Goal: Task Accomplishment & Management: Manage account settings

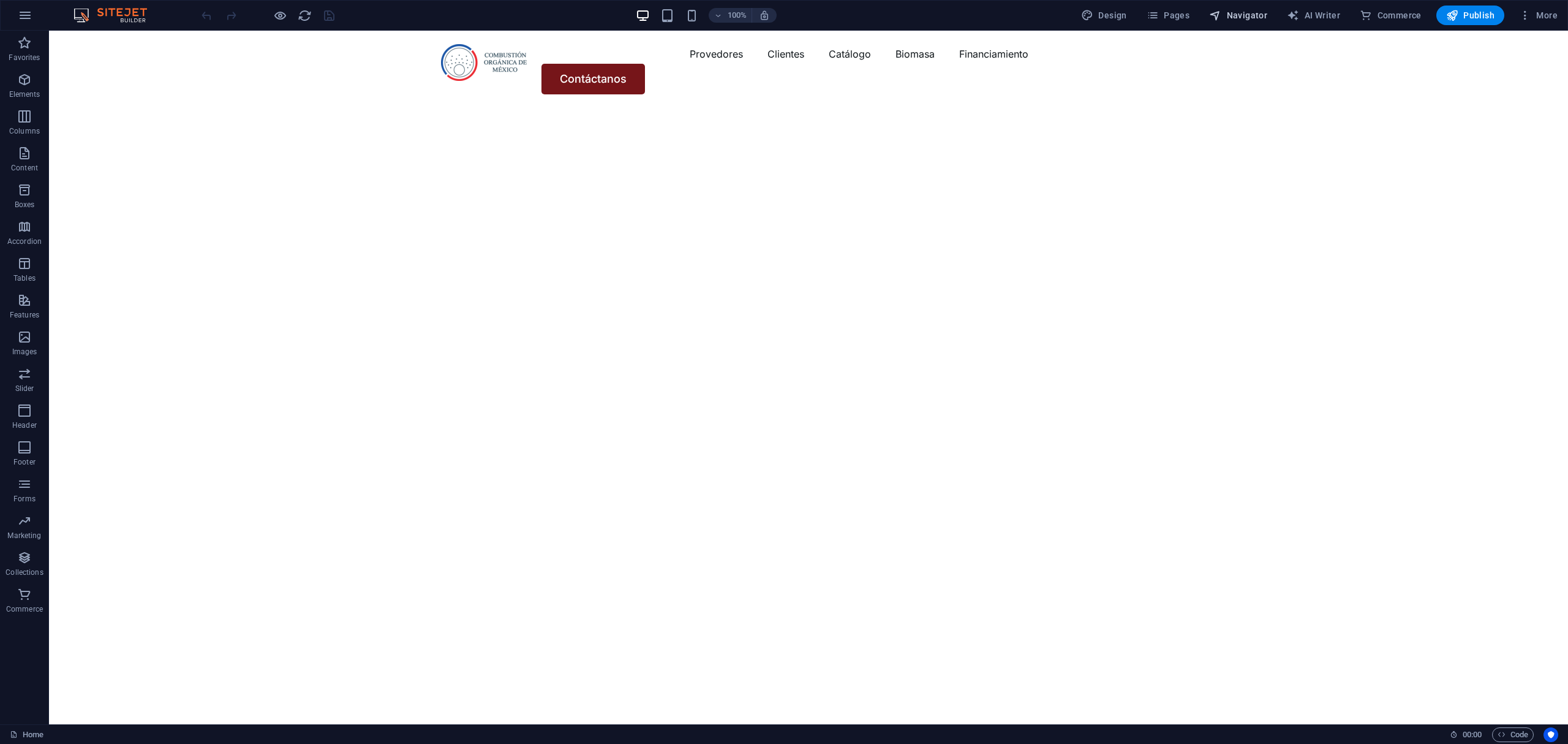
click at [1237, 9] on span "Navigator" at bounding box center [1238, 15] width 59 height 12
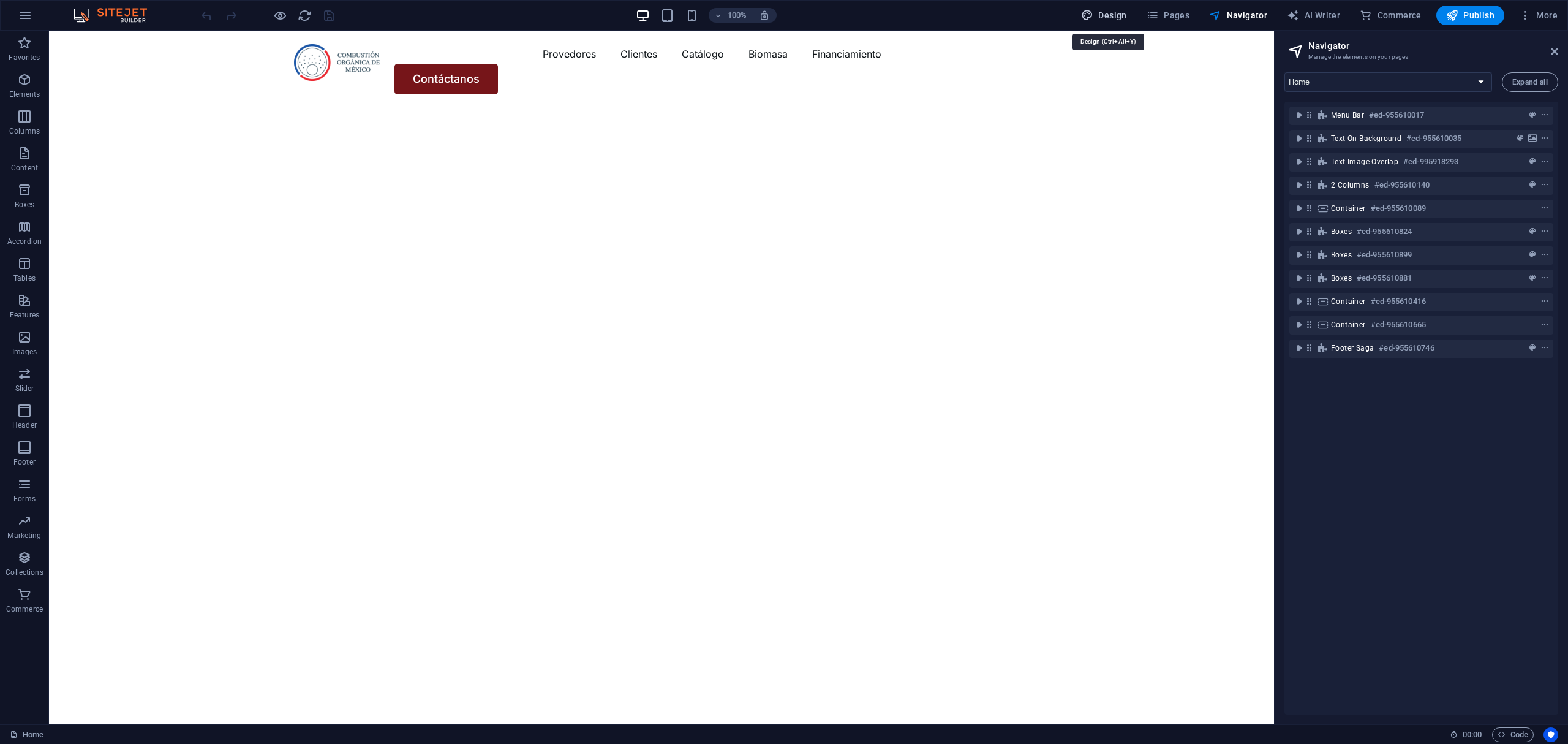
click at [1113, 10] on span "Design" at bounding box center [1104, 15] width 46 height 12
select select "px"
select select "400"
select select "px"
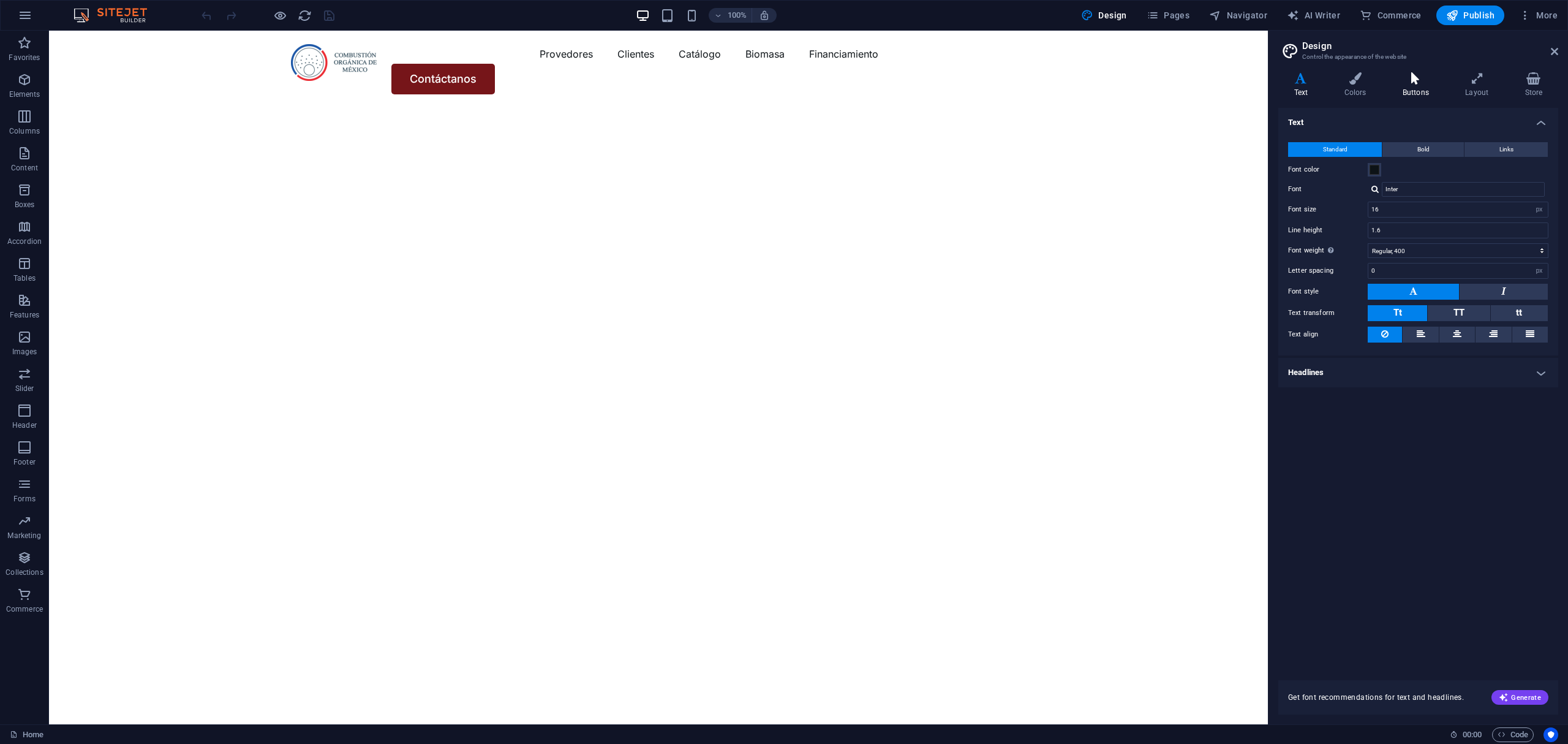
click at [1417, 89] on h4 "Buttons" at bounding box center [1417, 85] width 62 height 26
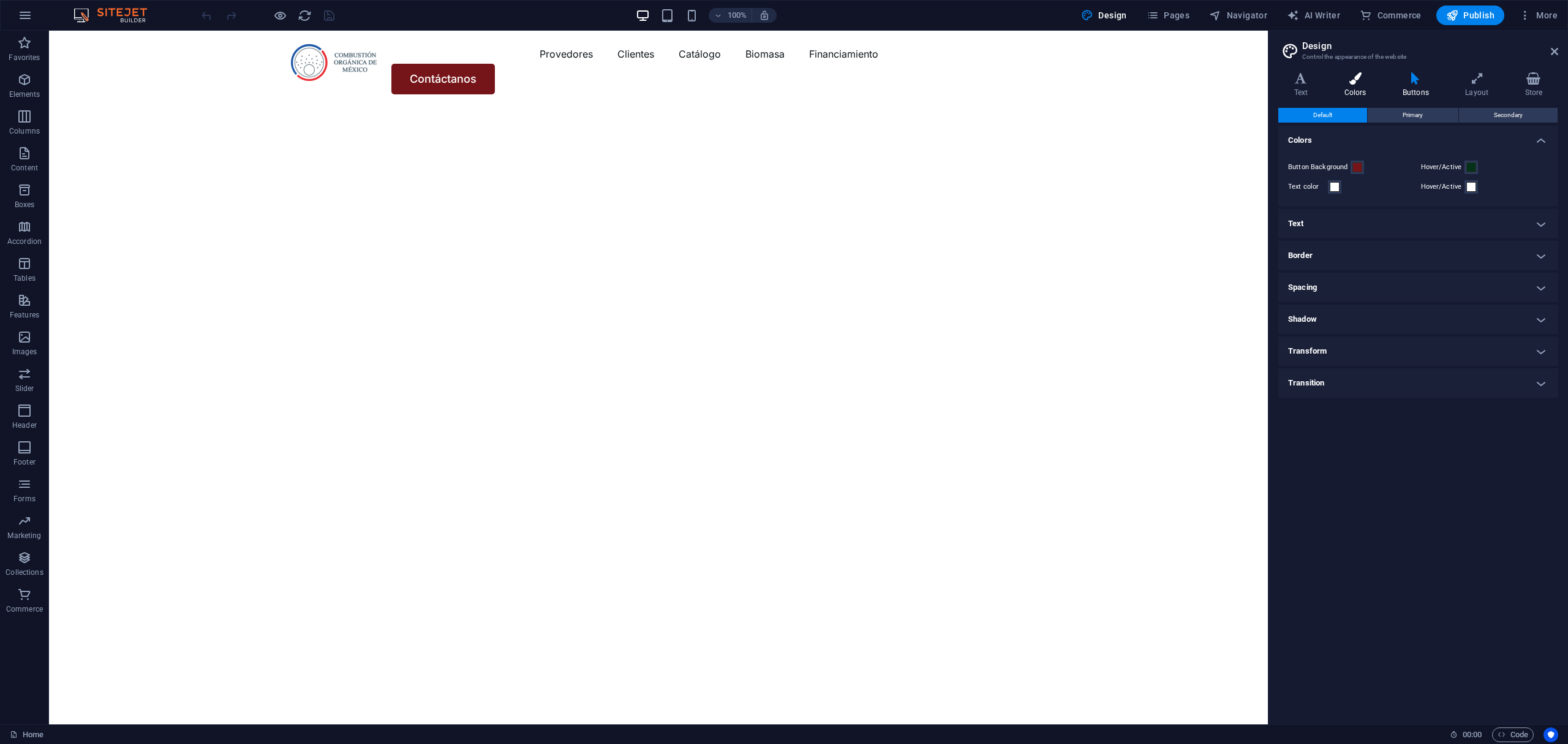
click at [1343, 88] on h4 "Colors" at bounding box center [1357, 85] width 59 height 26
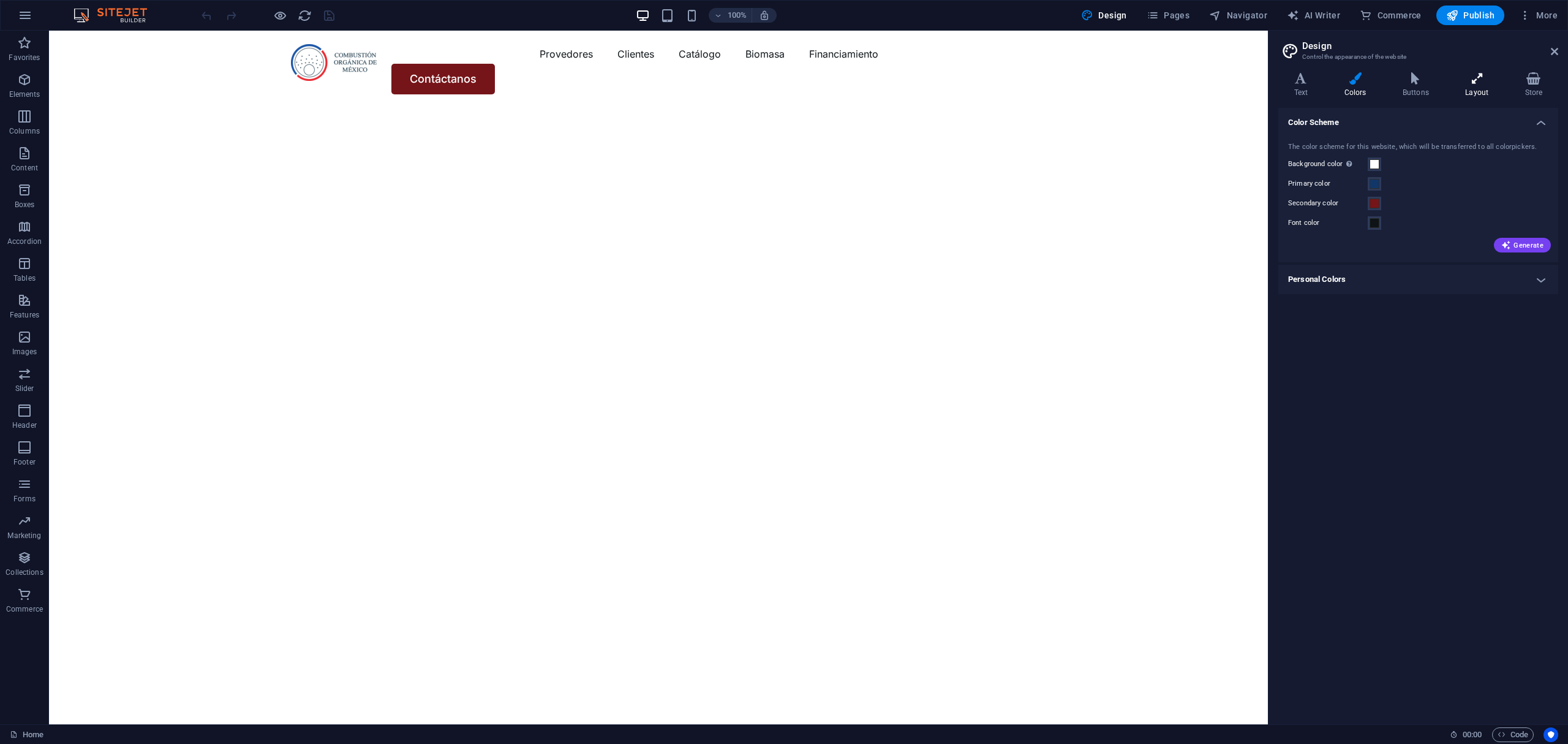
click at [1480, 85] on h4 "Layout" at bounding box center [1480, 85] width 60 height 26
click at [1533, 83] on icon at bounding box center [1533, 78] width 49 height 12
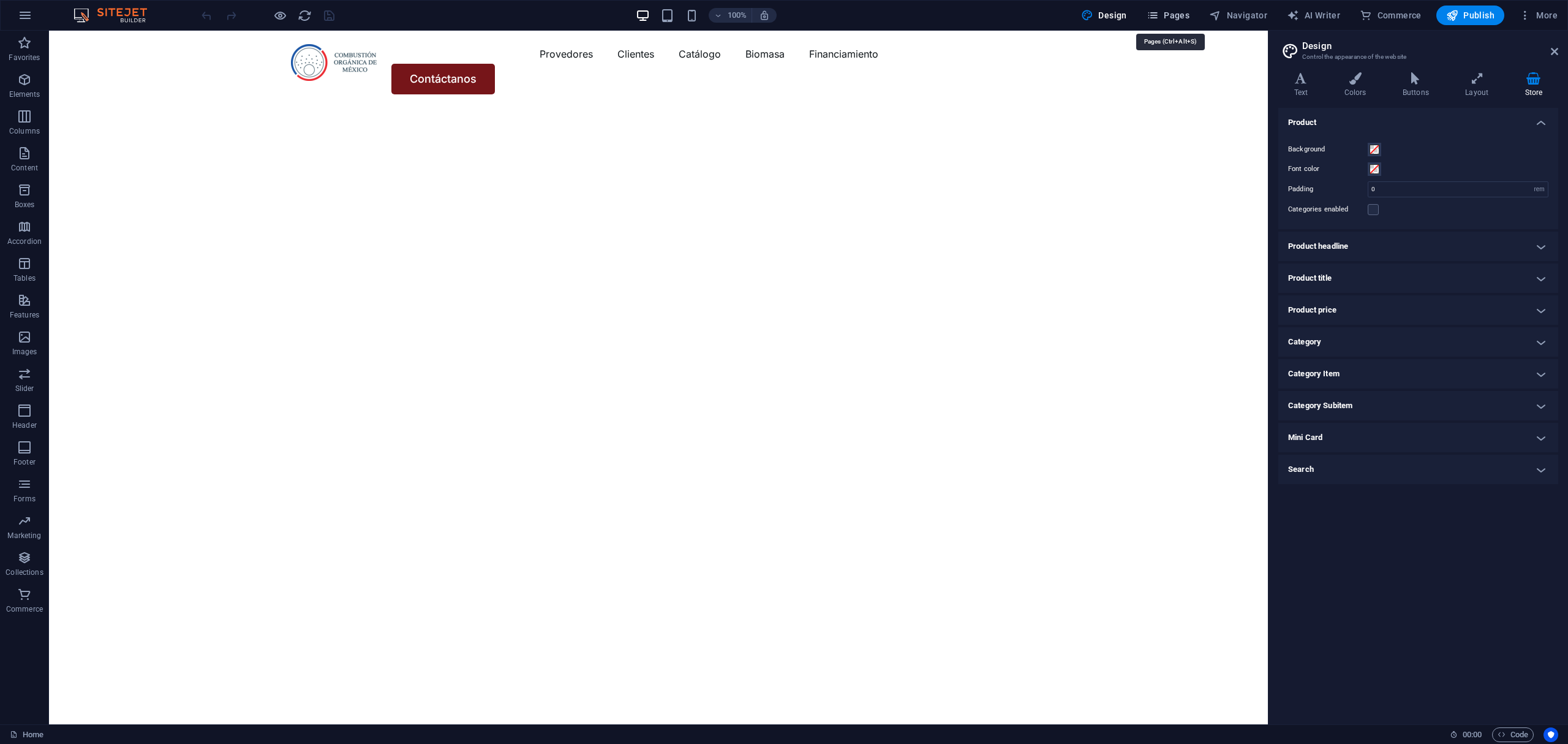
click at [1157, 20] on icon "button" at bounding box center [1152, 15] width 12 height 12
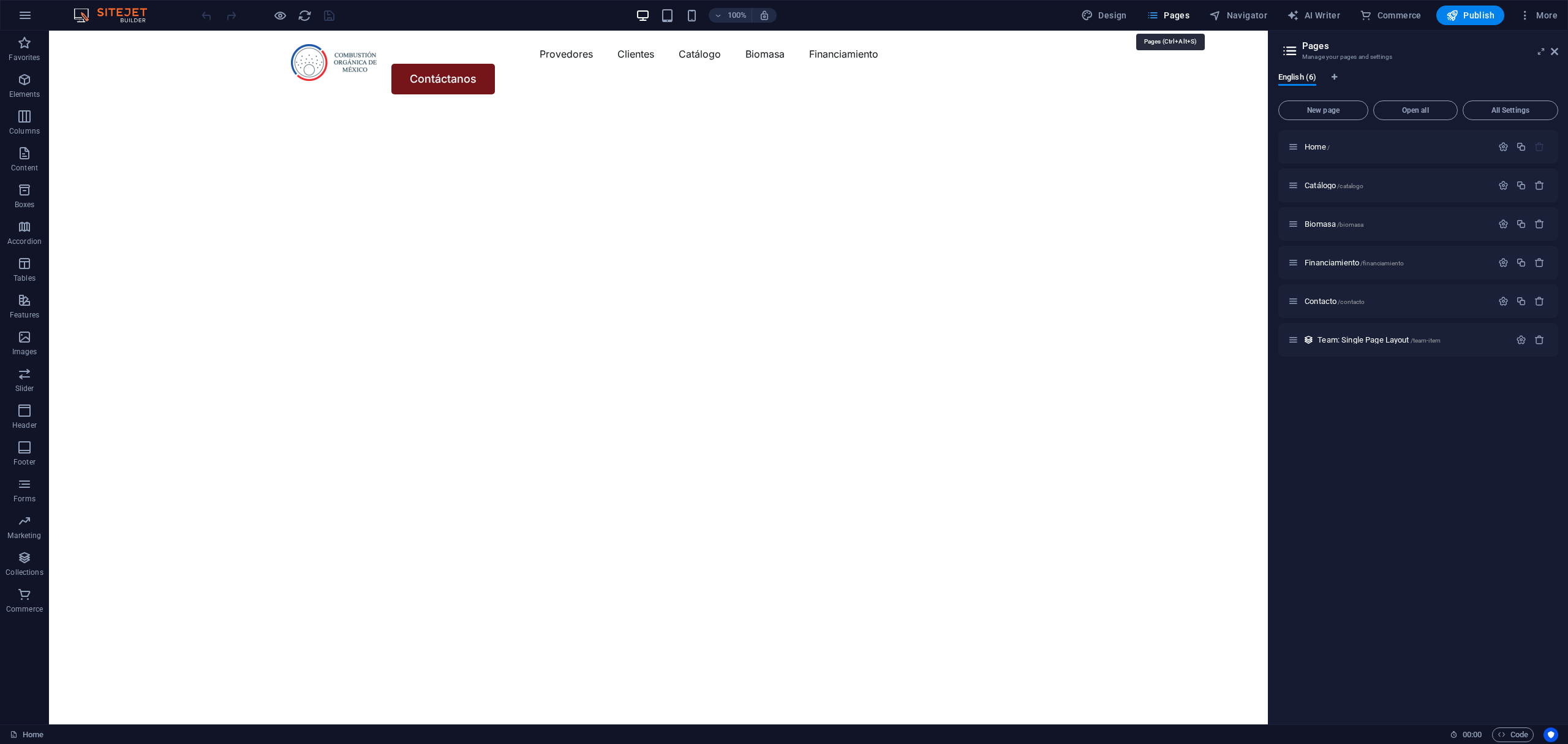
click at [1176, 20] on span "Pages" at bounding box center [1167, 15] width 43 height 12
click at [1252, 20] on span "Navigator" at bounding box center [1238, 15] width 59 height 12
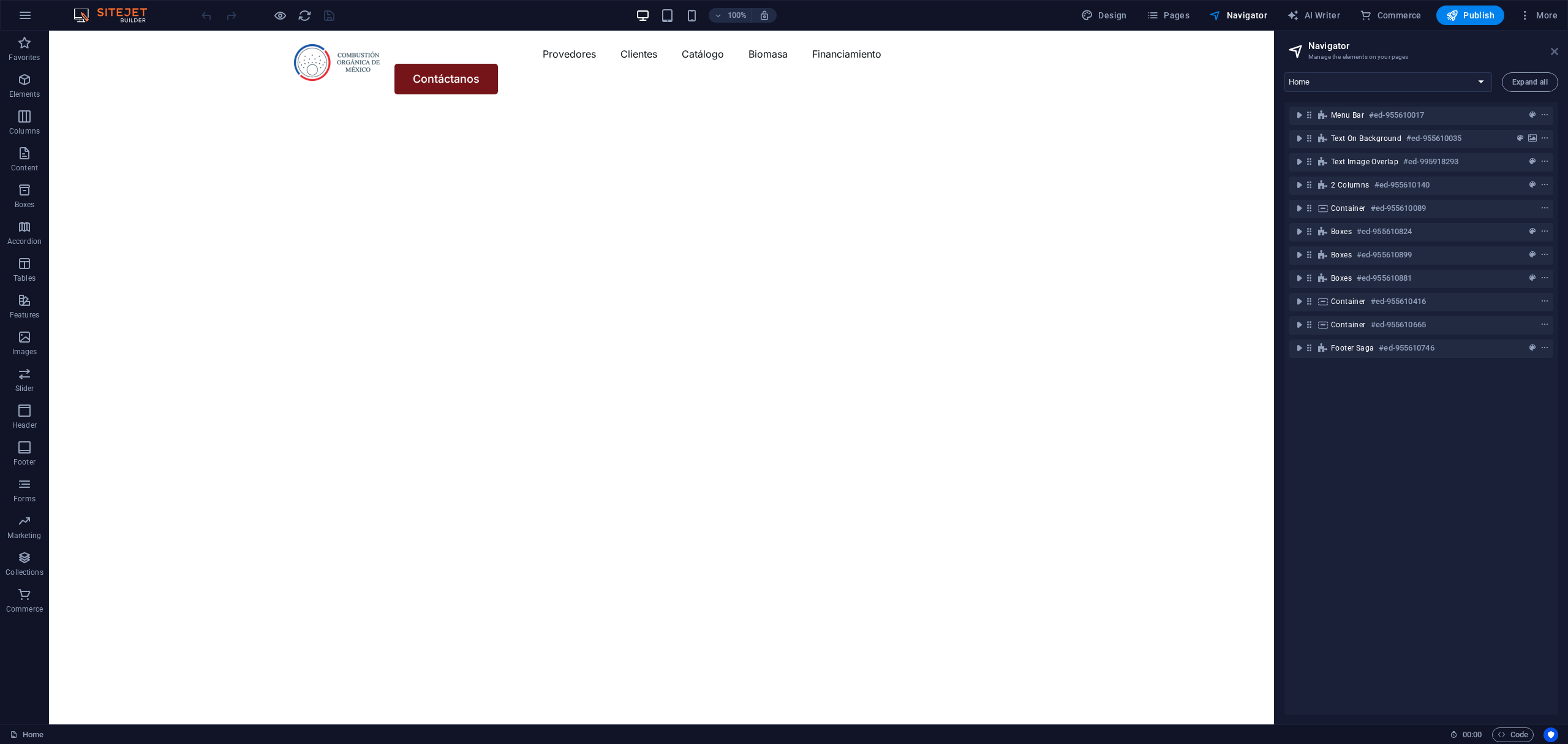
click at [1556, 50] on icon at bounding box center [1554, 52] width 7 height 10
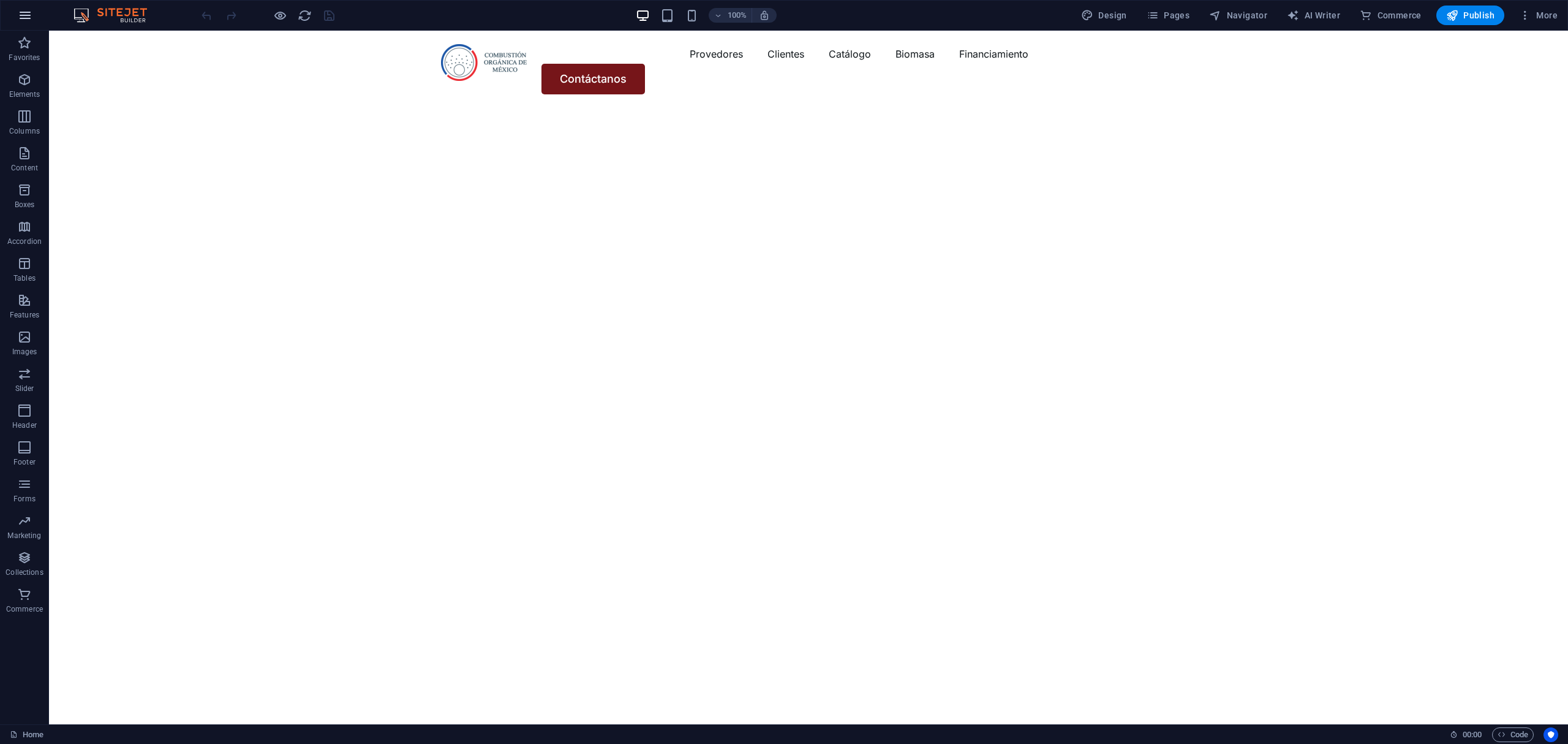
click at [36, 14] on button "button" at bounding box center [25, 16] width 30 height 30
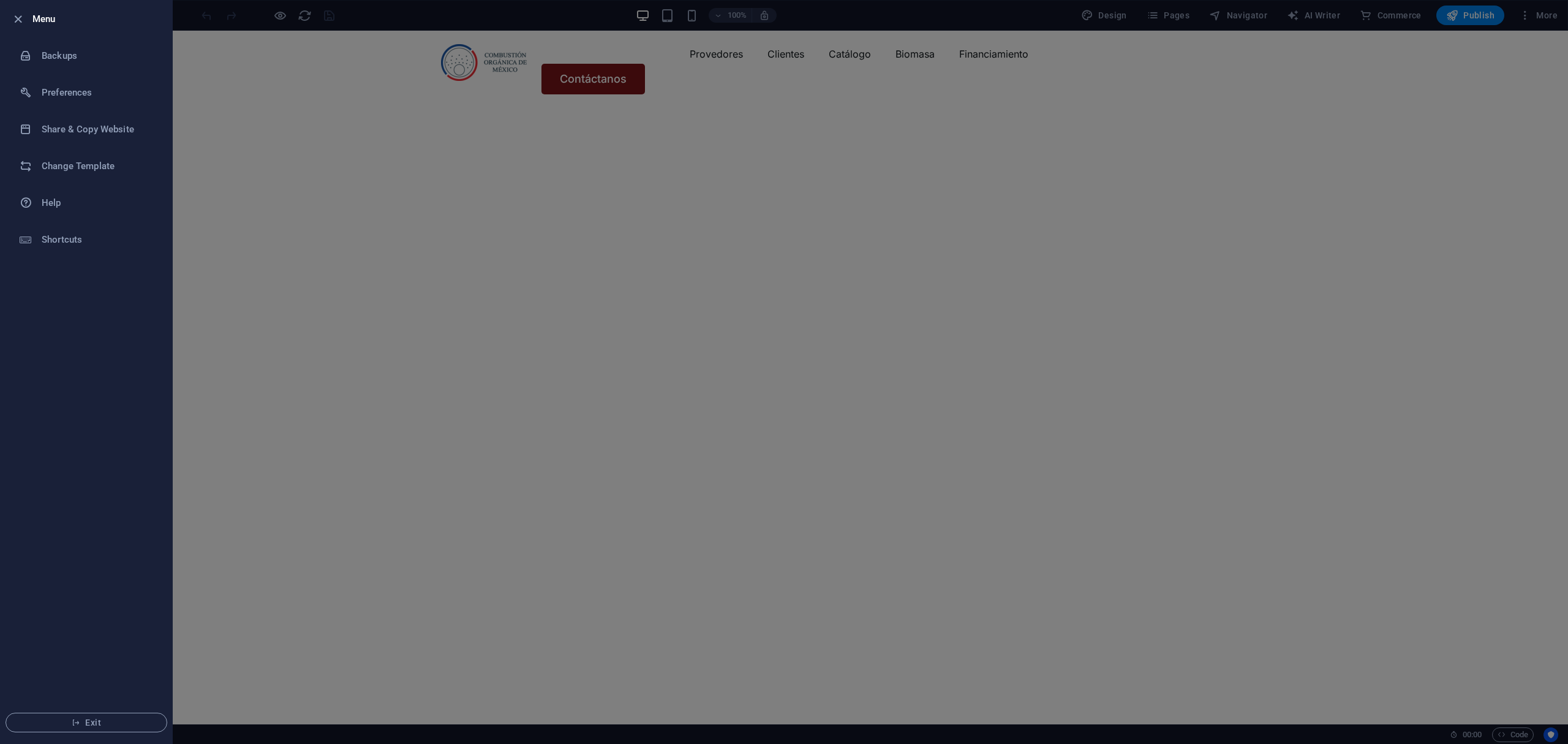
click at [25, 12] on div at bounding box center [21, 19] width 22 height 15
click at [23, 12] on icon "button" at bounding box center [18, 19] width 14 height 14
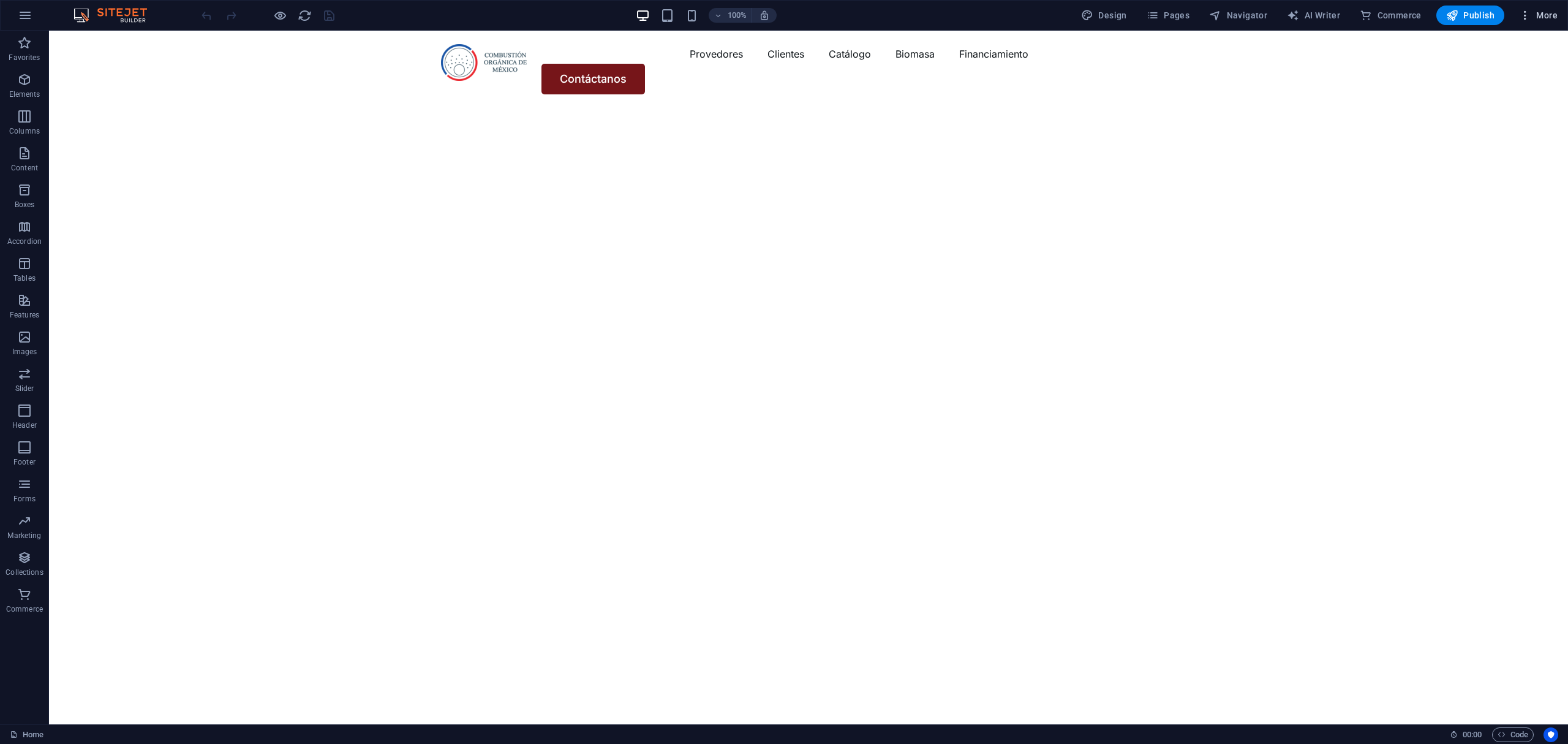
click at [1546, 15] on span "More" at bounding box center [1538, 15] width 39 height 12
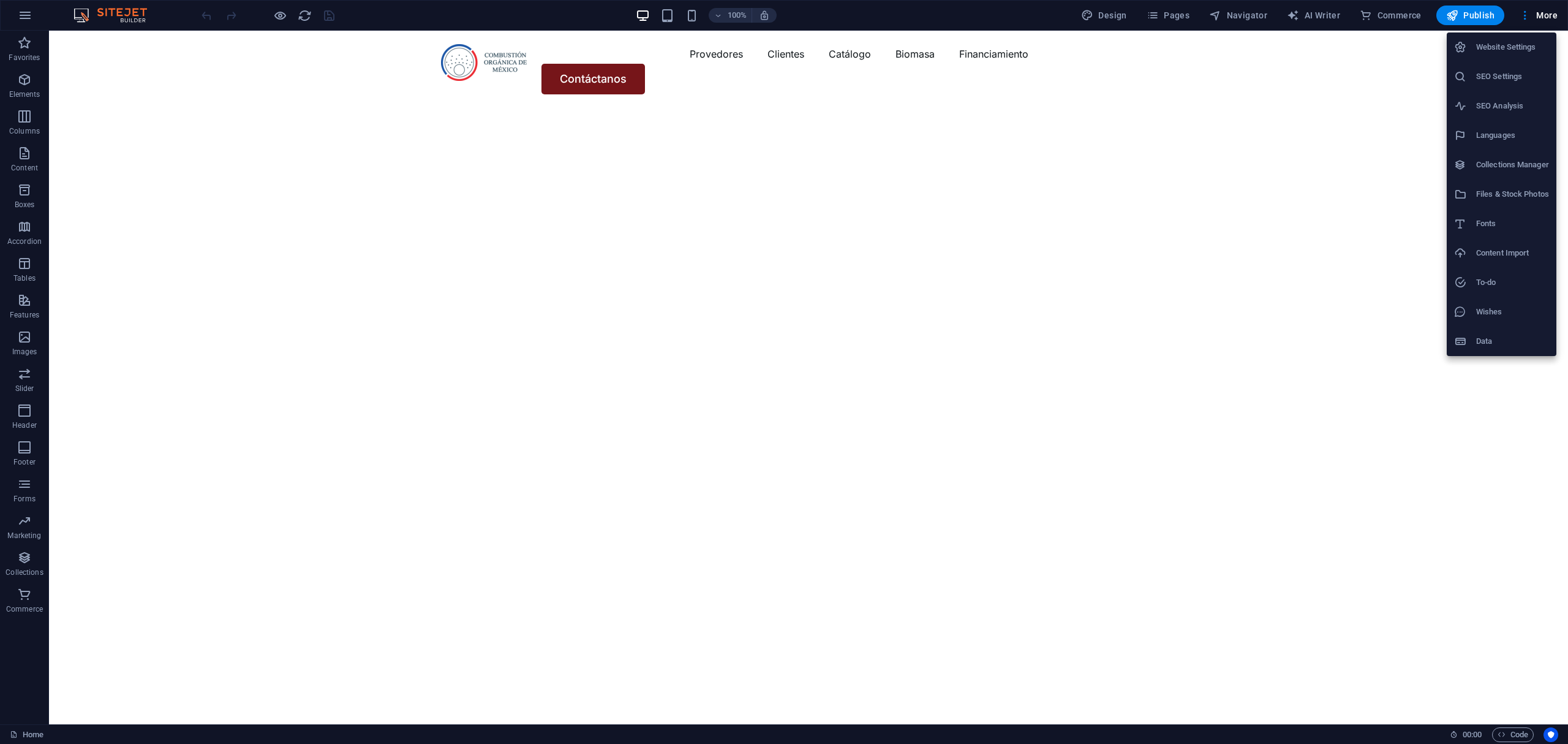
click at [1541, 35] on li "Website Settings" at bounding box center [1502, 48] width 110 height 30
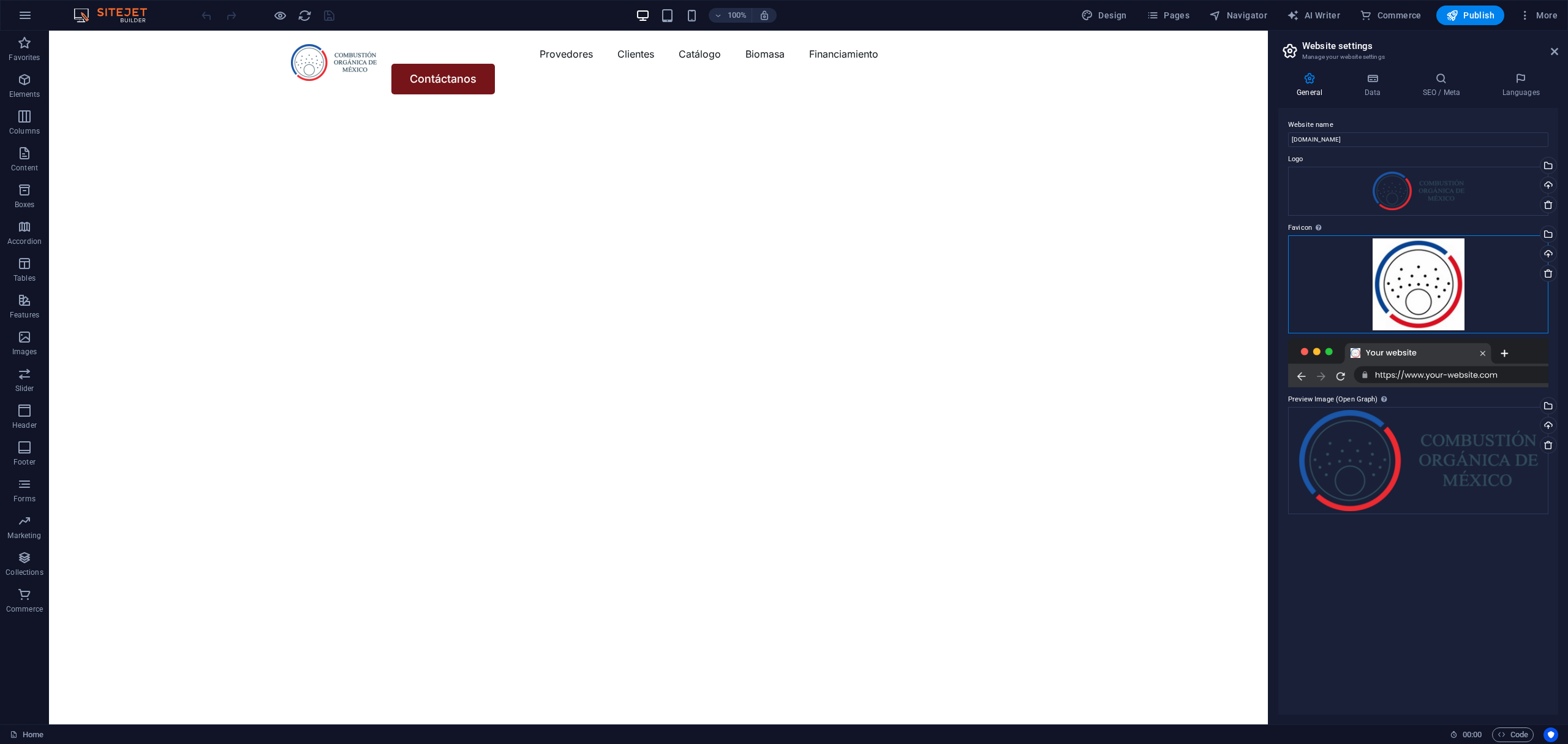
drag, startPoint x: 1410, startPoint y: 252, endPoint x: 1436, endPoint y: 251, distance: 26.0
click at [1436, 251] on div "Drag files here, click to choose files or select files from Files or our free s…" at bounding box center [1418, 284] width 260 height 98
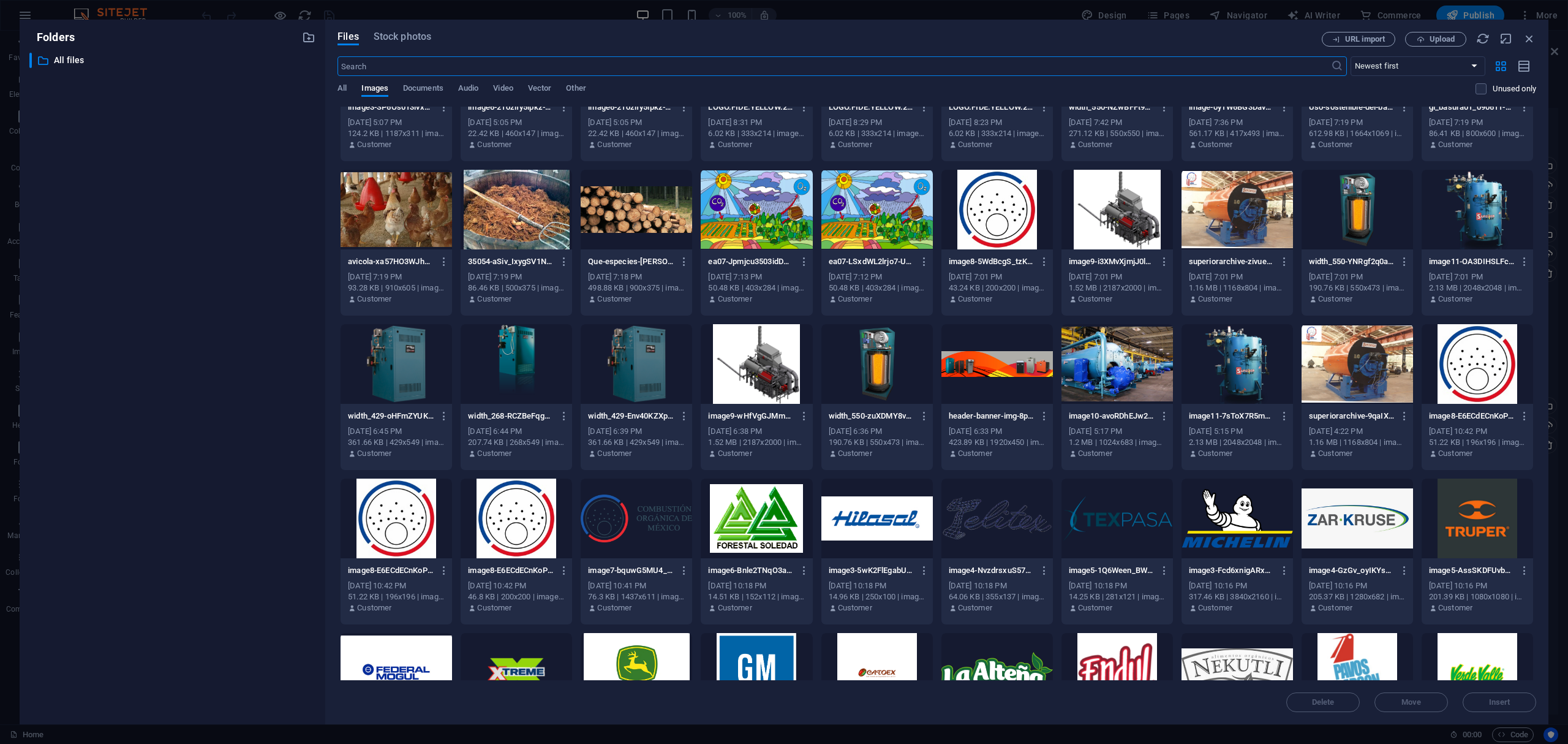
scroll to position [264, 0]
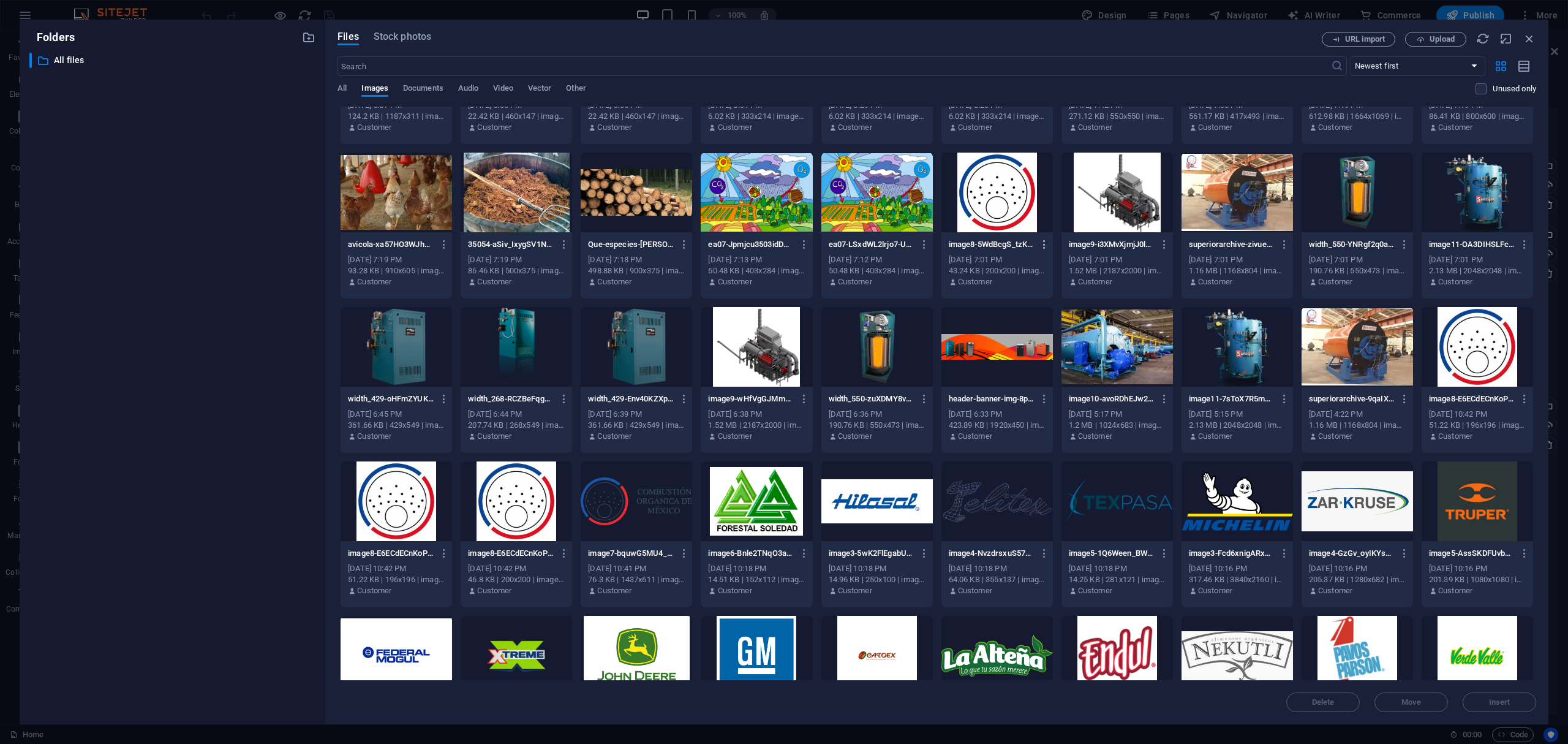
click at [1043, 243] on icon "button" at bounding box center [1044, 244] width 12 height 11
click at [1035, 381] on li "Download" at bounding box center [1039, 394] width 89 height 30
click at [1524, 41] on icon "button" at bounding box center [1529, 39] width 14 height 14
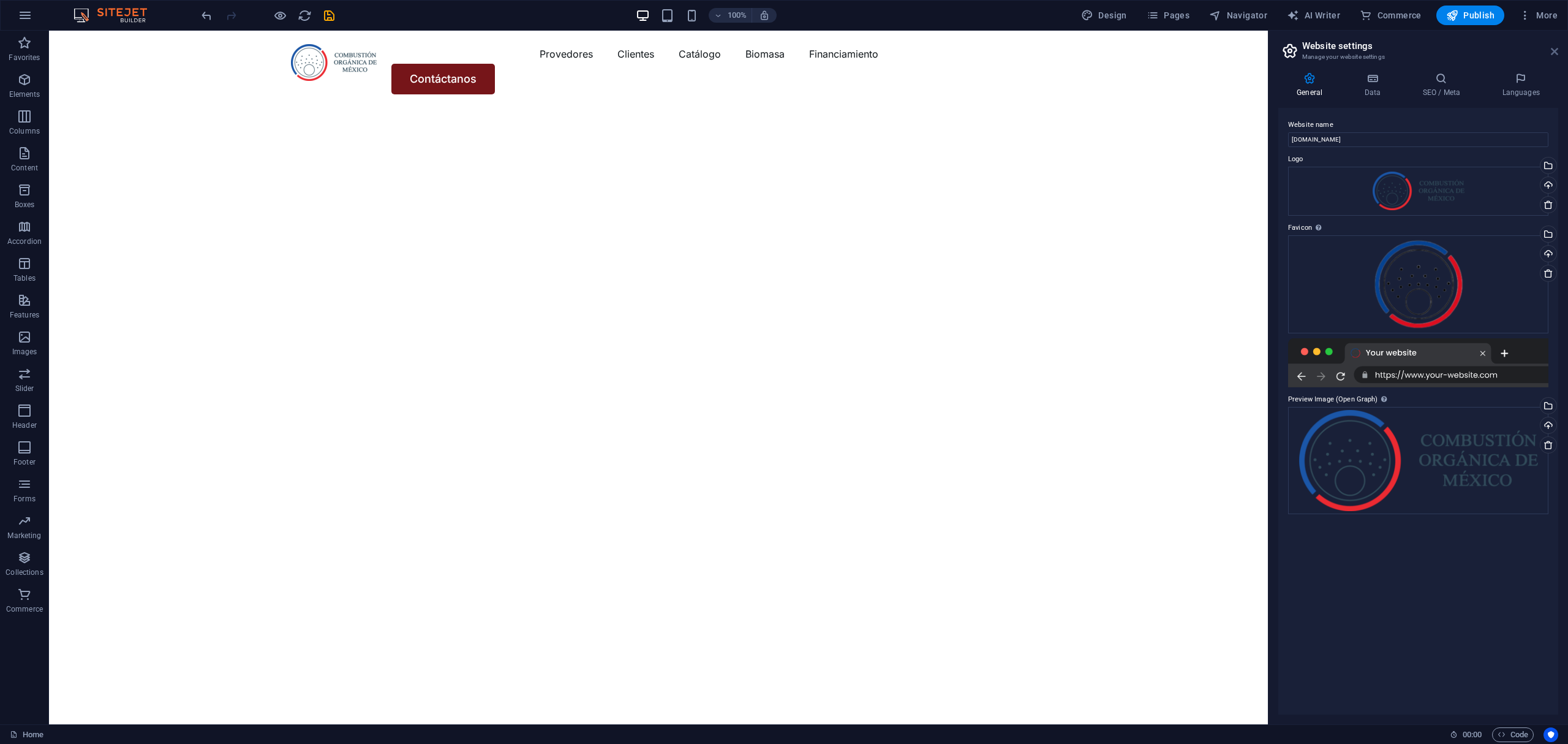
click at [1556, 53] on icon at bounding box center [1554, 52] width 7 height 10
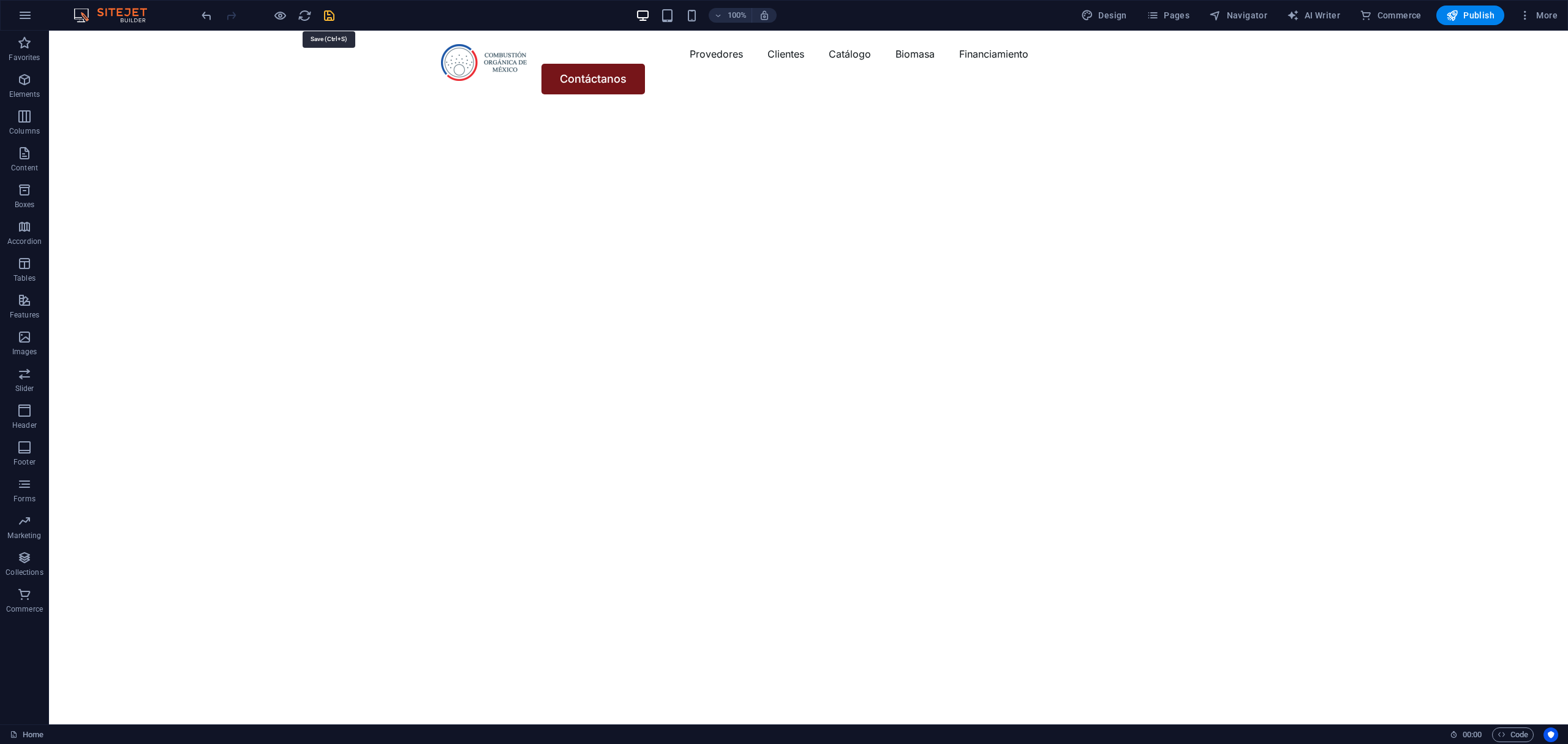
click at [331, 12] on icon "save" at bounding box center [329, 16] width 14 height 14
click at [1549, 13] on span "More" at bounding box center [1538, 15] width 39 height 12
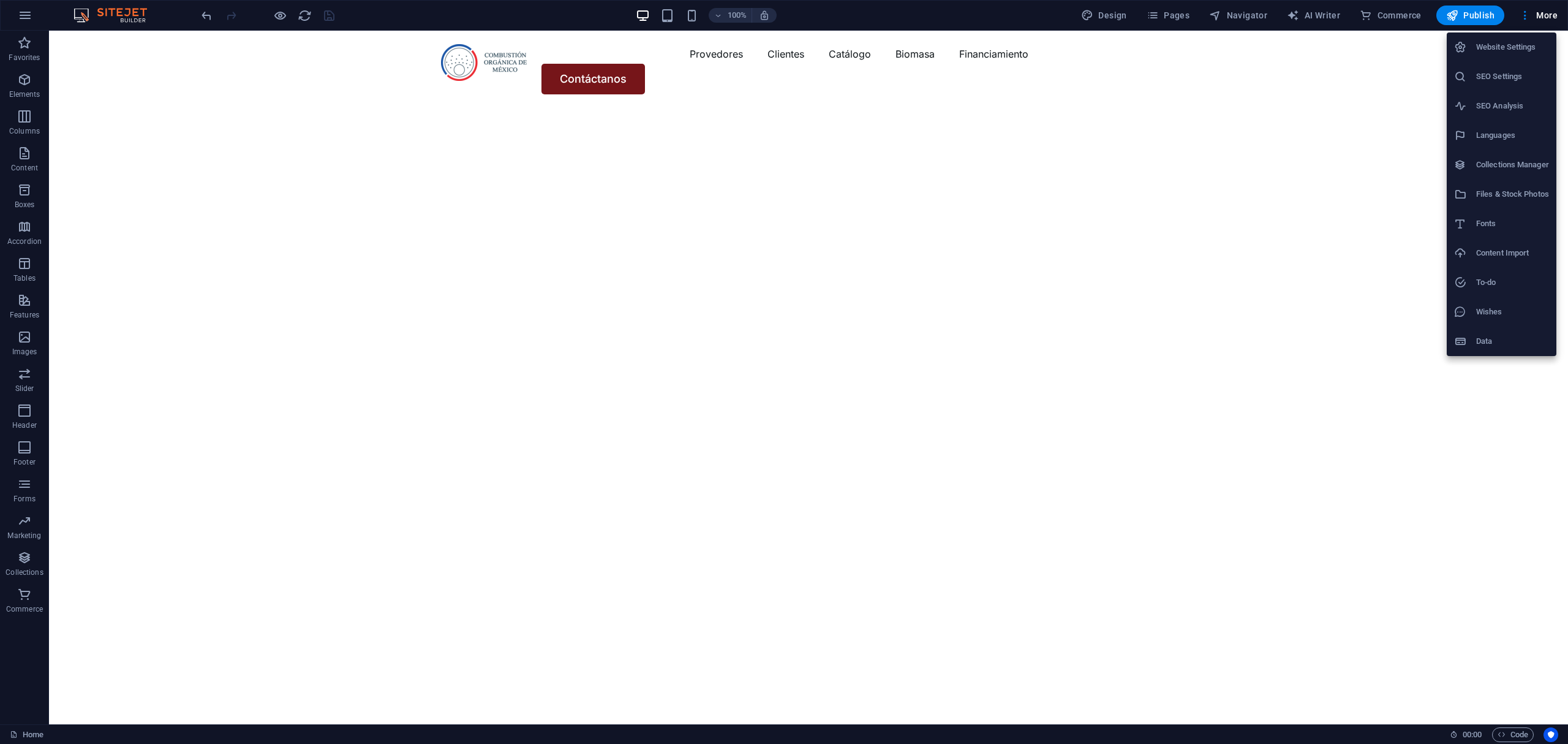
click at [1505, 48] on h6 "Website Settings" at bounding box center [1511, 47] width 72 height 15
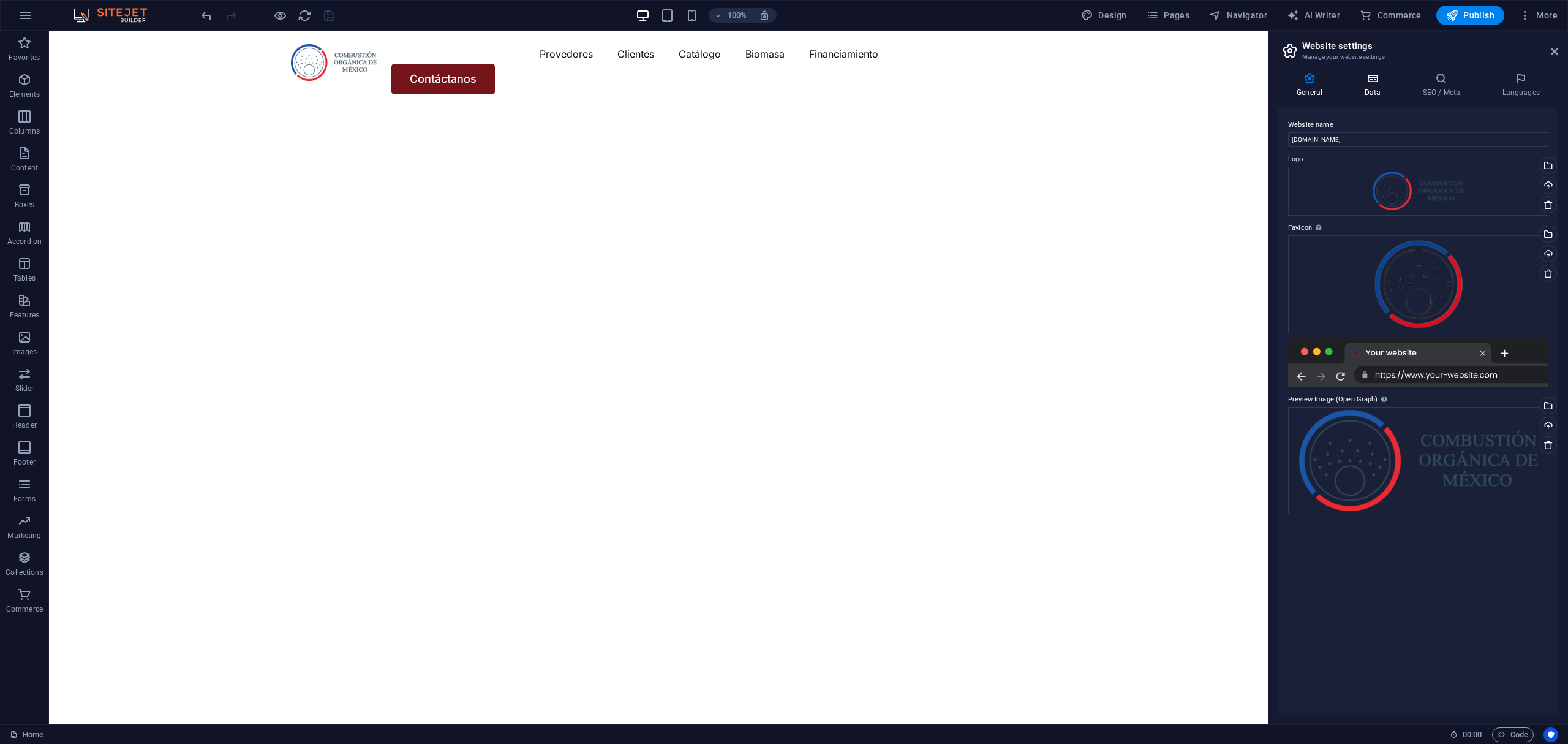
click at [1382, 91] on h4 "Data" at bounding box center [1375, 85] width 59 height 26
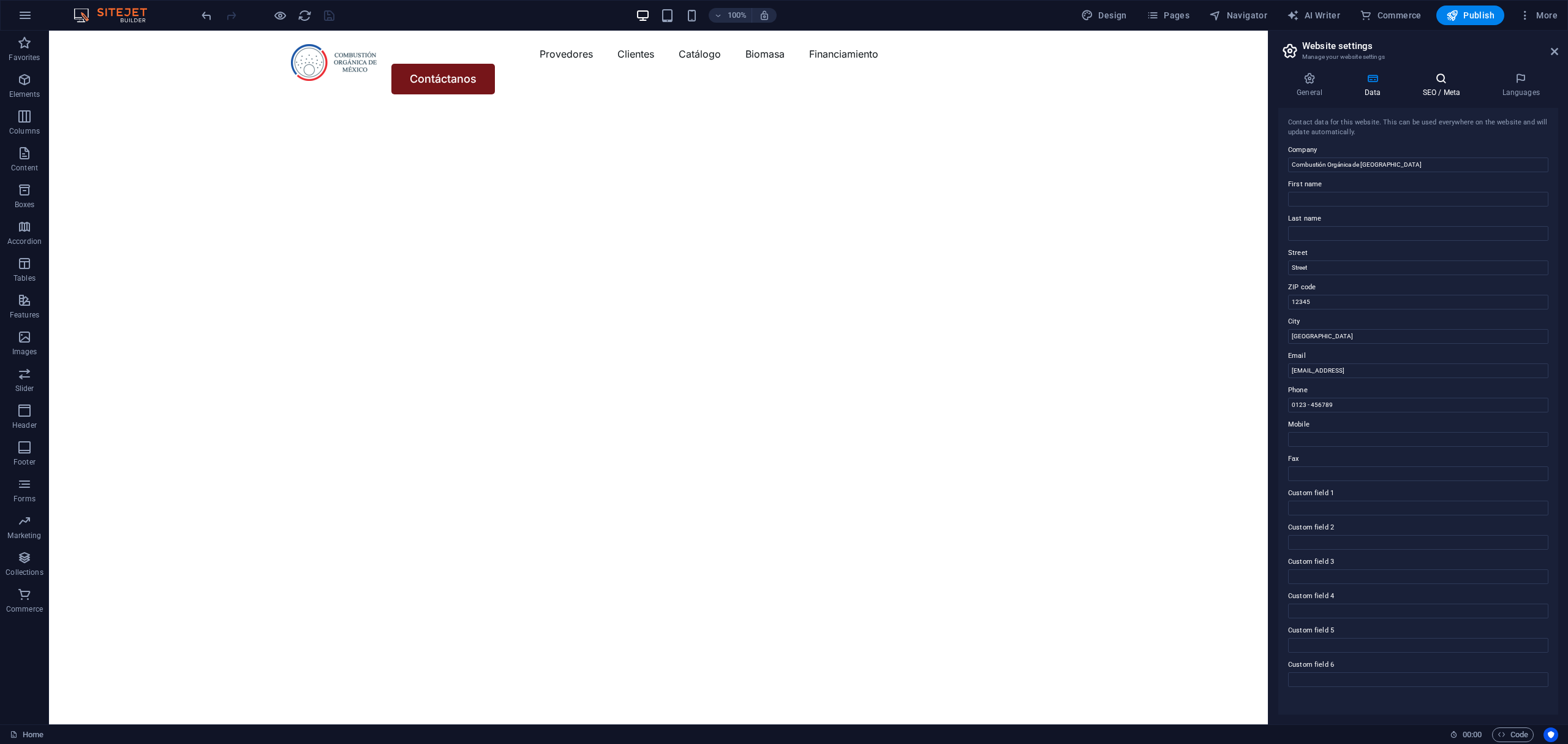
click at [1421, 87] on h4 "SEO / Meta" at bounding box center [1443, 85] width 79 height 26
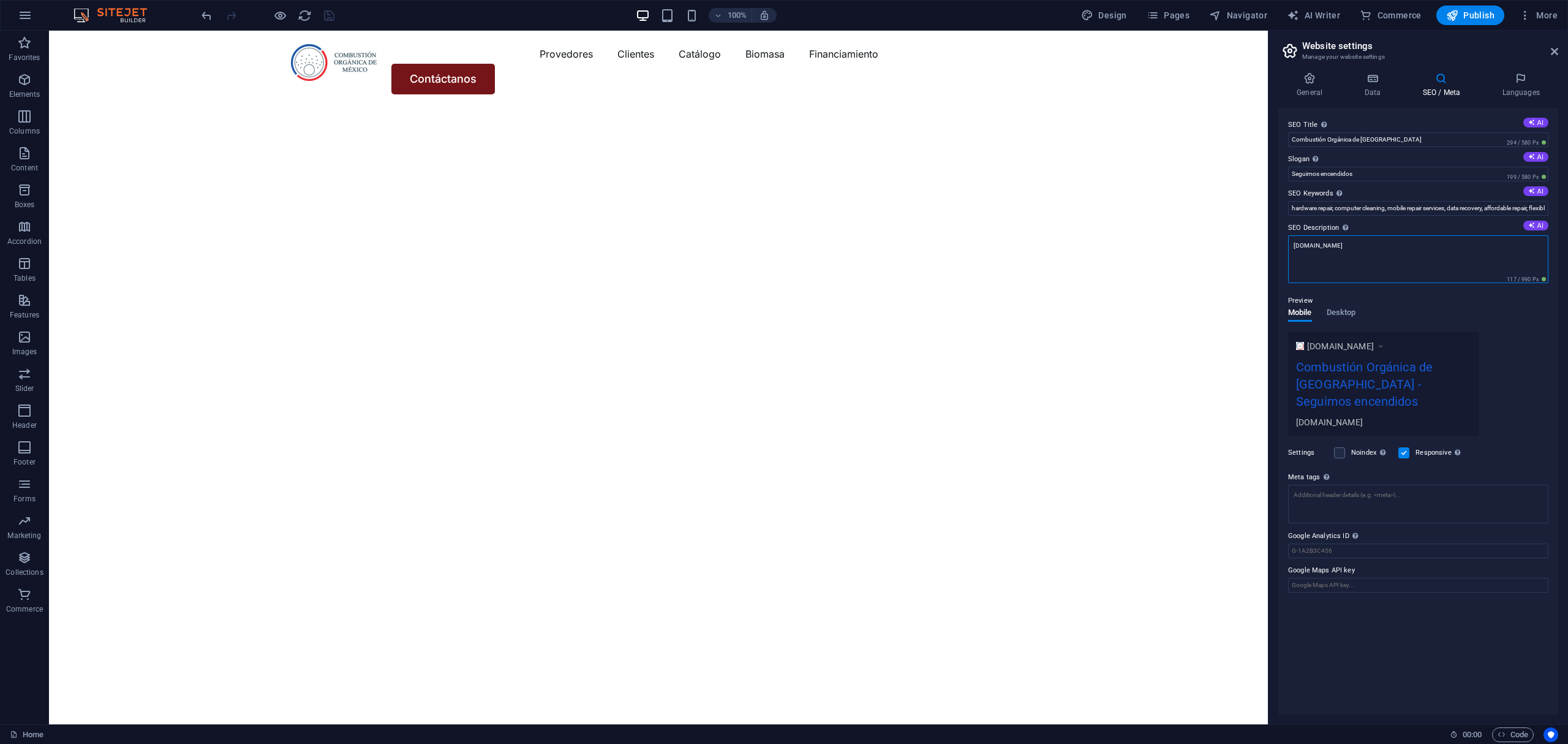
drag, startPoint x: 1416, startPoint y: 269, endPoint x: 1236, endPoint y: 235, distance: 183.2
click at [1299, 205] on input "hardware repair, computer cleaning, mobile repair services, data recovery, affo…" at bounding box center [1418, 208] width 260 height 15
click at [1451, 305] on div "Preview Mobile Desktop www.example.com Combustión Orgánica de México - Seguimos…" at bounding box center [1418, 350] width 260 height 152
drag, startPoint x: 1289, startPoint y: 207, endPoint x: 2098, endPoint y: 101, distance: 815.9
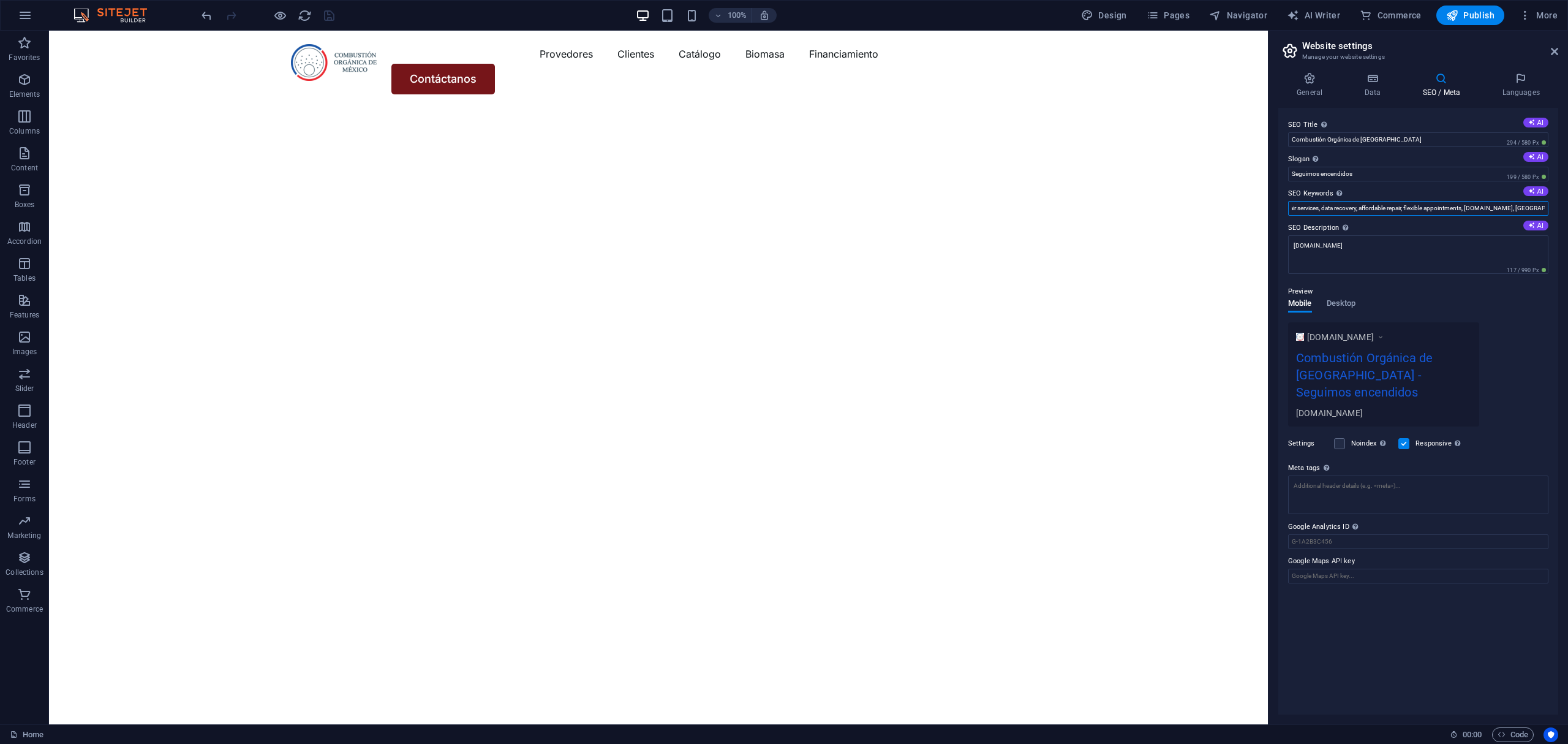
click at [1567, 101] on html "Combustión Orgánica de México Home Favorites Elements Columns Content Boxes Acc…" at bounding box center [784, 372] width 1568 height 744
paste input "calderas de biomasa, calderas industriales, calderas de vapor, calderas eficien…"
type input "calderas de biomasa, calderas industriales, calderas de vapor, calderas eficien…"
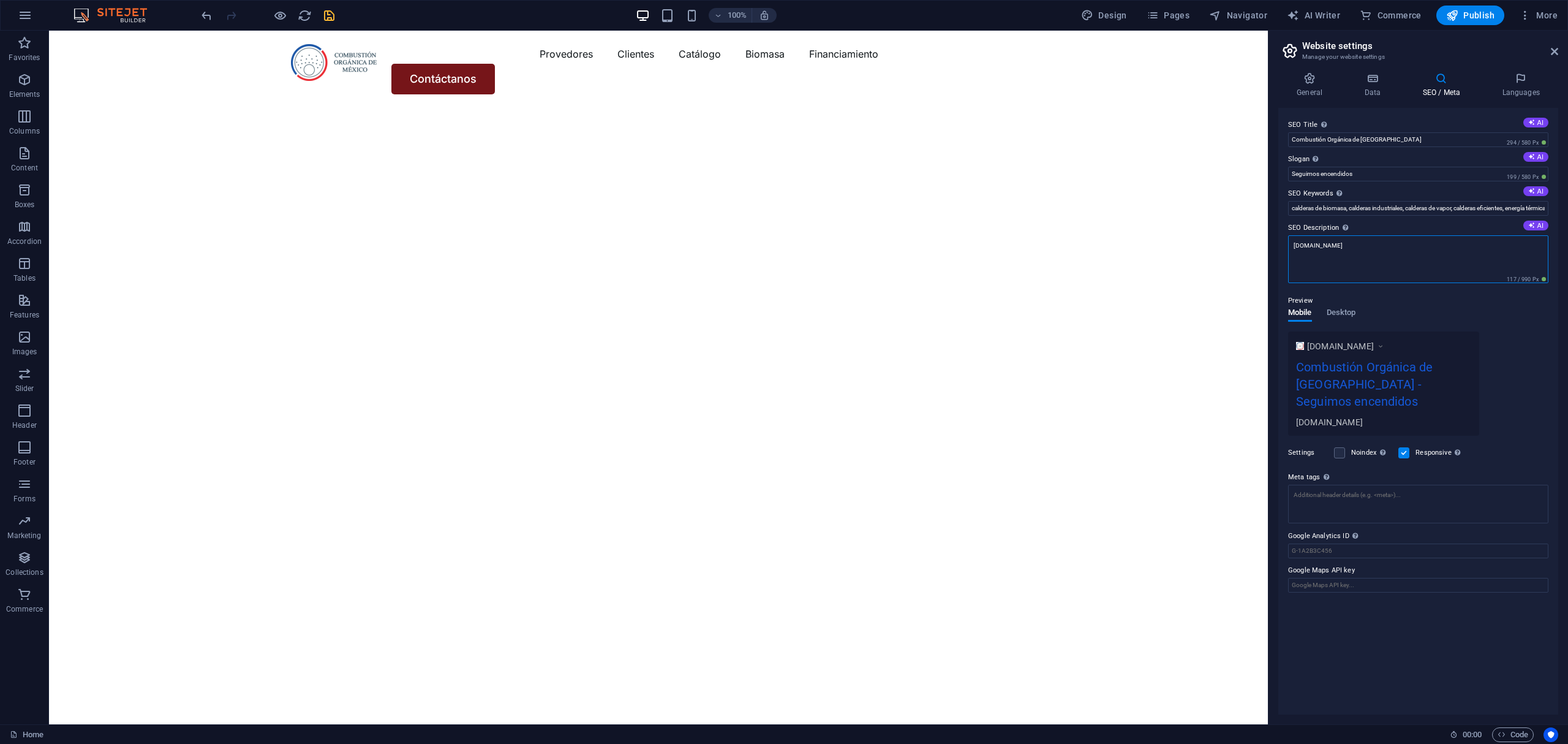
drag, startPoint x: 1449, startPoint y: 277, endPoint x: 905, endPoint y: 228, distance: 546.2
paste textarea "Calderas industriales de biomasa y vapor con tecnología de alta eficiencia. Com…"
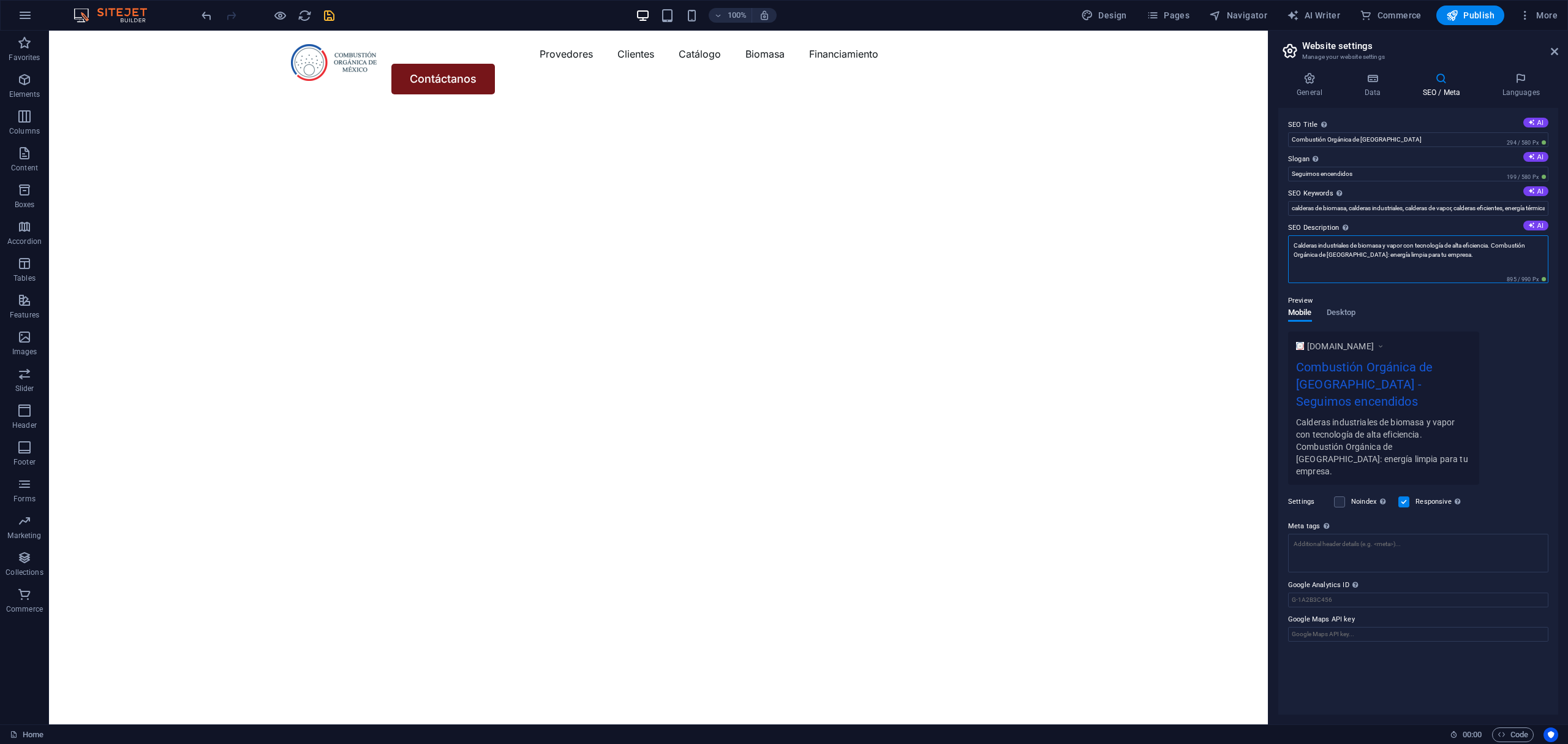
click at [1433, 272] on textarea "Calderas industriales de biomasa y vapor con tecnología de alta eficiencia. Com…" at bounding box center [1418, 259] width 260 height 48
type textarea "Calderas industriales de biomasa y vapor con tecnología de alta eficiencia. Com…"
click at [323, 18] on icon "save" at bounding box center [329, 16] width 14 height 14
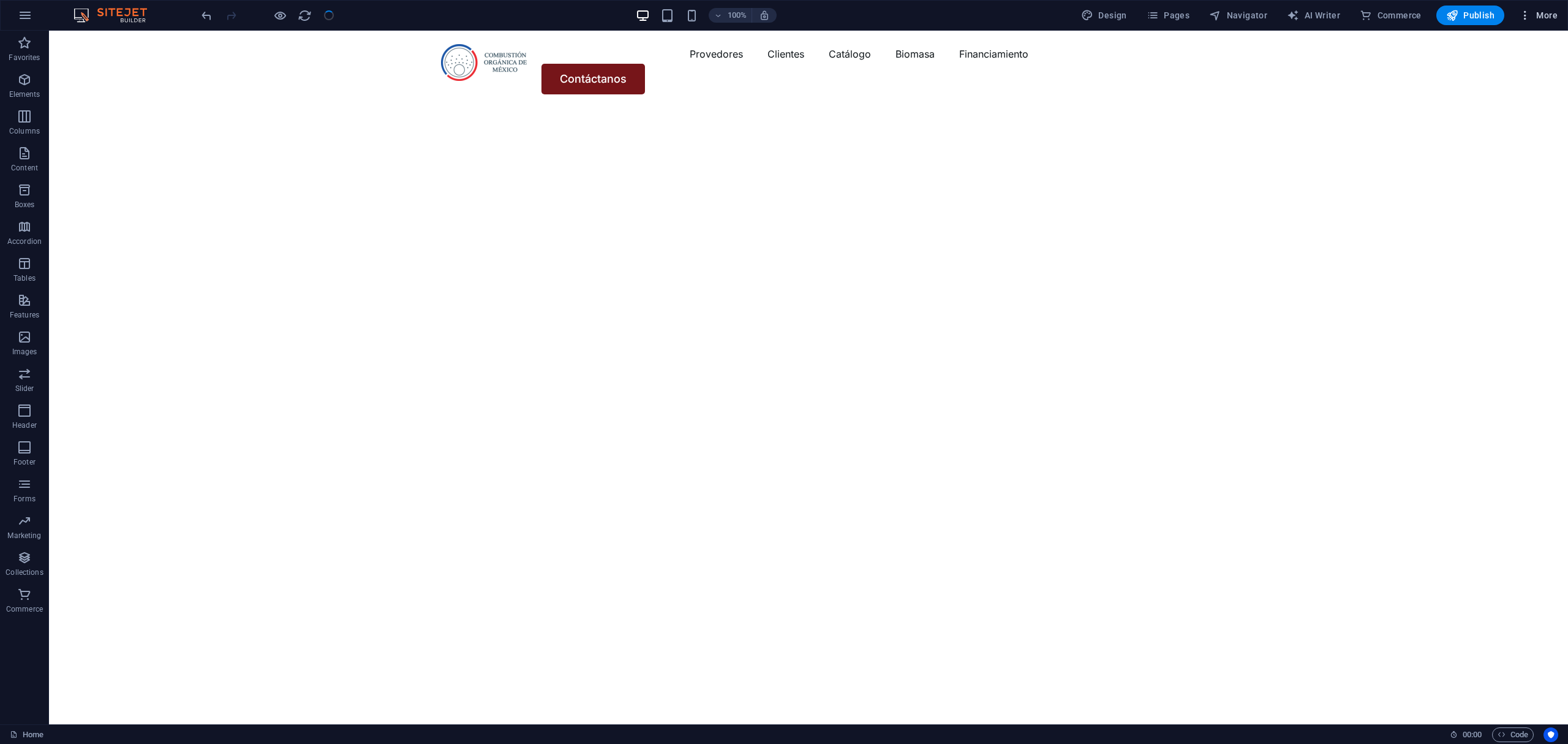
click at [1540, 20] on span "More" at bounding box center [1538, 15] width 39 height 12
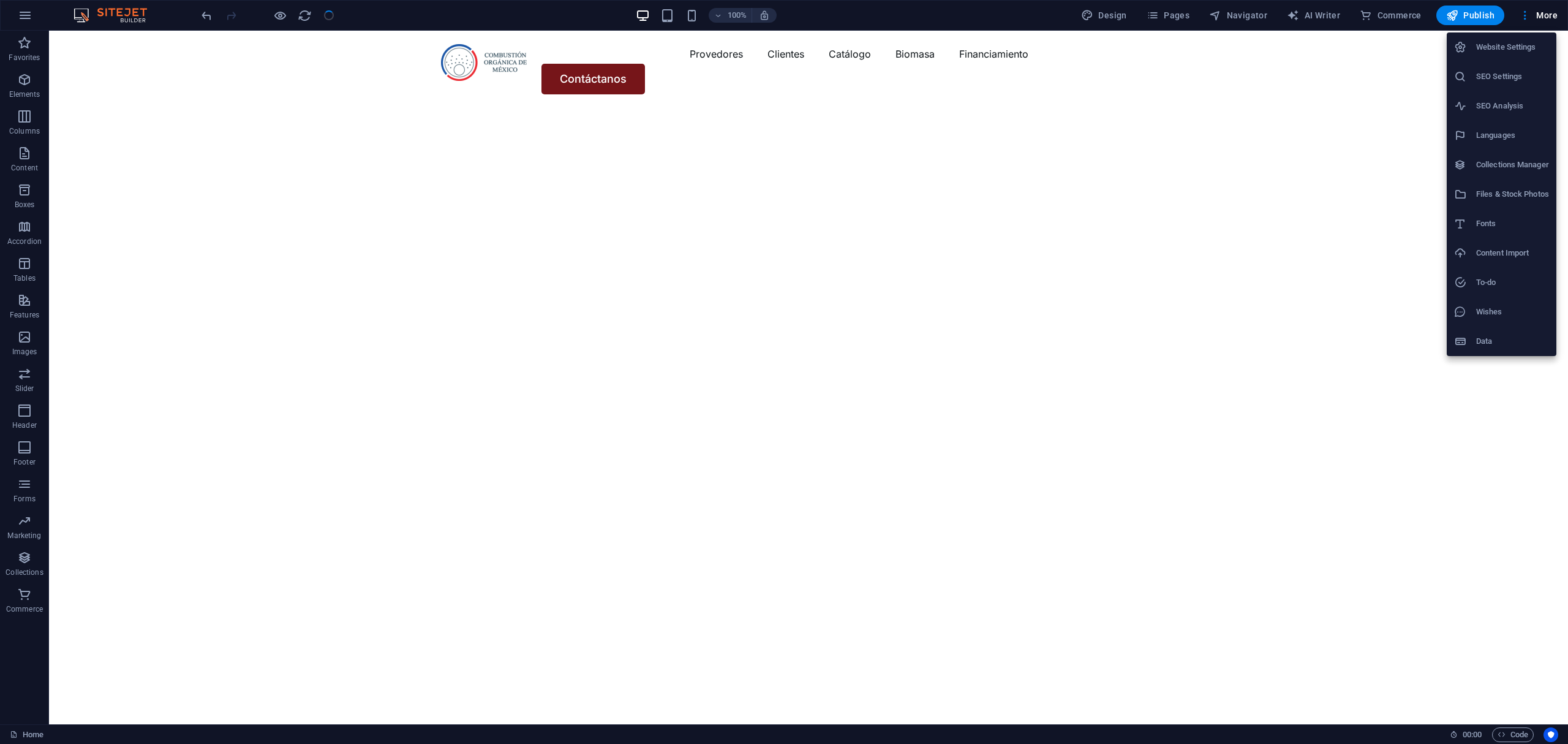
click at [1503, 55] on li "Website Settings" at bounding box center [1502, 48] width 110 height 30
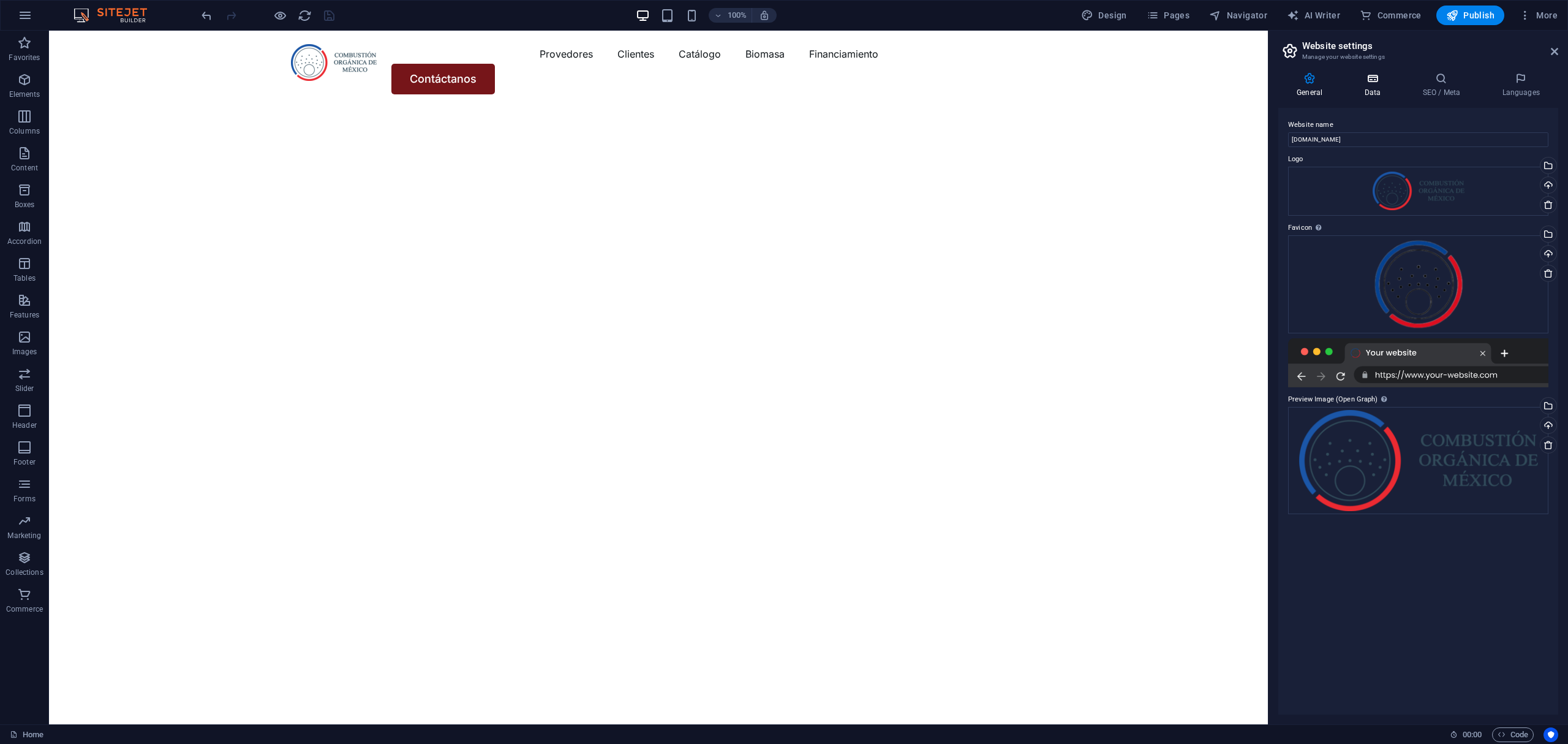
click at [1369, 82] on icon at bounding box center [1373, 78] width 54 height 12
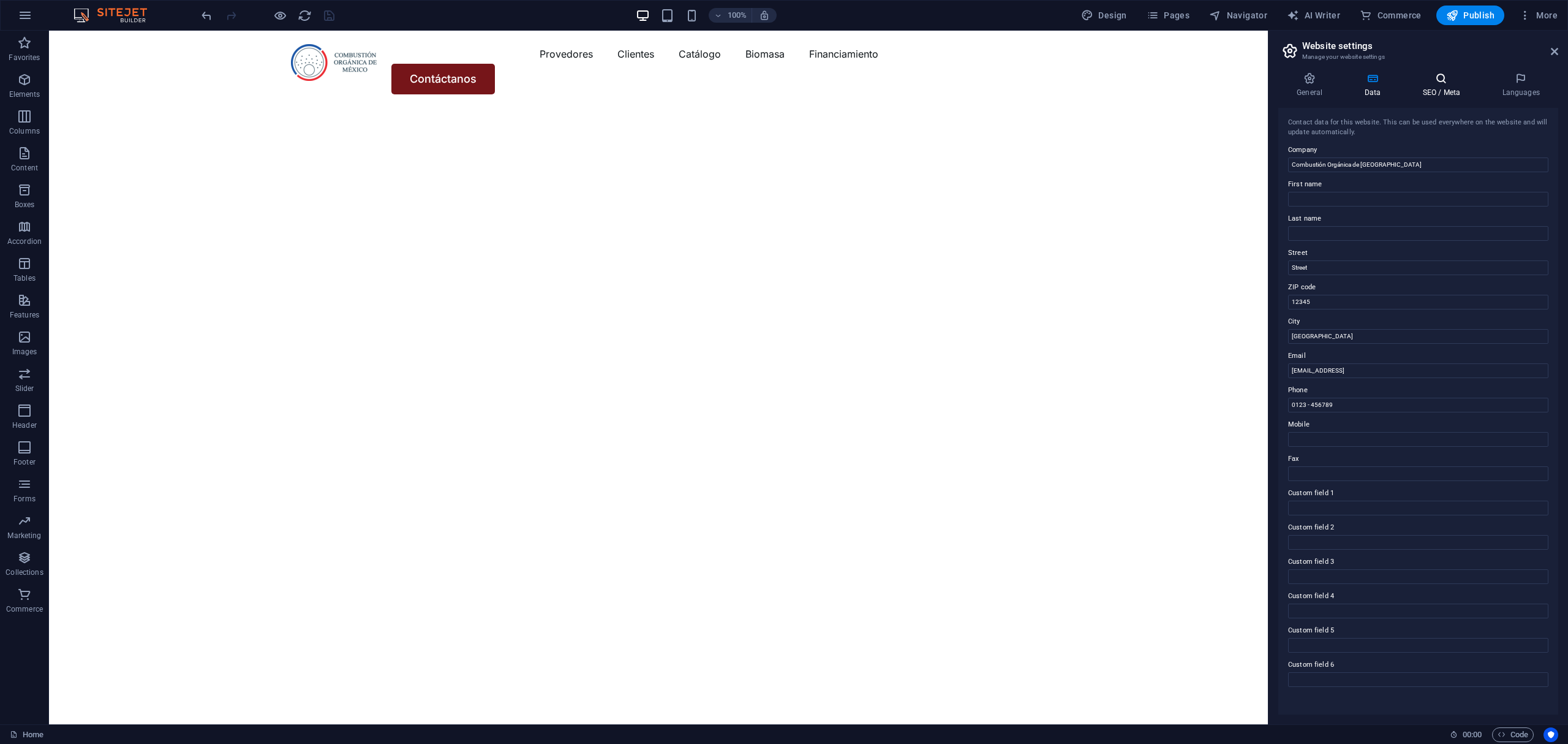
click at [1436, 93] on h4 "SEO / Meta" at bounding box center [1443, 85] width 79 height 26
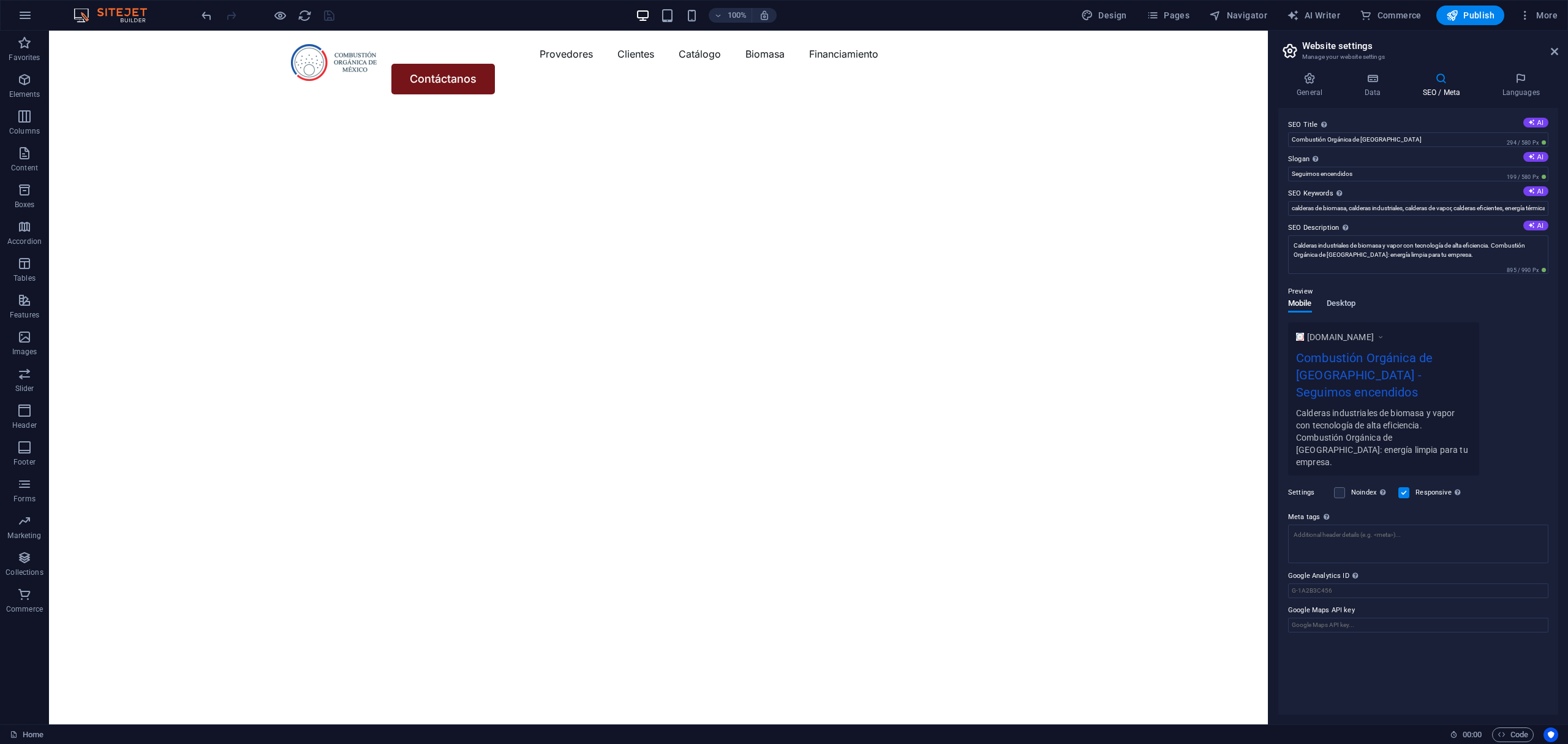
click at [1340, 305] on span "Desktop" at bounding box center [1342, 304] width 30 height 17
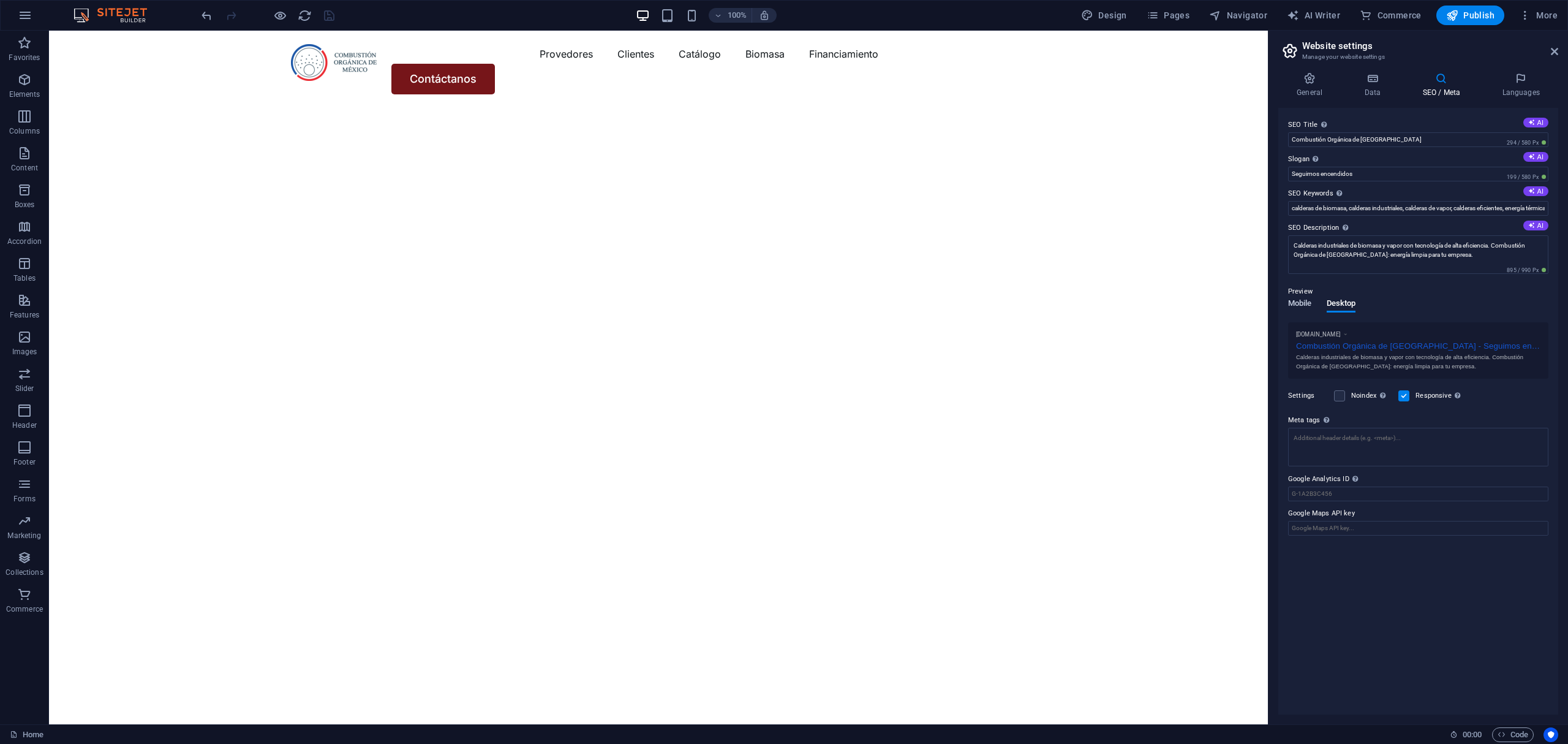
click at [1301, 306] on span "Mobile" at bounding box center [1300, 304] width 24 height 17
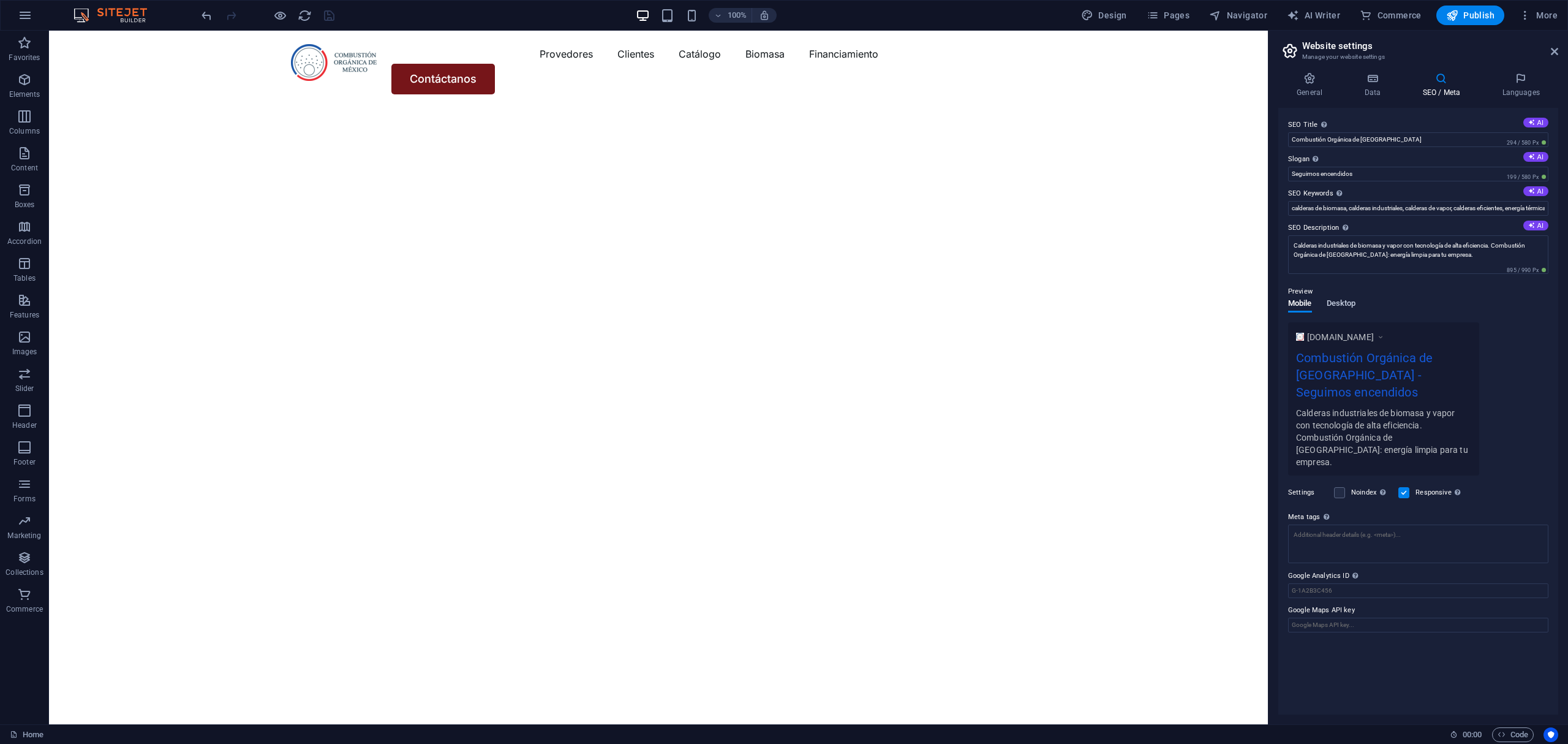
click at [1343, 305] on span "Desktop" at bounding box center [1342, 304] width 30 height 17
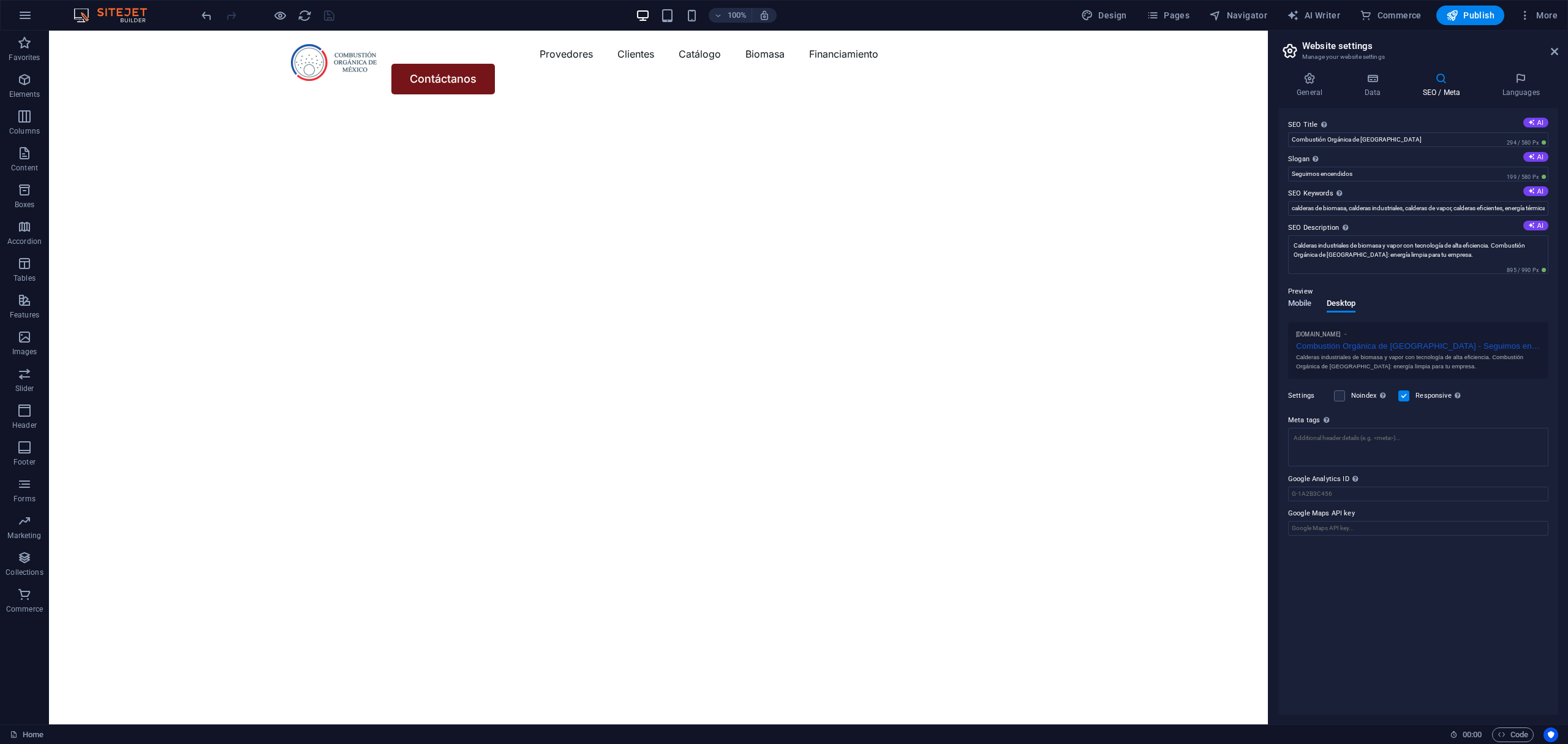
click at [1299, 309] on span "Mobile" at bounding box center [1300, 304] width 24 height 17
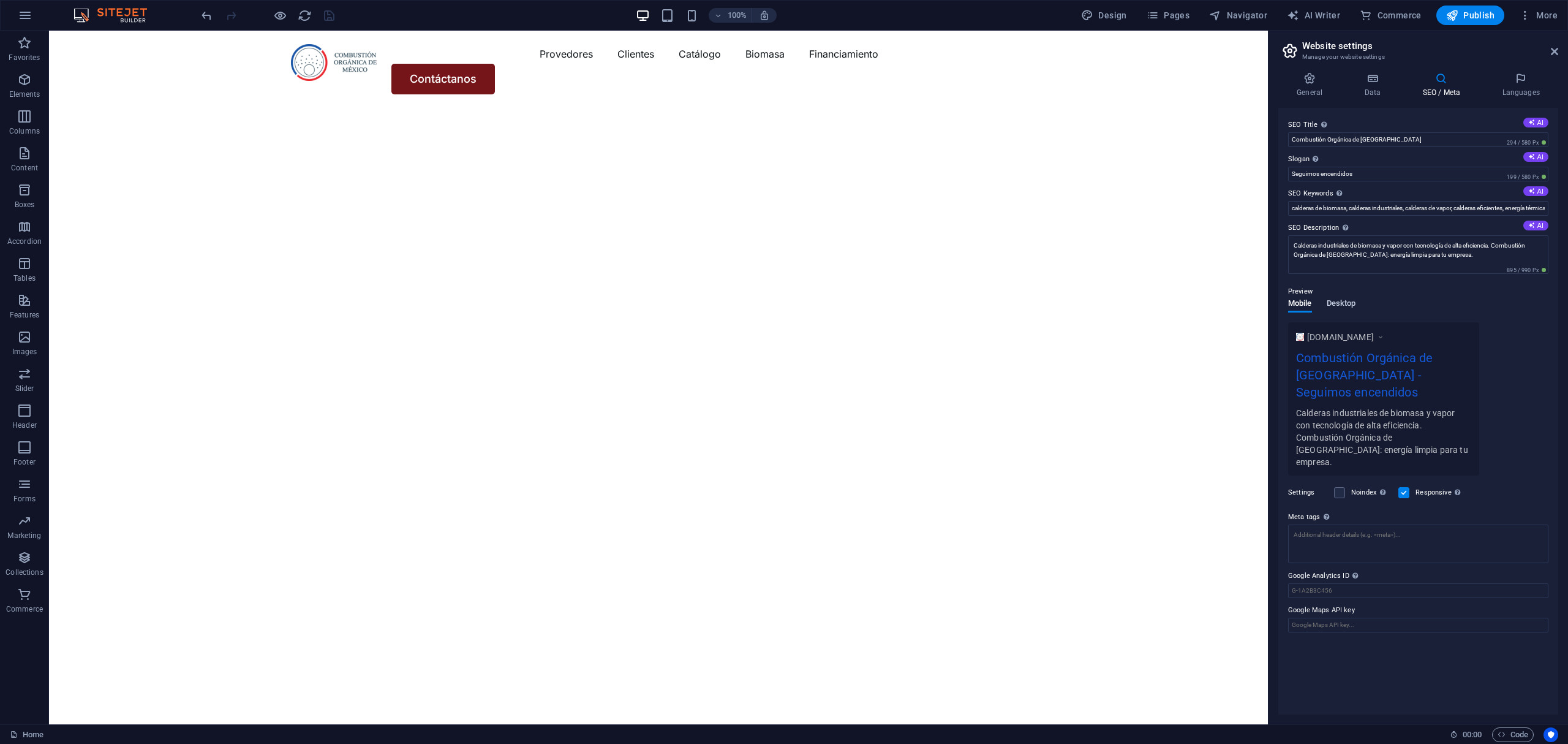
click at [1349, 306] on span "Desktop" at bounding box center [1342, 304] width 30 height 17
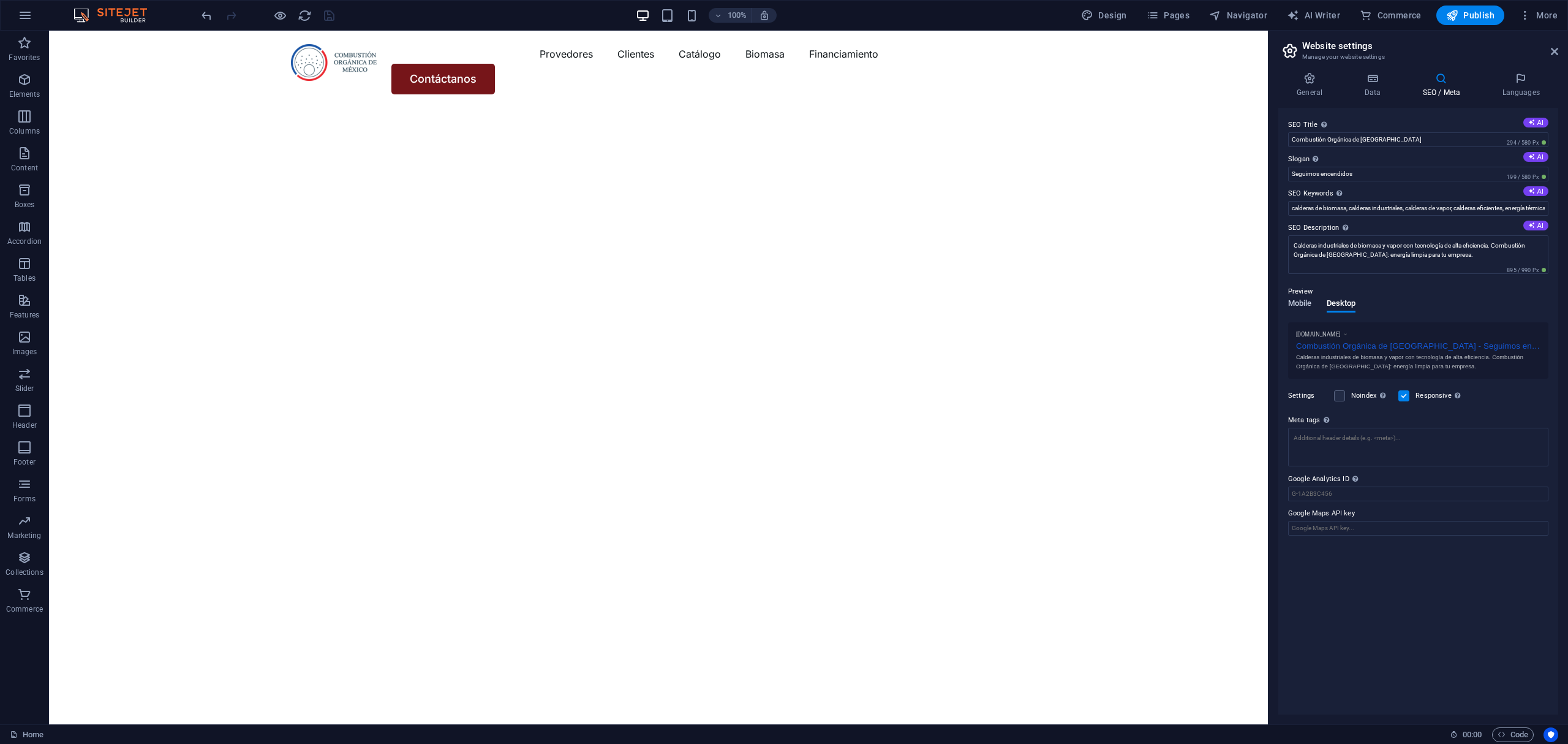
click at [1303, 307] on span "Mobile" at bounding box center [1300, 304] width 24 height 17
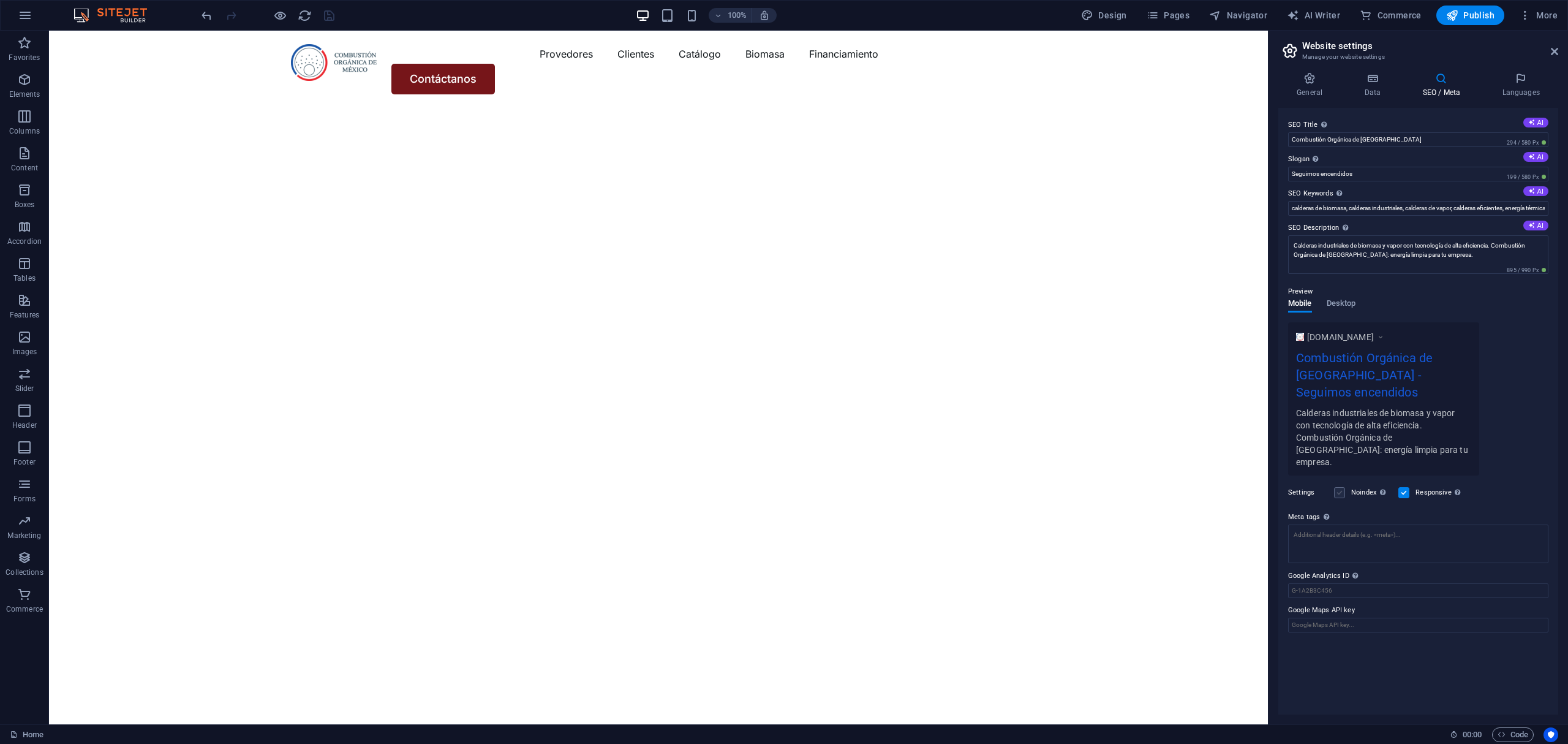
click at [1345, 487] on label at bounding box center [1339, 492] width 11 height 11
click at [0, 0] on input "Noindex Instruct search engines to exclude this website from search results." at bounding box center [0, 0] width 0 height 0
click at [1345, 487] on label at bounding box center [1339, 492] width 11 height 11
click at [0, 0] on input "Noindex Instruct search engines to exclude this website from search results." at bounding box center [0, 0] width 0 height 0
click at [1343, 617] on input "Google Maps API key" at bounding box center [1418, 624] width 260 height 15
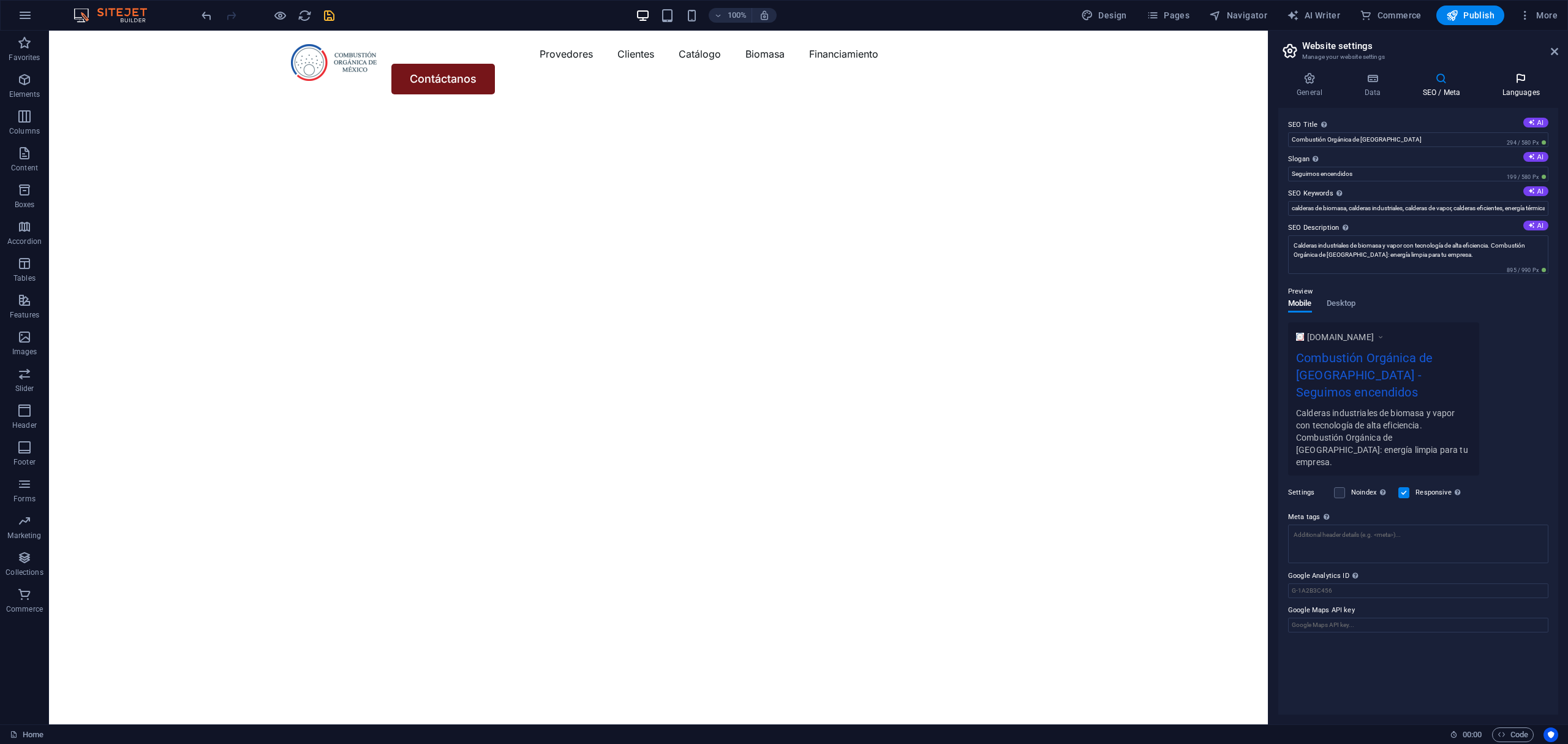
click at [1537, 84] on icon at bounding box center [1520, 78] width 74 height 12
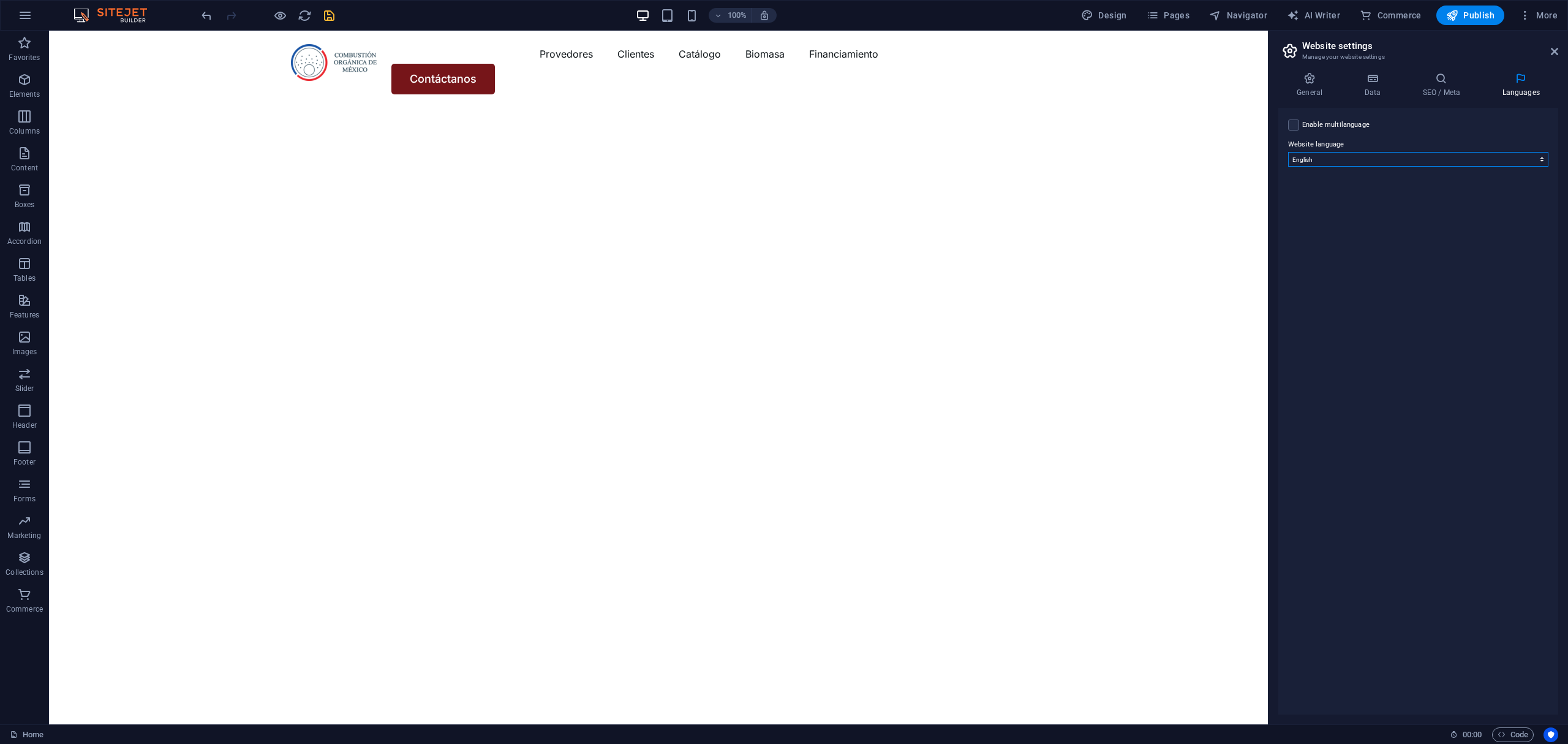
click at [1386, 157] on select "Abkhazian Afar Afrikaans Akan Albanian Amharic Arabic Aragonese Armenian Assame…" at bounding box center [1418, 159] width 260 height 15
select select "148"
click at [1288, 152] on select "Abkhazian Afar Afrikaans Akan Albanian Amharic Arabic Aragonese Armenian Assame…" at bounding box center [1418, 159] width 260 height 15
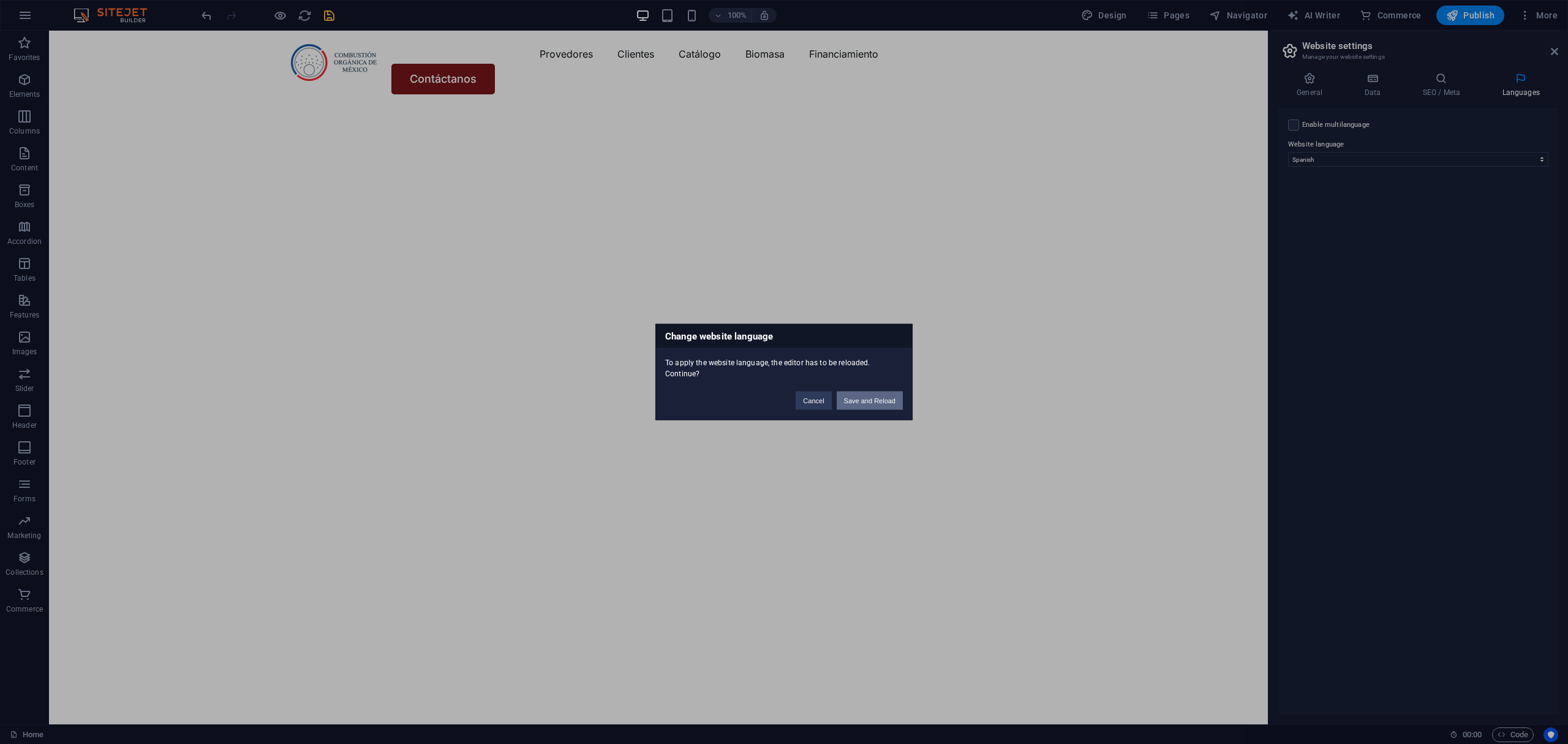
click at [856, 400] on button "Save and Reload" at bounding box center [870, 401] width 66 height 19
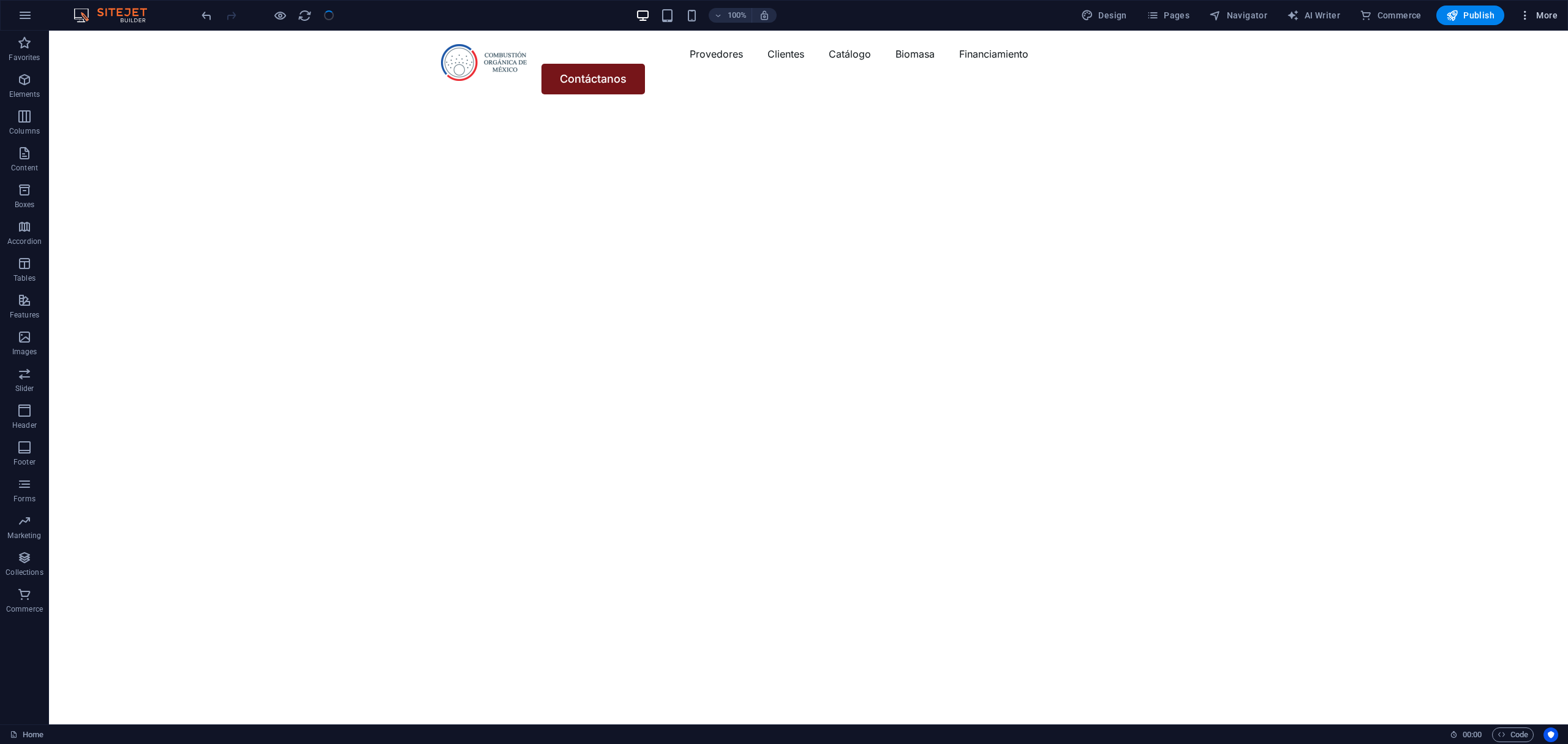
click at [1535, 23] on button "More" at bounding box center [1538, 16] width 49 height 20
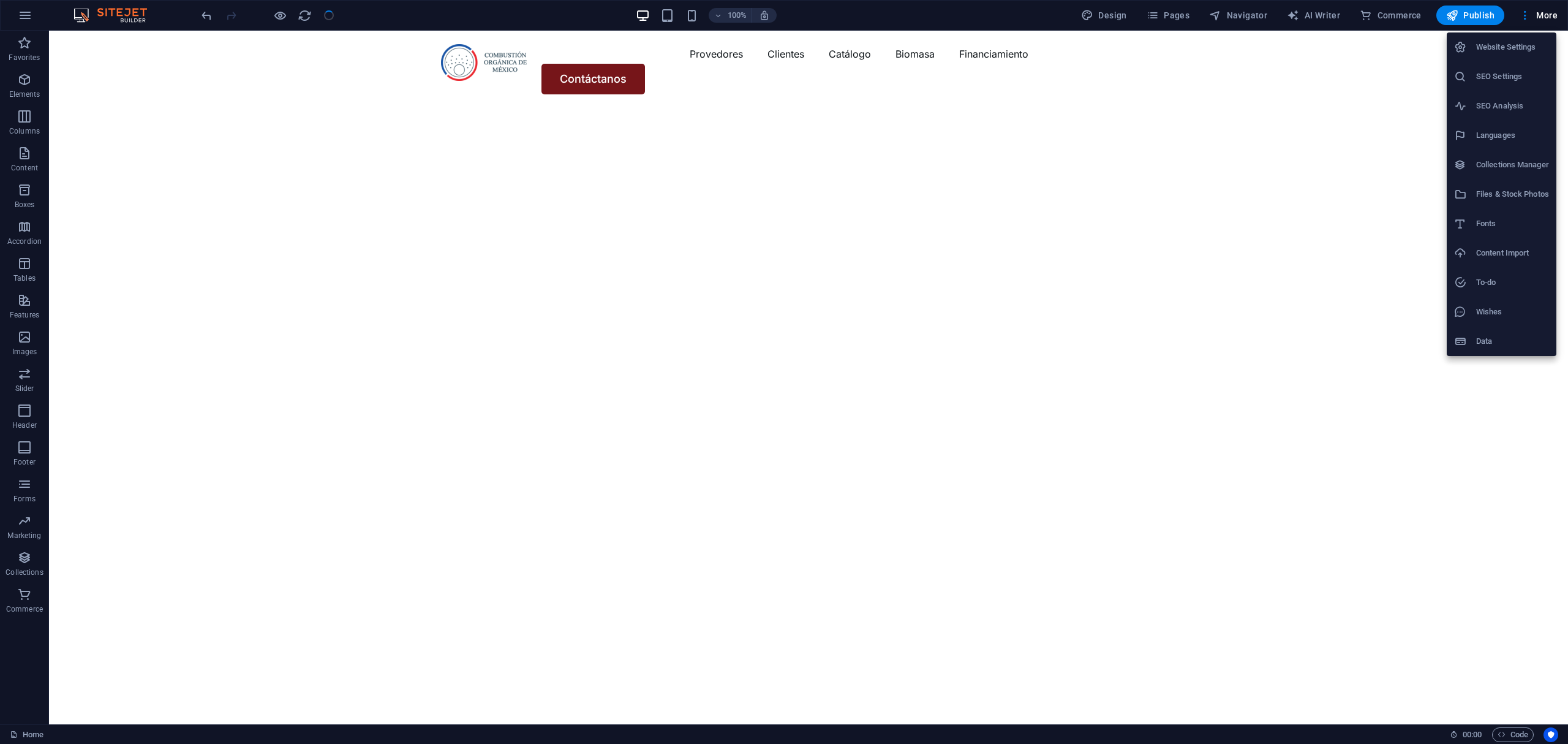
click at [1480, 52] on h6 "Website Settings" at bounding box center [1511, 47] width 72 height 15
select select "41"
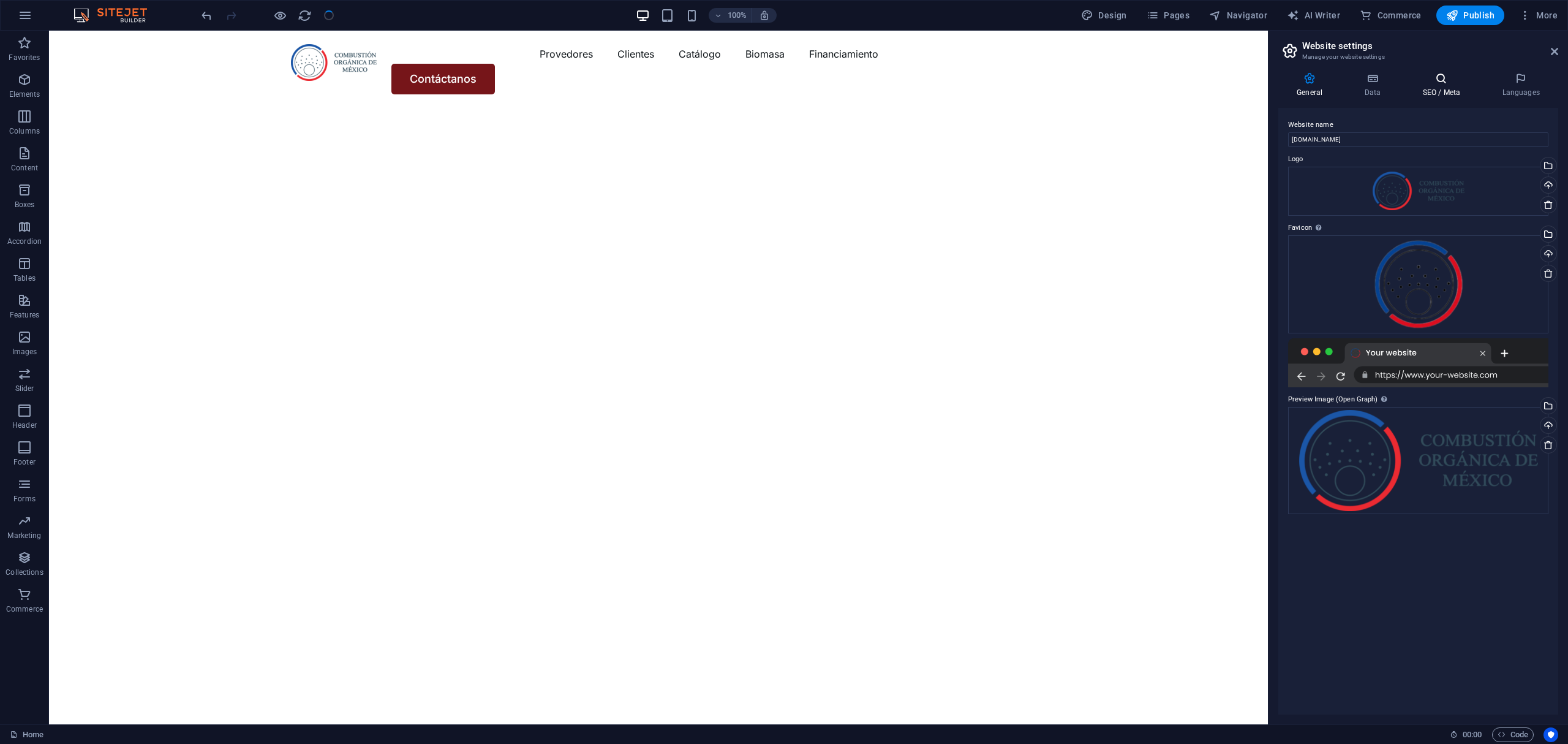
click at [1439, 92] on h4 "SEO / Meta" at bounding box center [1443, 85] width 79 height 26
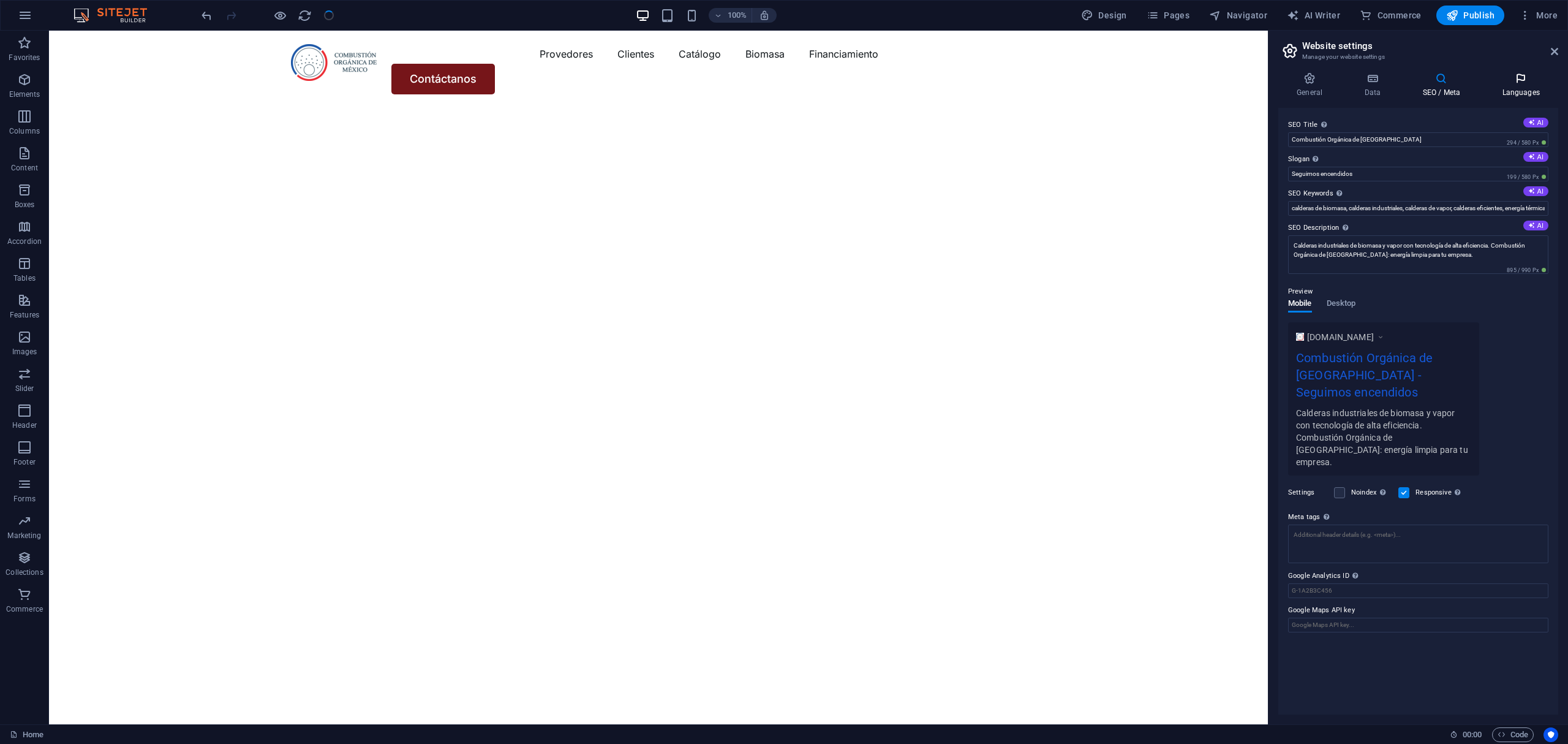
click at [1505, 86] on h4 "Languages" at bounding box center [1520, 85] width 74 height 26
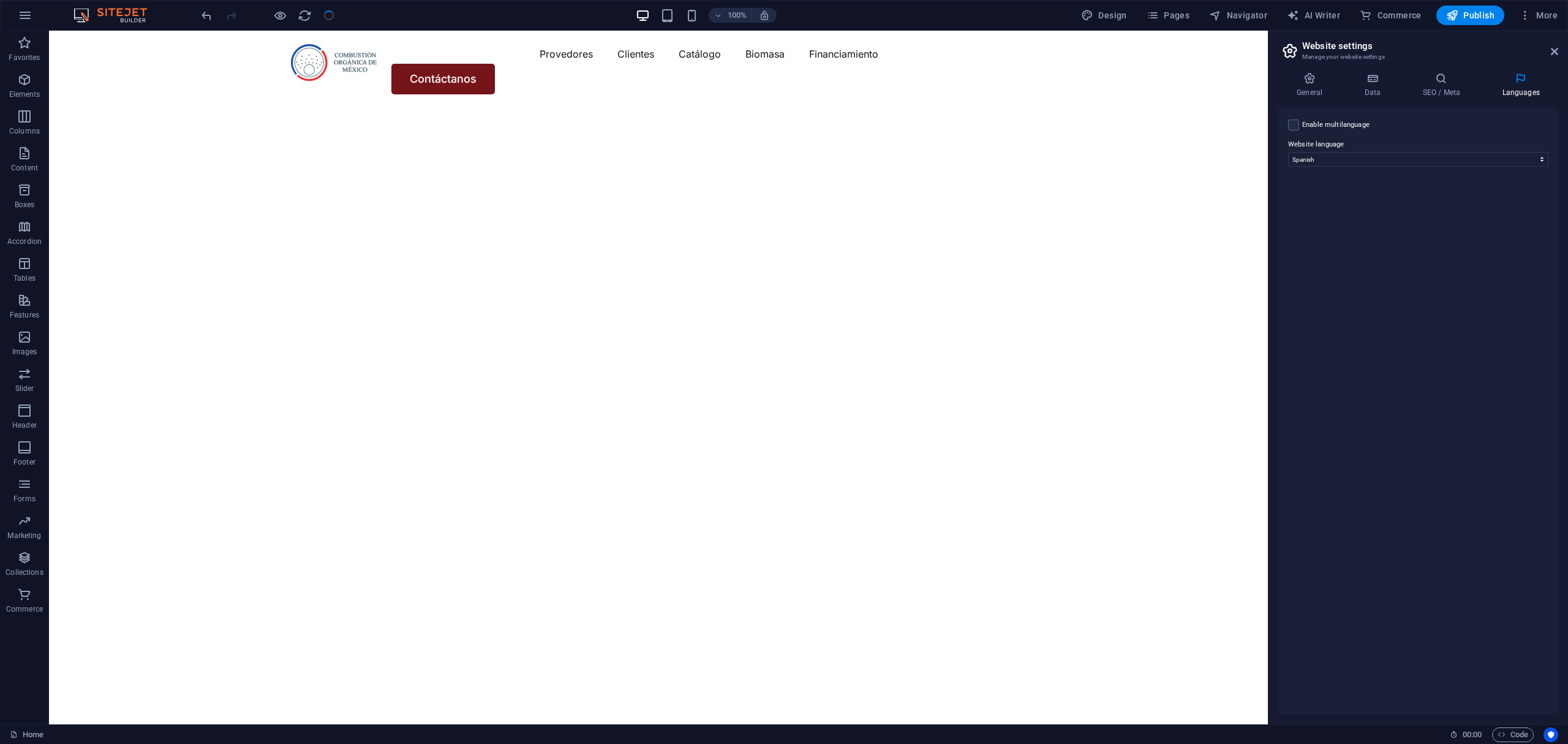
click at [1309, 119] on label "Enable multilanguage To disable multilanguage delete all languages until only o…" at bounding box center [1336, 125] width 67 height 15
click at [0, 0] on input "Enable multilanguage To disable multilanguage delete all languages until only o…" at bounding box center [0, 0] width 0 height 0
select select
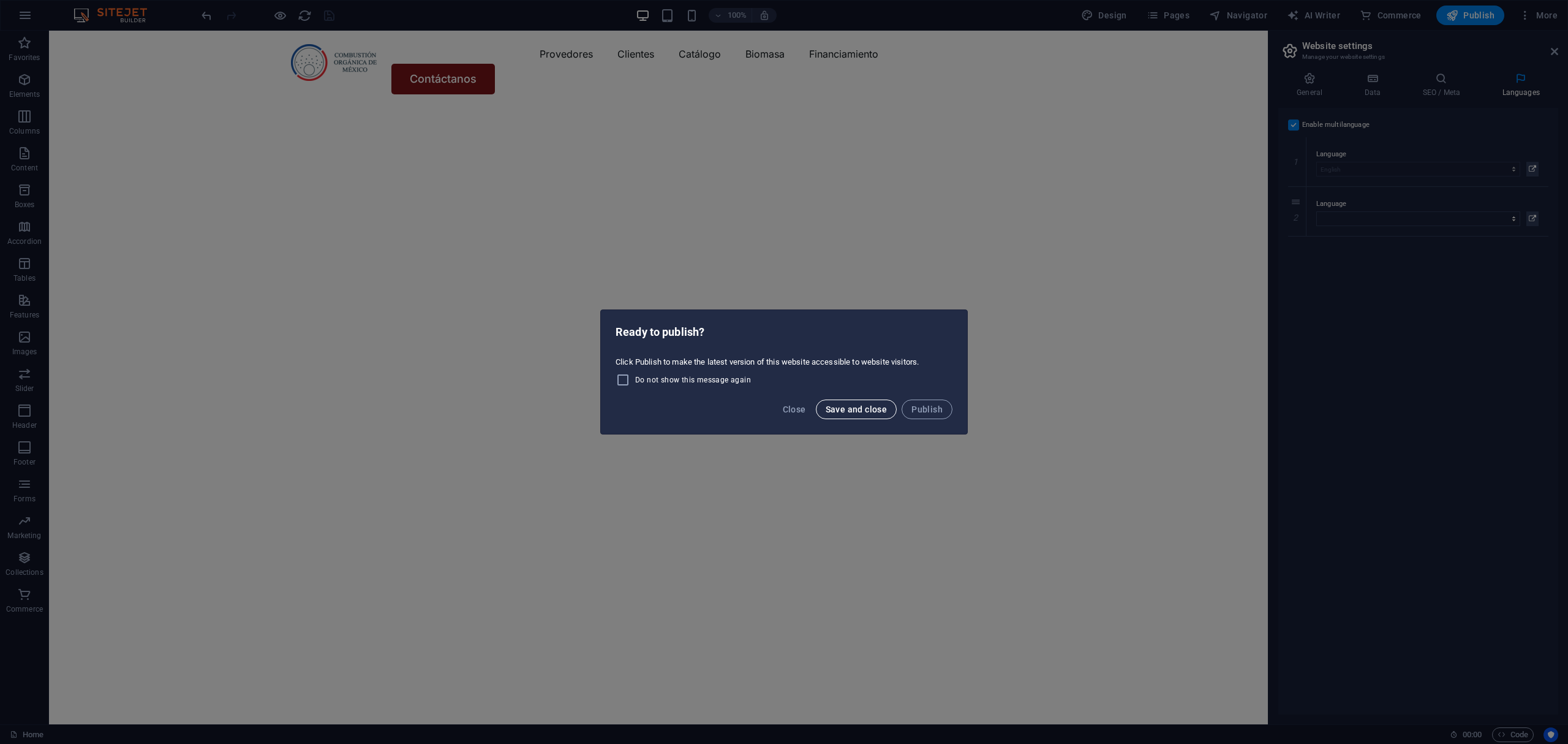
click at [856, 413] on span "Save and close" at bounding box center [856, 410] width 61 height 10
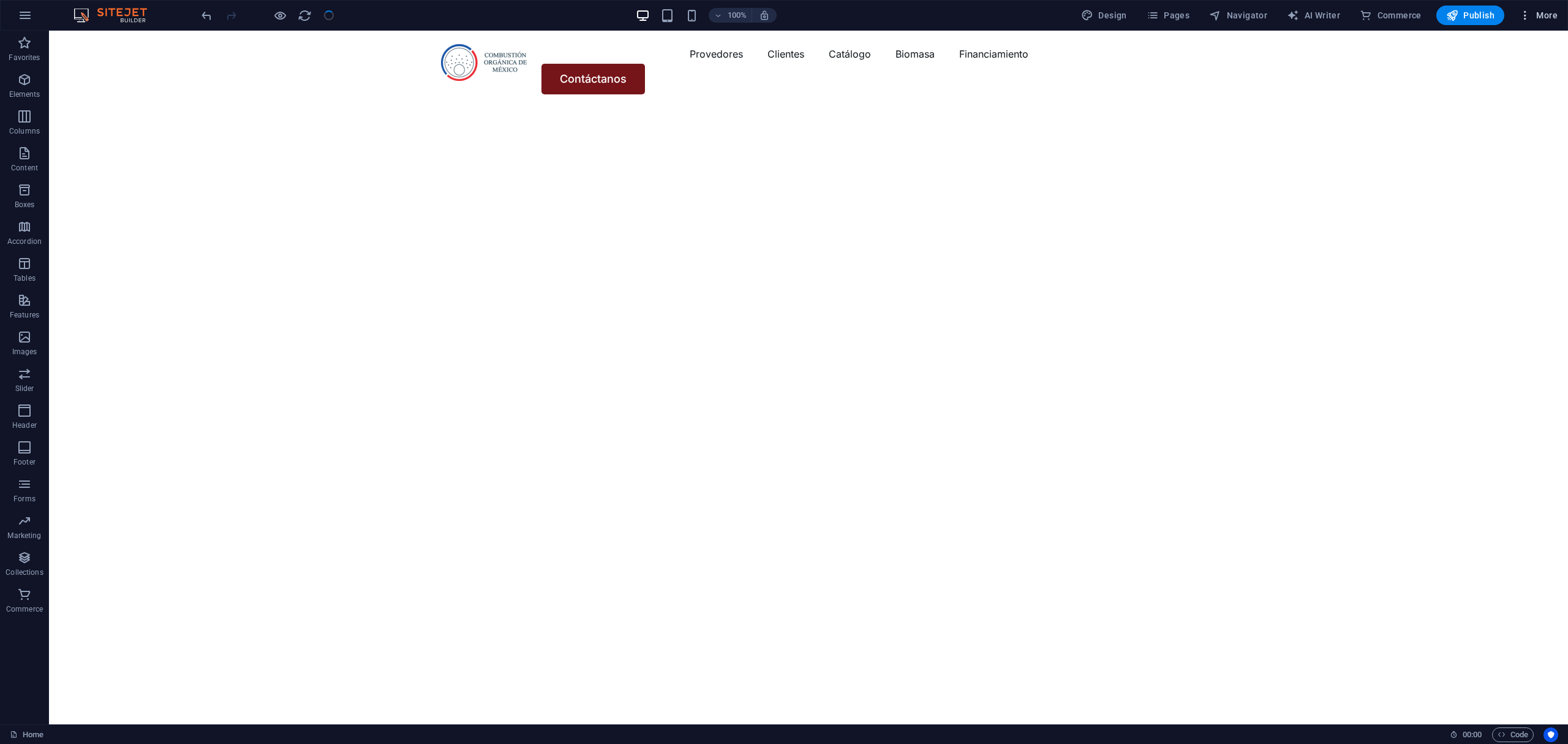
click at [1525, 10] on icon "button" at bounding box center [1525, 15] width 12 height 12
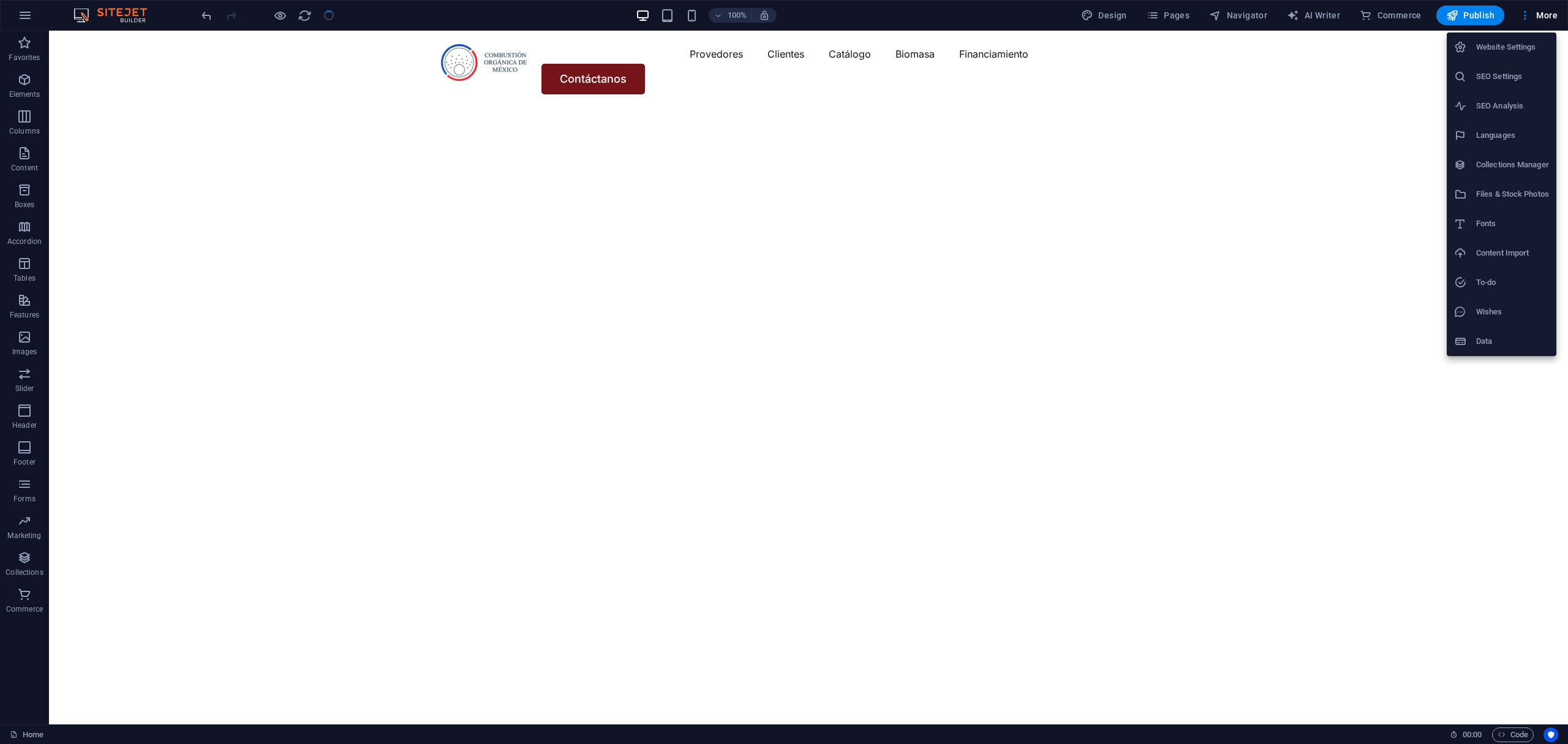
click at [1495, 46] on h6 "Website Settings" at bounding box center [1511, 47] width 72 height 15
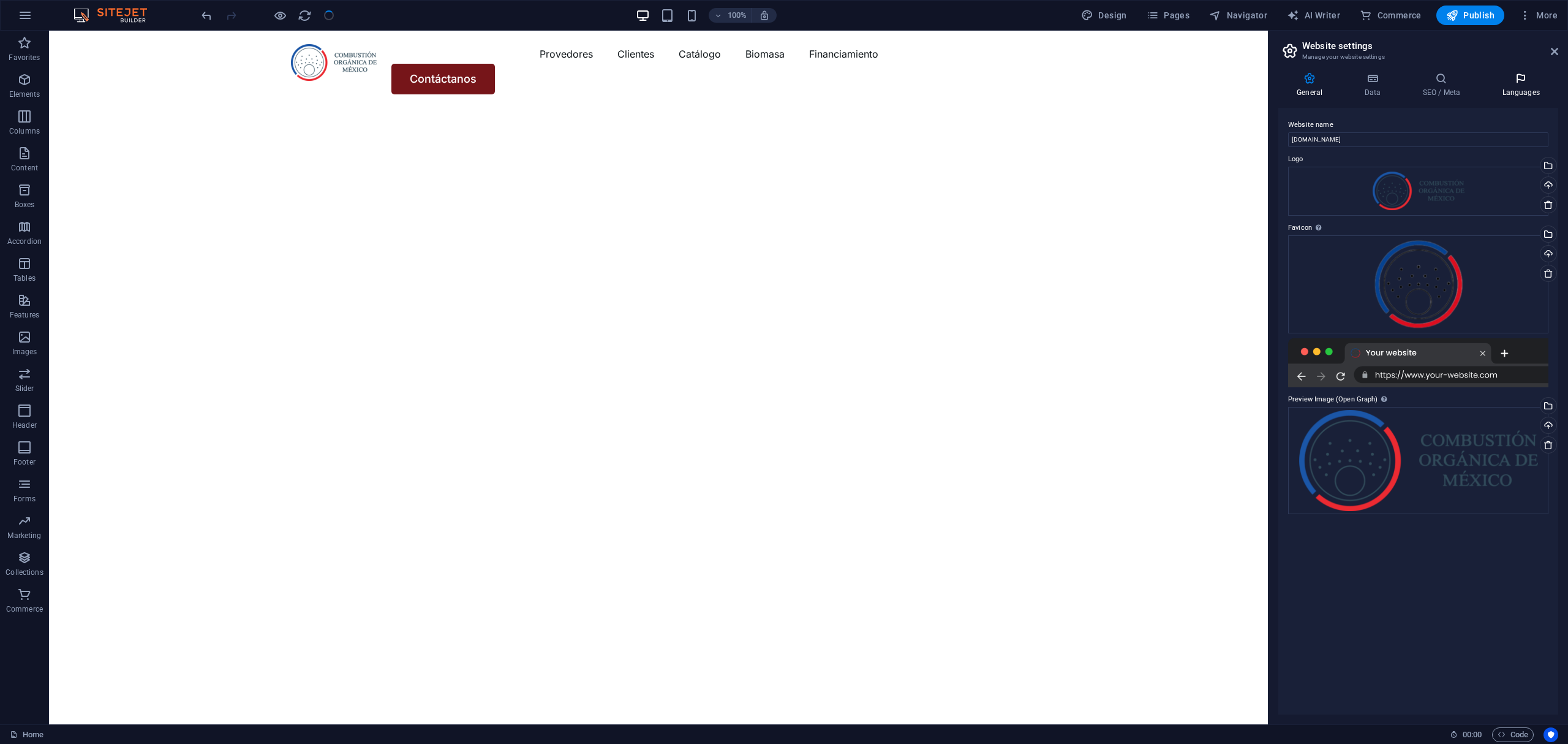
click at [1502, 79] on icon at bounding box center [1520, 78] width 74 height 12
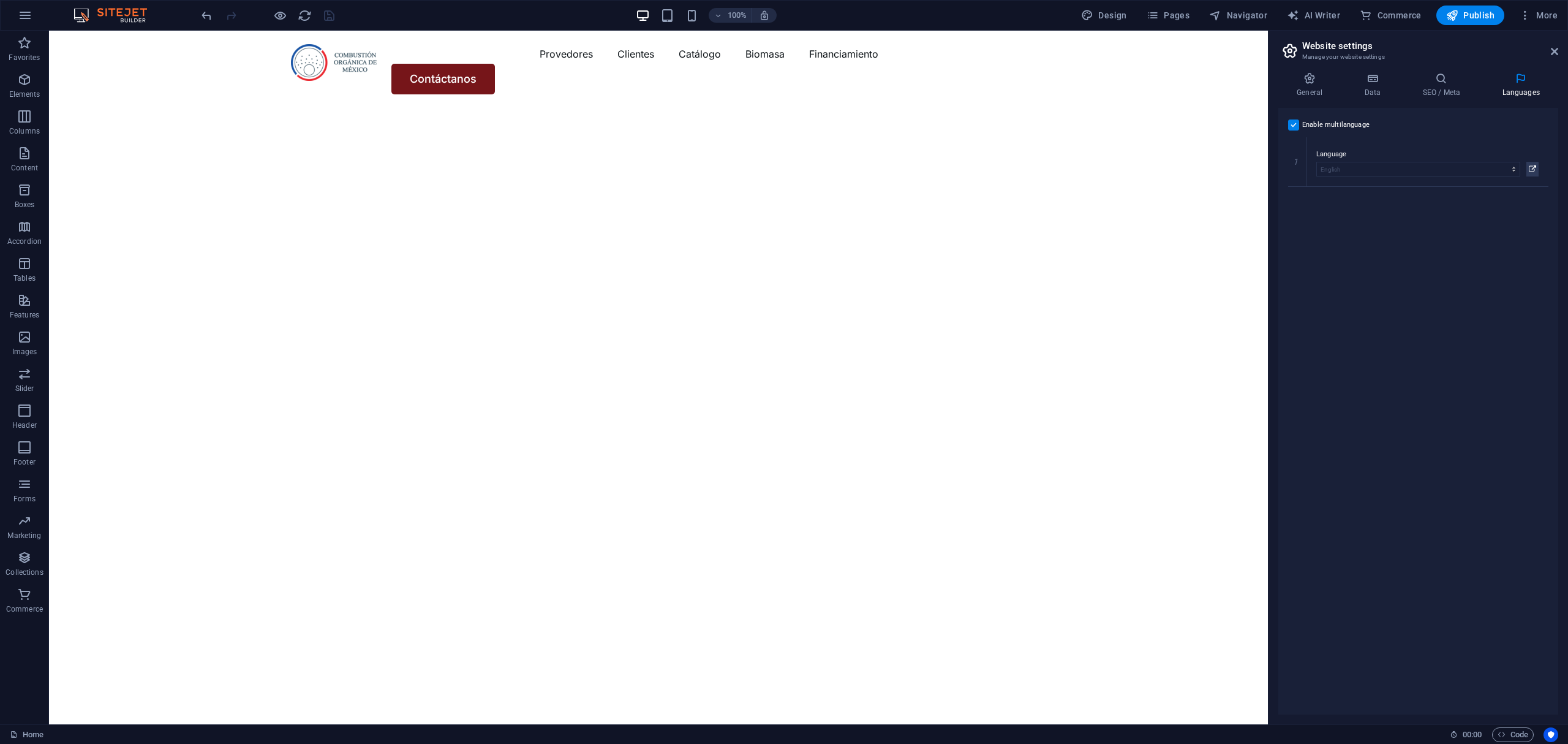
click at [1297, 113] on div "Enable multilanguage To disable multilanguage delete all languages until only o…" at bounding box center [1418, 411] width 280 height 606
click at [1290, 129] on div "Enable multilanguage To disable multilanguage delete all languages until only o…" at bounding box center [1418, 411] width 280 height 606
click at [1290, 130] on label at bounding box center [1293, 124] width 11 height 11
click at [0, 0] on input "Enable multilanguage To disable multilanguage delete all languages until only o…" at bounding box center [0, 0] width 0 height 0
select select "41"
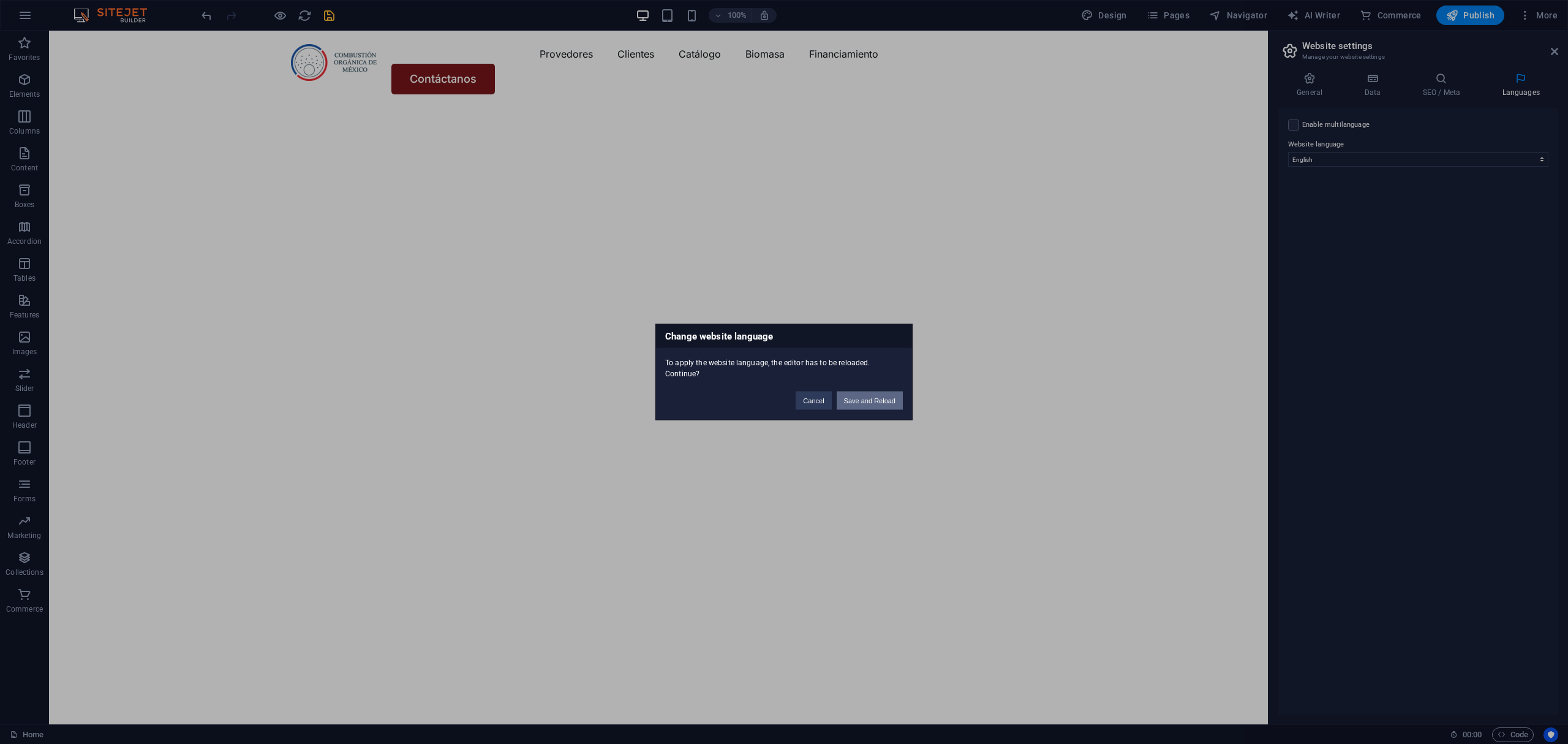
click at [874, 395] on button "Save and Reload" at bounding box center [870, 401] width 66 height 19
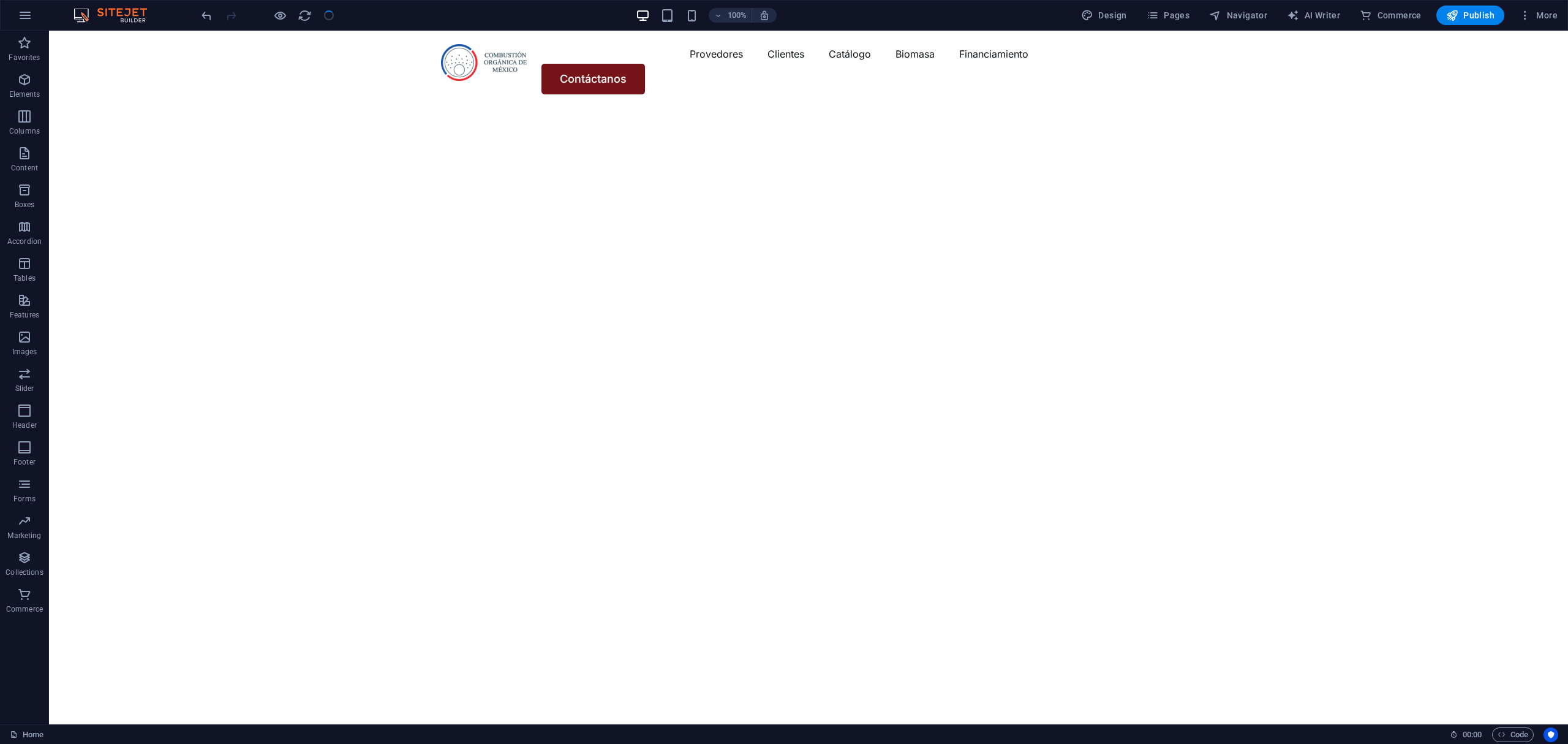
click at [1534, 4] on div "100% Design Pages Navigator AI Writer Commerce Publish More" at bounding box center [784, 16] width 1567 height 30
click at [1534, 20] on span "More" at bounding box center [1538, 15] width 39 height 12
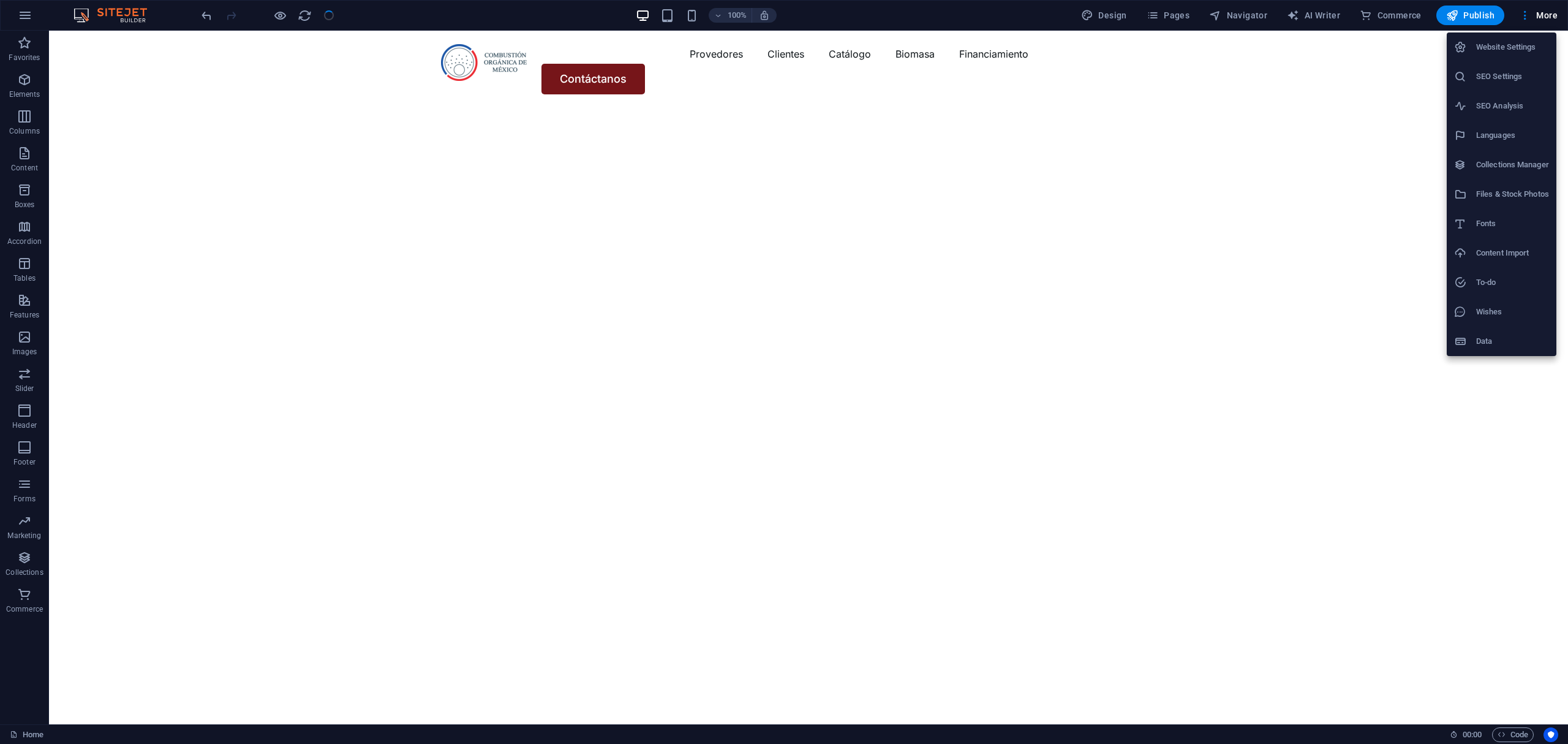
click at [1500, 46] on h6 "Website Settings" at bounding box center [1511, 47] width 72 height 15
select select "41"
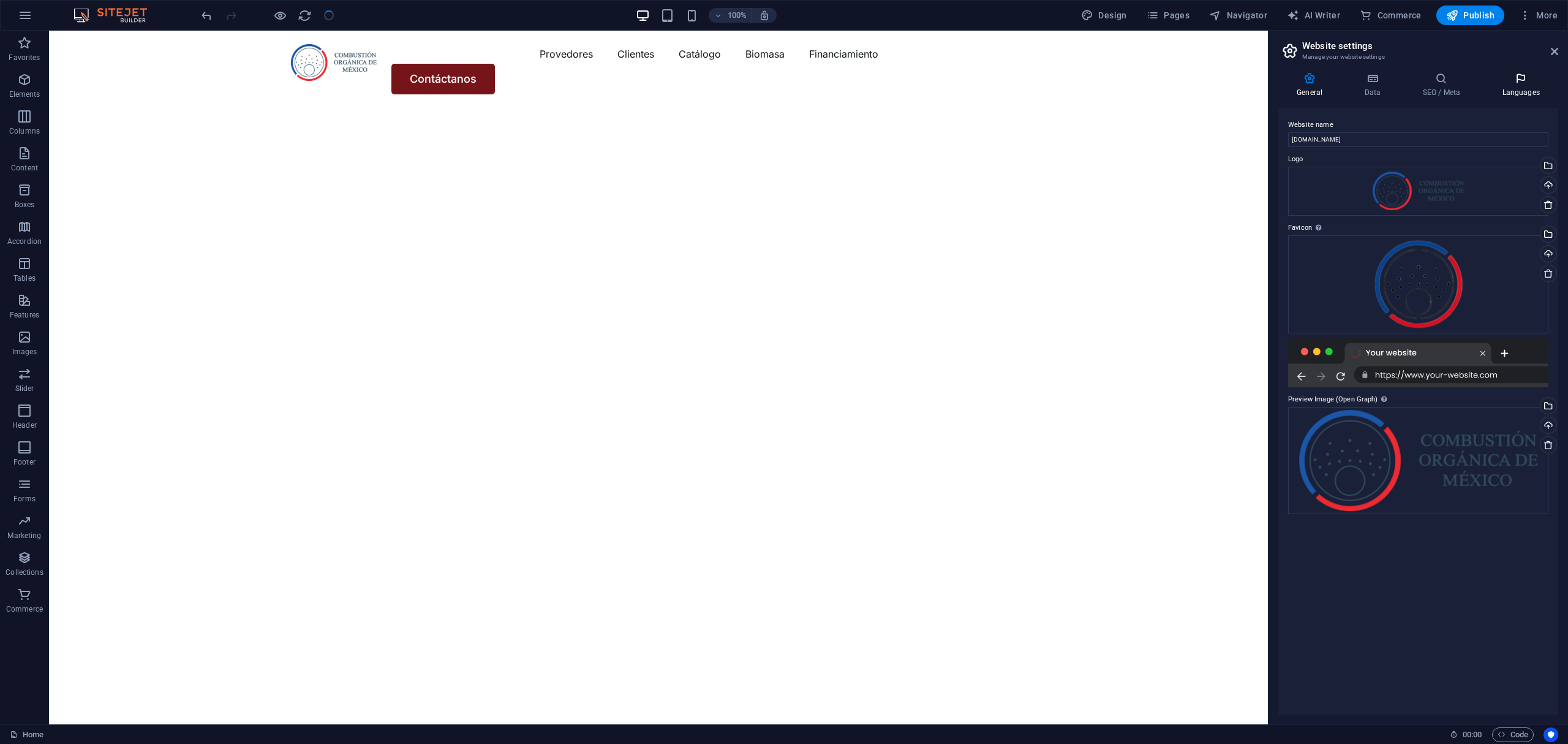
click at [1495, 87] on h4 "Languages" at bounding box center [1520, 85] width 74 height 26
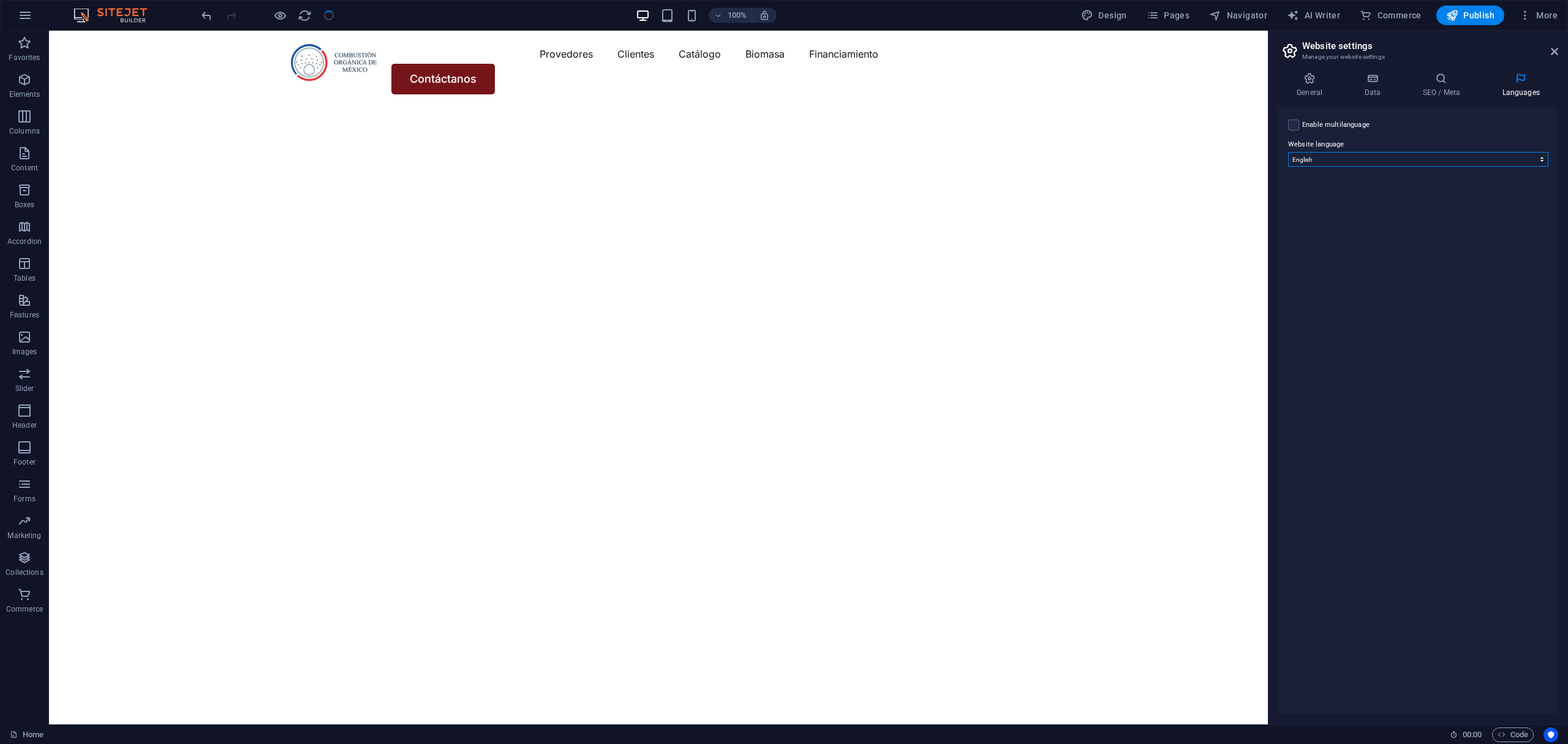
drag, startPoint x: 1385, startPoint y: 153, endPoint x: 1383, endPoint y: 161, distance: 8.2
click at [1383, 161] on select "Abkhazian Afar Afrikaans Akan Albanian Amharic Arabic Aragonese Armenian Assame…" at bounding box center [1418, 159] width 260 height 15
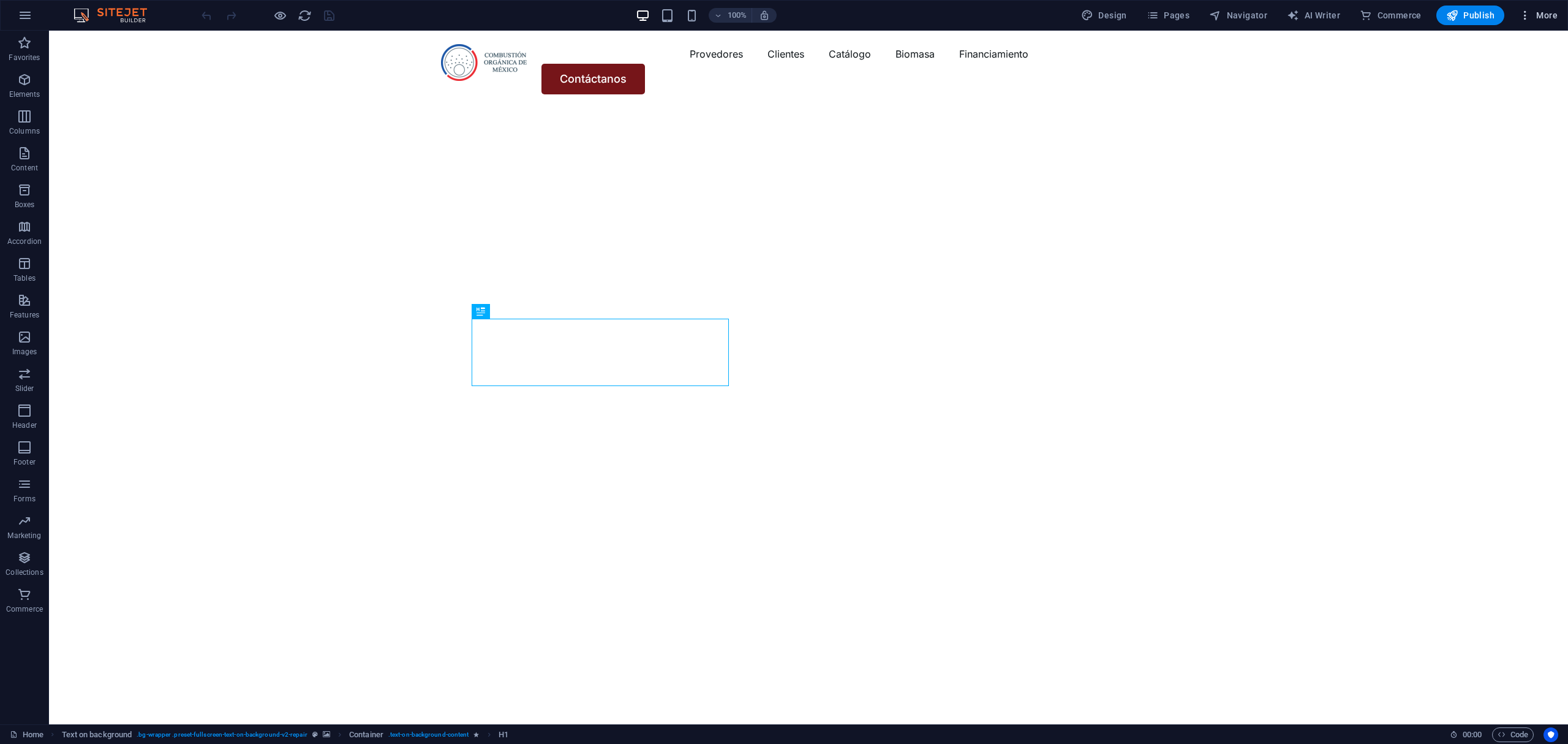
click at [1527, 12] on icon "button" at bounding box center [1525, 15] width 12 height 12
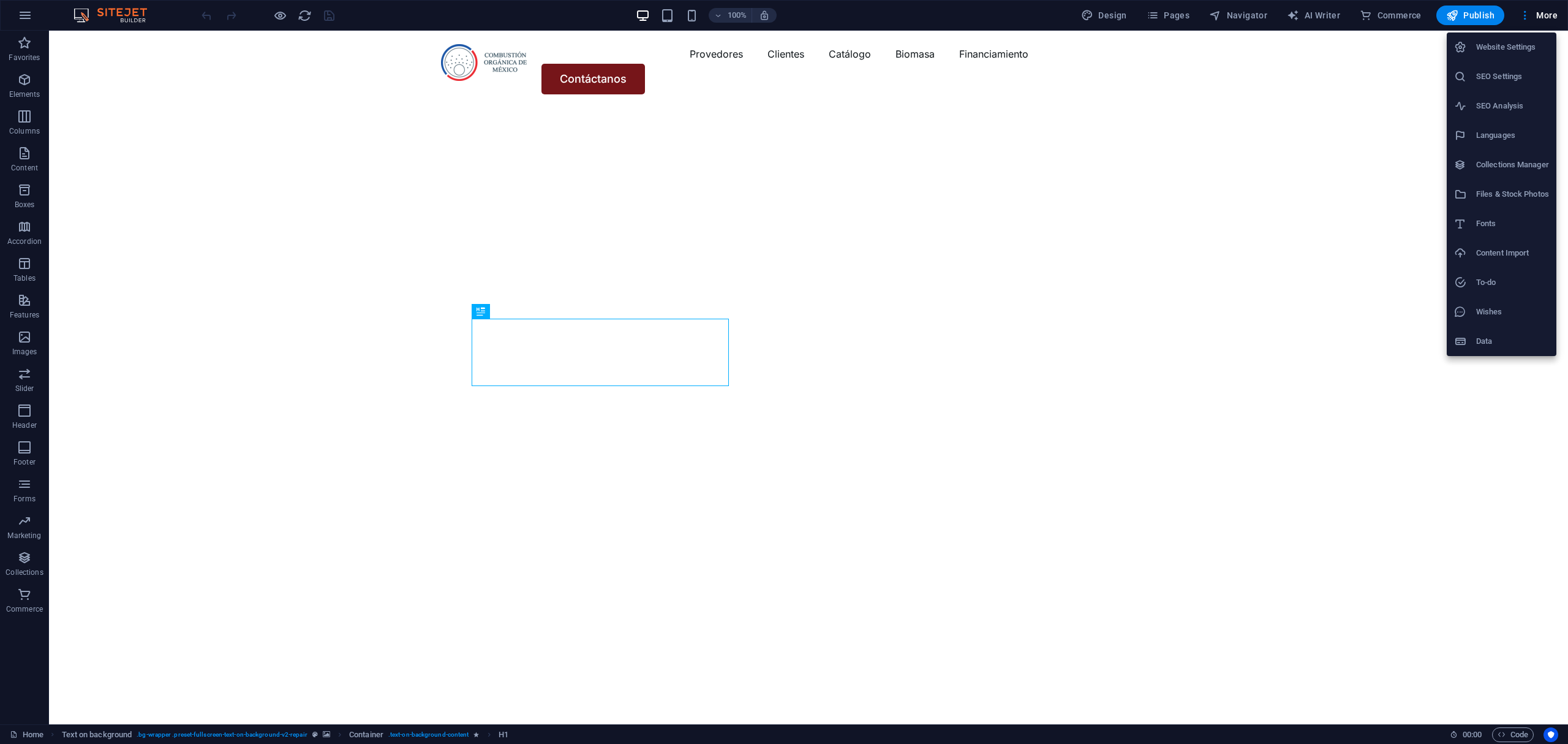
click at [1486, 57] on li "Website Settings" at bounding box center [1502, 48] width 110 height 30
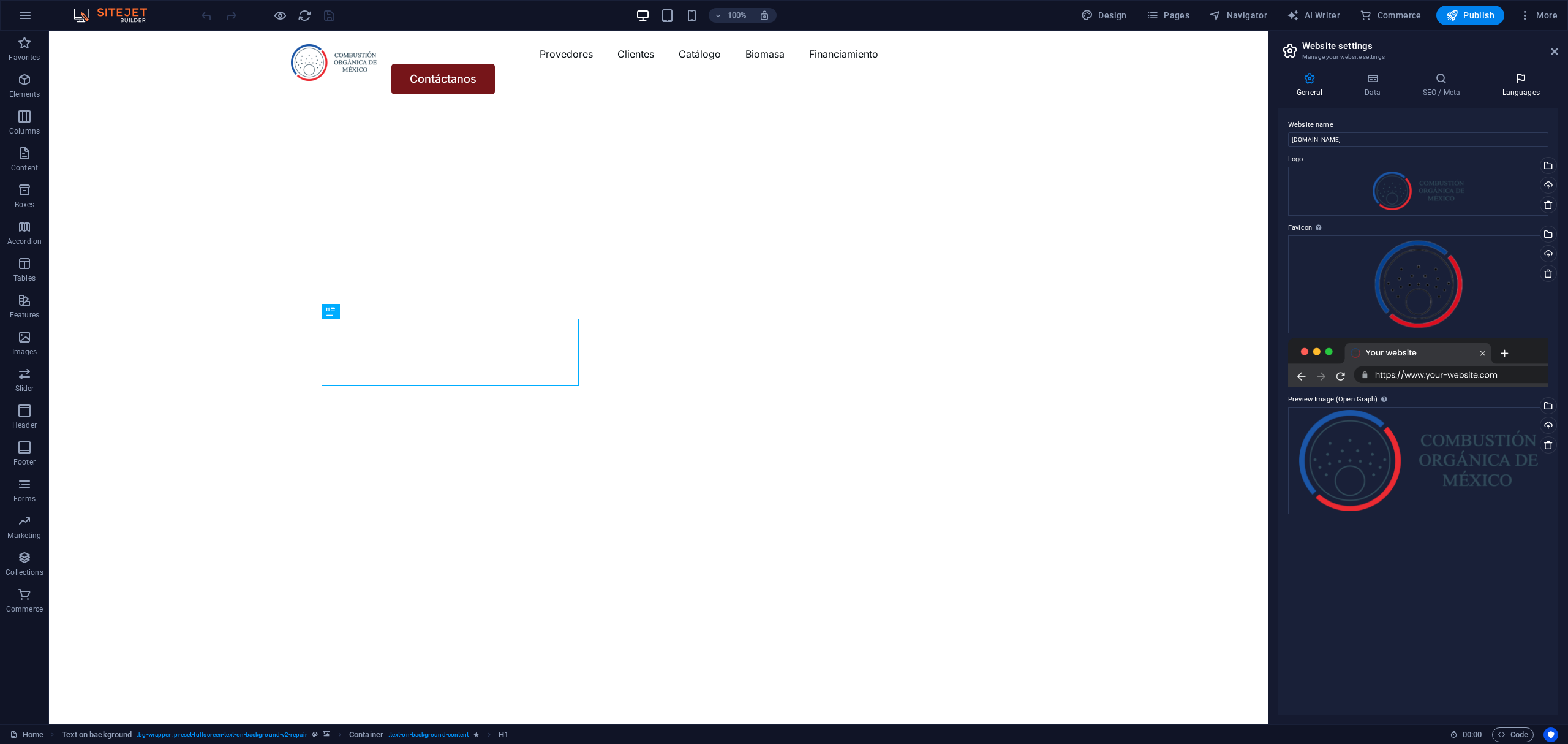
click at [1514, 88] on h4 "Languages" at bounding box center [1520, 85] width 74 height 26
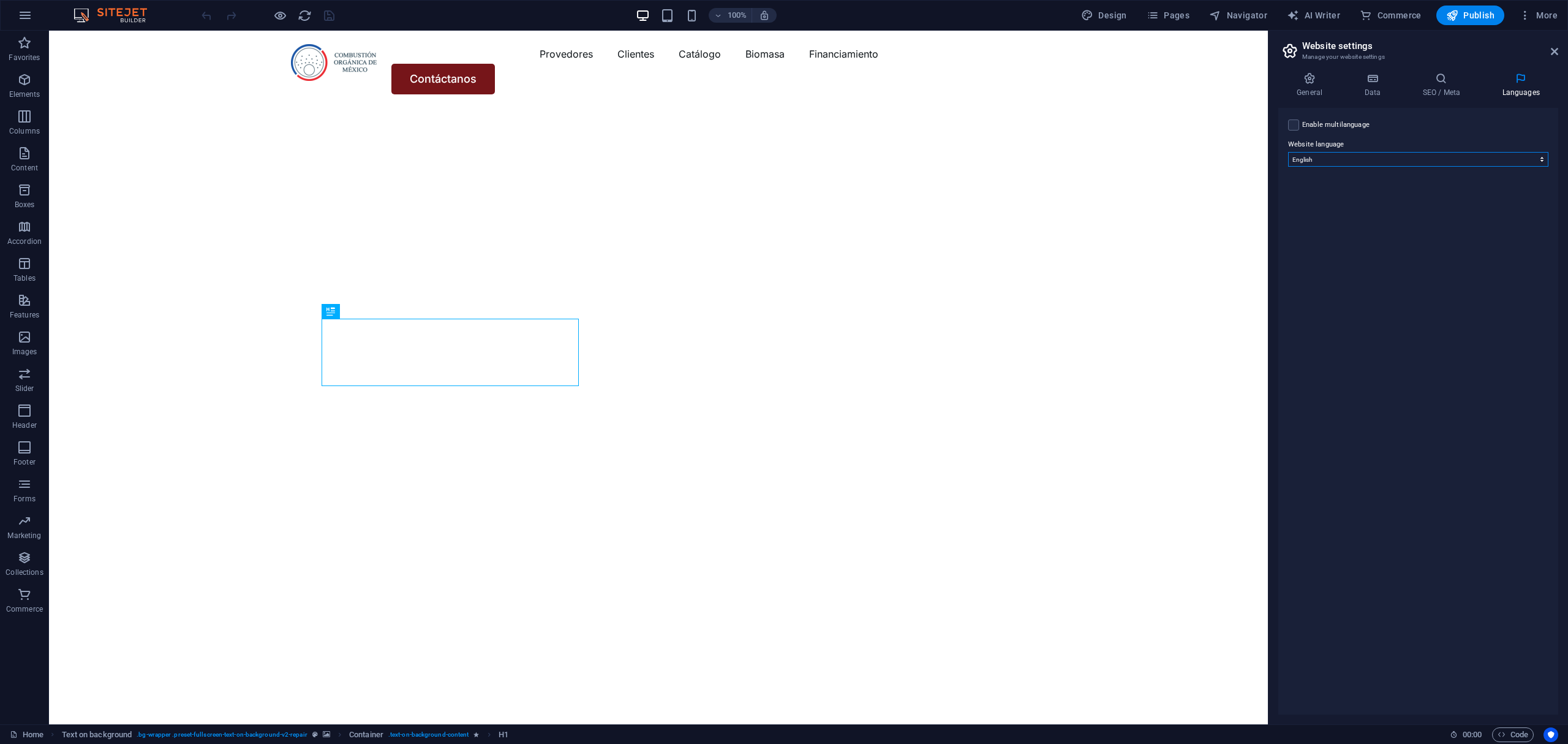
click at [1359, 166] on select "Abkhazian Afar Afrikaans Akan Albanian Amharic Arabic Aragonese Armenian Assame…" at bounding box center [1418, 159] width 260 height 15
select select "148"
click at [1288, 152] on select "Abkhazian Afar Afrikaans Akan Albanian Amharic Arabic Aragonese Armenian Assame…" at bounding box center [1418, 159] width 260 height 15
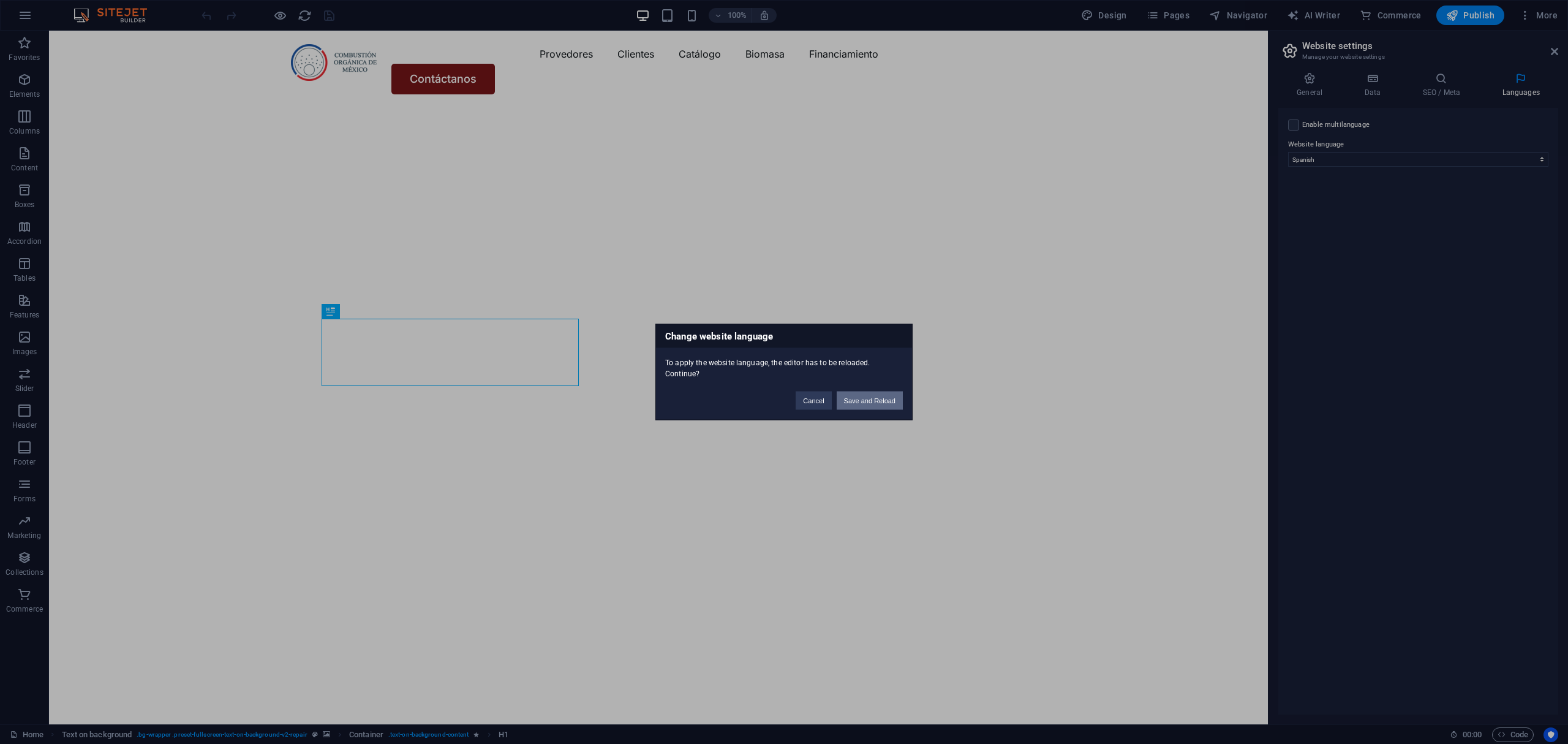
click at [866, 398] on button "Save and Reload" at bounding box center [870, 401] width 66 height 19
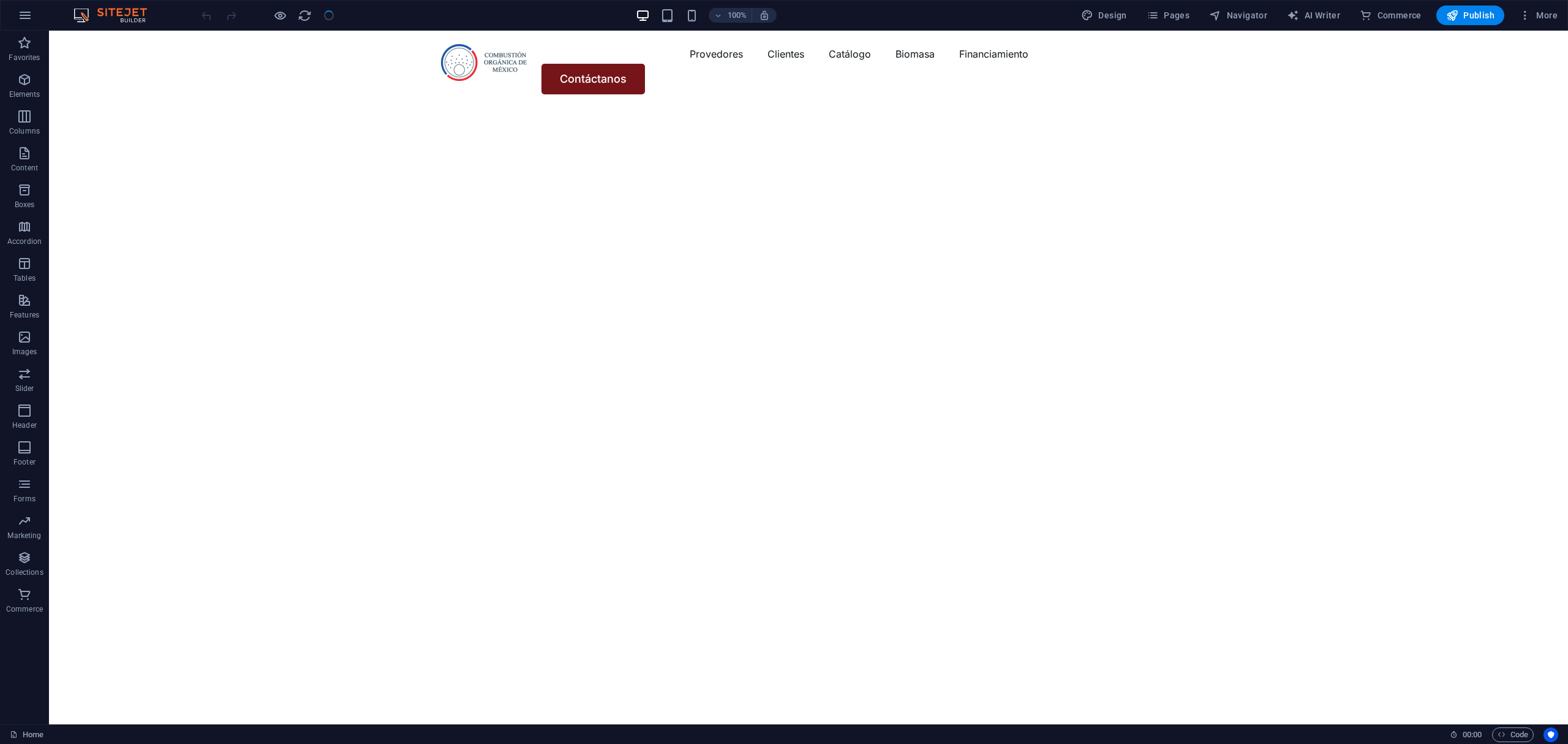
click at [1557, 4] on div "100% Design Pages Navigator AI Writer Commerce Publish More" at bounding box center [784, 16] width 1567 height 30
click at [1549, 11] on span "More" at bounding box center [1538, 15] width 39 height 12
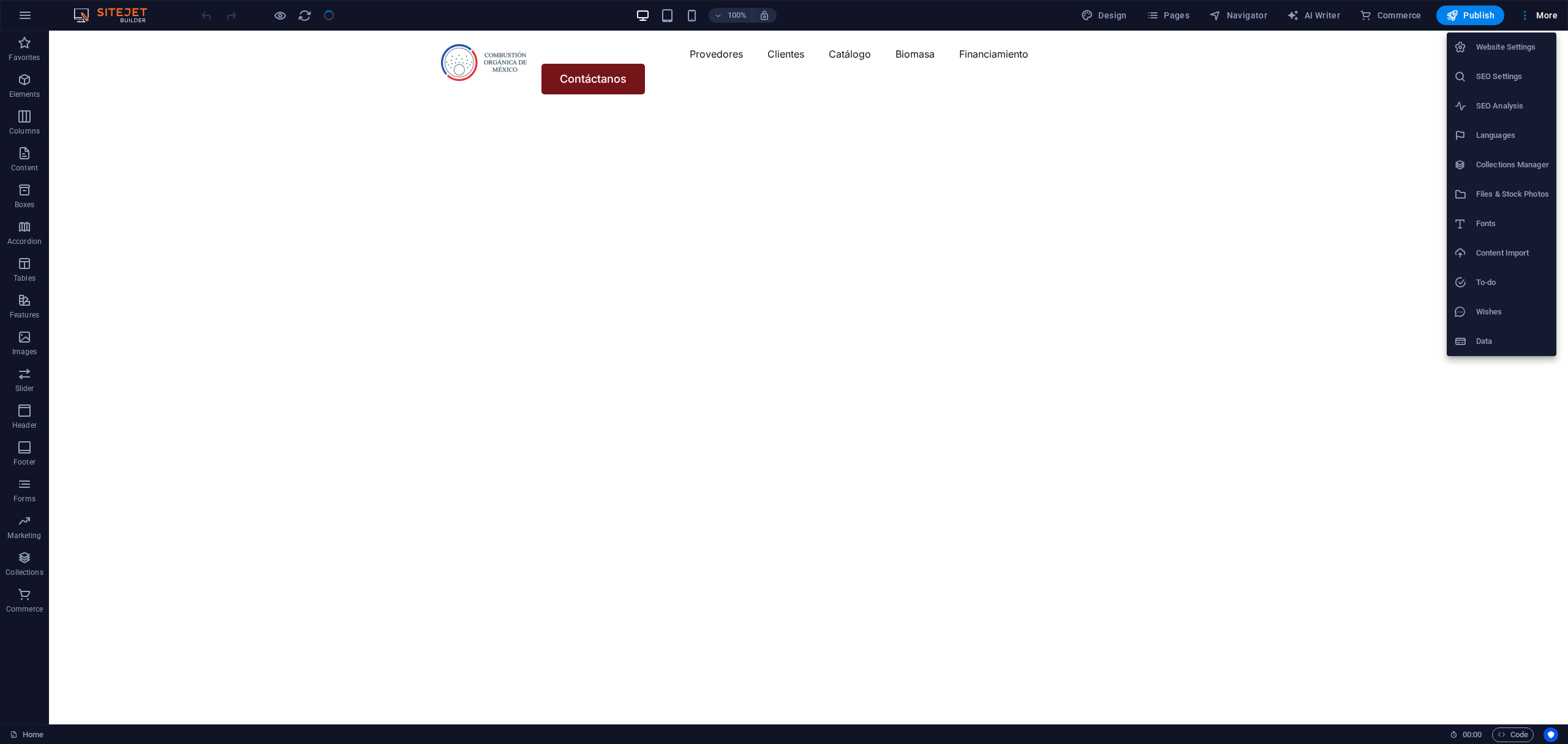
click at [1482, 82] on h6 "SEO Settings" at bounding box center [1511, 76] width 72 height 15
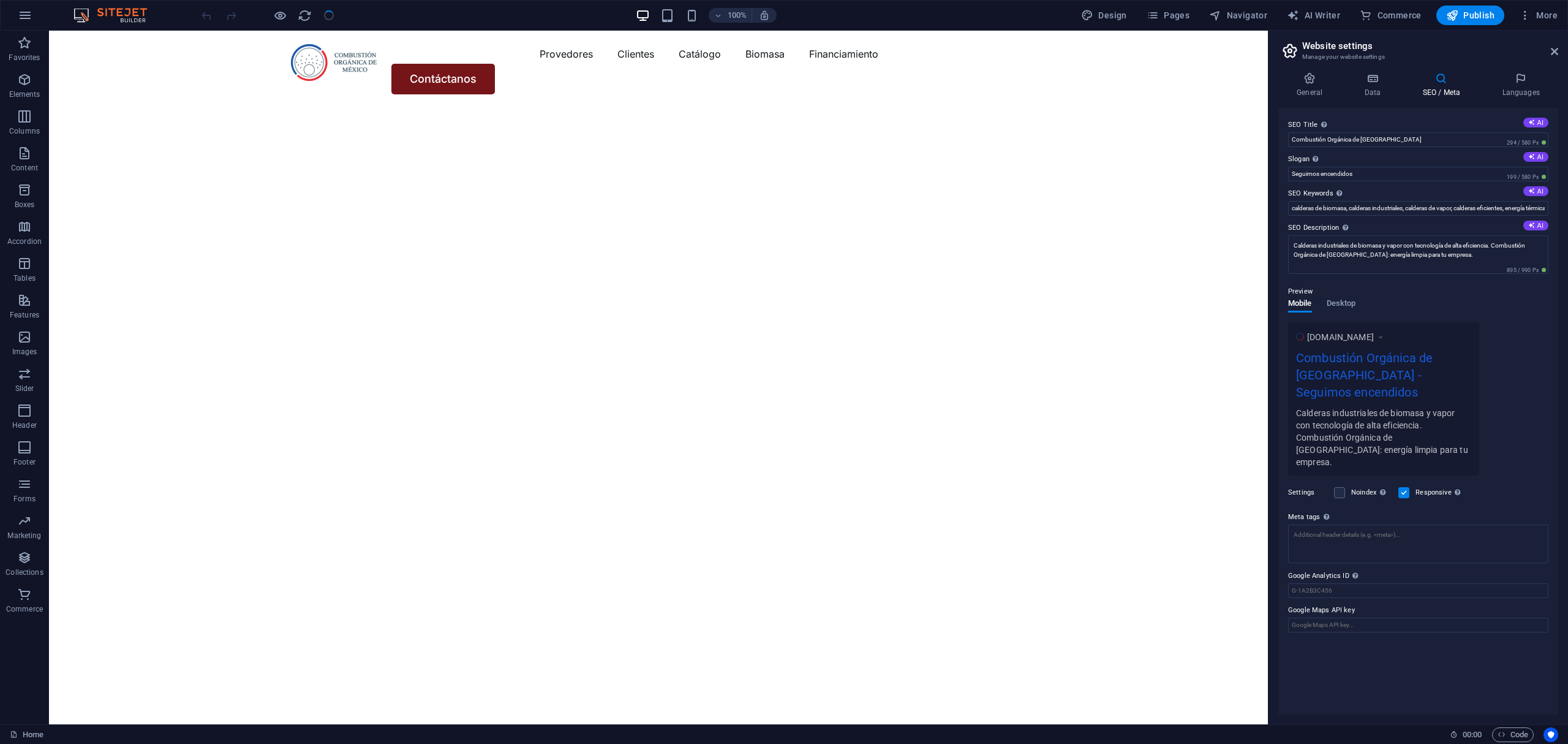
click at [1546, 52] on header "Website settings Manage your website settings" at bounding box center [1419, 47] width 278 height 32
click at [1552, 48] on icon at bounding box center [1554, 52] width 7 height 10
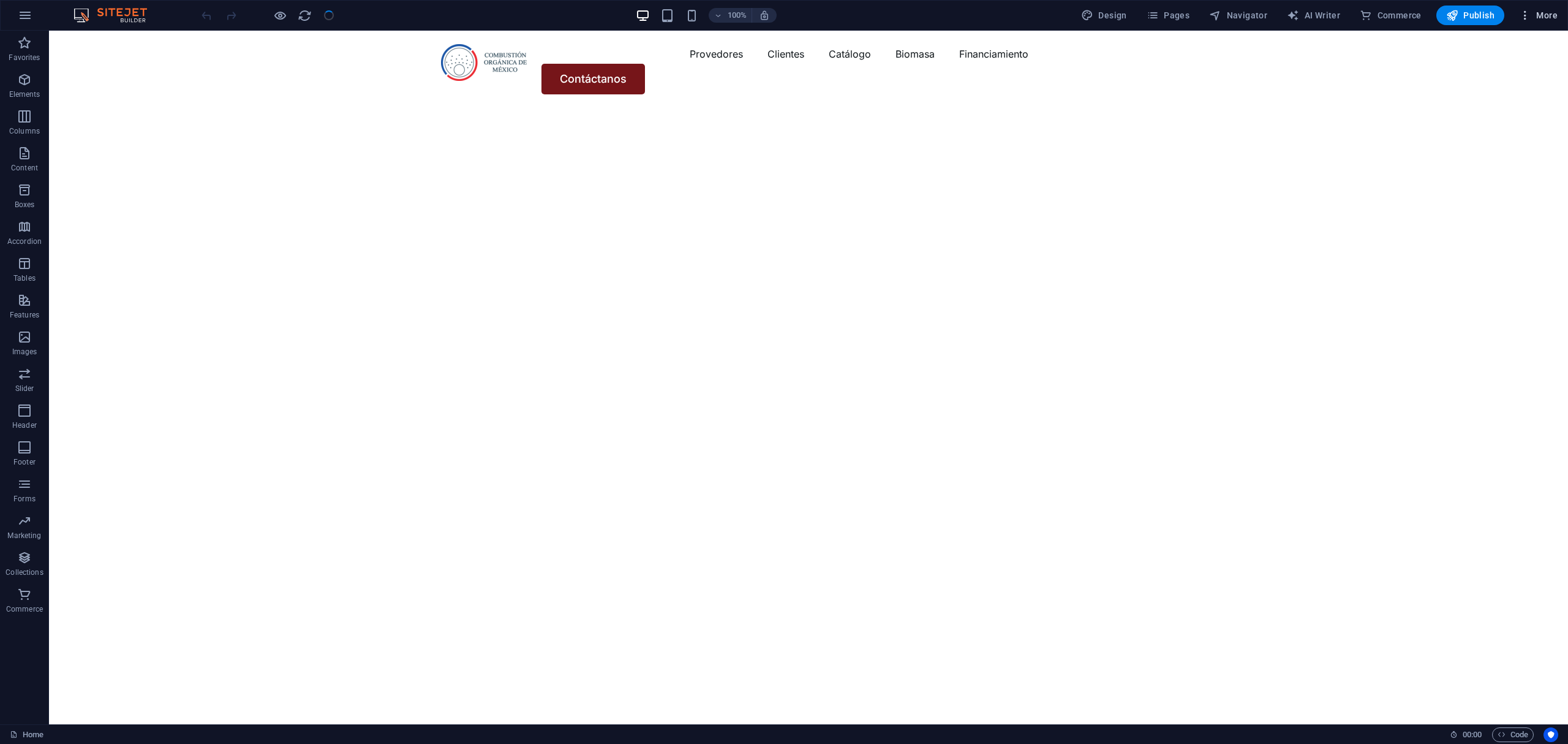
drag, startPoint x: 1522, startPoint y: 6, endPoint x: 1522, endPoint y: 15, distance: 9.0
click at [1522, 15] on button "More" at bounding box center [1538, 16] width 49 height 20
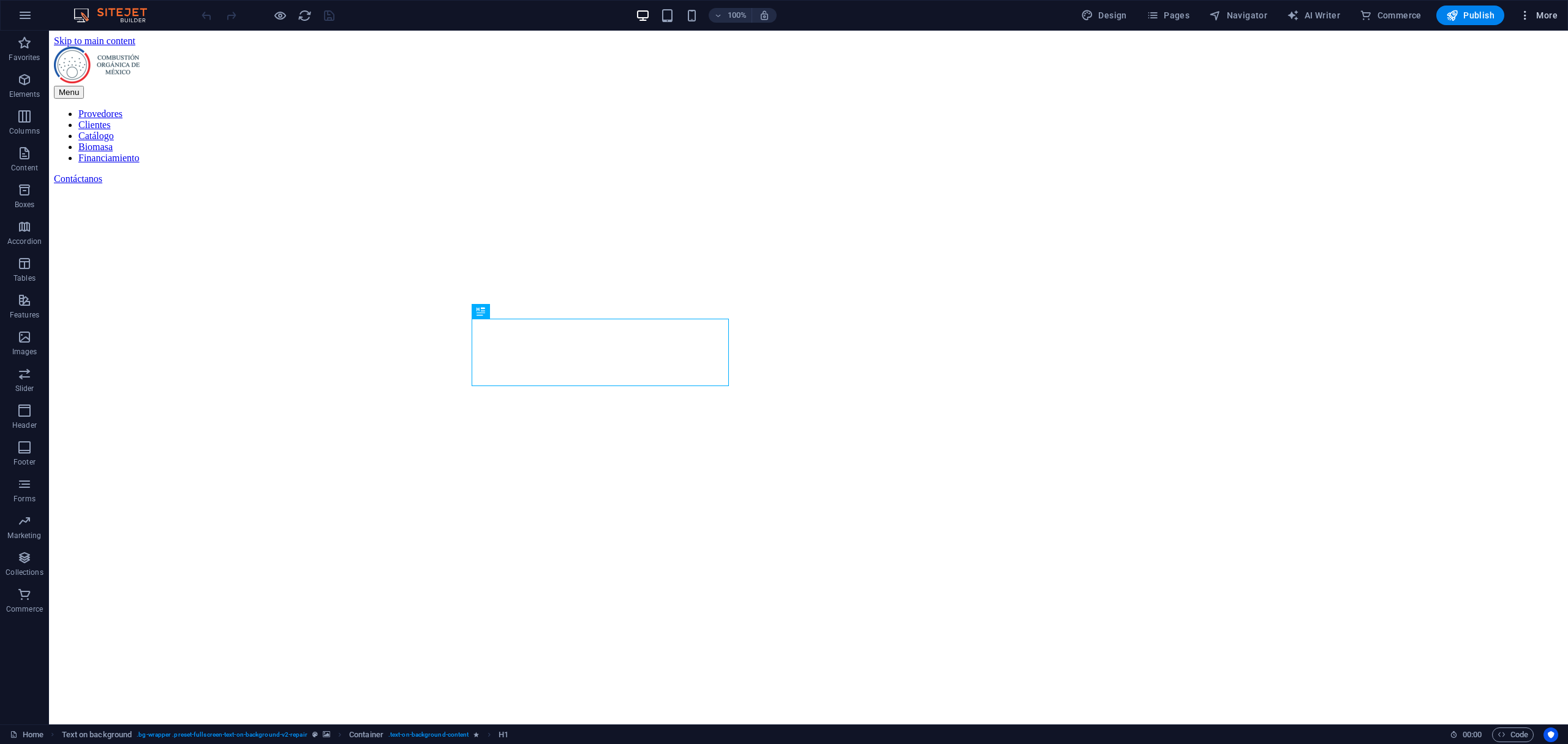
click at [1540, 20] on span "More" at bounding box center [1538, 15] width 39 height 12
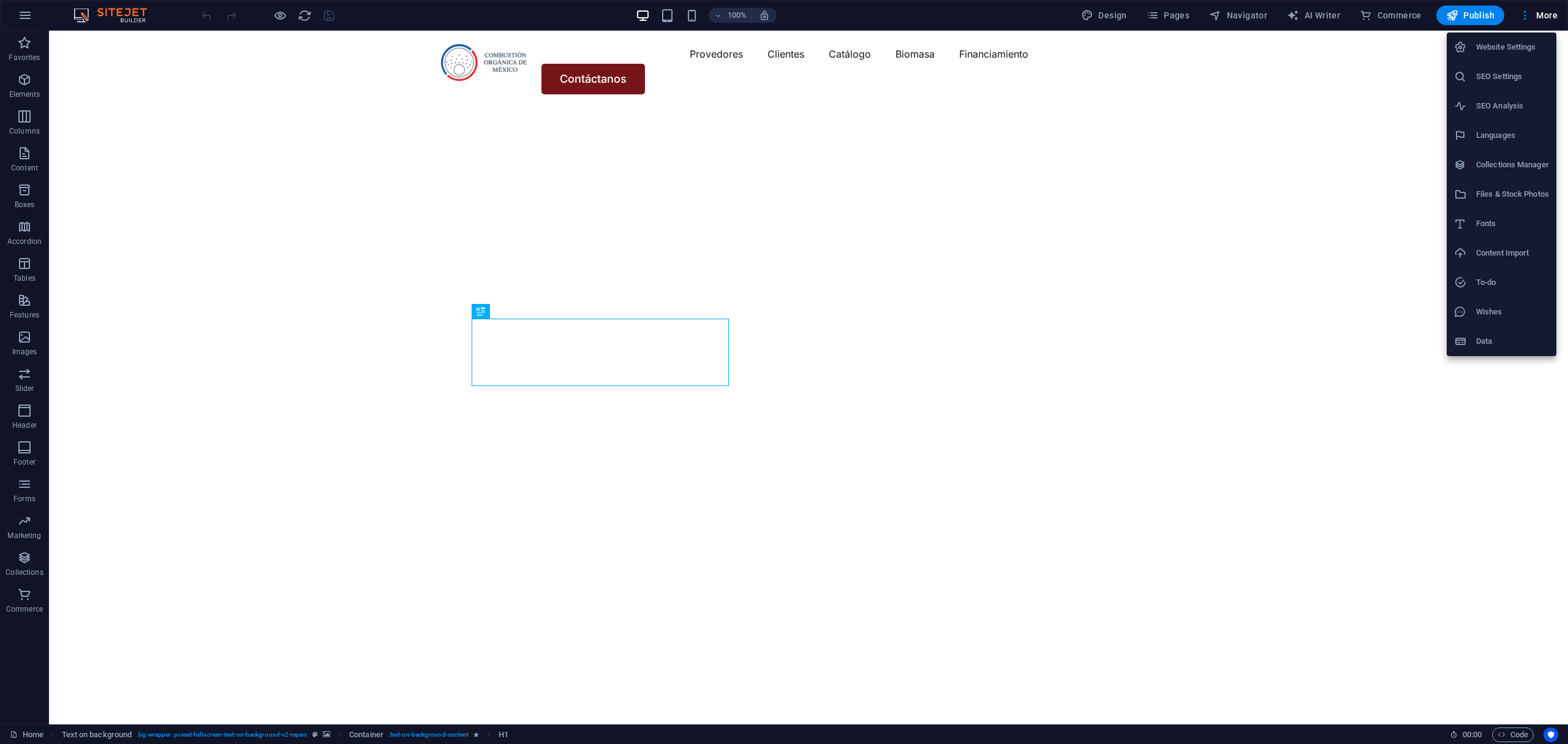
click at [1505, 276] on h6 "To-do" at bounding box center [1511, 282] width 72 height 15
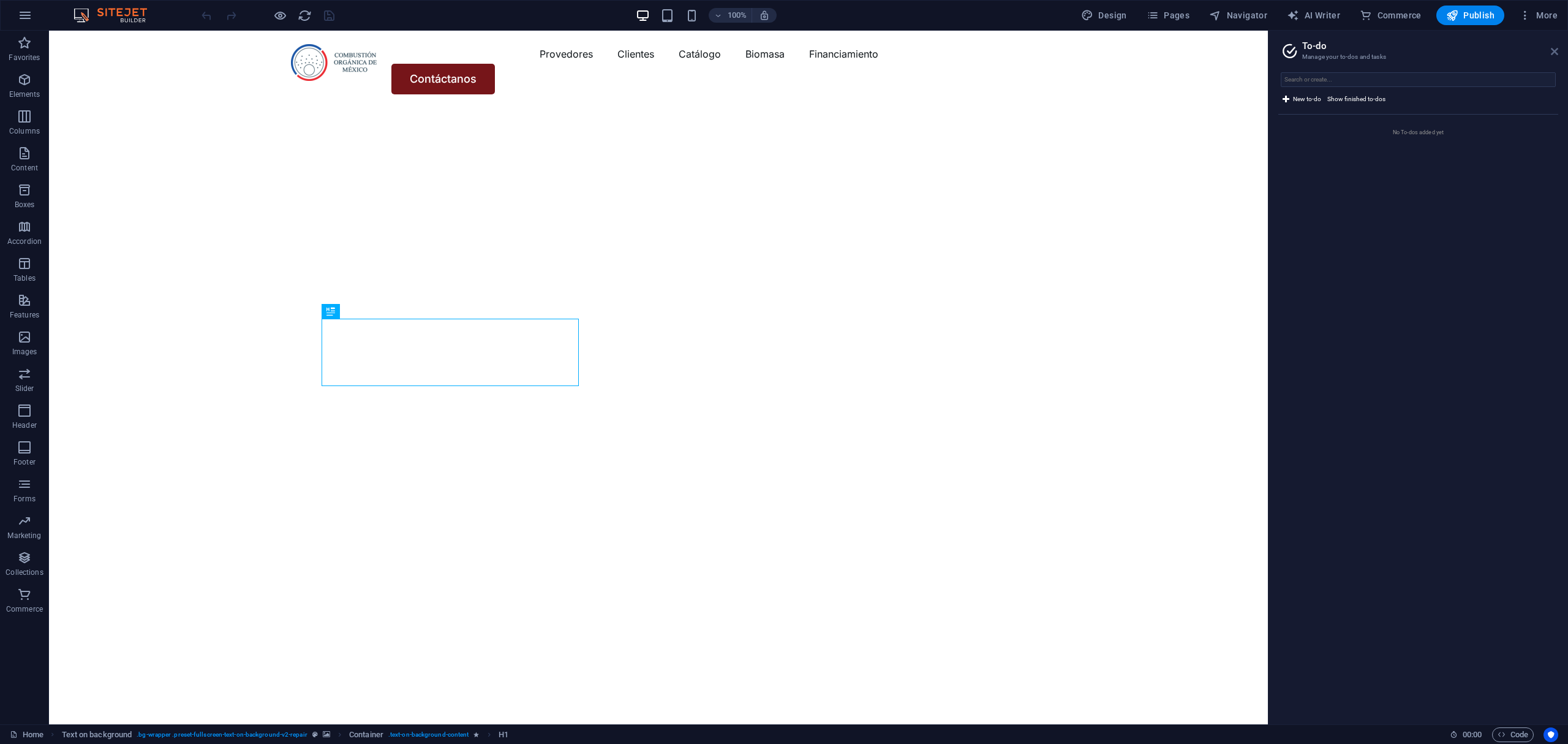
click at [1554, 55] on icon at bounding box center [1554, 52] width 7 height 10
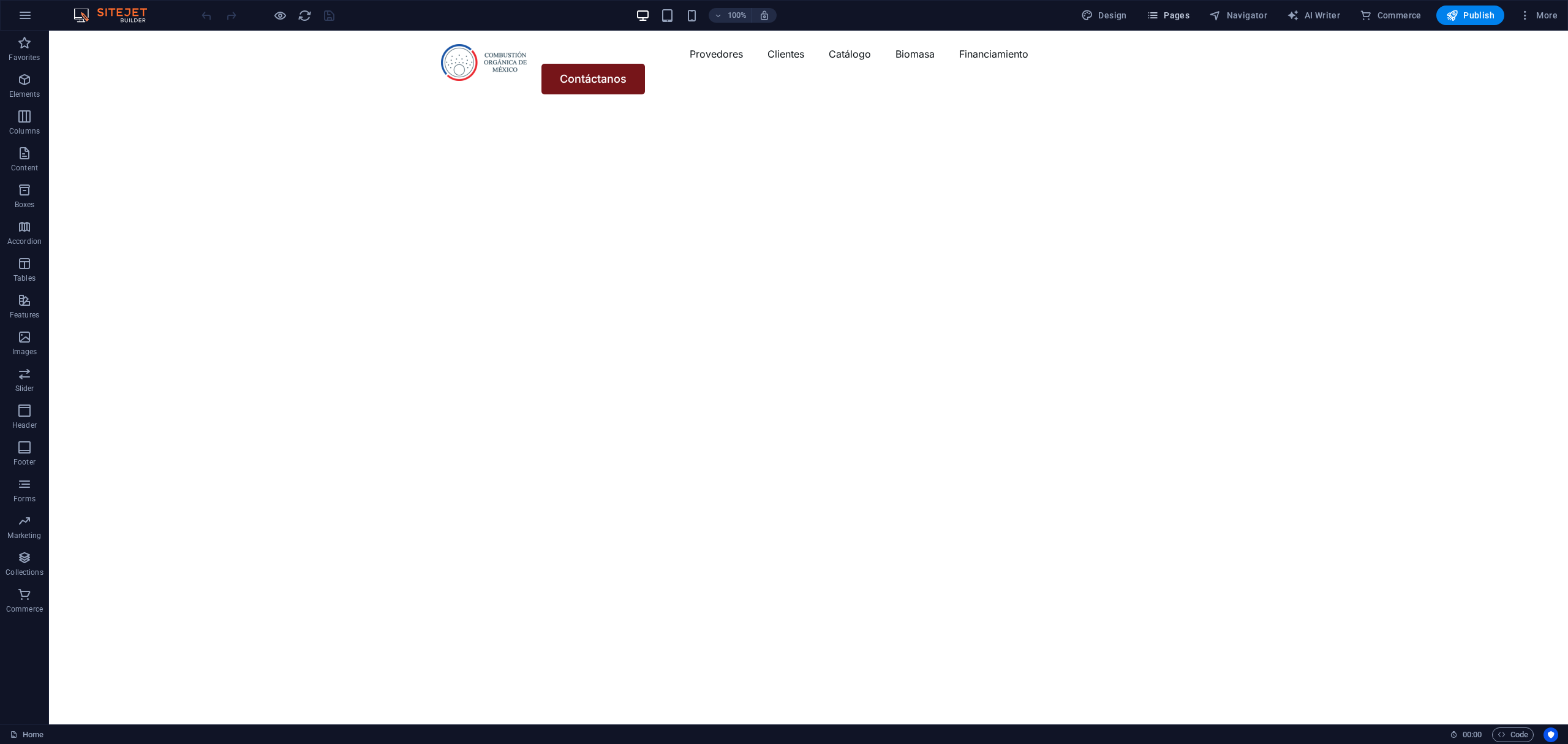
click at [1158, 20] on icon "button" at bounding box center [1152, 15] width 12 height 12
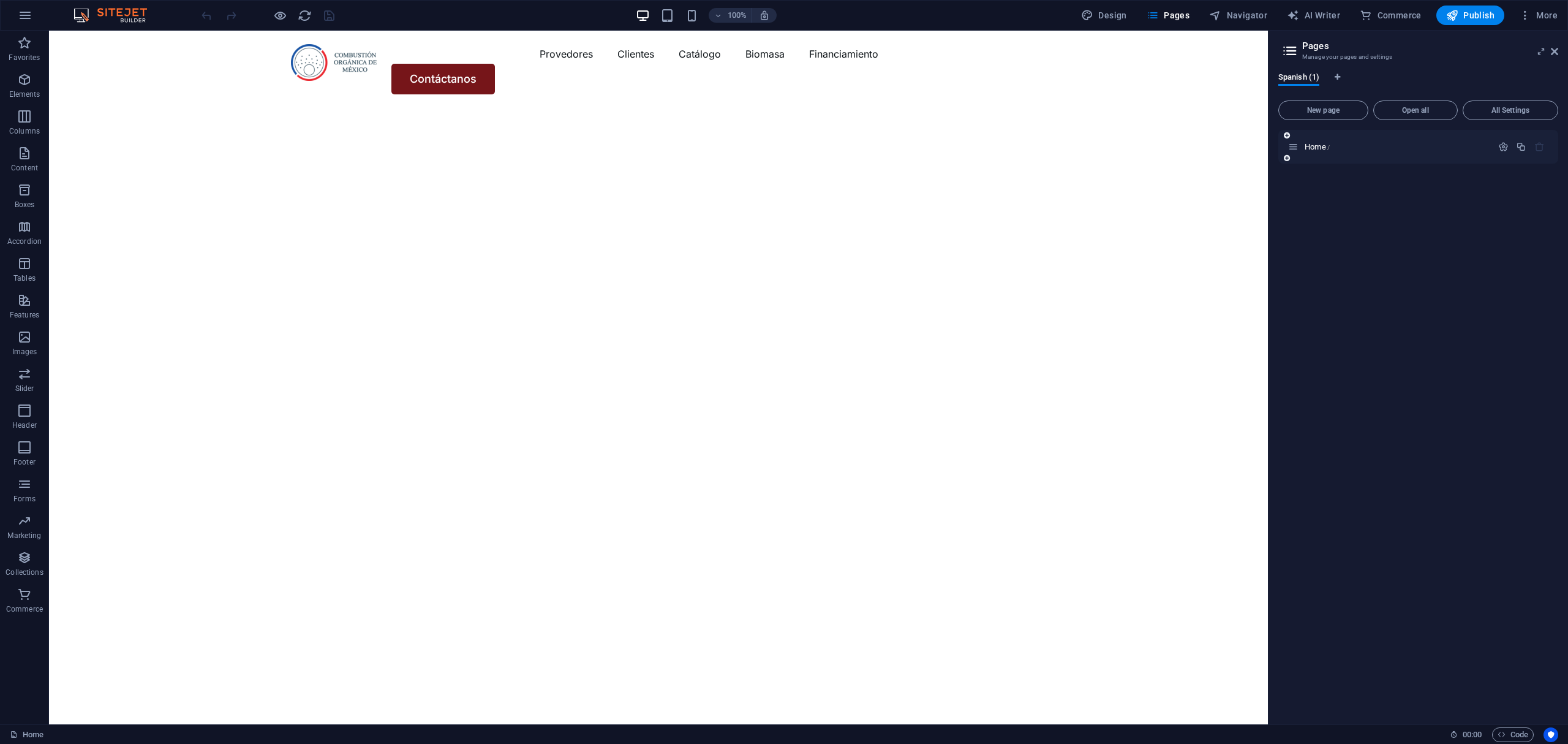
click at [1293, 145] on icon at bounding box center [1293, 147] width 10 height 10
click at [1296, 150] on icon at bounding box center [1293, 147] width 10 height 10
click at [1307, 144] on span "Home /" at bounding box center [1316, 146] width 25 height 9
click at [1322, 147] on span "Home /" at bounding box center [1316, 146] width 25 height 9
click at [1338, 76] on icon "Language Tabs" at bounding box center [1338, 76] width 6 height 7
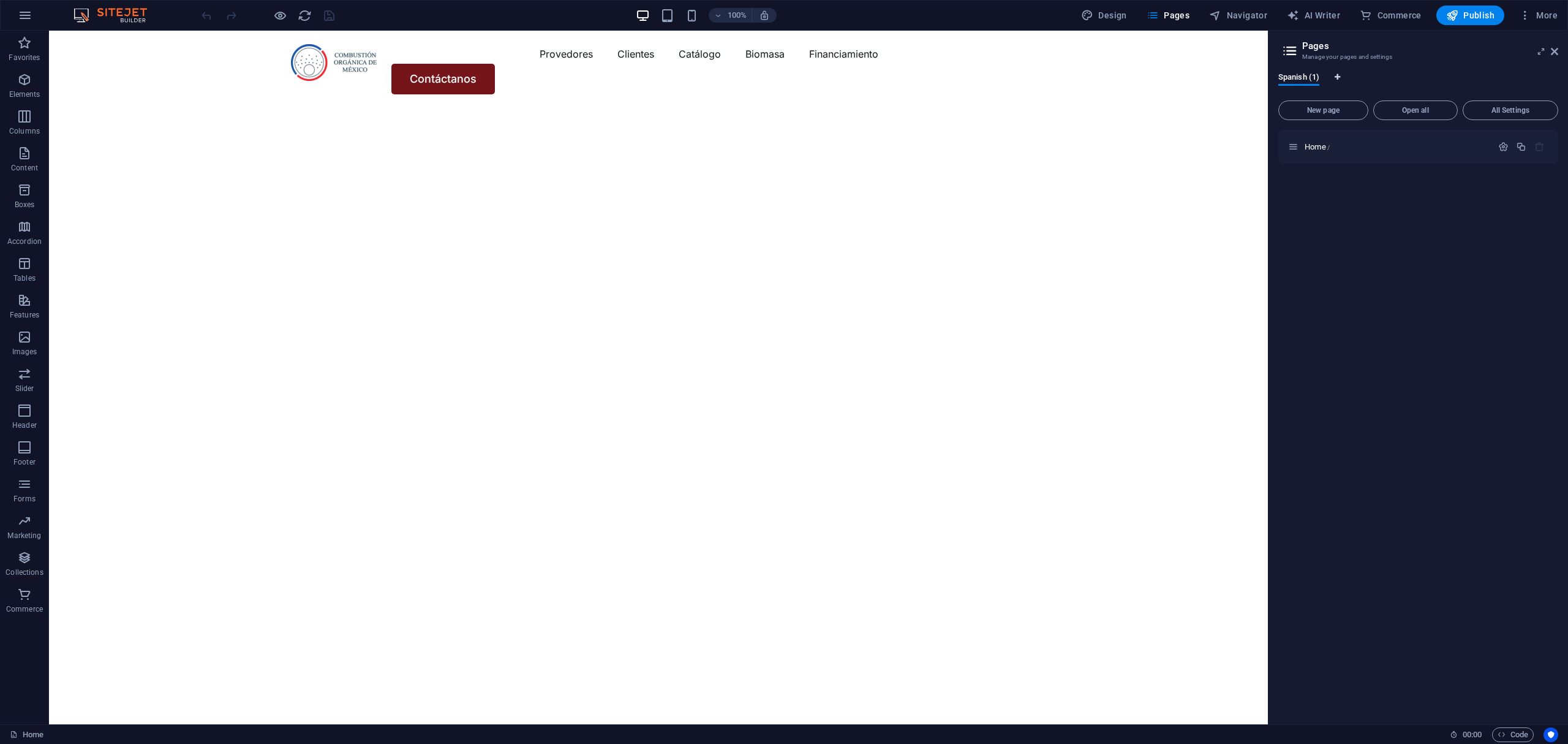
select select "148"
click at [1544, 53] on header "Website settings Manage your website settings" at bounding box center [1419, 47] width 278 height 32
click at [1556, 52] on icon at bounding box center [1554, 52] width 7 height 10
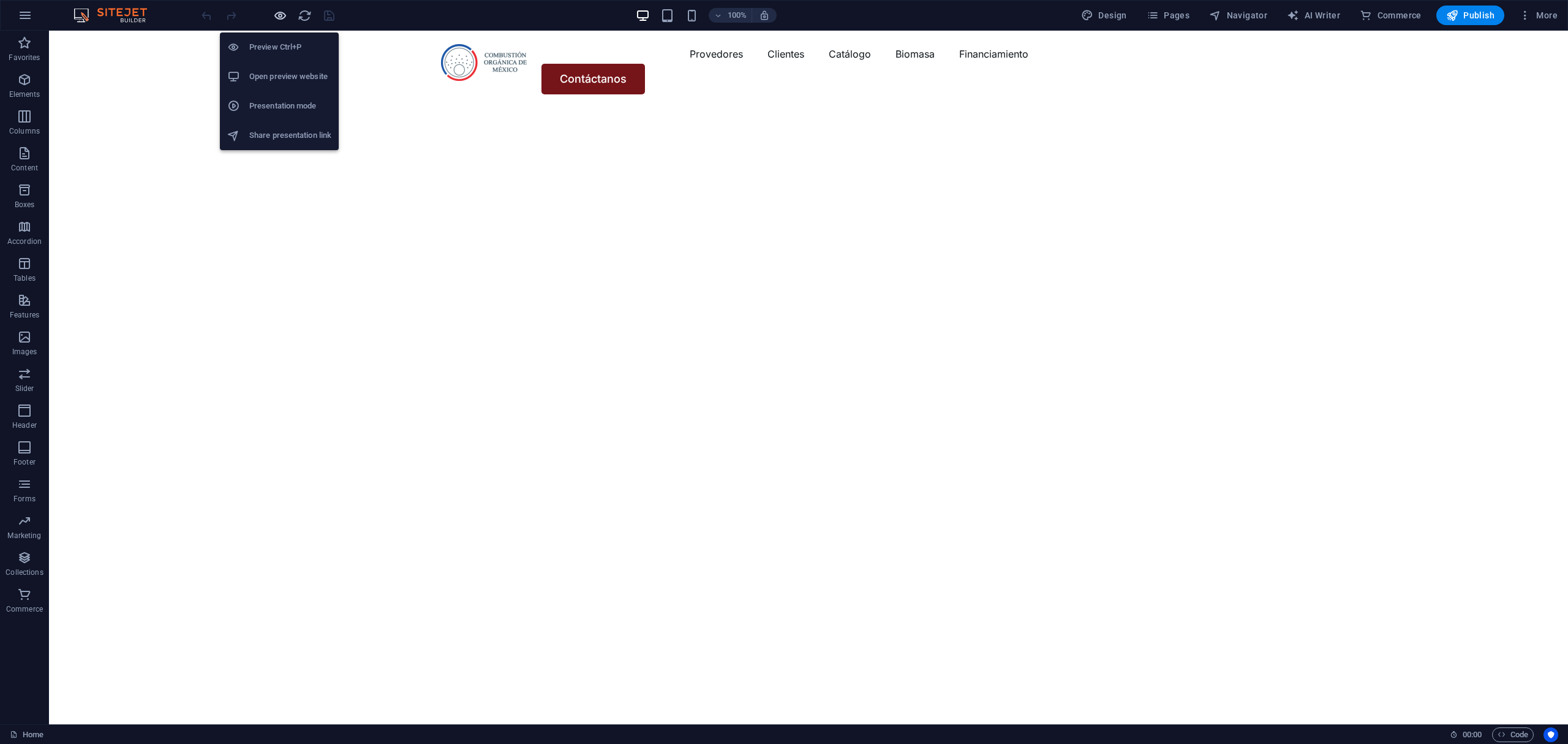
click at [278, 14] on icon "button" at bounding box center [280, 16] width 14 height 14
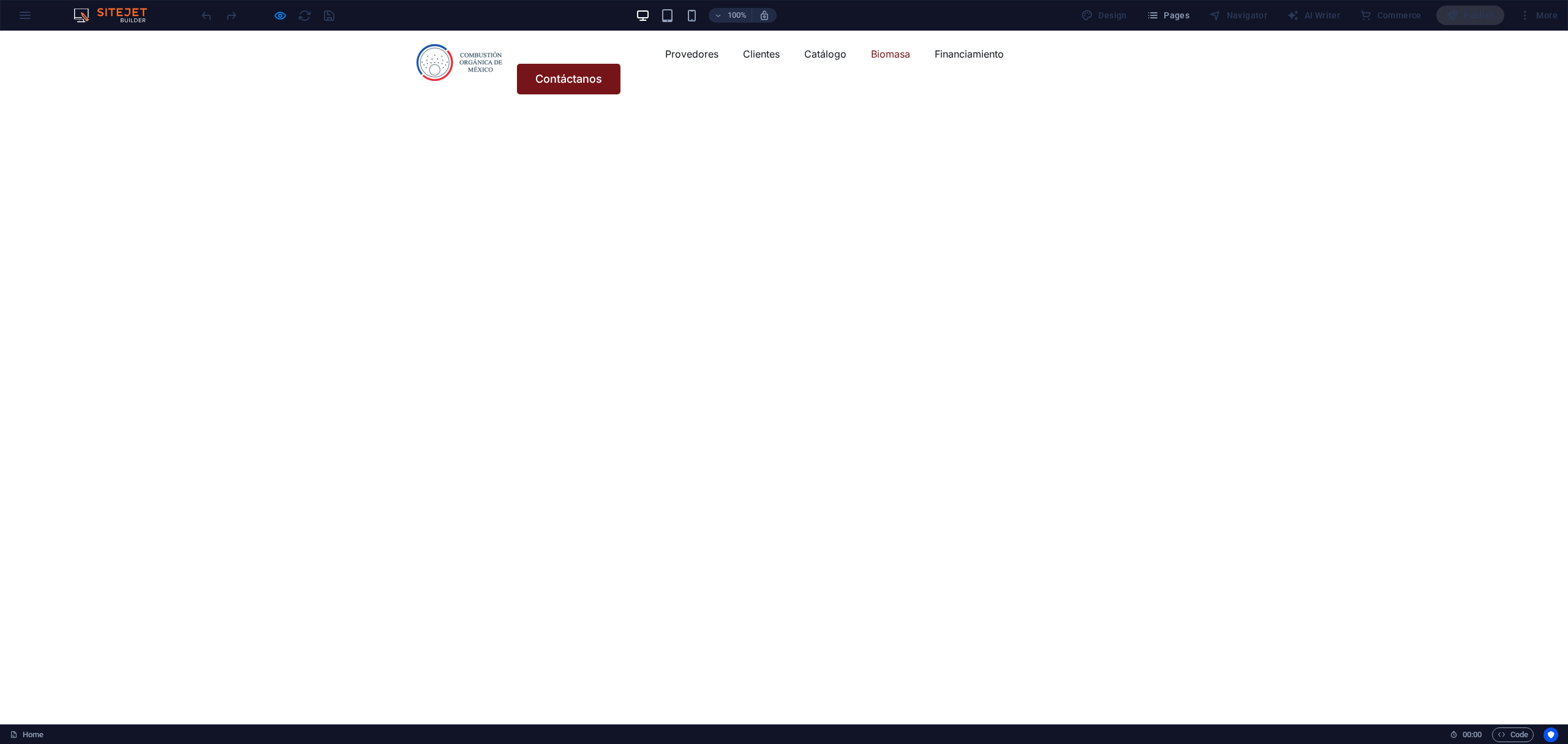
click at [871, 63] on link "Biomasa" at bounding box center [891, 54] width 40 height 20
click at [573, 52] on div "Menu Provedores Clientes Catálogo Biomasa Financiamiento Contáctanos" at bounding box center [784, 69] width 1568 height 77
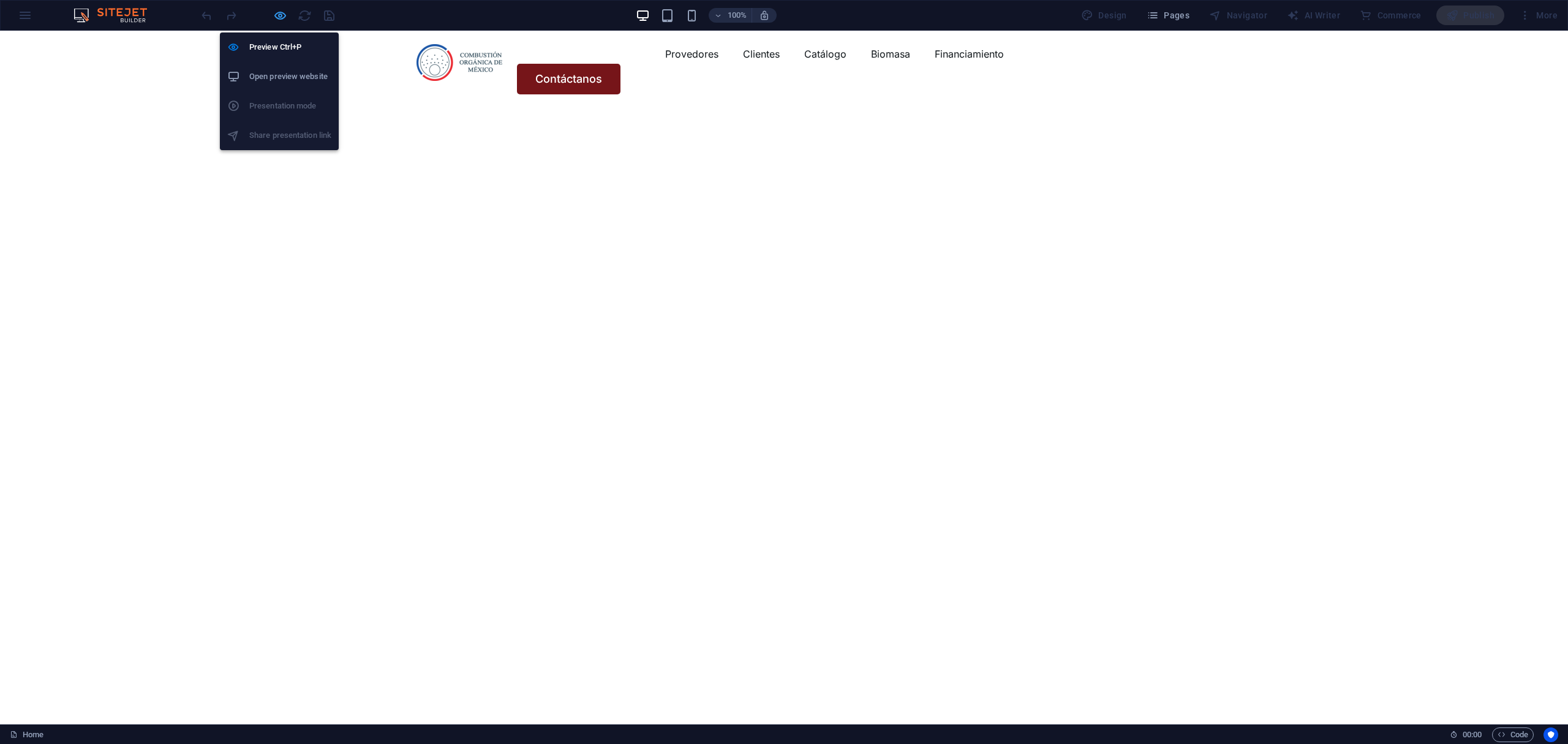
click at [280, 23] on div "Preview Ctrl+P Open preview website Presentation mode Share presentation link" at bounding box center [280, 86] width 119 height 127
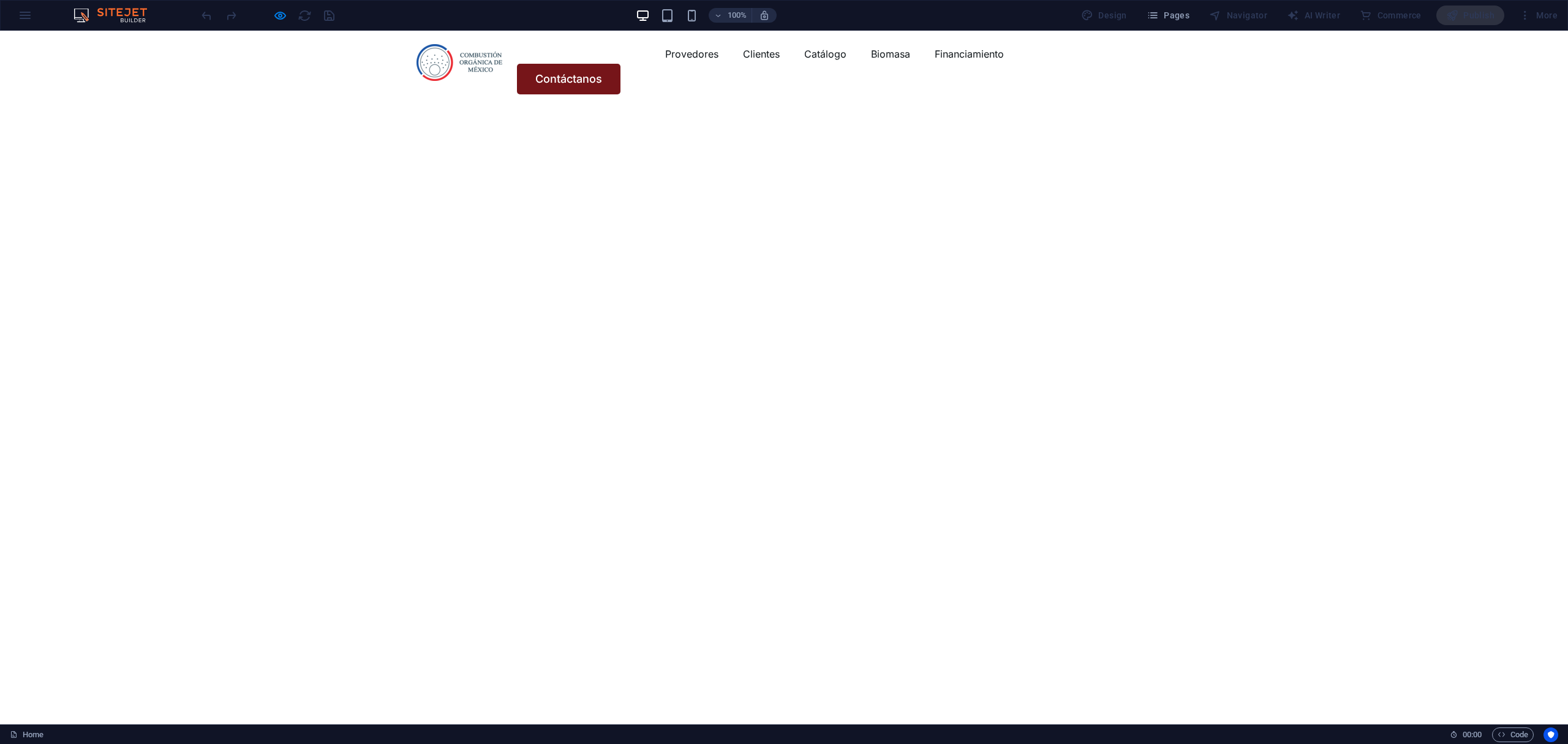
click at [280, 5] on div "100% Design Pages Navigator AI Writer Commerce Publish More" at bounding box center [784, 16] width 1567 height 30
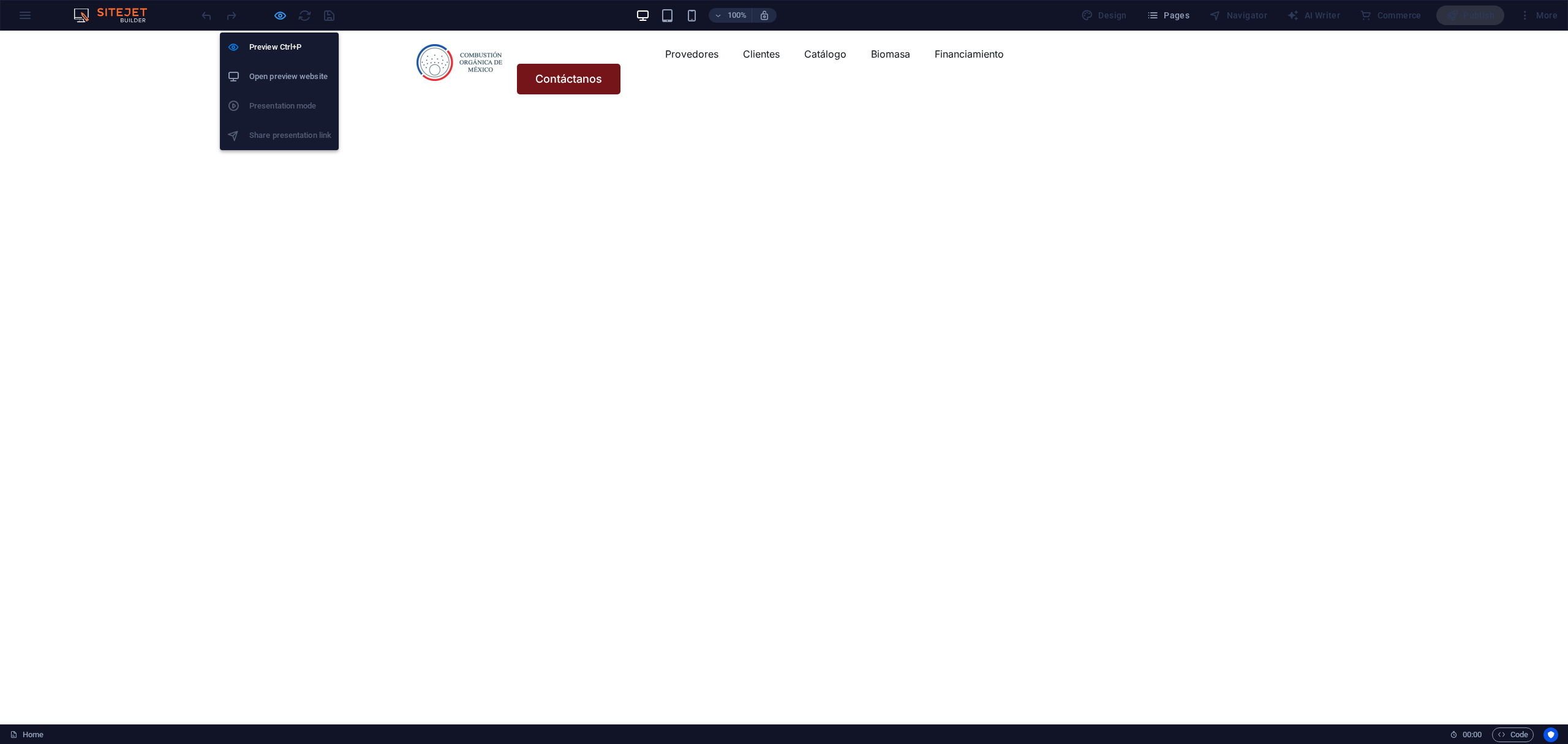
click at [280, 11] on icon "button" at bounding box center [280, 16] width 14 height 14
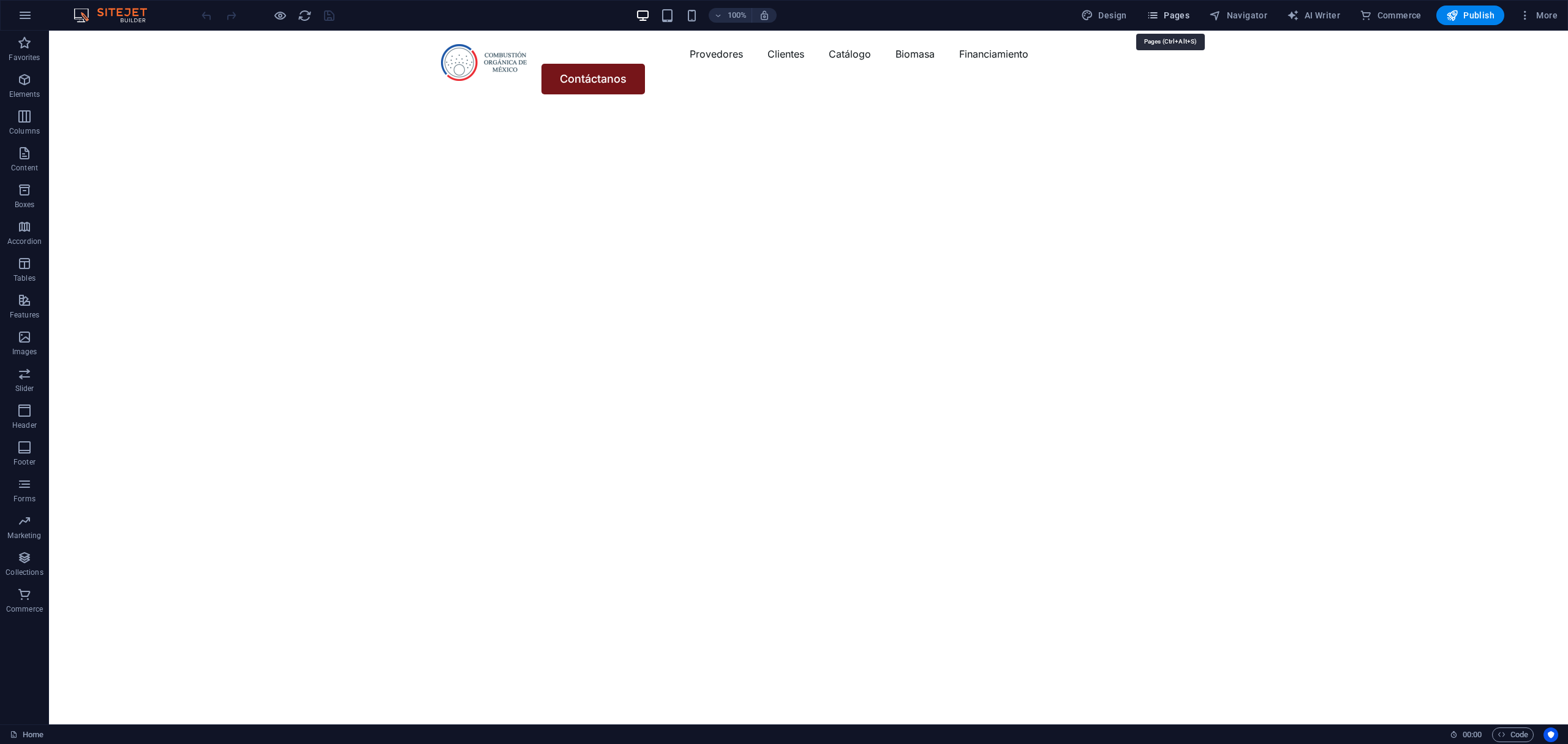
click at [1166, 17] on span "Pages" at bounding box center [1167, 15] width 43 height 12
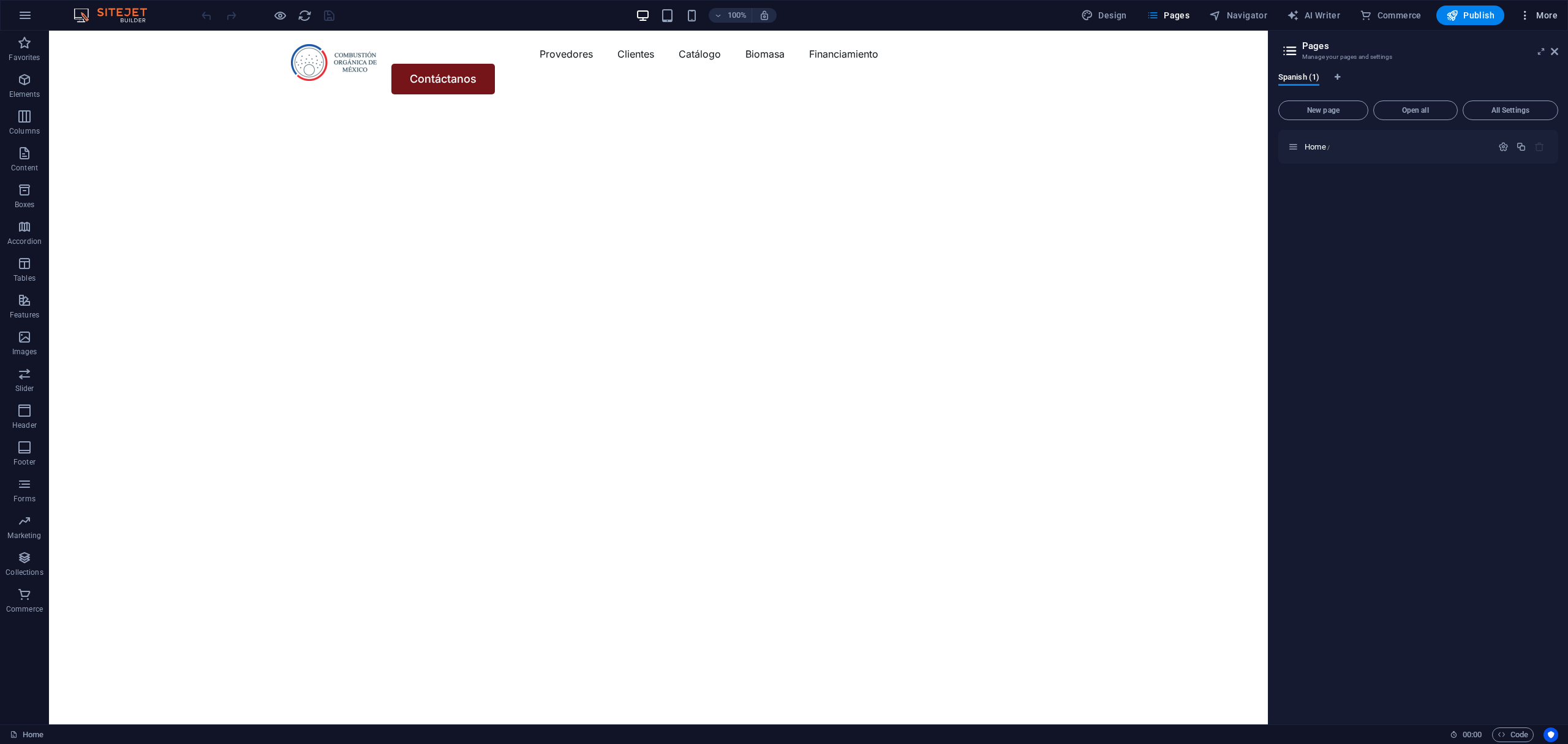
click at [1525, 9] on icon "button" at bounding box center [1525, 15] width 12 height 12
click at [1489, 33] on li "Website Settings" at bounding box center [1502, 48] width 110 height 30
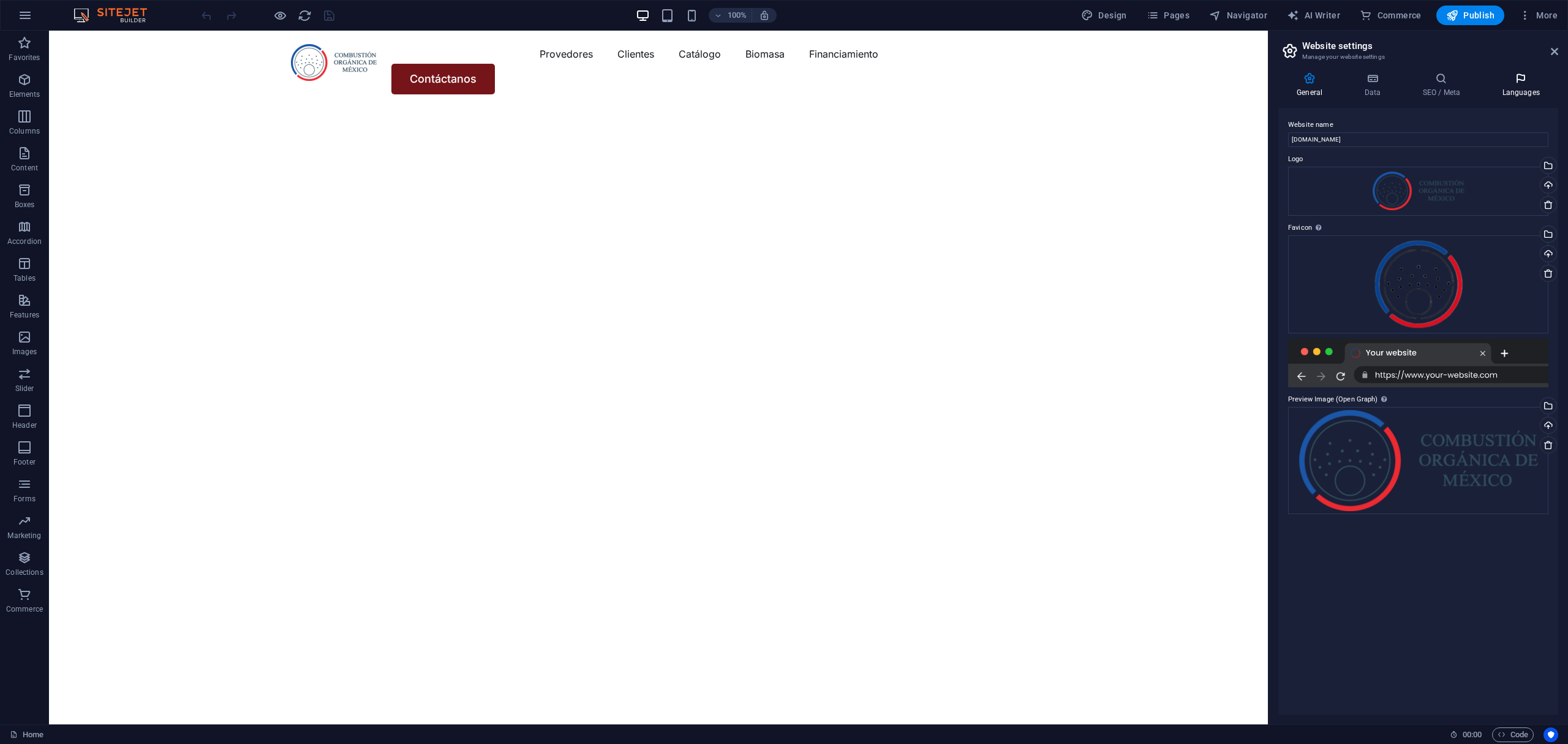
click at [1541, 78] on icon at bounding box center [1520, 78] width 74 height 12
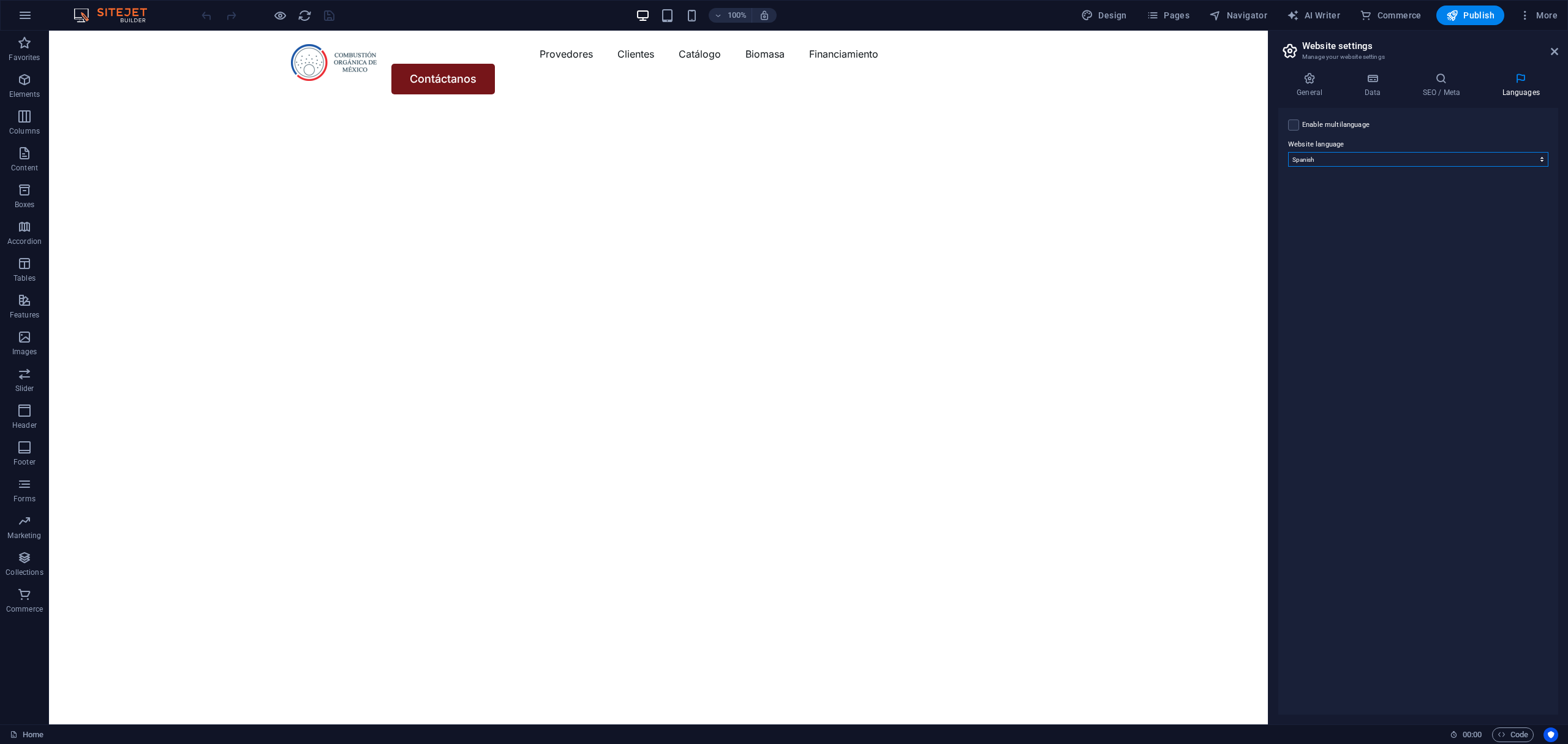
click at [1411, 152] on select "Abkhazian Afar Afrikaans Akan Albanian Amharic Arabic Aragonese Armenian Assame…" at bounding box center [1418, 159] width 260 height 15
select select "41"
click at [1288, 152] on select "Abkhazian Afar Afrikaans Akan Albanian Amharic Arabic Aragonese Armenian Assame…" at bounding box center [1418, 159] width 260 height 15
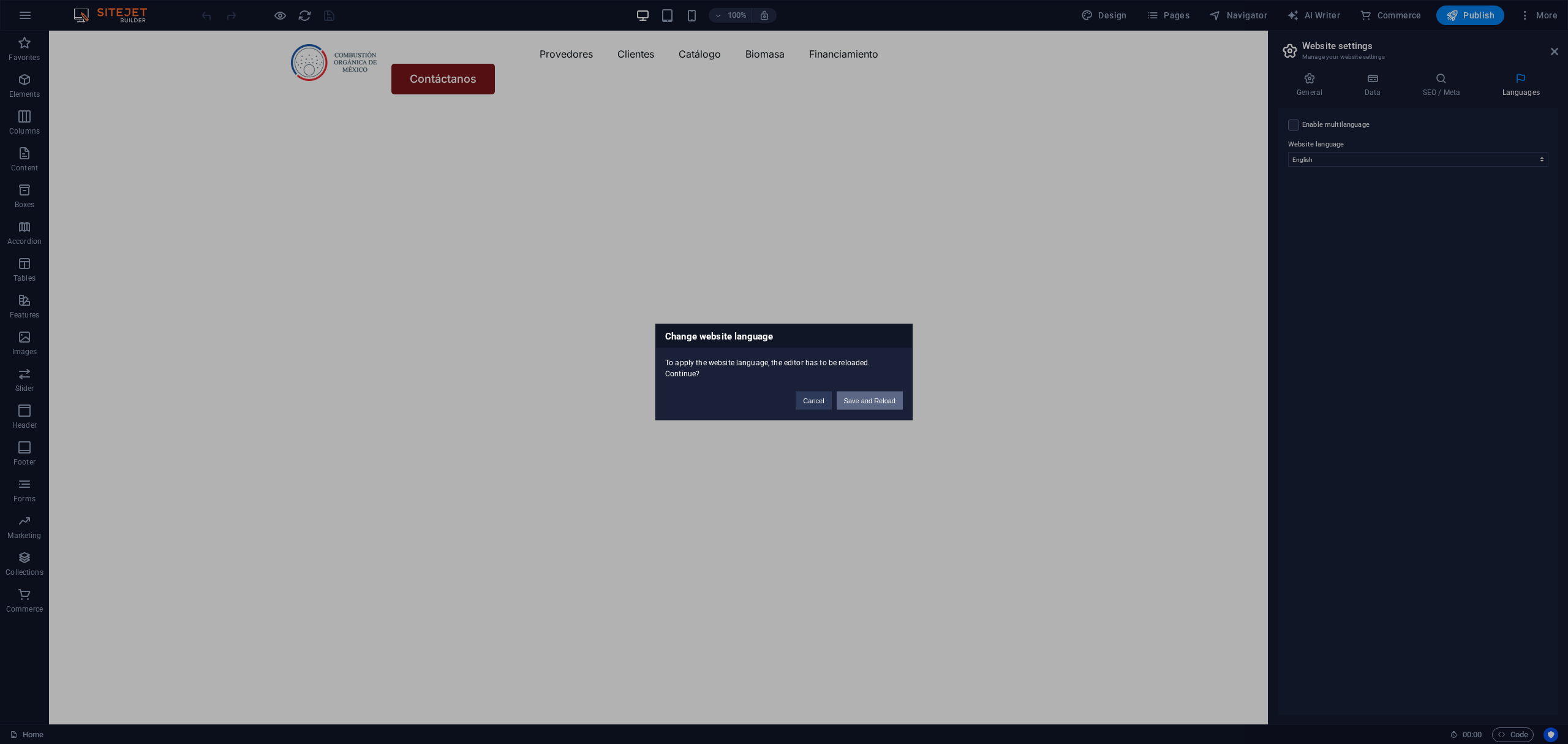
click at [851, 408] on button "Save and Reload" at bounding box center [870, 401] width 66 height 19
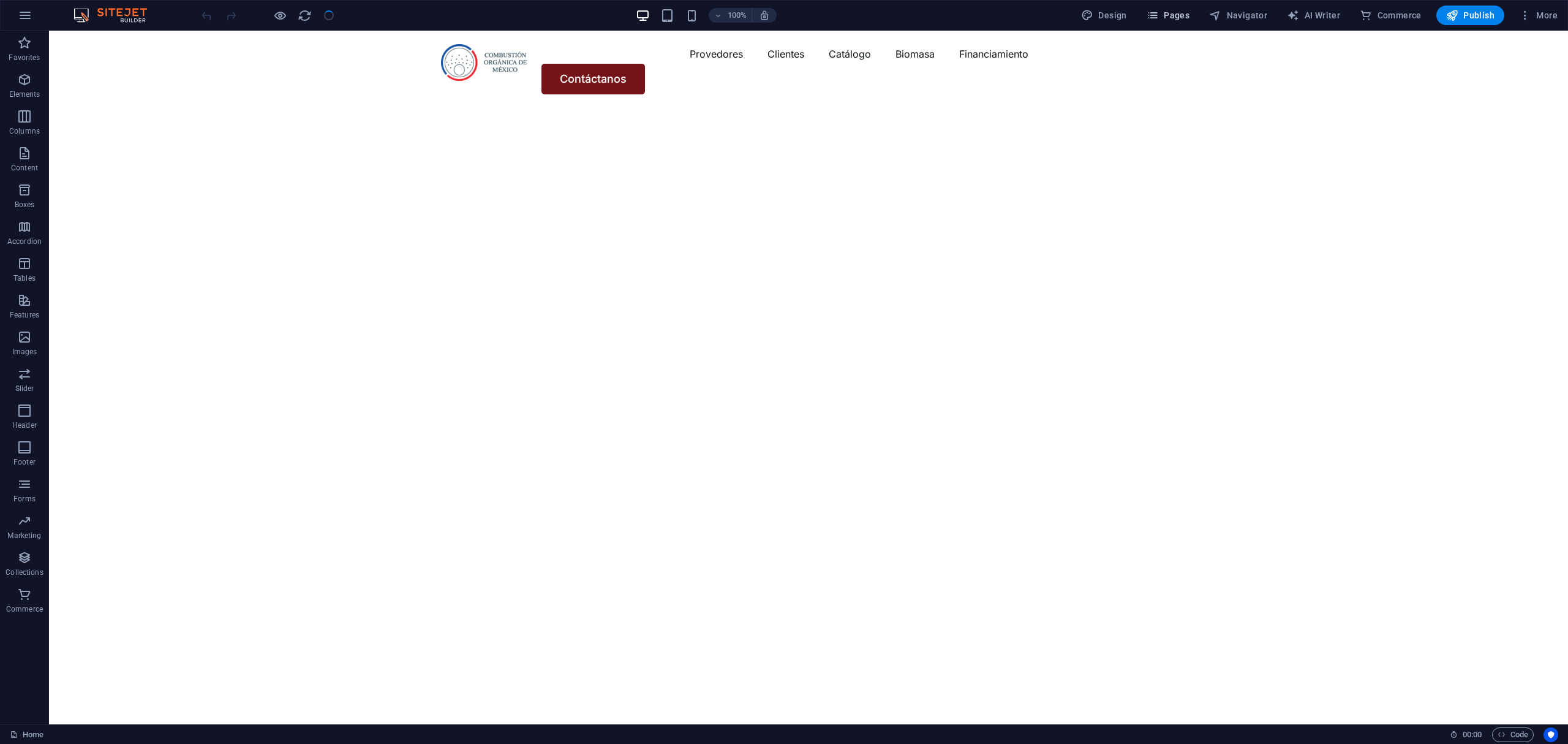
click at [1166, 11] on span "Pages" at bounding box center [1167, 15] width 43 height 12
click at [1527, 16] on icon "button" at bounding box center [1525, 15] width 12 height 12
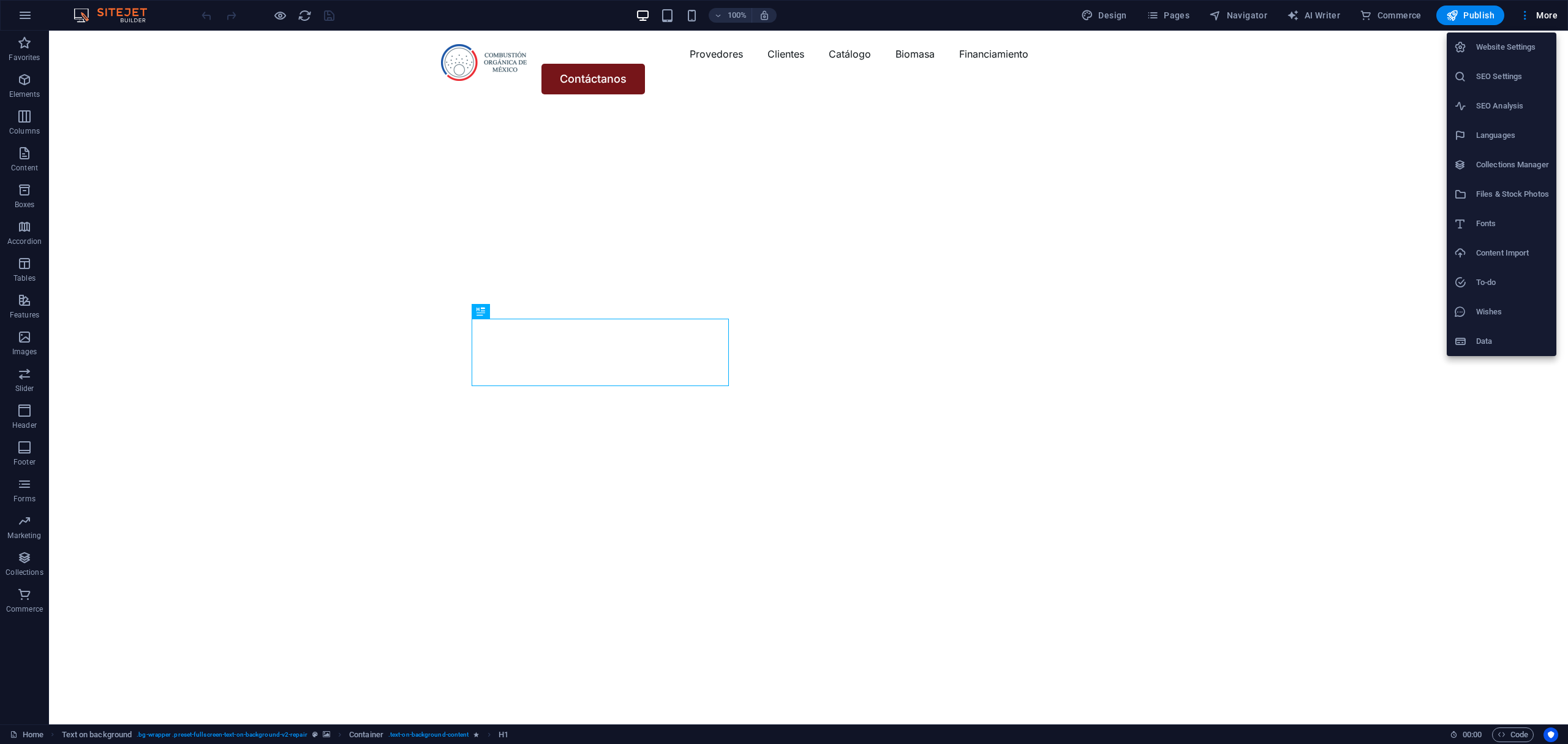
click at [1489, 140] on h6 "Languages" at bounding box center [1511, 135] width 72 height 15
select select "41"
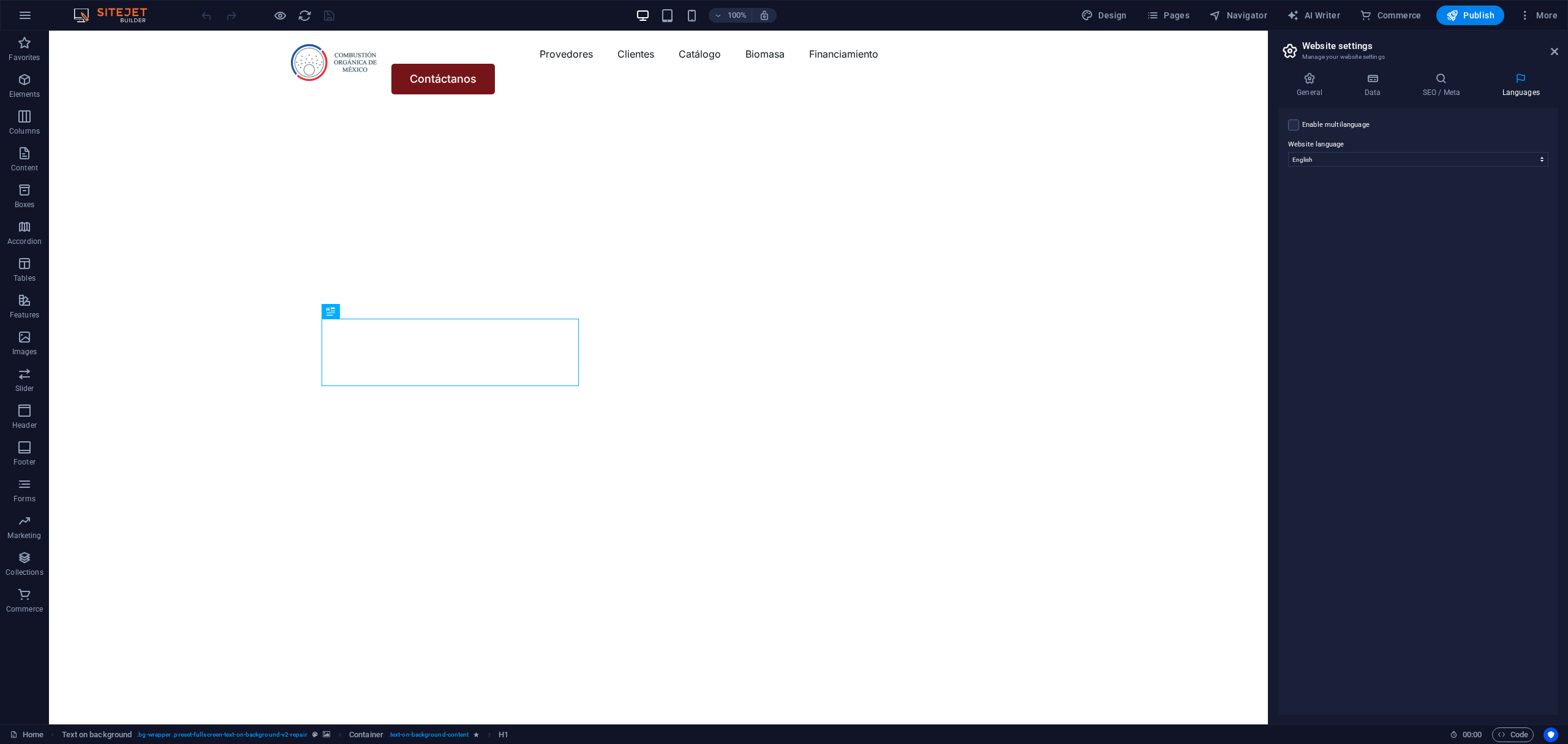
click at [1163, 0] on header "100% Design Pages Navigator AI Writer Commerce Publish More" at bounding box center [784, 15] width 1568 height 31
click at [1165, 16] on span "Pages" at bounding box center [1167, 15] width 43 height 12
drag, startPoint x: 290, startPoint y: 15, endPoint x: 302, endPoint y: 12, distance: 12.4
click at [293, 15] on div at bounding box center [268, 16] width 137 height 20
click at [302, 12] on icon "reload" at bounding box center [304, 16] width 14 height 14
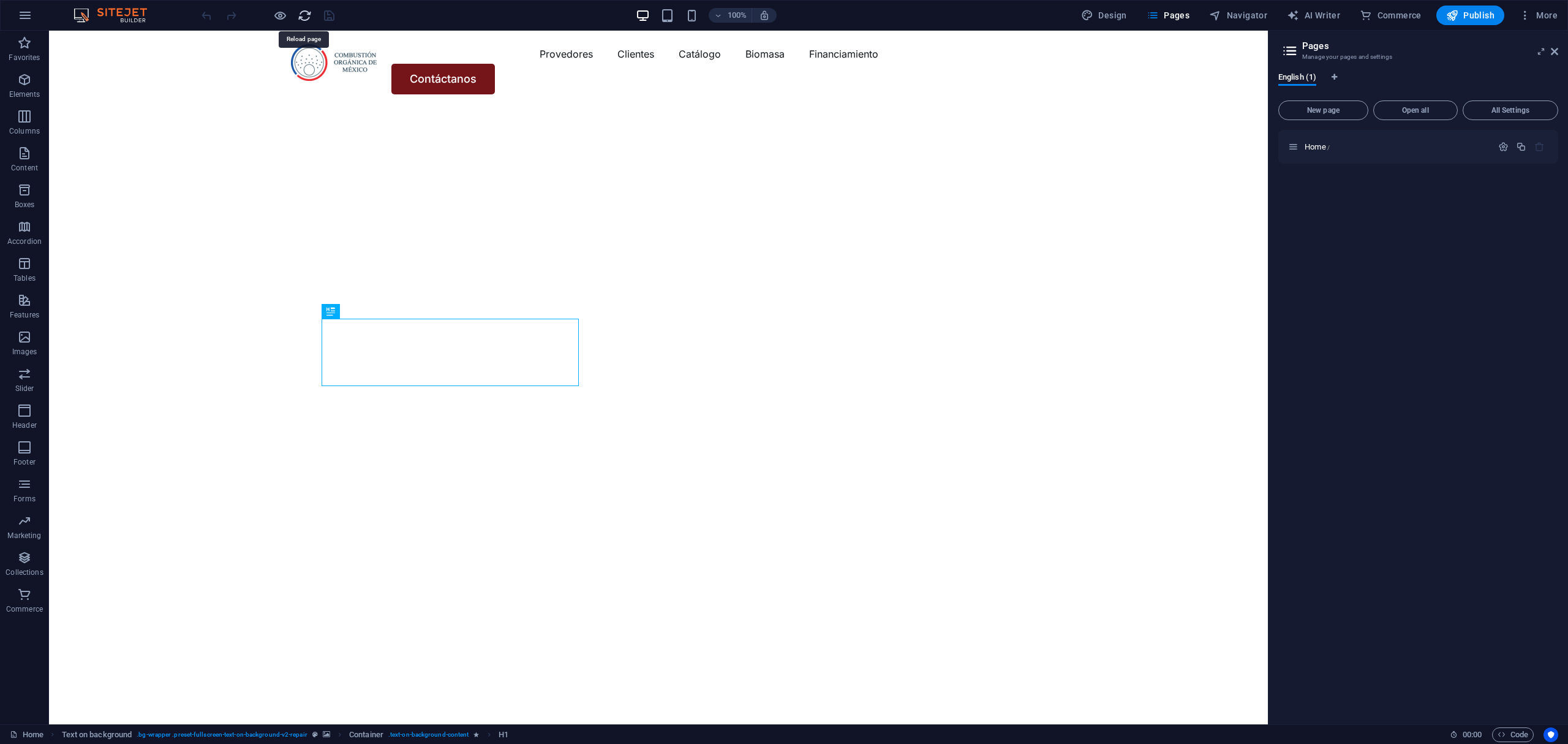
click at [302, 12] on icon "reload" at bounding box center [304, 16] width 14 height 14
click at [300, 22] on icon "reload" at bounding box center [304, 16] width 14 height 14
click at [300, 20] on icon "reload" at bounding box center [304, 16] width 14 height 14
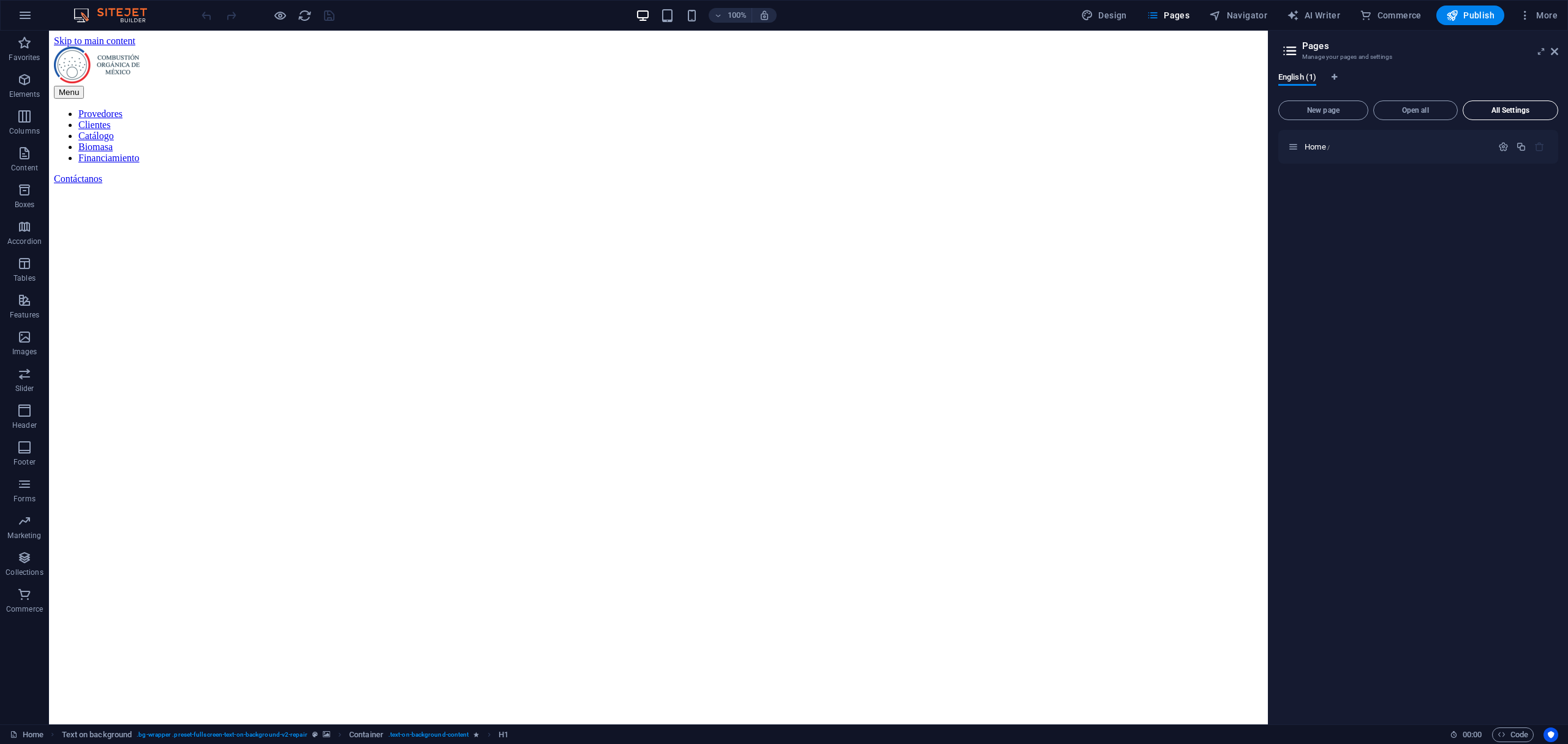
click at [1538, 108] on span "All Settings" at bounding box center [1509, 109] width 84 height 7
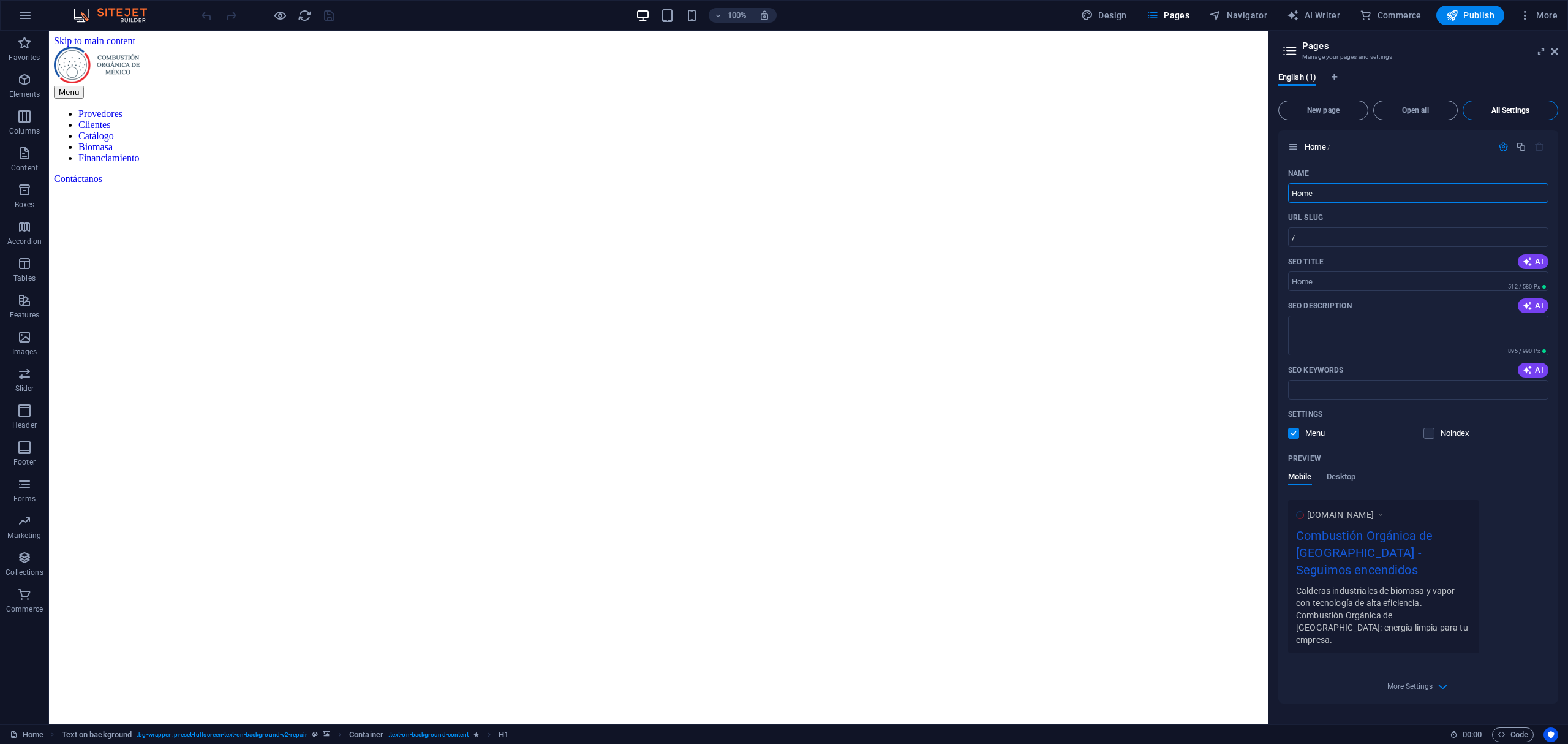
click at [1524, 103] on button "All Settings" at bounding box center [1510, 110] width 95 height 20
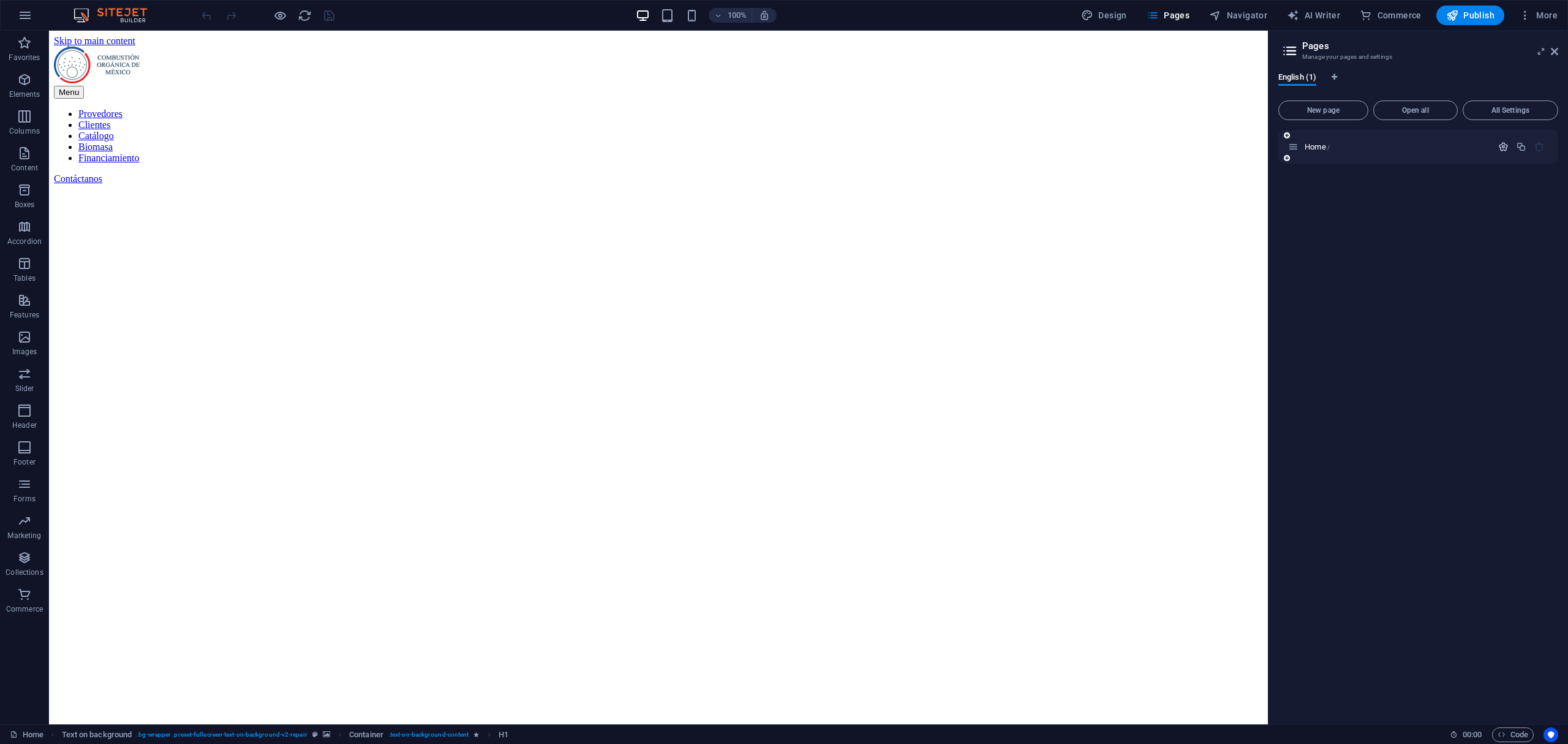
click at [1501, 147] on icon "button" at bounding box center [1504, 147] width 10 height 10
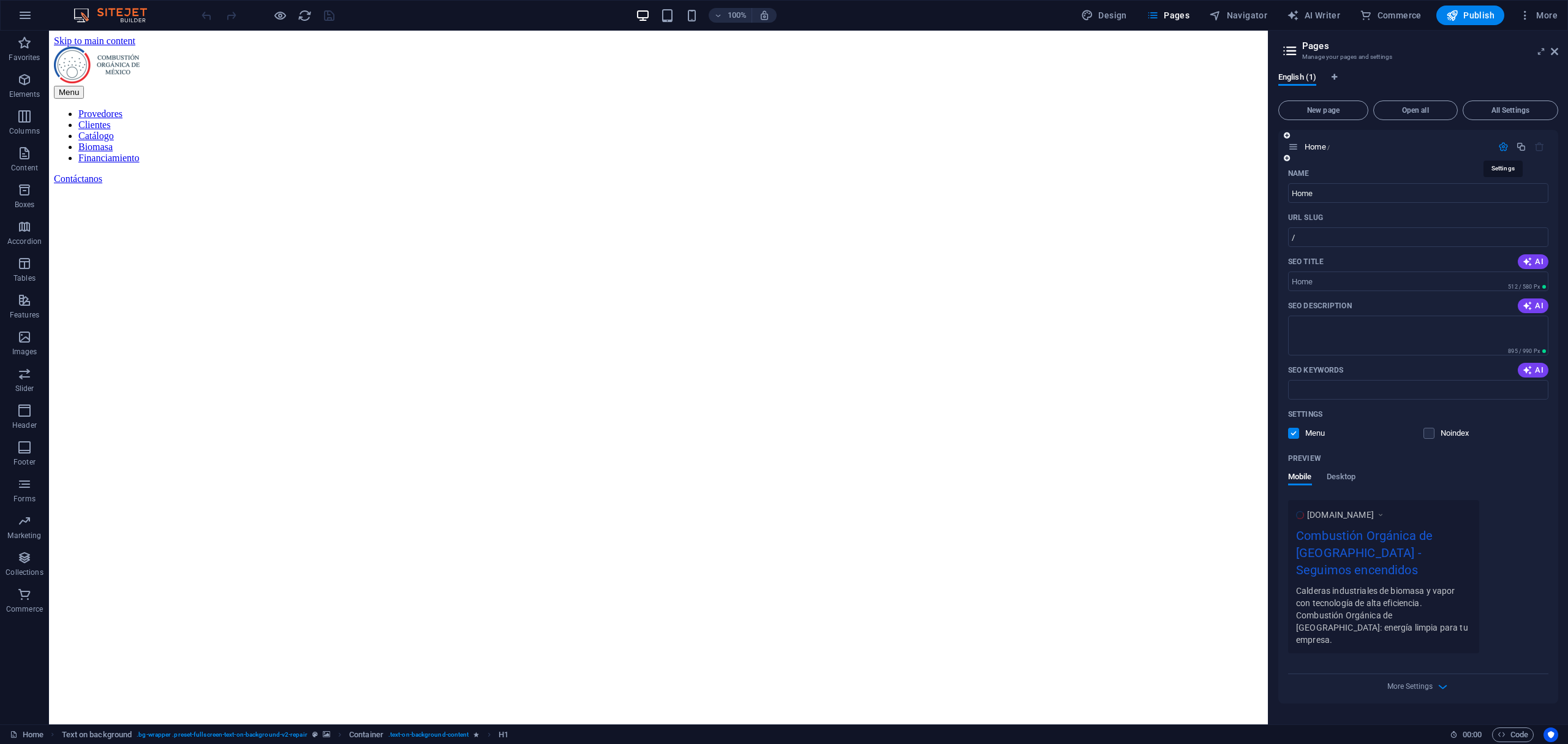
click at [1501, 147] on icon "button" at bounding box center [1504, 147] width 10 height 10
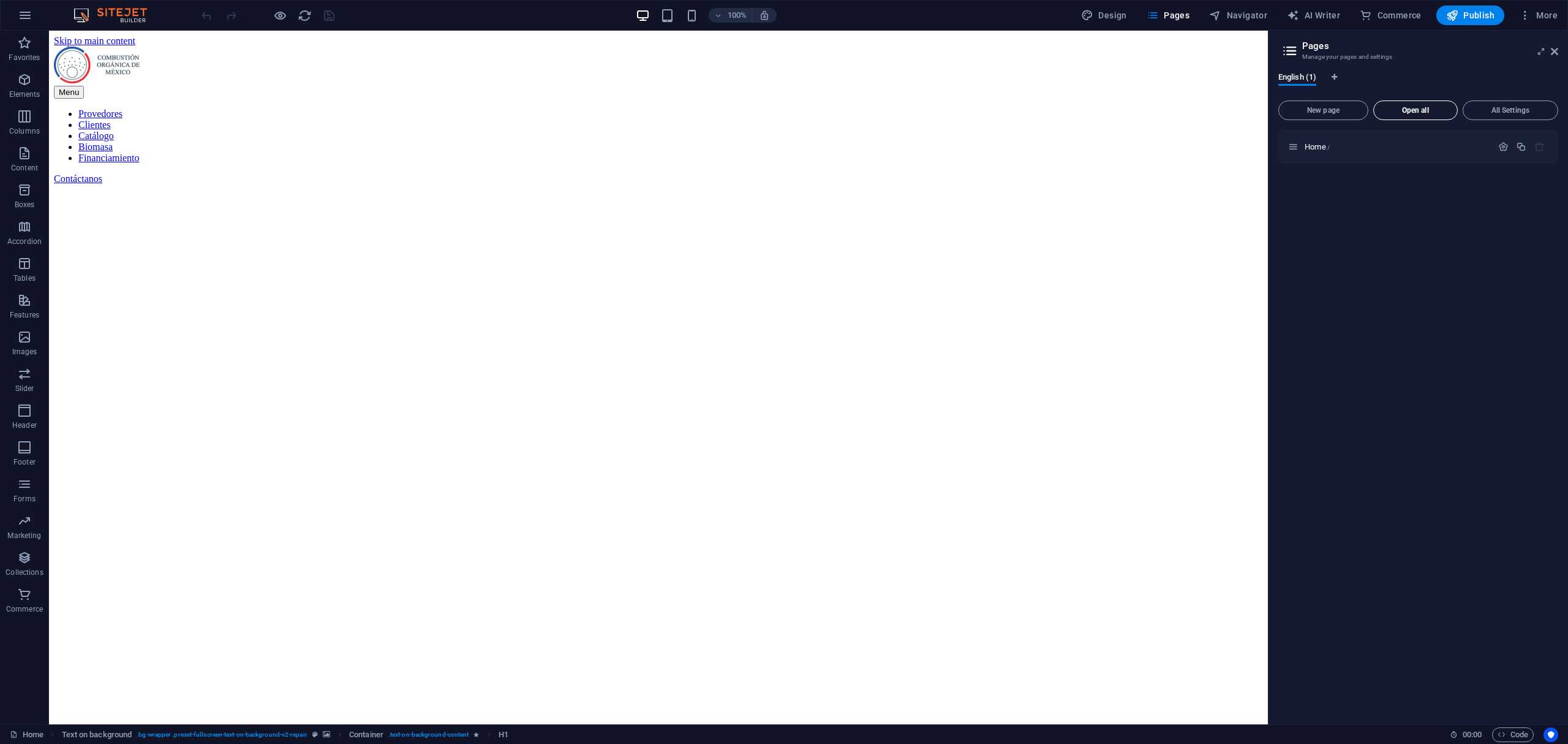
click at [1418, 111] on span "Open all" at bounding box center [1415, 109] width 73 height 7
drag, startPoint x: 1418, startPoint y: 111, endPoint x: 1421, endPoint y: 135, distance: 24.2
click at [1421, 135] on div "New page Open all All Settings Home /" at bounding box center [1418, 405] width 280 height 619
click at [1421, 116] on button "Open all" at bounding box center [1415, 110] width 84 height 20
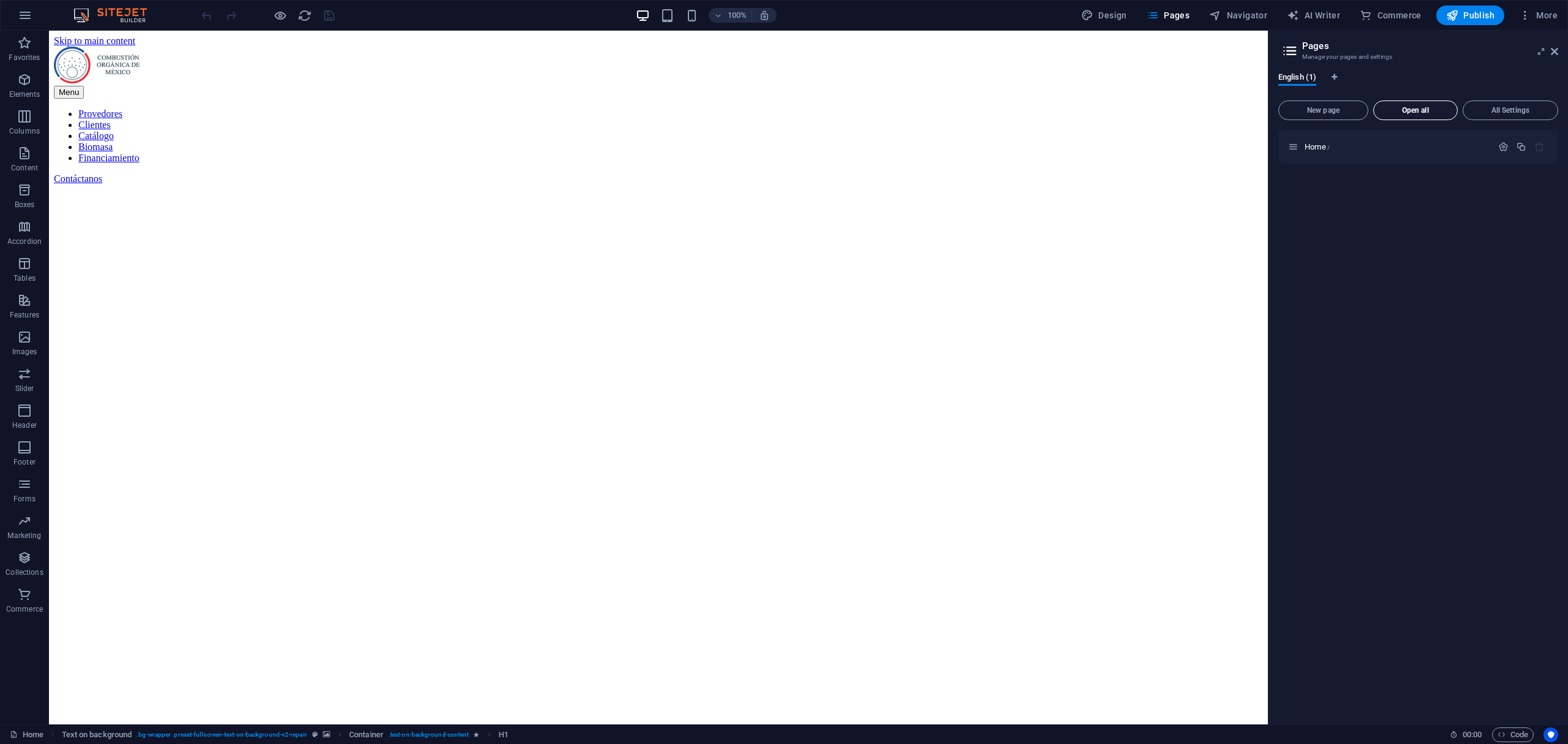
click at [1421, 116] on button "Open all" at bounding box center [1415, 110] width 84 height 20
click at [98, 17] on img at bounding box center [116, 15] width 92 height 15
click at [16, 13] on button "button" at bounding box center [25, 16] width 30 height 30
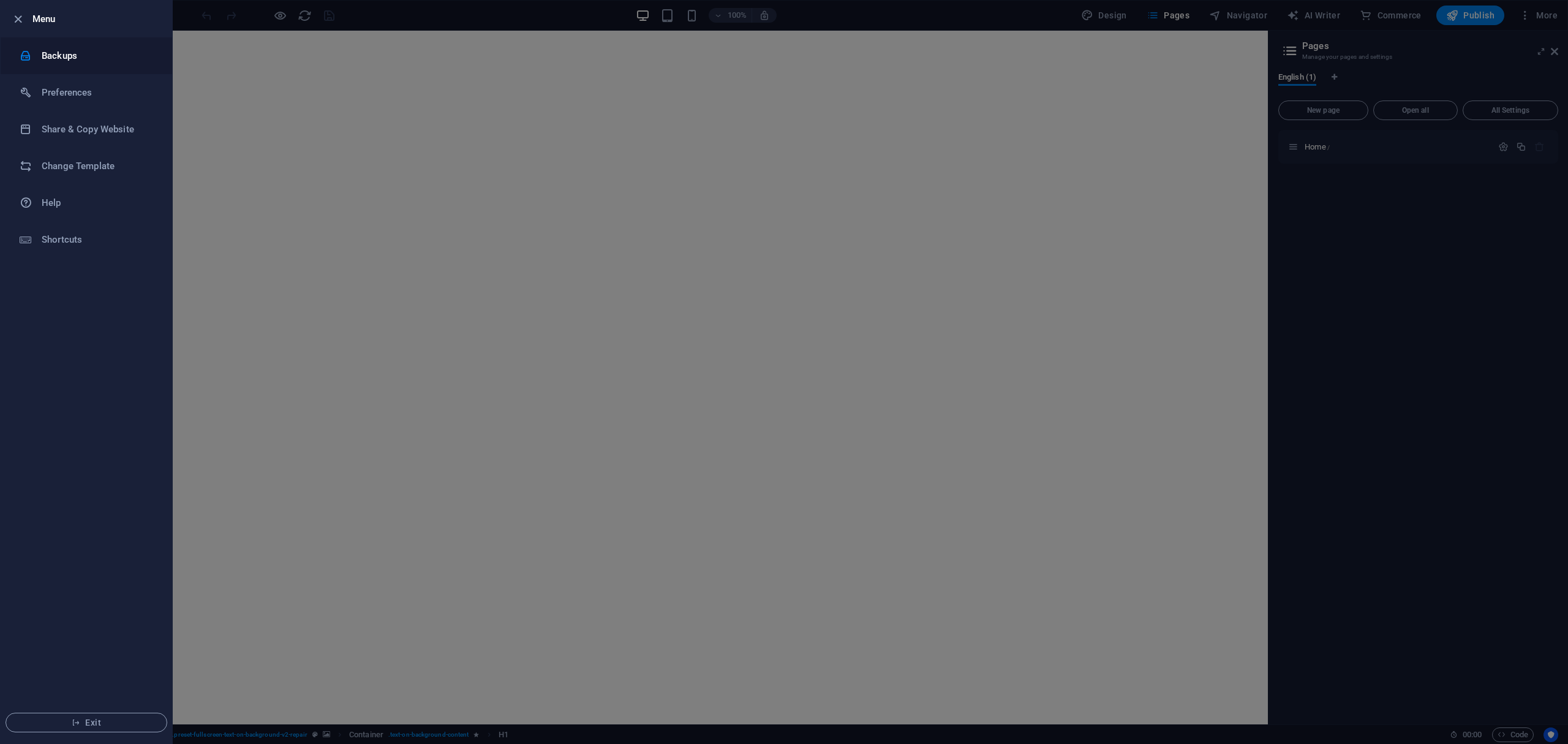
click at [81, 51] on h6 "Backups" at bounding box center [98, 56] width 113 height 15
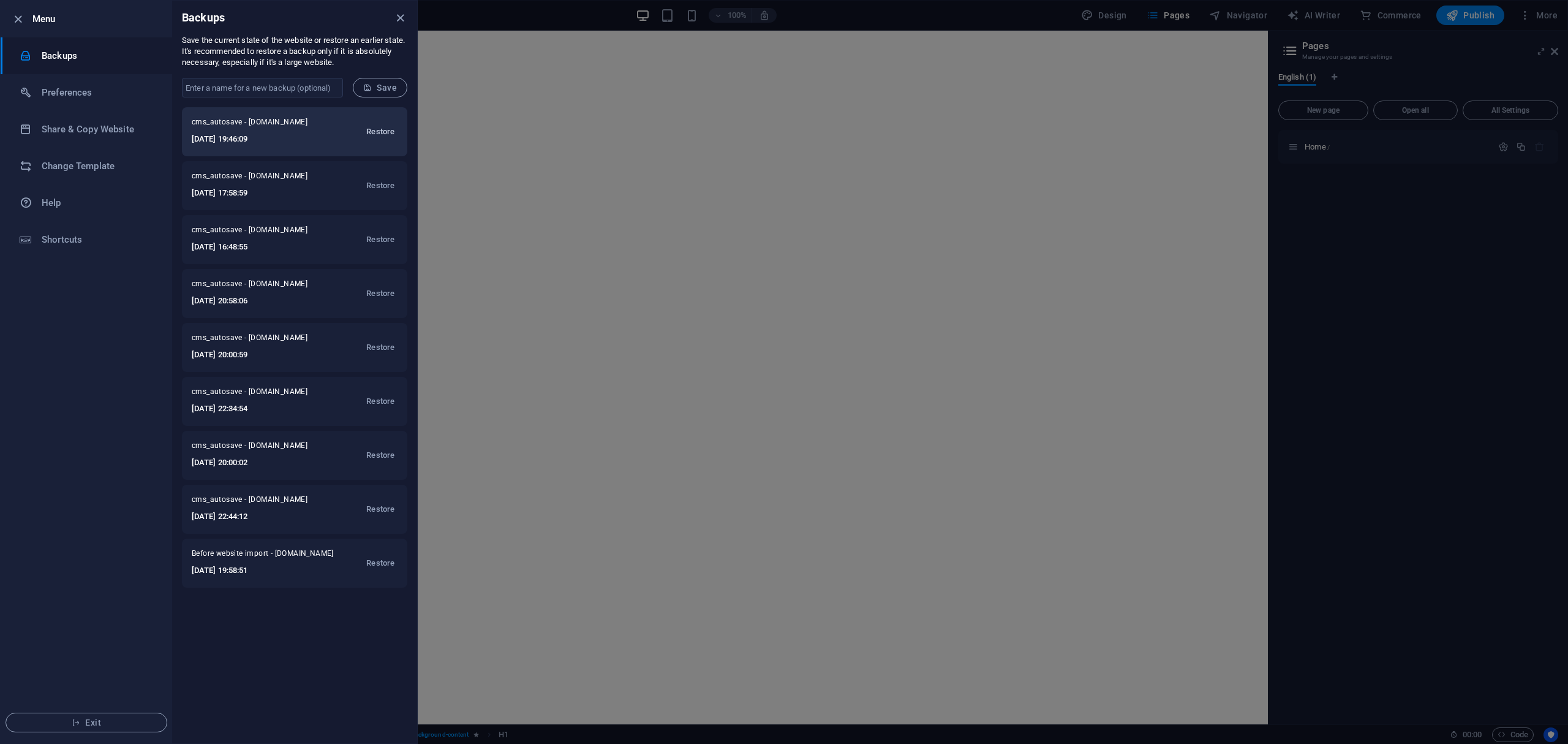
click at [377, 131] on span "Restore" at bounding box center [380, 131] width 28 height 15
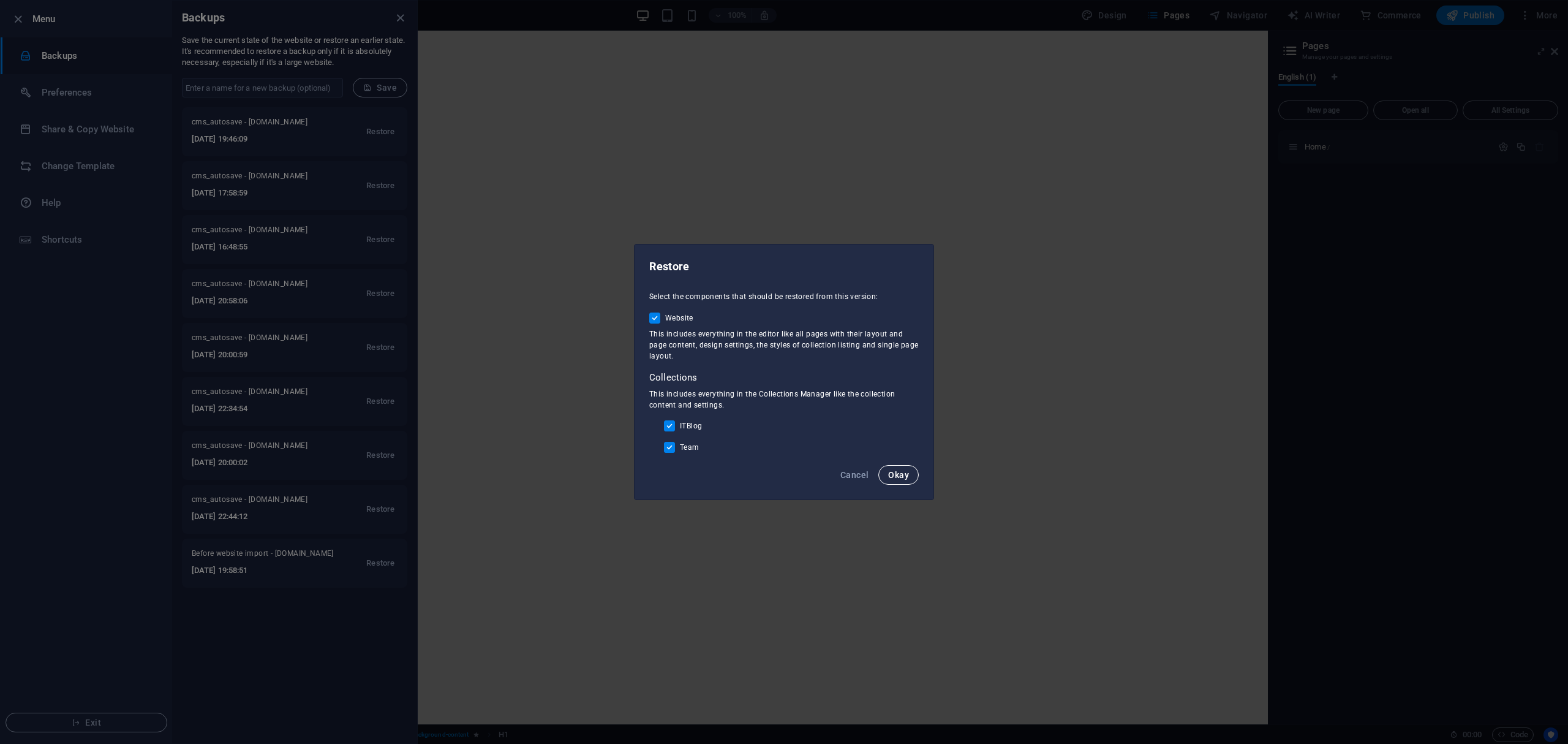
click at [909, 475] on button "Okay" at bounding box center [899, 475] width 41 height 20
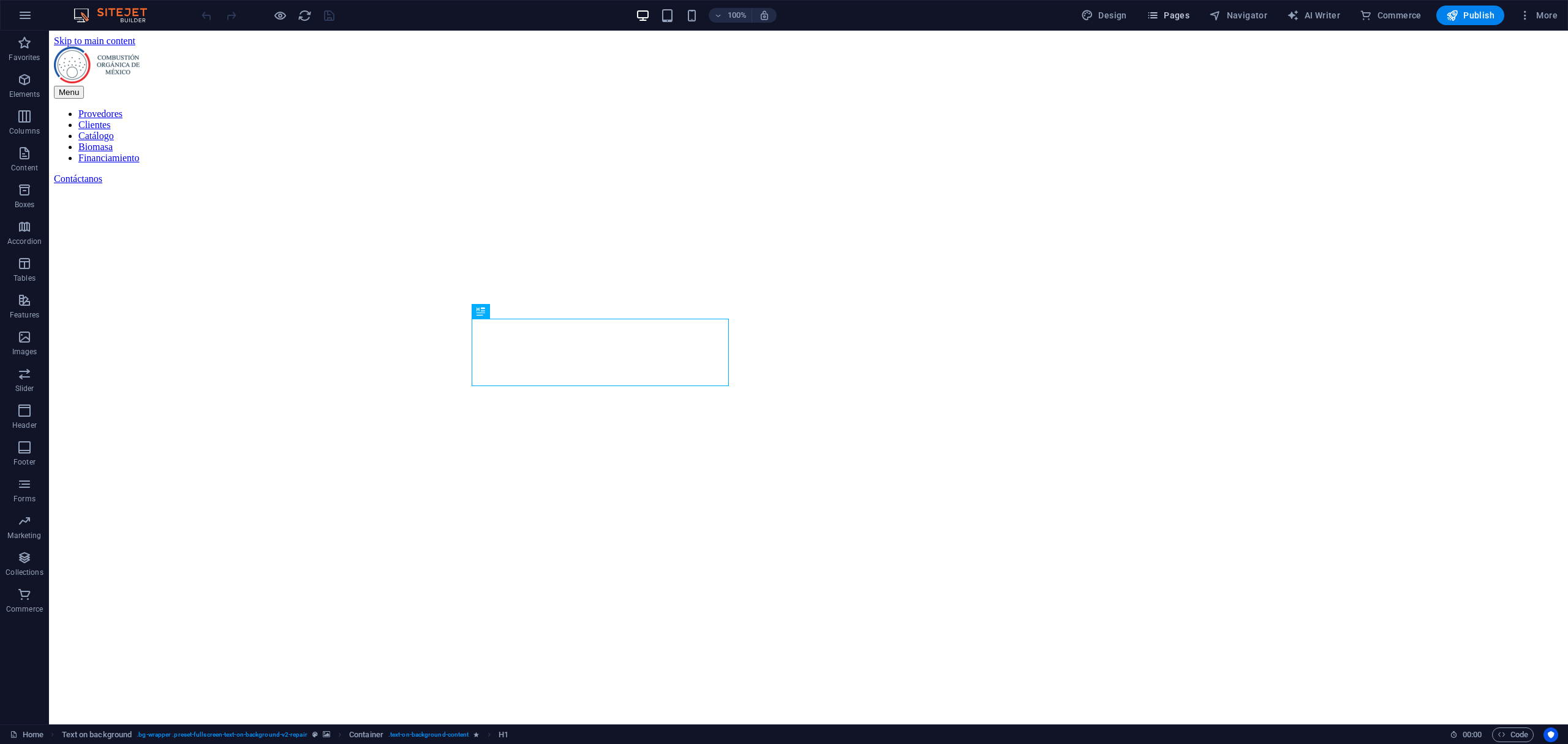
click at [1166, 7] on button "Pages" at bounding box center [1167, 16] width 53 height 20
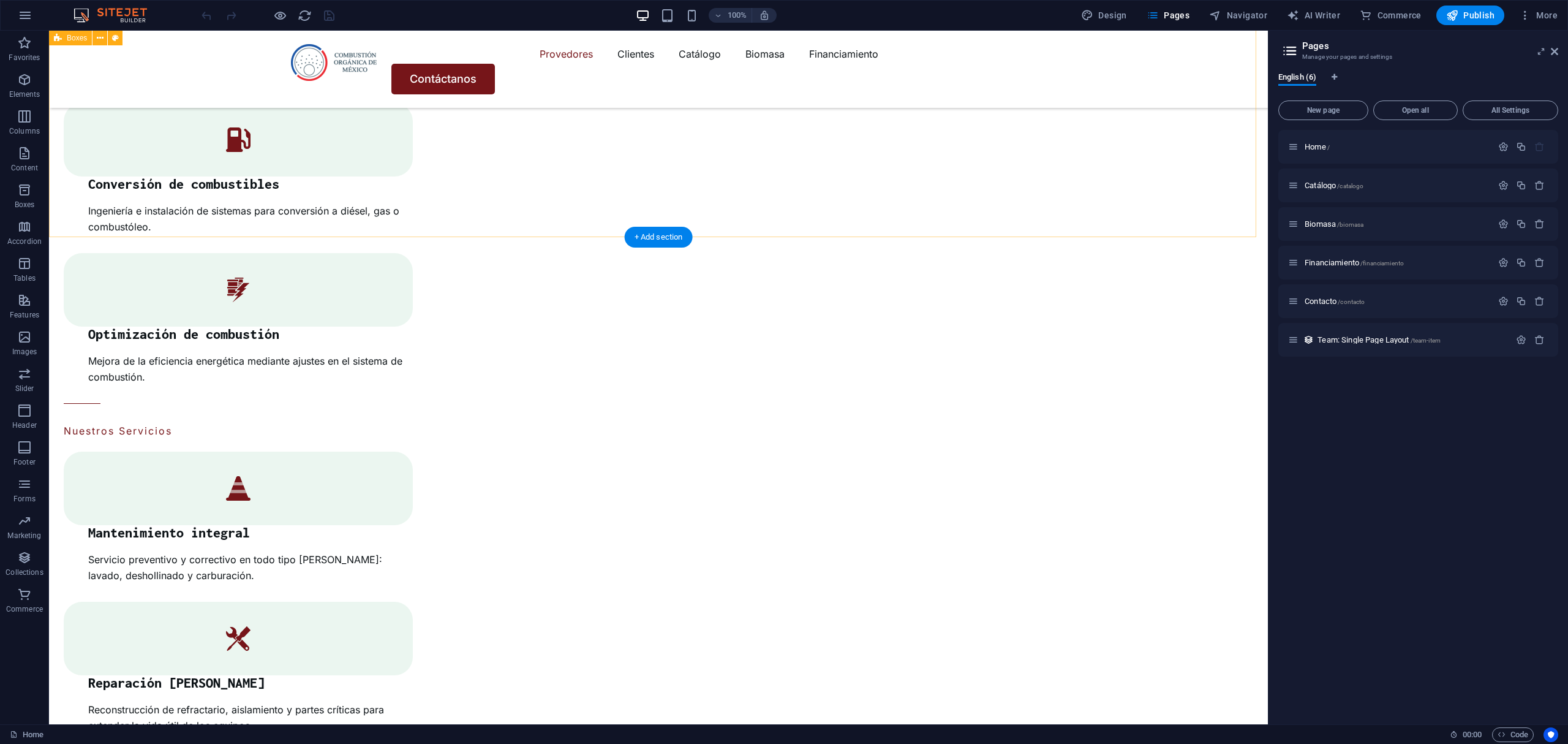
scroll to position [2796, 0]
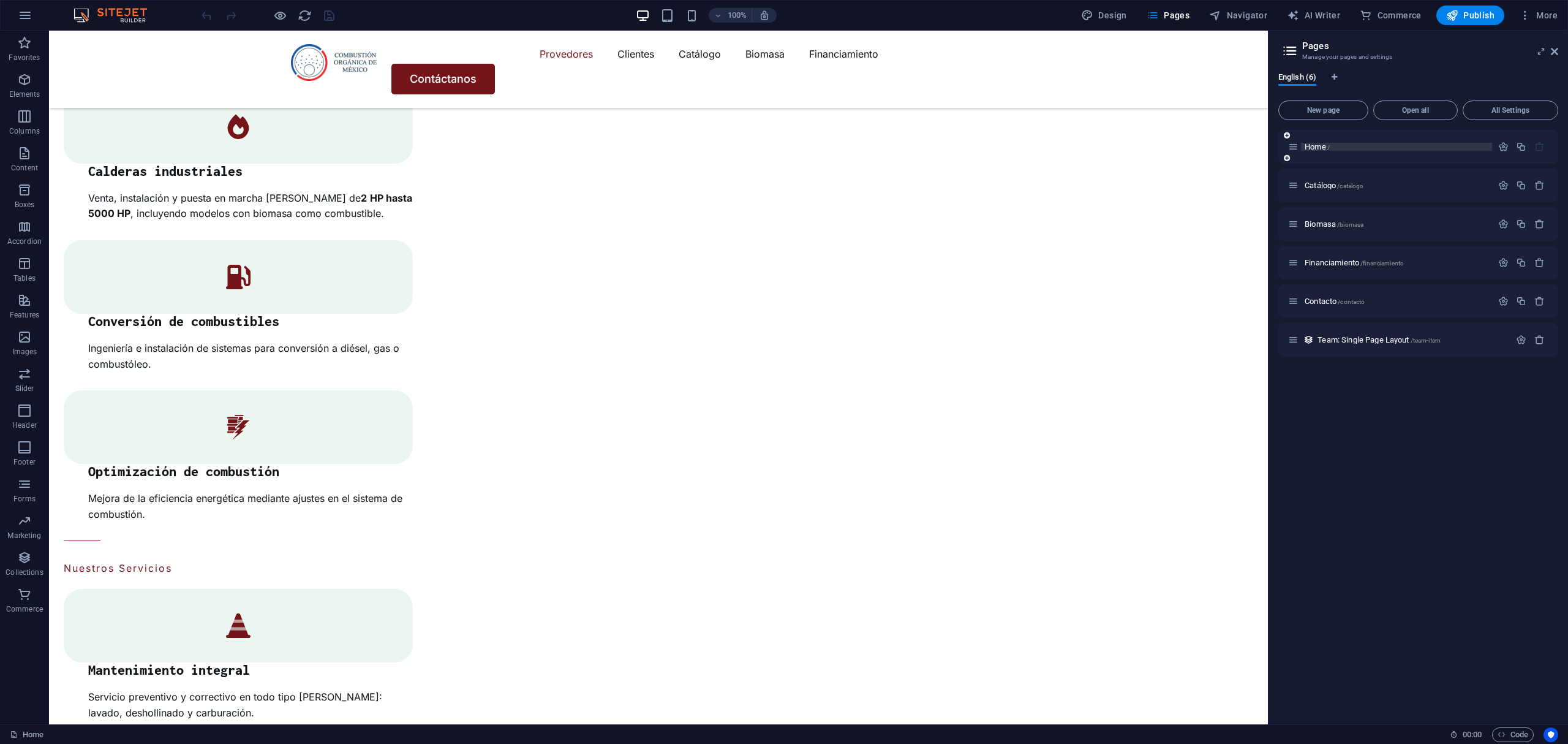
click at [1333, 143] on p "Home /" at bounding box center [1395, 147] width 183 height 8
click at [1325, 143] on span "Home /" at bounding box center [1316, 146] width 25 height 9
click at [1316, 142] on span "Home /" at bounding box center [1316, 146] width 25 height 9
click at [1506, 146] on icon "button" at bounding box center [1504, 147] width 10 height 10
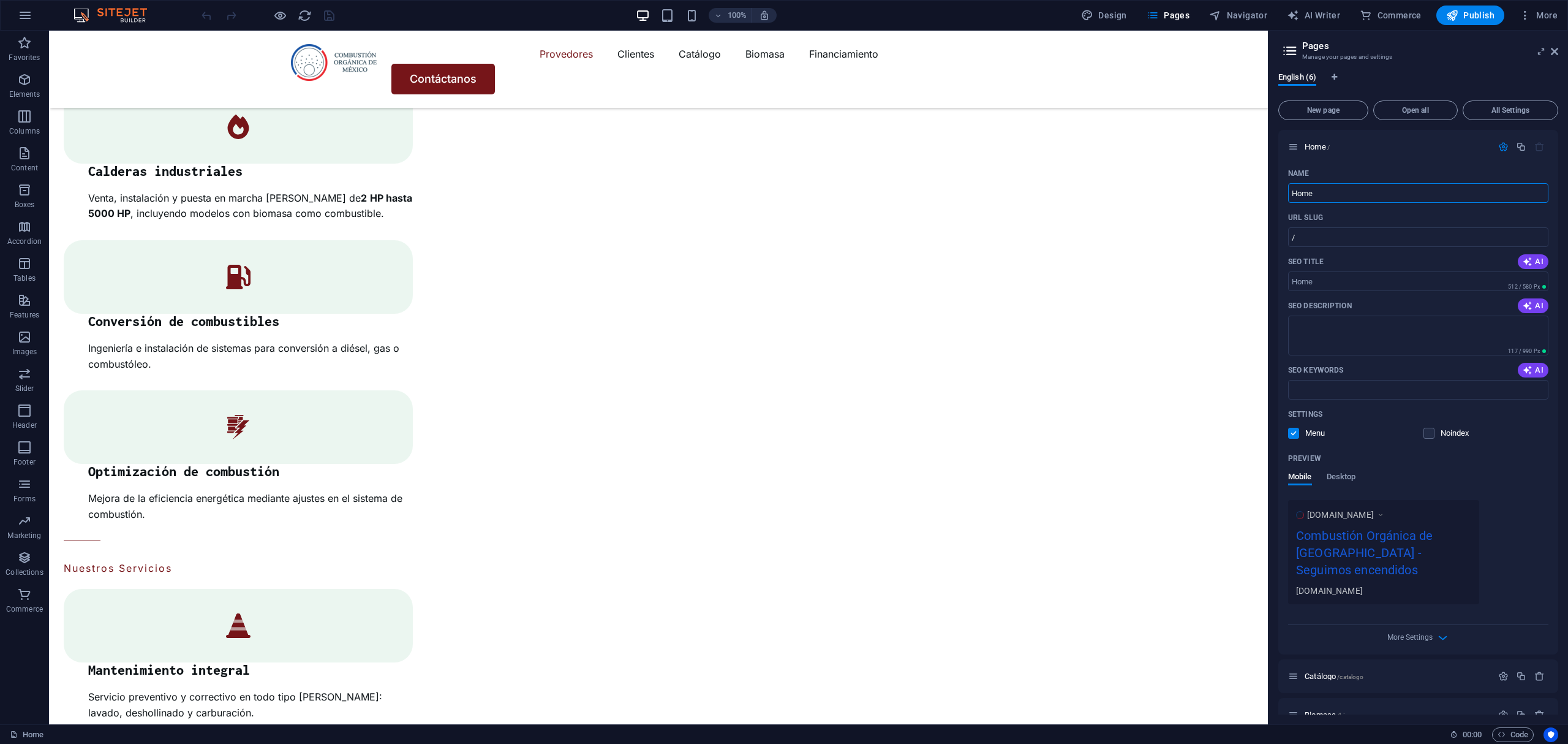
drag, startPoint x: 1455, startPoint y: 222, endPoint x: 1085, endPoint y: 218, distance: 370.0
type input "Inicio"
click at [1524, 298] on div "SEO Description AI" at bounding box center [1418, 306] width 260 height 20
click at [1532, 300] on button "AI" at bounding box center [1532, 306] width 31 height 15
click at [1541, 256] on button "AI" at bounding box center [1532, 261] width 31 height 15
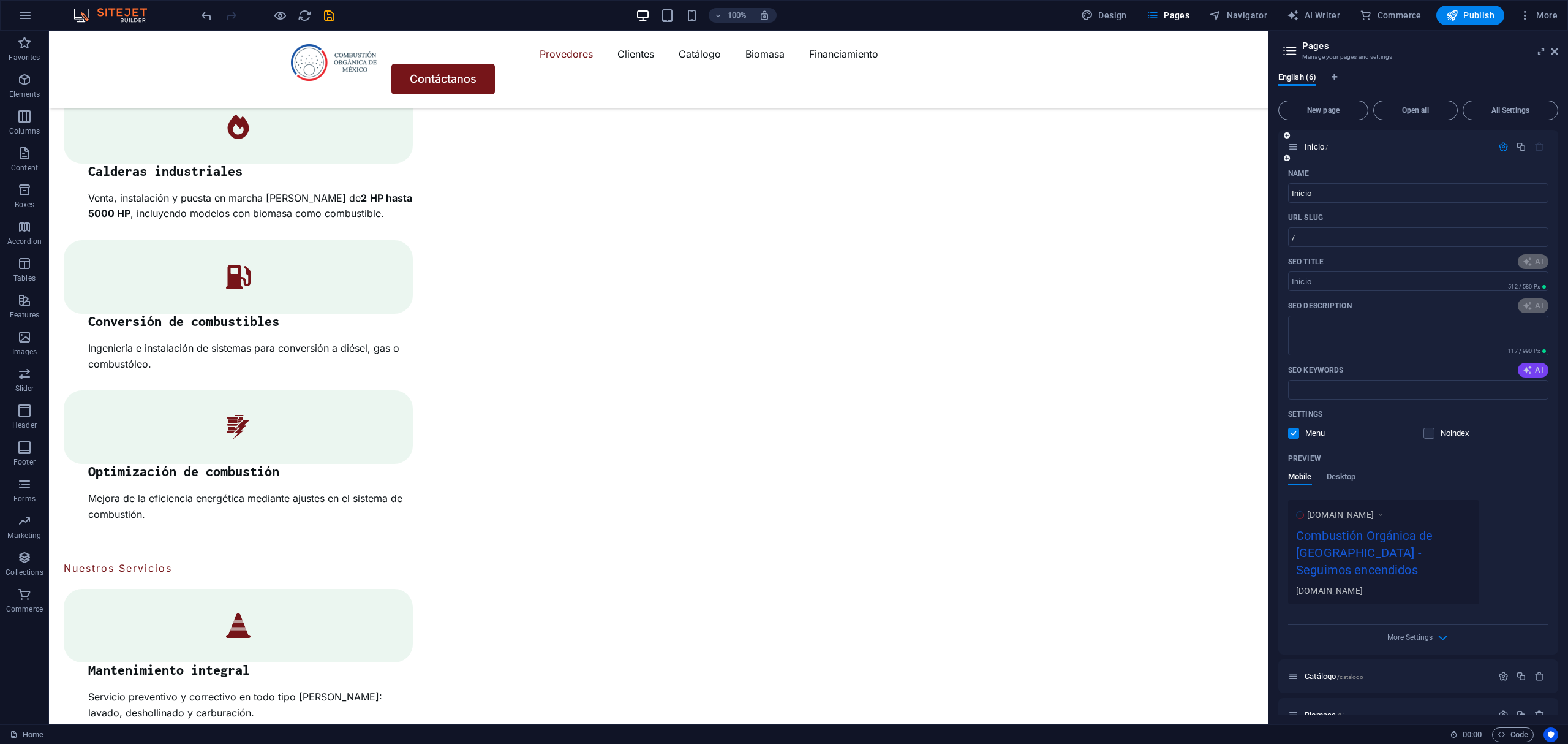
click at [1522, 369] on icon "button" at bounding box center [1527, 370] width 10 height 10
type textarea "Explore top thermal solutions since [DATE]! We offer industrial boilers, effici…"
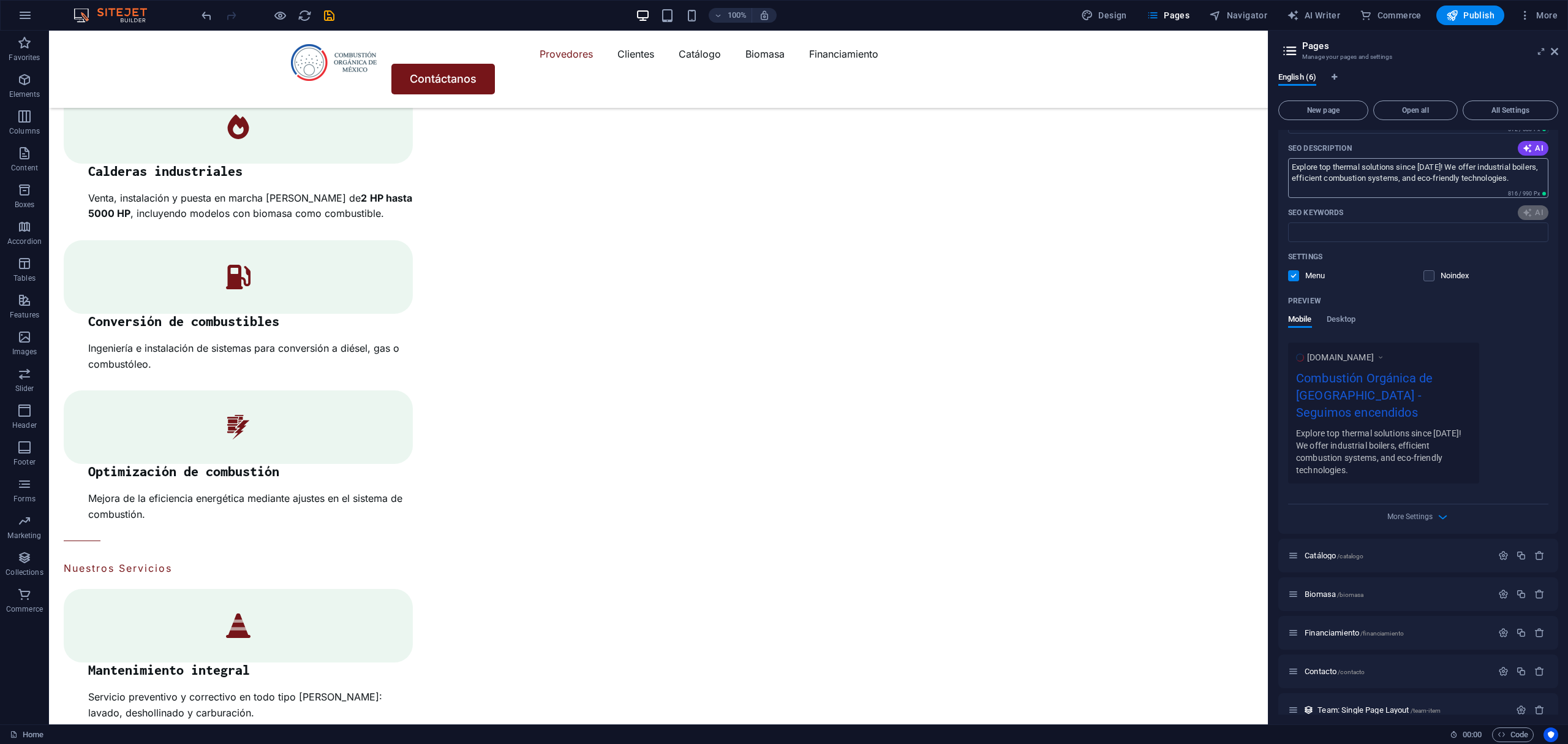
type input "Top Thermal Solutions Since [DATE]"
type textarea "Explore top thermal solutions since [DATE]! We offer industrial boilers, effici…"
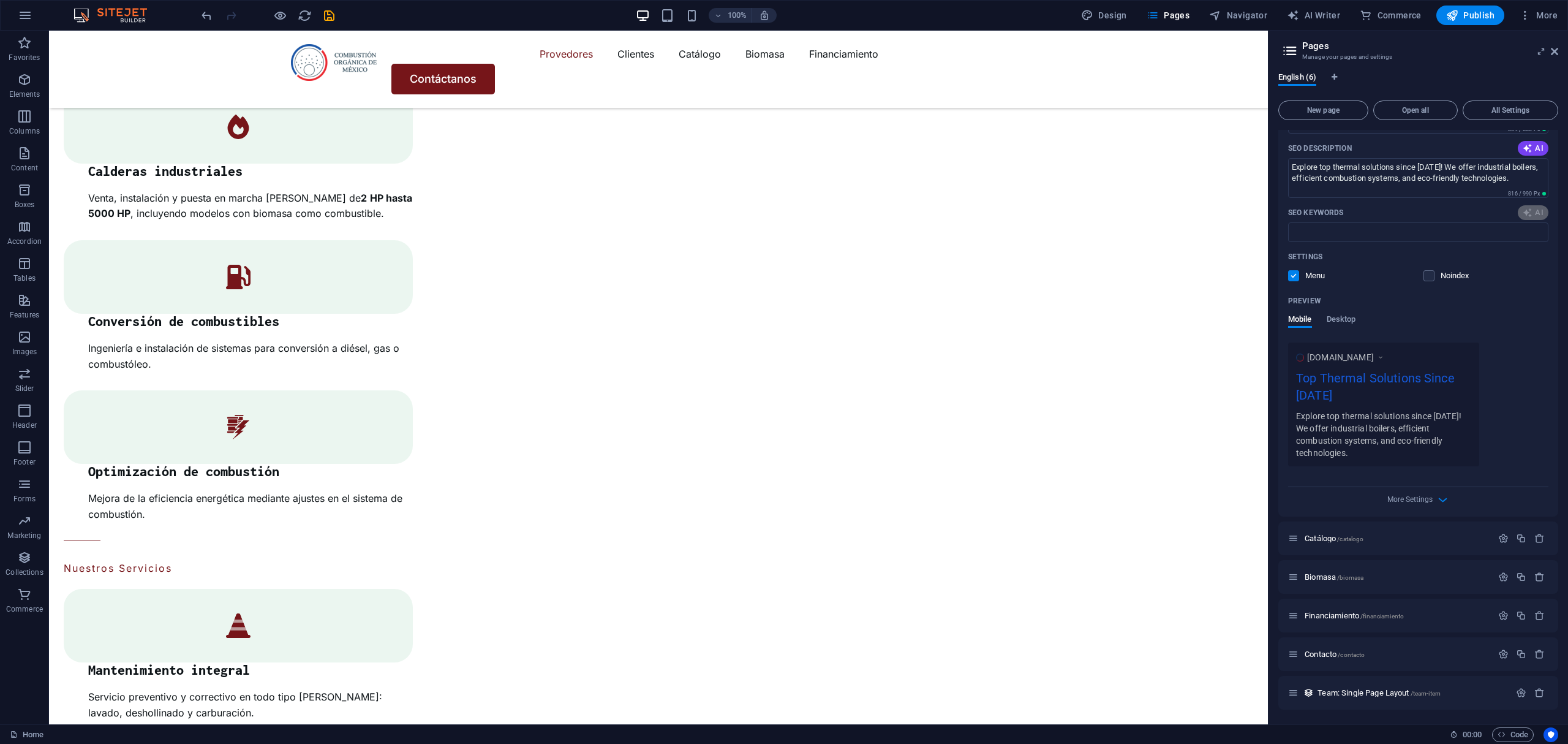
type input "Top Thermal Solutions Since [DATE]"
type textarea "Explore top thermal solutions since [DATE]! We offer industrial boilers, effici…"
type input "thermal solutions, industrial boilers, energy efficiency, boiler maintenance, b…"
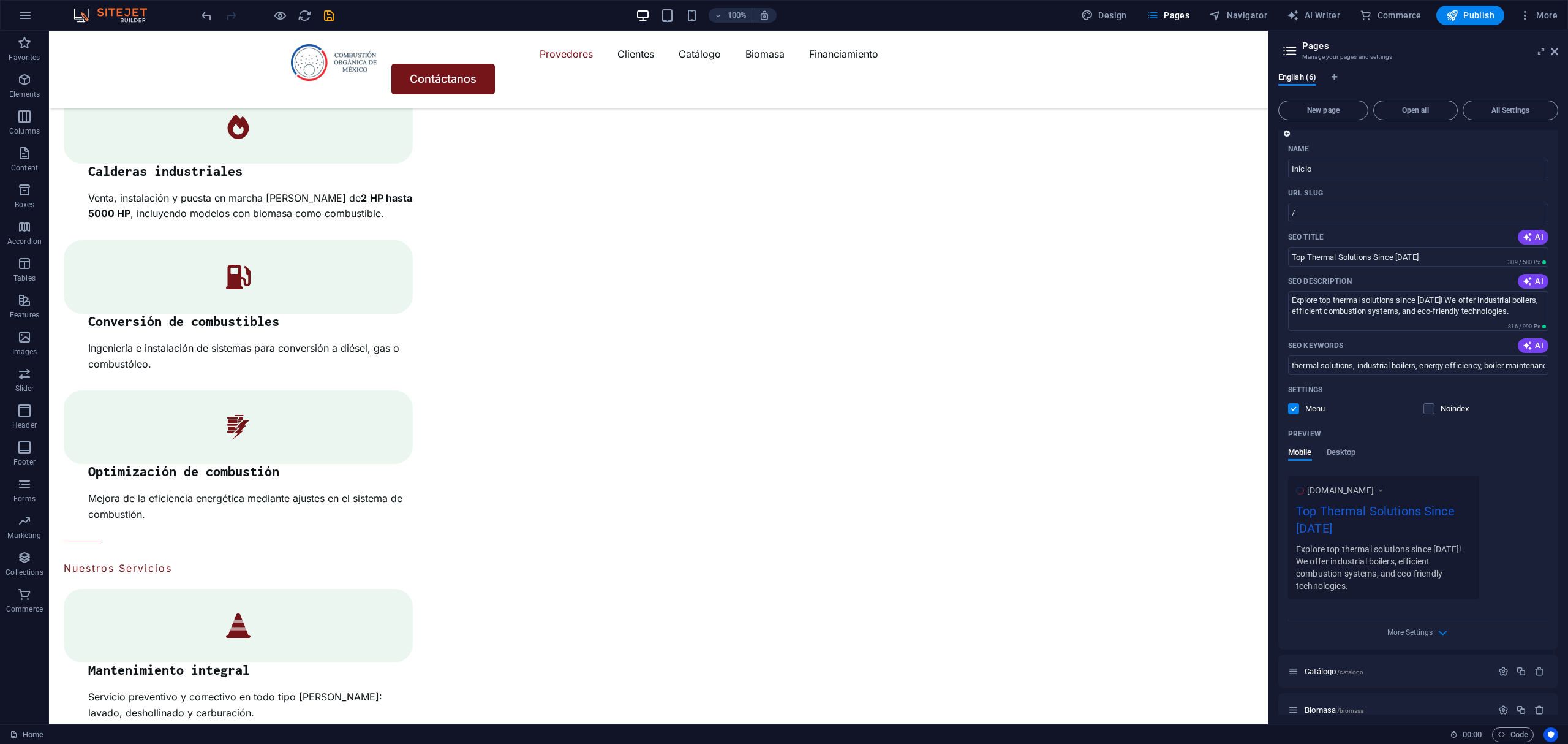
scroll to position [0, 0]
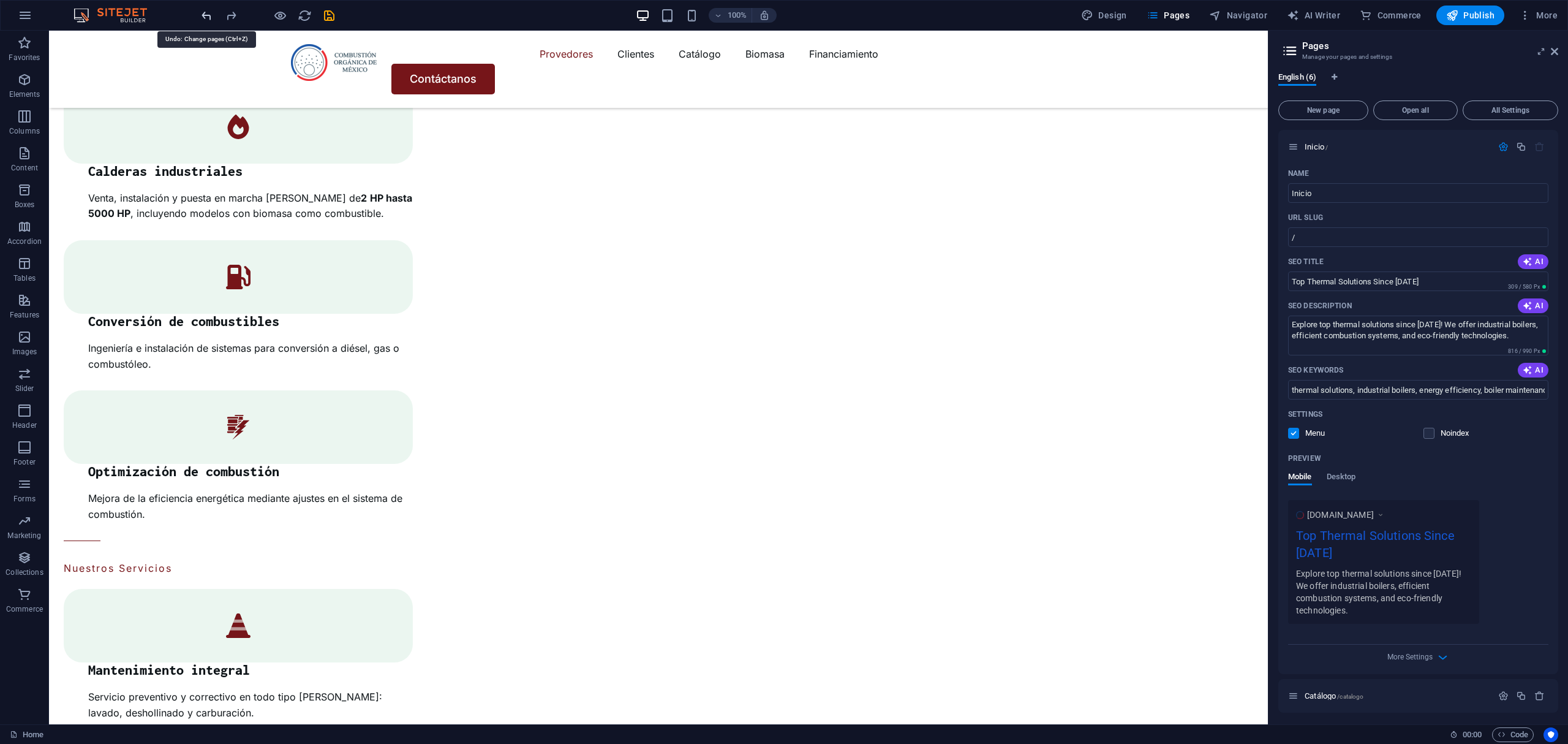
click at [203, 9] on icon "undo" at bounding box center [206, 16] width 14 height 14
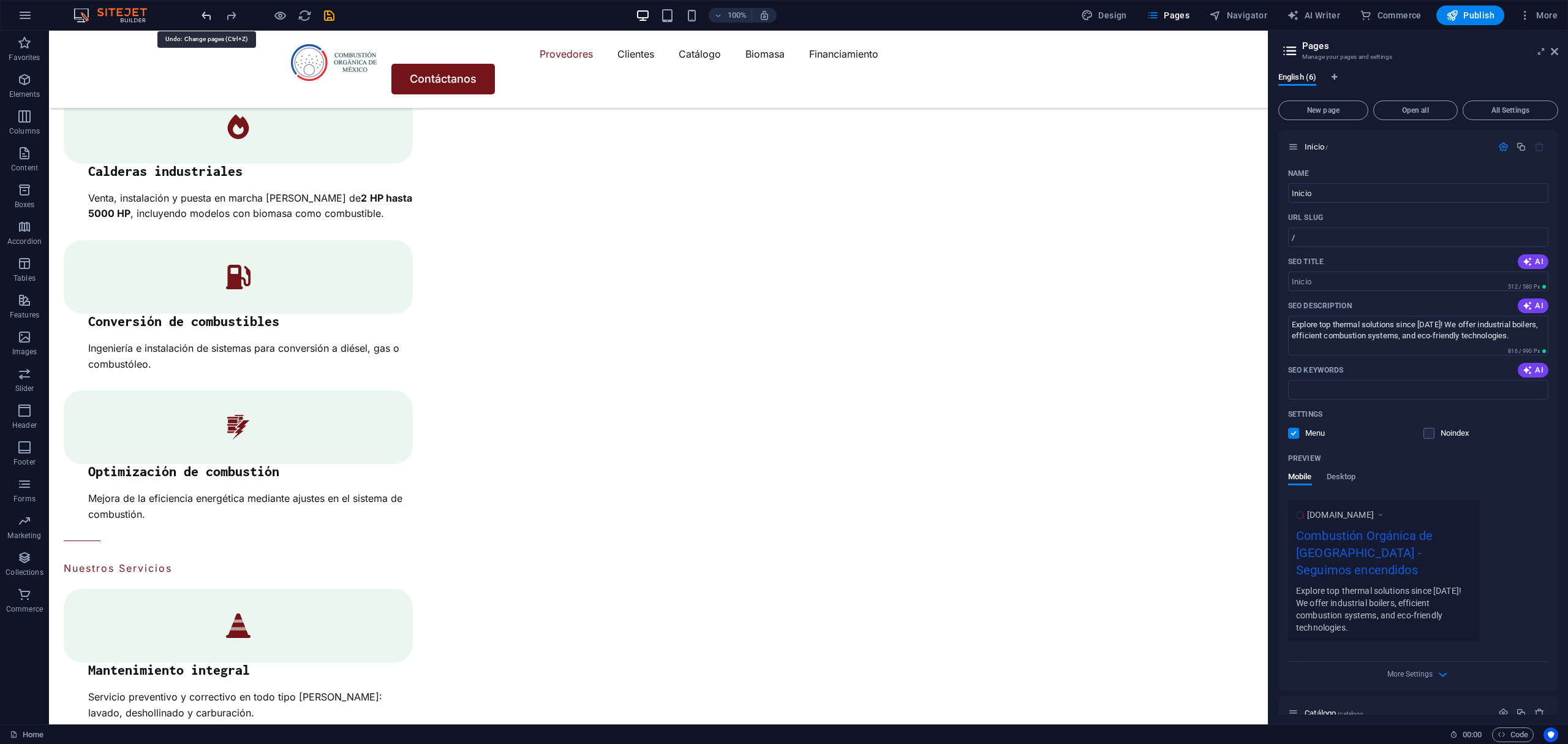
click at [203, 9] on icon "undo" at bounding box center [206, 16] width 14 height 14
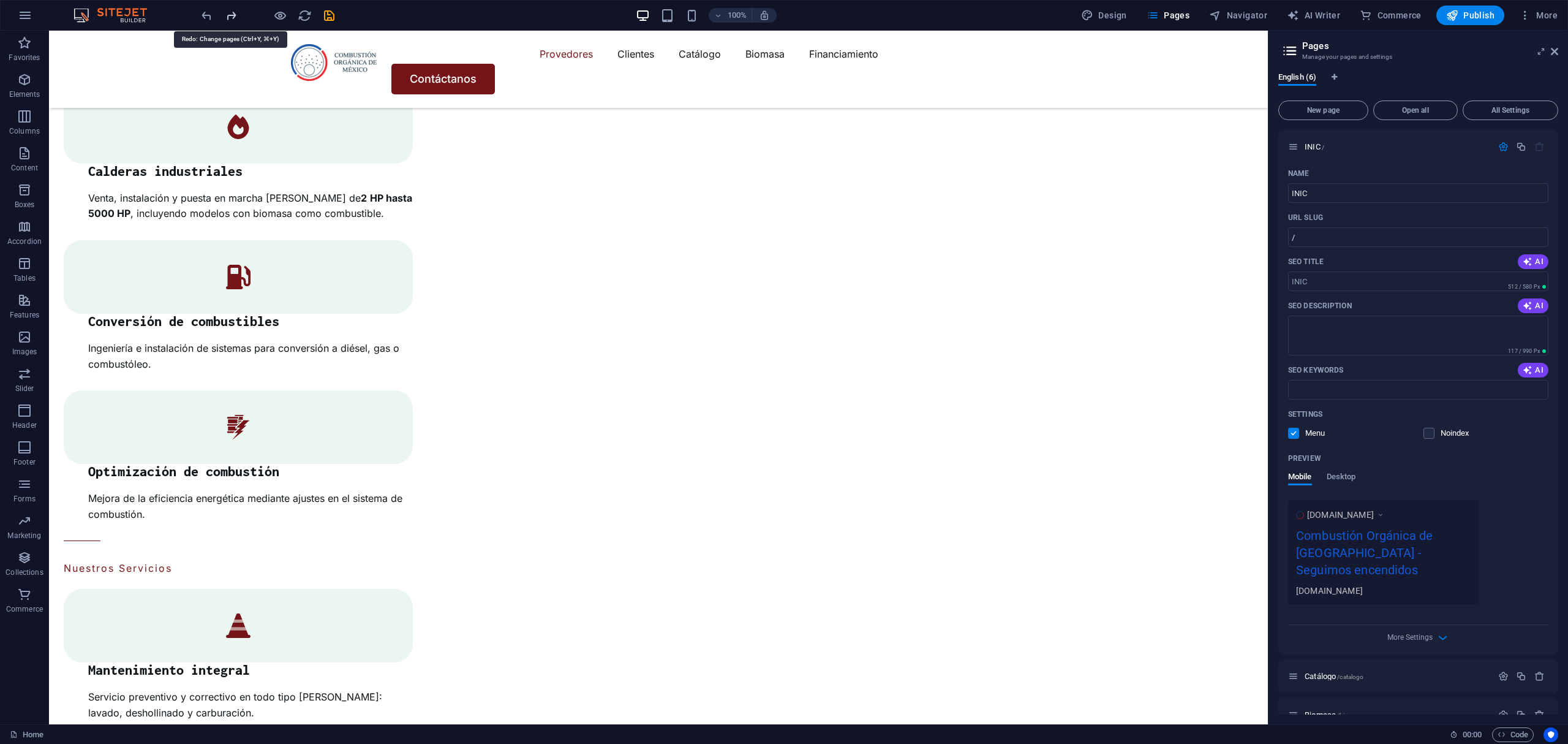
click at [230, 18] on icon "redo" at bounding box center [231, 16] width 14 height 14
type input "Inicio"
click at [1551, 53] on icon at bounding box center [1554, 52] width 7 height 10
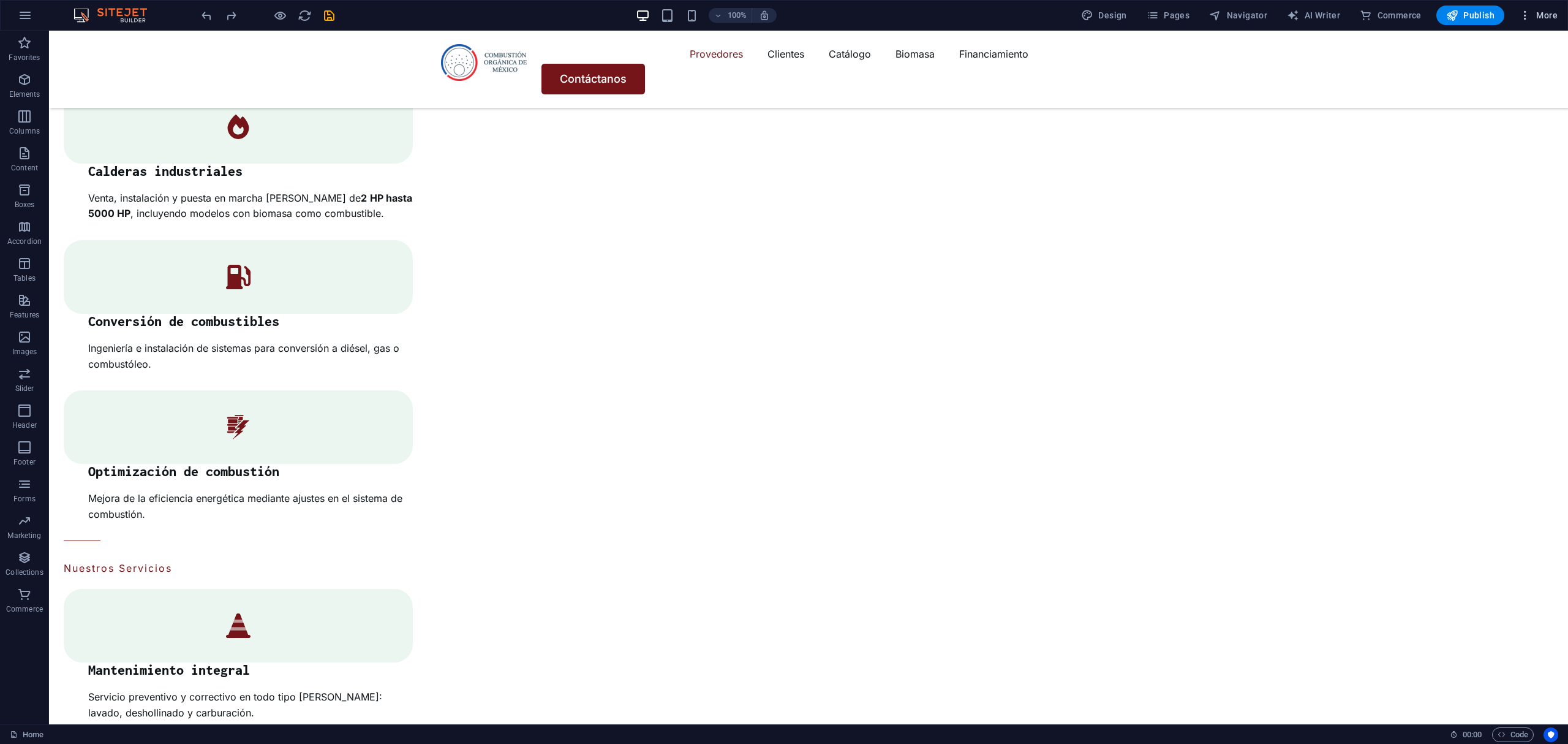
click at [1533, 15] on span "More" at bounding box center [1538, 15] width 39 height 12
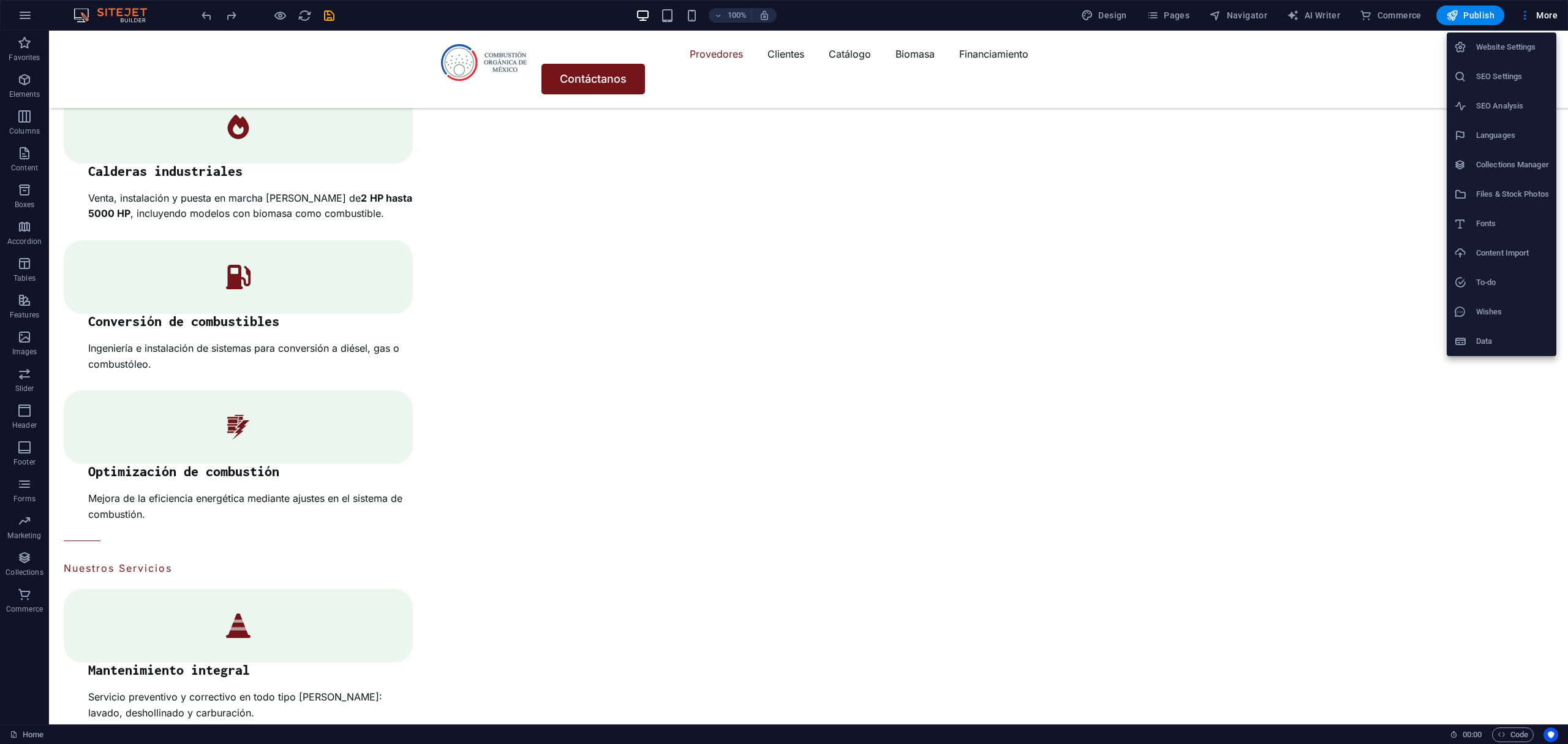
click at [1174, 21] on div at bounding box center [784, 372] width 1568 height 744
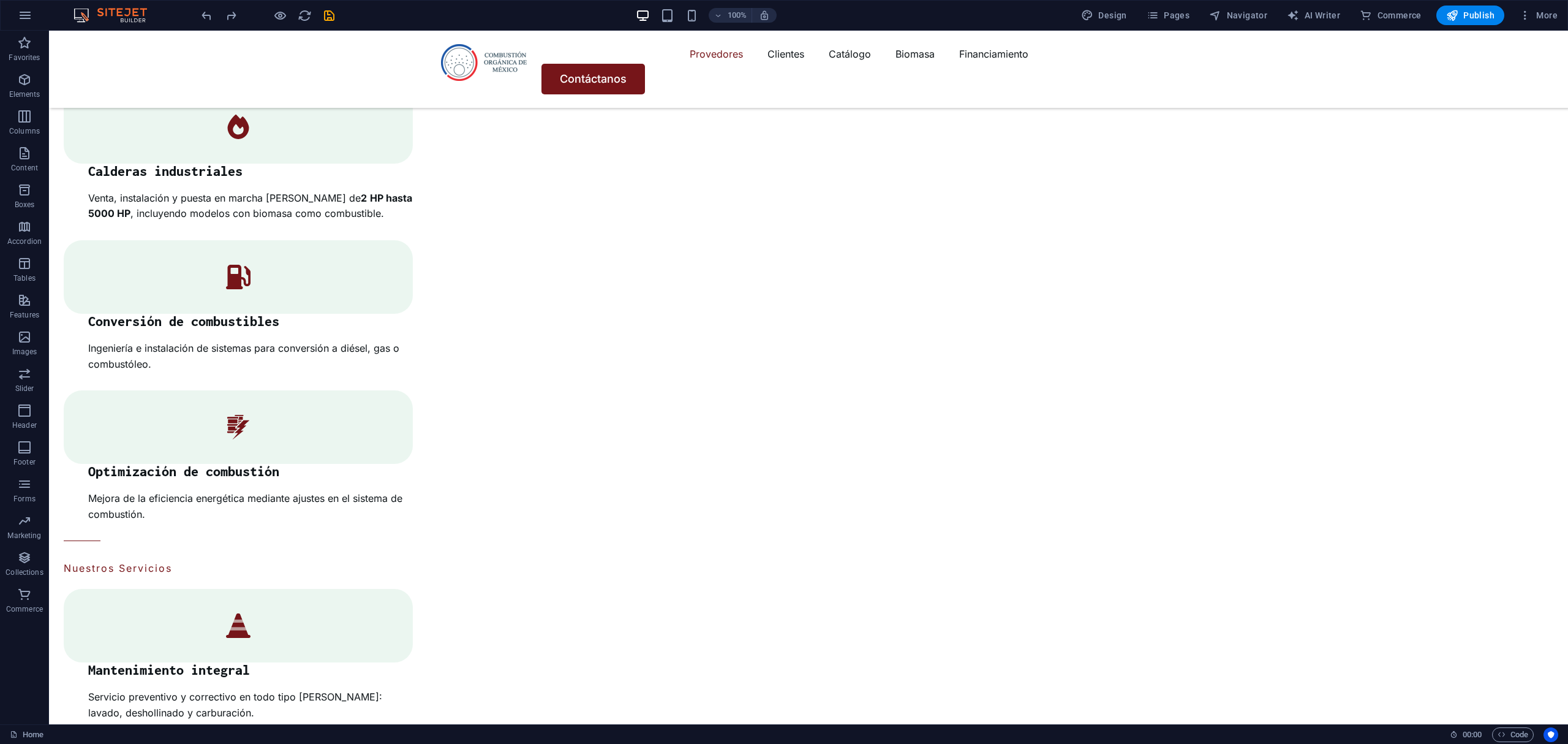
click at [1176, 19] on span "Pages" at bounding box center [1167, 15] width 43 height 12
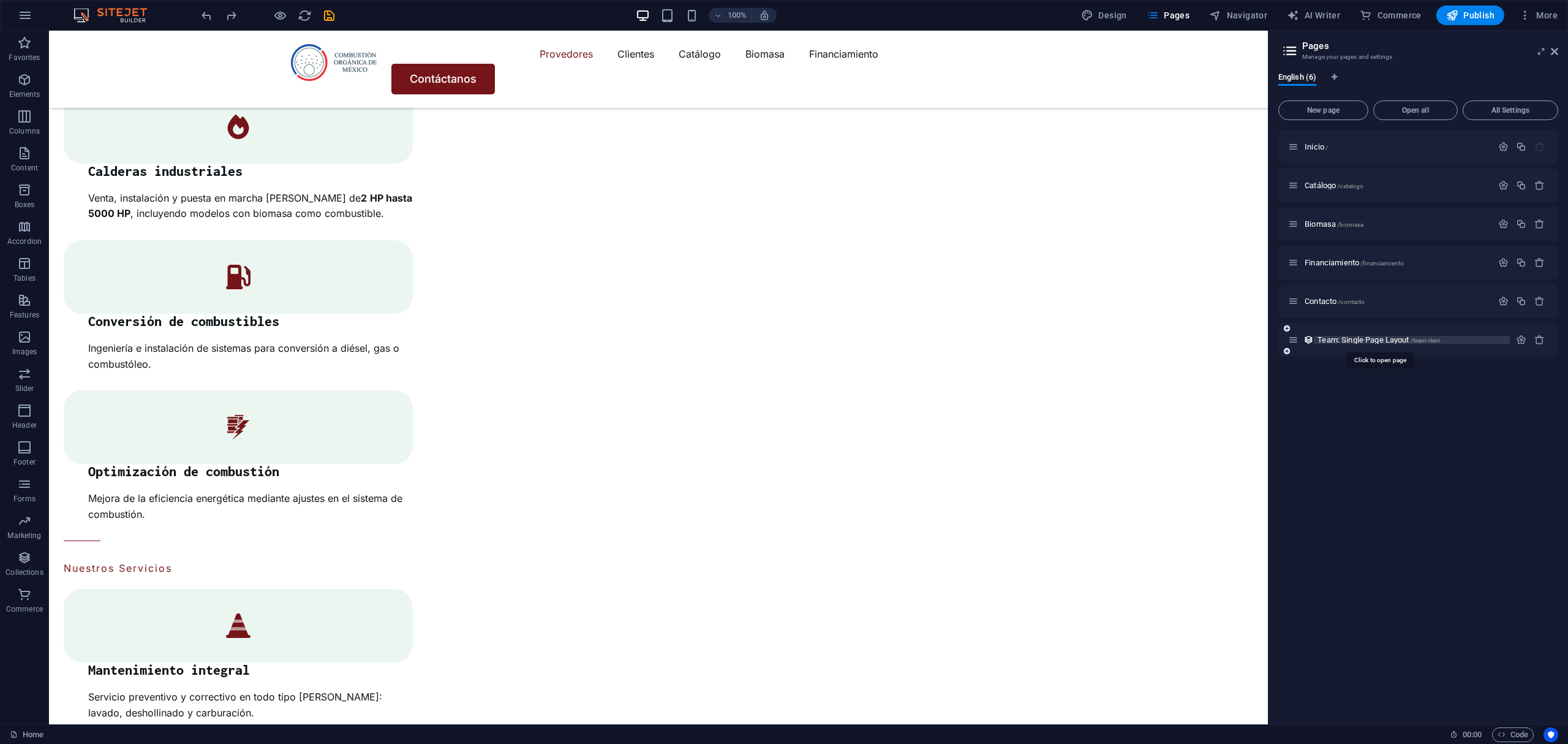
click at [1338, 339] on span "Team: Single Page Layout /team-item" at bounding box center [1379, 339] width 123 height 9
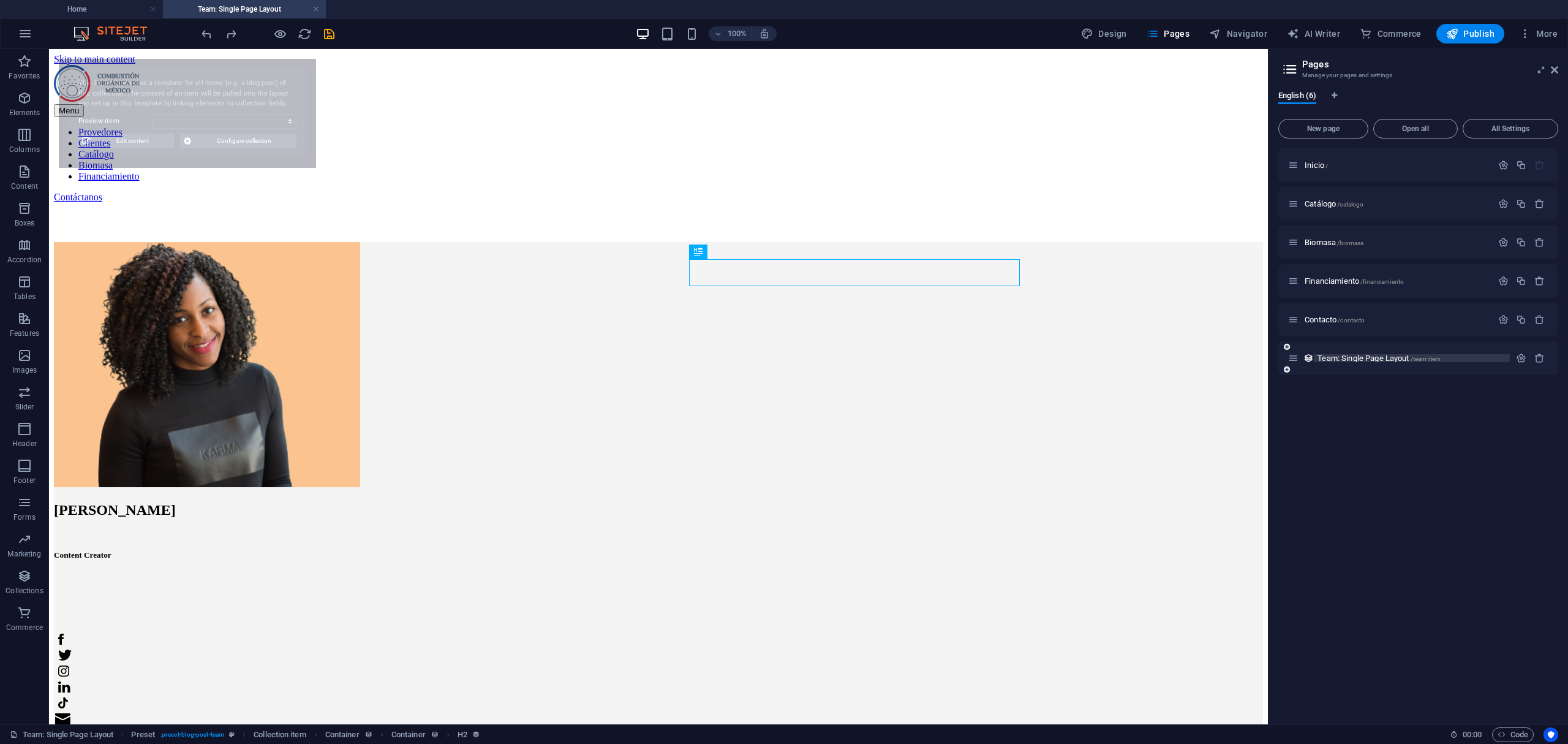
select select "68dd6b27ee54ee7f5a0ac9f8"
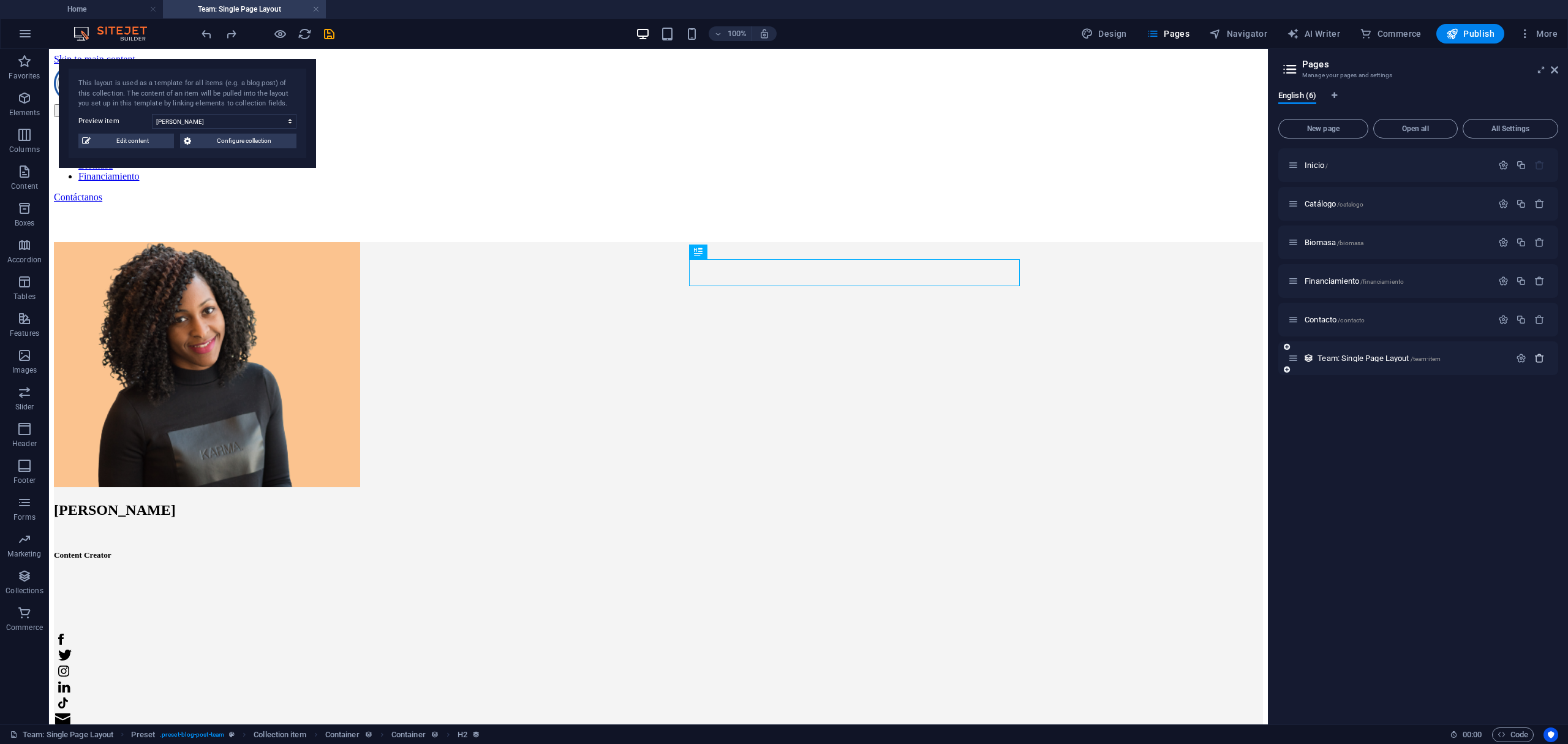
click at [1536, 358] on icon "button" at bounding box center [1539, 358] width 10 height 10
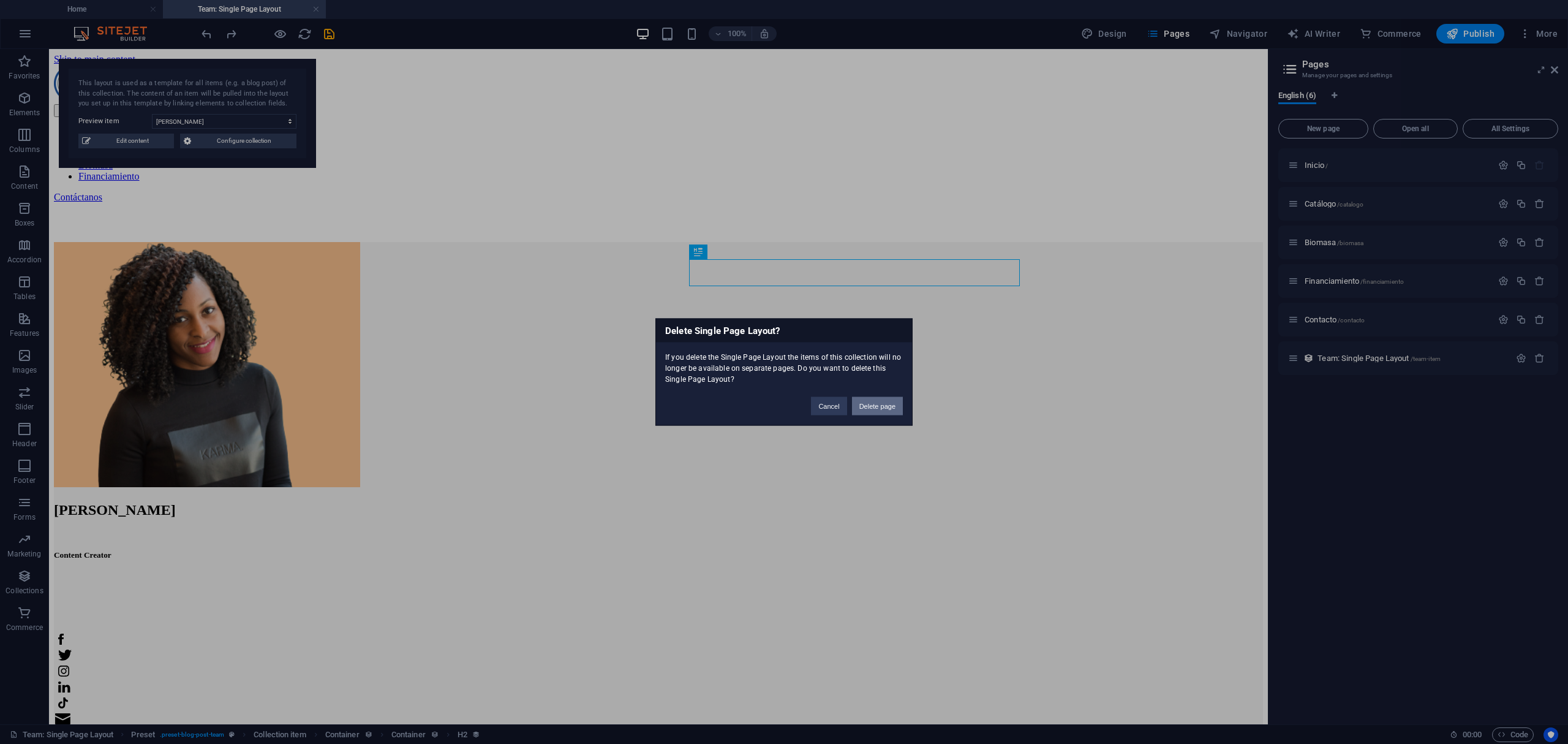
click at [879, 413] on button "Delete page" at bounding box center [877, 406] width 51 height 19
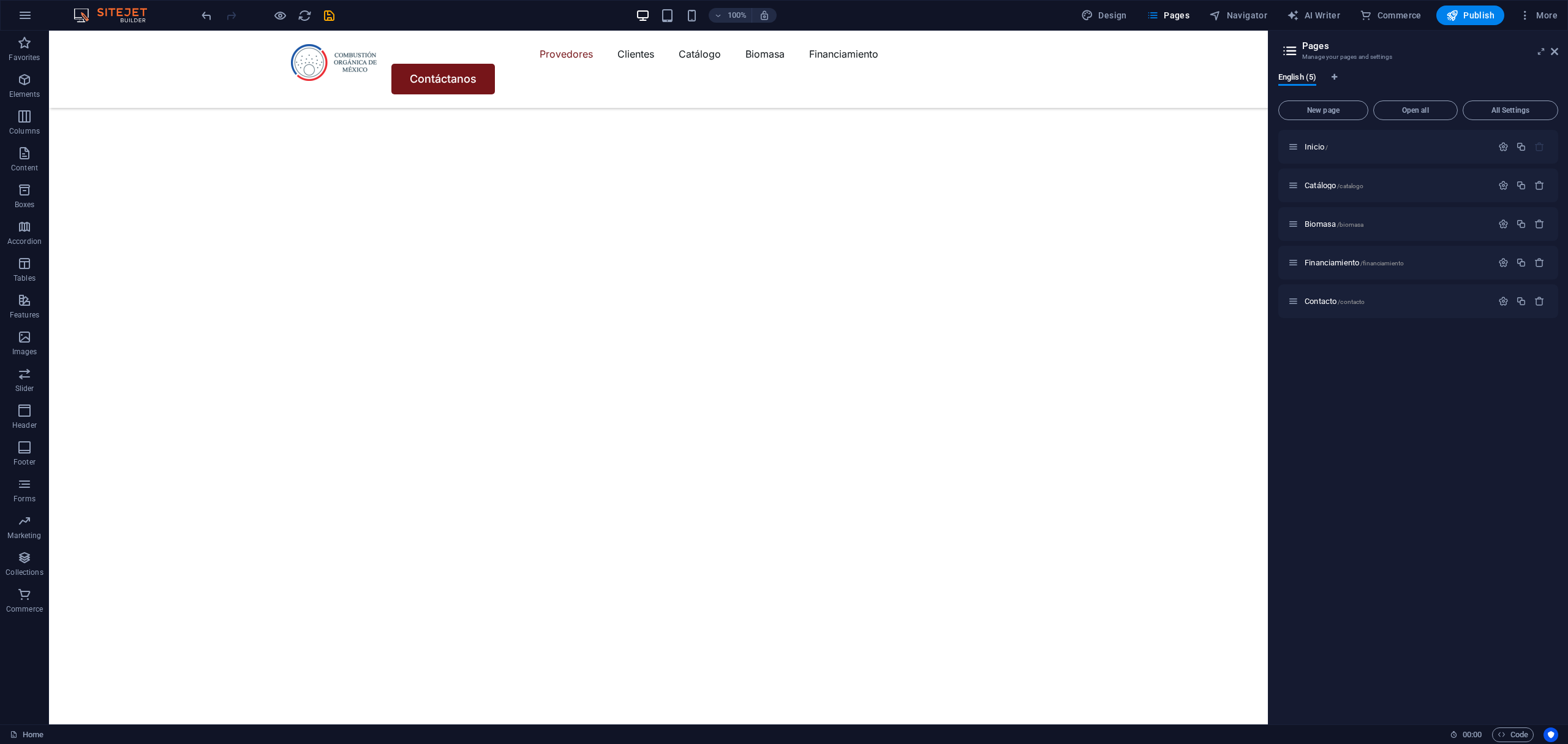
scroll to position [2826, 0]
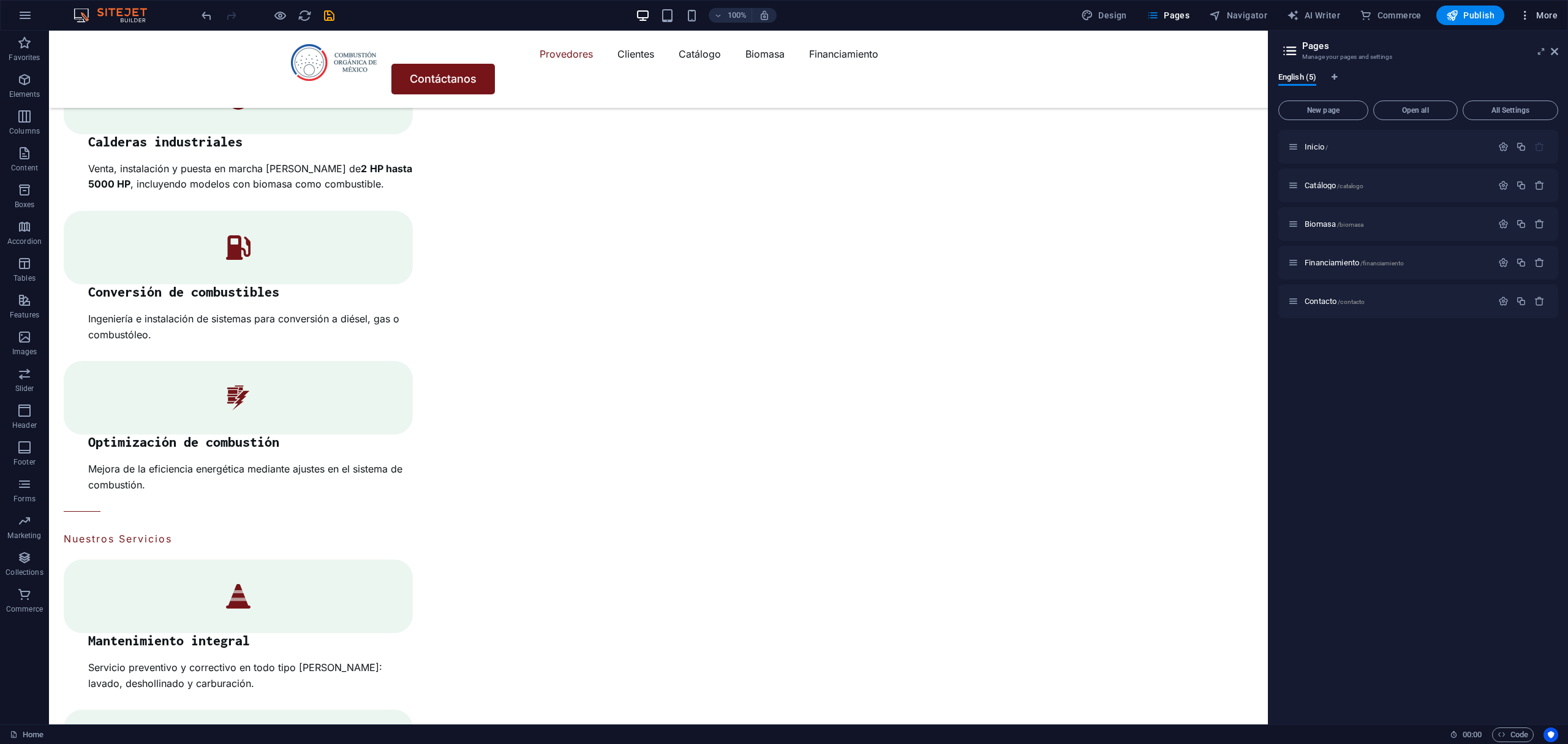
click at [1525, 14] on icon "button" at bounding box center [1525, 15] width 12 height 12
click at [1517, 57] on li "Website Settings" at bounding box center [1502, 48] width 110 height 30
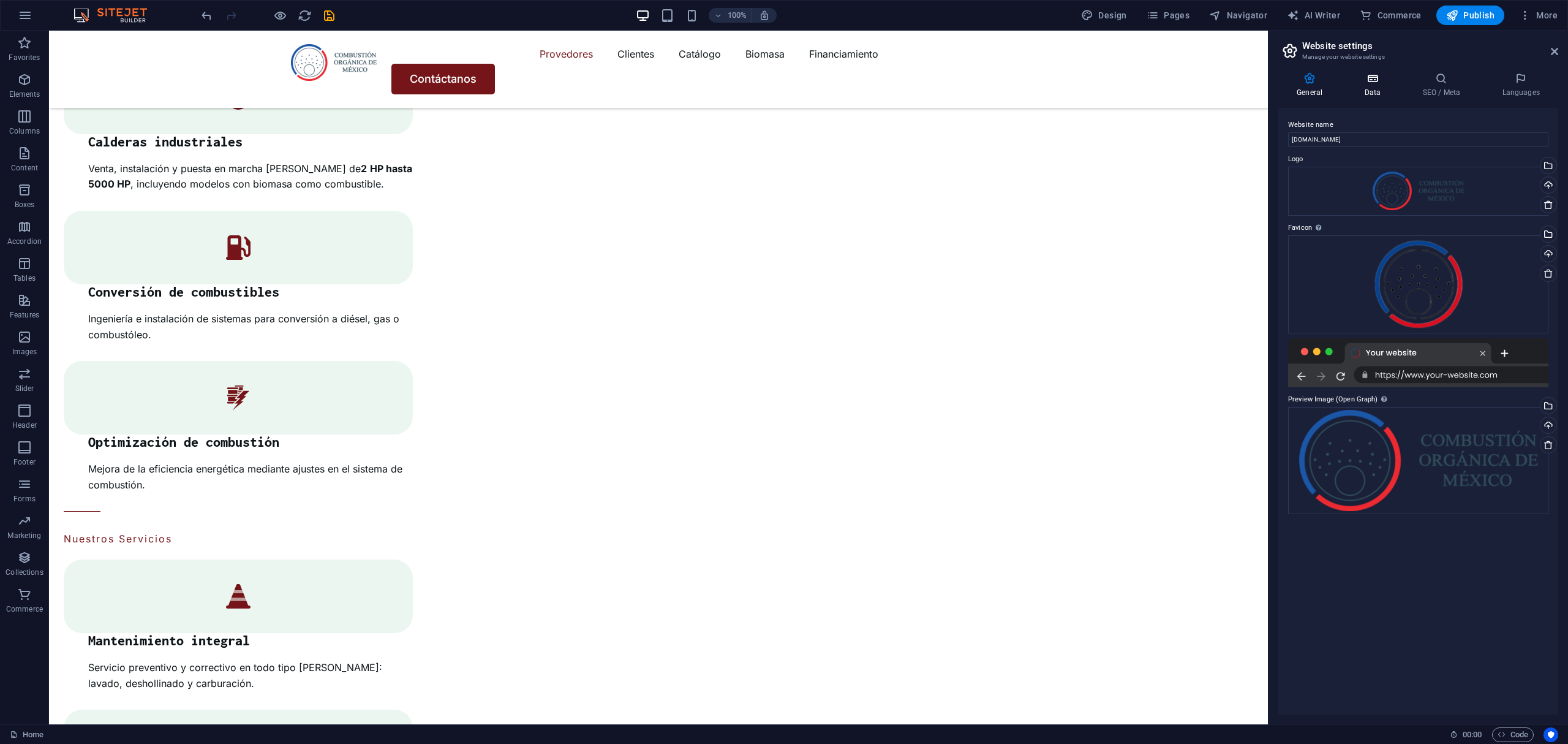
click at [1376, 74] on icon at bounding box center [1373, 78] width 54 height 12
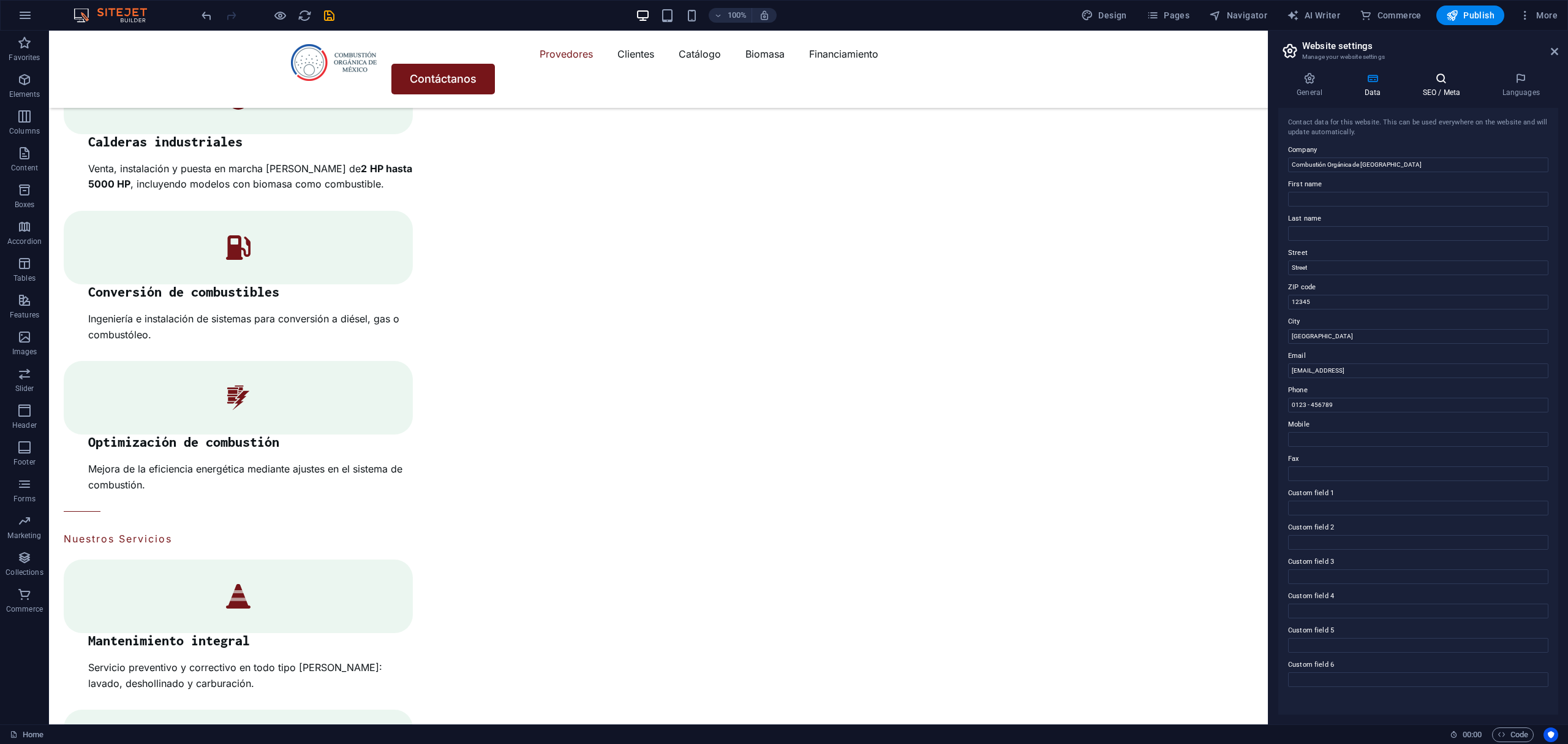
click at [1444, 79] on icon at bounding box center [1440, 78] width 74 height 12
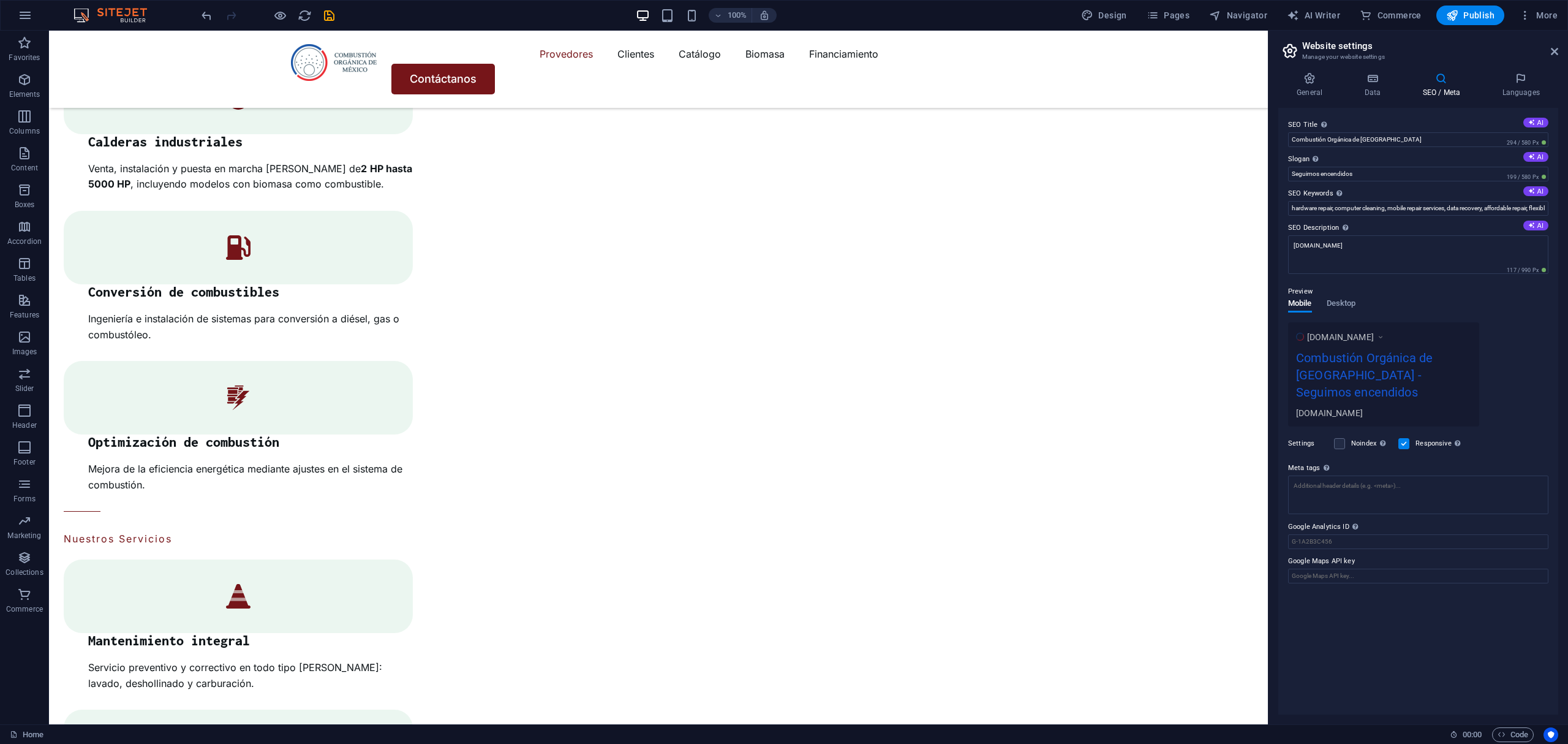
click at [1407, 79] on icon at bounding box center [1440, 78] width 74 height 12
click at [1381, 79] on icon at bounding box center [1373, 78] width 54 height 12
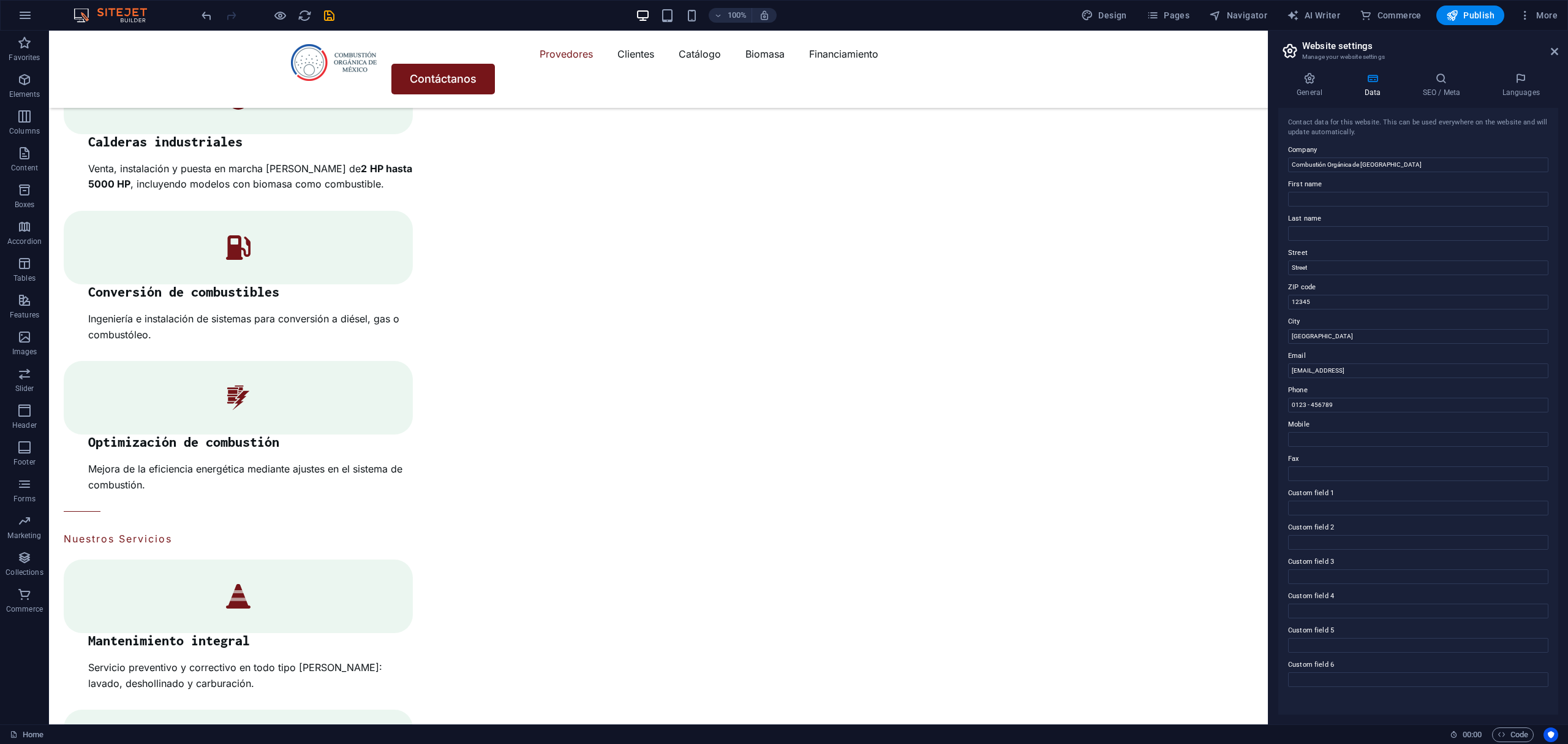
click at [1339, 252] on label "Street" at bounding box center [1418, 253] width 260 height 15
click at [1339, 260] on input "Street" at bounding box center [1418, 267] width 260 height 15
drag, startPoint x: 1442, startPoint y: 307, endPoint x: 1325, endPoint y: 291, distance: 118.1
drag, startPoint x: 1356, startPoint y: 301, endPoint x: 1263, endPoint y: 262, distance: 100.8
click at [1332, 288] on label "ZIP code" at bounding box center [1418, 287] width 260 height 15
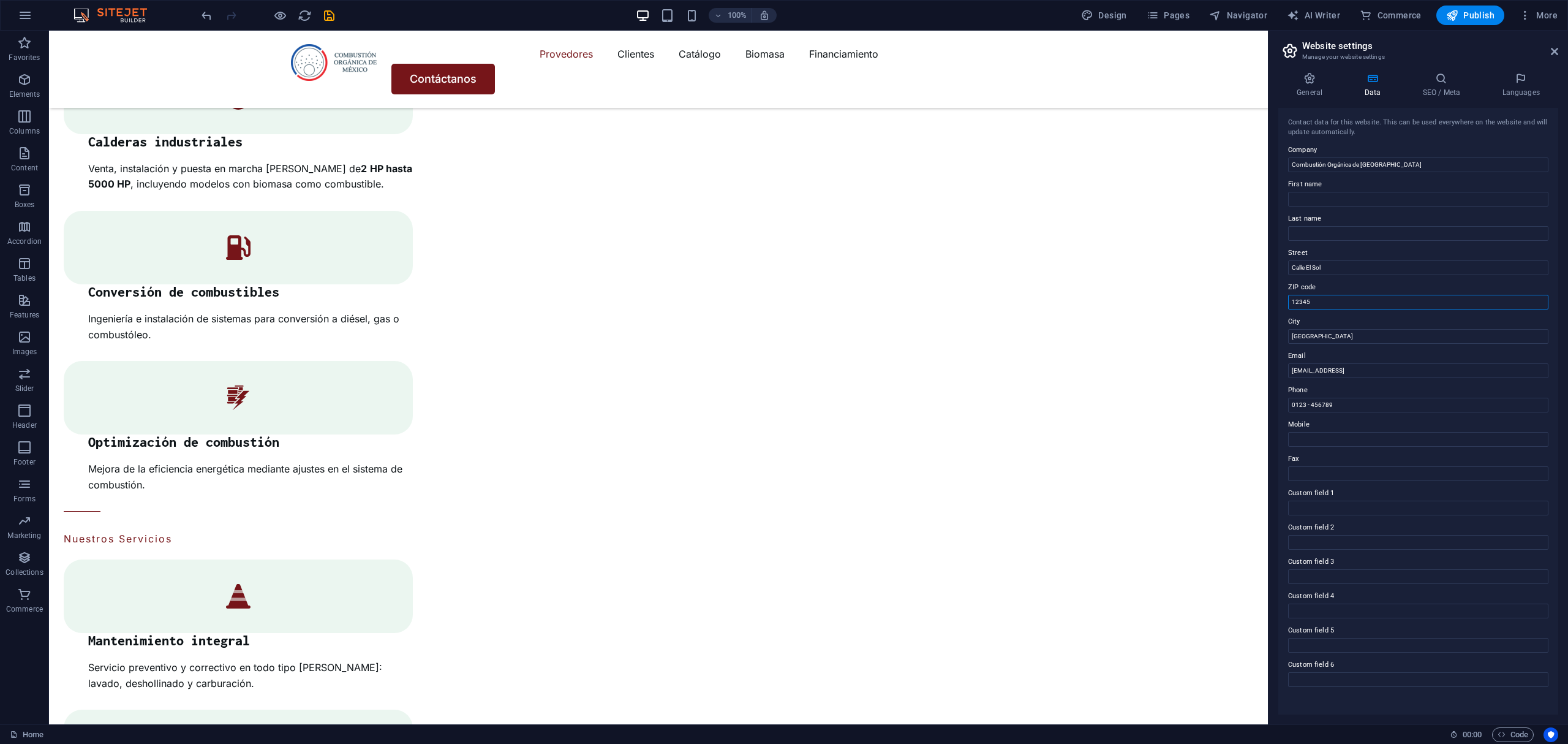
click at [1332, 295] on input "12345" at bounding box center [1418, 302] width 260 height 15
click at [1340, 259] on label "Street" at bounding box center [1418, 253] width 260 height 15
click at [1340, 260] on input "Calle El Sol" at bounding box center [1418, 267] width 260 height 15
type input "[STREET_ADDRESS]"
drag, startPoint x: 1240, startPoint y: 290, endPoint x: 991, endPoint y: 290, distance: 249.0
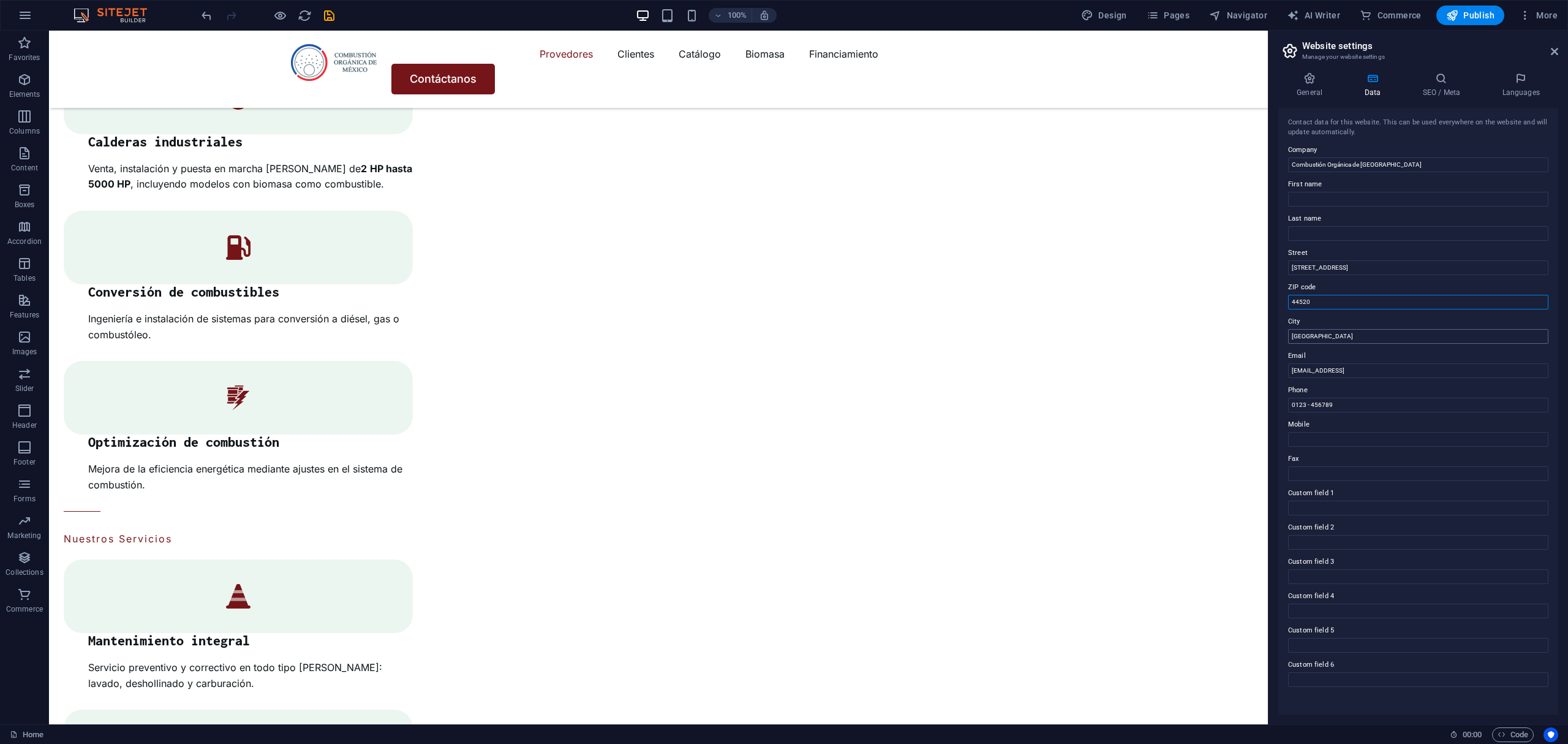
type input "44520"
drag, startPoint x: 1356, startPoint y: 364, endPoint x: 1242, endPoint y: 336, distance: 117.4
type input "g"
type input "[GEOGRAPHIC_DATA]"
drag, startPoint x: 1491, startPoint y: 394, endPoint x: 1181, endPoint y: 374, distance: 310.6
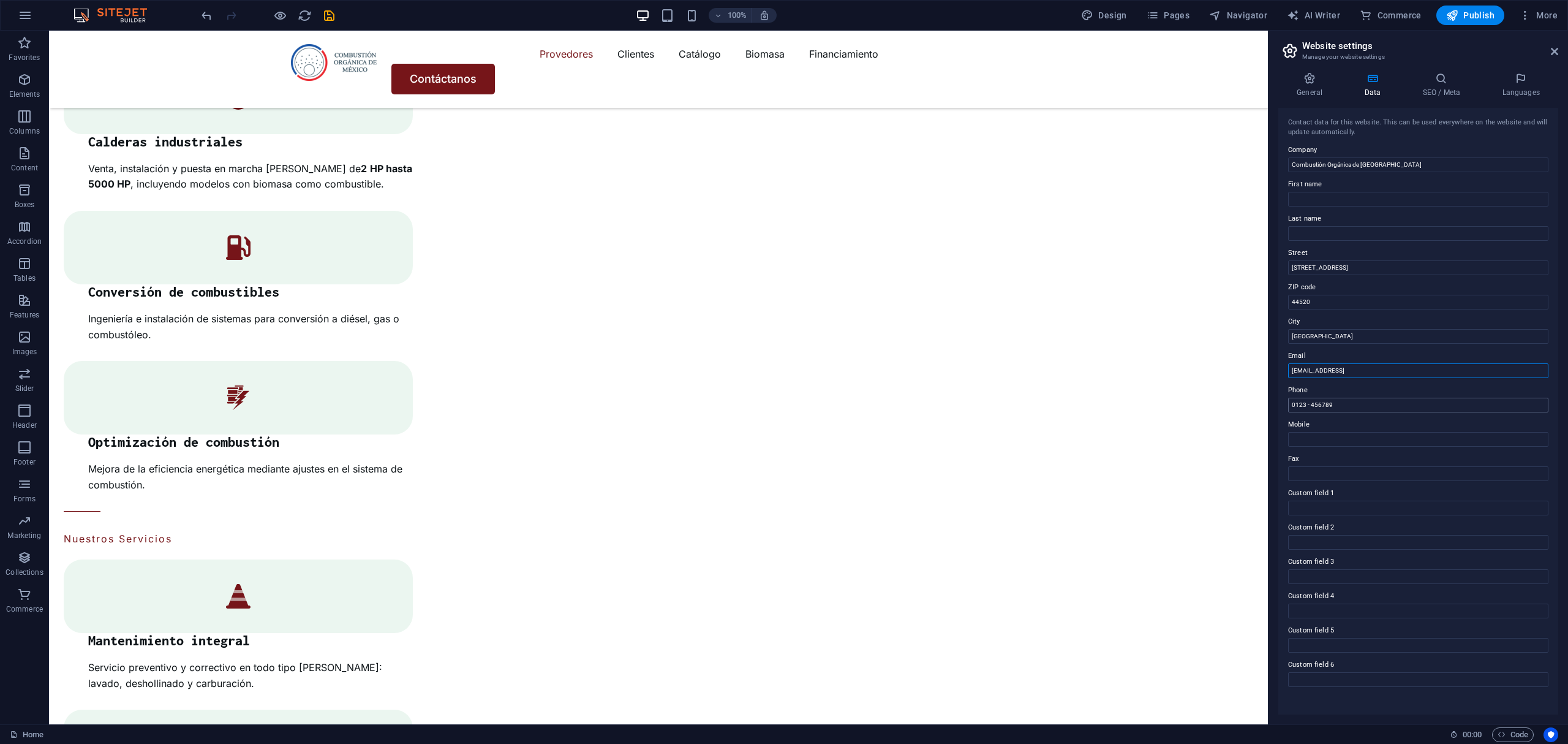
type input "[EMAIL_ADDRESS]"
drag, startPoint x: 1457, startPoint y: 434, endPoint x: 999, endPoint y: 380, distance: 461.2
type input "3333434338"
click at [1295, 455] on label "Fax" at bounding box center [1418, 458] width 260 height 15
click at [1295, 466] on input "Fax" at bounding box center [1418, 473] width 260 height 15
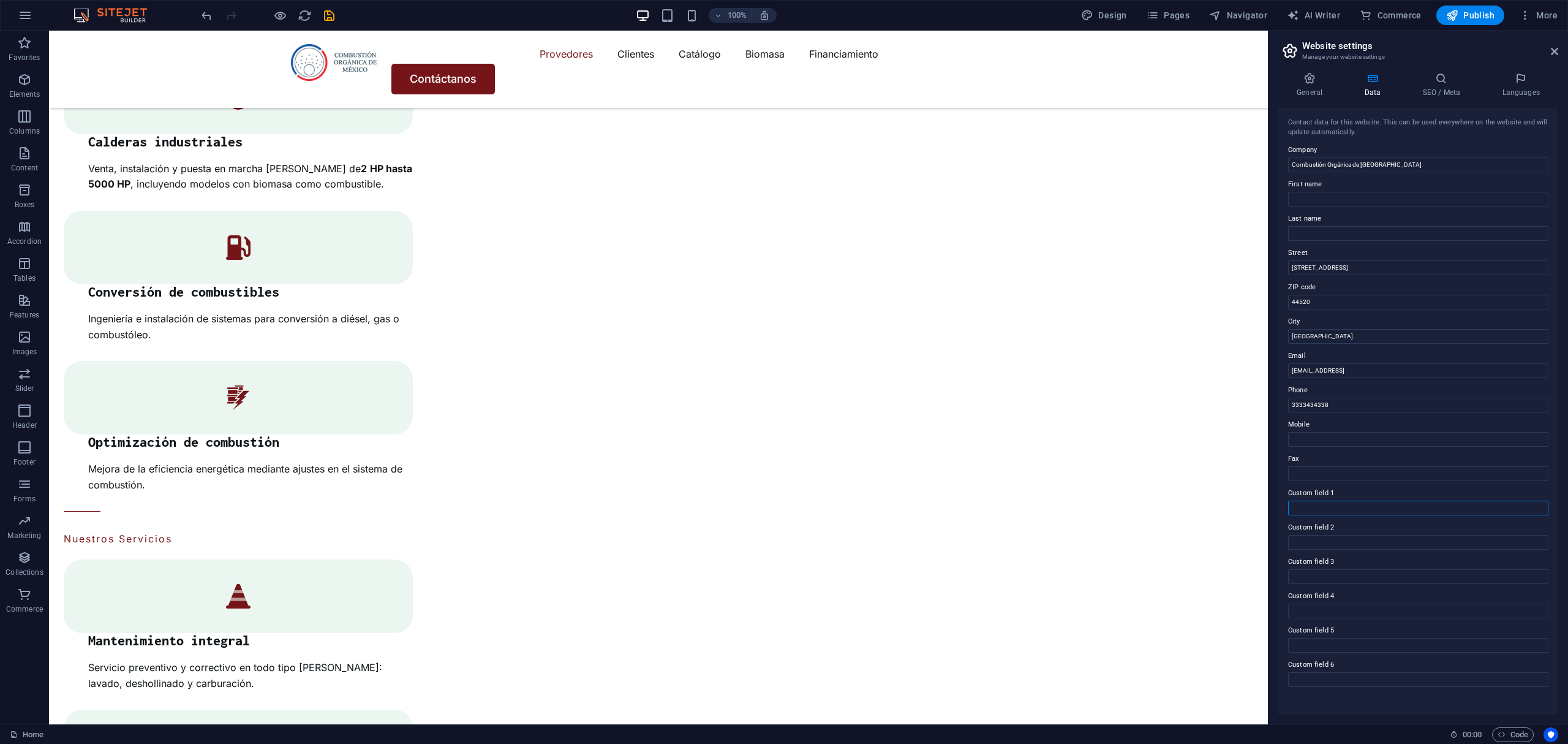
click at [1346, 514] on input "Custom field 1" at bounding box center [1418, 508] width 260 height 15
click at [1434, 93] on h4 "SEO / Meta" at bounding box center [1443, 85] width 79 height 26
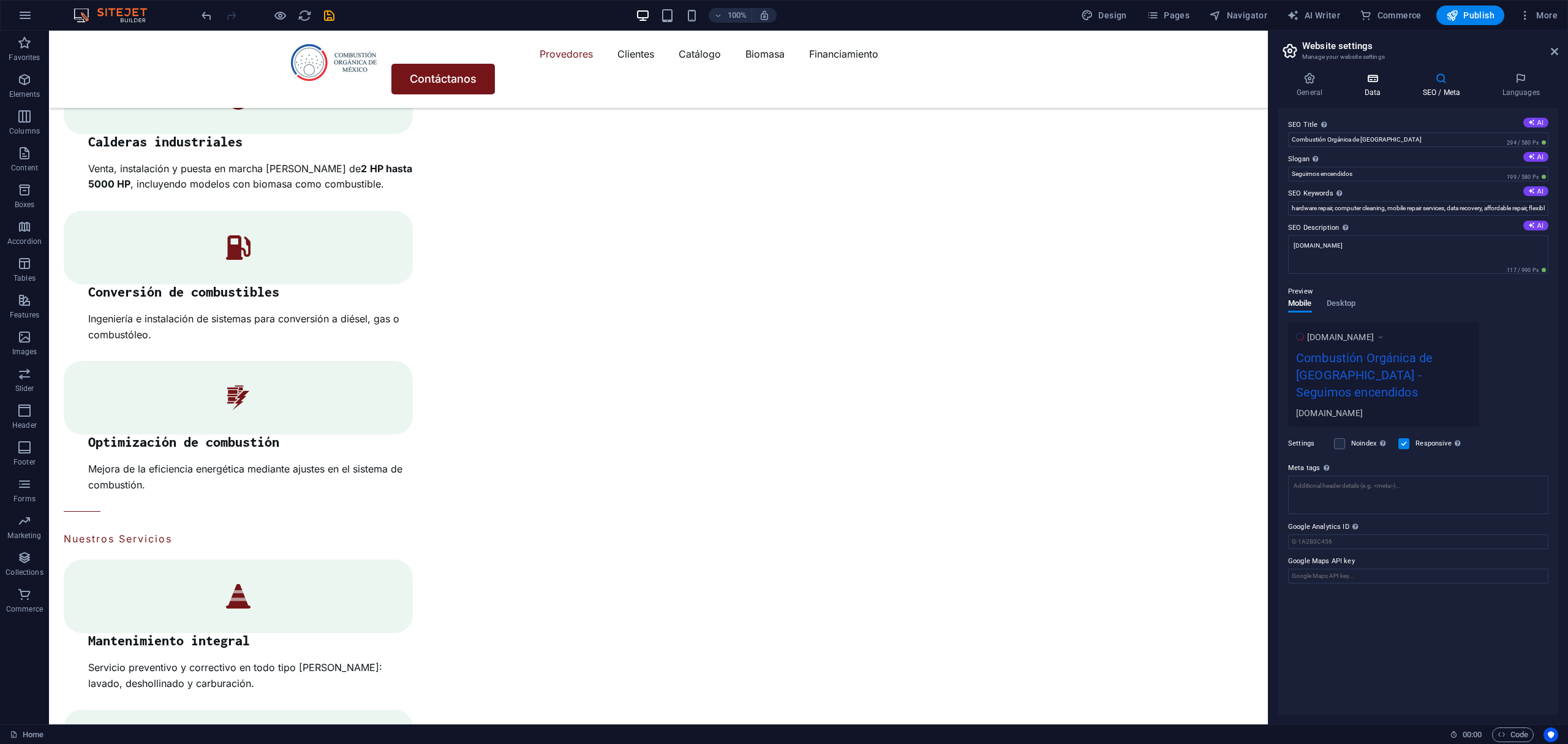
click at [1366, 84] on h4 "Data" at bounding box center [1375, 85] width 59 height 26
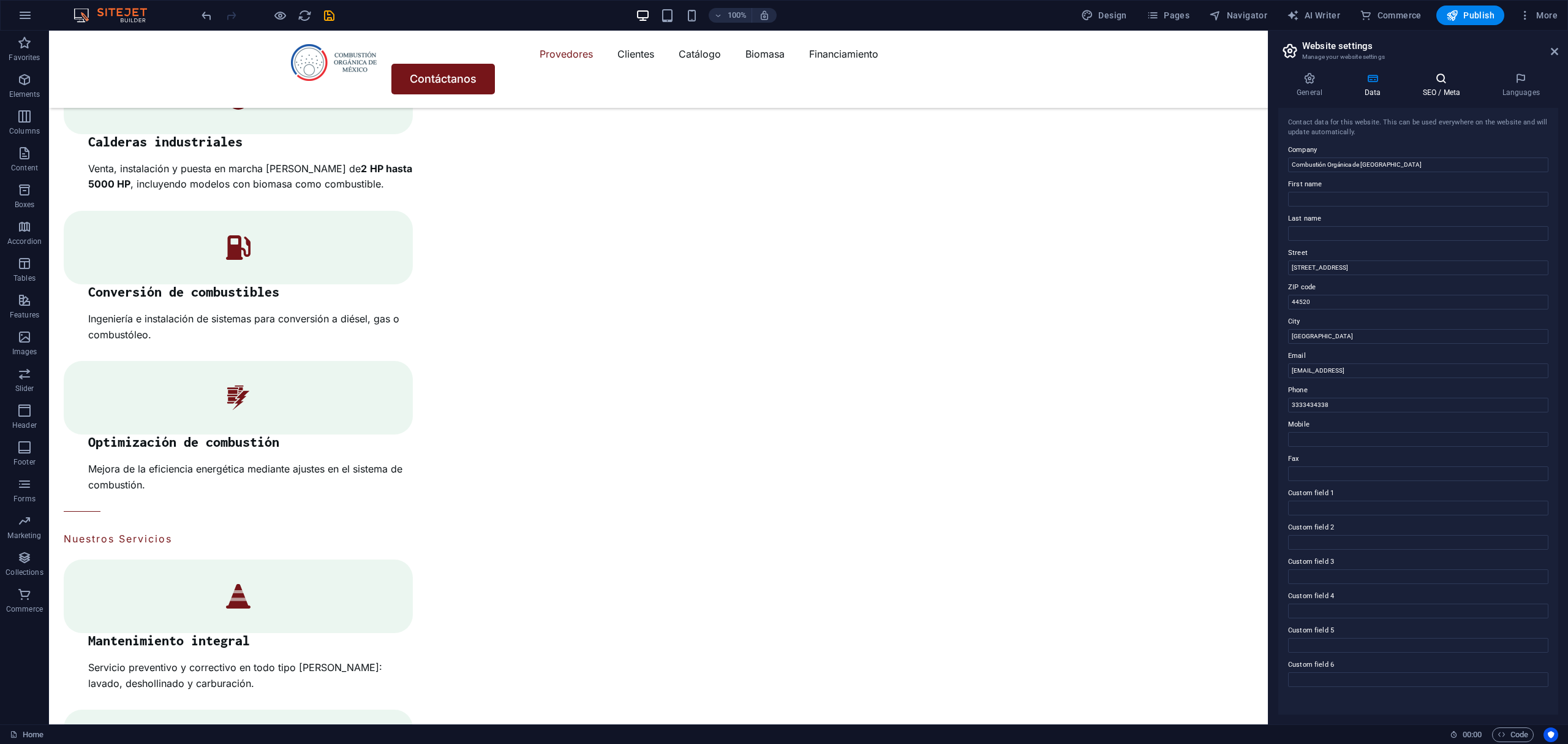
click at [1448, 91] on h4 "SEO / Meta" at bounding box center [1443, 85] width 79 height 26
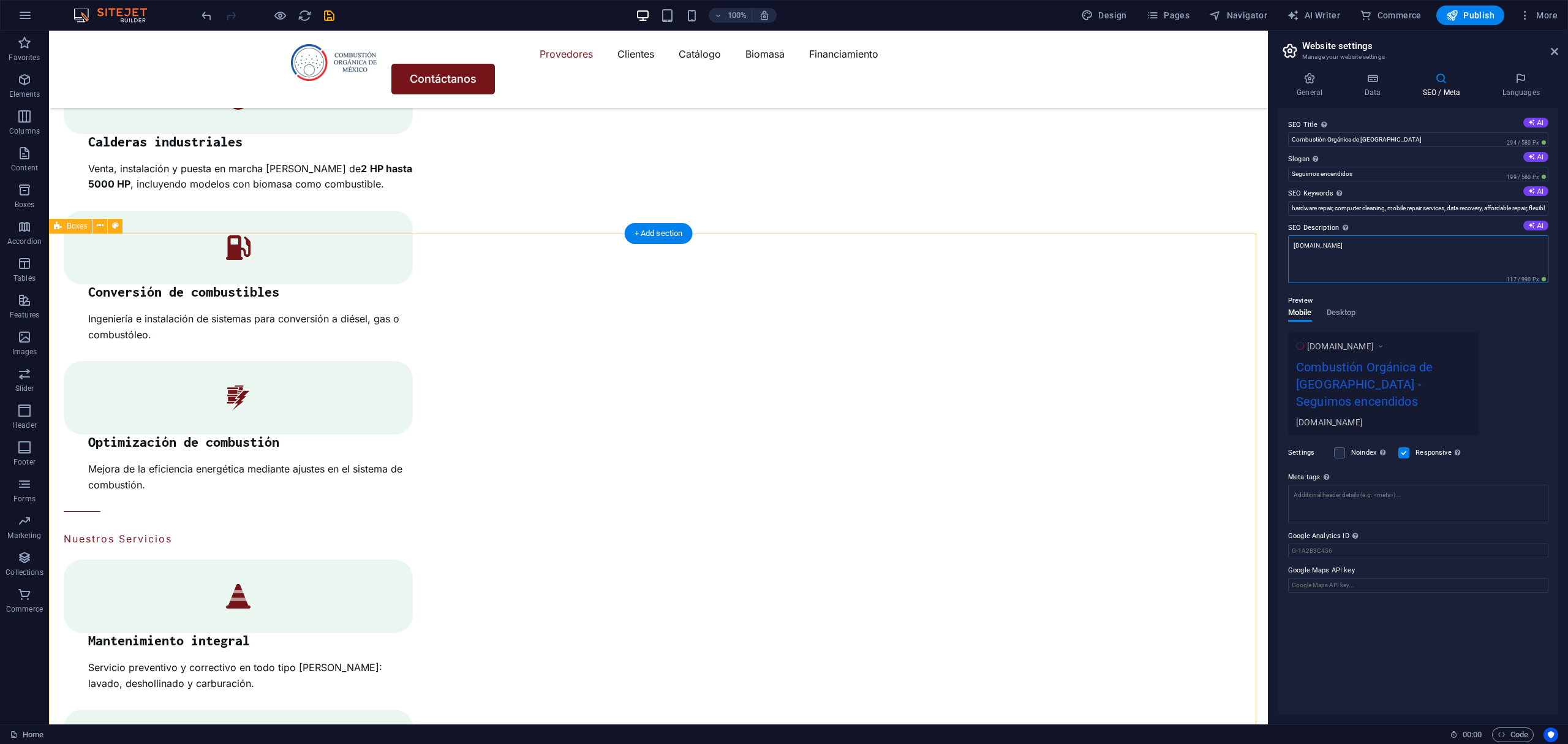
drag, startPoint x: 1421, startPoint y: 287, endPoint x: 1138, endPoint y: 247, distance: 285.8
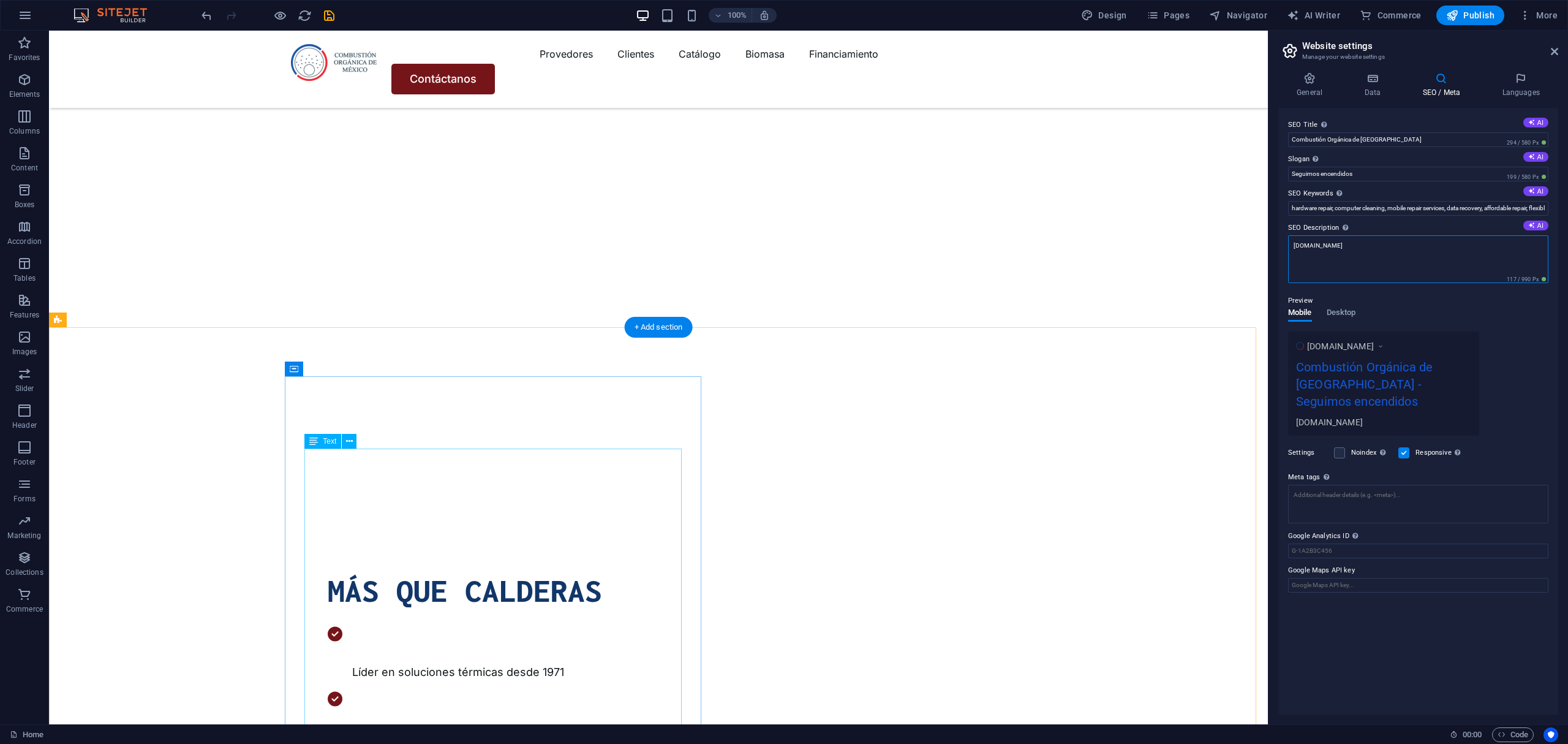
scroll to position [621, 0]
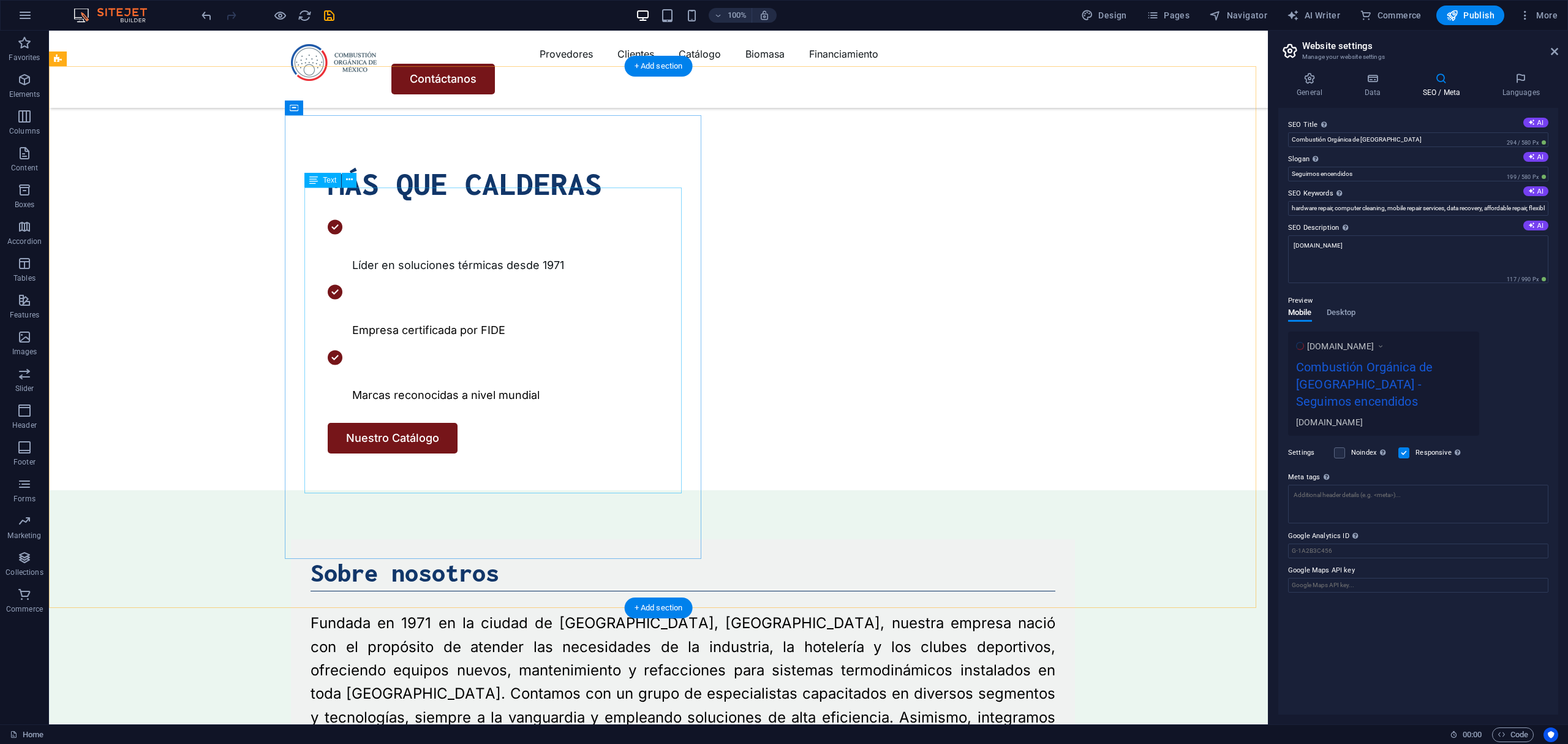
click at [0, 0] on icon at bounding box center [0, 0] width 0 height 0
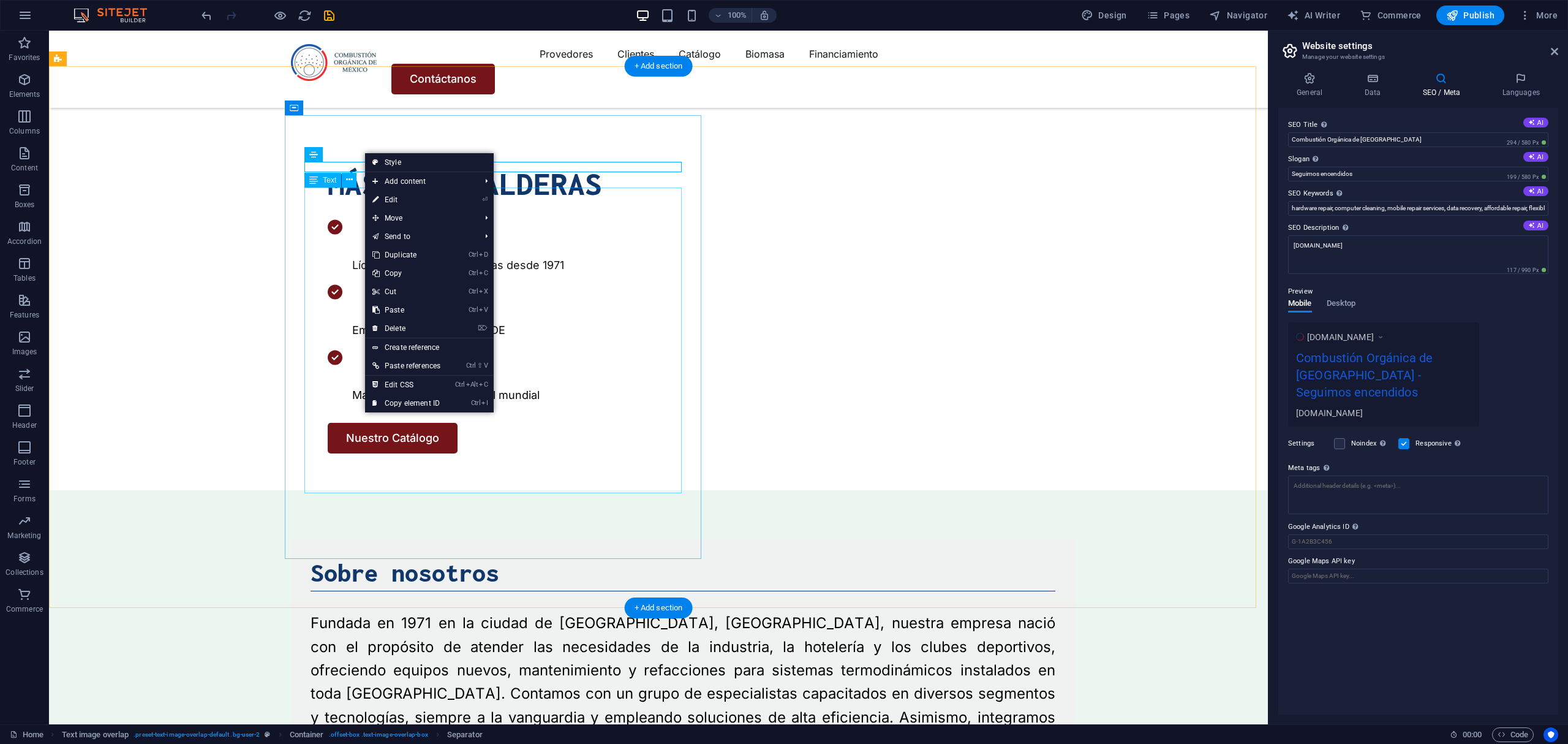
click at [324, 611] on div "Fundada en 1971 en la ciudad de Guadalajara, Jalisco, nuestra empresa nació con…" at bounding box center [682, 693] width 745 height 165
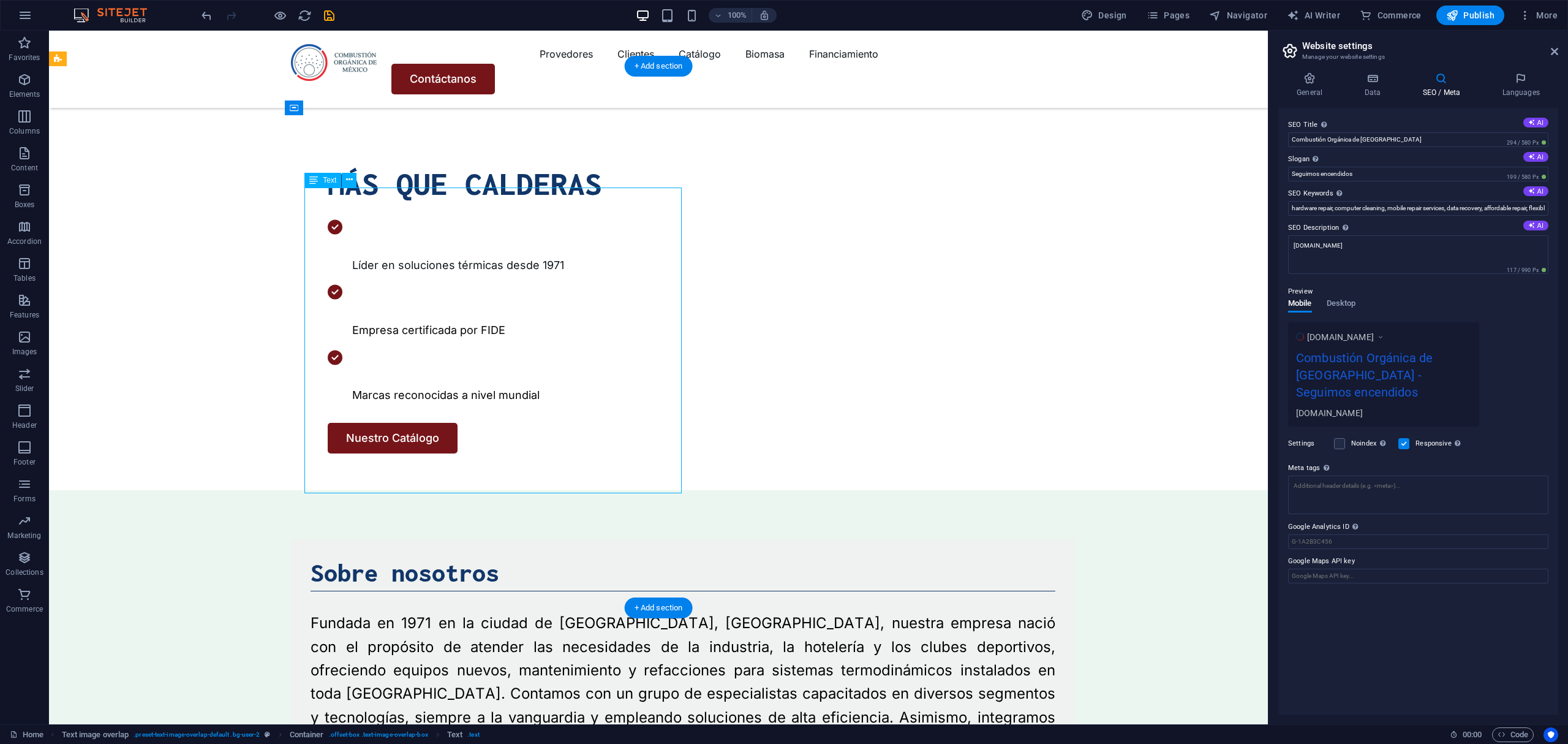
click at [324, 611] on div "Fundada en 1971 en la ciudad de Guadalajara, Jalisco, nuestra empresa nació con…" at bounding box center [682, 693] width 745 height 165
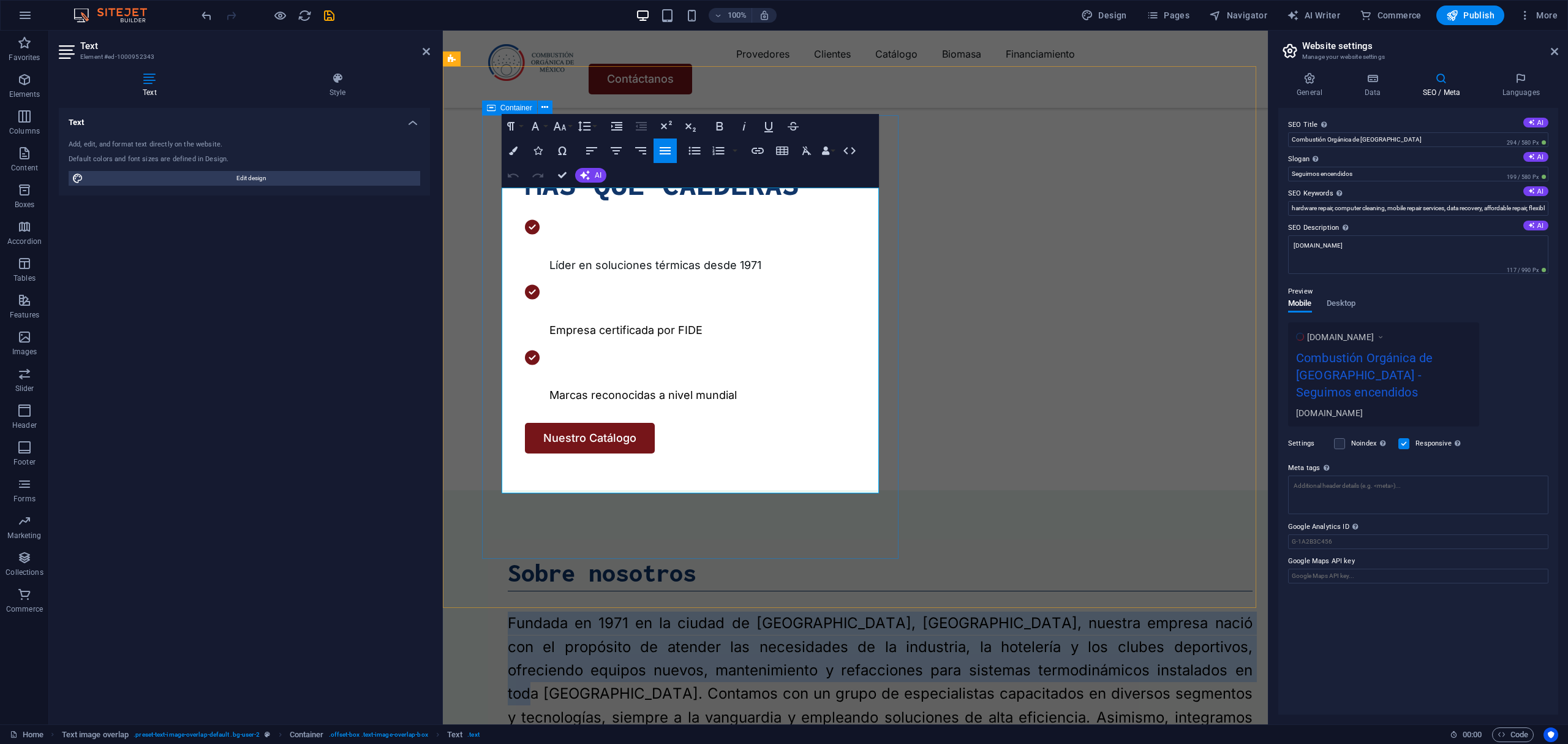
drag, startPoint x: 502, startPoint y: 199, endPoint x: 881, endPoint y: 321, distance: 398.2
click at [881, 539] on div "Sobre nosotros Fundada en 1971 en la ciudad de Guadalajara, Jalisco, nuestra em…" at bounding box center [880, 689] width 784 height 303
copy span "Fundada en 1971 en la ciudad de [GEOGRAPHIC_DATA], [GEOGRAPHIC_DATA], nuestra e…"
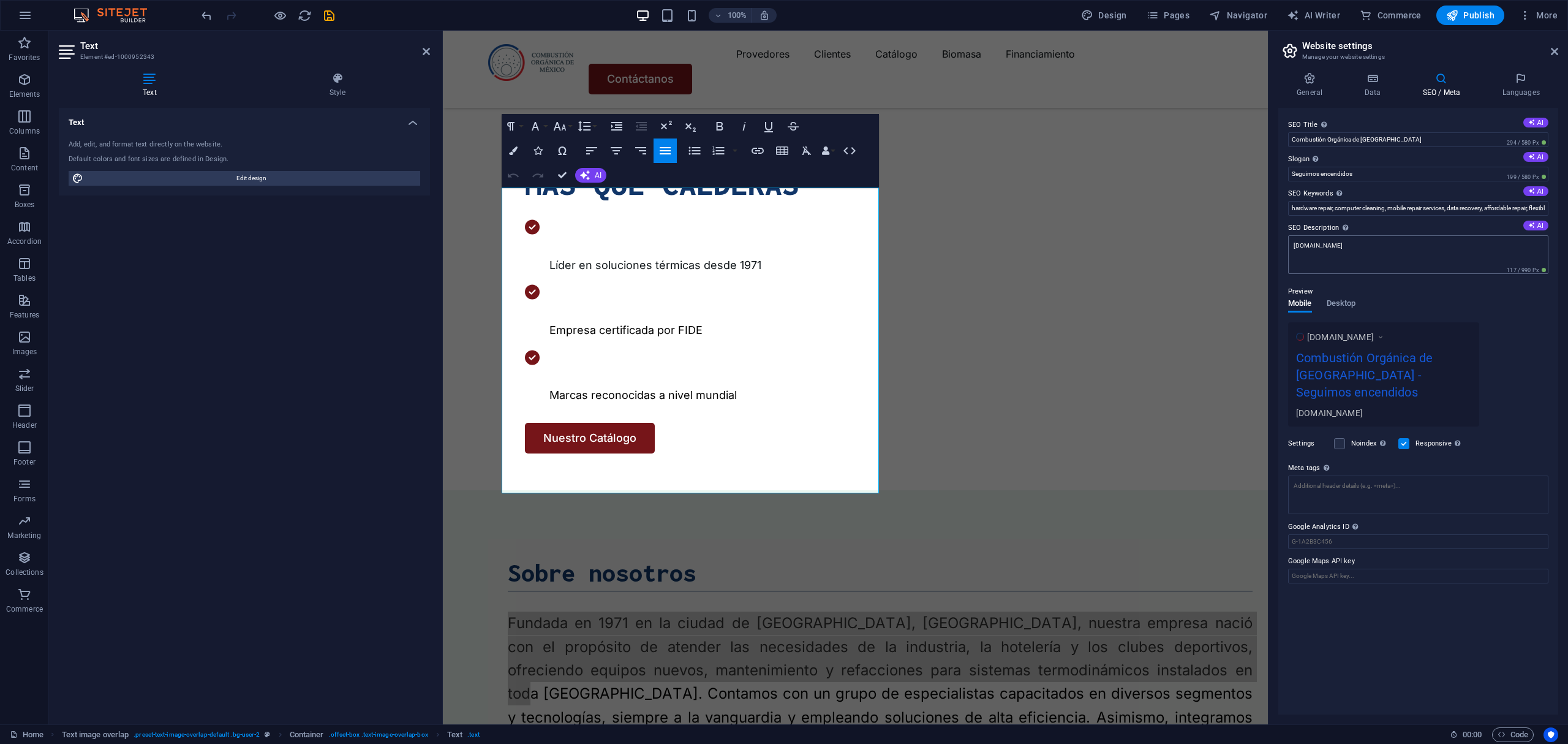
click at [1503, 251] on textarea "prueba.tusitio.com" at bounding box center [1418, 254] width 260 height 39
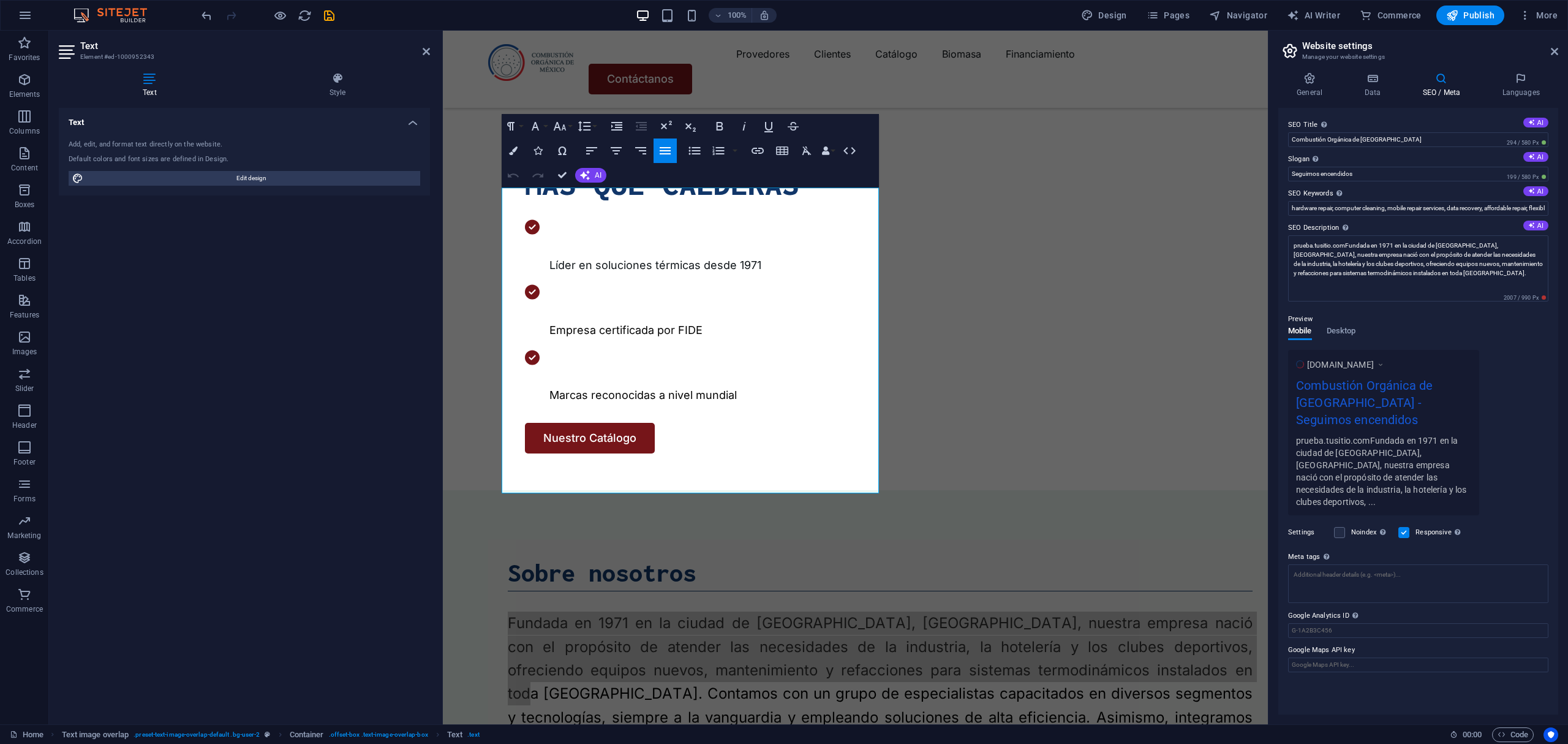
type textarea "prueba.tusitio.comFundada en 1971 en la ciudad de Guadalajara, Jalisco, nuestra…"
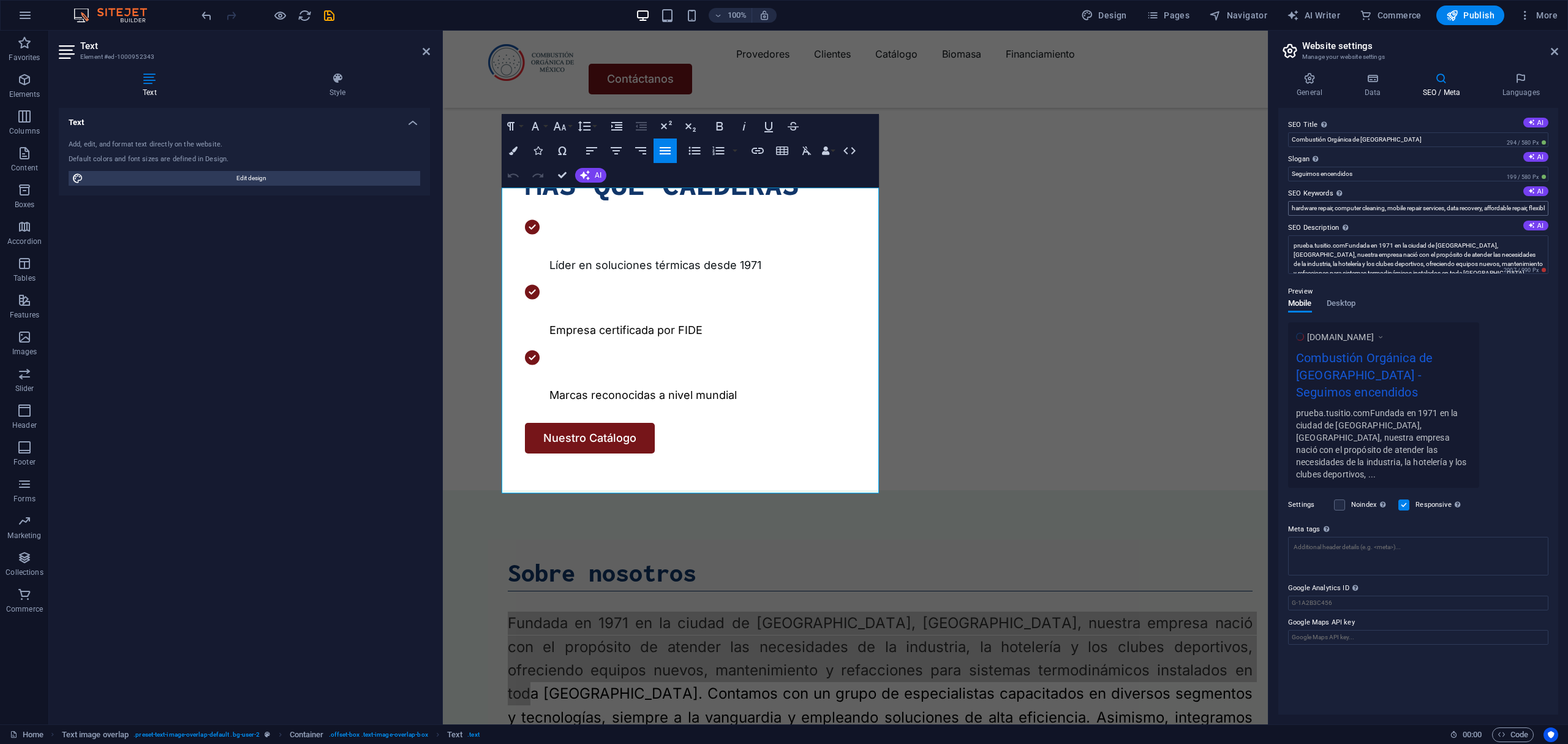
drag, startPoint x: 1286, startPoint y: 203, endPoint x: 1456, endPoint y: 209, distance: 170.1
click at [1453, 209] on div "SEO Title The title of your website - make it something that stands out in sear…" at bounding box center [1418, 411] width 280 height 606
drag, startPoint x: 1987, startPoint y: 239, endPoint x: 1077, endPoint y: 184, distance: 911.7
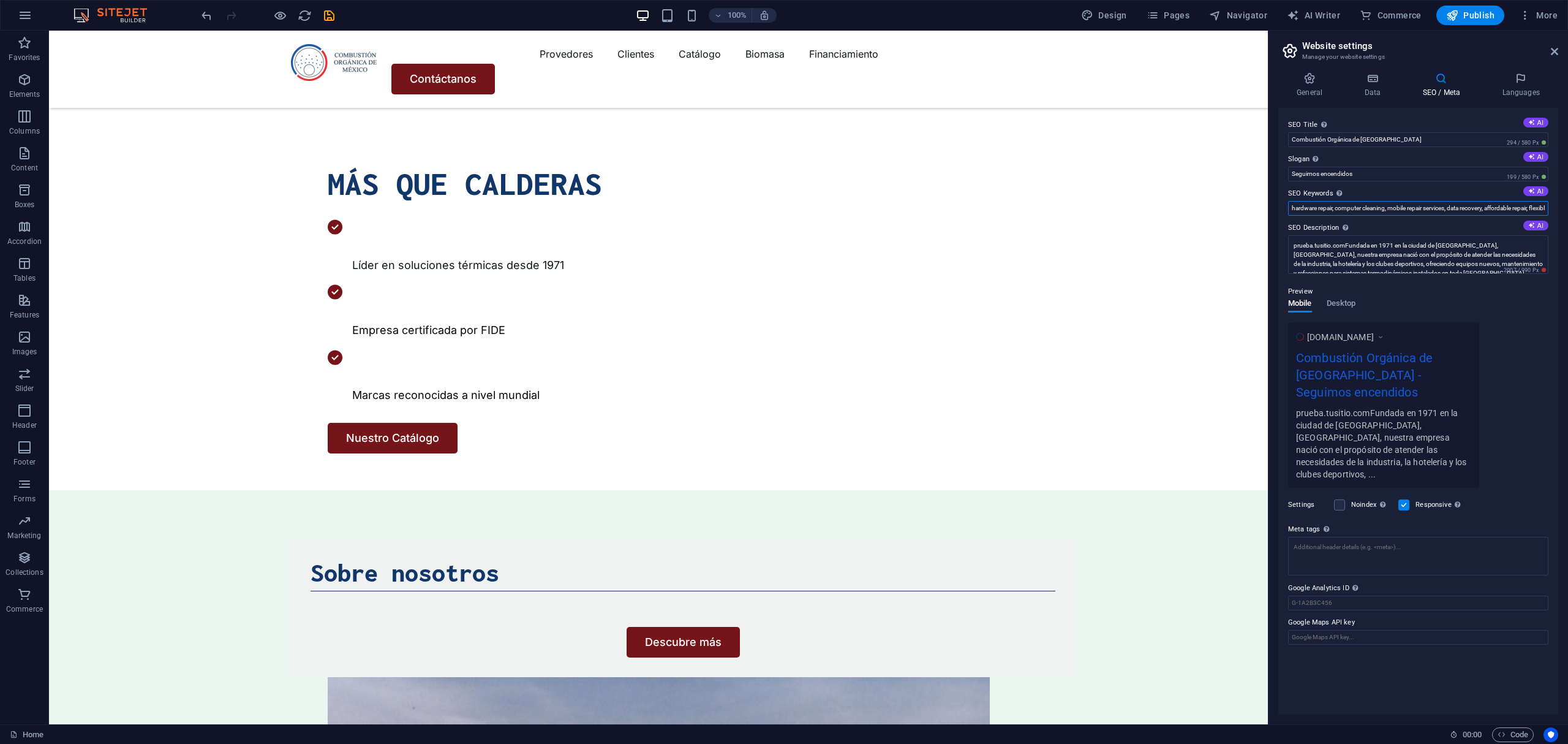
click at [1473, 207] on input "hardware repair, computer cleaning, mobile repair services, data recovery, affo…" at bounding box center [1418, 208] width 260 height 15
drag, startPoint x: 1591, startPoint y: 240, endPoint x: 1253, endPoint y: 213, distance: 339.1
type input "tments, prueba.tusitio.com, Berlin"
click at [1438, 222] on label "SEO Description Describe the contents of your website - this is crucial for sea…" at bounding box center [1418, 227] width 260 height 15
click at [1438, 235] on textarea "prueba.tusitio.comFundada en 1971 en la ciudad de Guadalajara, Jalisco, nuestra…" at bounding box center [1418, 254] width 260 height 39
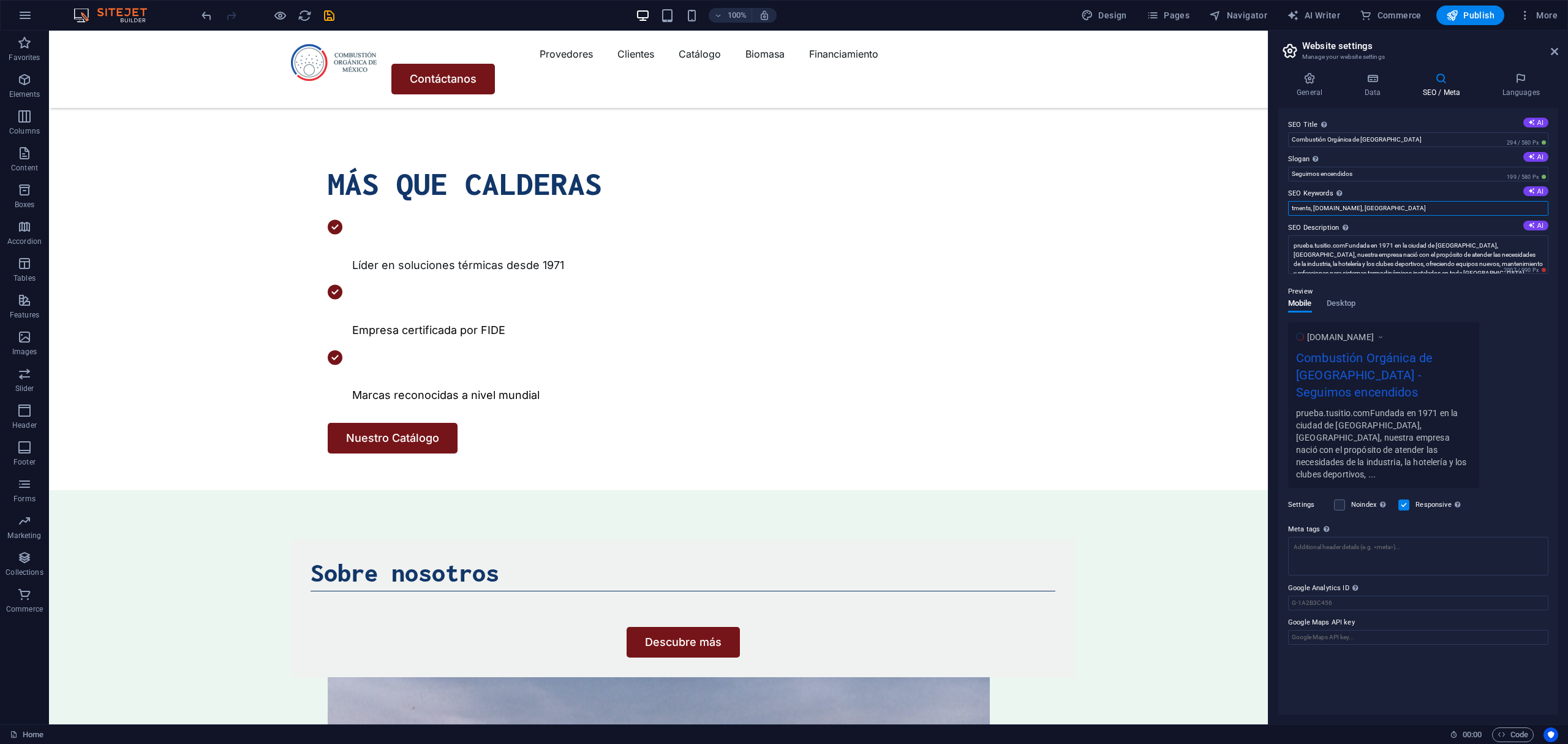
drag, startPoint x: 1480, startPoint y: 245, endPoint x: 1146, endPoint y: 205, distance: 336.4
click at [1533, 191] on icon at bounding box center [1531, 190] width 7 height 7
drag, startPoint x: 1288, startPoint y: 204, endPoint x: 2147, endPoint y: 220, distance: 859.1
click at [1567, 220] on html "Combustión Orgánica de México Home Favorites Elements Columns Content Boxes Acc…" at bounding box center [784, 372] width 1568 height 744
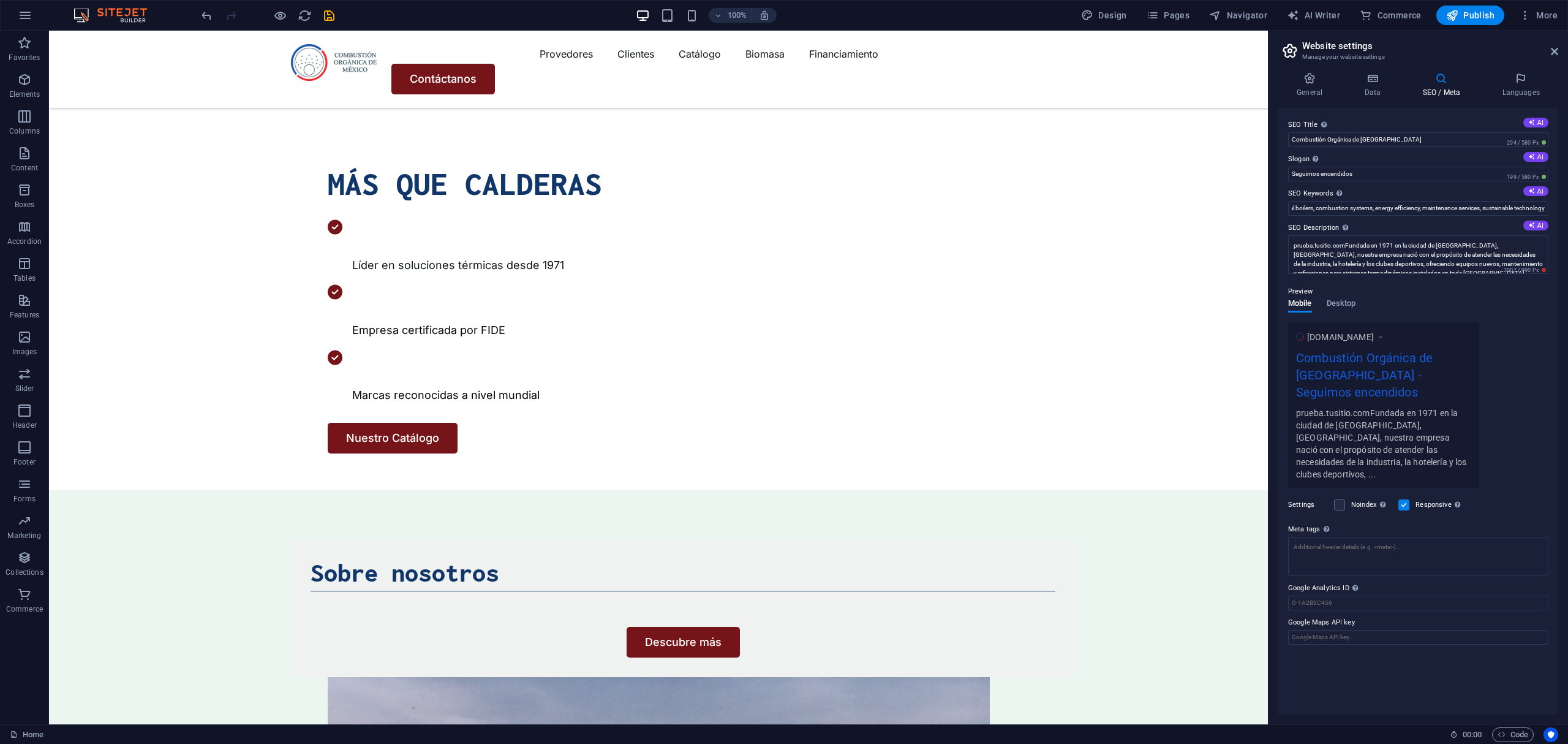
scroll to position [0, 0]
drag, startPoint x: 1288, startPoint y: 205, endPoint x: 1301, endPoint y: 215, distance: 16.4
click at [1290, 206] on input "thermal solutions, industrial boilers, combustion systems, energy efficiency, m…" at bounding box center [1418, 208] width 260 height 15
paste input "calderas de biomasa, calderas industriales, calderas de vapor, calderas eficien…"
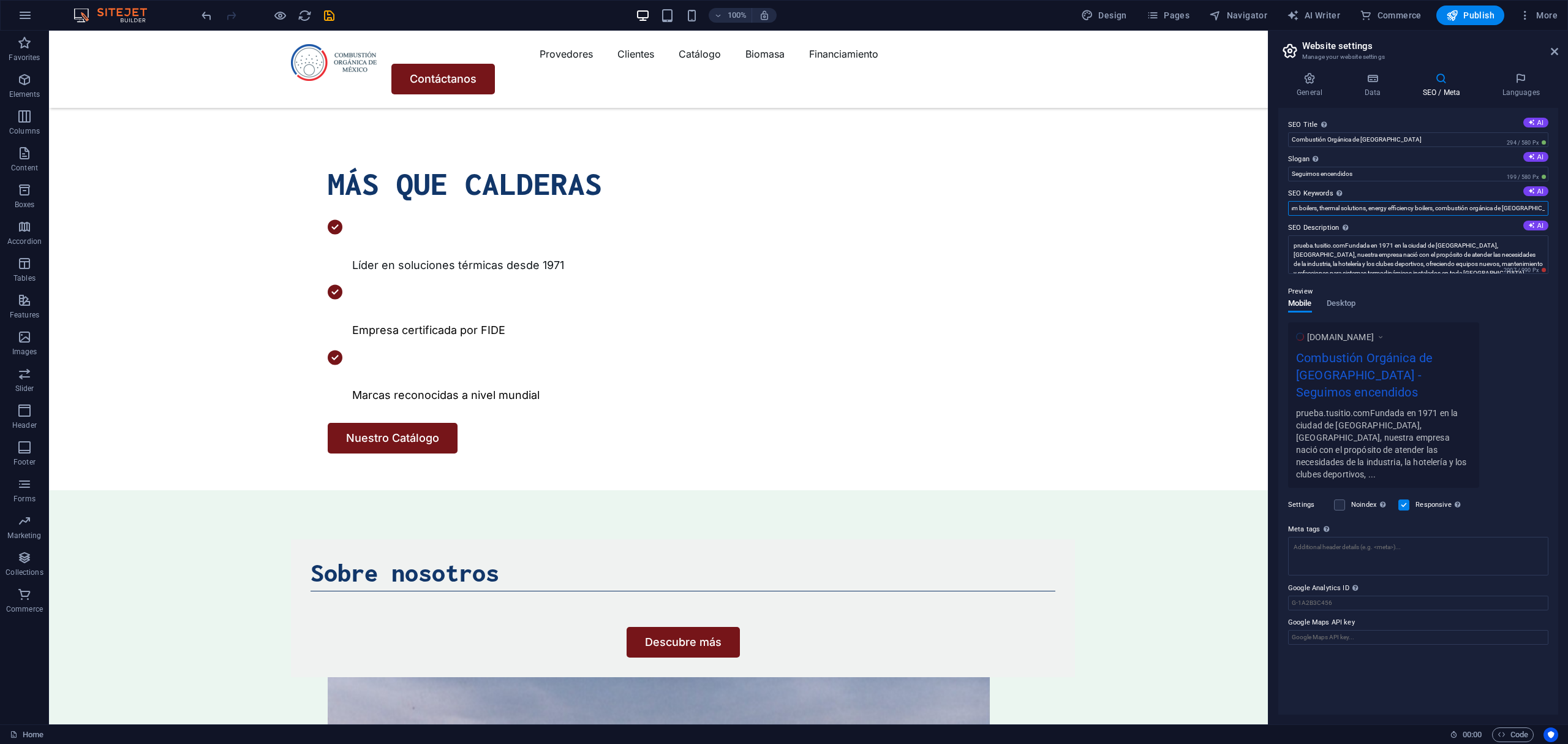
type input "calderas de biomasa, calderas industriales, calderas de vapor, calderas eficien…"
click at [1517, 358] on div "www.example.com Combustión Orgánica de México - Seguimos encendidos prueba.tusi…" at bounding box center [1418, 405] width 260 height 166
click at [1346, 247] on textarea "prueba.tusitio.comFundada en 1971 en la ciudad de Guadalajara, Jalisco, nuestra…" at bounding box center [1418, 254] width 260 height 39
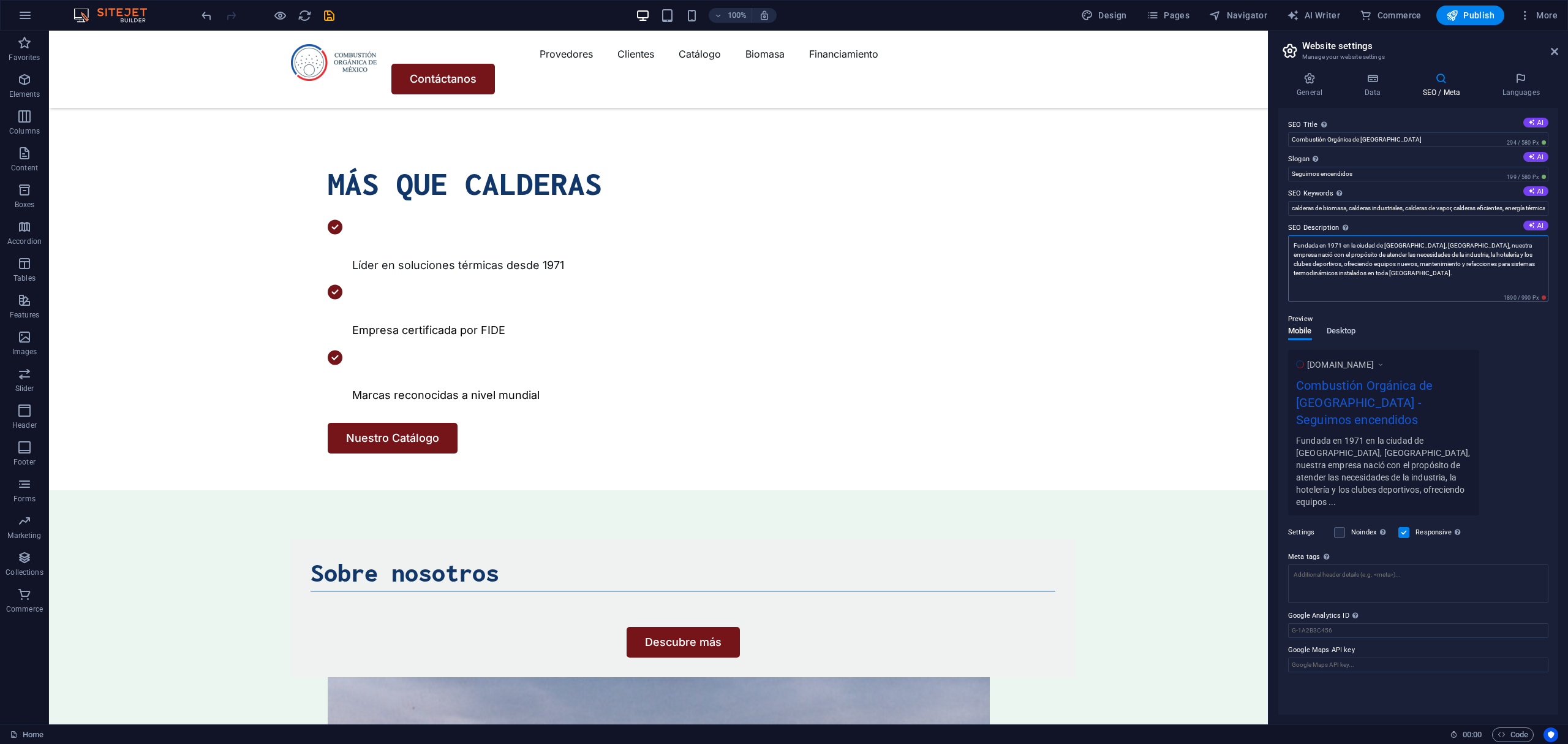
type textarea "Fundada en 1971 en la ciudad de [GEOGRAPHIC_DATA], [GEOGRAPHIC_DATA], nuestra e…"
click at [1341, 329] on div "Preview Mobile Desktop www.example.com Combustión Orgánica de México - Seguimos…" at bounding box center [1418, 408] width 260 height 213
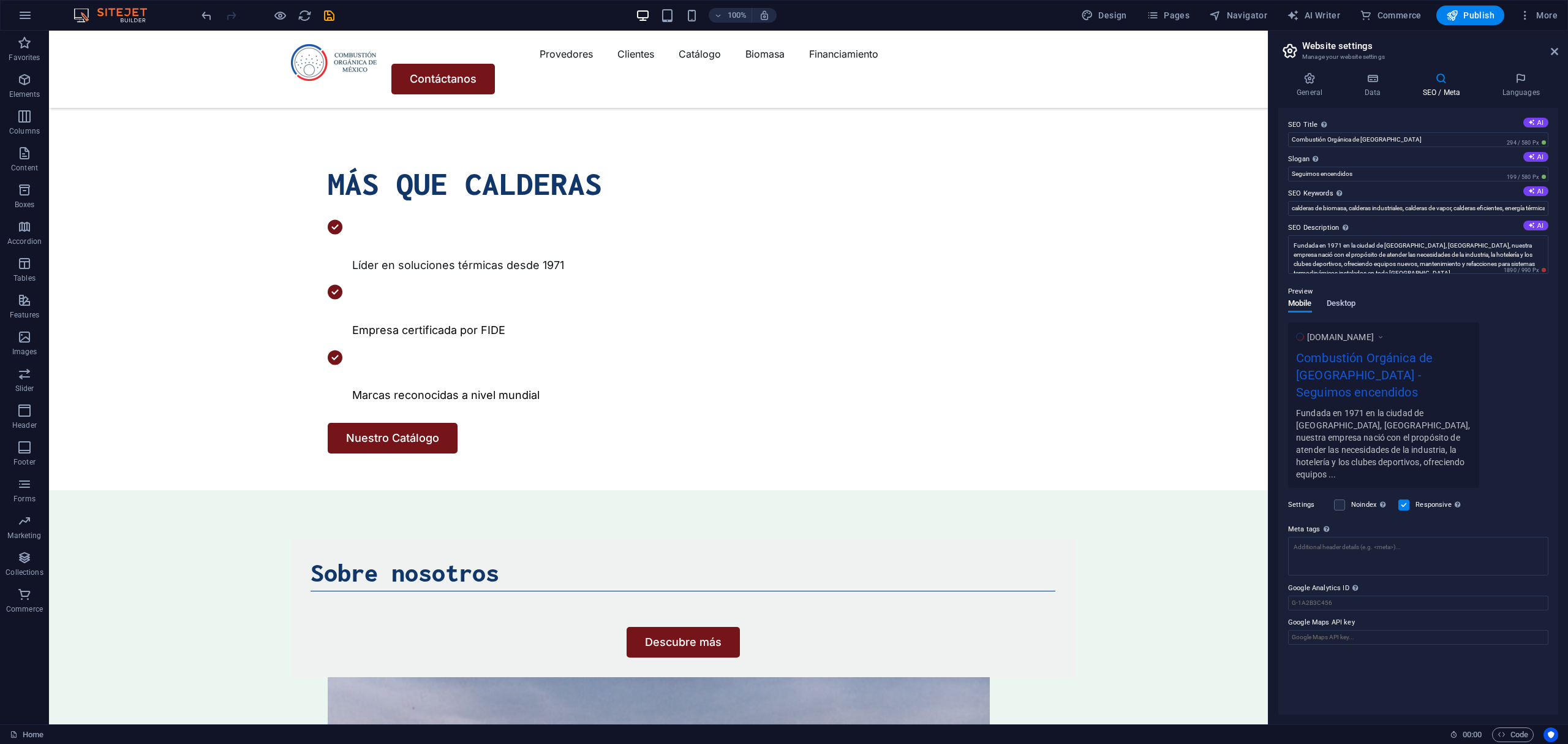
click at [1337, 311] on button "Desktop" at bounding box center [1342, 306] width 30 height 14
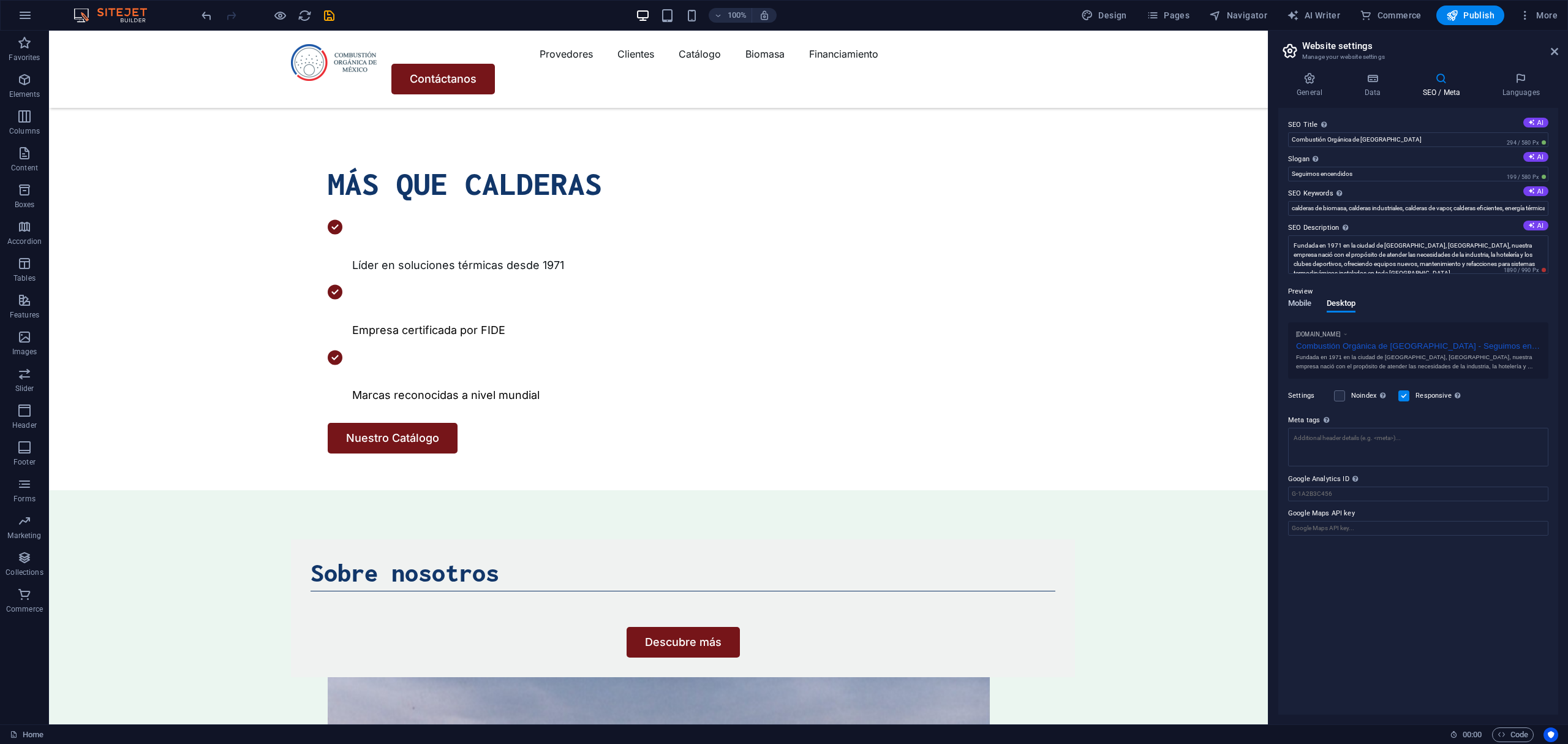
click at [1296, 303] on span "Mobile" at bounding box center [1300, 304] width 24 height 17
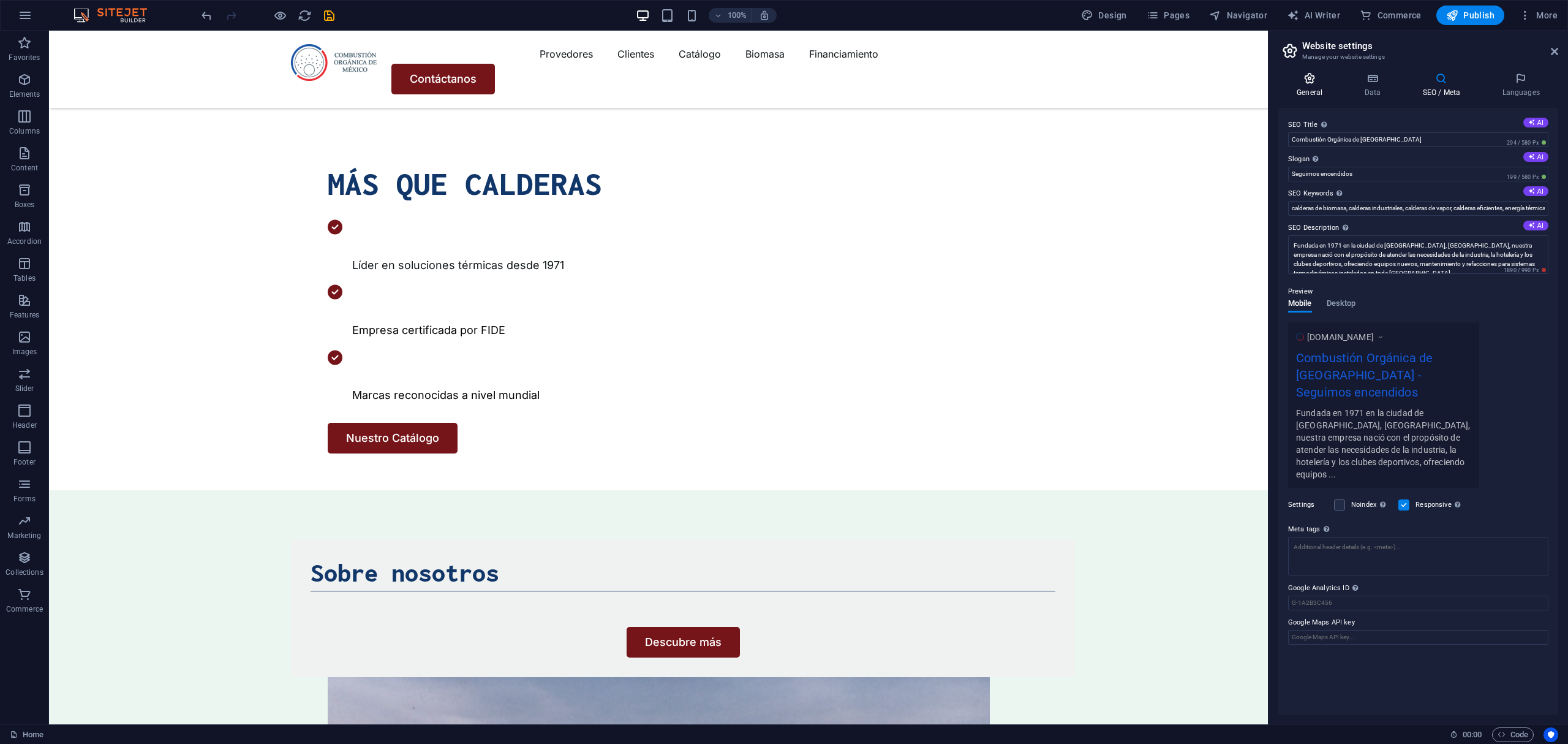
click at [1306, 89] on h4 "General" at bounding box center [1312, 85] width 67 height 26
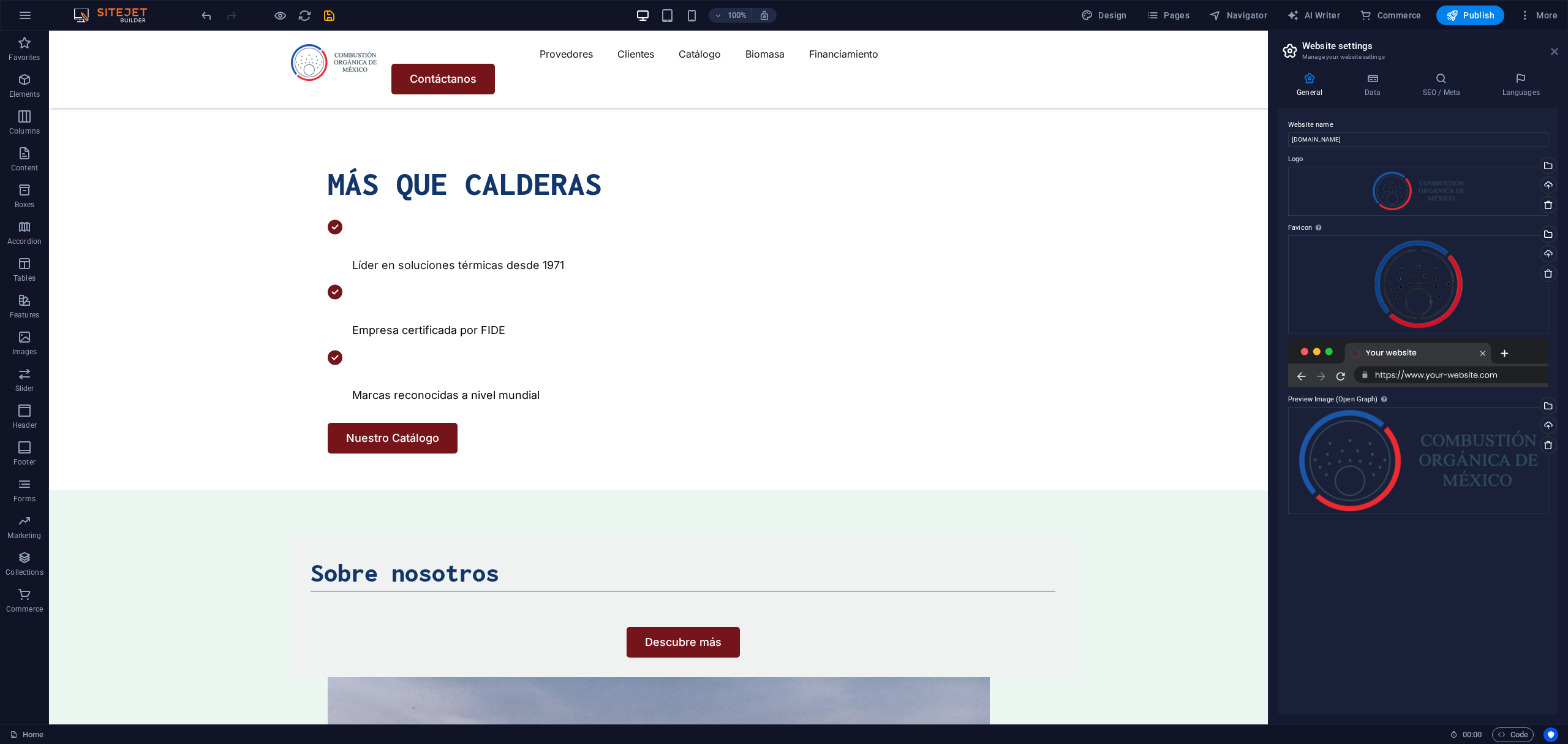
click at [1551, 47] on icon at bounding box center [1554, 52] width 7 height 10
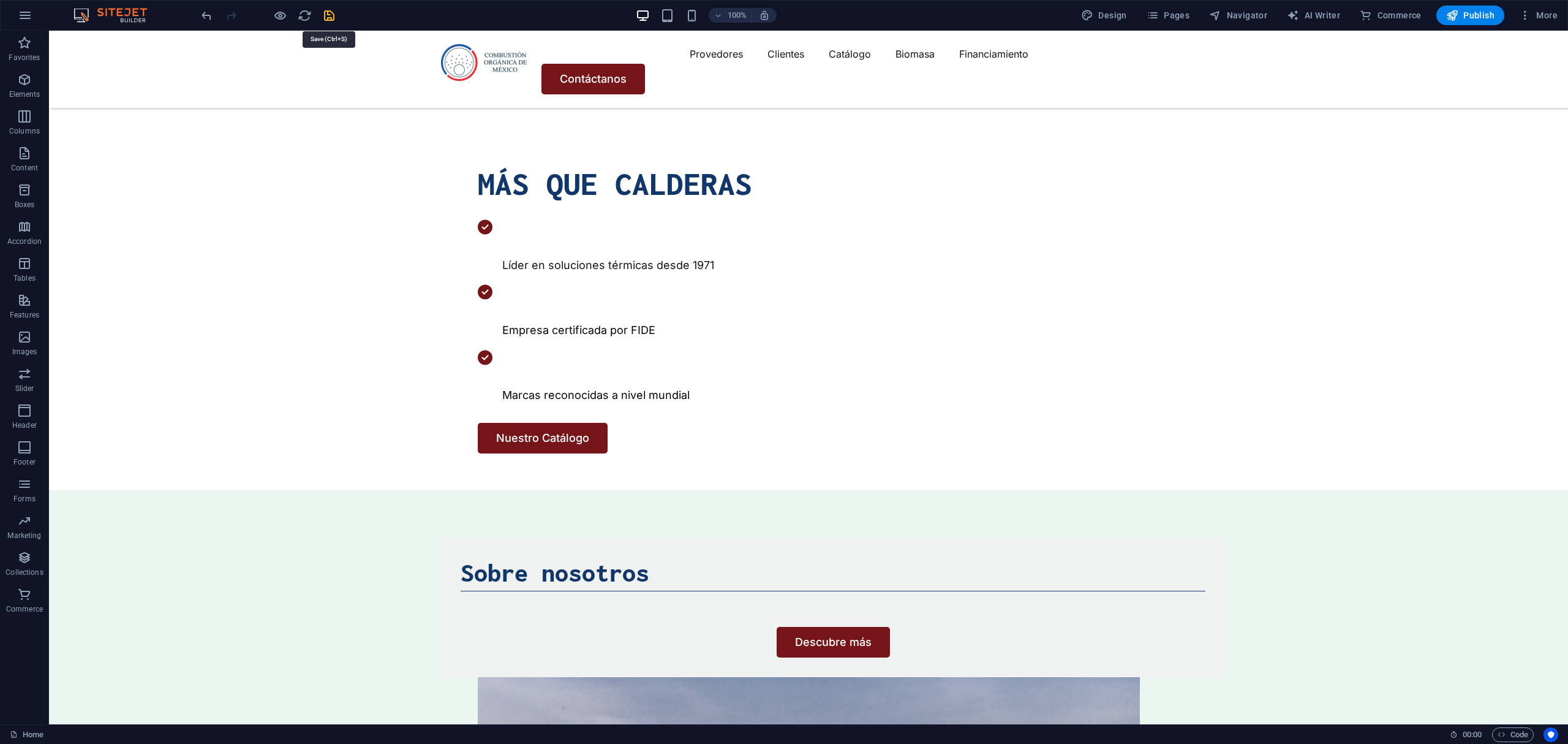
click at [331, 12] on icon "save" at bounding box center [329, 16] width 14 height 14
click at [1177, 9] on span "Pages" at bounding box center [1167, 15] width 43 height 12
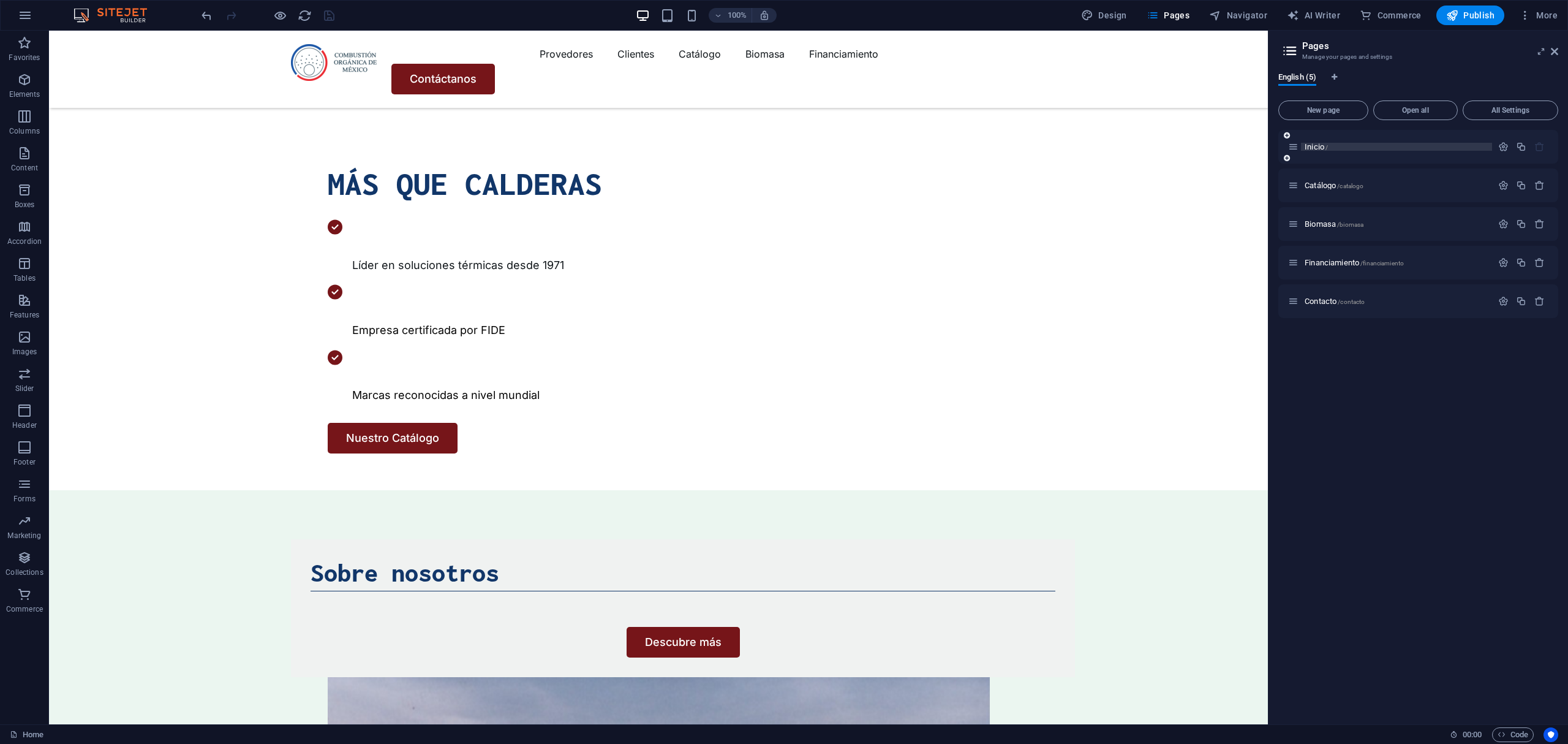
click at [1323, 145] on span "Inicio /" at bounding box center [1315, 146] width 23 height 9
click at [1313, 145] on span "Inicio /" at bounding box center [1315, 146] width 23 height 9
click at [1501, 145] on icon "button" at bounding box center [1504, 147] width 10 height 10
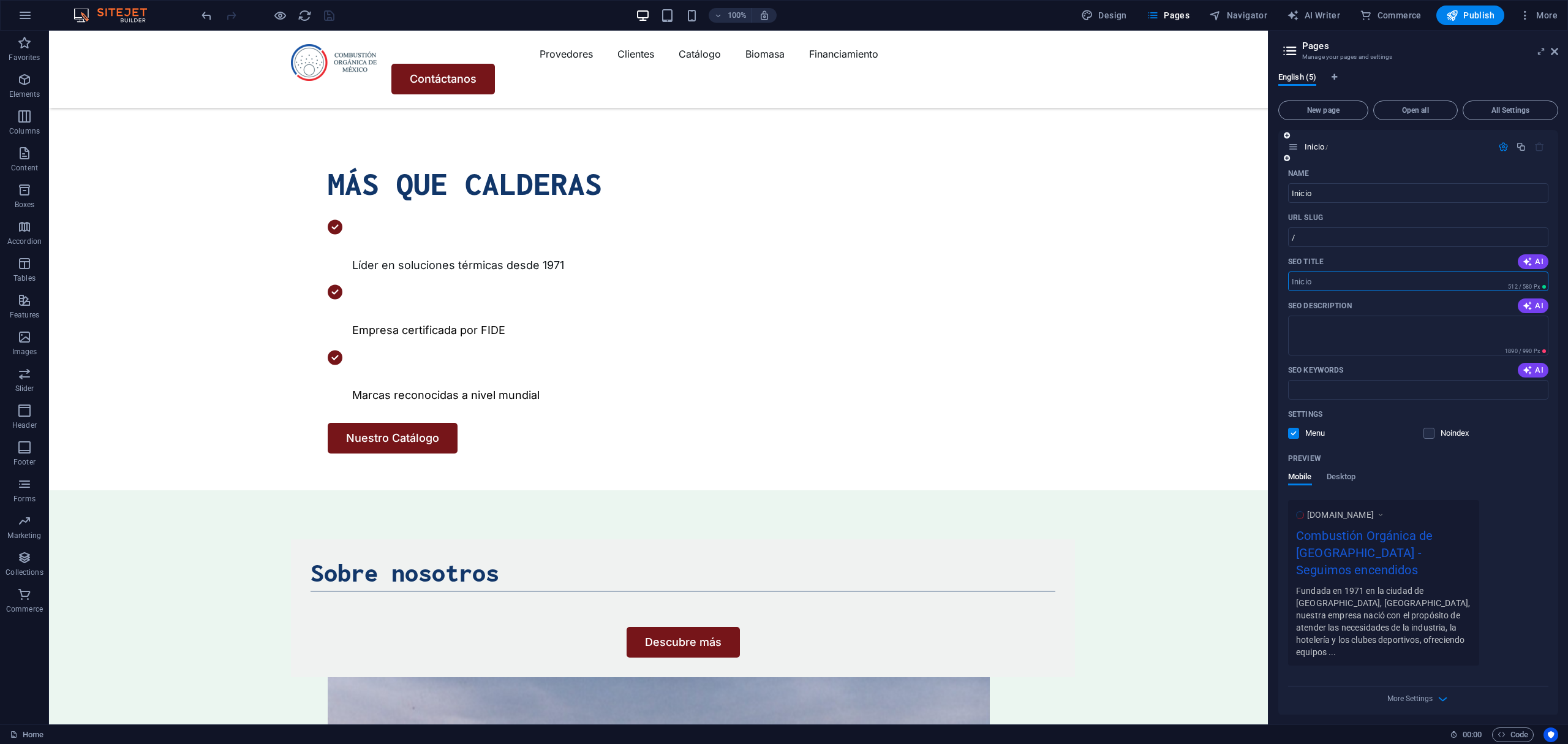
click at [1362, 287] on input "SEO Title" at bounding box center [1418, 282] width 260 height 20
click at [1544, 263] on button "AI" at bounding box center [1532, 261] width 31 height 15
type input "Leading Thermal Solutions Since 1971"
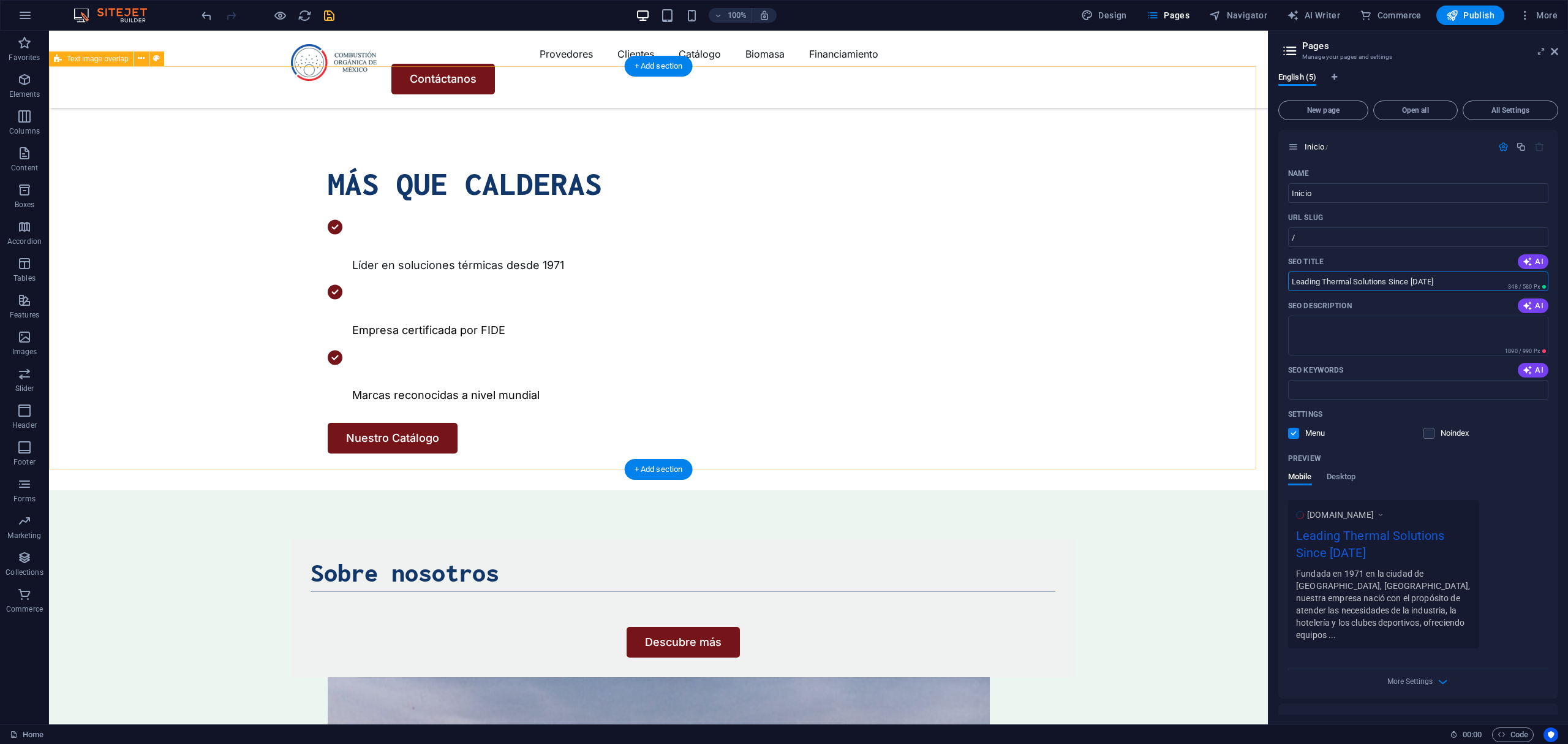
drag, startPoint x: 1503, startPoint y: 310, endPoint x: 1101, endPoint y: 265, distance: 404.5
click at [1539, 293] on div "Name Inicio ​ URL SLUG / ​ SEO Title AI Leading Thermal Solutions Since 1971 ​ …" at bounding box center [1418, 431] width 280 height 535
click at [1530, 307] on icon "button" at bounding box center [1527, 306] width 10 height 10
click at [1527, 368] on icon "button" at bounding box center [1527, 370] width 10 height 10
type input "industrial boilers, thermal solutions, combustion optimization, boiler maintena…"
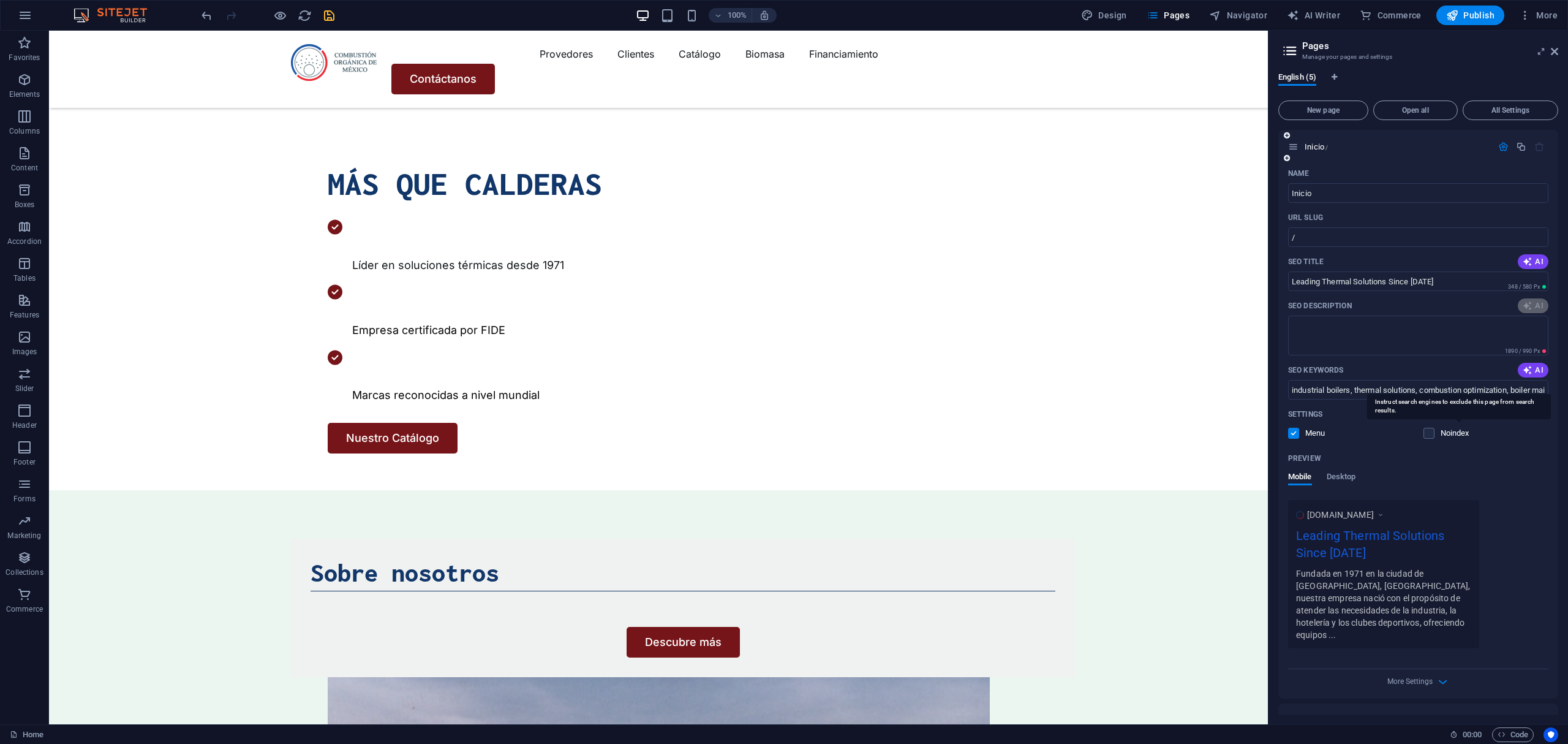
click at [1444, 430] on p "Noindex" at bounding box center [1460, 433] width 40 height 11
click at [0, 0] on input "checkbox" at bounding box center [0, 0] width 0 height 0
type textarea "Discover thermal solutions since 1971! We provide industrial boilers, maintenan…"
type input "industrial boilers, thermal solutions, combustion optimization, boiler maintena…"
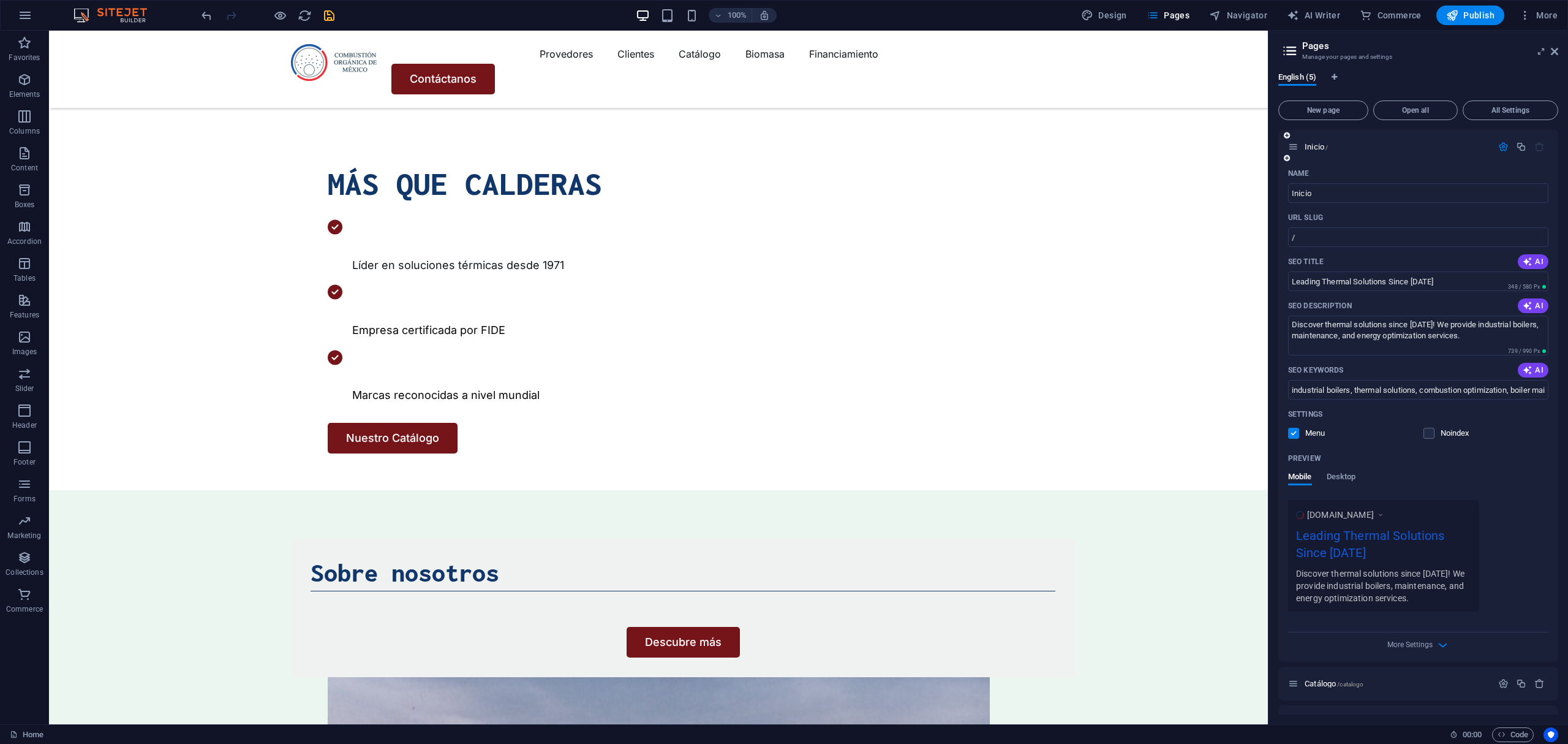
click at [1438, 431] on span at bounding box center [1437, 434] width 6 height 6
click at [1429, 432] on label at bounding box center [1428, 433] width 11 height 11
click at [0, 0] on input "checkbox" at bounding box center [0, 0] width 0 height 0
click at [1429, 432] on label at bounding box center [1428, 433] width 11 height 11
click at [0, 0] on input "checkbox" at bounding box center [0, 0] width 0 height 0
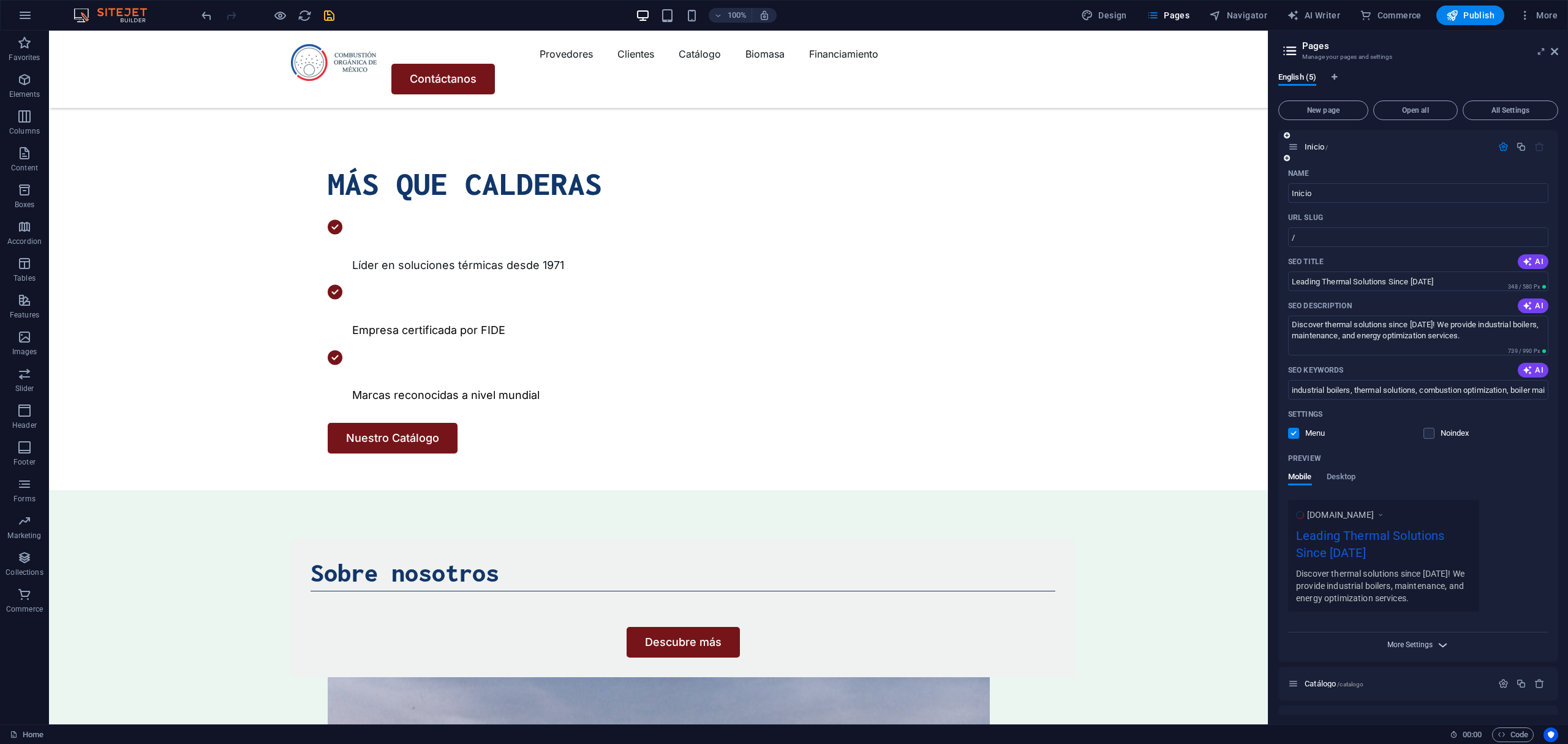
click at [1431, 646] on span "More Settings" at bounding box center [1410, 644] width 46 height 9
click at [1288, 319] on textarea "Discover thermal solutions since 1971! We provide industrial boilers, maintenan…" at bounding box center [1418, 335] width 260 height 40
drag, startPoint x: 1292, startPoint y: 288, endPoint x: 1636, endPoint y: 278, distance: 344.1
click at [1567, 278] on html "Combustión Orgánica de México Home Favorites Elements Columns Content Boxes Acc…" at bounding box center [784, 372] width 1568 height 744
click at [1476, 351] on textarea "Discover thermal solutions since 1971! We provide industrial boilers, maintenan…" at bounding box center [1418, 335] width 260 height 40
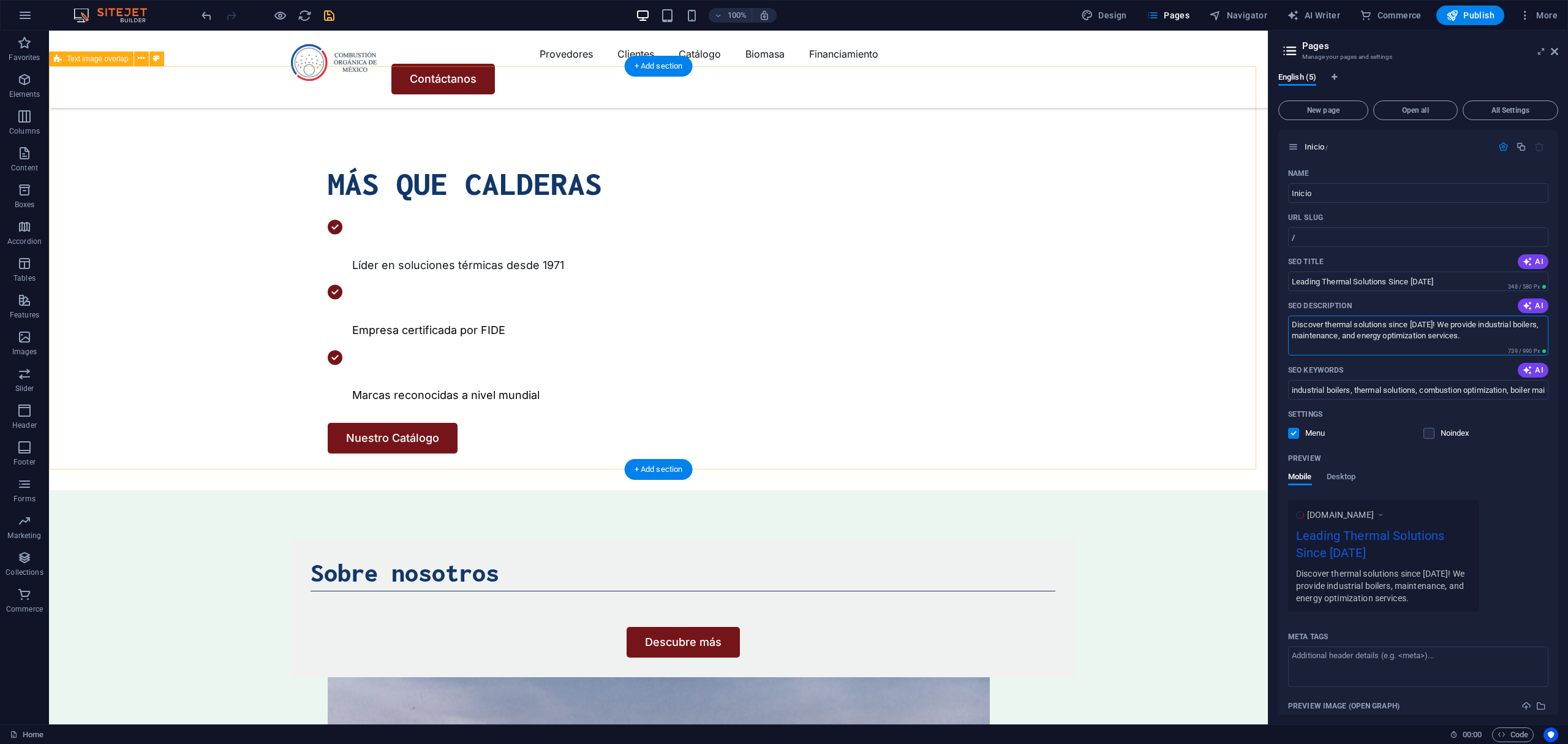
drag, startPoint x: 1521, startPoint y: 379, endPoint x: 1226, endPoint y: 307, distance: 303.7
drag, startPoint x: 1291, startPoint y: 390, endPoint x: 1907, endPoint y: 381, distance: 616.1
click at [1567, 381] on html "Combustión Orgánica de México Home Favorites Elements Columns Content Boxes Acc…" at bounding box center [784, 372] width 1568 height 744
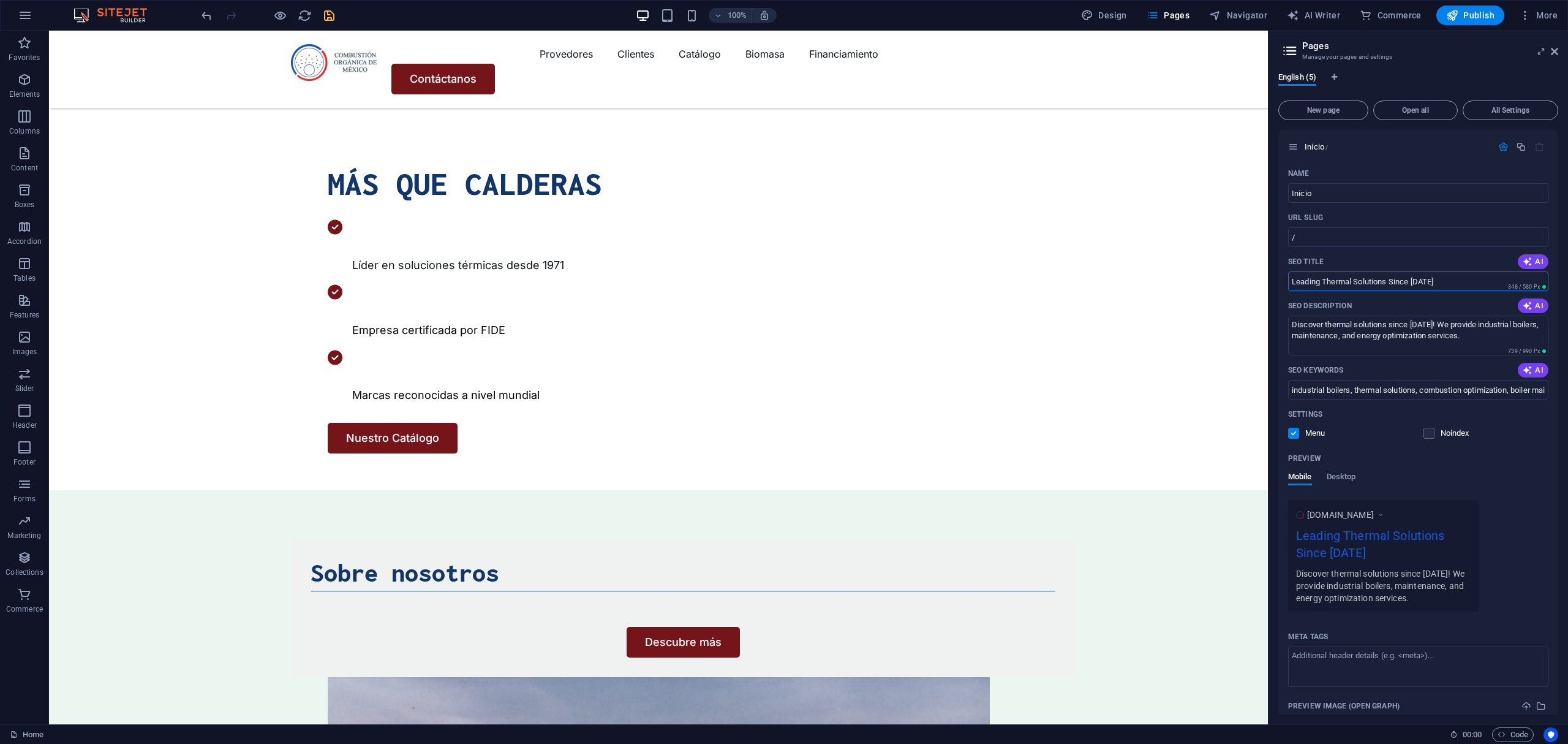
drag, startPoint x: 1509, startPoint y: 314, endPoint x: 1091, endPoint y: 273, distance: 420.0
paste input "íderes en Soluciones Térmicas desd"
type input "Líderes en Soluciones Térmicas desde 1971"
drag, startPoint x: 1502, startPoint y: 328, endPoint x: 1338, endPoint y: 306, distance: 165.5
click at [1338, 306] on div "SEO Description AI Discover thermal solutions since 1971! We provide industrial…" at bounding box center [1418, 325] width 260 height 60
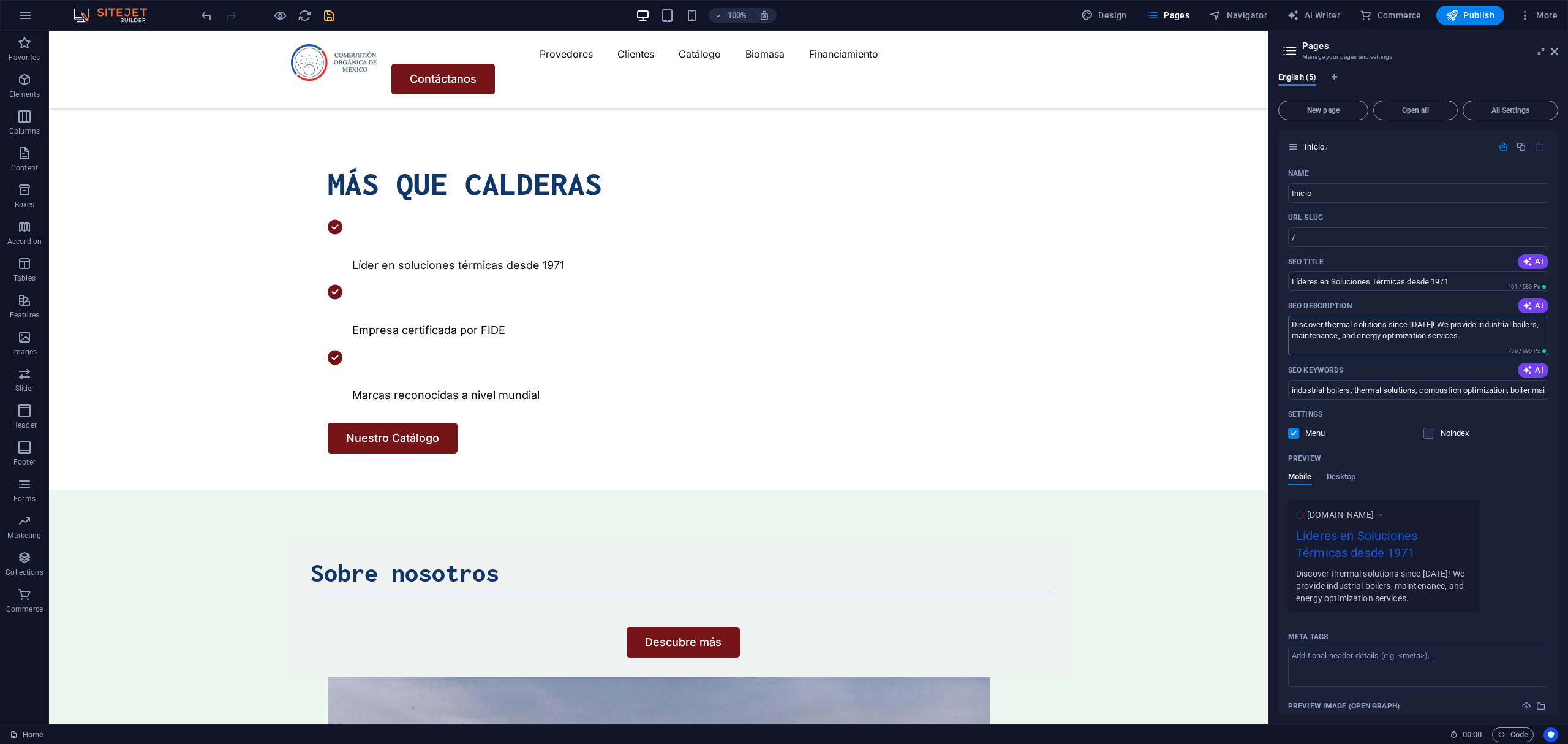
drag, startPoint x: 1528, startPoint y: 368, endPoint x: 1244, endPoint y: 292, distance: 294.0
paste textarea "¡Descubre soluciones térmicas desde 1971! Ofrecemos calderas industriales, mant…"
click at [1295, 321] on textarea "¡Descubre soluciones térmicas desde 1971! Ofrecemos calderas industriales, mant…" at bounding box center [1418, 335] width 260 height 40
type textarea "Descubre soluciones térmicas desde 1971! Ofrecemos calderas industriales, mante…"
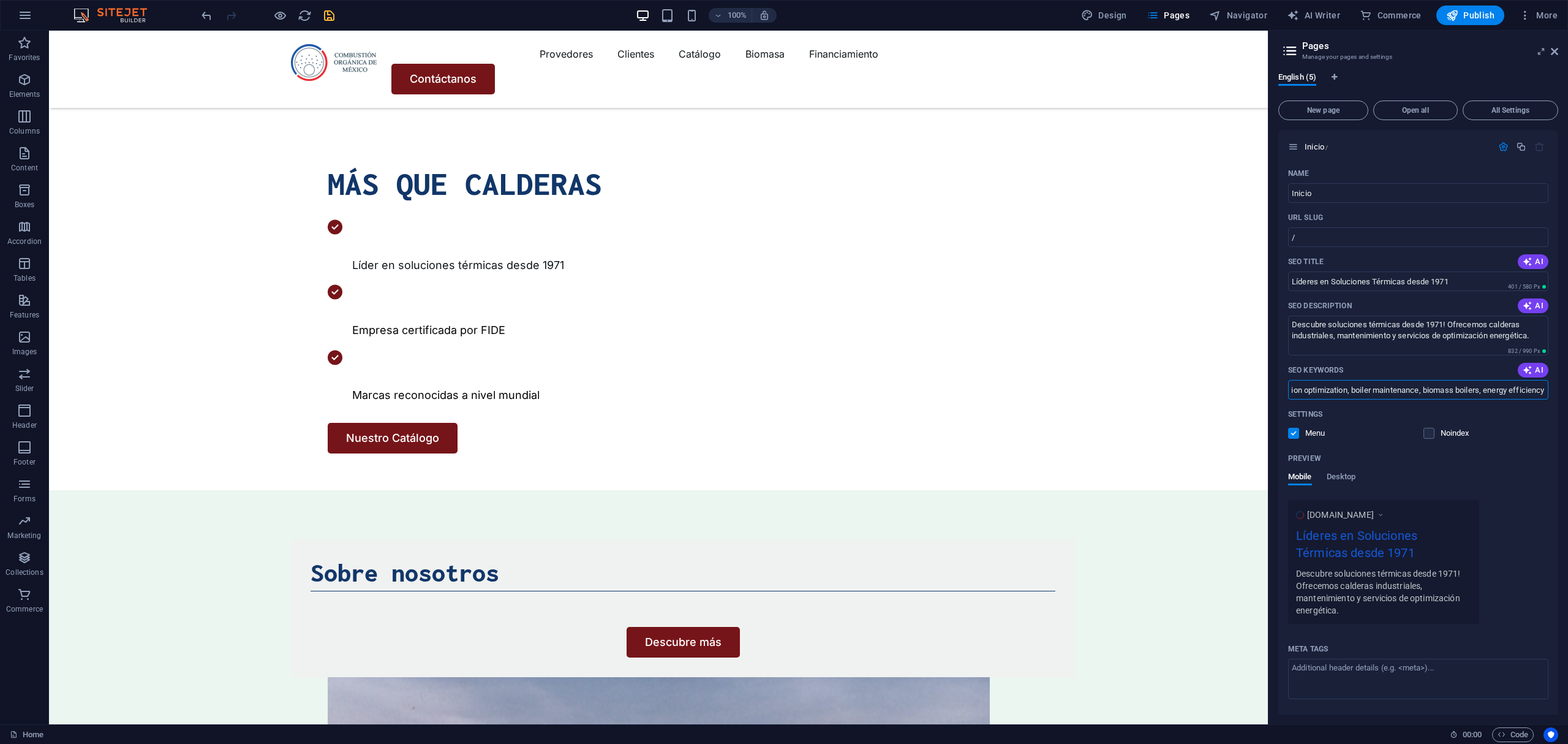
drag, startPoint x: 1290, startPoint y: 393, endPoint x: 2191, endPoint y: 358, distance: 901.7
click at [1567, 358] on html "Combustión Orgánica de México Home Favorites Elements Columns Content Boxes Acc…" at bounding box center [784, 372] width 1568 height 744
paste input "calderas industriales, soluciones térmicas, optimización de combustión, manteni…"
type input "calderas industriales, soluciones térmicas, optimización de combustión, manteni…"
click at [1495, 463] on div "Preview" at bounding box center [1418, 458] width 260 height 20
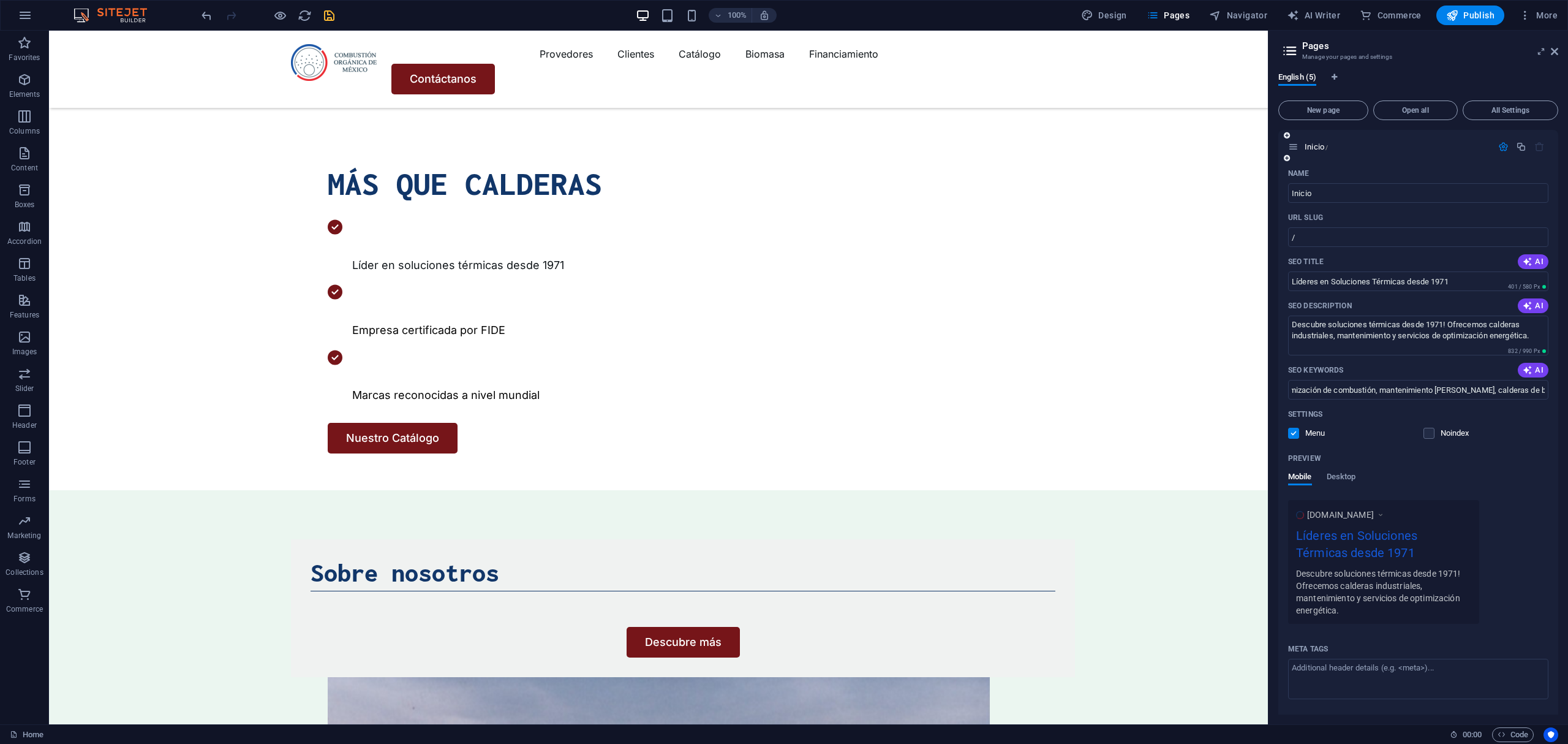
scroll to position [0, 0]
click at [334, 18] on icon "save" at bounding box center [329, 16] width 14 height 14
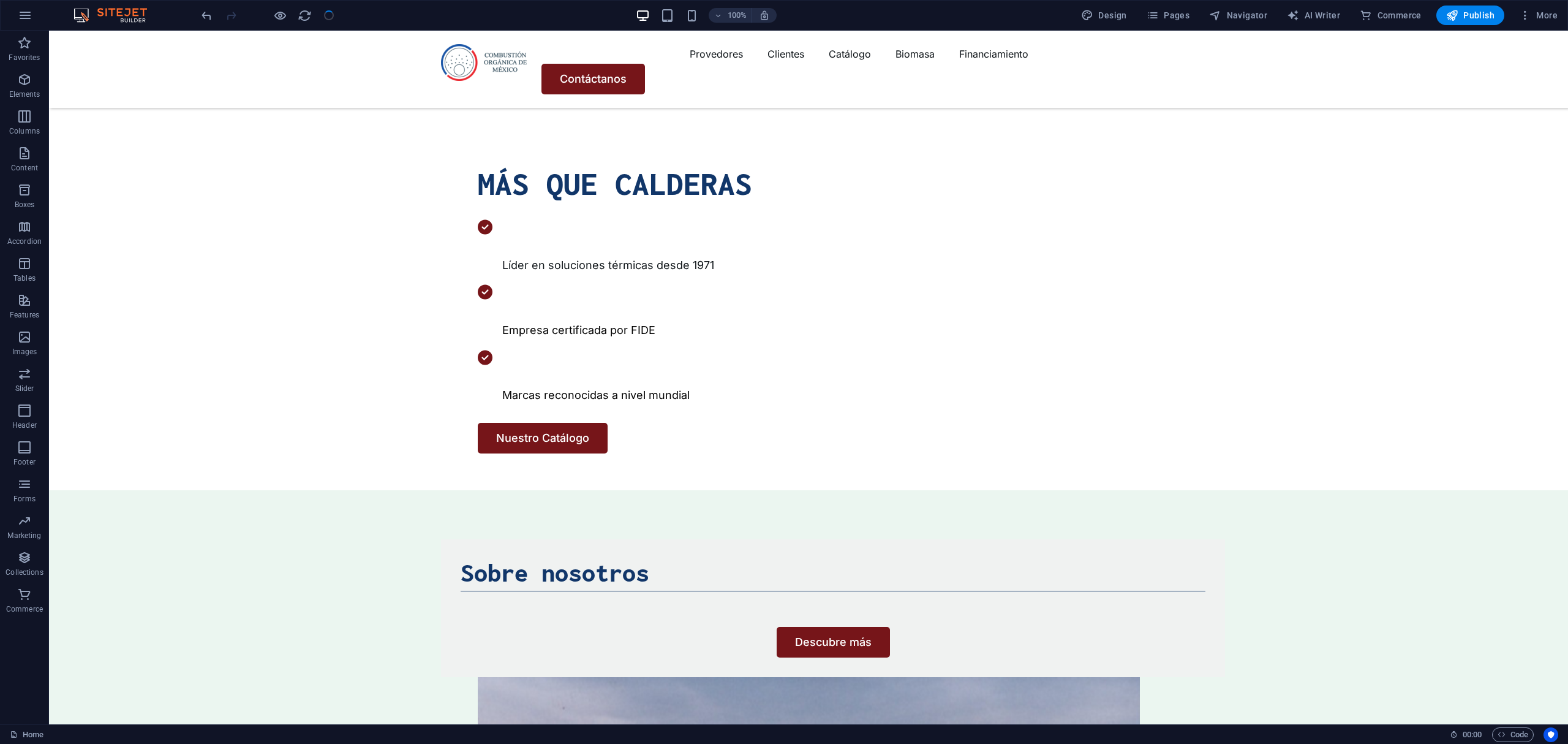
click at [1181, 5] on div "100% Design Pages Navigator AI Writer Commerce Publish More" at bounding box center [784, 16] width 1567 height 30
click at [1179, 11] on span "Pages" at bounding box center [1167, 15] width 43 height 12
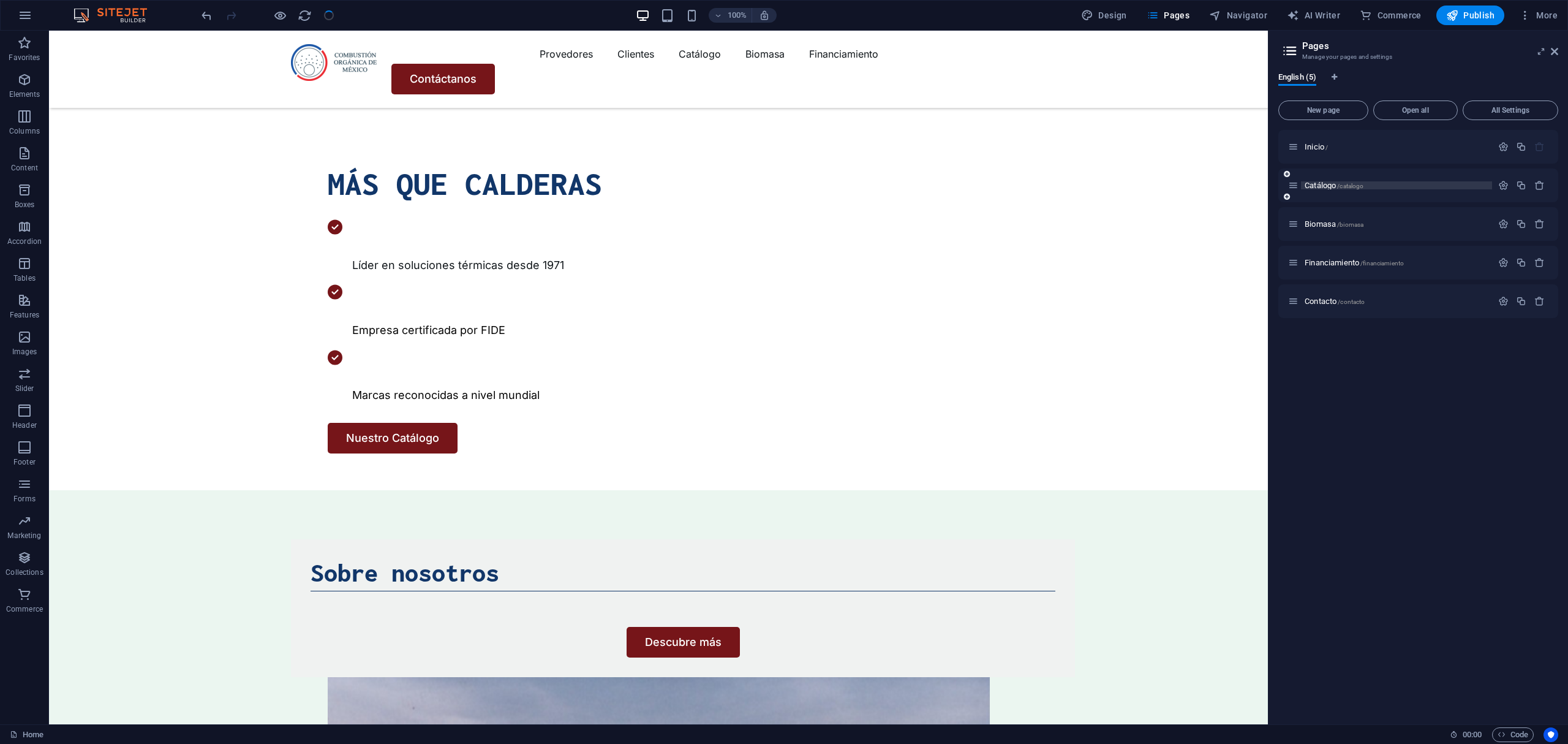
click at [1327, 184] on span "Catálogo /catalogo" at bounding box center [1333, 185] width 59 height 9
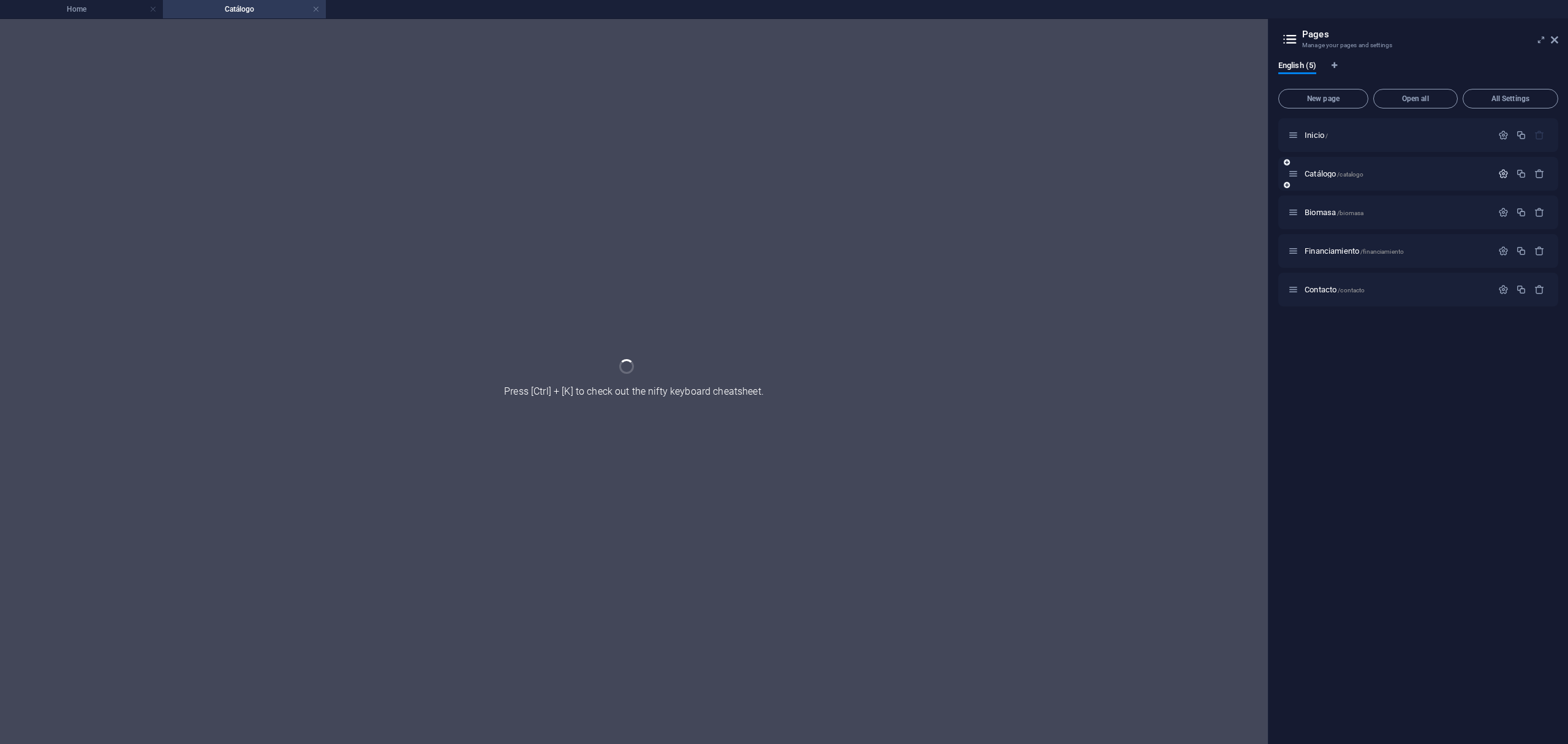
click at [1500, 173] on icon "button" at bounding box center [1504, 174] width 10 height 10
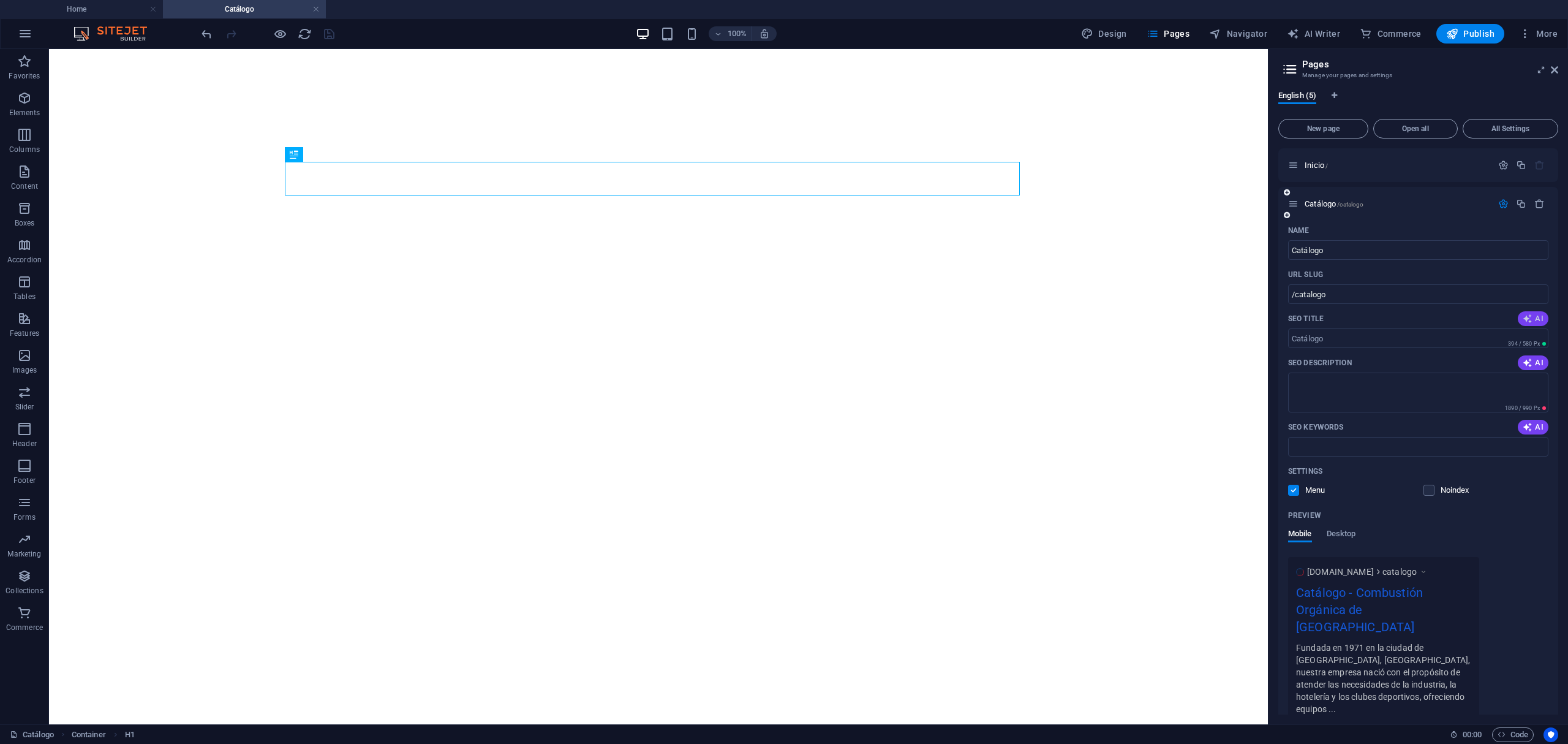
click at [1522, 316] on icon "button" at bounding box center [1527, 318] width 10 height 10
click at [1535, 364] on span "AI" at bounding box center [1532, 363] width 21 height 10
click at [1535, 422] on span "AI" at bounding box center [1532, 427] width 21 height 10
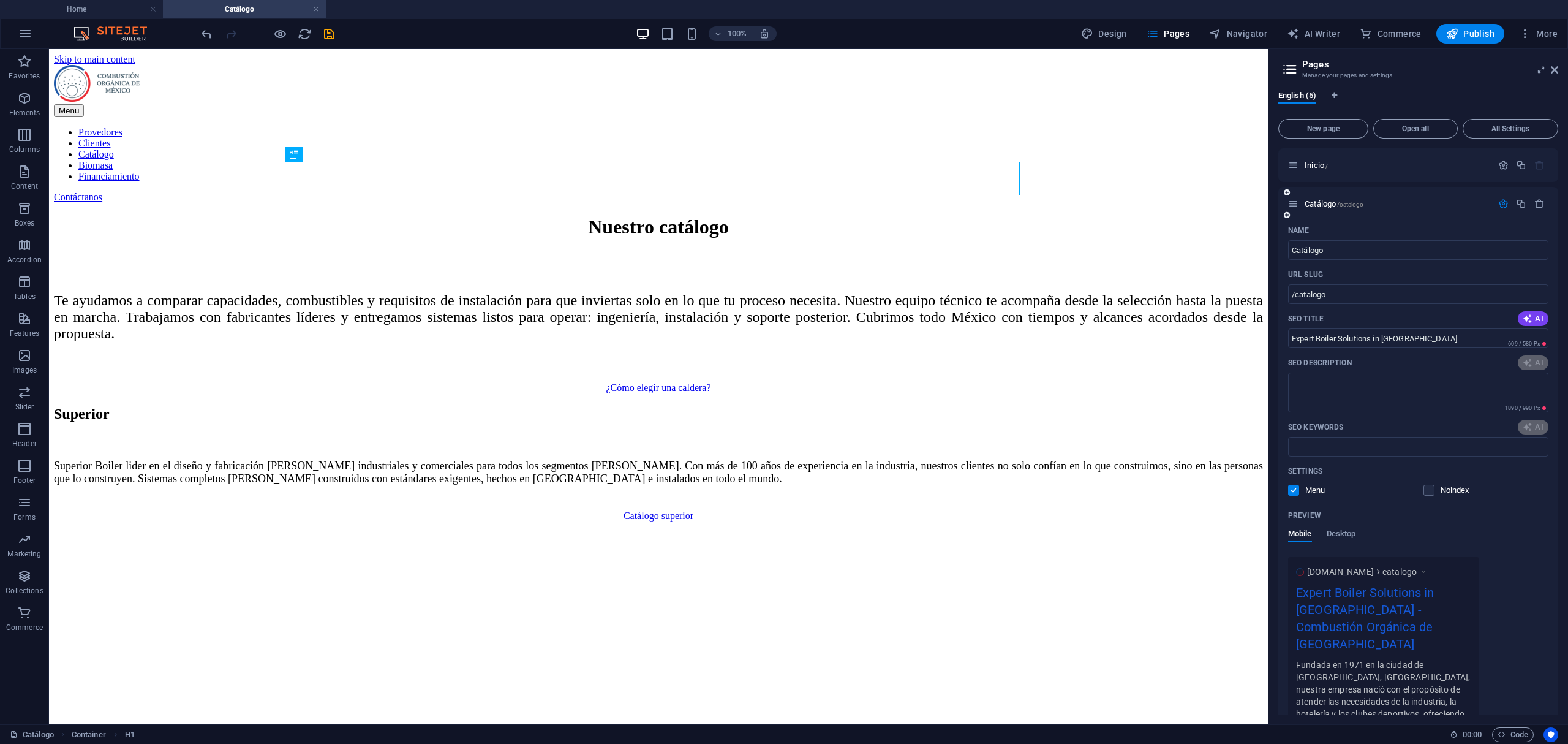
type input "Expert Boiler Solutions in Mexico"
type textarea "Discover tailored boiler solutions in Mexico! Expert support from selection to …"
type input "Expert Boiler Solutions in Mexico"
type textarea "Discover tailored boiler solutions in Mexico! Expert support from selection to …"
type input "industrial boilers, energy systems, biomass solutions, heat exchange technology…"
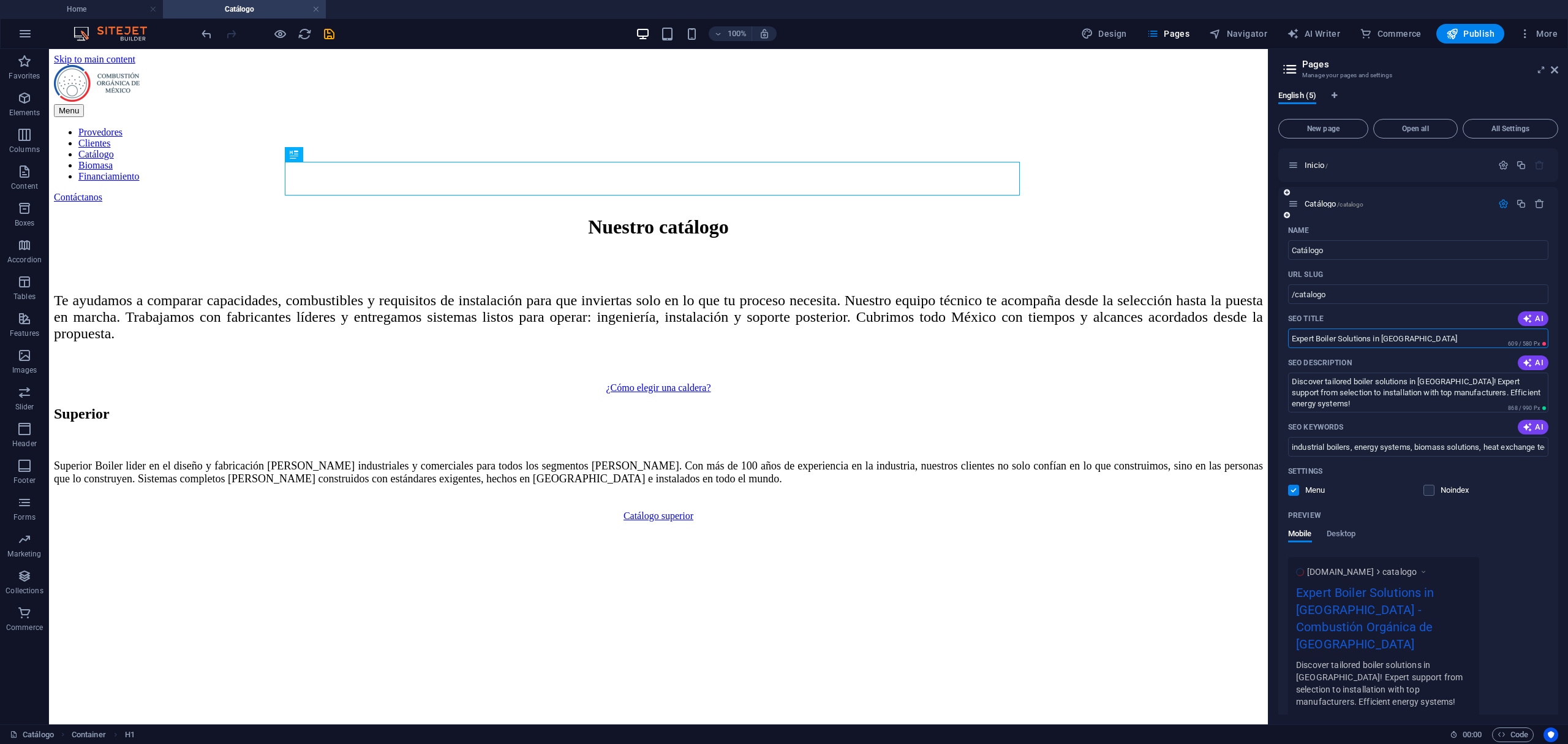
drag, startPoint x: 1434, startPoint y: 343, endPoint x: 1282, endPoint y: 344, distance: 152.0
click at [1282, 344] on div "Name Catálogo ​ URL SLUG /catalogo ​ SEO Title AI Expert Boiler Solutions in Me…" at bounding box center [1418, 492] width 280 height 545
drag, startPoint x: 1444, startPoint y: 351, endPoint x: 1436, endPoint y: 327, distance: 25.3
click at [1444, 351] on div "Name Catálogo ​ URL SLUG /catalogo ​ SEO Title AI Expert Boiler Solutions in Me…" at bounding box center [1418, 492] width 280 height 545
drag, startPoint x: 1487, startPoint y: 383, endPoint x: 1101, endPoint y: 335, distance: 389.0
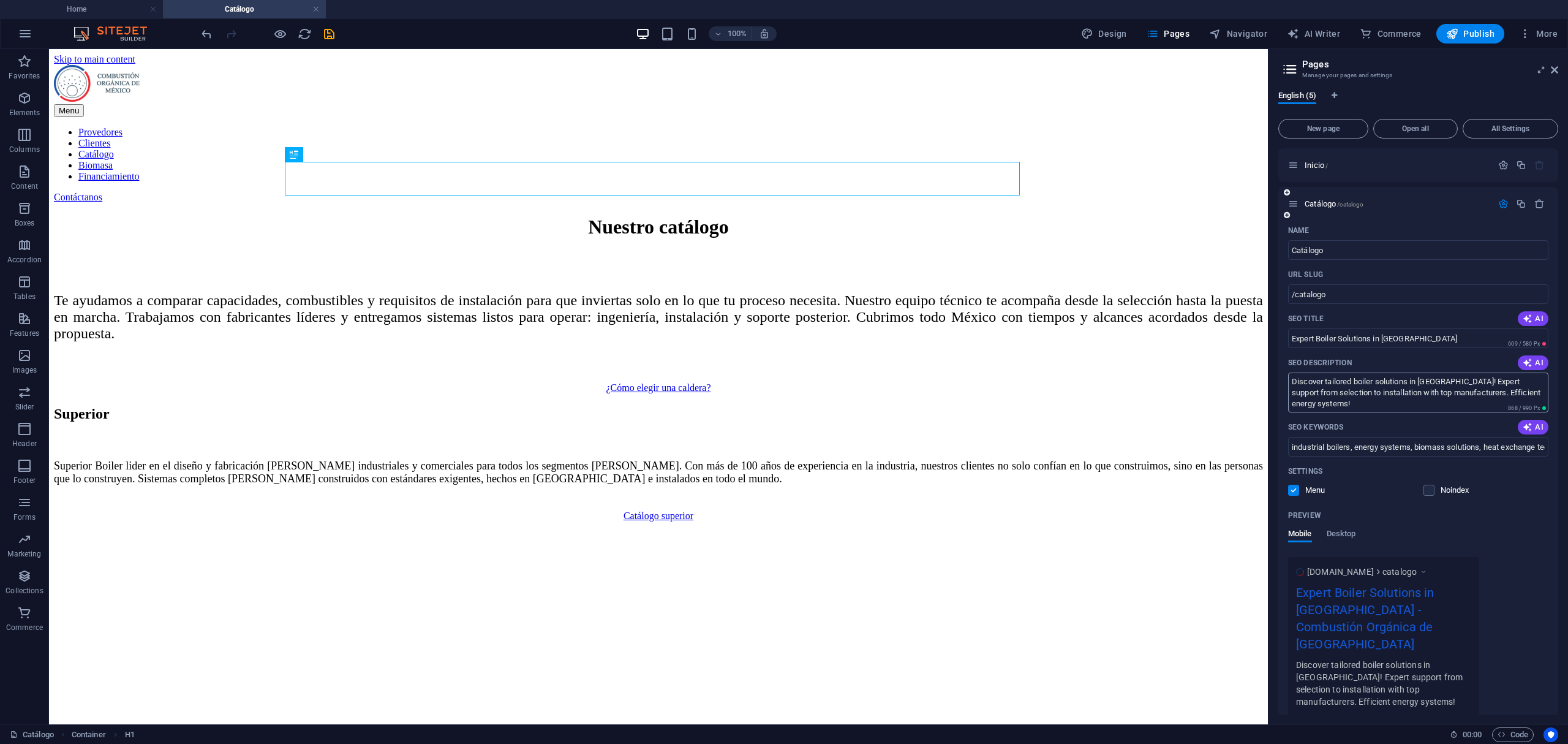
drag, startPoint x: 1302, startPoint y: 393, endPoint x: 1309, endPoint y: 397, distance: 8.1
click at [1302, 393] on textarea "Discover tailored boiler solutions in Mexico! Expert support from selection to …" at bounding box center [1418, 392] width 260 height 40
drag, startPoint x: 1331, startPoint y: 407, endPoint x: 1272, endPoint y: 353, distance: 80.0
click at [1272, 353] on div "English (5) New page Open all All Settings Inicio / Catálogo /catalogo Name Cat…" at bounding box center [1418, 403] width 300 height 643
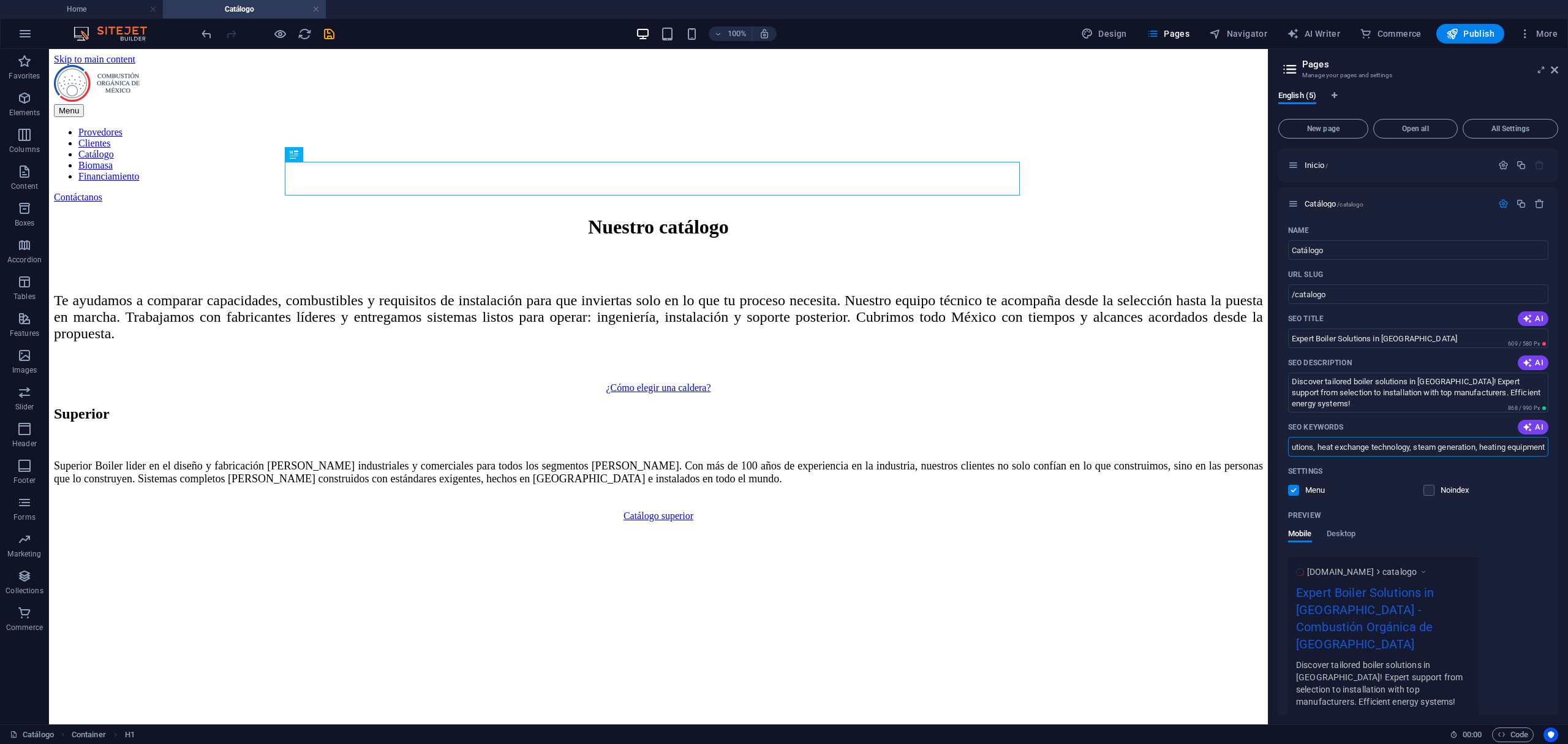
drag, startPoint x: 1291, startPoint y: 443, endPoint x: 1775, endPoint y: 405, distance: 485.5
click at [1567, 405] on html "Combustión Orgánica de México Home Catálogo Favorites Elements Columns Content …" at bounding box center [784, 372] width 1568 height 744
drag, startPoint x: 1471, startPoint y: 393, endPoint x: 1212, endPoint y: 321, distance: 268.8
drag, startPoint x: 1506, startPoint y: 380, endPoint x: 1189, endPoint y: 338, distance: 319.8
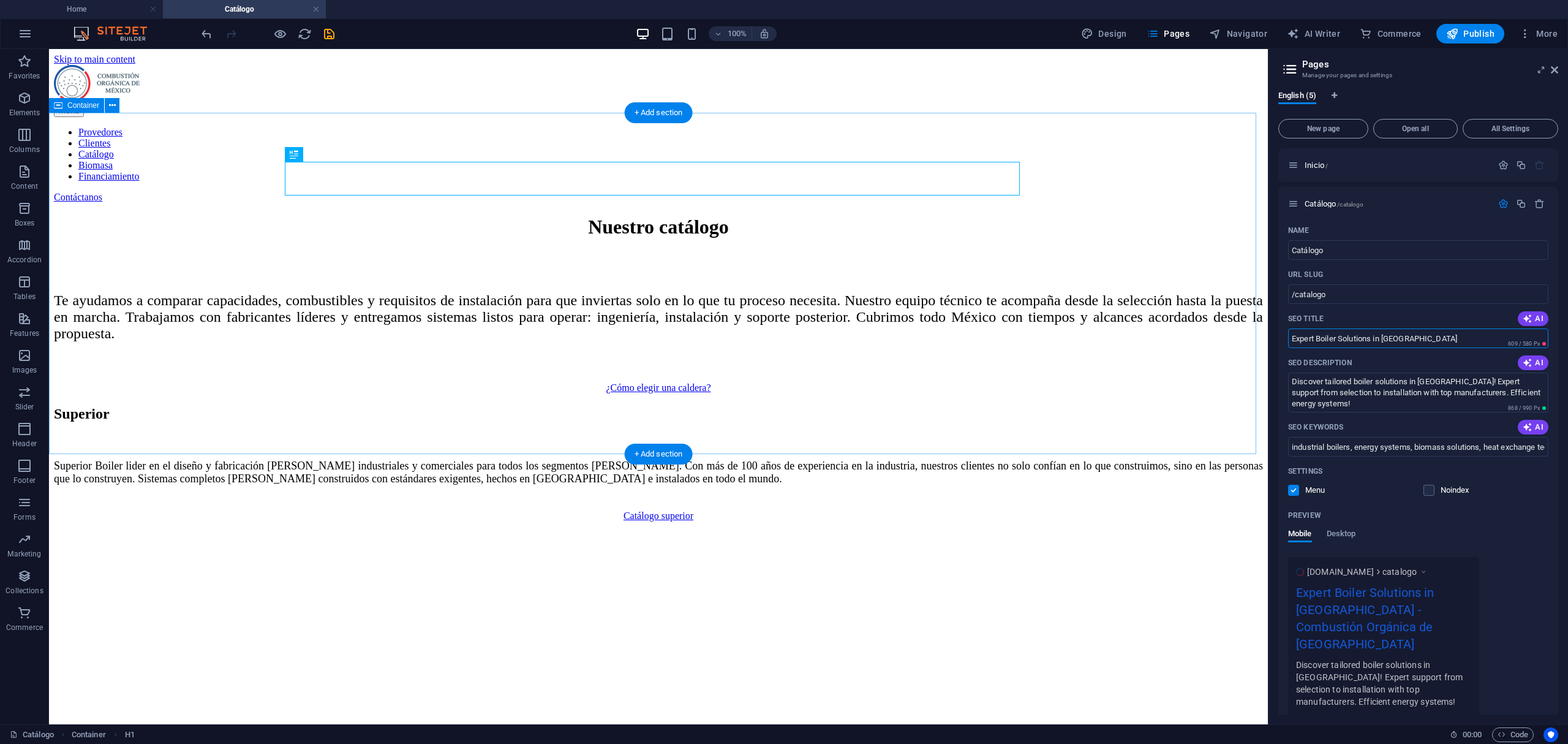
paste input "Soluciones Expertas en Calderas en Mé"
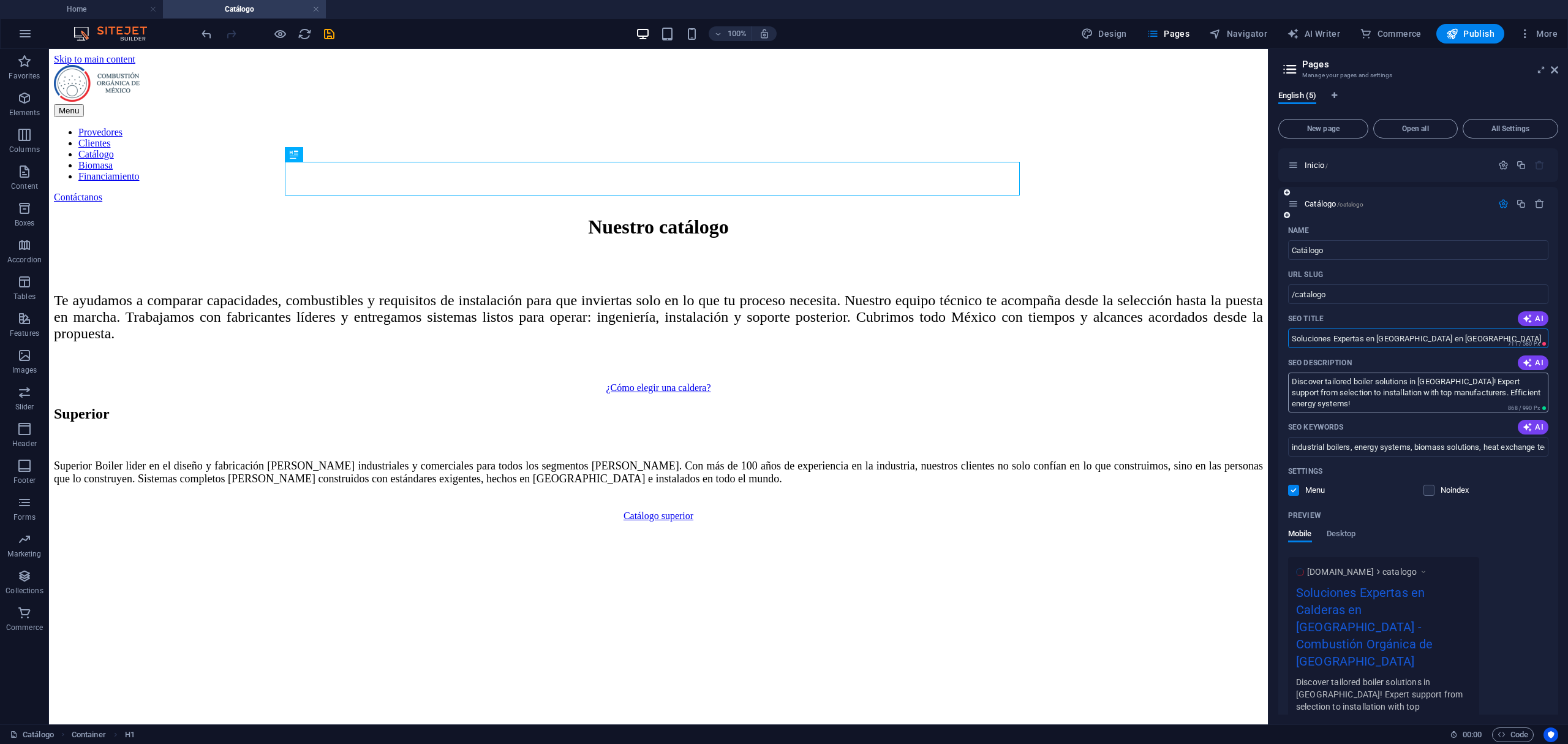
type input "Soluciones Expertas en [GEOGRAPHIC_DATA] en [GEOGRAPHIC_DATA]"
drag, startPoint x: 1407, startPoint y: 455, endPoint x: 1202, endPoint y: 340, distance: 235.1
paste textarea "escubre soluciones de calderas a la medida en México! Soporte experto desde la …"
type textarea "Descubre soluciones [PERSON_NAME] a la medida en [GEOGRAPHIC_DATA]! Soporte exp…"
drag, startPoint x: 1290, startPoint y: 447, endPoint x: 1985, endPoint y: 425, distance: 695.3
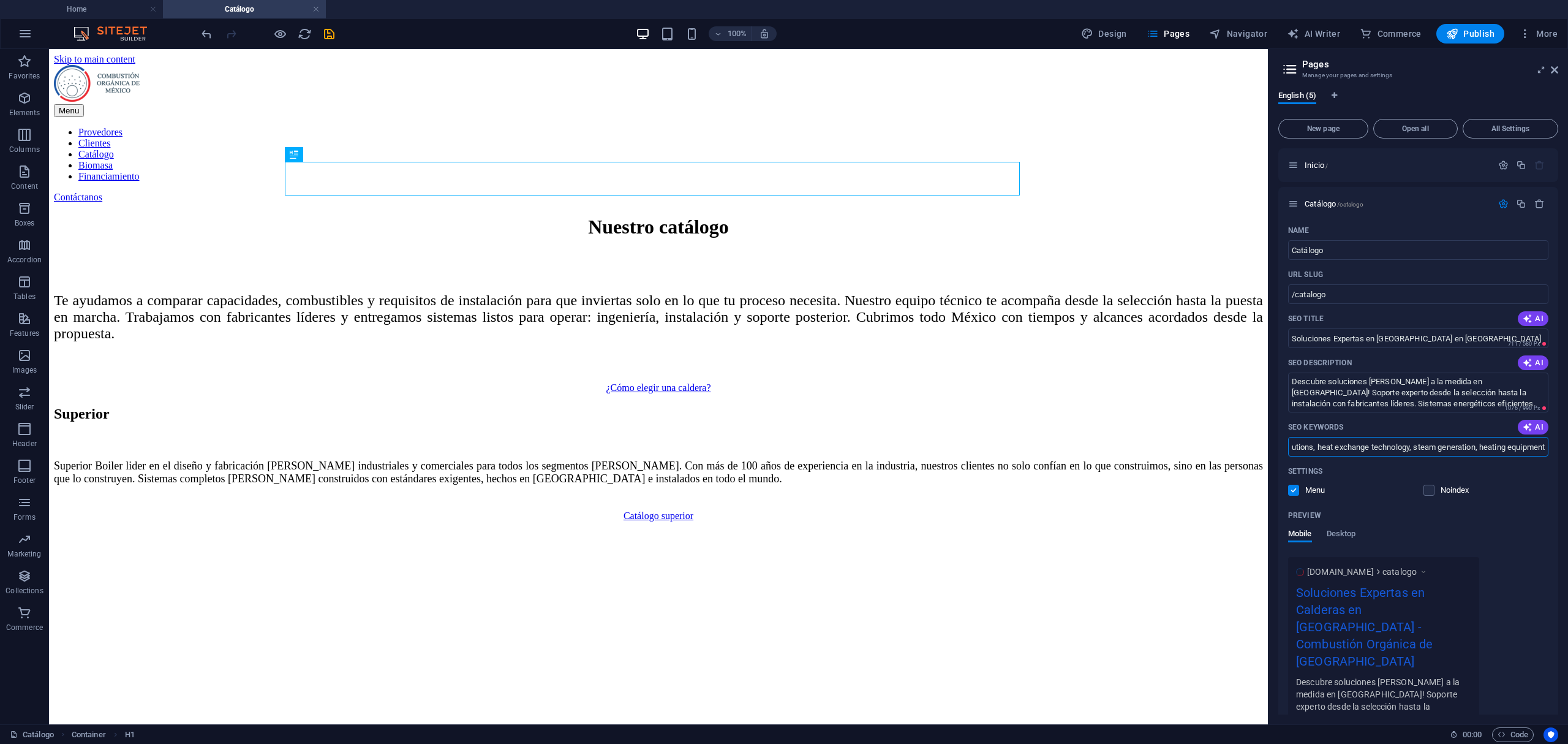
click at [1567, 425] on html "Combustión Orgánica de México Home Catálogo Favorites Elements Columns Content …" at bounding box center [784, 372] width 1568 height 744
paste input "calderas industriales, sistemas energéticos, soluciones de biomasa, tecnología …"
type input "calderas industriales, sistemas energéticos, soluciones de biomasa, tecnología …"
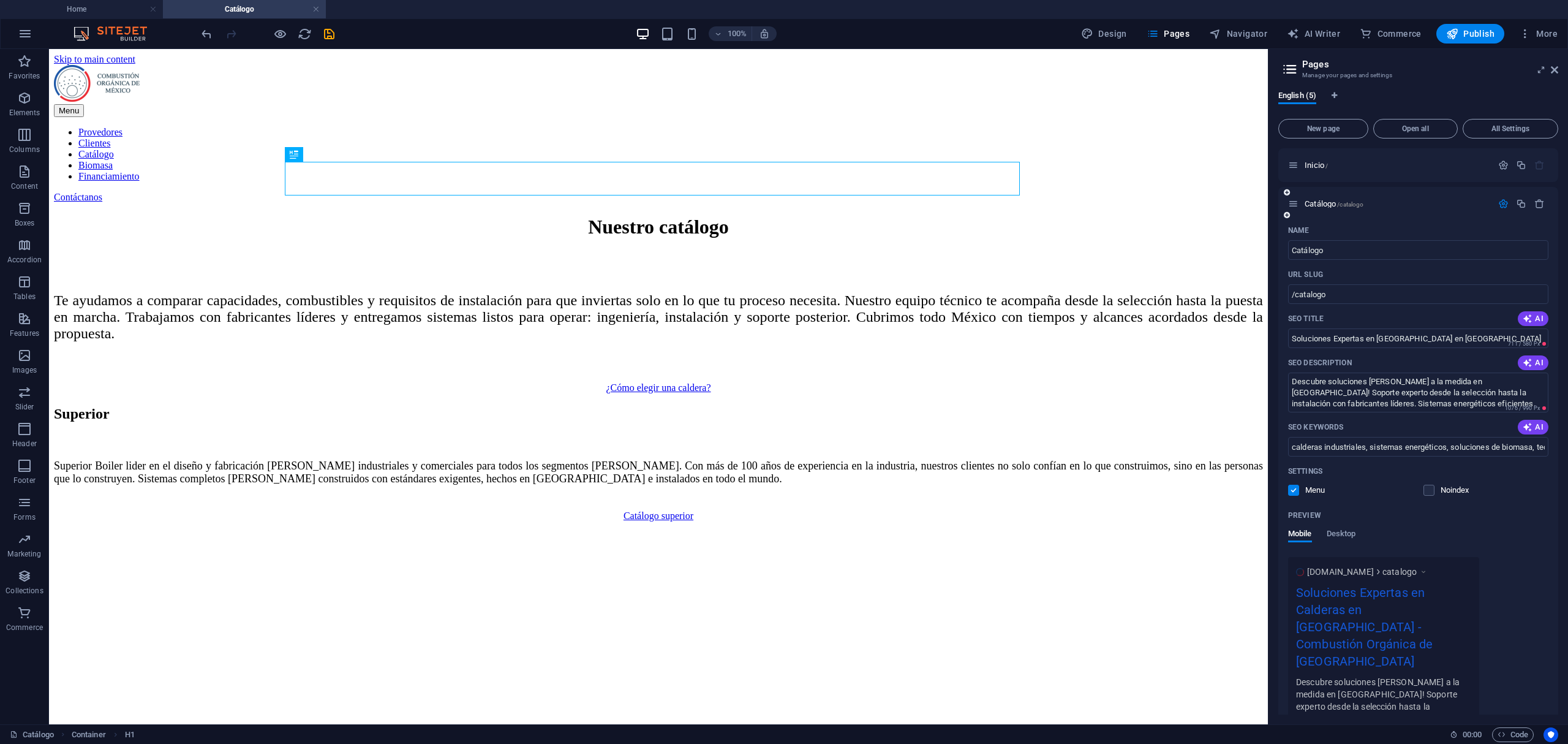
click at [1508, 526] on div "Preview Mobile Desktop" at bounding box center [1418, 531] width 260 height 52
drag, startPoint x: 1377, startPoint y: 337, endPoint x: 1333, endPoint y: 333, distance: 44.2
click at [1333, 333] on input "Soluciones Expertas en [GEOGRAPHIC_DATA] en [GEOGRAPHIC_DATA]" at bounding box center [1418, 338] width 260 height 20
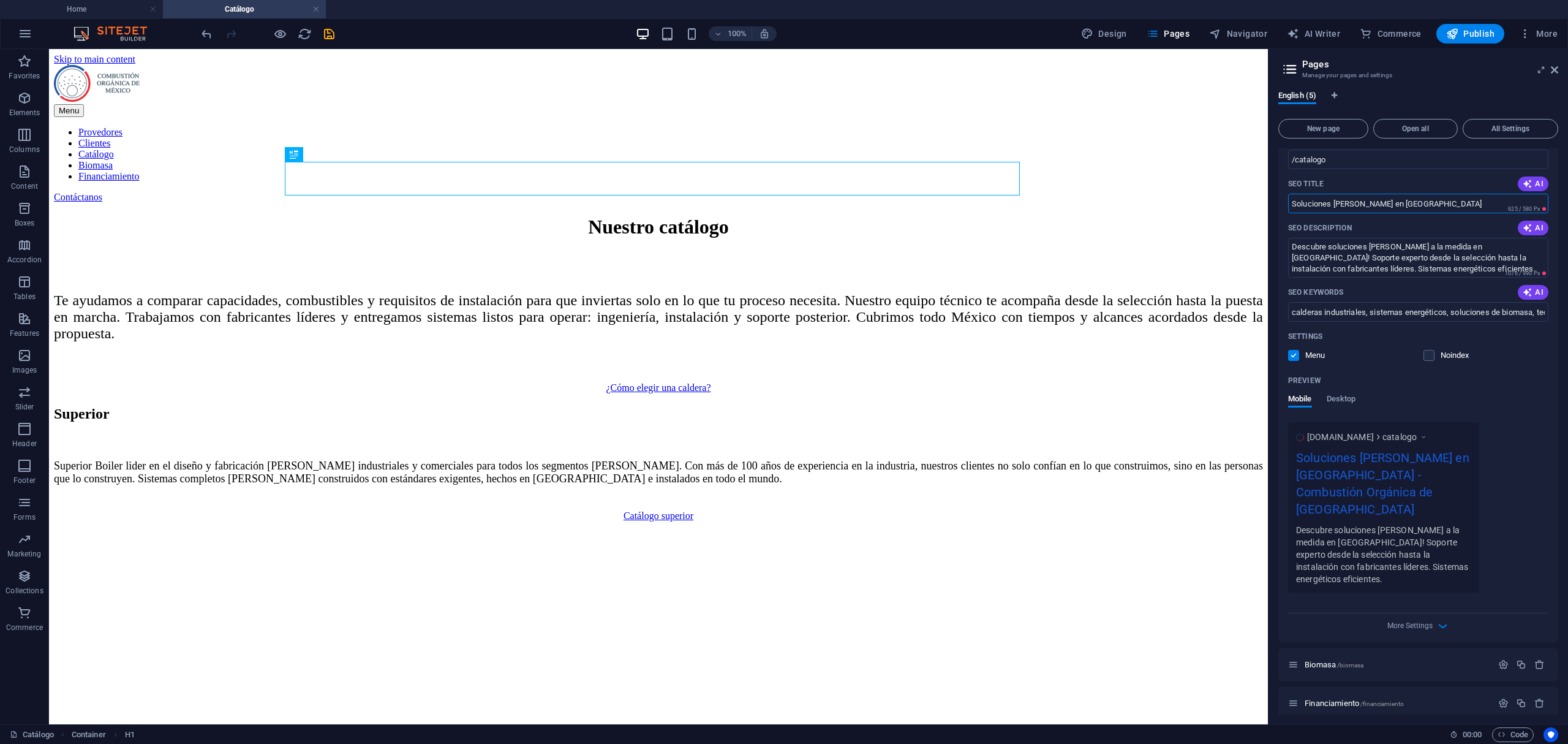
scroll to position [167, 0]
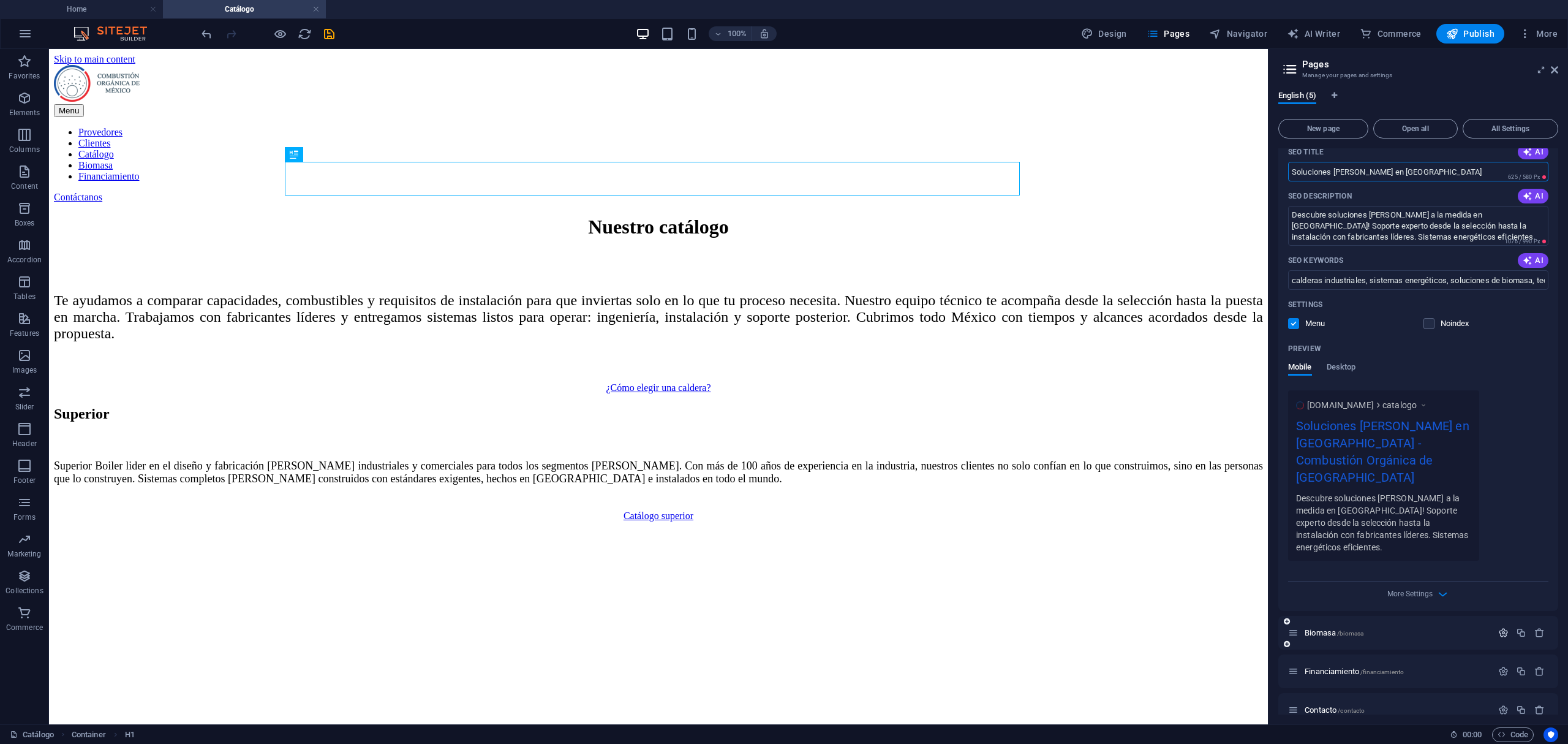
type input "Soluciones [PERSON_NAME] en [GEOGRAPHIC_DATA]"
click at [1499, 627] on icon "button" at bounding box center [1504, 632] width 10 height 10
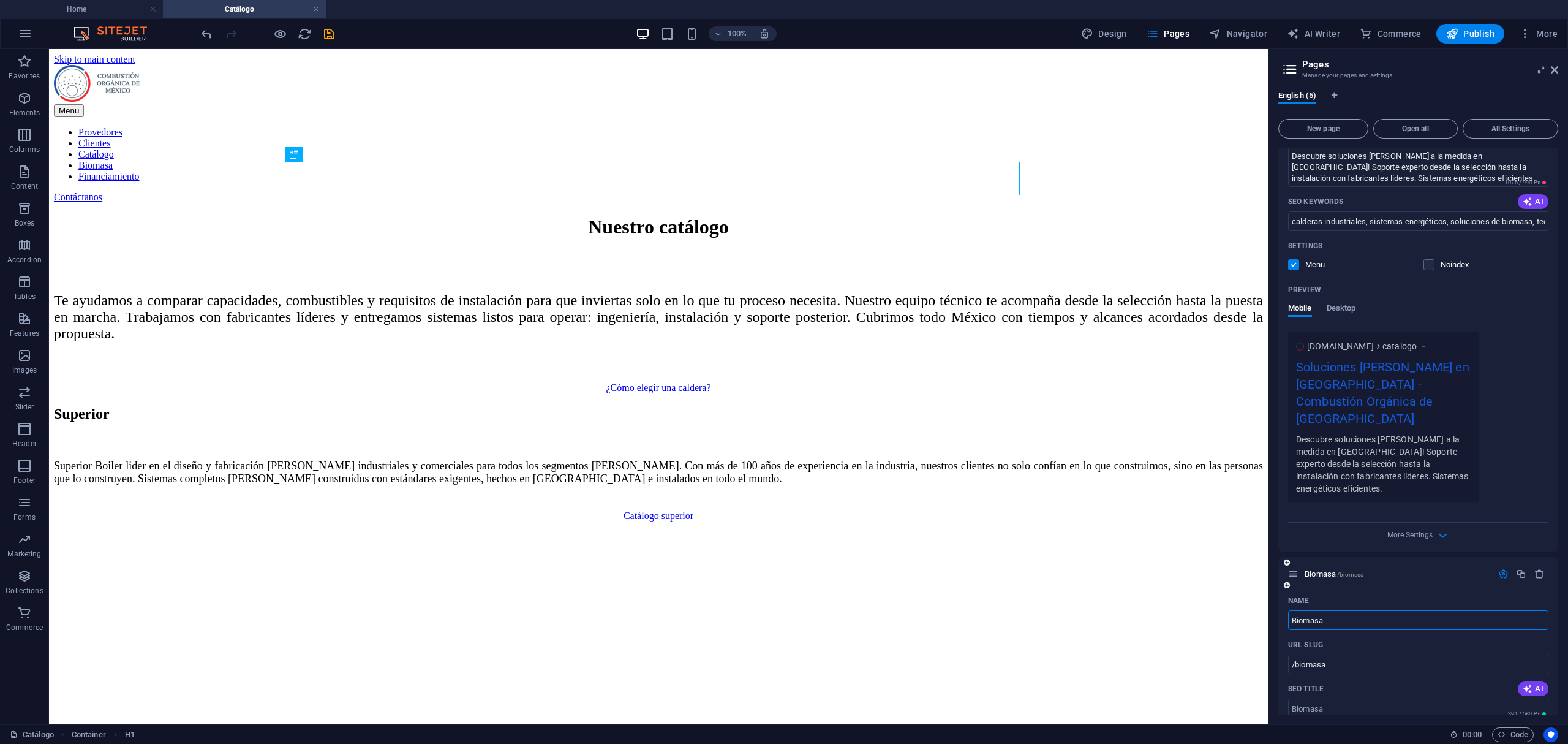
scroll to position [329, 0]
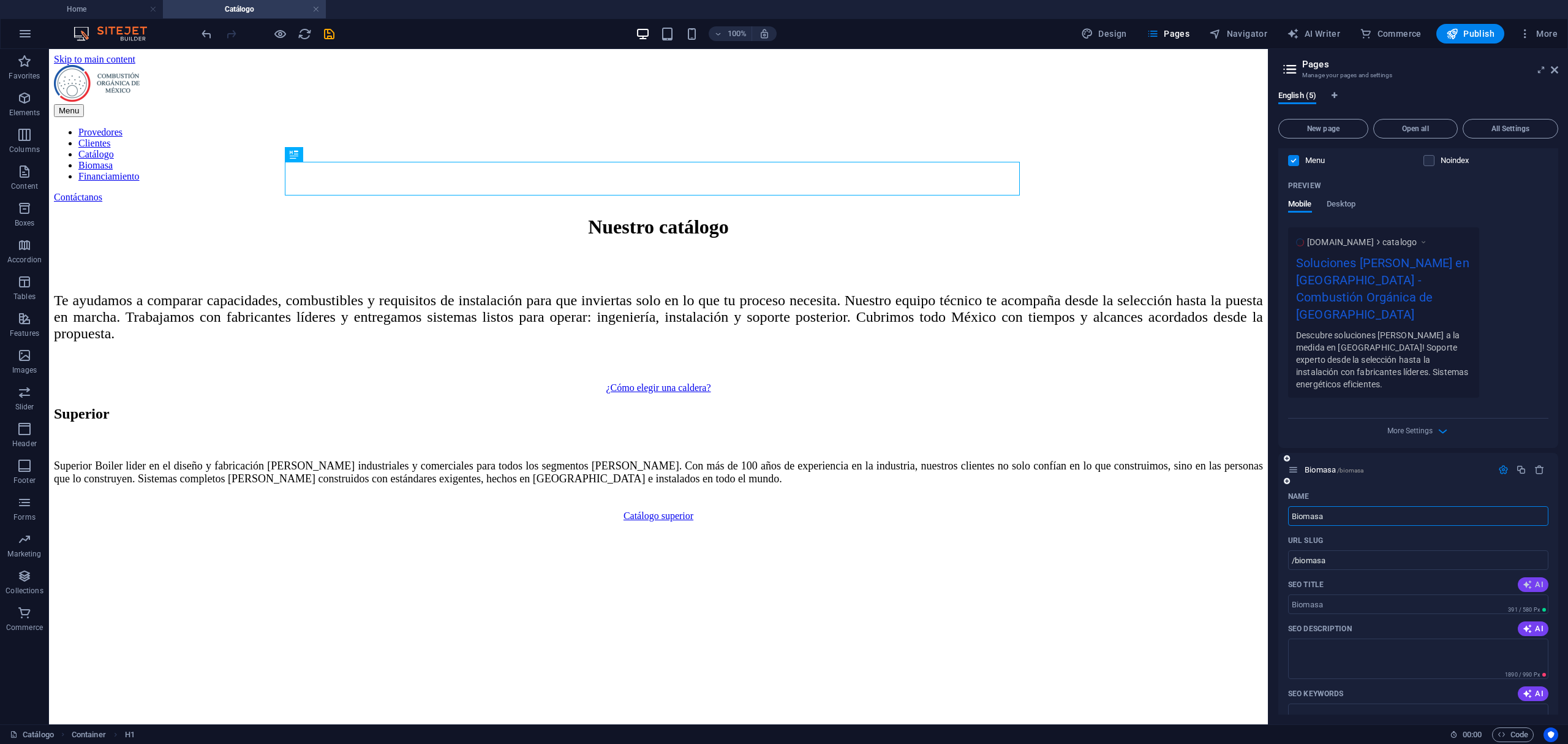
click at [1534, 579] on span "AI" at bounding box center [1532, 584] width 21 height 10
click at [1531, 624] on span "AI" at bounding box center [1532, 629] width 21 height 10
click at [1543, 686] on button "AI" at bounding box center [1532, 693] width 31 height 15
type input "Biomass: Sustainable Energy Solutions"
type textarea "Explore biomass energy solutions with Combustión Orgánica—efficient, sustainabl…"
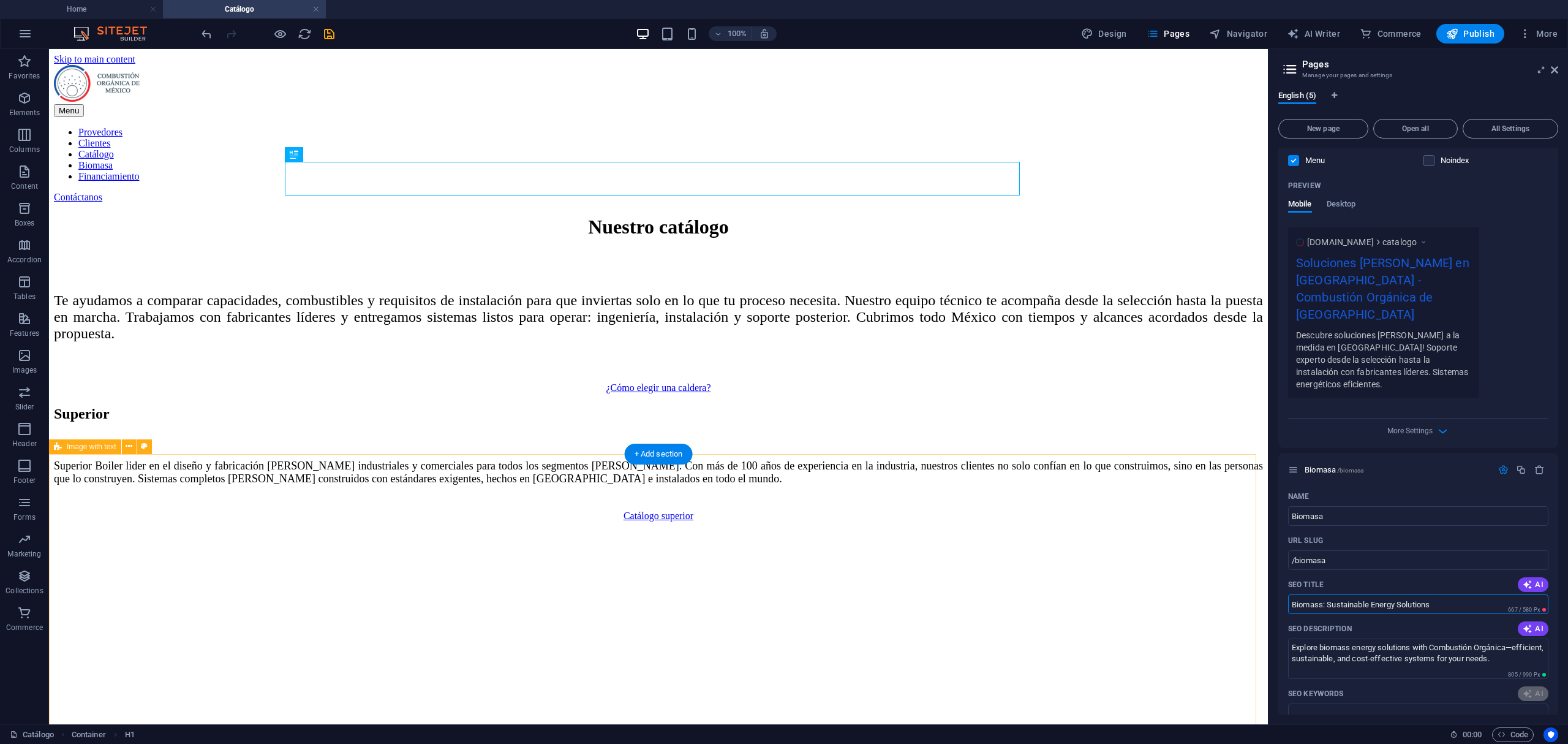
drag, startPoint x: 1495, startPoint y: 630, endPoint x: 1101, endPoint y: 592, distance: 395.8
type input "Biomass: Sustainable Energy Solutions"
type textarea "Explore biomass energy solutions with Combustión Orgánica—efficient, sustainabl…"
type input "biomass energy, renewable energy, biomass boiler, biomass fuels, carbon cycle, …"
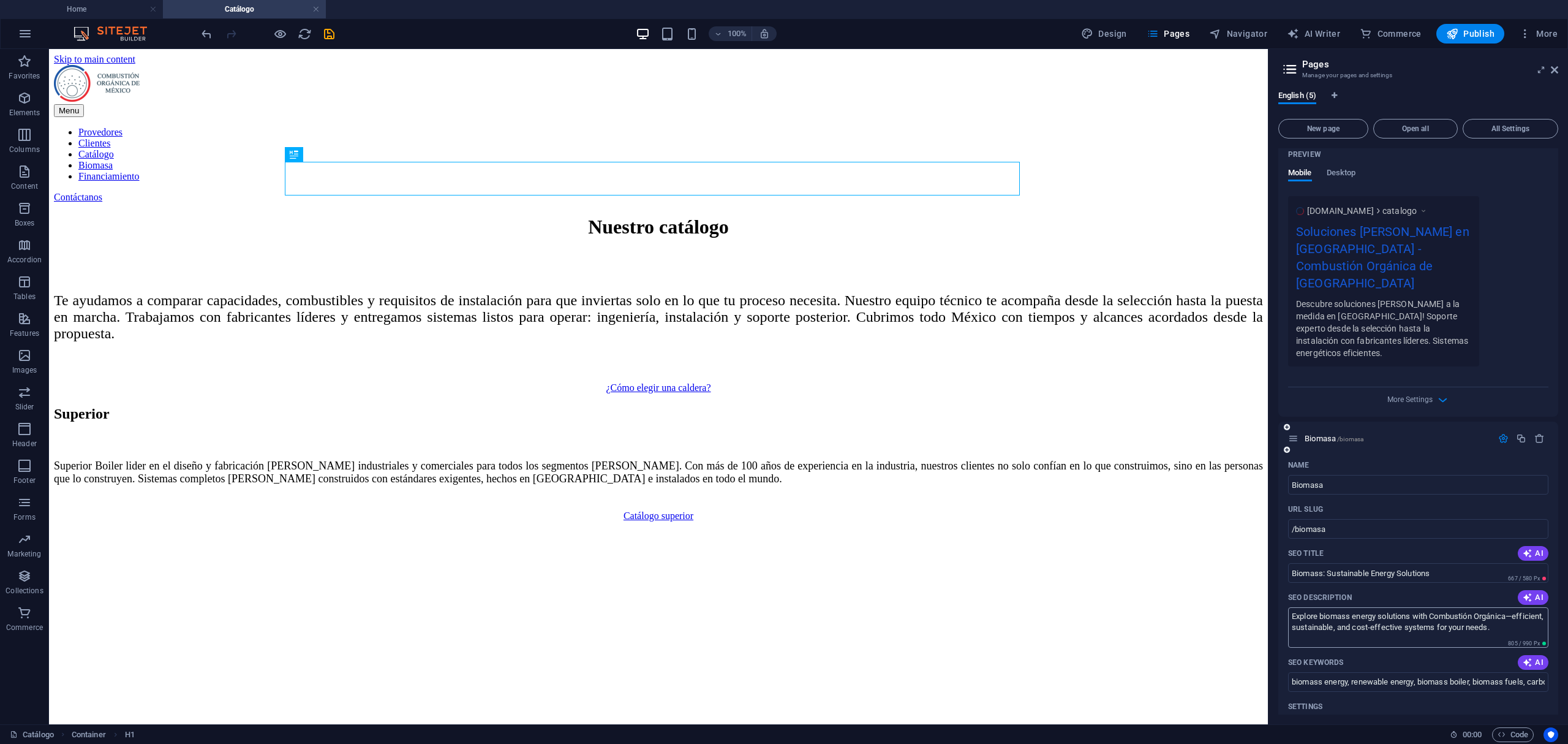
scroll to position [412, 0]
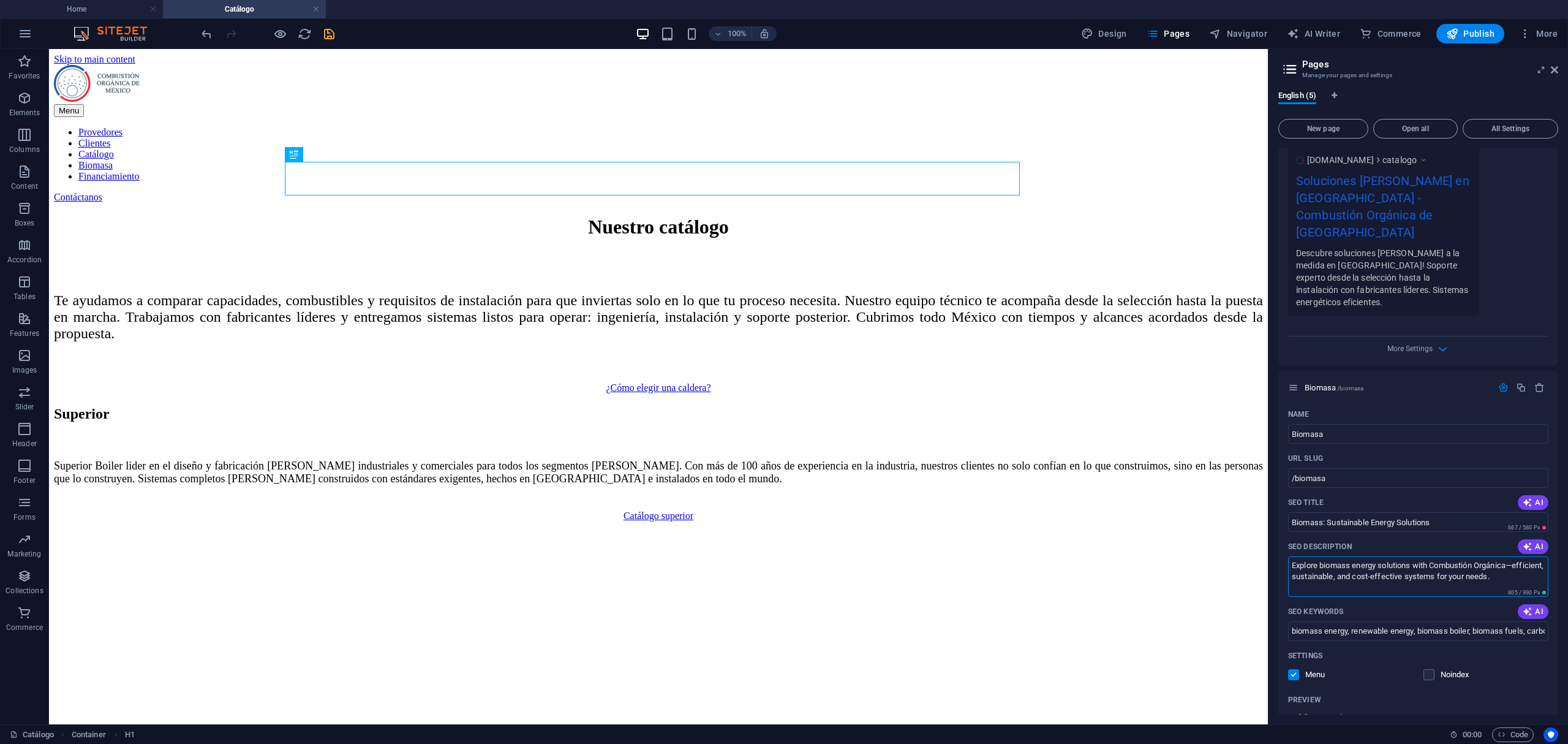
drag, startPoint x: 1538, startPoint y: 563, endPoint x: 1276, endPoint y: 550, distance: 262.3
click at [1276, 550] on div "English (5) New page Open all All Settings Inicio / Catálogo /catalogo Name Cat…" at bounding box center [1418, 403] width 300 height 643
drag, startPoint x: 1288, startPoint y: 614, endPoint x: 1828, endPoint y: 592, distance: 540.4
click at [1567, 592] on html "Combustión Orgánica de México Home Catálogo Favorites Elements Columns Content …" at bounding box center [784, 372] width 1568 height 744
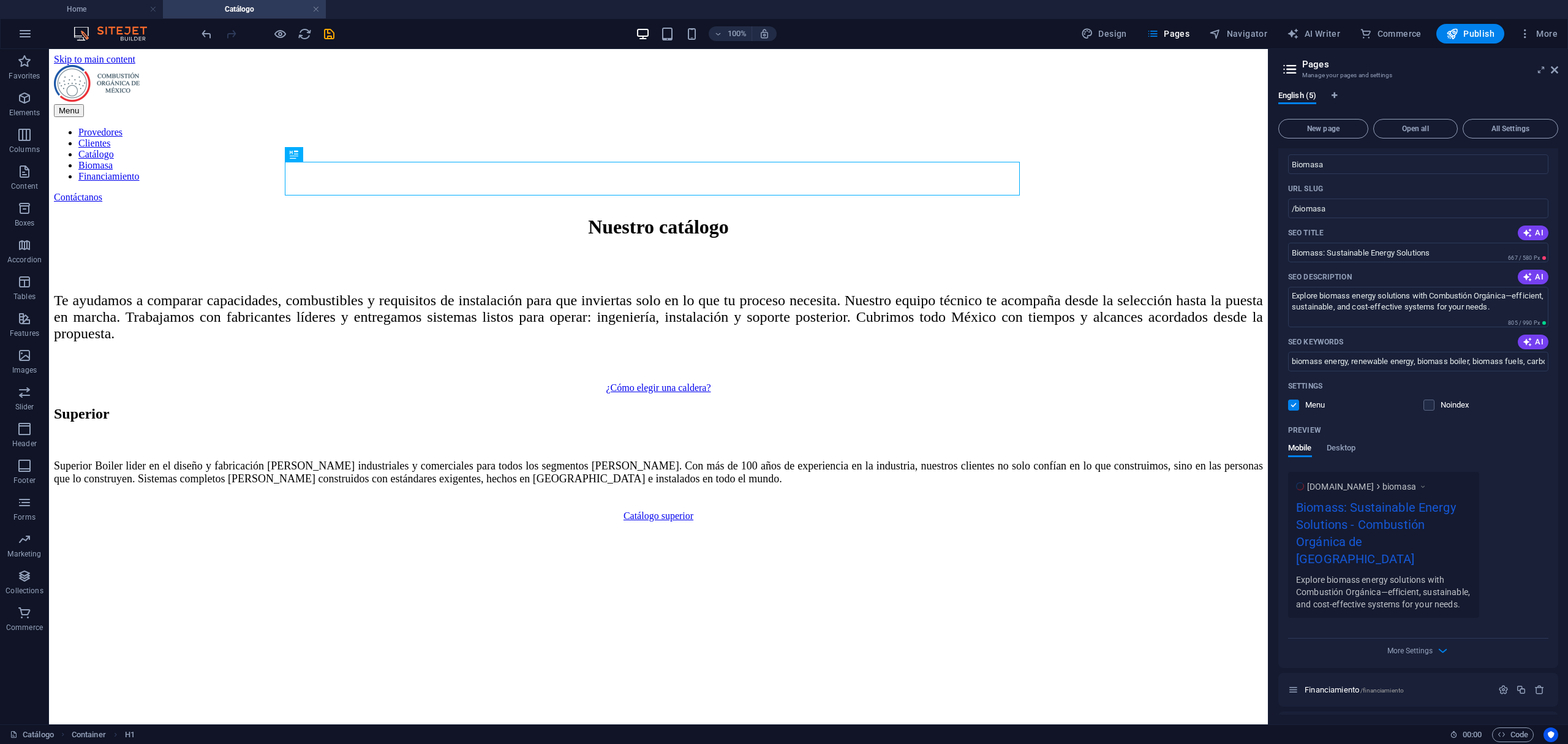
scroll to position [682, 0]
drag, startPoint x: 1333, startPoint y: 283, endPoint x: 1161, endPoint y: 241, distance: 177.1
paste input "a: Soluciones de Energía Sustentable"
type input "Biomasa: Soluciones de Energía Sustentable"
drag, startPoint x: 1580, startPoint y: 337, endPoint x: 1255, endPoint y: 277, distance: 330.5
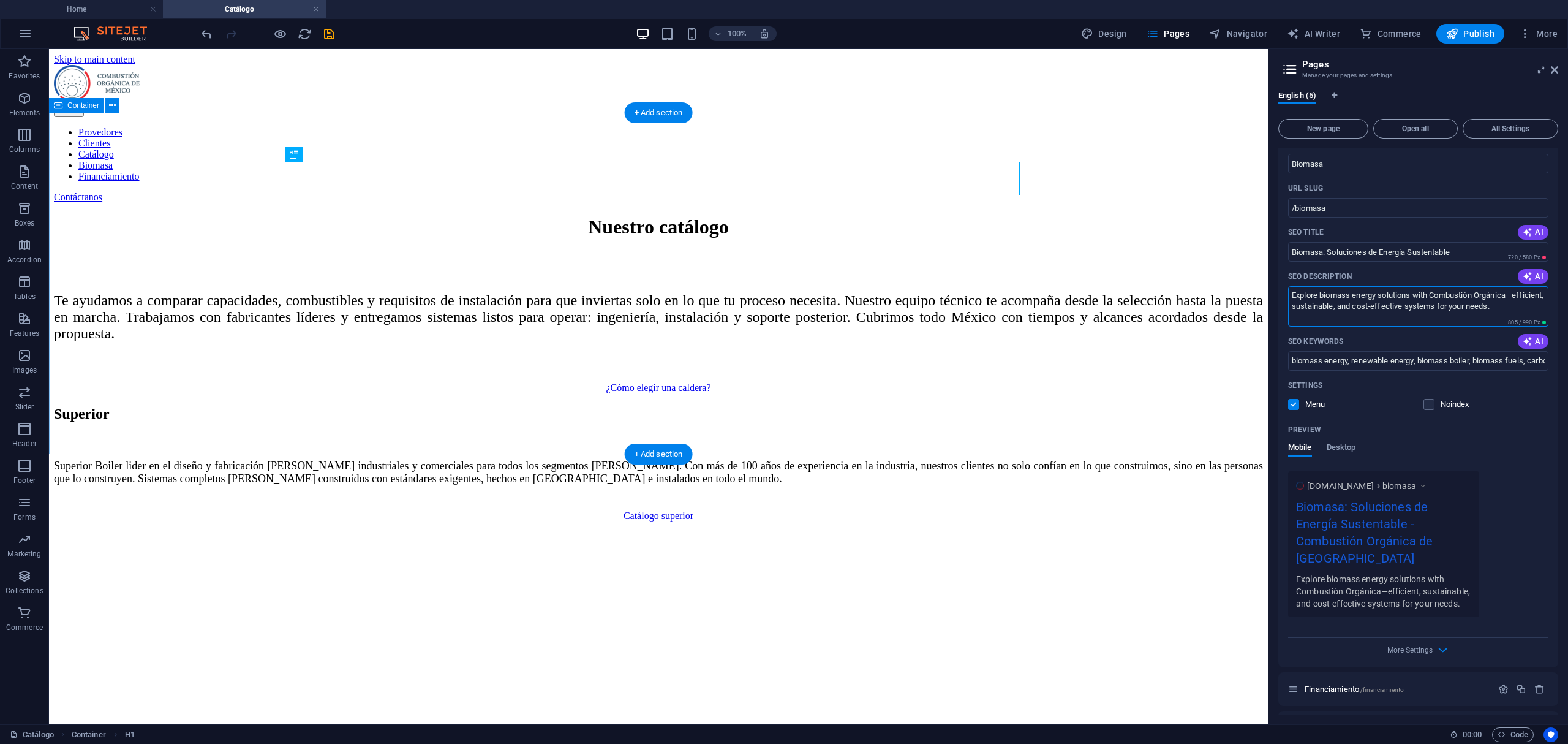
paste textarea "a soluciones energéticas con biomasa junto a Combustión Orgánica: sistemas efic…"
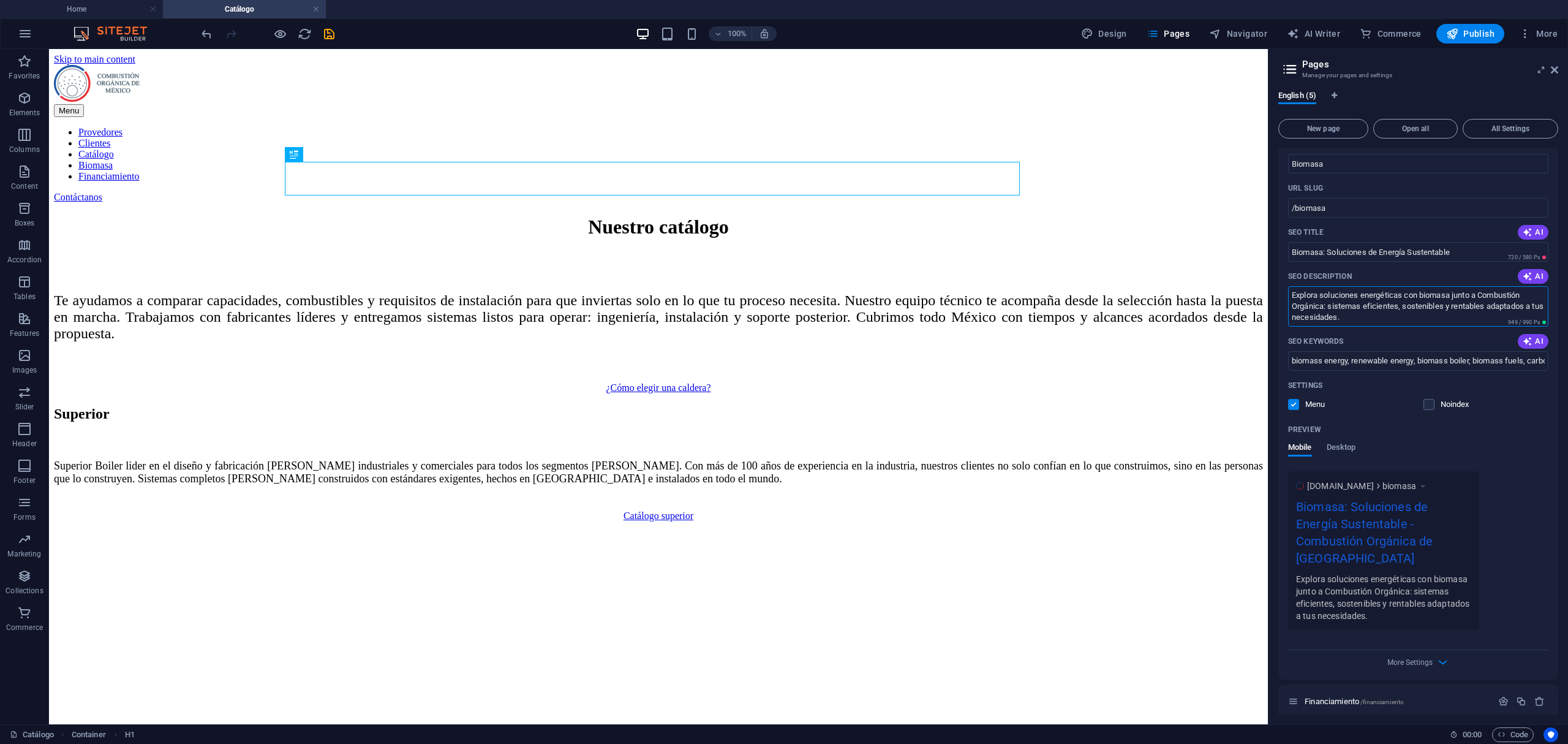
type textarea "Explora soluciones energéticas con biomasa junto a Combustión Orgánica: sistema…"
drag, startPoint x: 1290, startPoint y: 338, endPoint x: 1713, endPoint y: 332, distance: 423.0
click at [1567, 332] on html "Combustión Orgánica de México Home Catálogo Favorites Elements Columns Content …" at bounding box center [784, 372] width 1568 height 744
paste input "energía de biomasa, energía renovable, caldera de biomasa, combustibles de biom…"
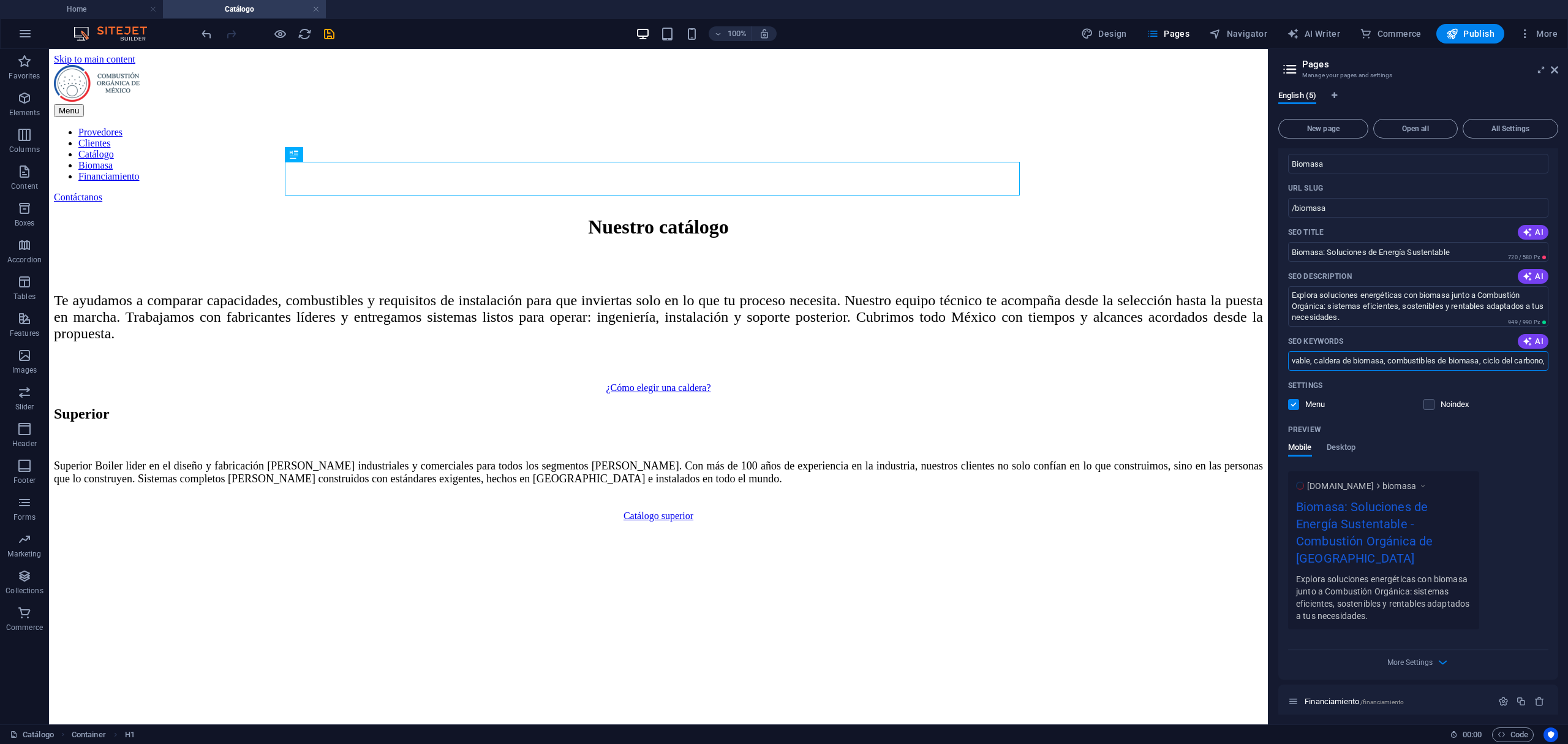
scroll to position [711, 0]
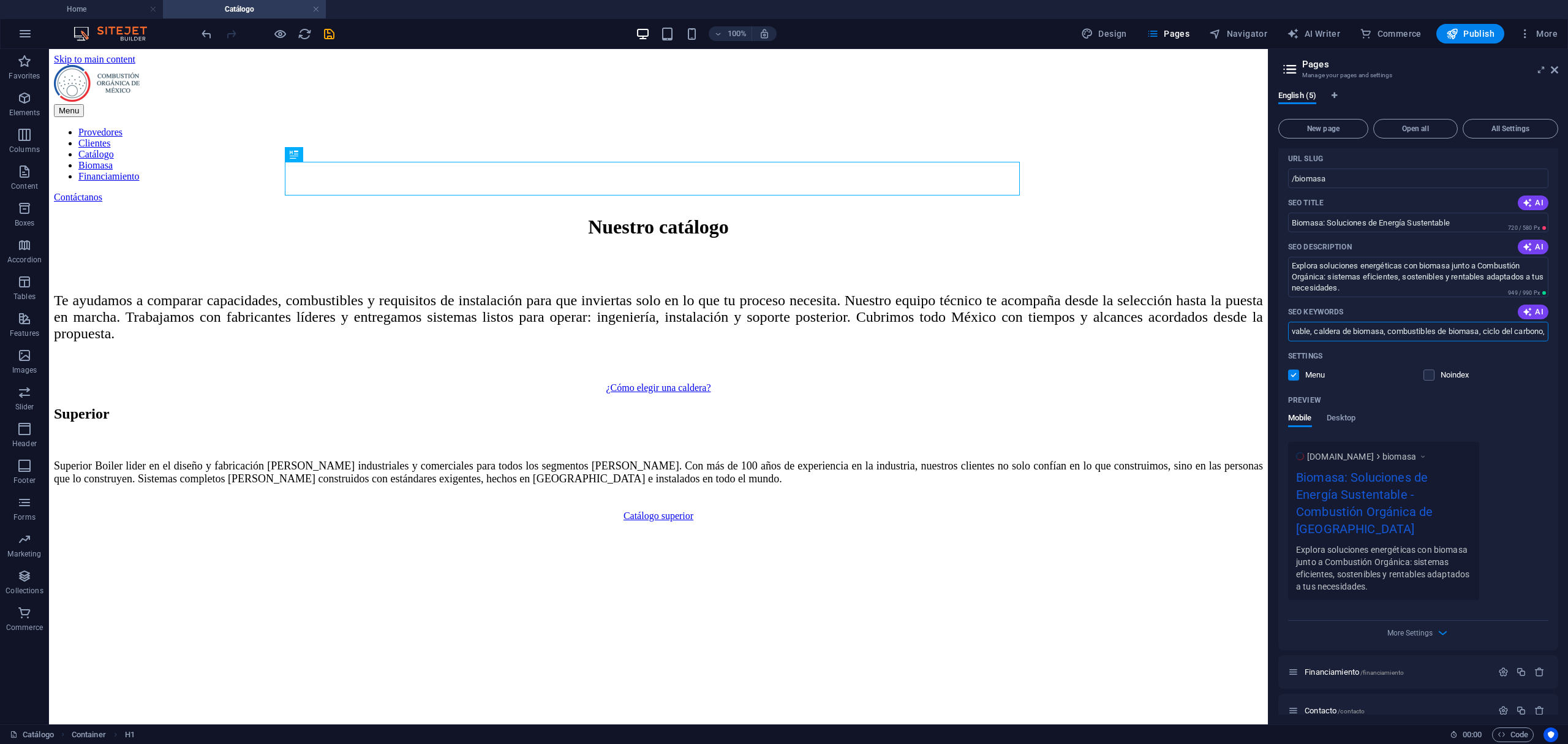
type input "energía de biomasa, energía renovable, caldera de biomasa, combustibles de biom…"
click at [1338, 673] on div "Inicio / Catálogo /catalogo Name Catálogo ​ URL SLUG /catalogo ​ SEO Title AI S…" at bounding box center [1418, 81] width 280 height 1291
click at [1346, 668] on span "Financiamiento /financiamiento" at bounding box center [1354, 672] width 99 height 9
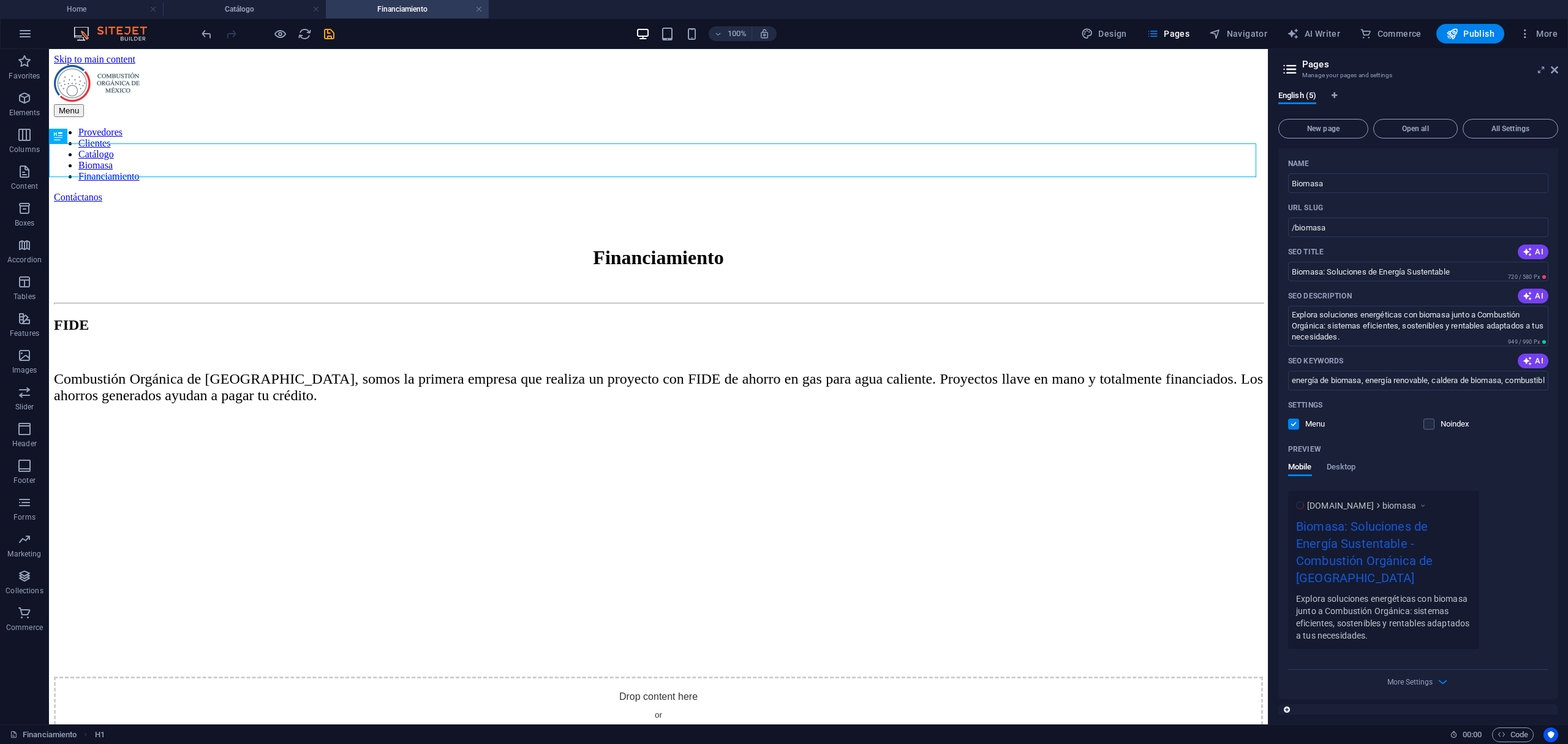
click at [1499, 715] on icon "button" at bounding box center [1504, 720] width 10 height 10
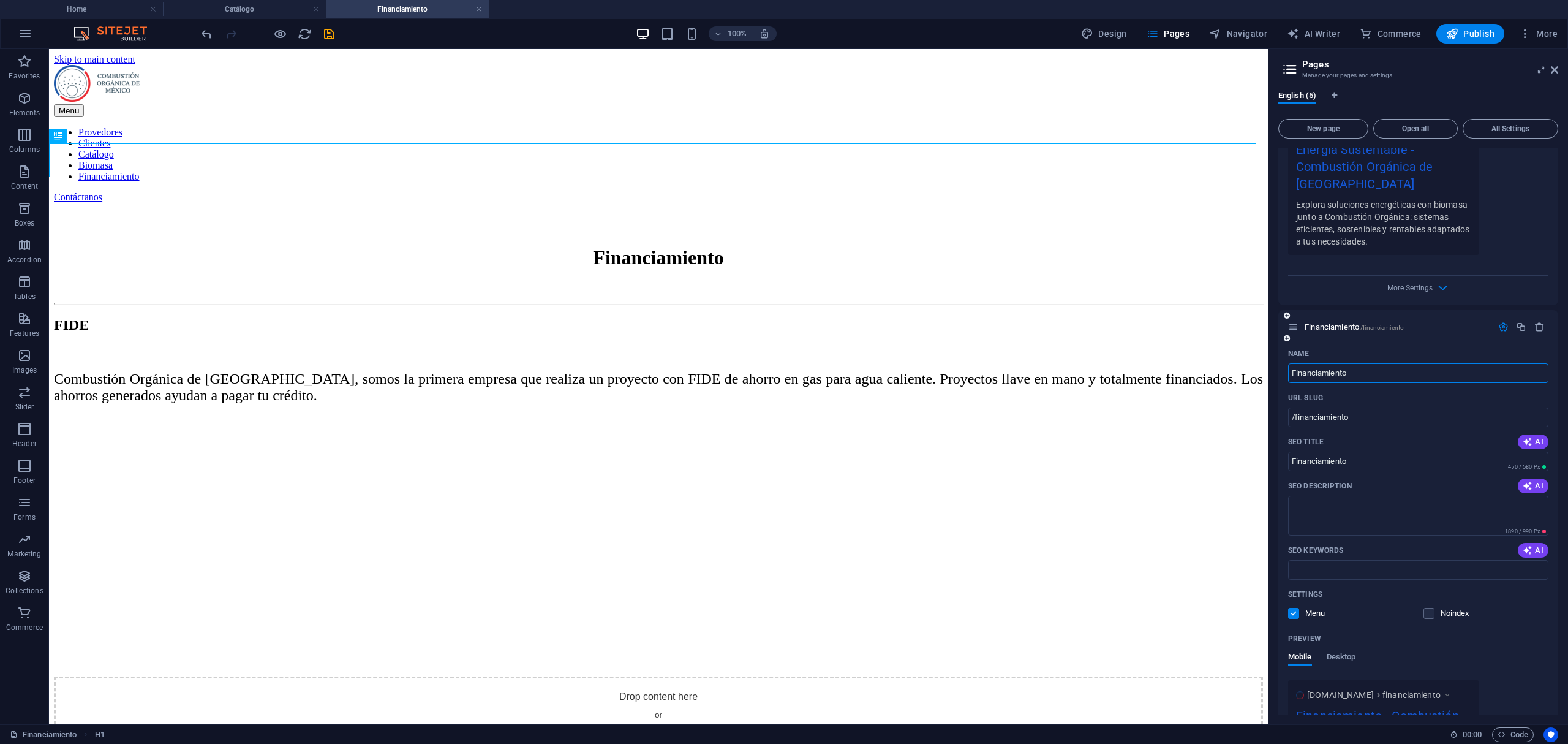
scroll to position [1062, 0]
click at [1524, 472] on button "AI" at bounding box center [1532, 479] width 31 height 15
click at [1519, 537] on div "AI" at bounding box center [1532, 544] width 31 height 15
click at [1523, 537] on button "AI" at bounding box center [1532, 544] width 31 height 15
type textarea "Discover Combustión Orgánica de México: leading FIDE projects for gas savings i…"
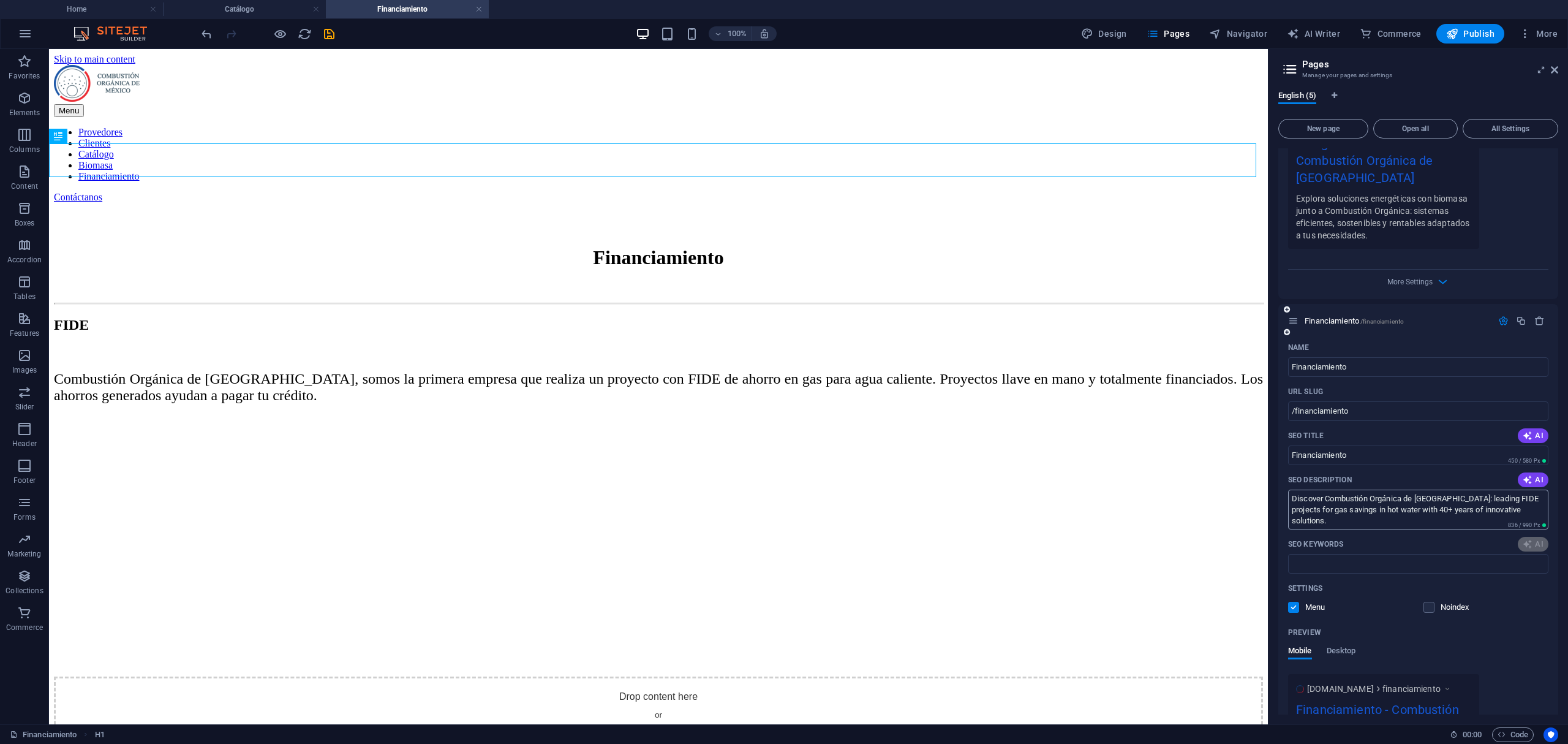
type input "FIDE financing, gas savings projects, hot water solutions, steam generation inn…"
drag, startPoint x: 1578, startPoint y: 546, endPoint x: 1174, endPoint y: 451, distance: 415.0
paste textarea "energía de biomasa, energía renovable, caldera de biomasa, combustibles de biom…"
click at [1412, 505] on textarea "energía de biomasa, energía renovable, caldera de biomasa, combustibles de biom…" at bounding box center [1418, 509] width 260 height 40
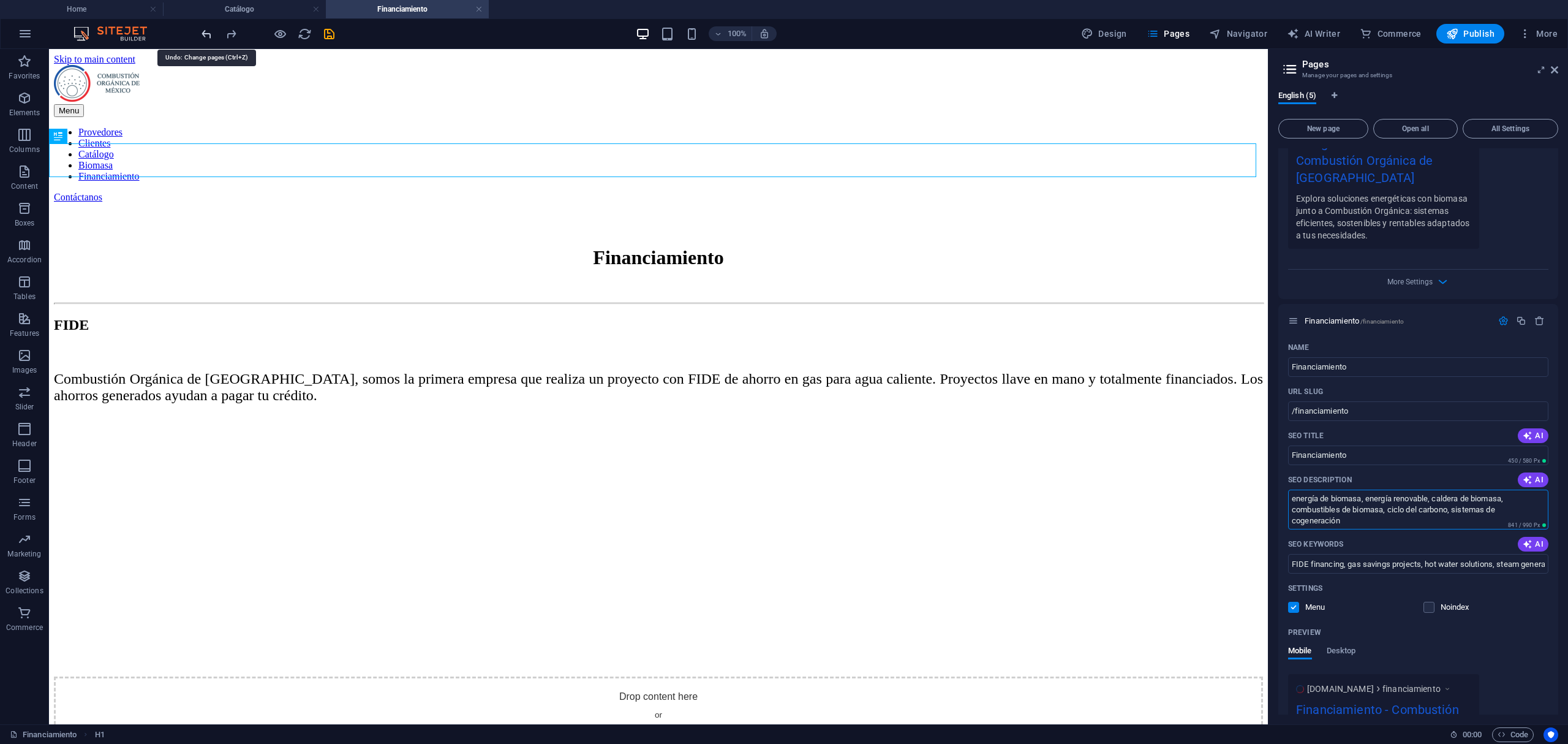
click at [209, 36] on icon "undo" at bounding box center [206, 34] width 14 height 14
drag, startPoint x: 1576, startPoint y: 538, endPoint x: 1243, endPoint y: 464, distance: 341.1
click at [1526, 501] on textarea "Discover Combustión Orgánica de México: leading FIDE projects for gas savings i…" at bounding box center [1418, 509] width 260 height 40
drag, startPoint x: 1575, startPoint y: 550, endPoint x: 1257, endPoint y: 481, distance: 325.4
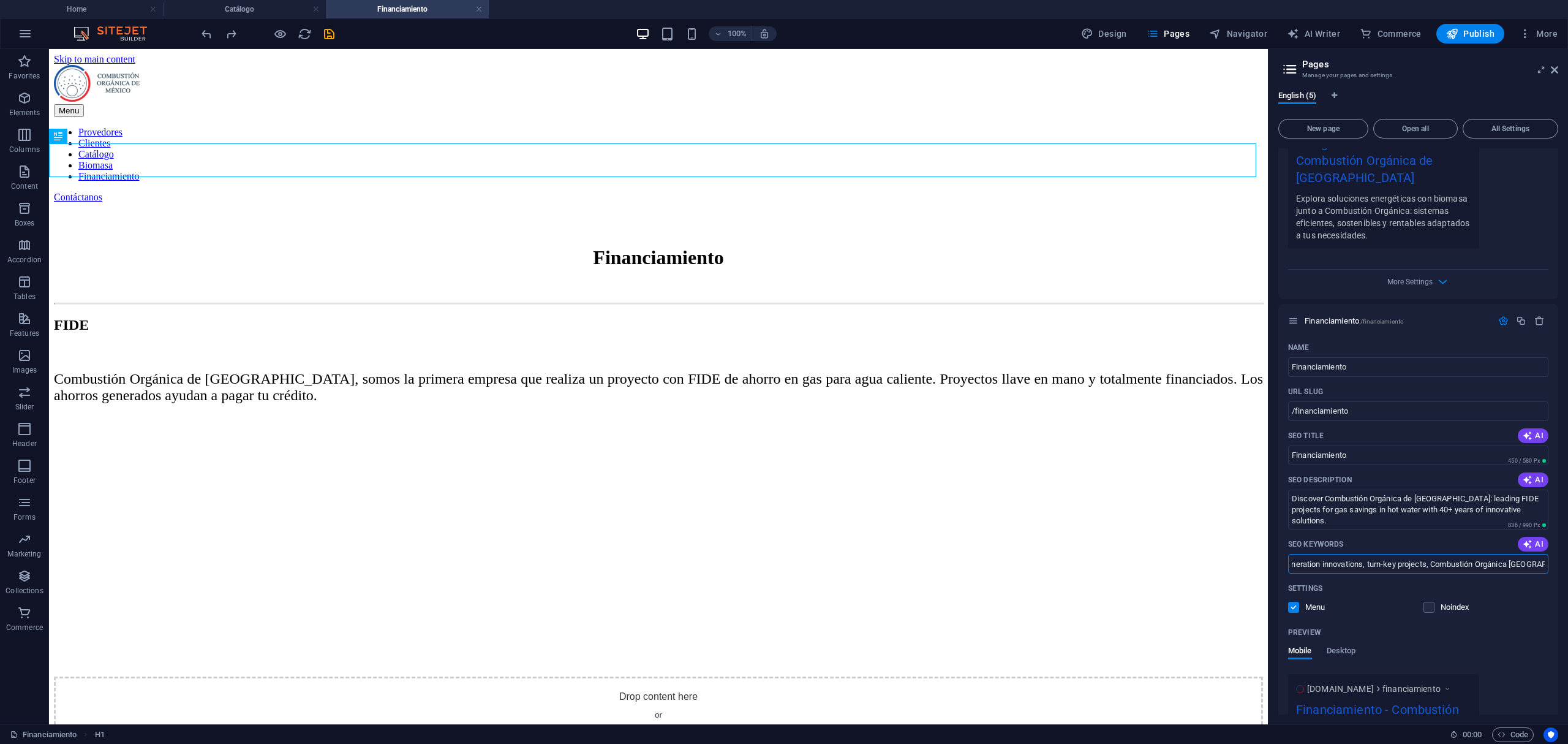
drag, startPoint x: 1291, startPoint y: 548, endPoint x: 1784, endPoint y: 552, distance: 493.0
click at [1567, 552] on html "Combustión Orgánica de México Home Catálogo Financiamiento Favorites Elements C…" at bounding box center [784, 372] width 1568 height 744
drag, startPoint x: 1528, startPoint y: 491, endPoint x: 1272, endPoint y: 471, distance: 256.8
click at [1272, 471] on div "English (5) New page Open all All Settings Inicio / Catálogo /catalogo Name Cat…" at bounding box center [1418, 403] width 300 height 643
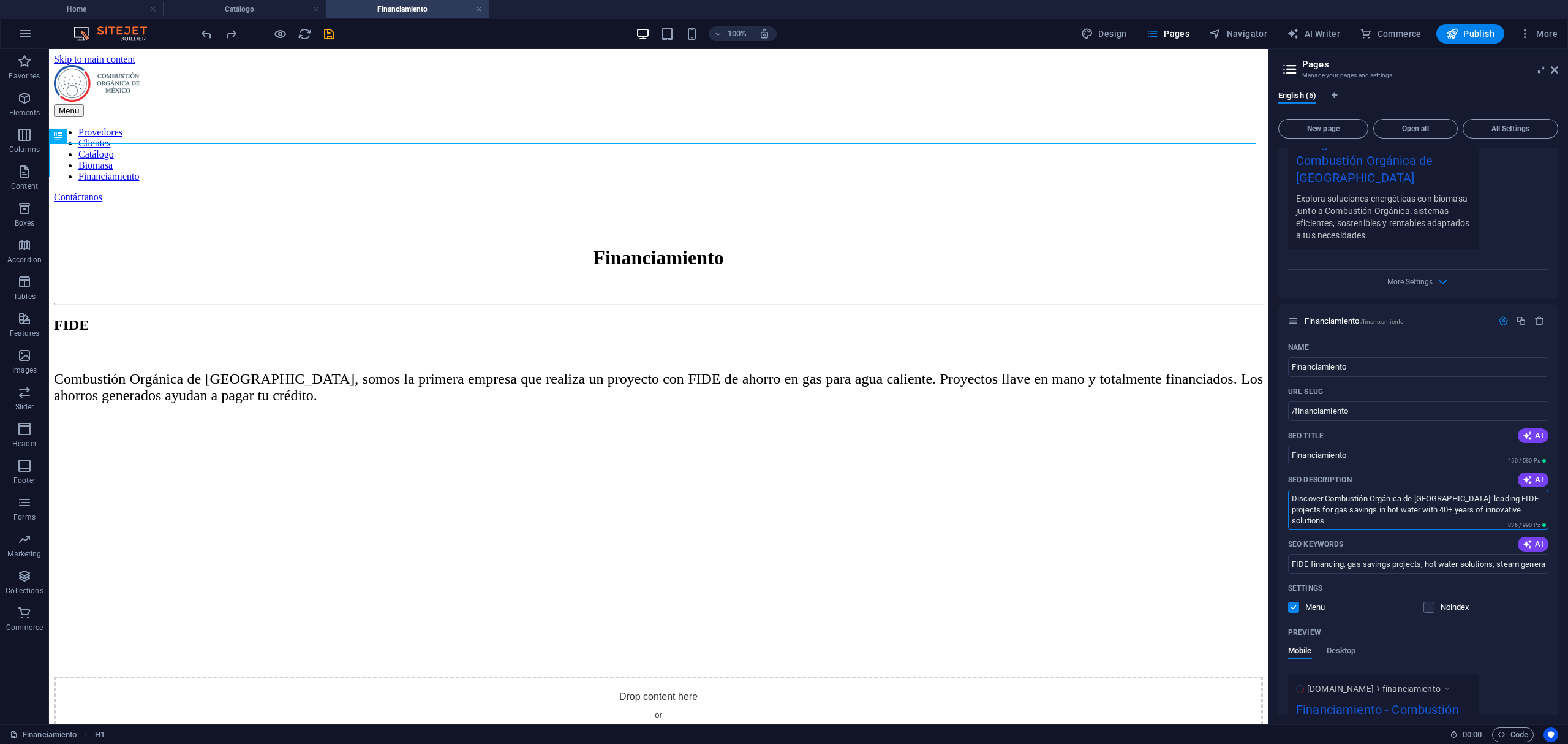
paste textarea "Combustión Orgánica de México lidera proyectos FIDE para ahorro de gas en siste…"
type textarea "Combustión Orgánica de México lidera proyectos FIDE para ahorro de gas en siste…"
drag, startPoint x: 1290, startPoint y: 547, endPoint x: 2121, endPoint y: 538, distance: 831.0
click at [1567, 538] on html "Combustión Orgánica de México Home Catálogo Financiamiento Favorites Elements C…" at bounding box center [784, 372] width 1568 height 744
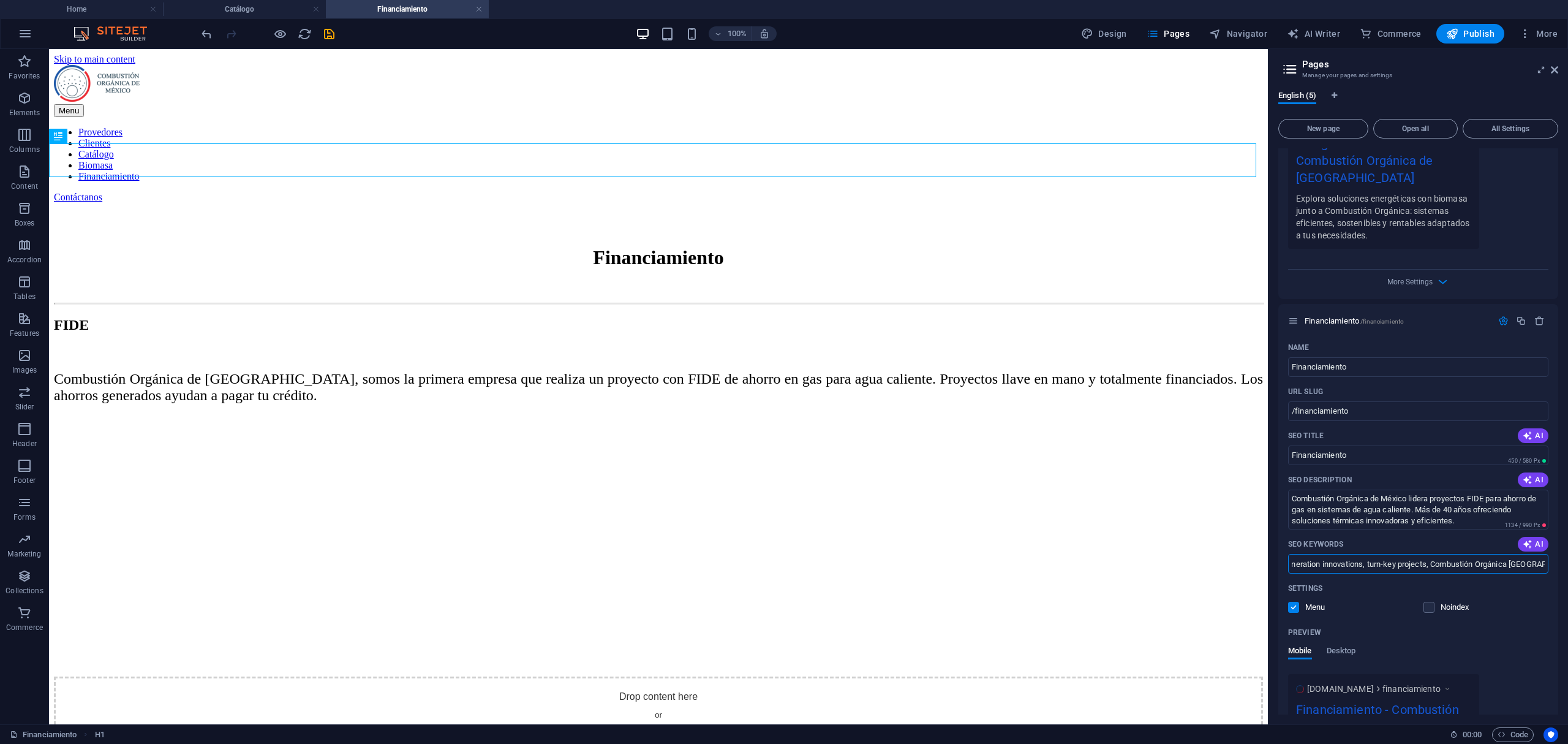
paste input "financiamiento FIDE, proyectos de ahorro de gas, soluciones de agua caliente, i…"
type input "financiamiento FIDE, proyectos de ahorro de gas, soluciones de agua caliente, i…"
click at [1497, 646] on div "Mobile Desktop" at bounding box center [1418, 657] width 260 height 23
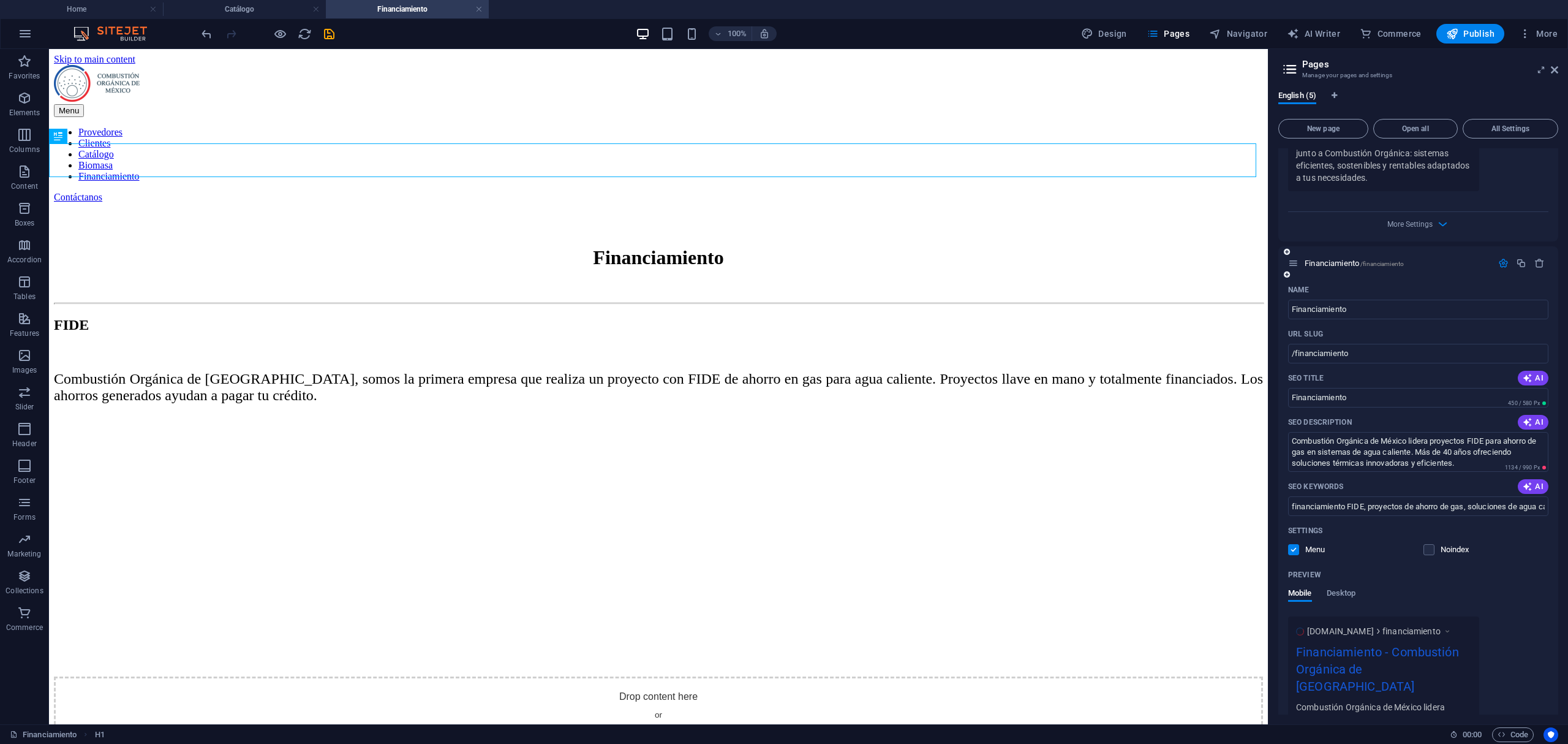
scroll to position [1235, 0]
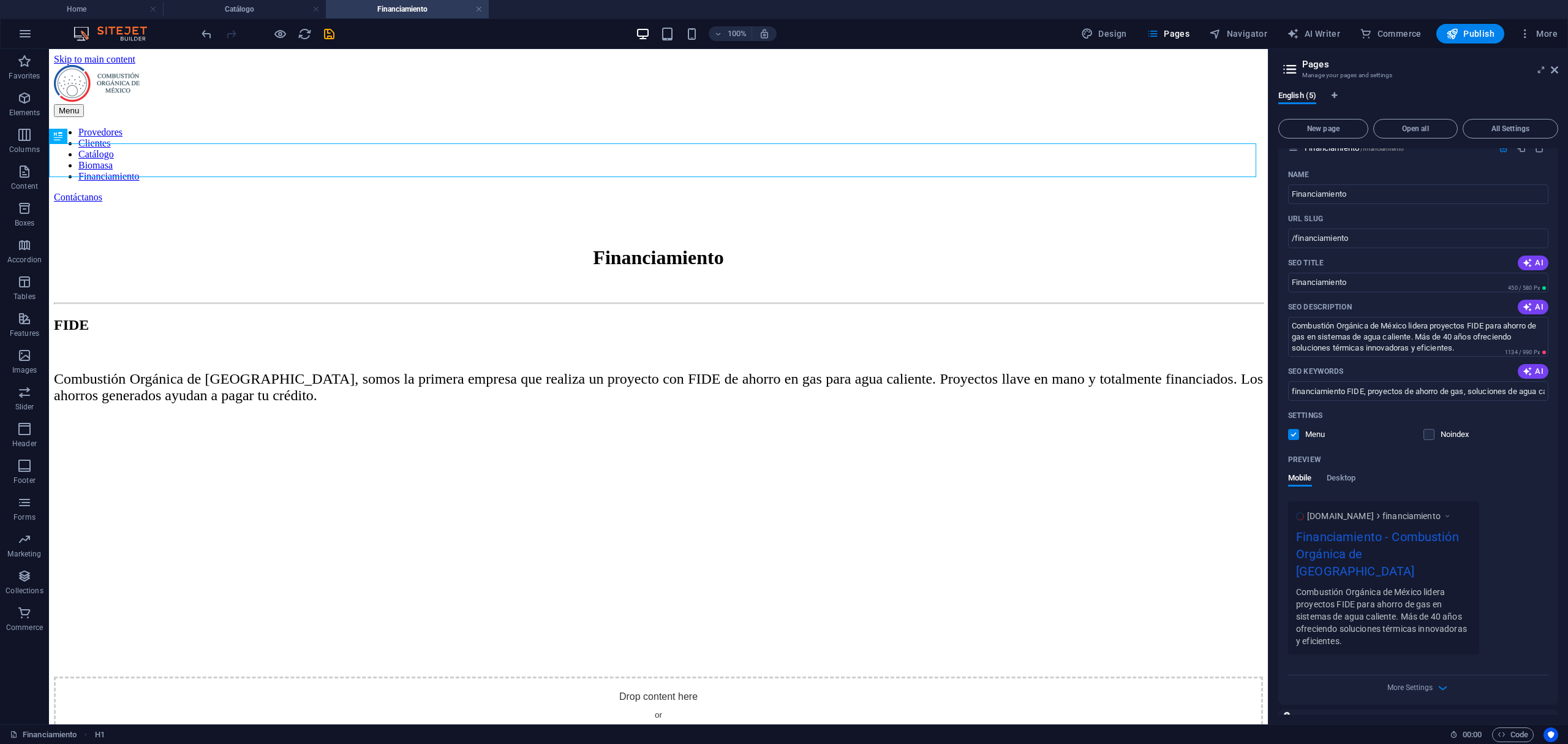
click at [1353, 723] on span "/contacto" at bounding box center [1351, 726] width 27 height 7
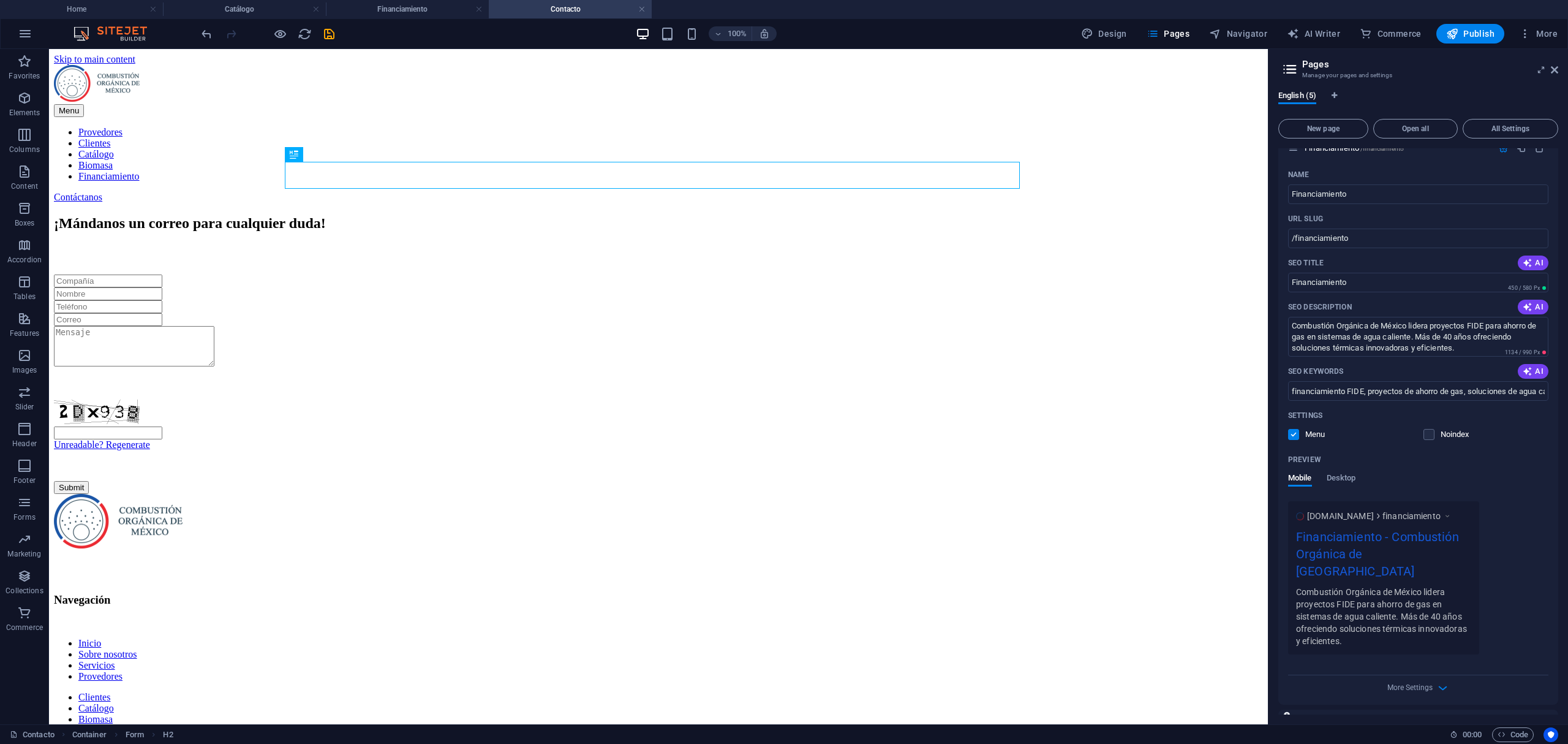
click at [1495, 721] on button "button" at bounding box center [1504, 726] width 18 height 10
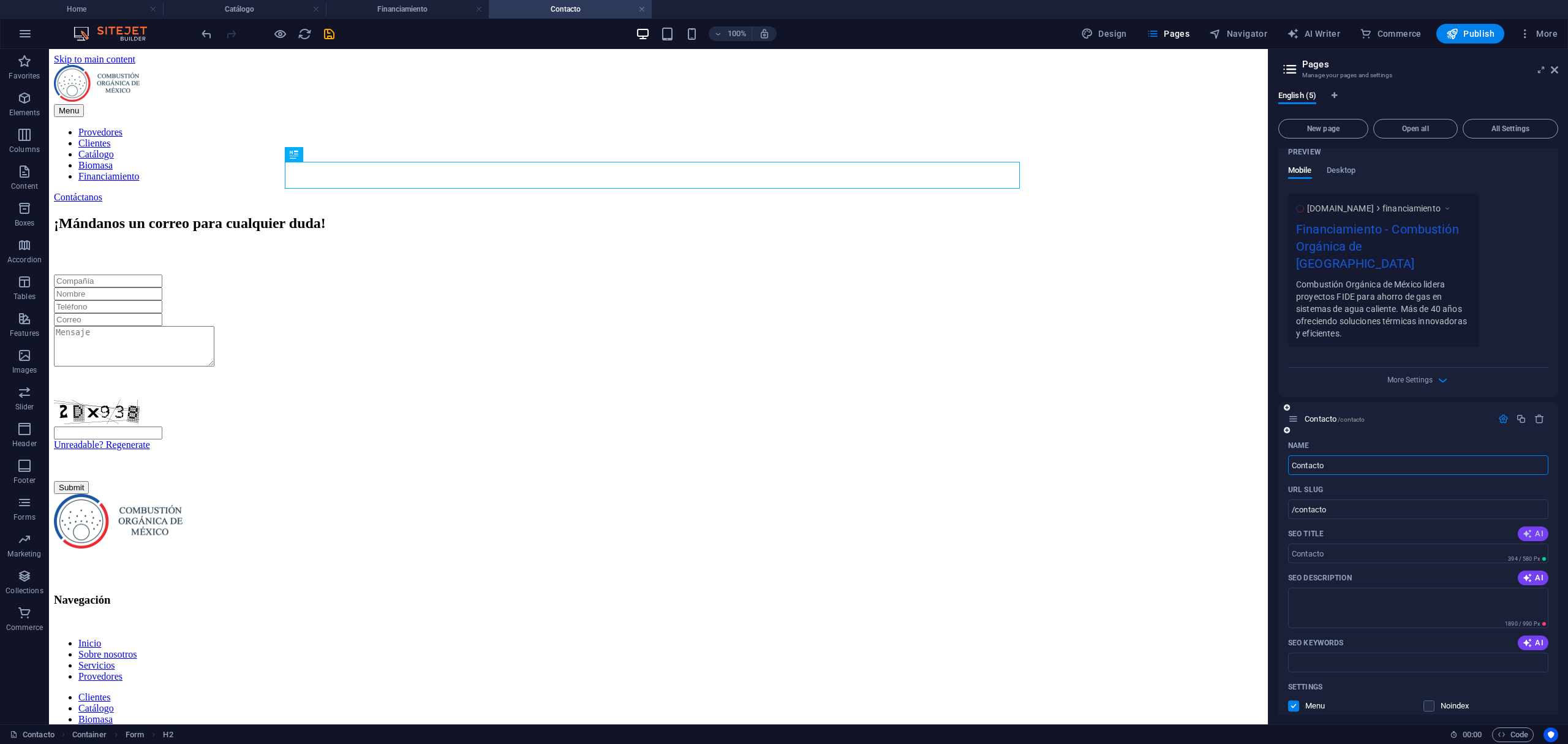
click at [1528, 529] on icon "button" at bounding box center [1527, 534] width 10 height 10
click at [1535, 572] on span "AI" at bounding box center [1532, 577] width 21 height 10
click at [1534, 638] on span "AI" at bounding box center [1532, 643] width 21 height 10
type input "Contact Us for Steam Solutions"
type textarea "Discover over 40 years of expertise in innovative steam generation solutions. C…"
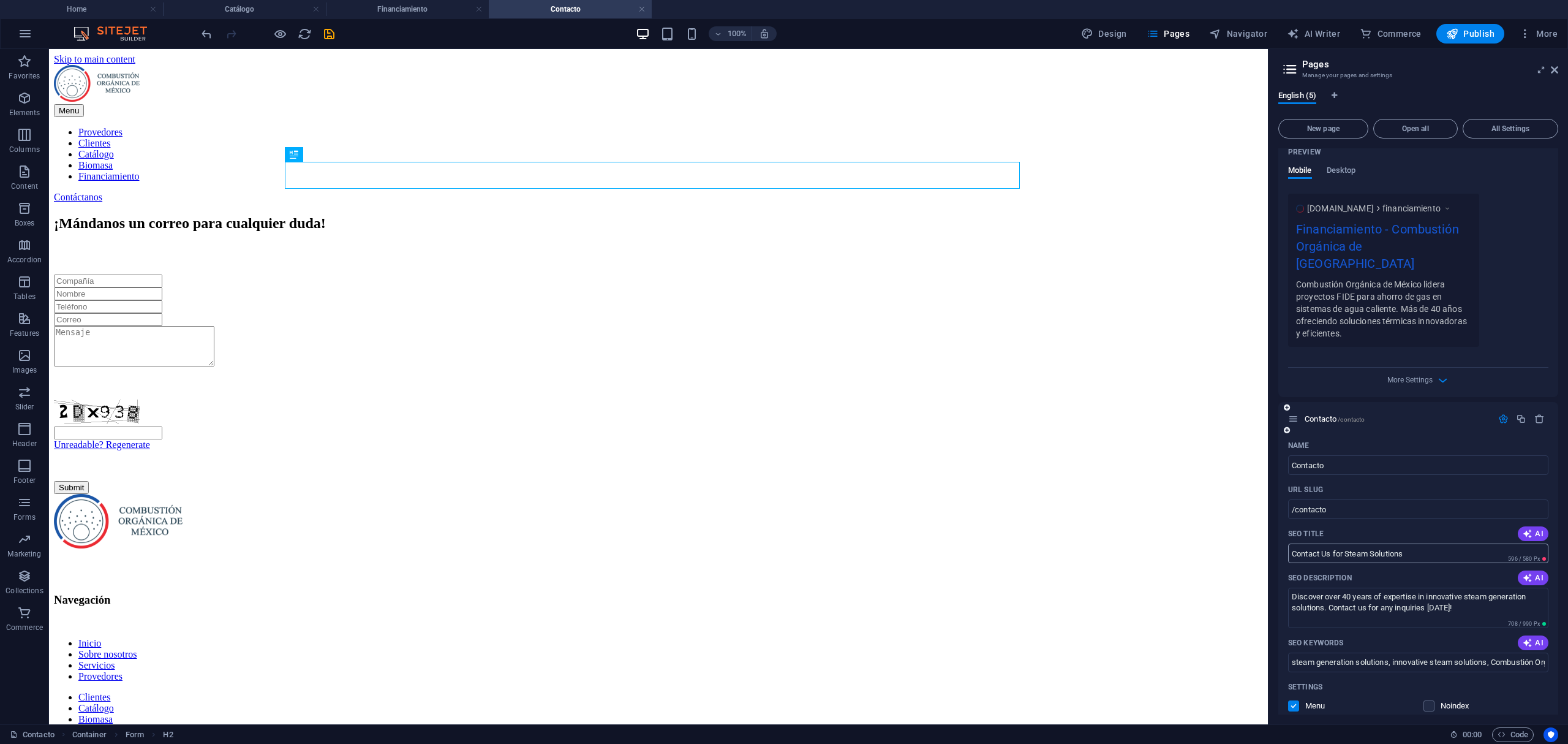
type input "Contact Us for Steam Solutions"
type textarea "Discover over 40 years of expertise in innovative steam generation solutions. C…"
type input "steam generation solutions, innovative steam solutions, Combustión Orgánica, Gu…"
drag, startPoint x: 1468, startPoint y: 573, endPoint x: 1213, endPoint y: 525, distance: 259.5
click at [1431, 544] on input "Contact Us for Steam Solutions" at bounding box center [1418, 554] width 260 height 20
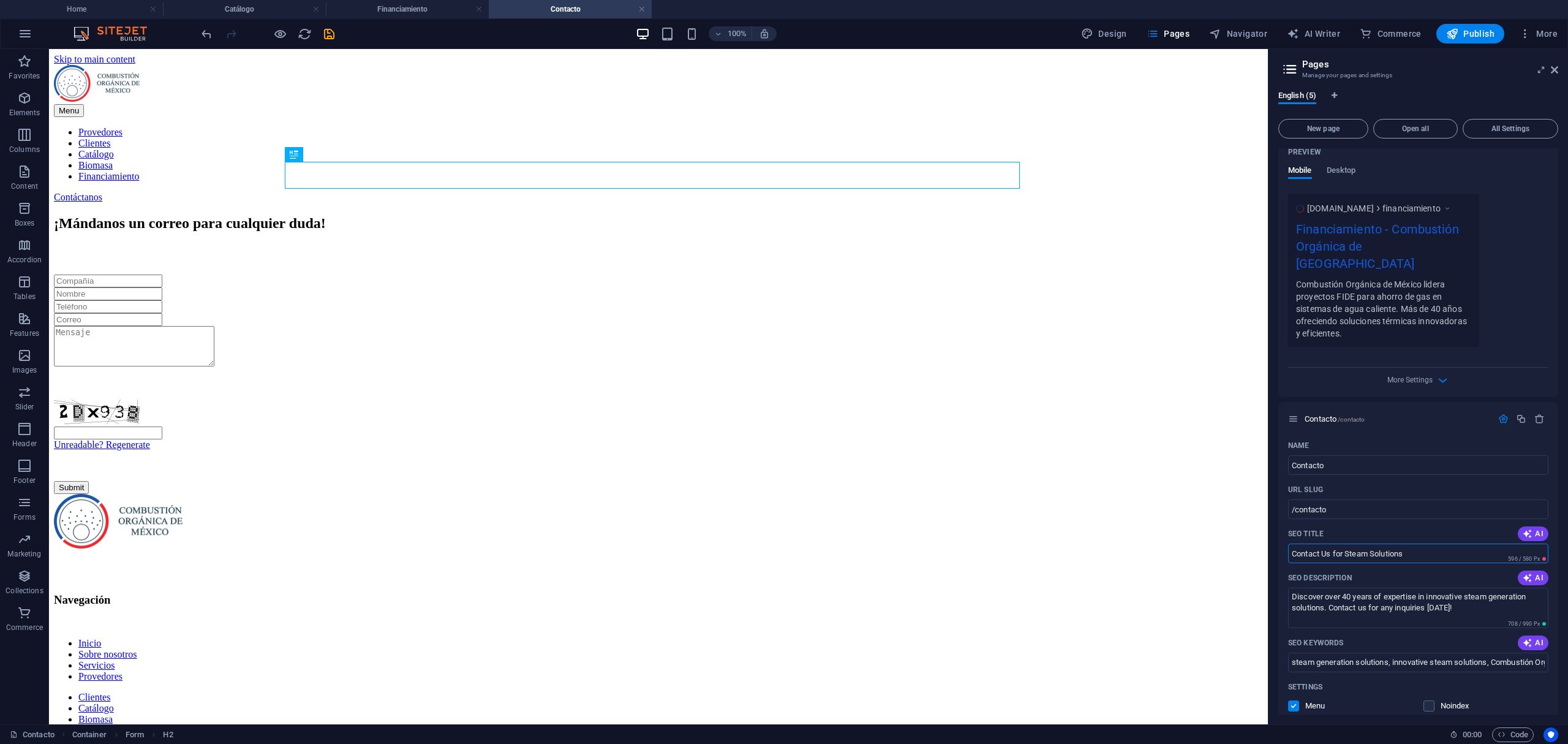
drag, startPoint x: 1431, startPoint y: 521, endPoint x: 1277, endPoint y: 523, distance: 154.0
click at [1277, 523] on div "English (5) New page Open all All Settings Inicio / Catálogo /catalogo Name Cat…" at bounding box center [1418, 403] width 300 height 643
drag, startPoint x: 1489, startPoint y: 568, endPoint x: 1186, endPoint y: 545, distance: 303.9
click at [1466, 595] on div "Name Contacto ​ URL SLUG /contacto ​ SEO Title AI Contact Us for Steam Solution…" at bounding box center [1418, 692] width 280 height 515
drag, startPoint x: 1508, startPoint y: 628, endPoint x: 1206, endPoint y: 567, distance: 308.1
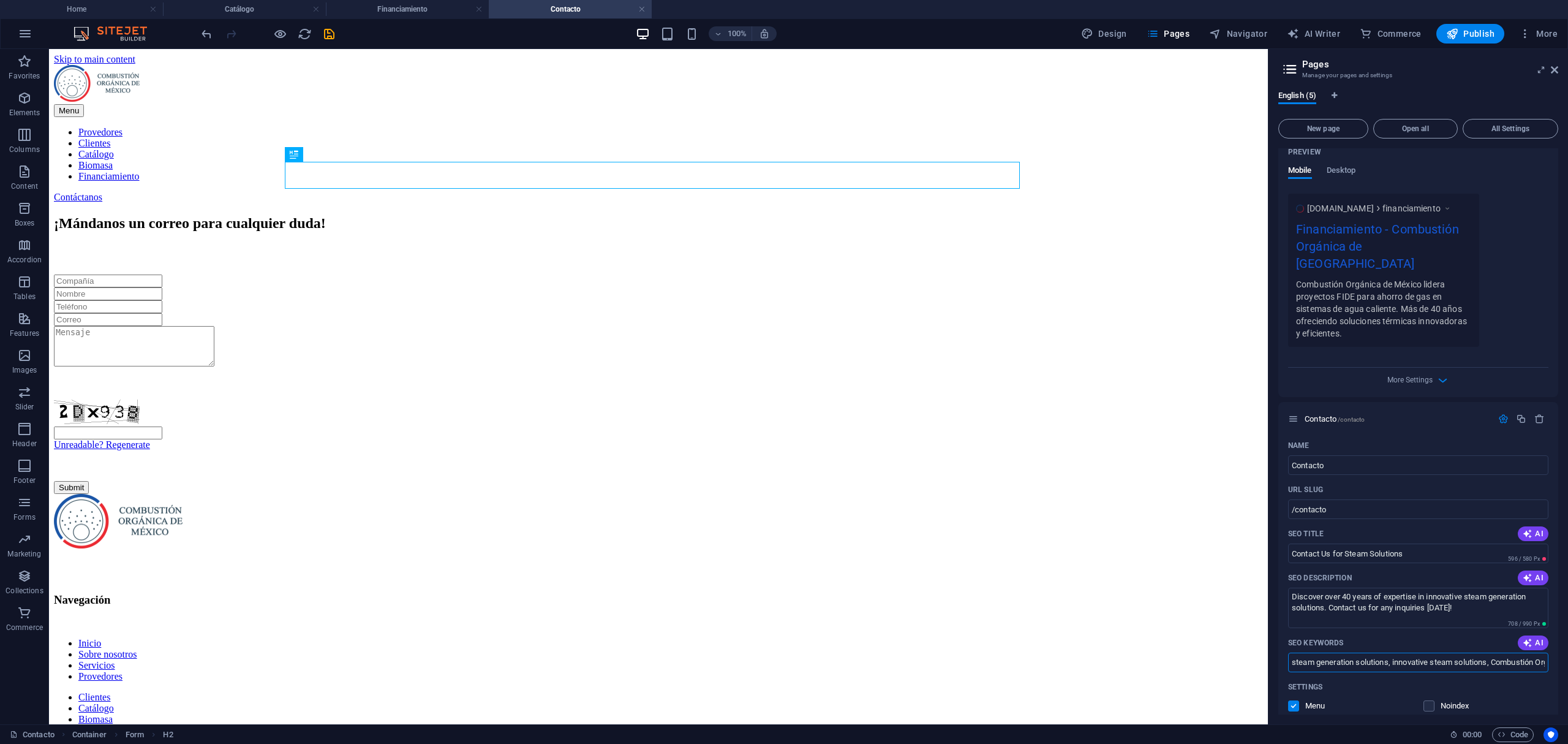
scroll to position [0, 349]
drag, startPoint x: 1291, startPoint y: 632, endPoint x: 1901, endPoint y: 632, distance: 610.0
click at [1567, 632] on html "Combustión Orgánica de México Home Catálogo Financiamiento Contacto Favorites E…" at bounding box center [784, 372] width 1568 height 744
drag, startPoint x: 1466, startPoint y: 567, endPoint x: 1163, endPoint y: 555, distance: 303.2
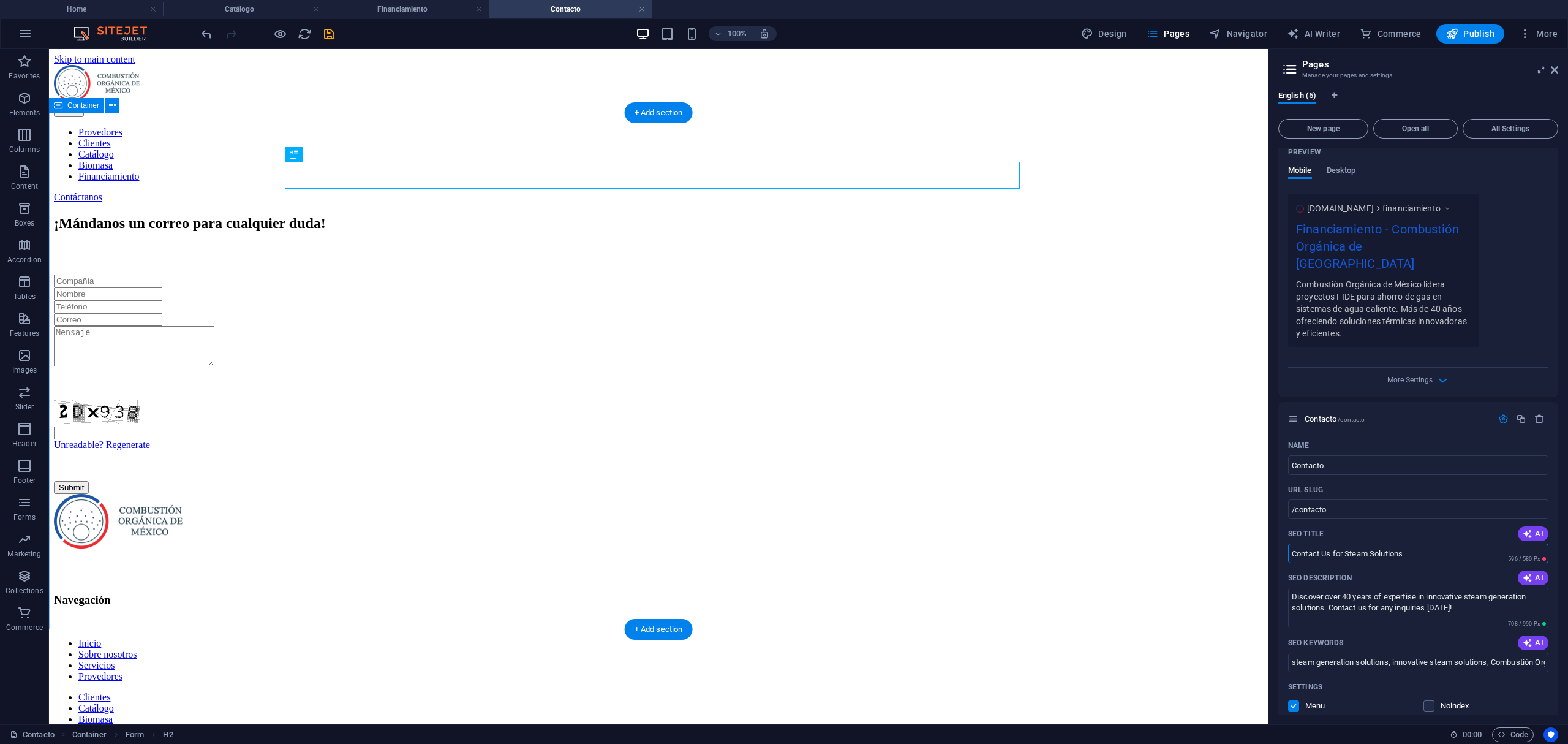
paste input "áctanos para Soluciones de Vapor"
type input "Contáctanos para Soluciones de Vapor"
drag, startPoint x: 1527, startPoint y: 633, endPoint x: 1317, endPoint y: 614, distance: 210.9
paste textarea "Más de 40 años de experiencia en soluciones innovadoras de generación de vapor.…"
type textarea "Más de 40 años de experiencia en soluciones innovadoras de generación de vapor.…"
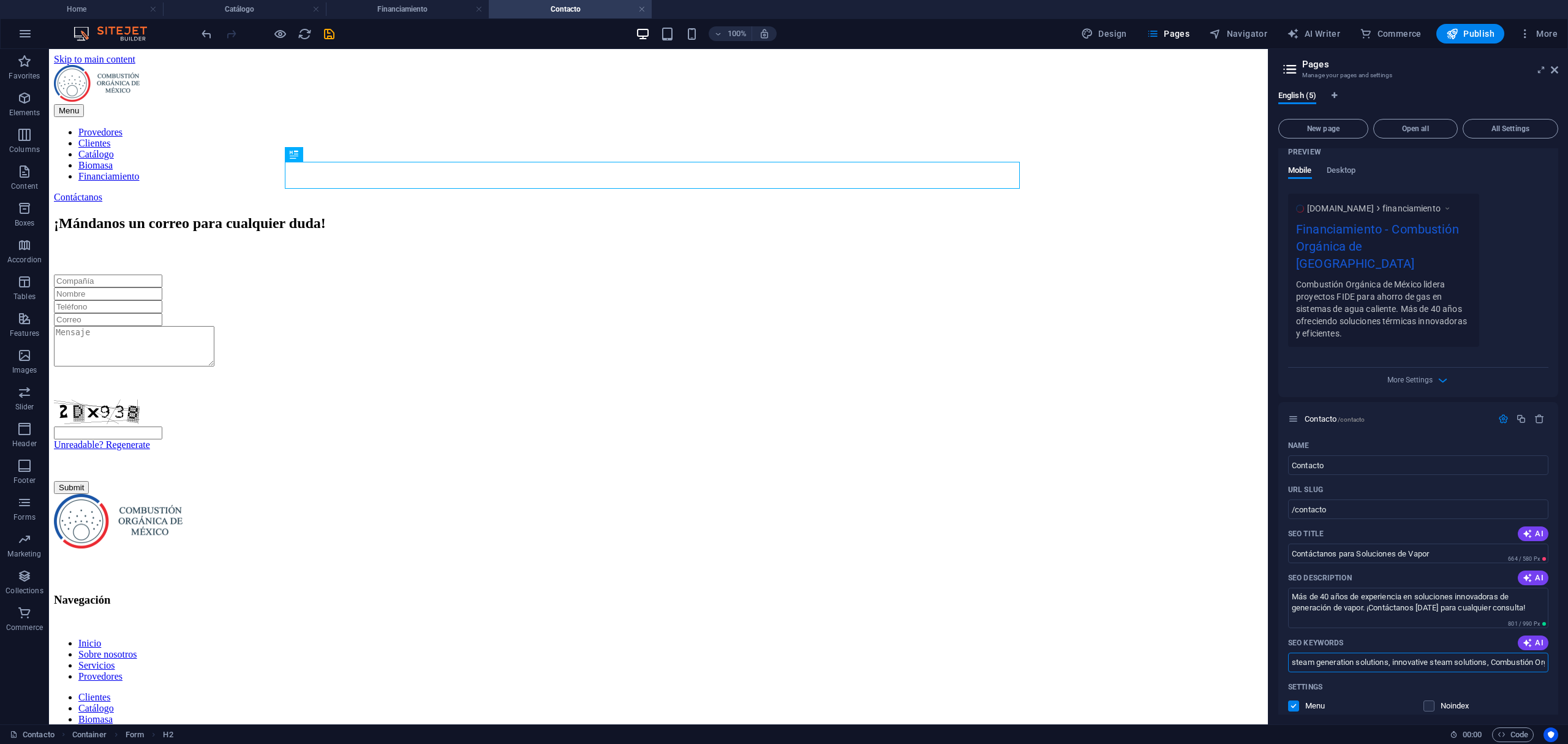
scroll to position [0, 349]
drag, startPoint x: 1289, startPoint y: 630, endPoint x: 1856, endPoint y: 566, distance: 570.6
click at [1567, 566] on html "Combustión Orgánica de México Home Catálogo Financiamiento Contacto Favorites E…" at bounding box center [784, 372] width 1568 height 744
paste input "oluciones de generación de vapor, soluciones innovadoras de vapor, Combustión O…"
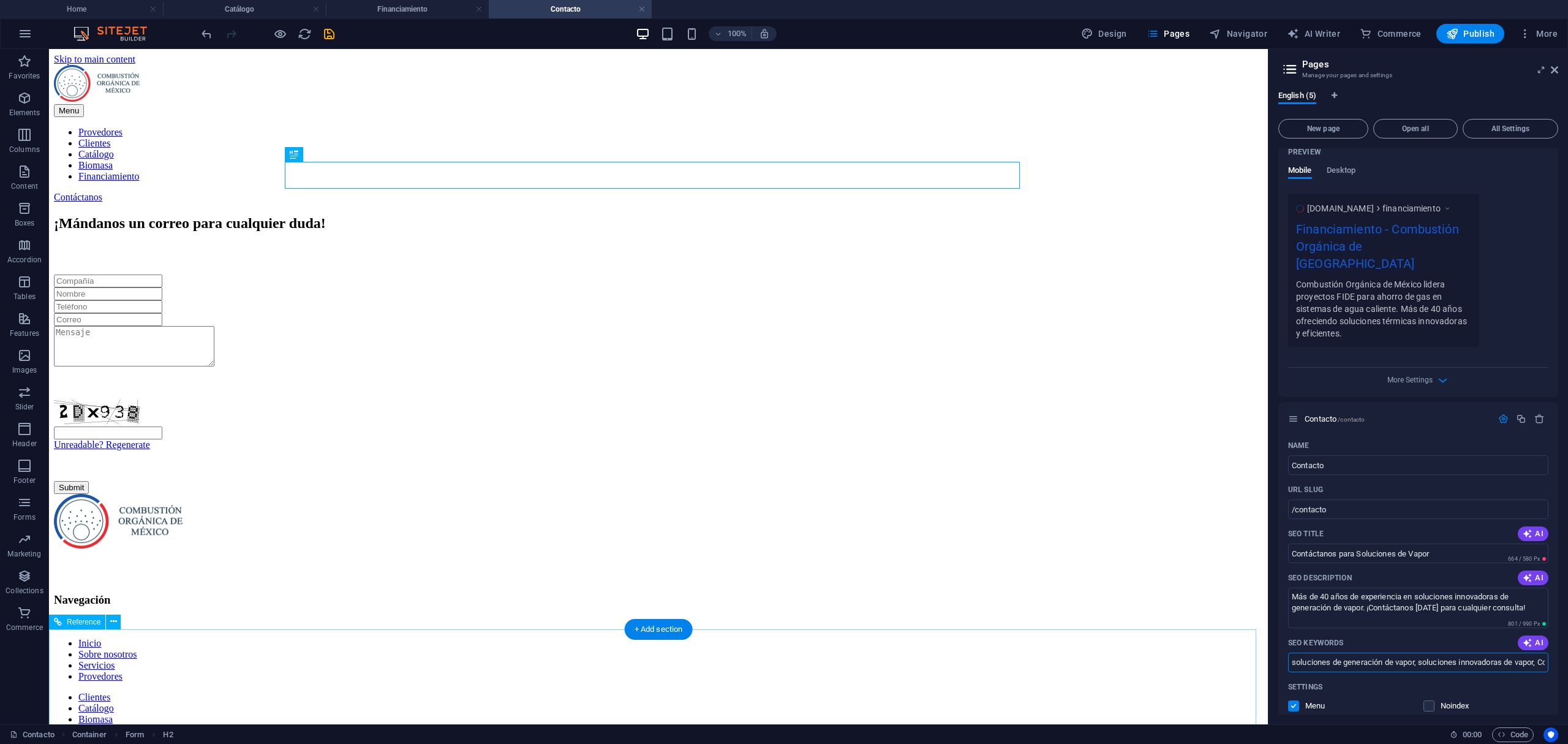
drag, startPoint x: 1319, startPoint y: 701, endPoint x: 1074, endPoint y: 680, distance: 245.9
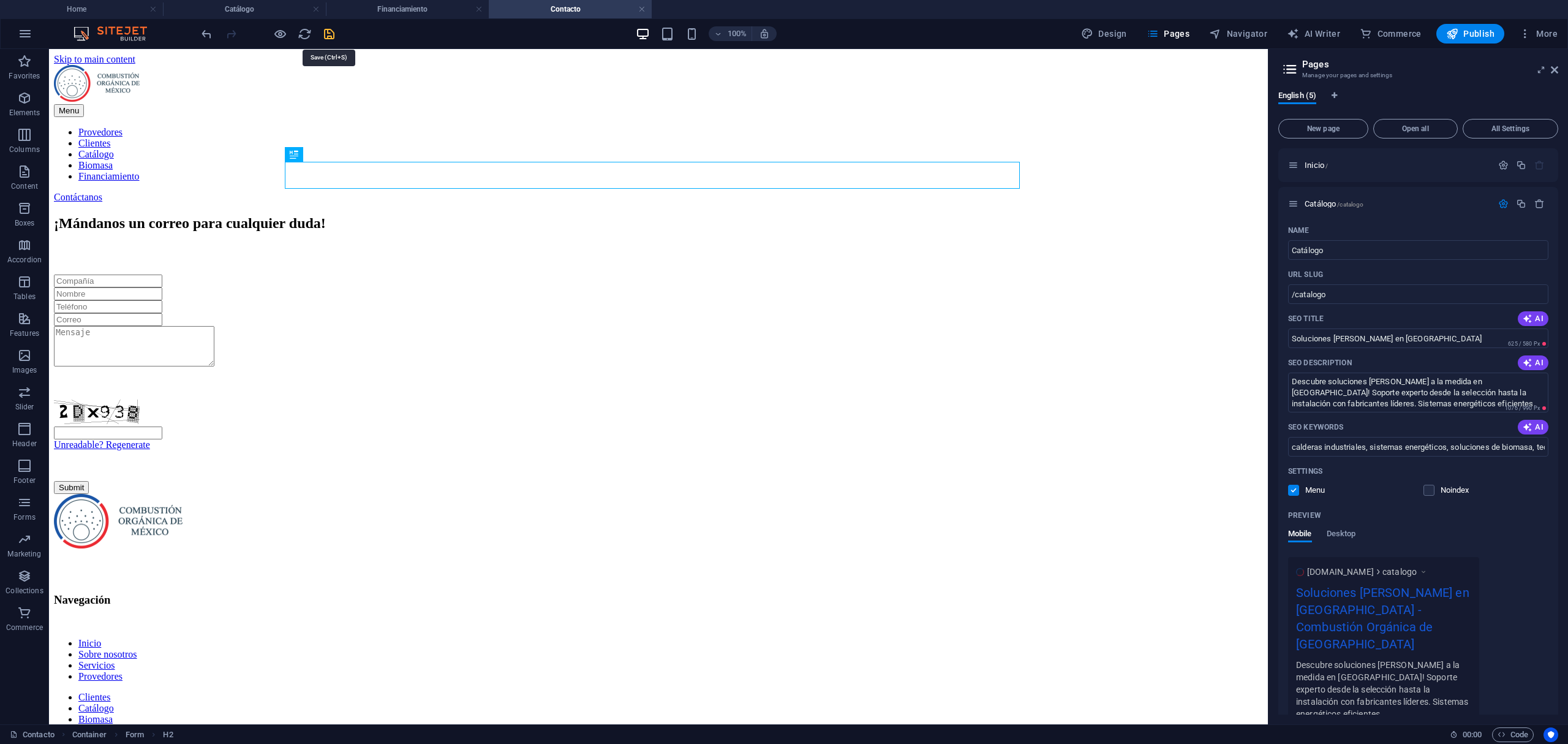
type input "soluciones de generación de vapor, soluciones innovadoras de vapor, Combustión …"
click at [324, 30] on icon "save" at bounding box center [329, 34] width 14 height 14
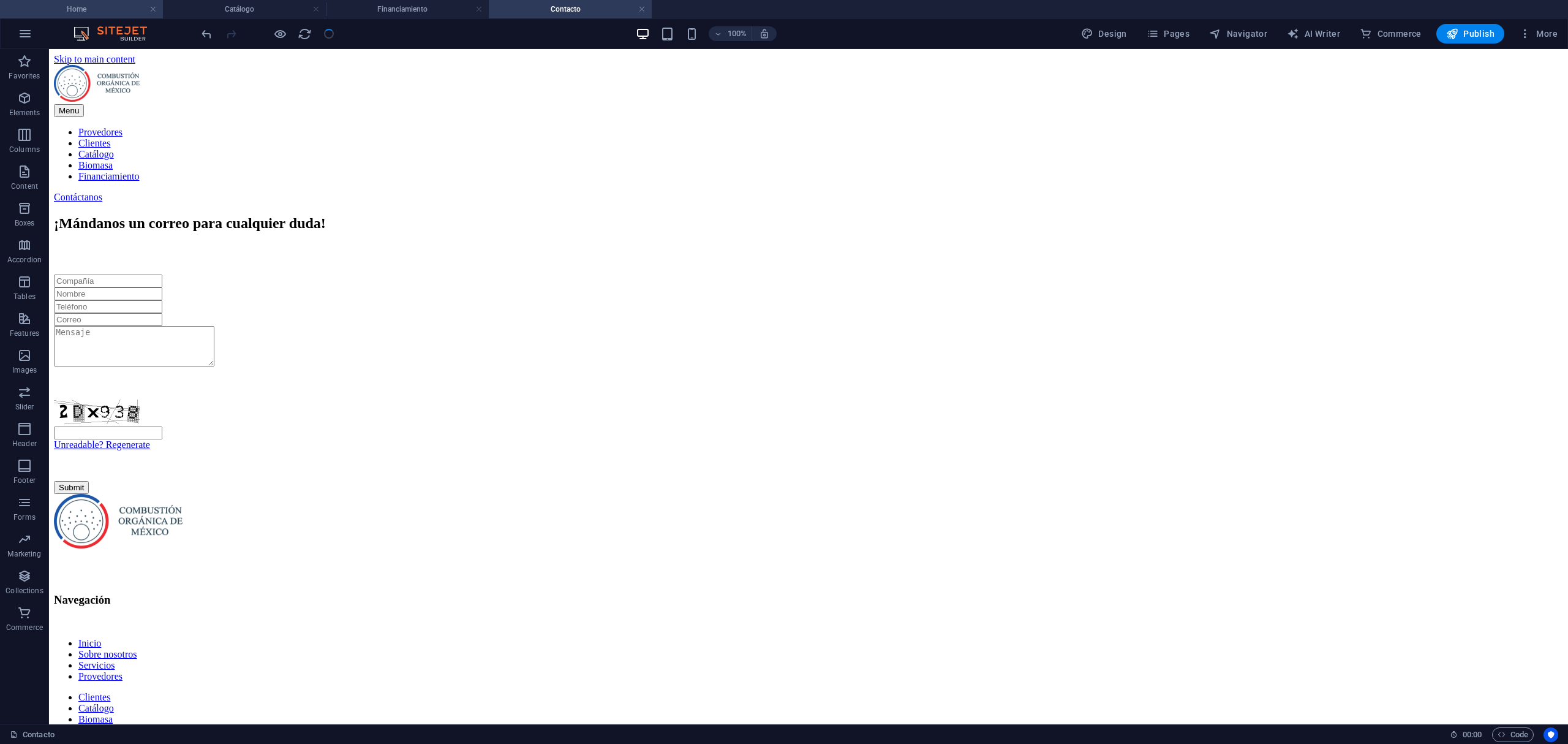
click at [12, 17] on li "Home" at bounding box center [81, 9] width 163 height 19
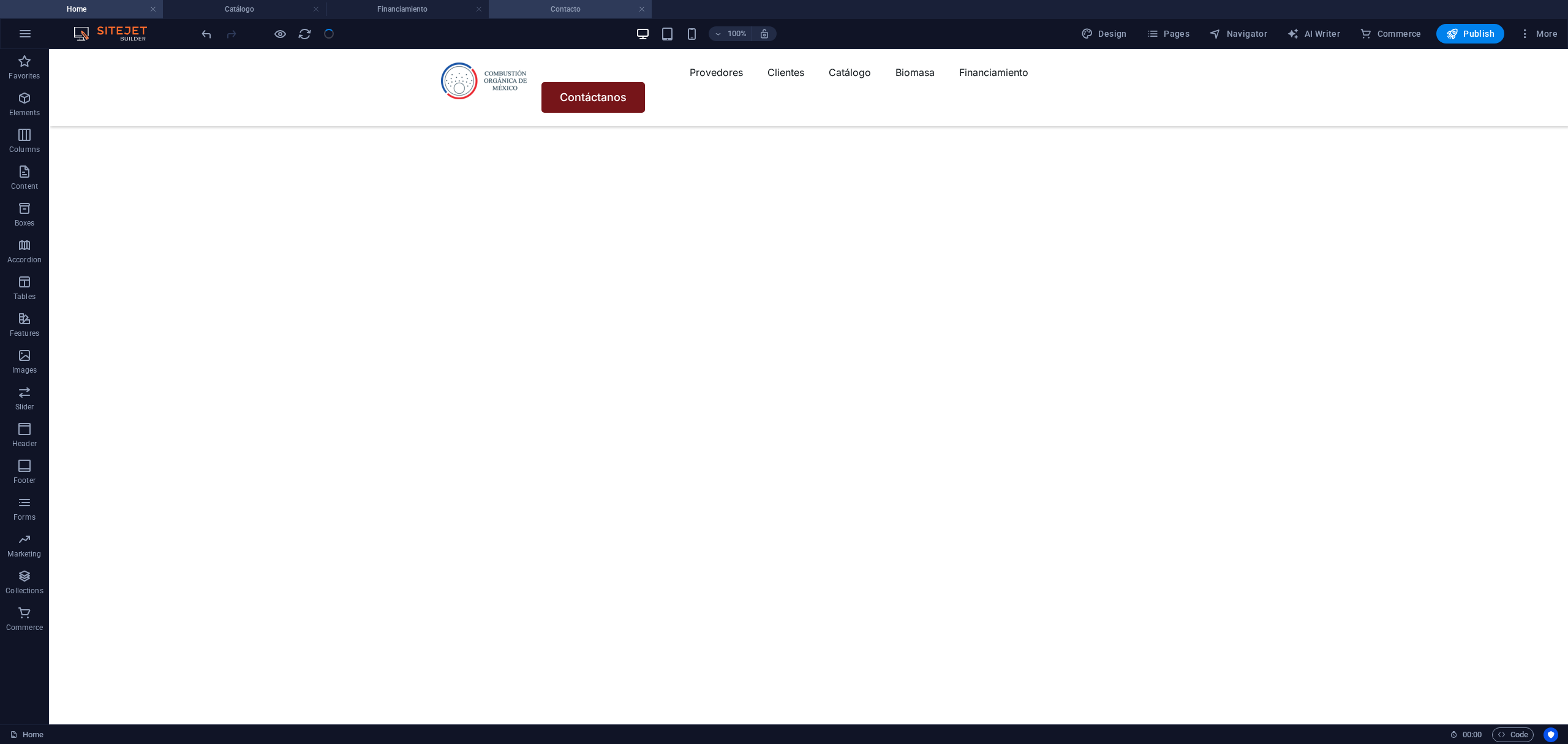
scroll to position [621, 0]
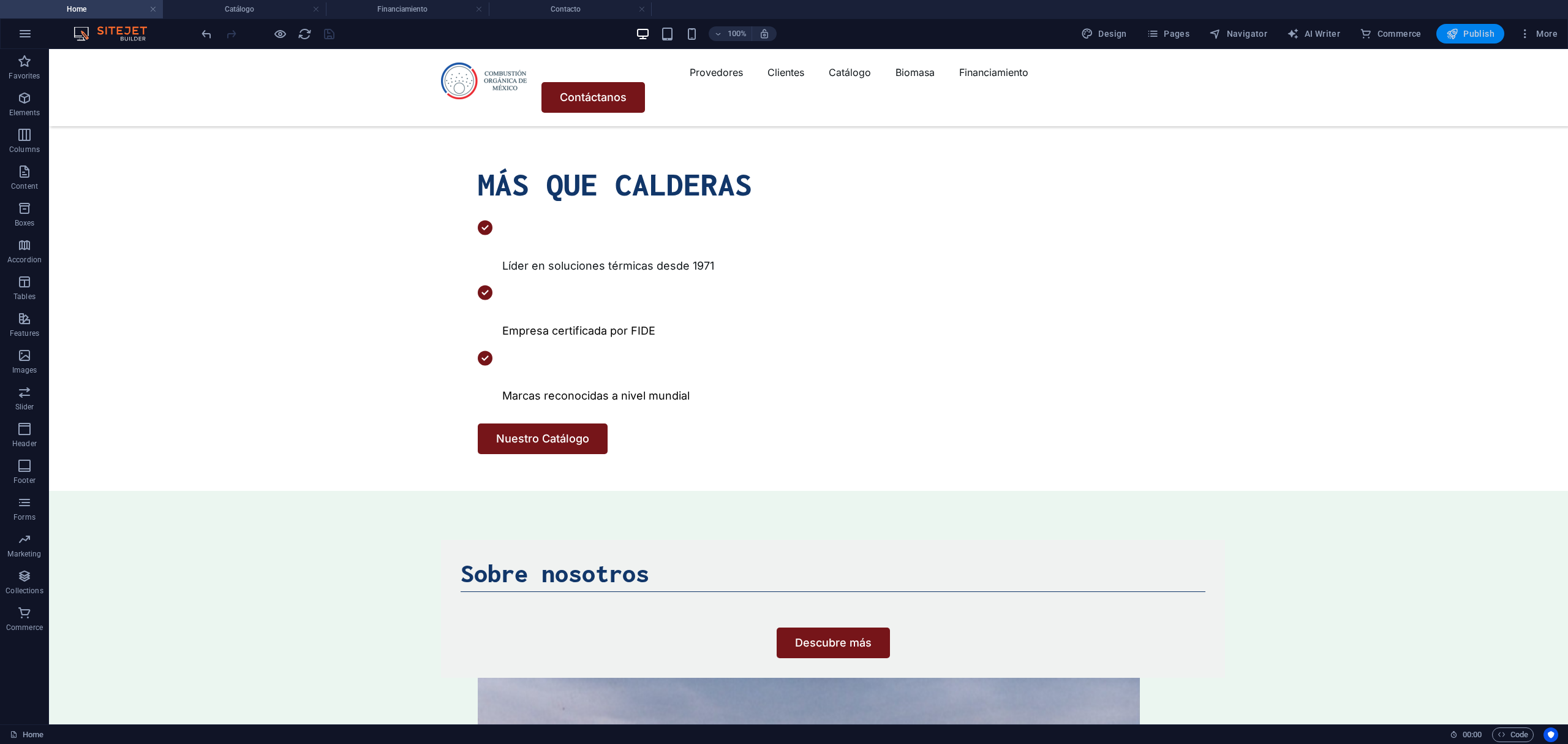
click at [1469, 37] on span "Publish" at bounding box center [1470, 34] width 49 height 12
click at [1466, 28] on span "Publish" at bounding box center [1470, 34] width 49 height 12
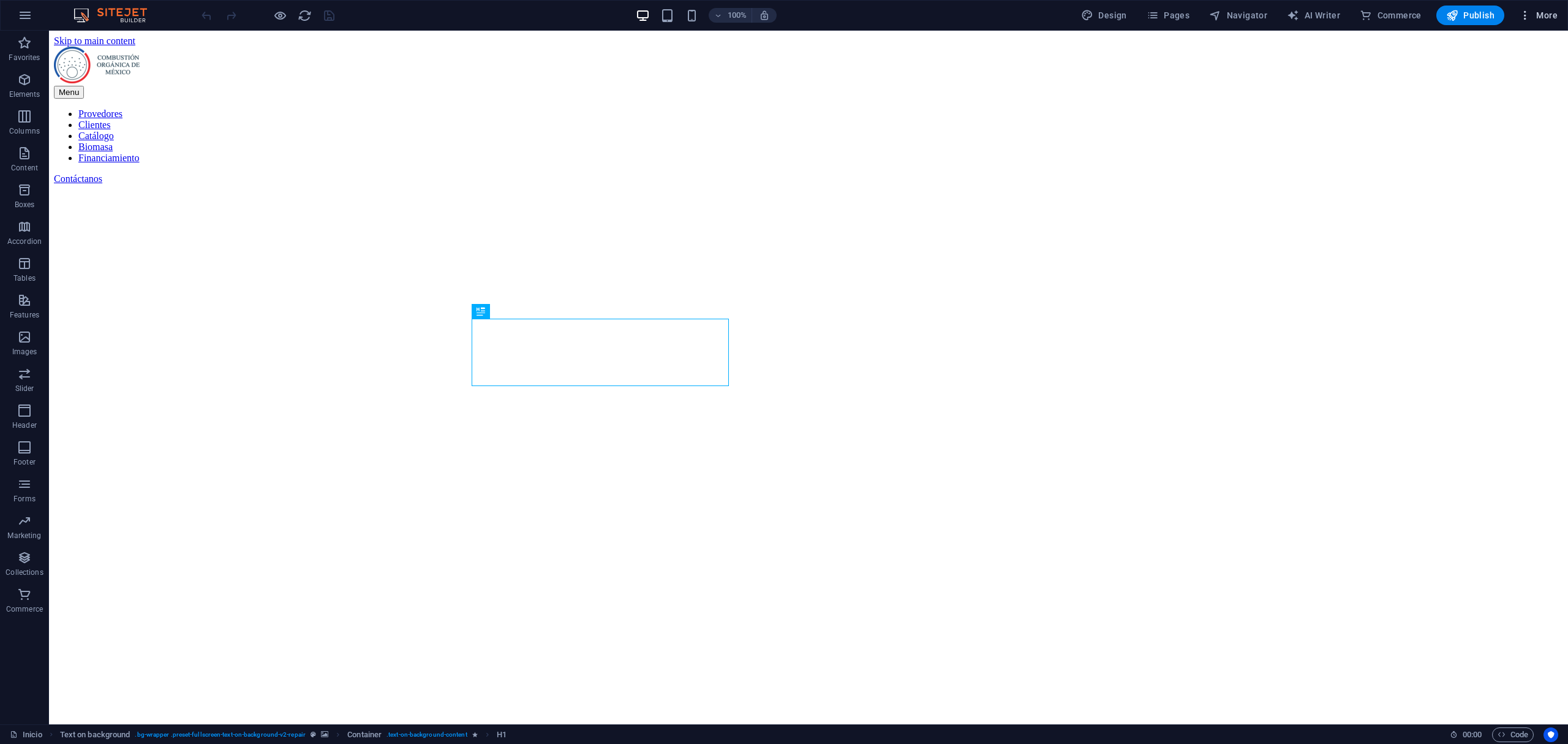
click at [1532, 16] on span "More" at bounding box center [1538, 15] width 39 height 12
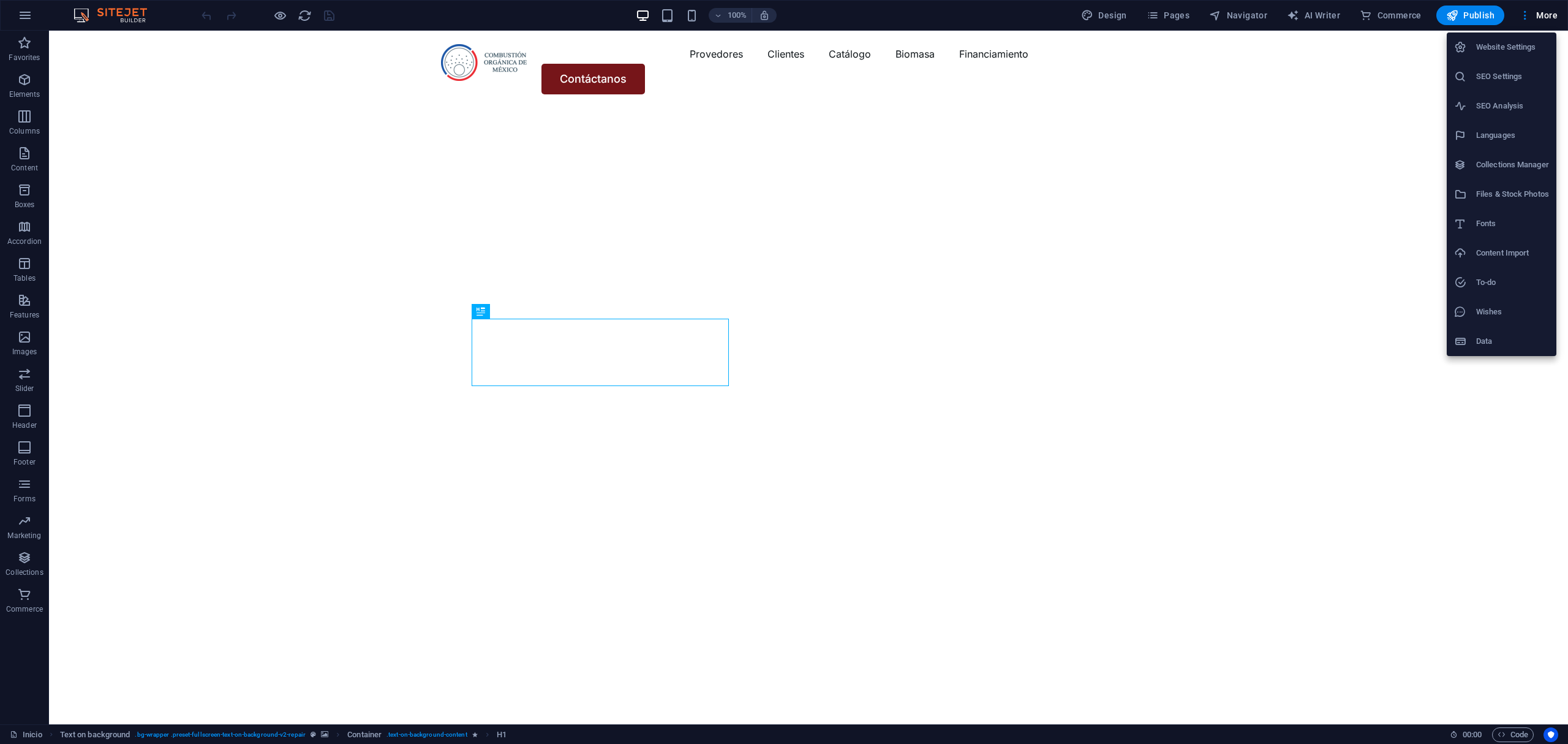
click at [1498, 66] on li "SEO Settings" at bounding box center [1502, 76] width 110 height 30
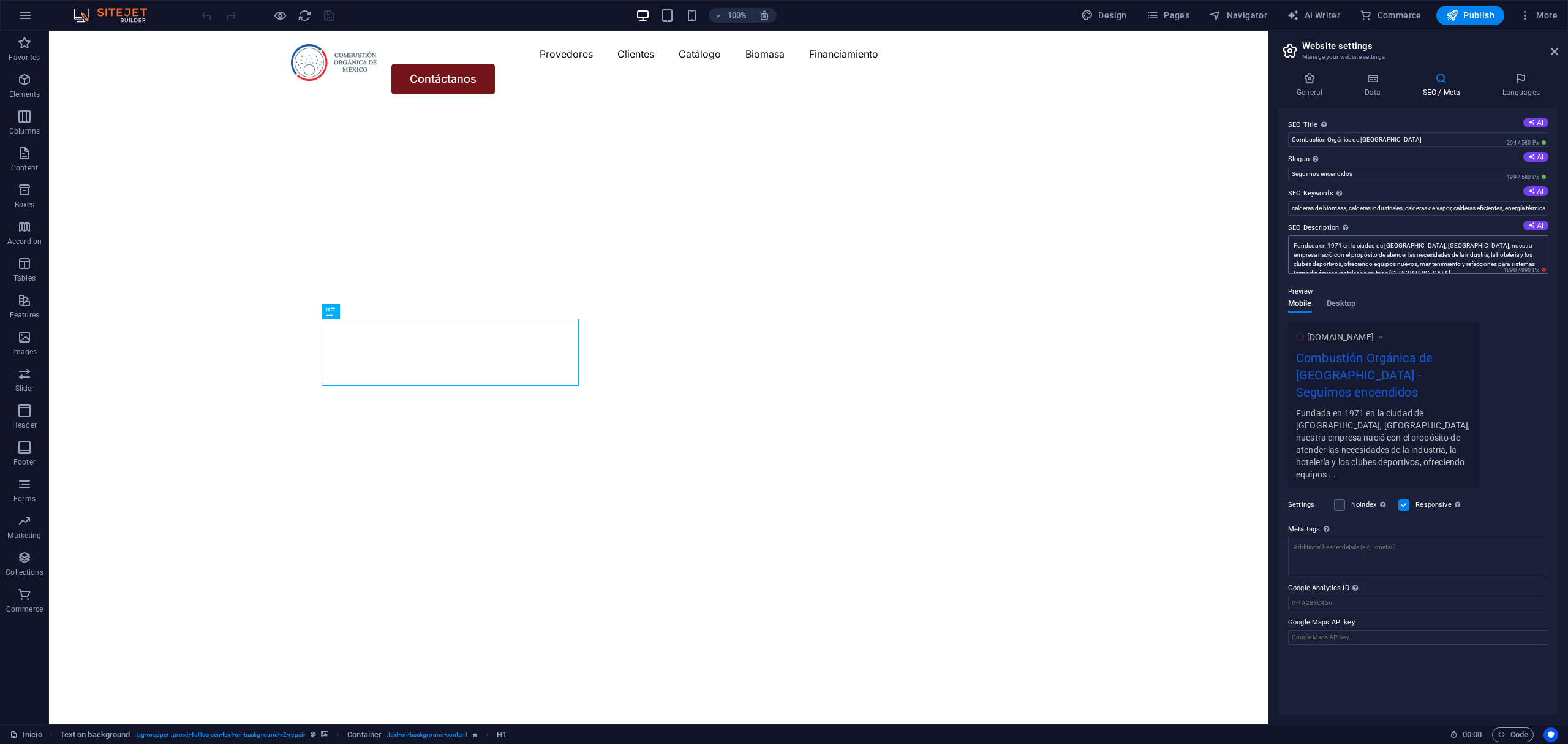
scroll to position [9, 0]
click at [1179, 10] on span "Pages" at bounding box center [1167, 15] width 43 height 12
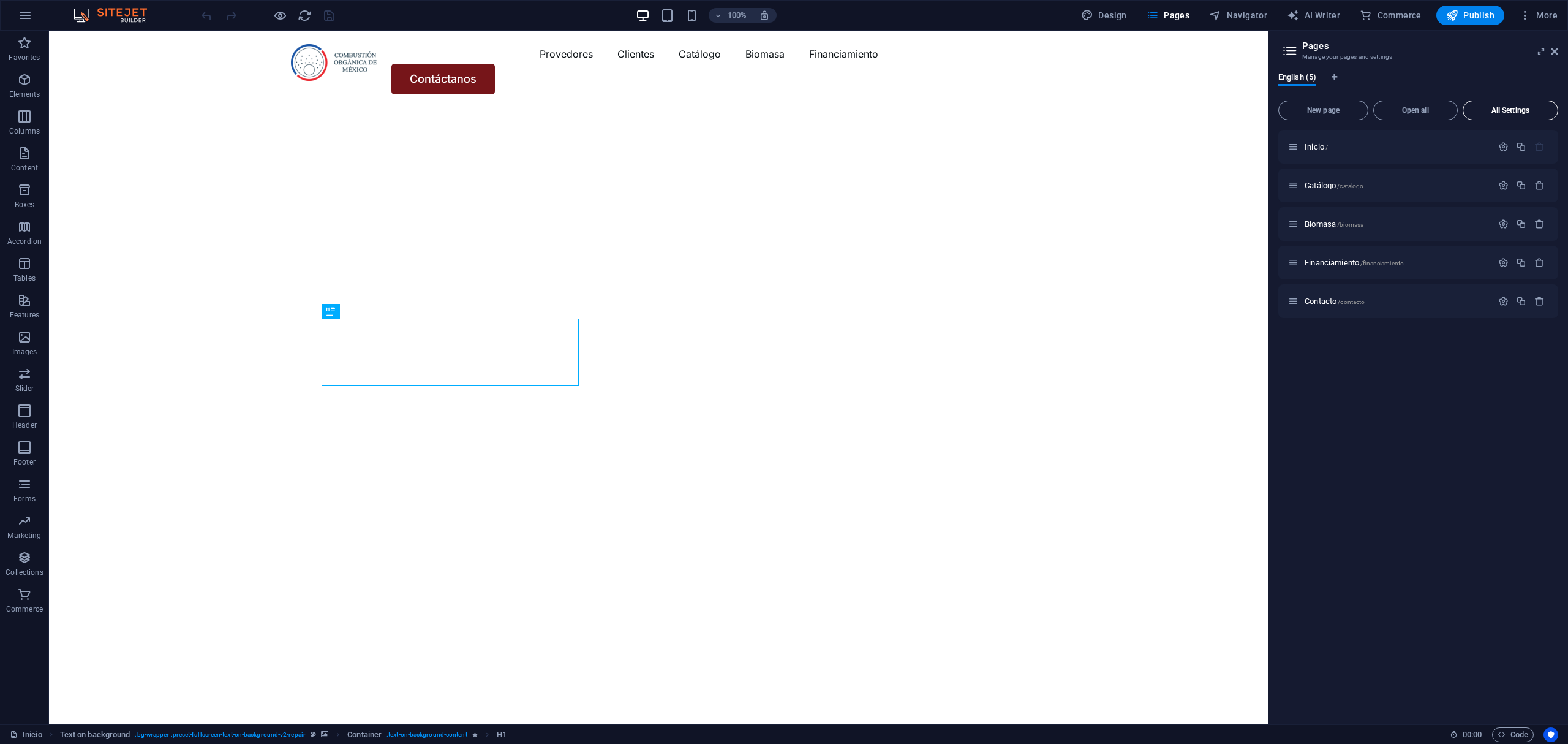
click at [1527, 108] on span "All Settings" at bounding box center [1509, 109] width 84 height 7
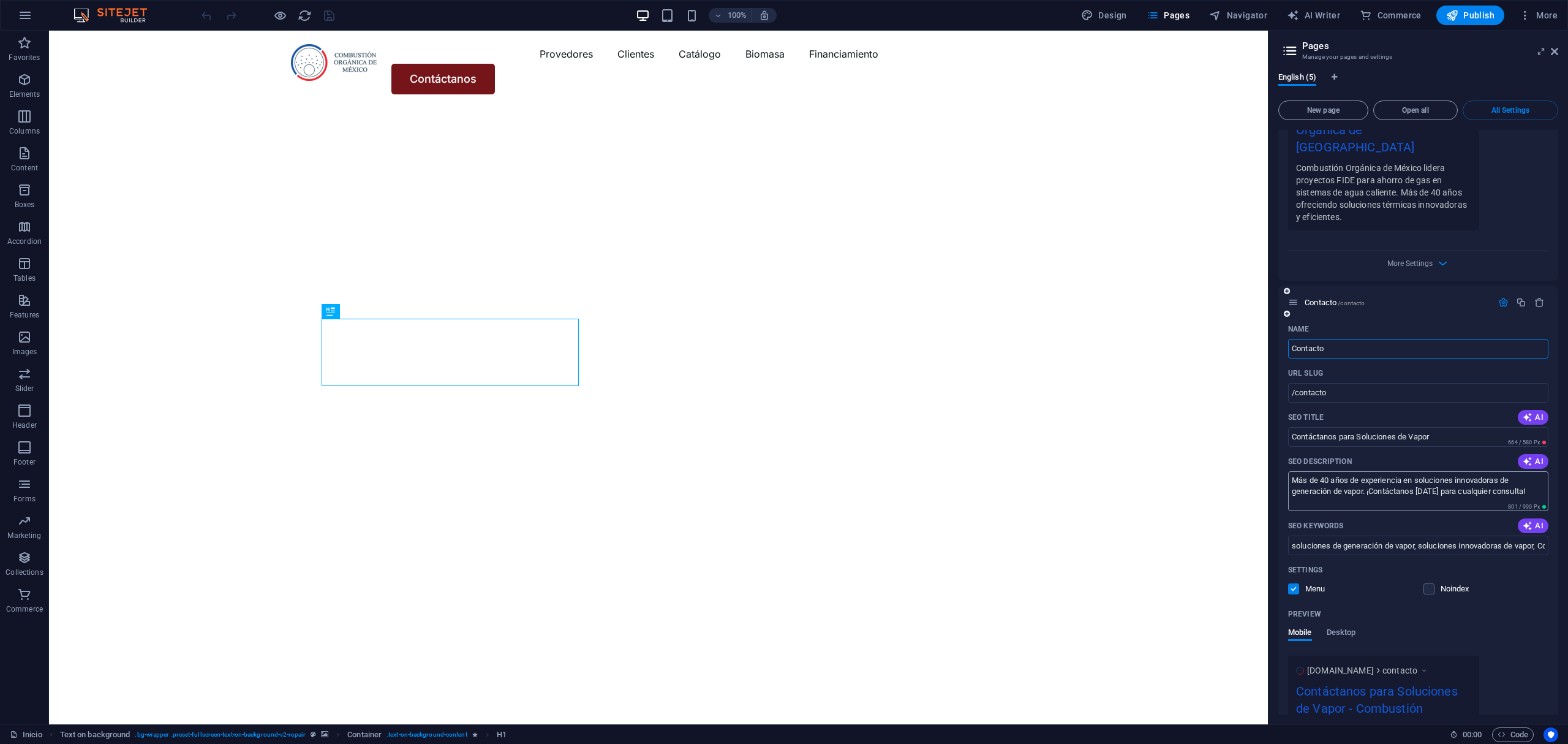
scroll to position [2208, 0]
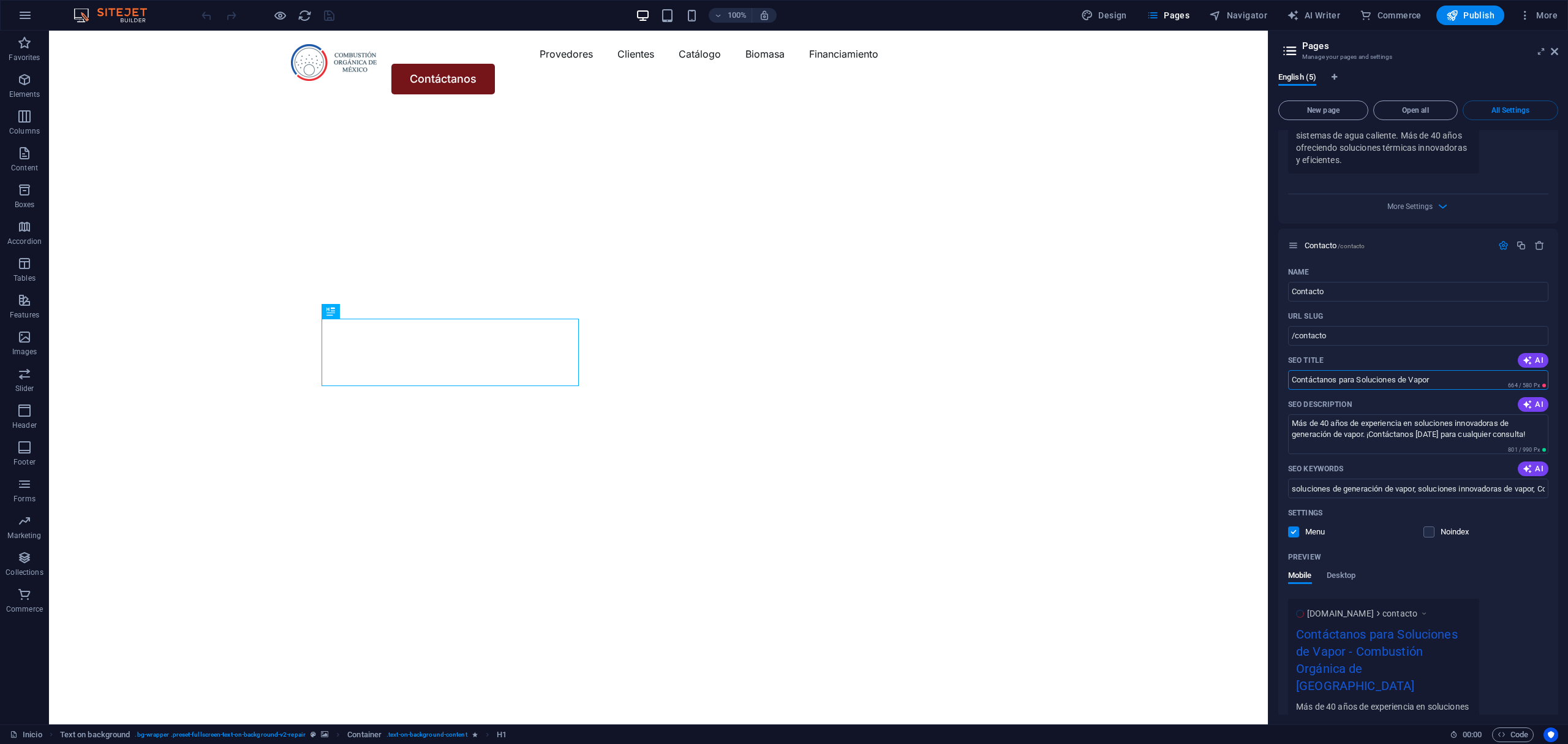
drag, startPoint x: 1402, startPoint y: 392, endPoint x: 1117, endPoint y: 376, distance: 285.4
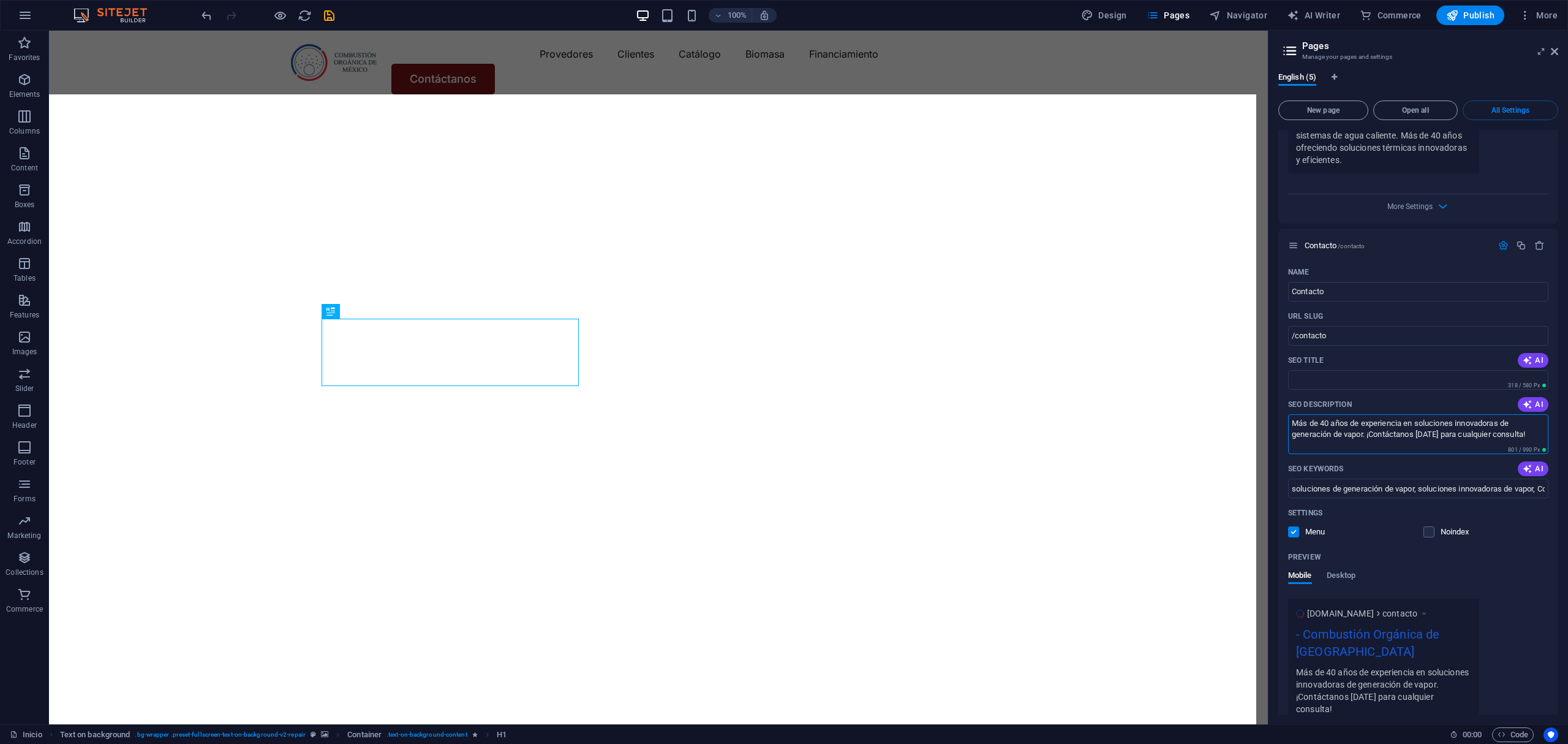
drag, startPoint x: 1586, startPoint y: 431, endPoint x: 1325, endPoint y: 426, distance: 261.0
drag, startPoint x: 1593, startPoint y: 488, endPoint x: 1138, endPoint y: 473, distance: 455.2
type input "Combustión Orgánica, servicios de vapor Guadalajara, generación de vapor indust…"
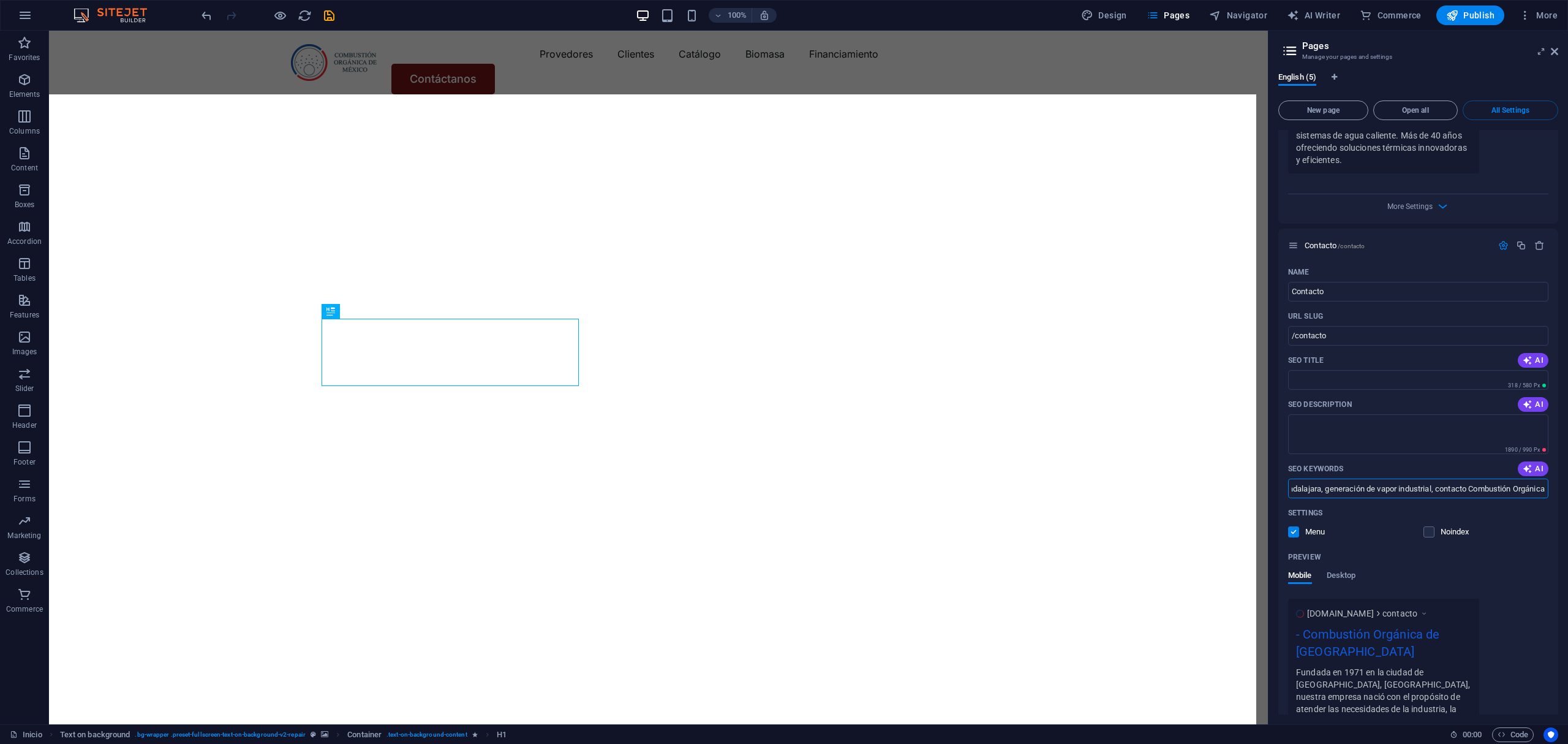
drag, startPoint x: 1291, startPoint y: 458, endPoint x: 2041, endPoint y: 433, distance: 750.4
click at [1567, 433] on html "Combustión Orgánica de México Inicio Favorites Elements Columns Content Boxes A…" at bounding box center [784, 372] width 1568 height 744
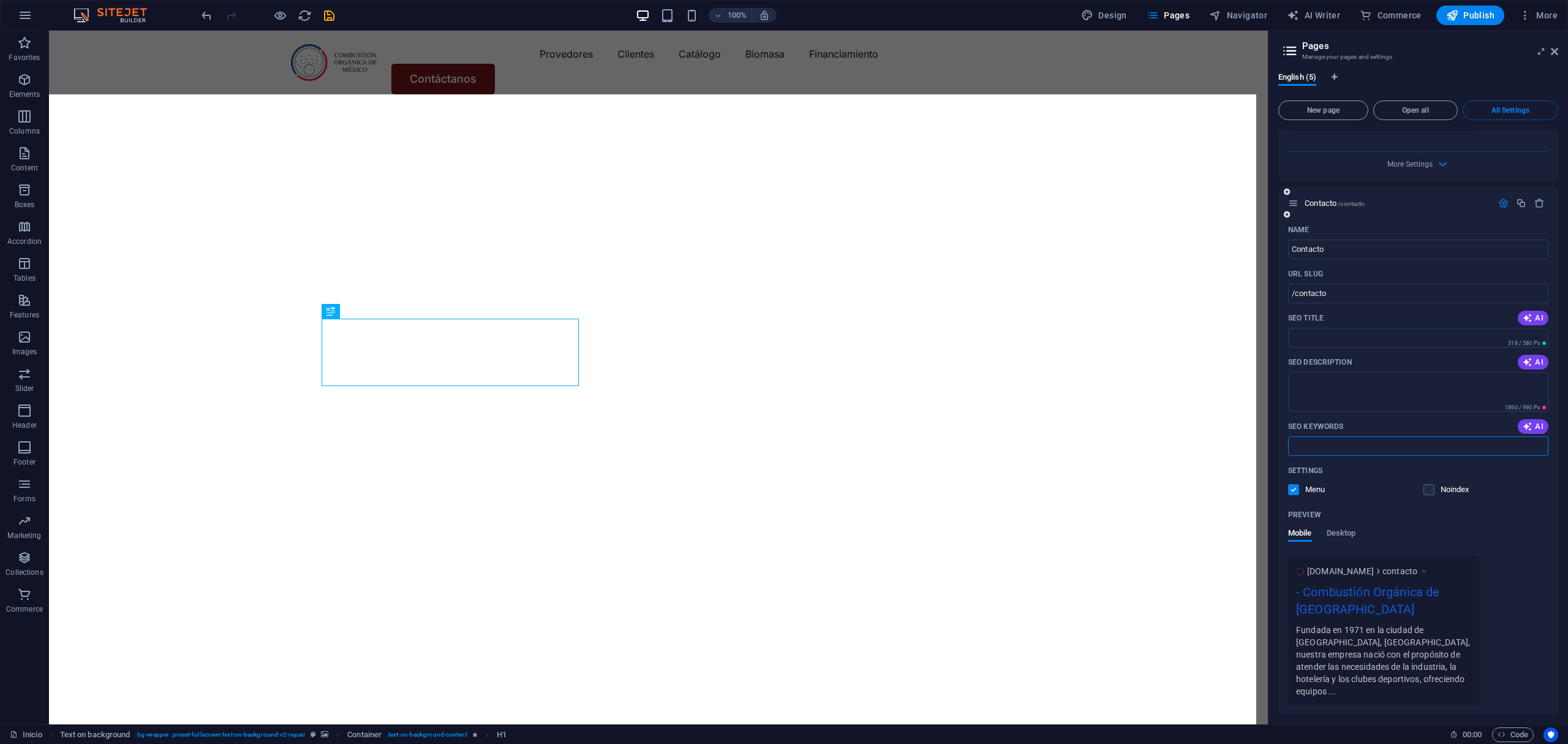
drag, startPoint x: 1449, startPoint y: 691, endPoint x: 1405, endPoint y: 708, distance: 47.2
click at [1447, 725] on div "More Settings" at bounding box center [1418, 735] width 260 height 20
click at [1434, 725] on div "More Settings" at bounding box center [1418, 735] width 260 height 20
click at [1429, 733] on span "More Settings" at bounding box center [1410, 737] width 46 height 9
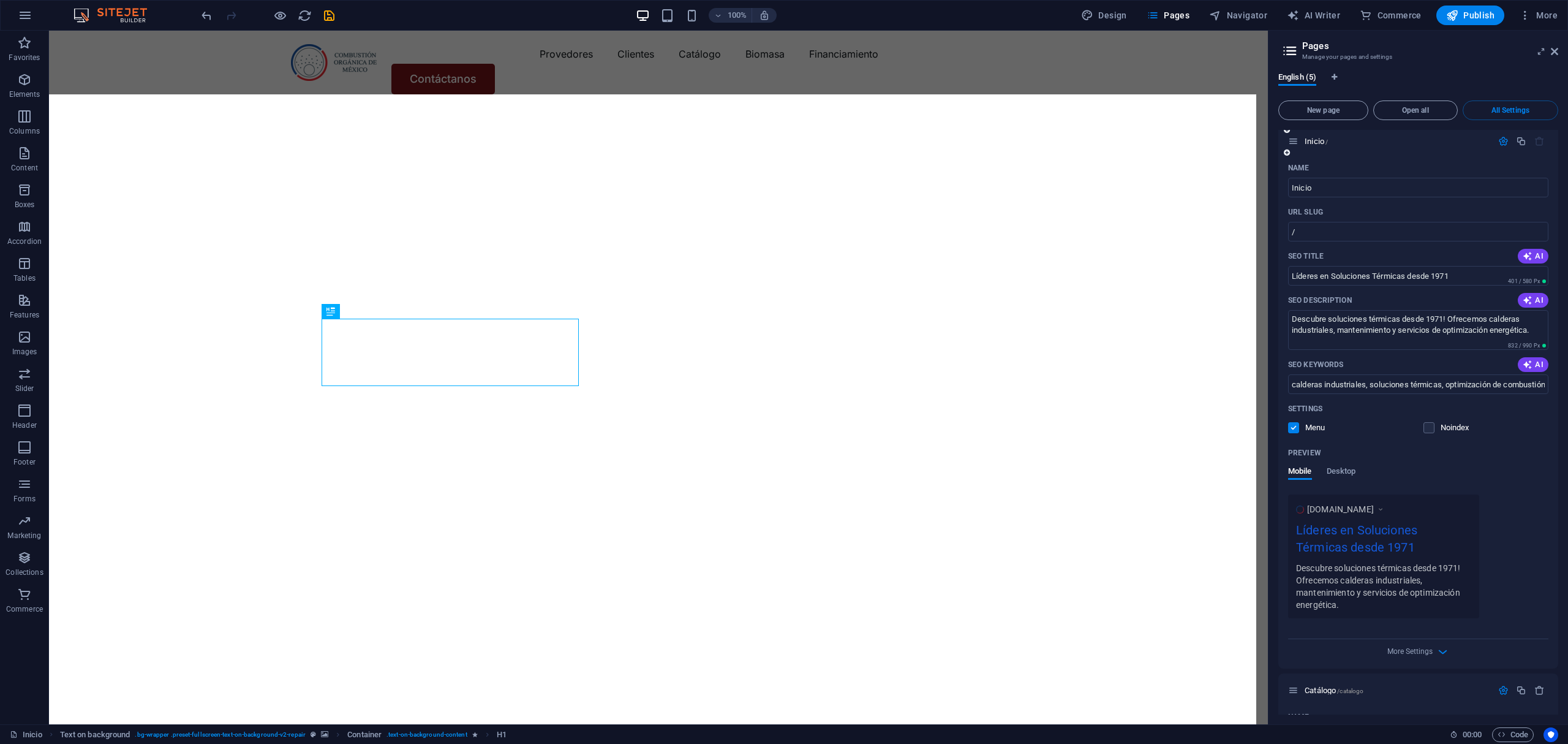
scroll to position [0, 0]
drag, startPoint x: 1289, startPoint y: 273, endPoint x: 1786, endPoint y: 206, distance: 501.5
click at [1567, 206] on html "Combustión Orgánica de México Inicio Favorites Elements Columns Content Boxes A…" at bounding box center [784, 372] width 1568 height 744
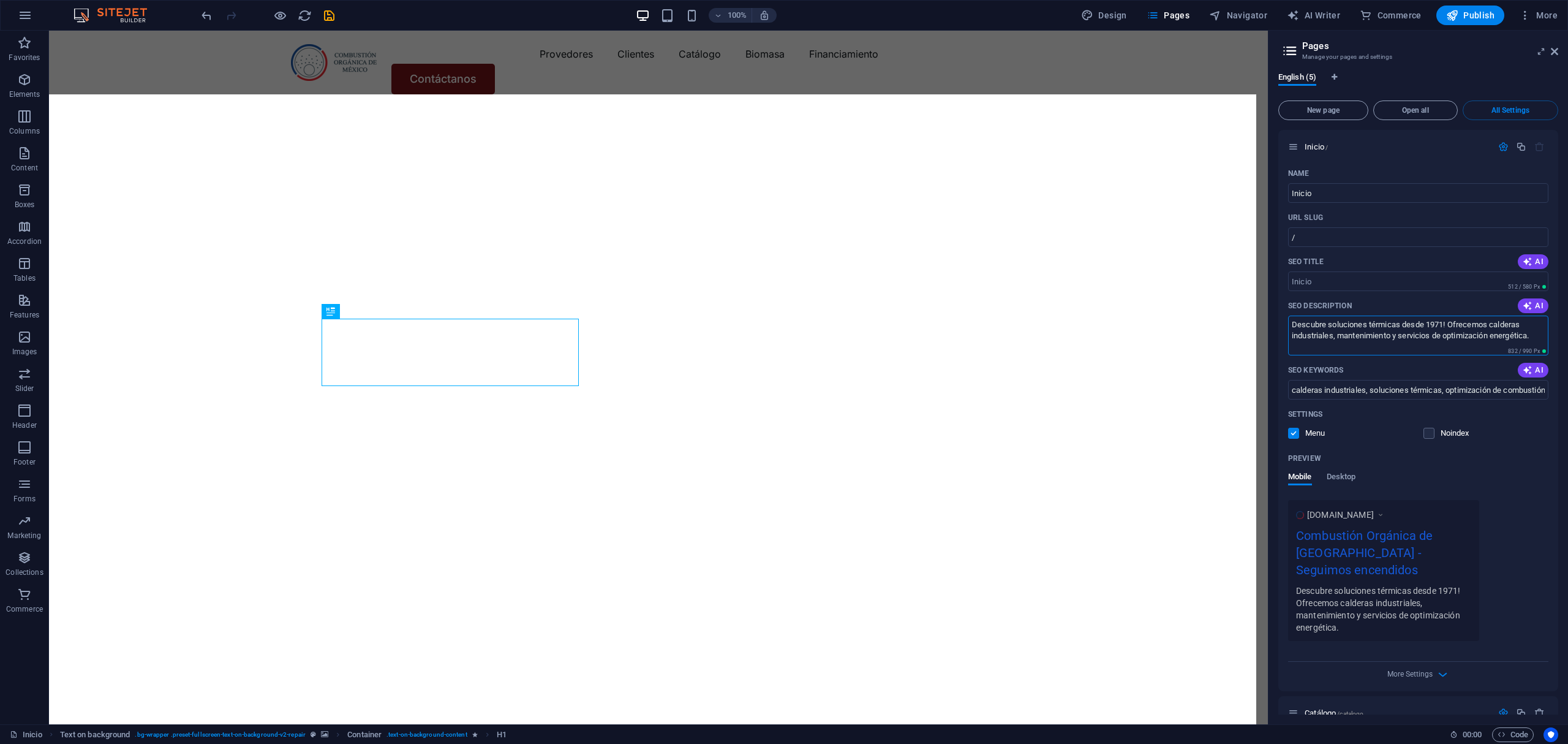
drag, startPoint x: 1561, startPoint y: 365, endPoint x: 1256, endPoint y: 328, distance: 307.2
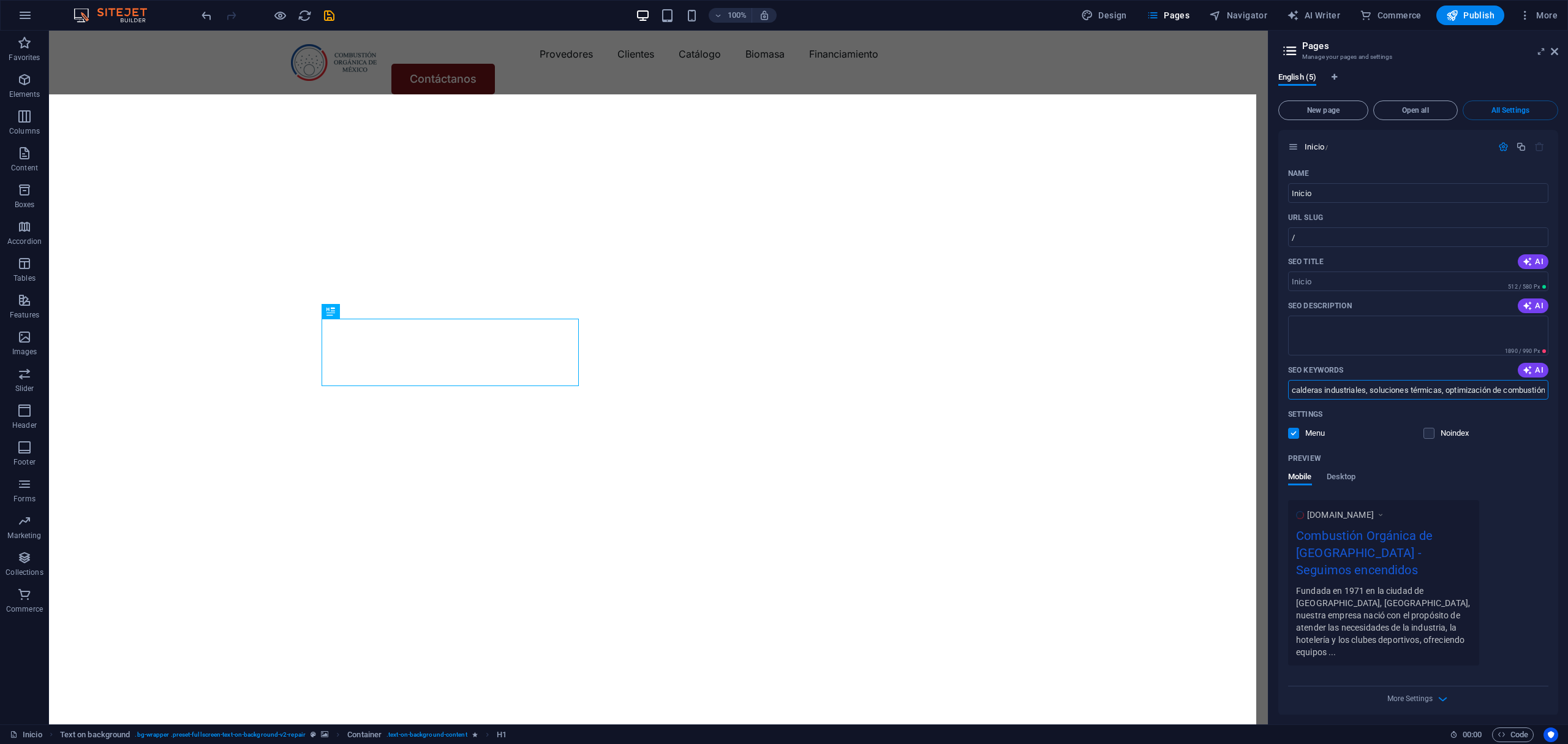
scroll to position [0, 267]
drag, startPoint x: 1291, startPoint y: 391, endPoint x: 1748, endPoint y: 337, distance: 460.2
click at [1567, 337] on html "Combustión Orgánica de México Inicio Favorites Elements Columns Content Boxes A…" at bounding box center [784, 372] width 1568 height 744
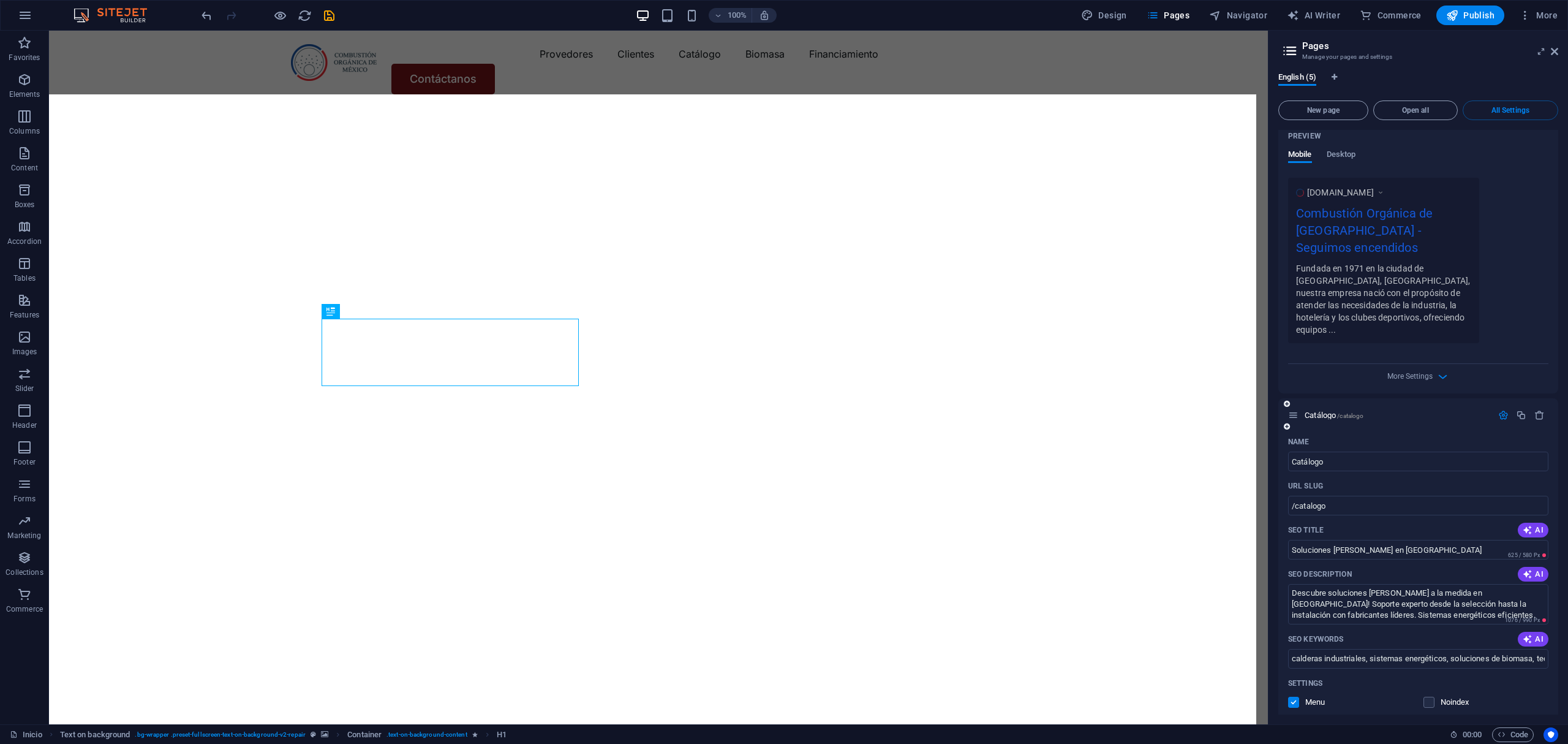
scroll to position [326, 0]
drag, startPoint x: 1486, startPoint y: 544, endPoint x: 1203, endPoint y: 555, distance: 283.2
drag, startPoint x: 1507, startPoint y: 614, endPoint x: 1191, endPoint y: 574, distance: 318.5
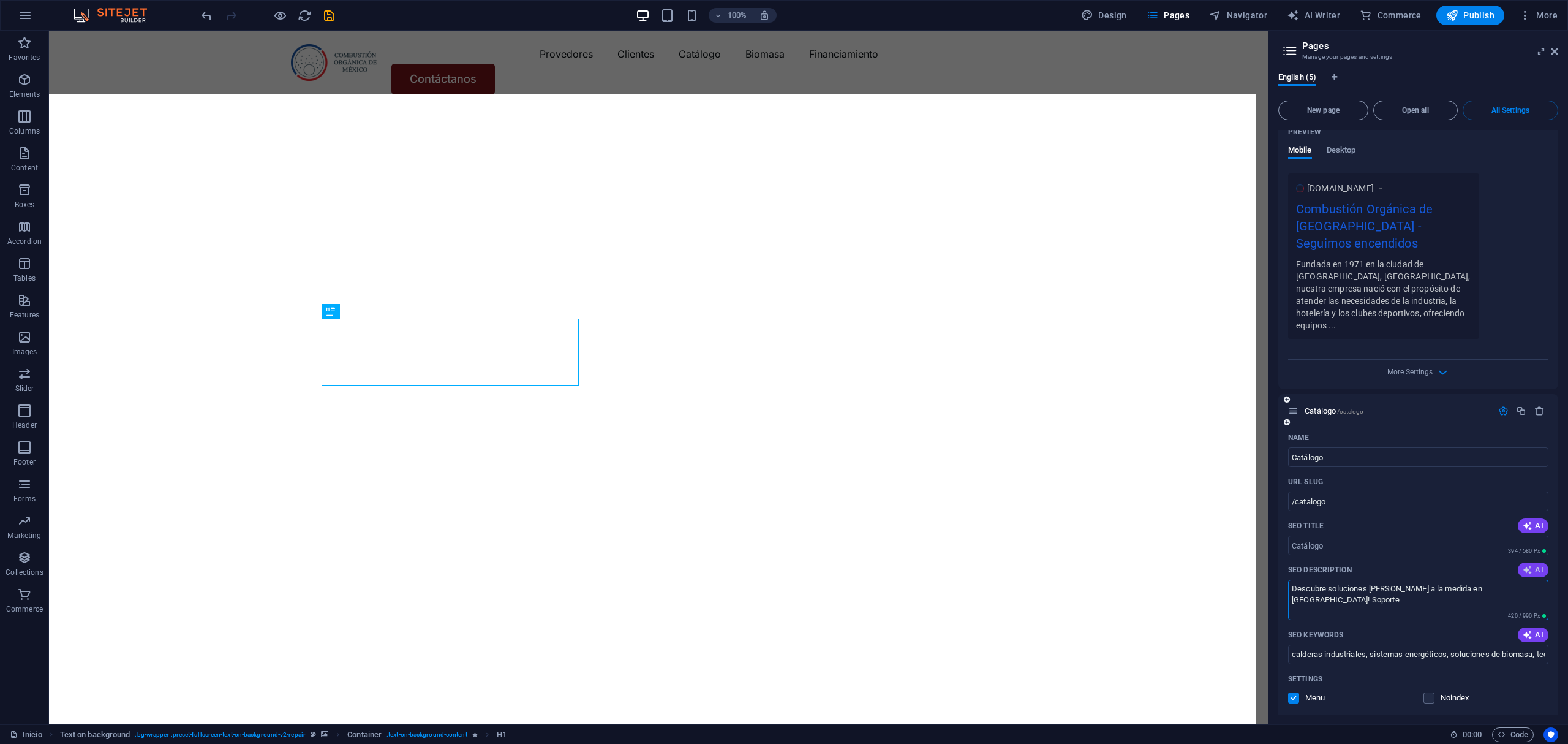
type textarea "Descubre soluciones [PERSON_NAME] a la medida en [GEOGRAPHIC_DATA]! Soporte"
drag, startPoint x: 1577, startPoint y: 587, endPoint x: 1133, endPoint y: 618, distance: 445.1
drag, startPoint x: 1288, startPoint y: 626, endPoint x: 1687, endPoint y: 587, distance: 400.9
click at [1567, 587] on html "Combustión Orgánica de México Inicio Favorites Elements Columns Content Boxes A…" at bounding box center [784, 372] width 1568 height 744
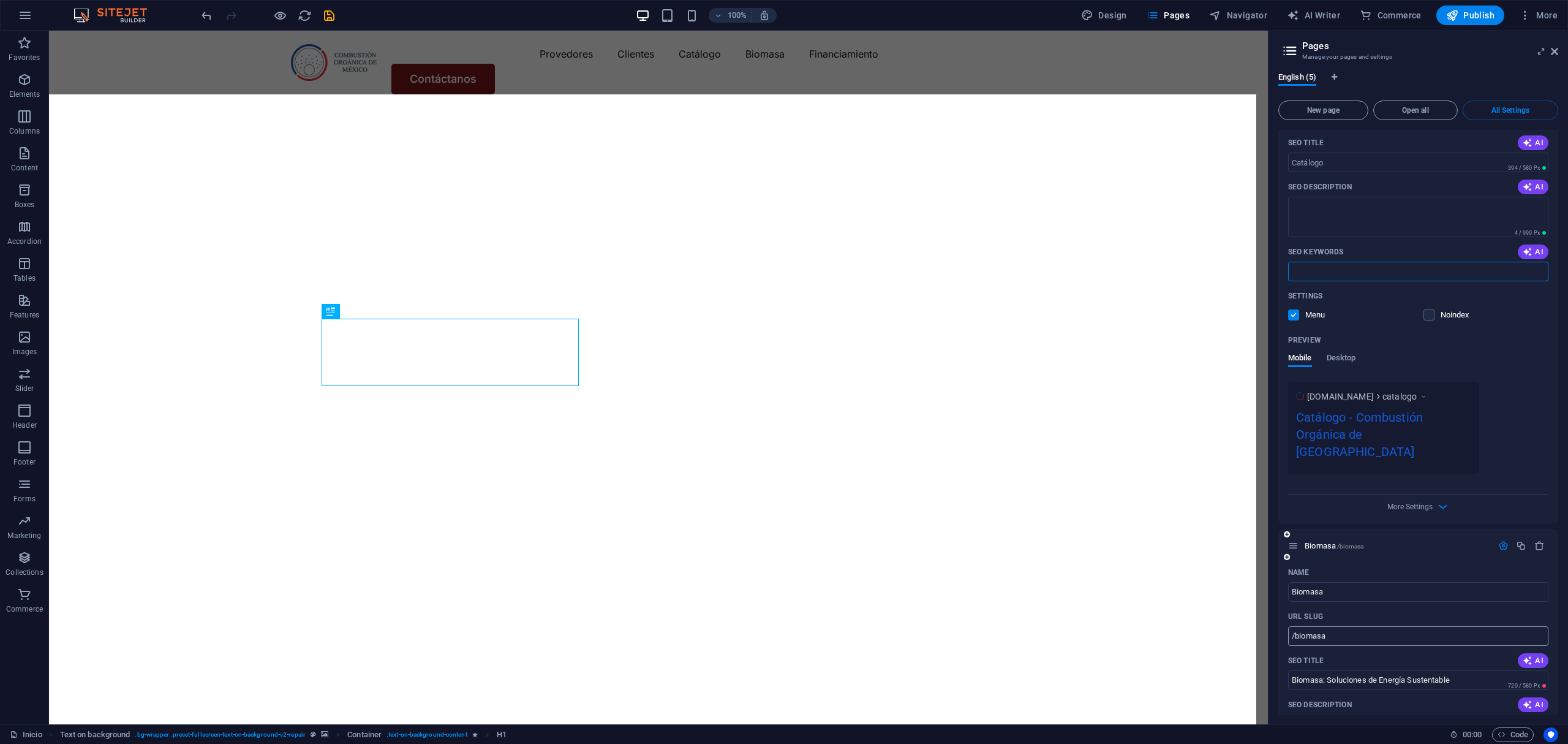
scroll to position [735, 0]
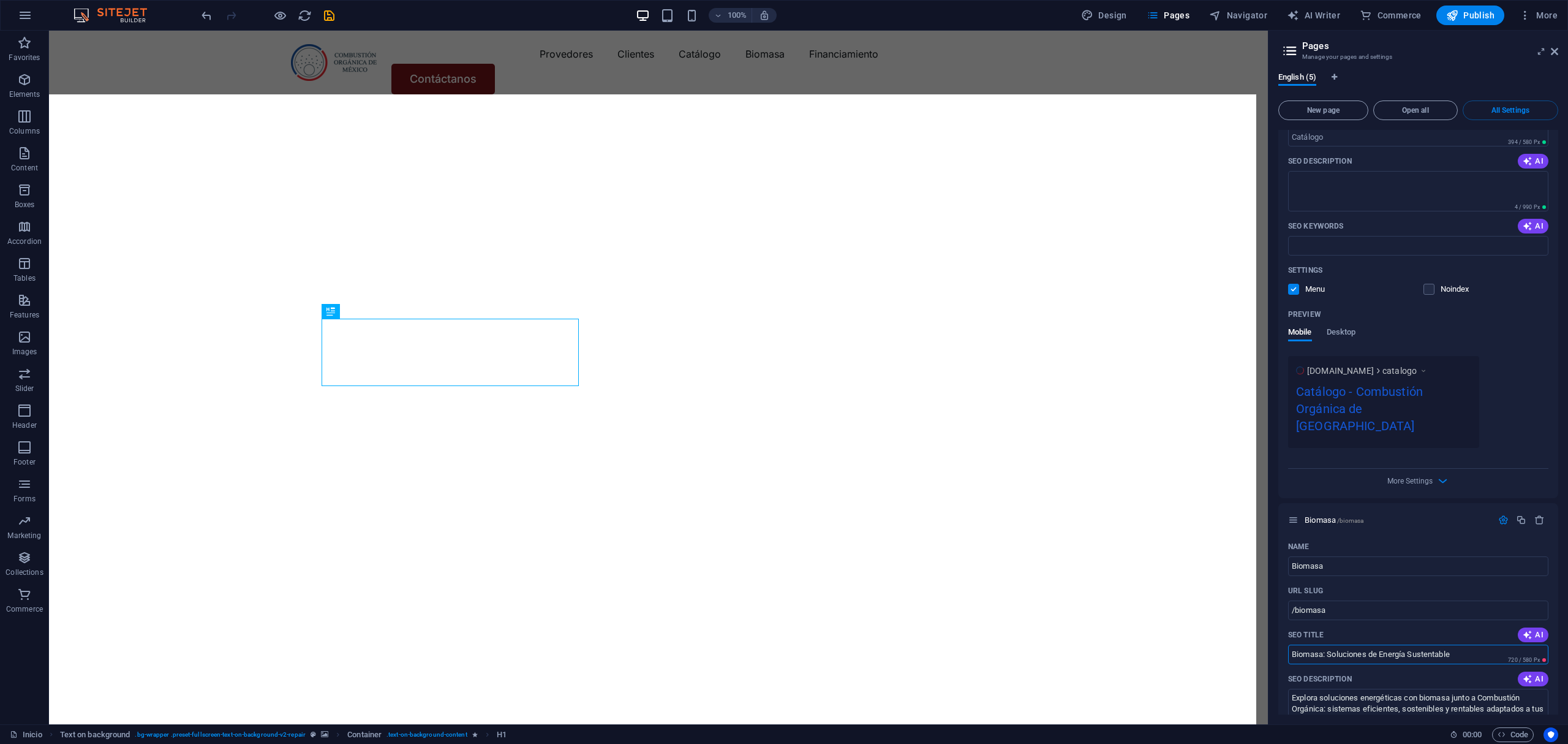
drag, startPoint x: 1517, startPoint y: 632, endPoint x: 1125, endPoint y: 636, distance: 392.0
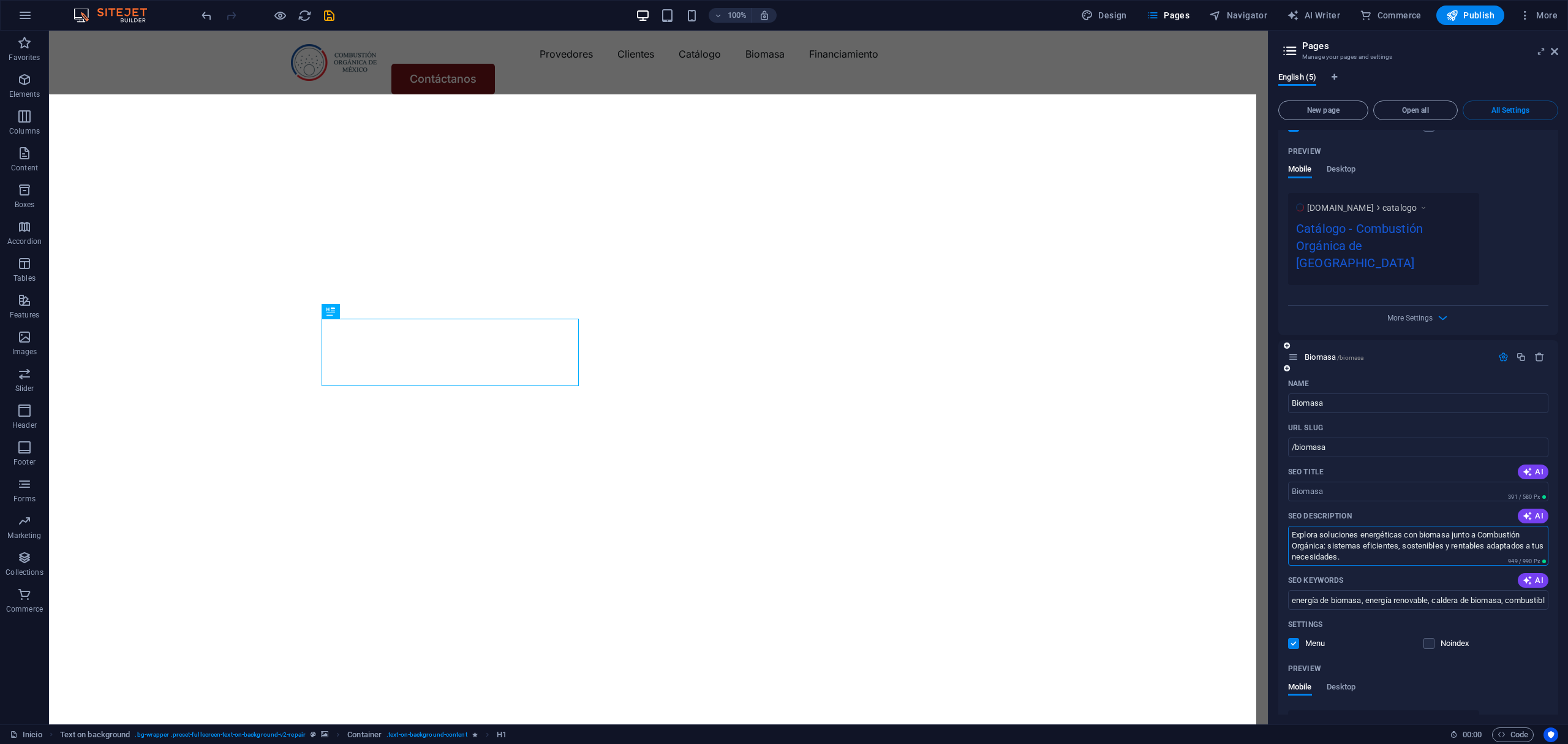
drag, startPoint x: 1149, startPoint y: 414, endPoint x: 1282, endPoint y: 473, distance: 145.5
click at [1320, 526] on textarea "Explora soluciones energéticas con biomasa junto a Combustión Orgánica: sistema…" at bounding box center [1418, 546] width 260 height 40
click at [1191, 443] on figure at bounding box center [658, 435] width 1219 height 656
type textarea "Explora"
click at [1495, 590] on input "energía de biomasa, energía renovable, caldera de biomasa, combustibles de biom…" at bounding box center [1418, 600] width 260 height 20
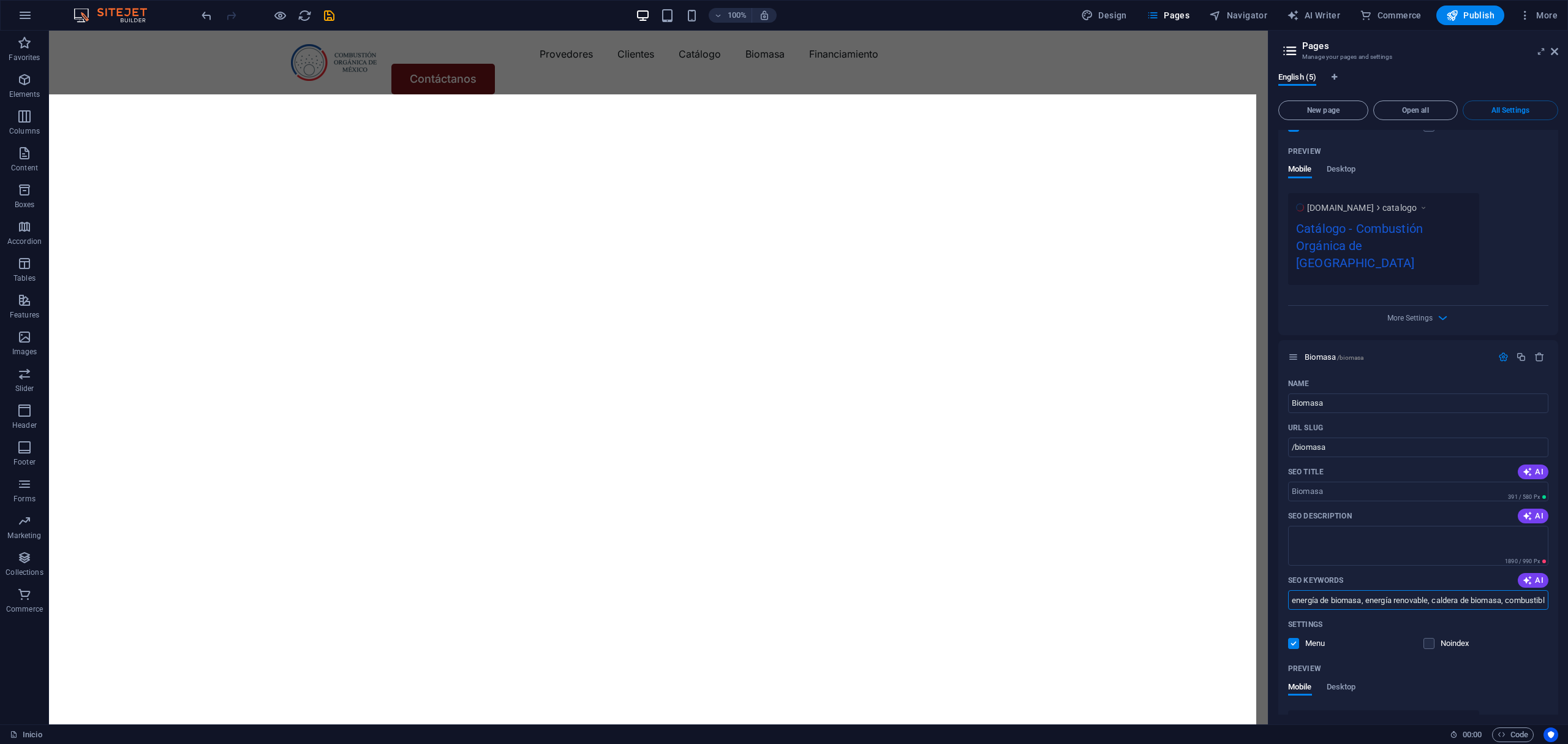
scroll to position [0, 224]
drag, startPoint x: 1291, startPoint y: 556, endPoint x: 1721, endPoint y: 523, distance: 431.3
click at [1567, 523] on html "Combustión Orgánica de México Inicio Favorites Elements Columns Content Boxes A…" at bounding box center [784, 372] width 1568 height 744
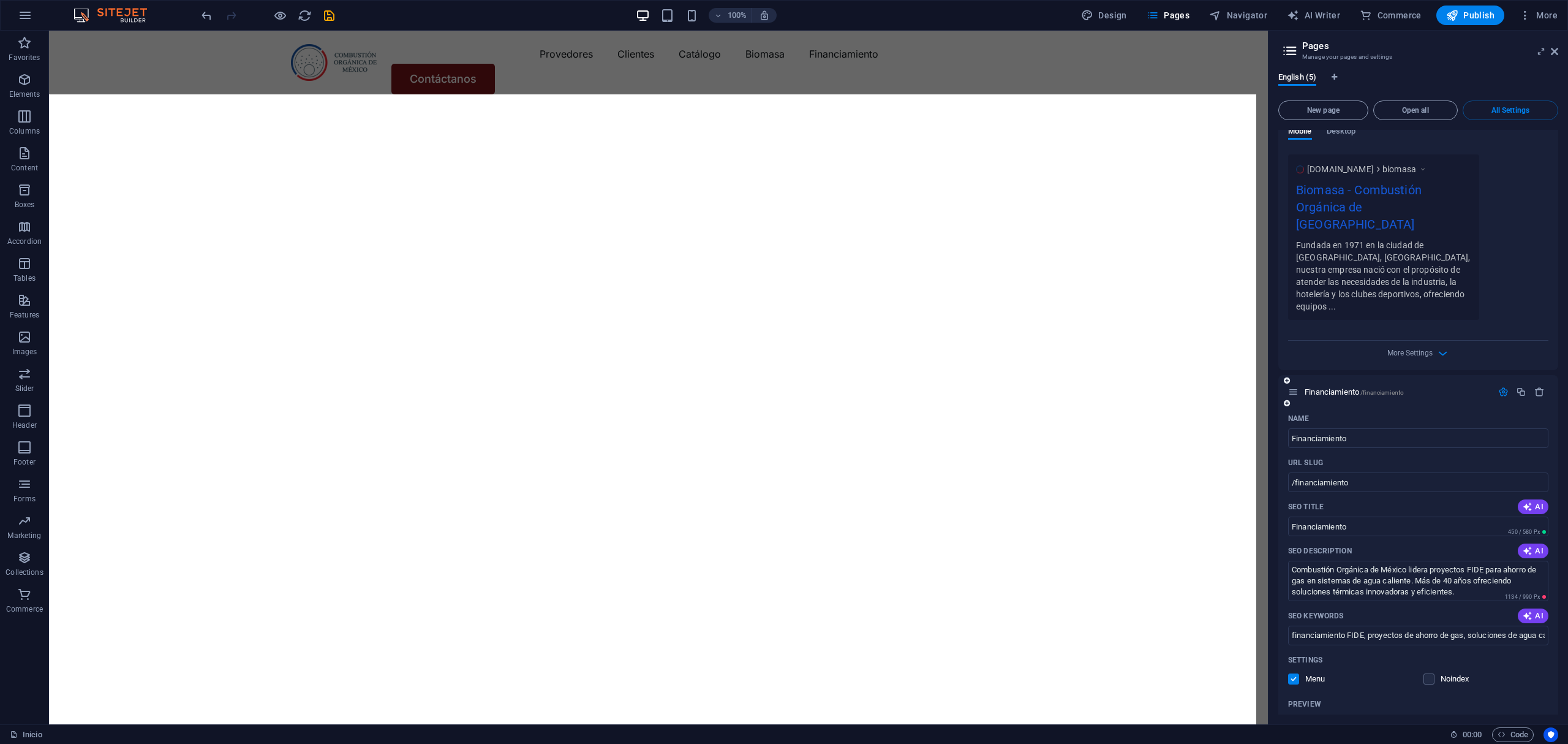
scroll to position [1551, 0]
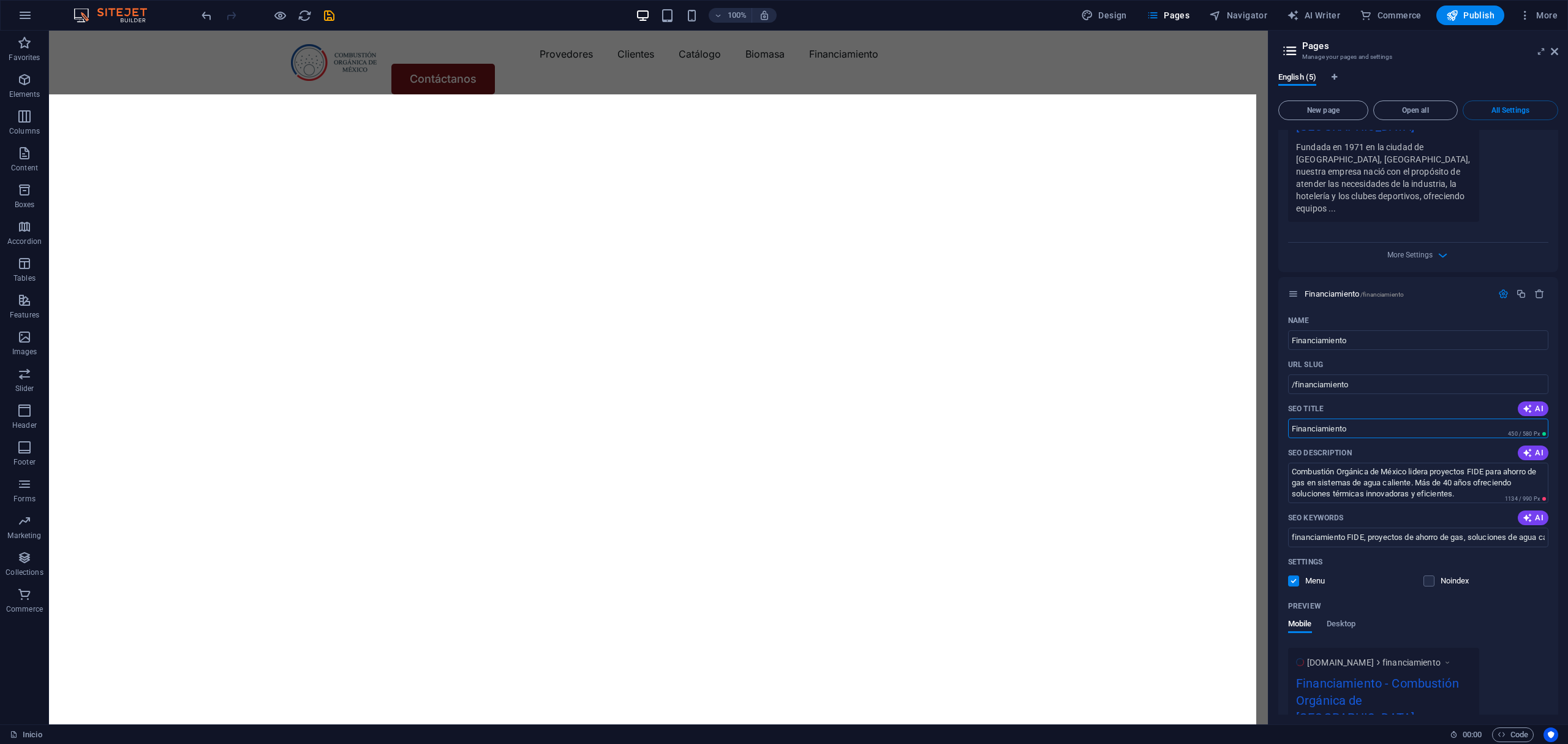
drag, startPoint x: 1385, startPoint y: 354, endPoint x: 1274, endPoint y: 364, distance: 111.4
click at [1274, 364] on div "English (5) New page Open all All Settings Inicio / Name Inicio ​ URL SLUG / ​ …" at bounding box center [1418, 393] width 300 height 662
drag, startPoint x: 1500, startPoint y: 445, endPoint x: 1186, endPoint y: 385, distance: 319.7
drag, startPoint x: 1291, startPoint y: 456, endPoint x: 1761, endPoint y: 431, distance: 470.7
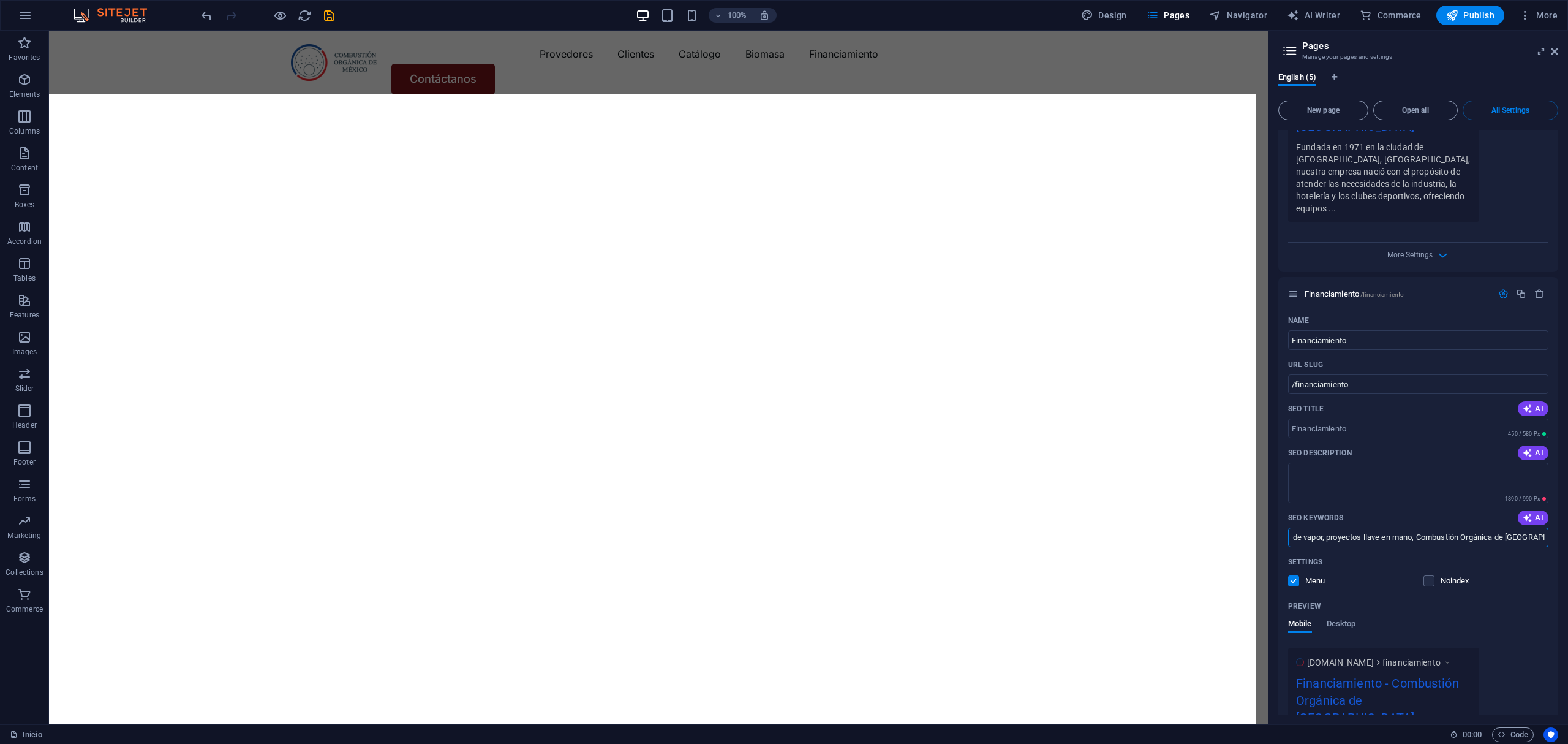
click at [1567, 431] on html "Combustión Orgánica de México Inicio Favorites Elements Columns Content Boxes A…" at bounding box center [784, 372] width 1568 height 744
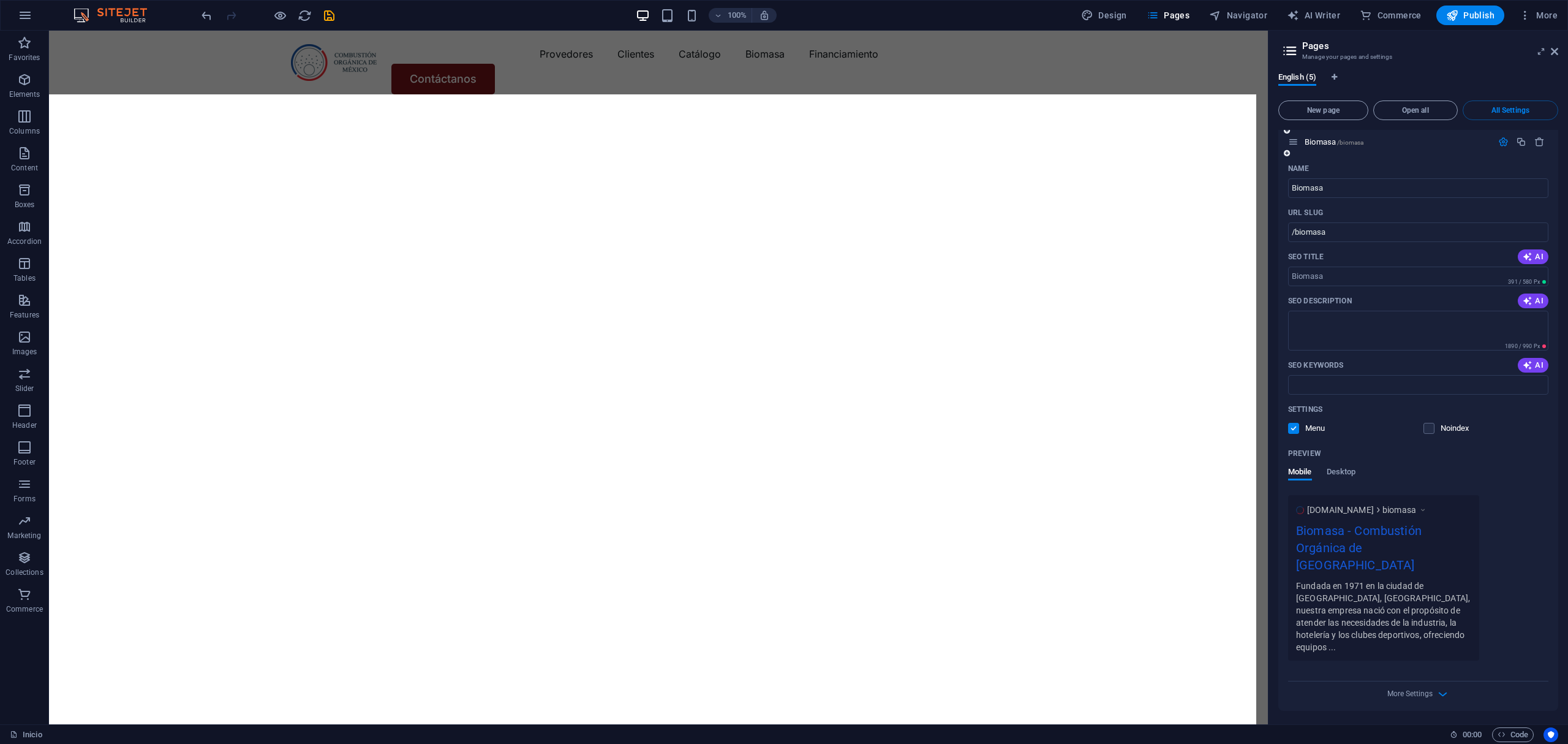
scroll to position [704, 0]
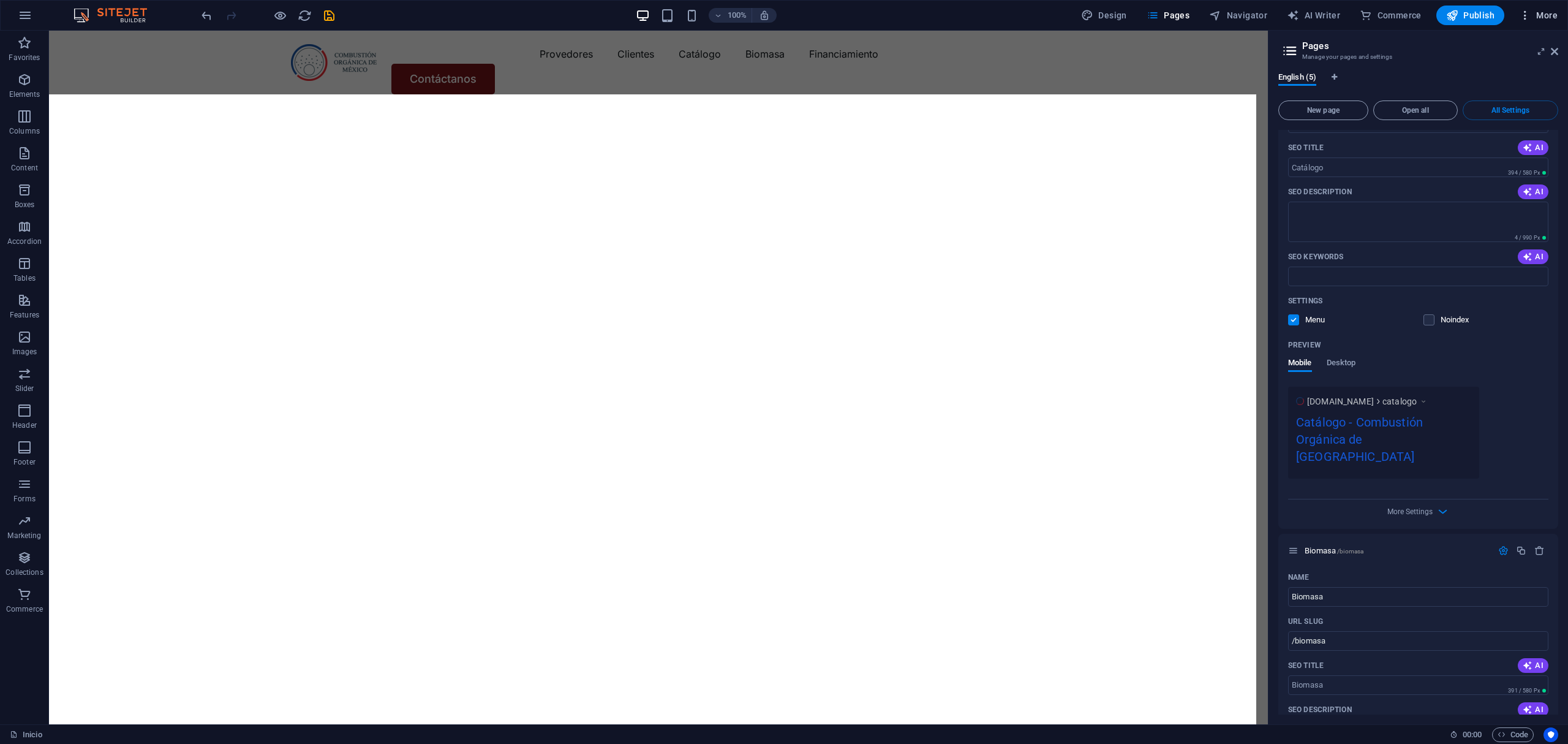
click at [1541, 12] on span "More" at bounding box center [1538, 15] width 39 height 12
click at [1500, 76] on h6 "SEO Settings" at bounding box center [1511, 76] width 72 height 15
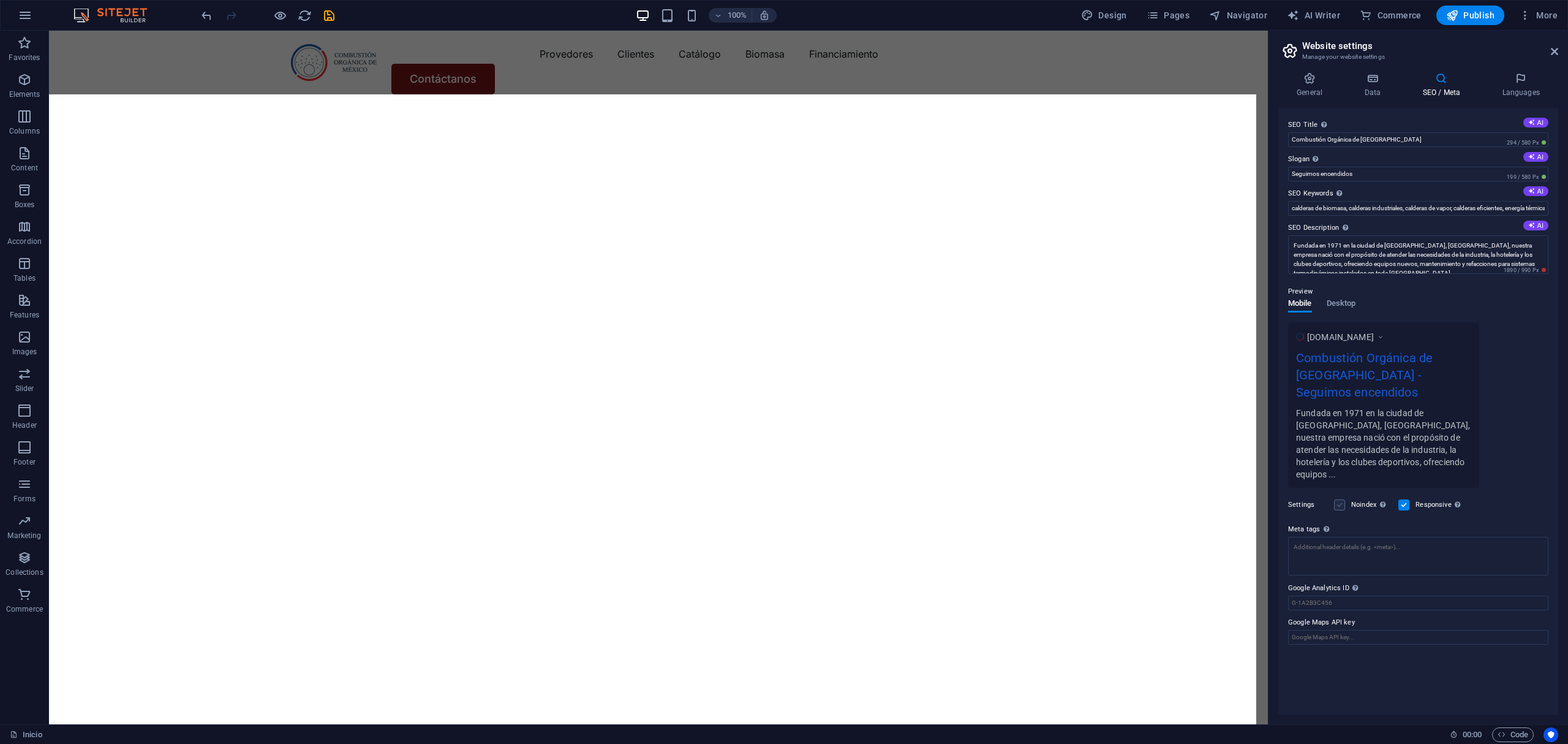
click at [1338, 499] on label at bounding box center [1339, 504] width 11 height 11
click at [0, 0] on input "Noindex Instruct search engines to exclude this website from search results." at bounding box center [0, 0] width 0 height 0
click at [1375, 497] on label "Noindex Instruct search engines to exclude this website from search results." at bounding box center [1371, 504] width 40 height 15
click at [0, 0] on input "Noindex Instruct search engines to exclude this website from search results." at bounding box center [0, 0] width 0 height 0
click at [329, 14] on icon "save" at bounding box center [329, 16] width 14 height 14
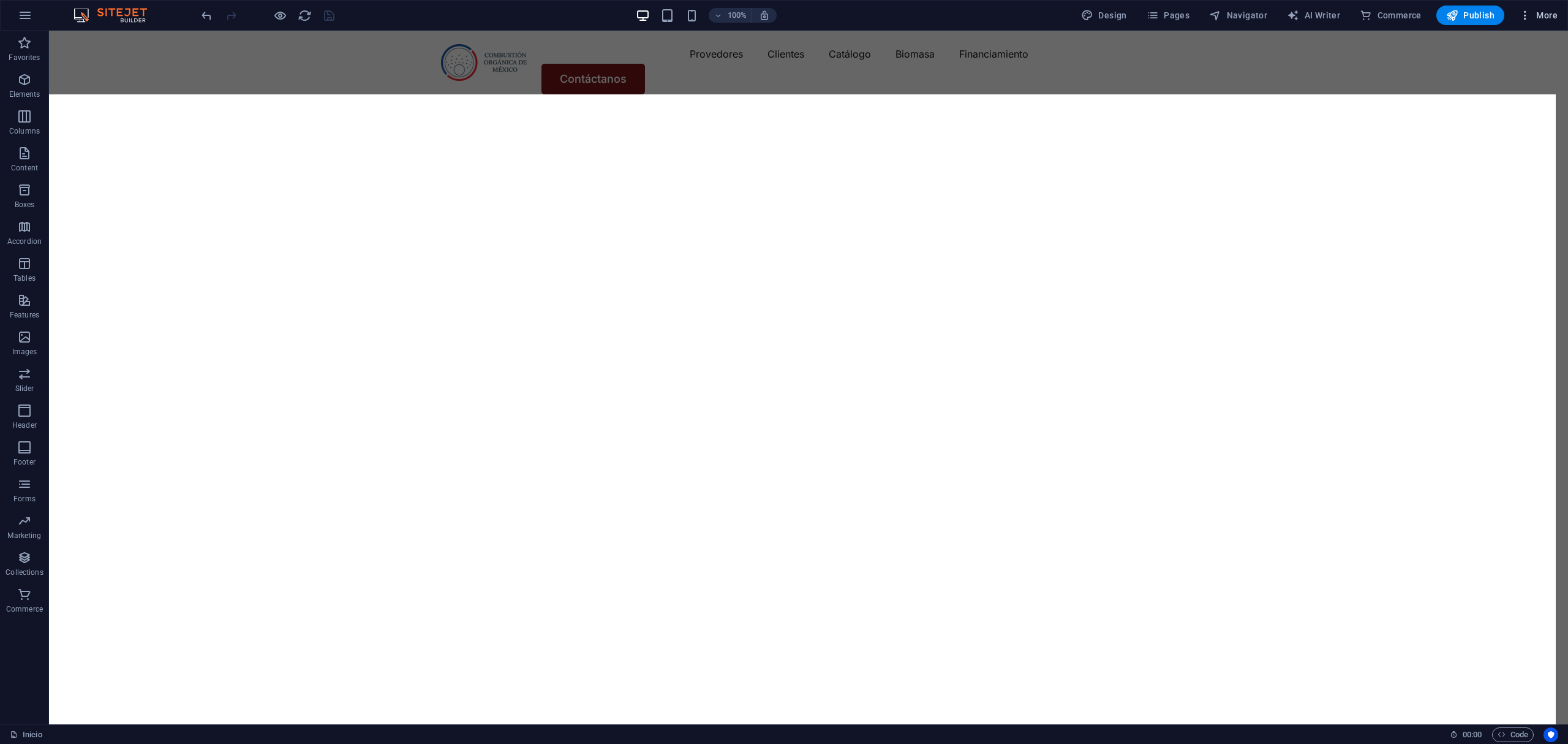
click at [1548, 13] on span "More" at bounding box center [1538, 15] width 39 height 12
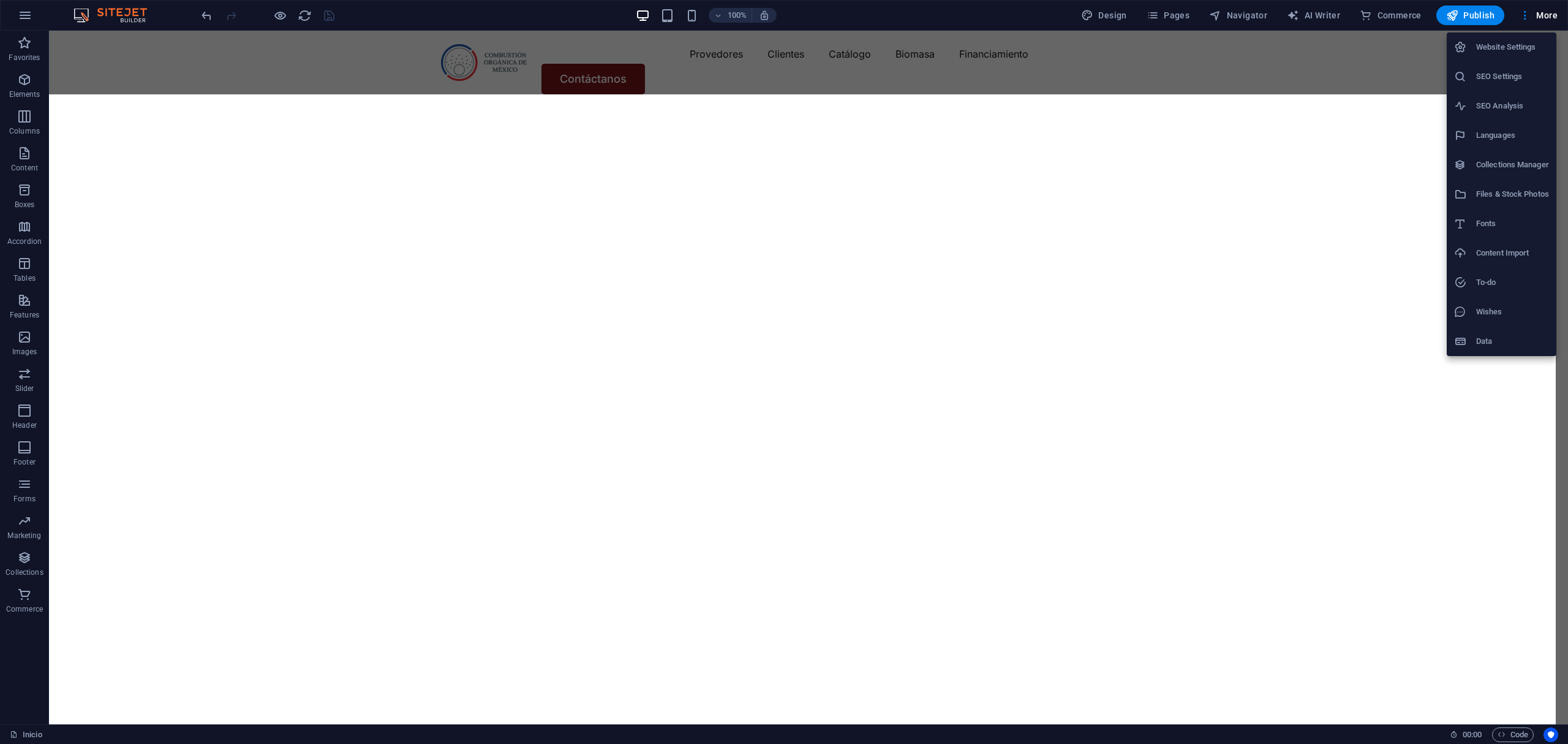
click at [1495, 77] on h6 "SEO Settings" at bounding box center [1511, 76] width 72 height 15
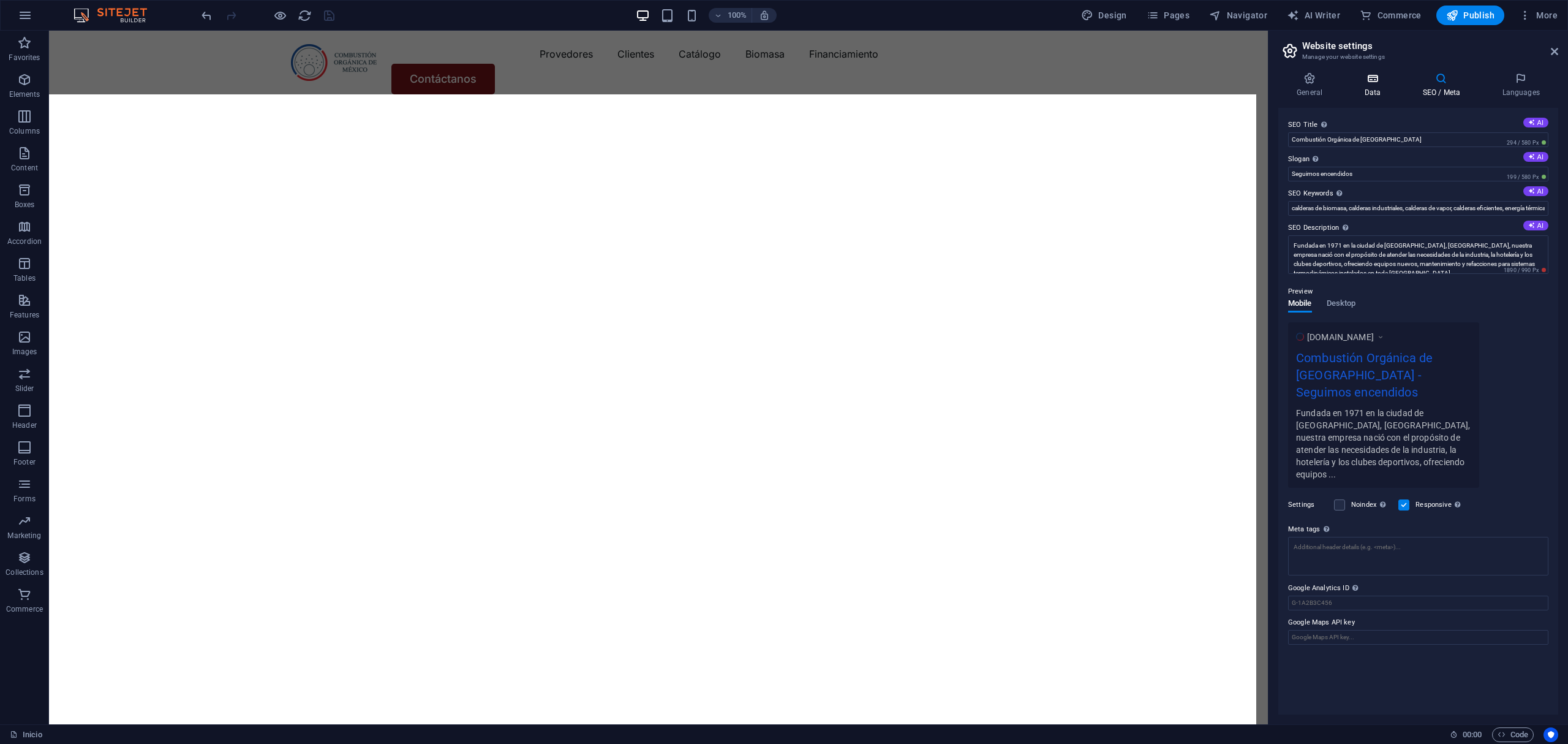
click at [1386, 78] on icon at bounding box center [1373, 78] width 54 height 12
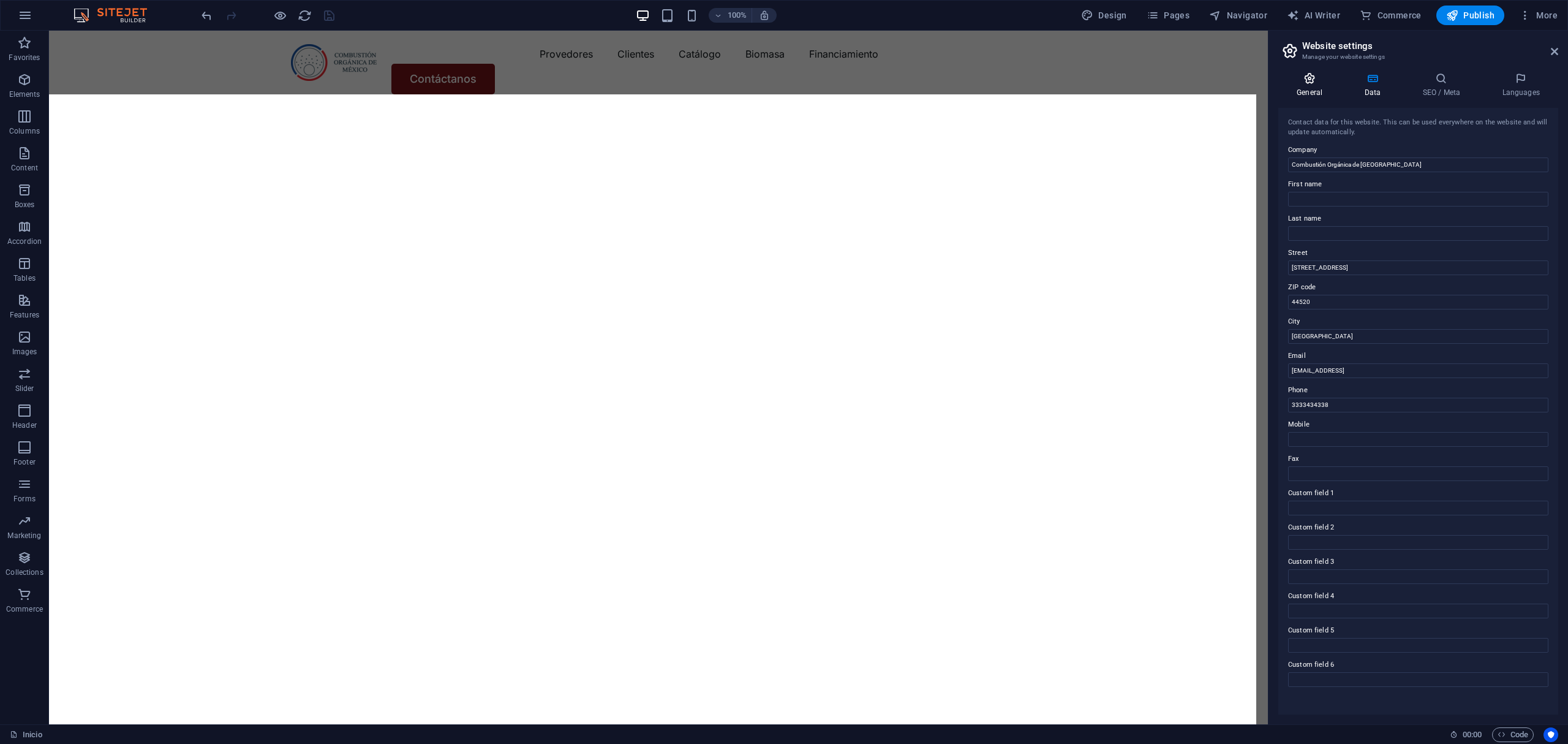
click at [1313, 79] on icon at bounding box center [1309, 78] width 62 height 12
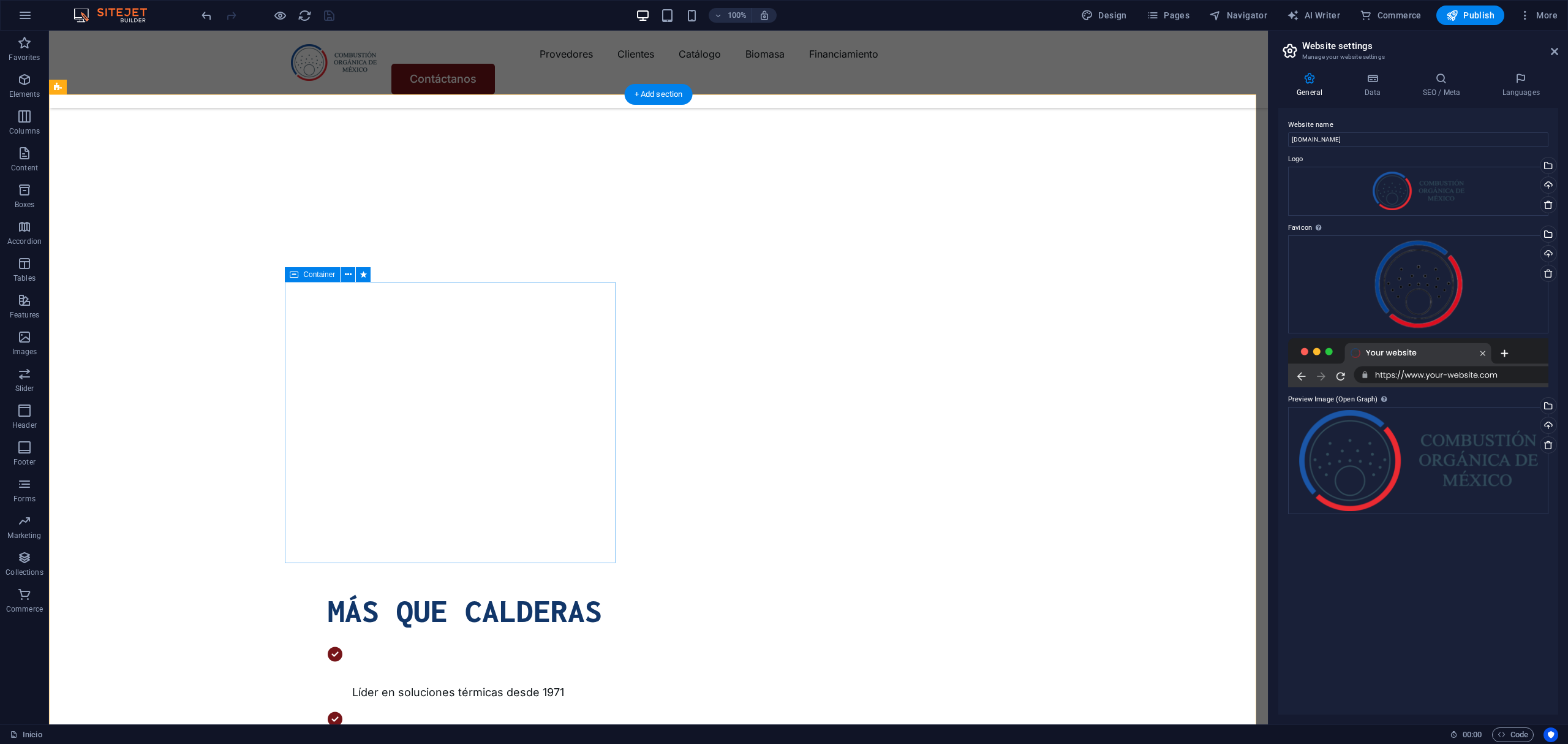
scroll to position [408, 0]
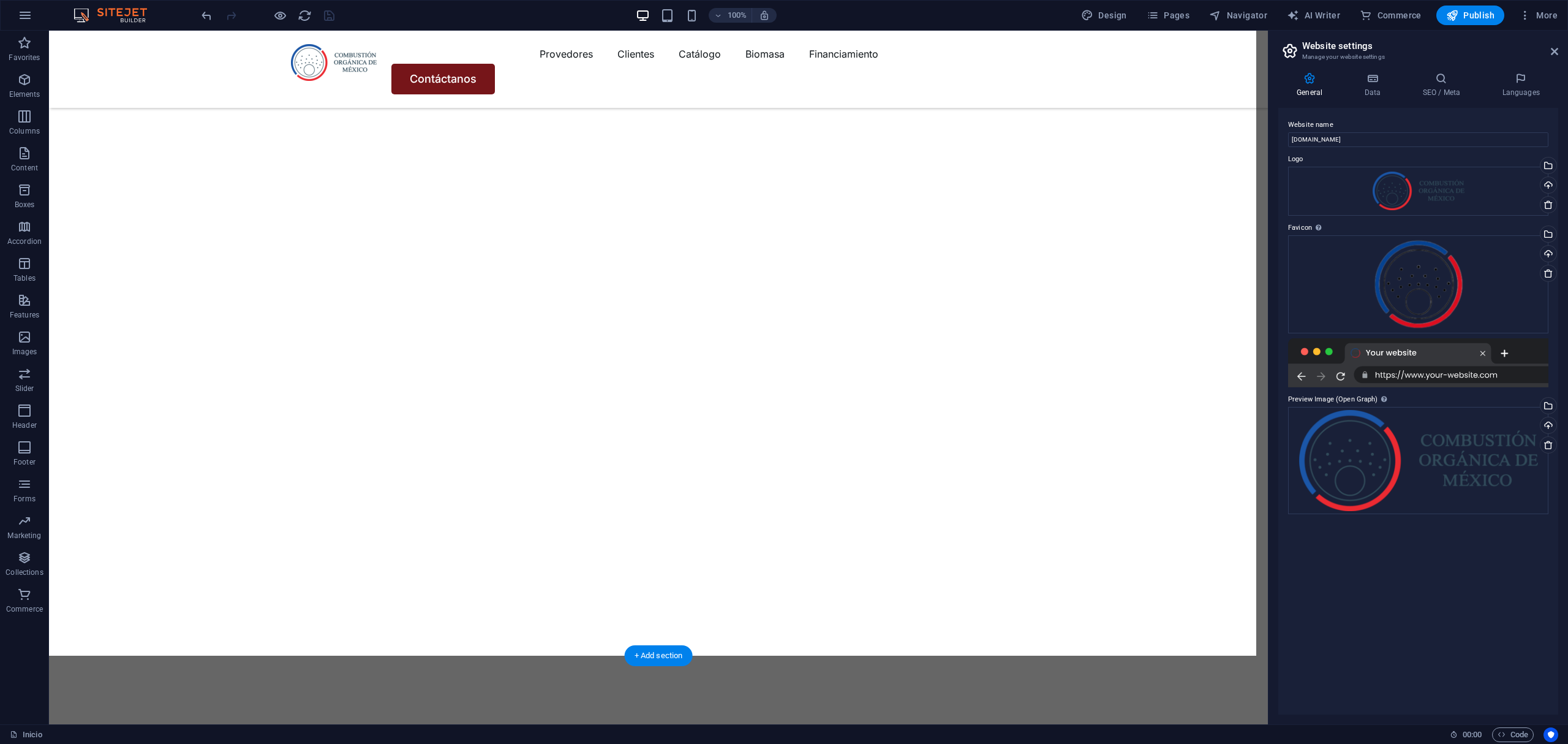
scroll to position [0, 0]
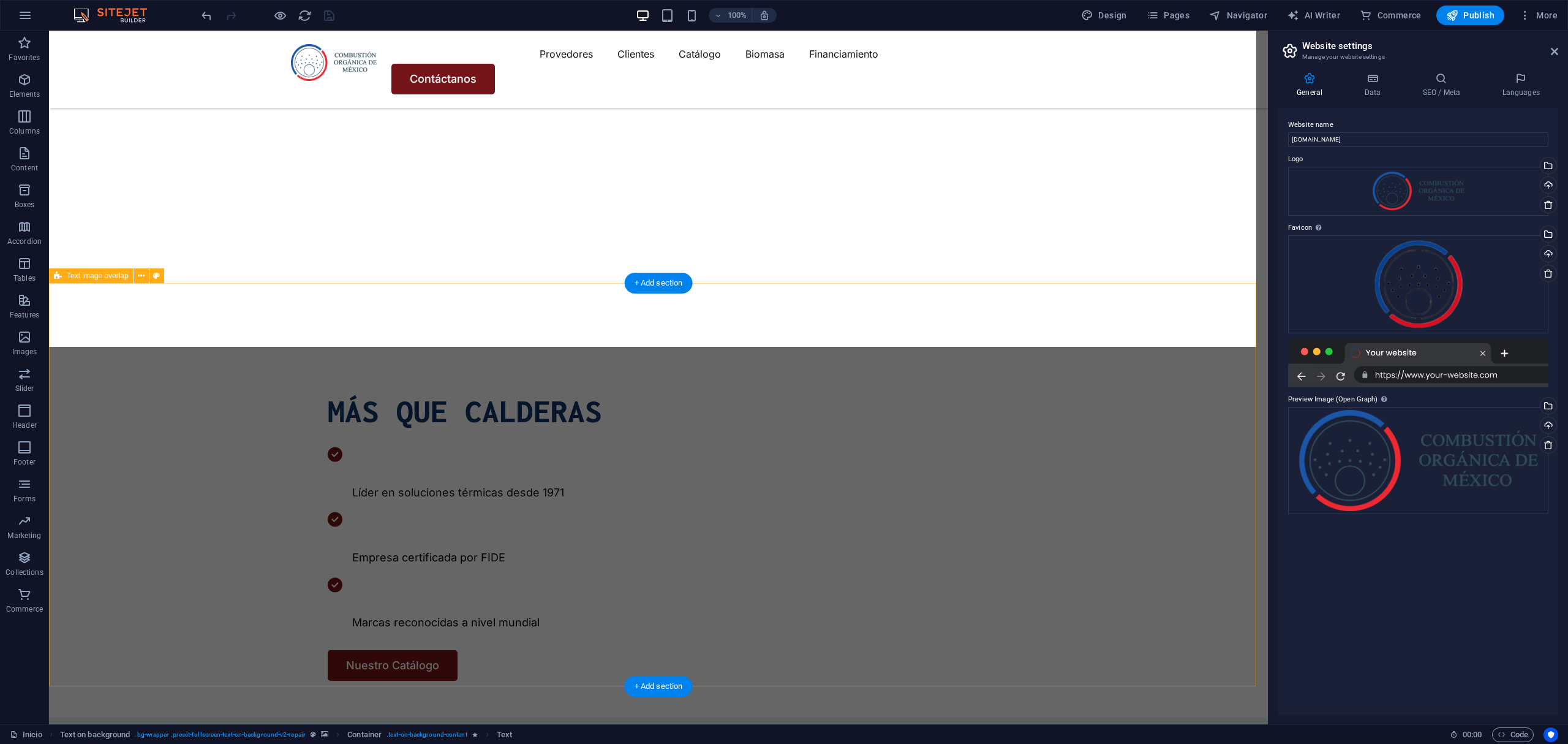
scroll to position [408, 0]
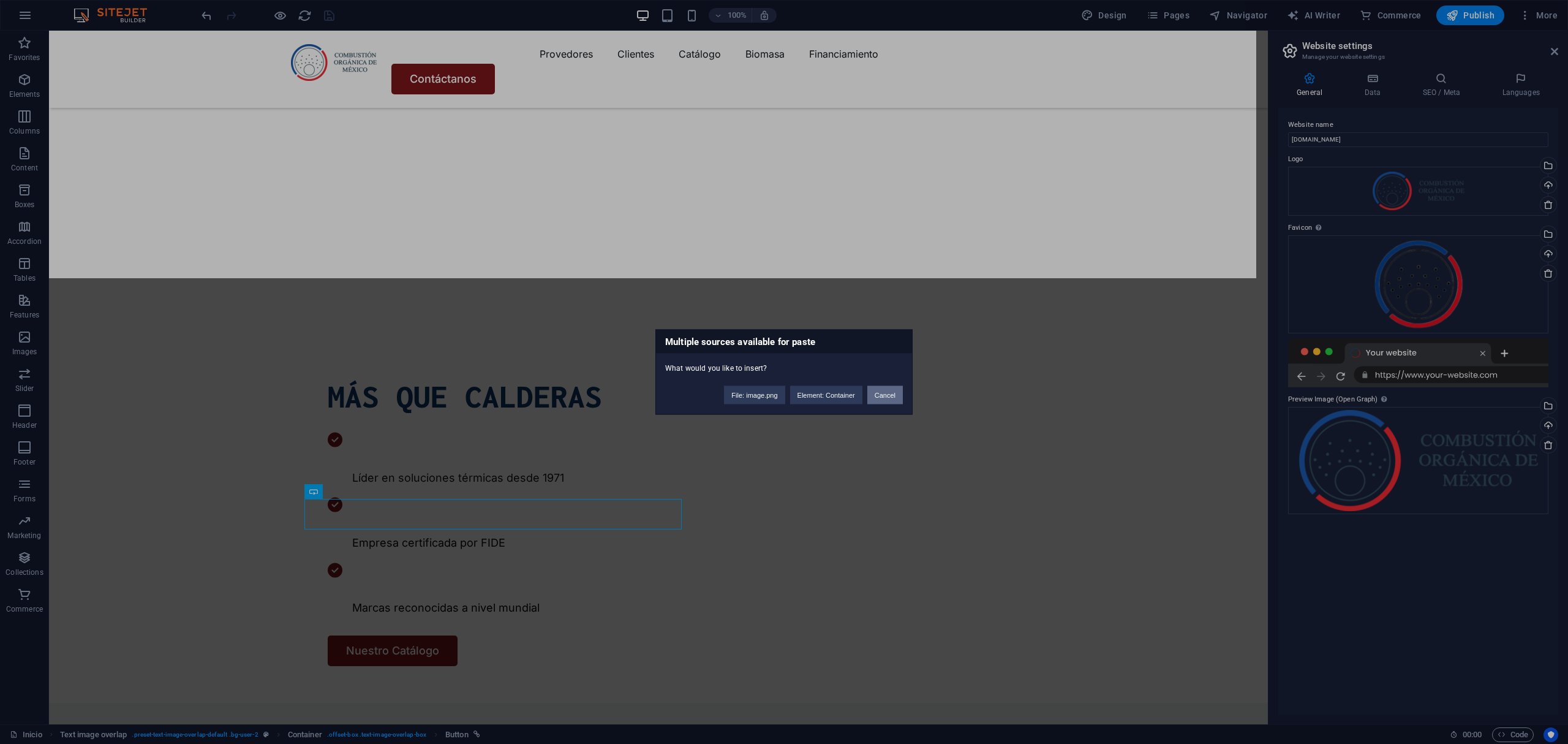
click at [884, 391] on button "Cancel" at bounding box center [885, 395] width 36 height 19
click at [861, 402] on button "Paste Element only" at bounding box center [866, 401] width 72 height 19
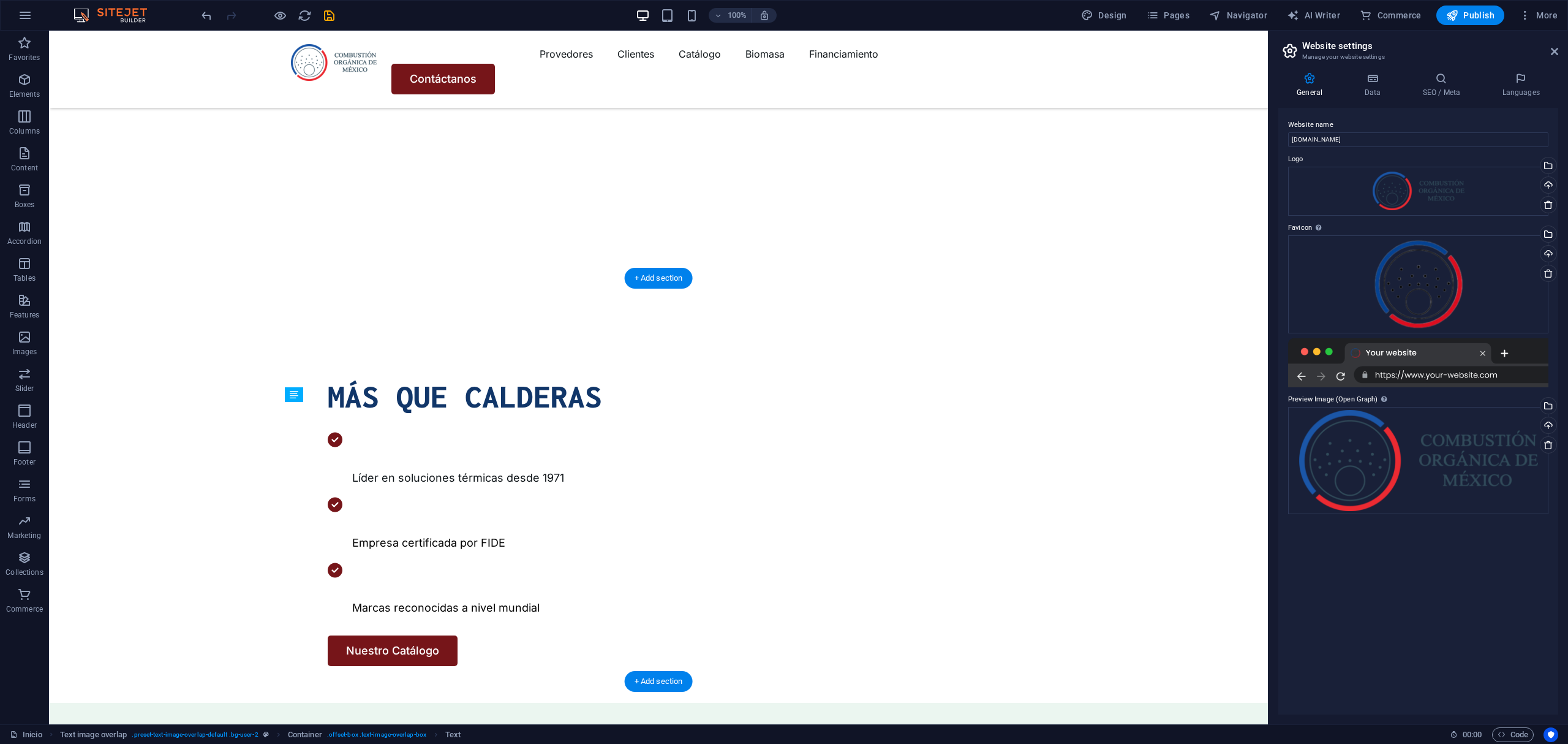
drag, startPoint x: 453, startPoint y: 536, endPoint x: 439, endPoint y: 493, distance: 45.2
drag, startPoint x: 488, startPoint y: 496, endPoint x: 488, endPoint y: 479, distance: 17.0
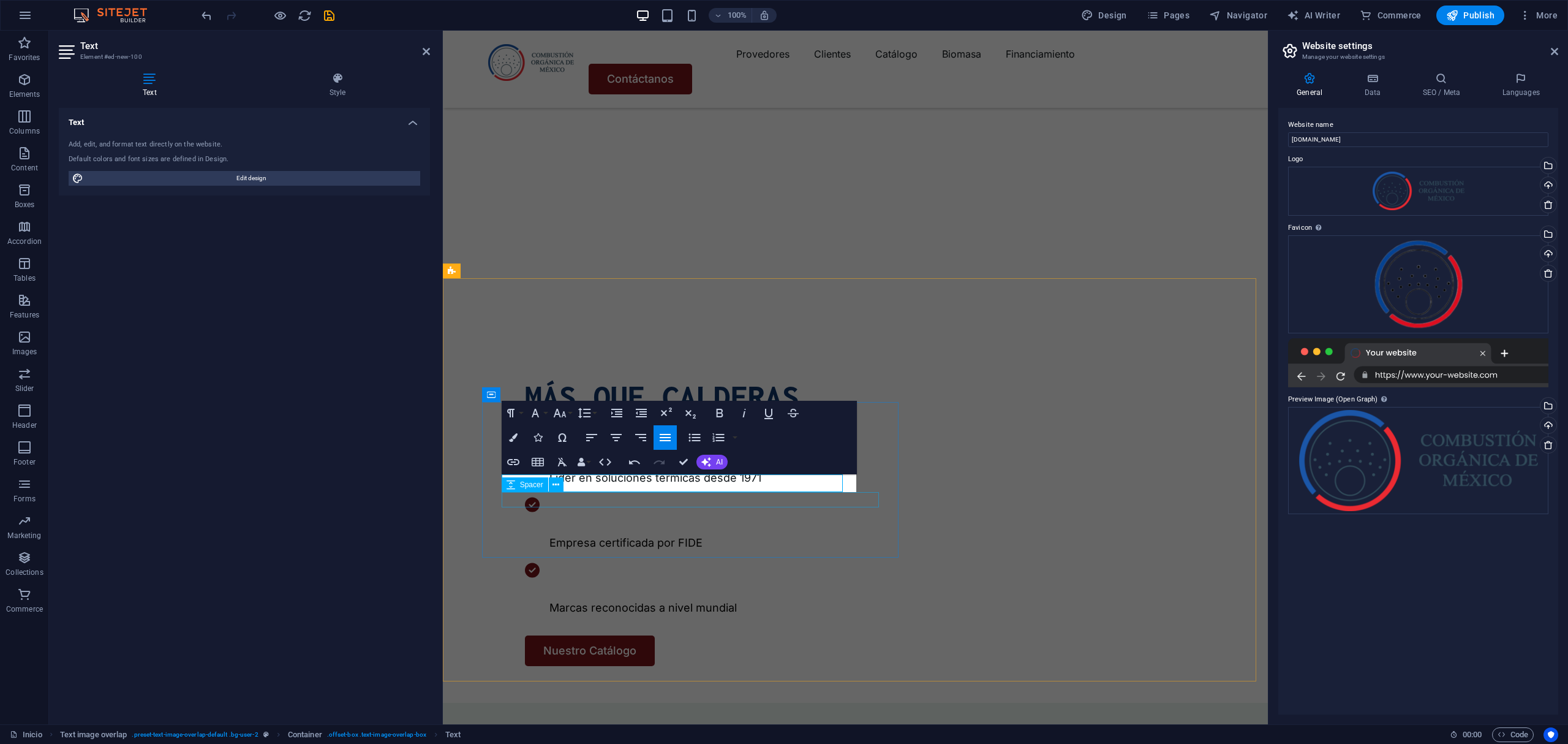
scroll to position [400, 0]
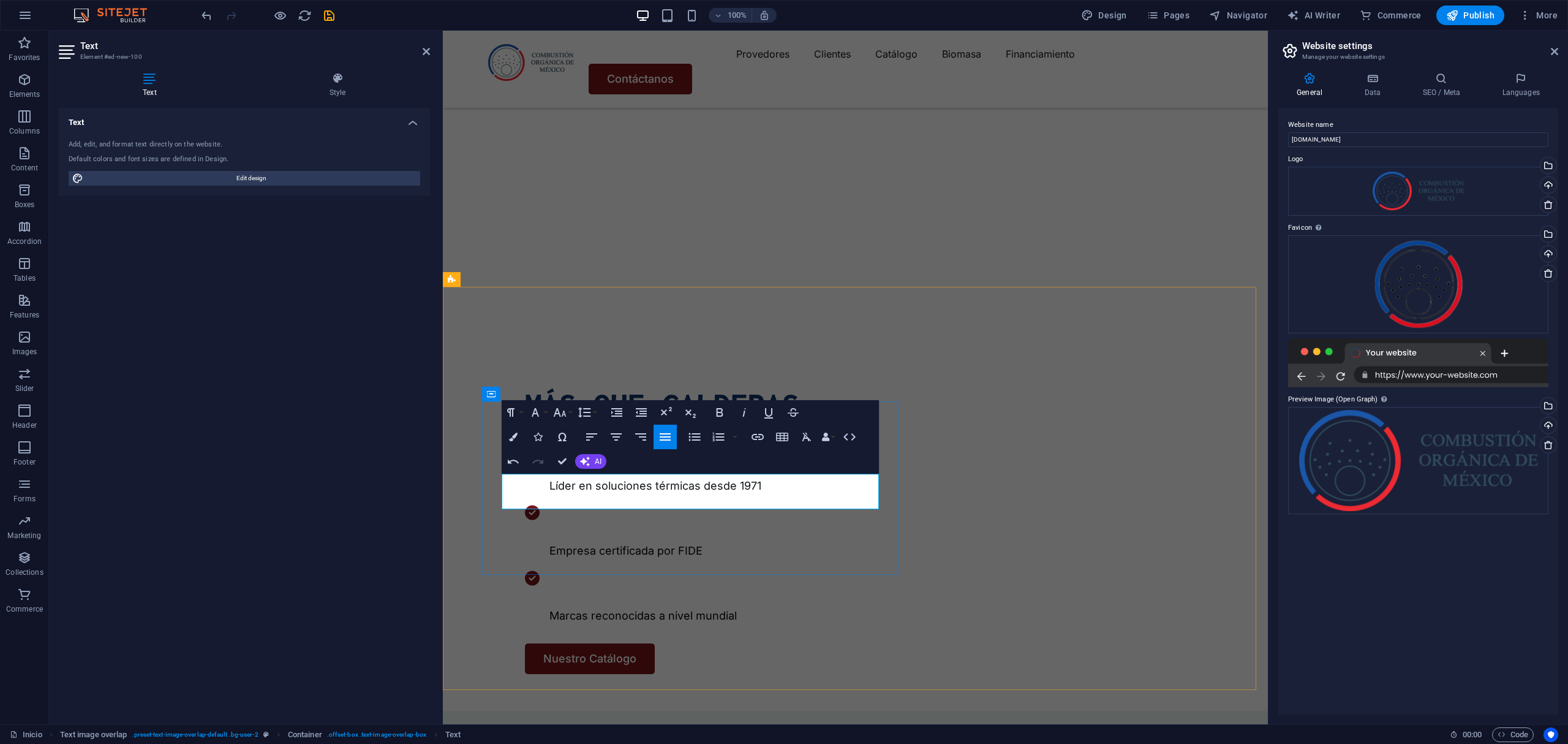
drag, startPoint x: 842, startPoint y: 500, endPoint x: 506, endPoint y: 488, distance: 336.2
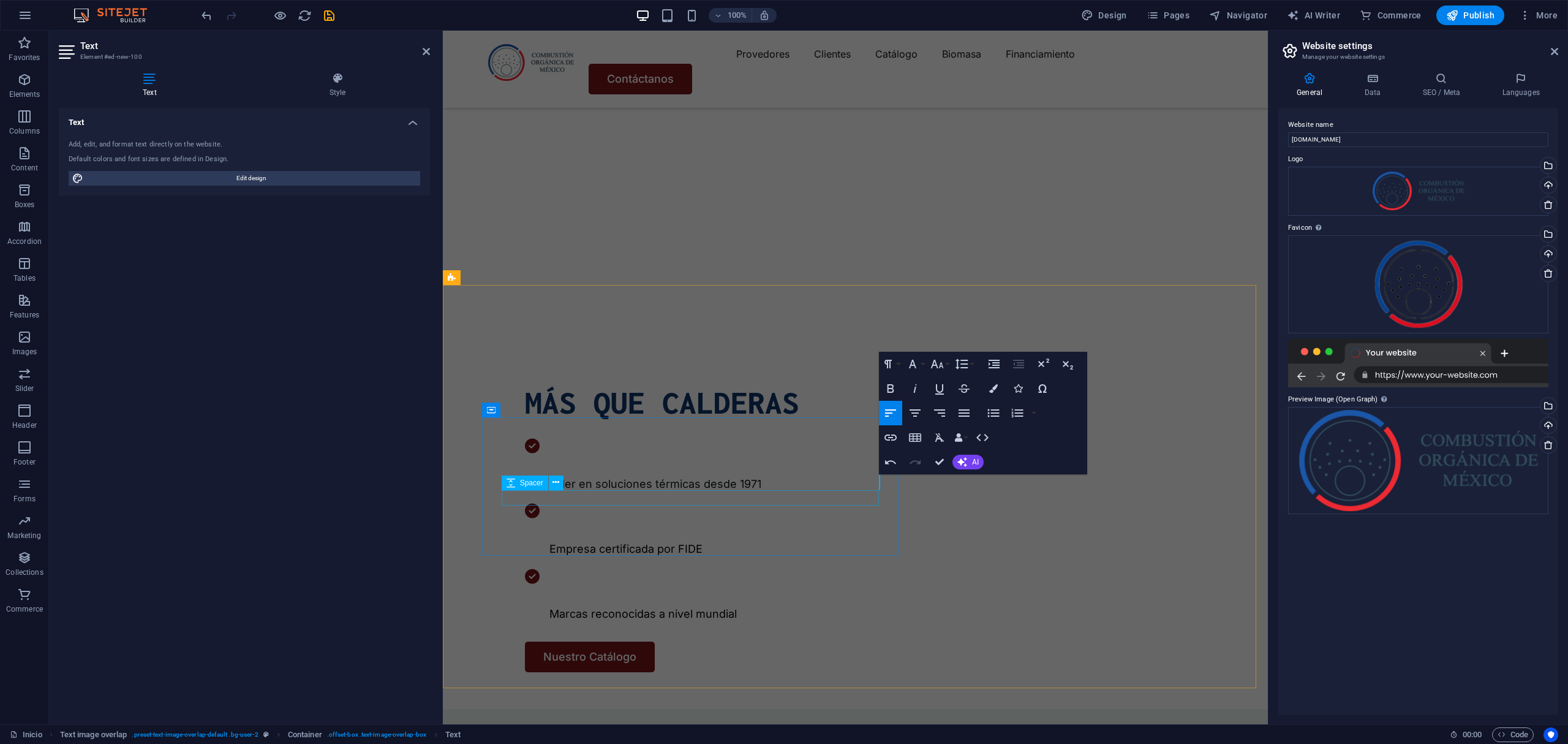
scroll to position [410, 0]
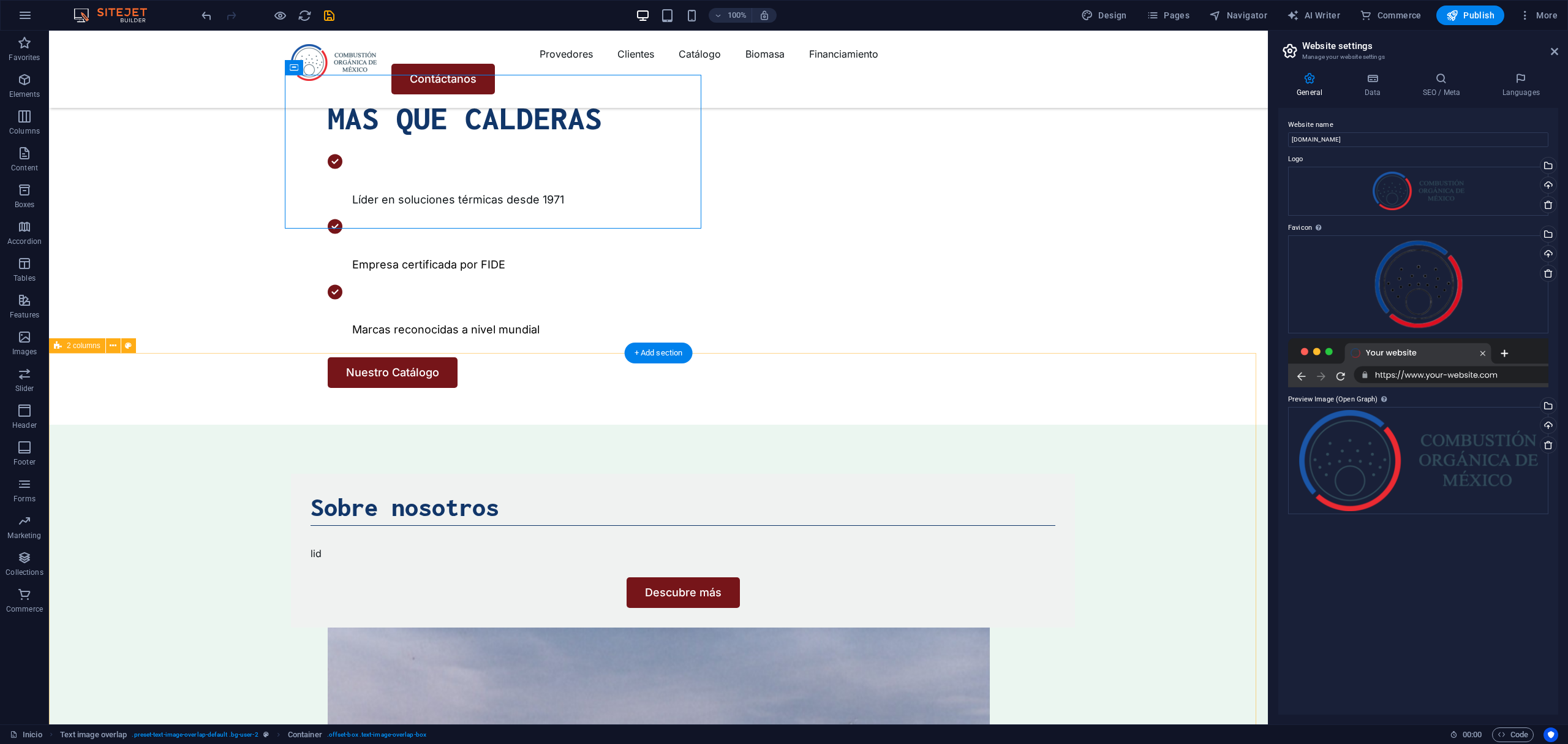
scroll to position [491, 0]
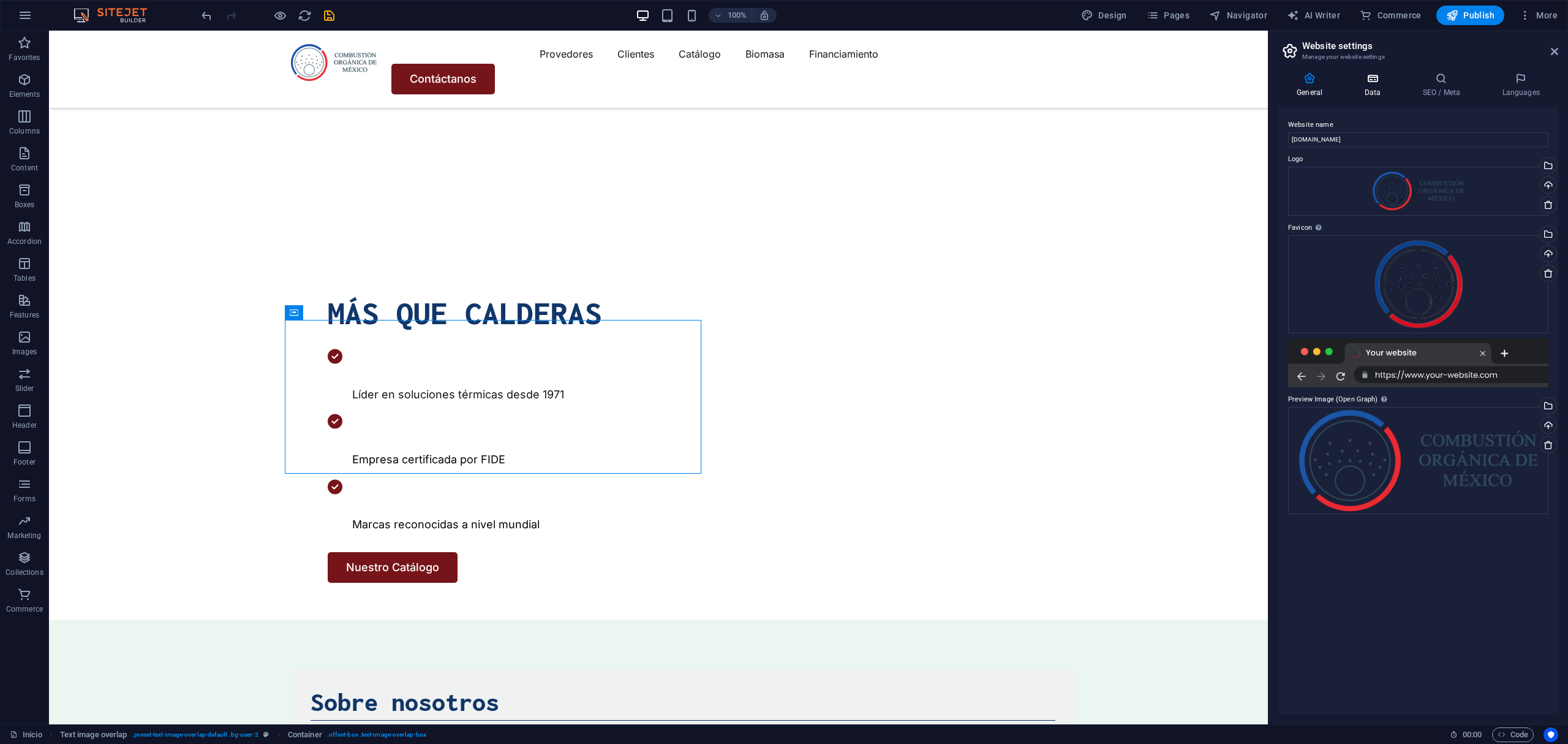
click at [1356, 85] on h4 "Data" at bounding box center [1375, 85] width 59 height 26
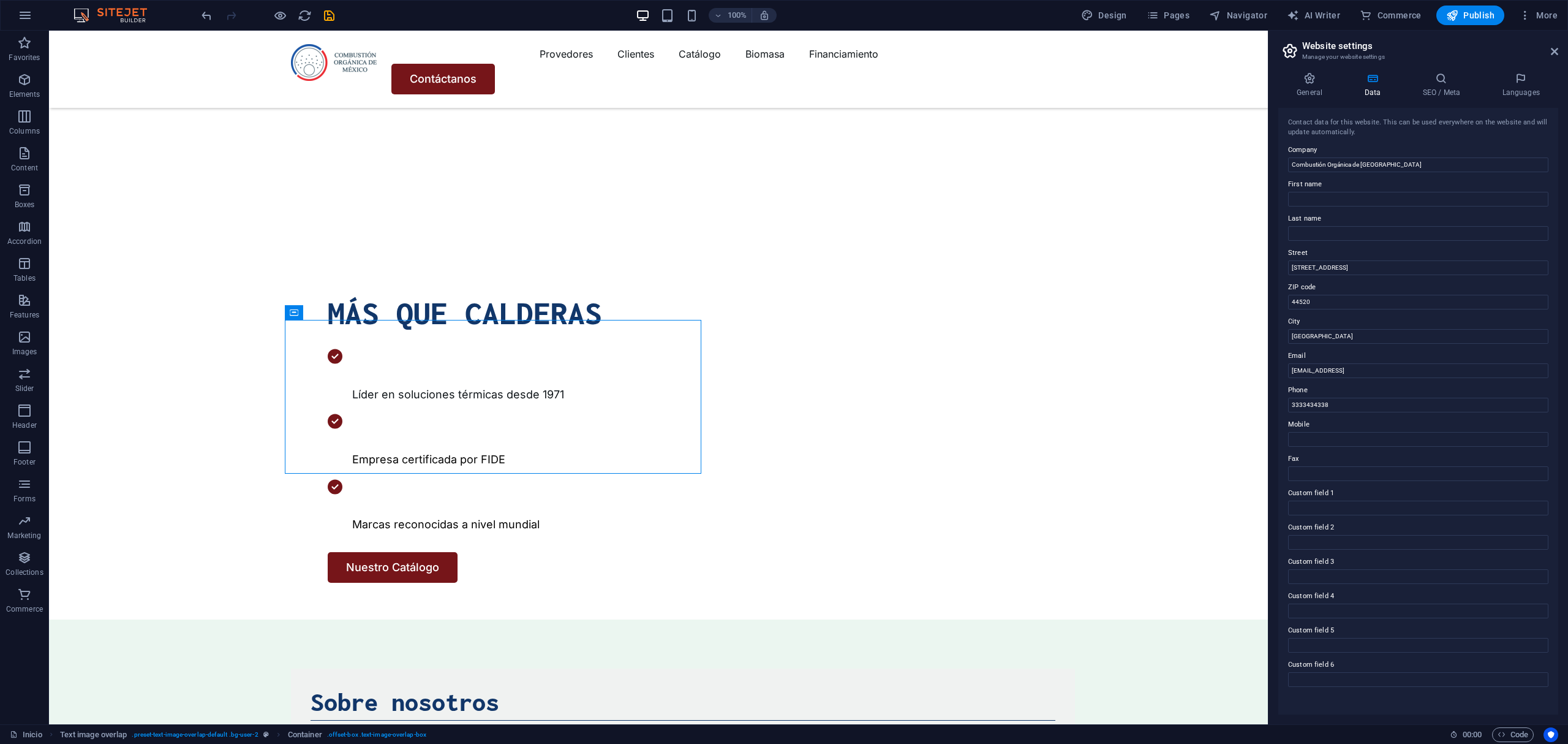
click at [1558, 79] on div "General Data SEO / Meta Languages Website name [DOMAIN_NAME] Logo Drag files he…" at bounding box center [1418, 393] width 300 height 662
click at [1512, 90] on h4 "Languages" at bounding box center [1520, 85] width 74 height 26
click at [1444, 82] on icon at bounding box center [1440, 78] width 74 height 12
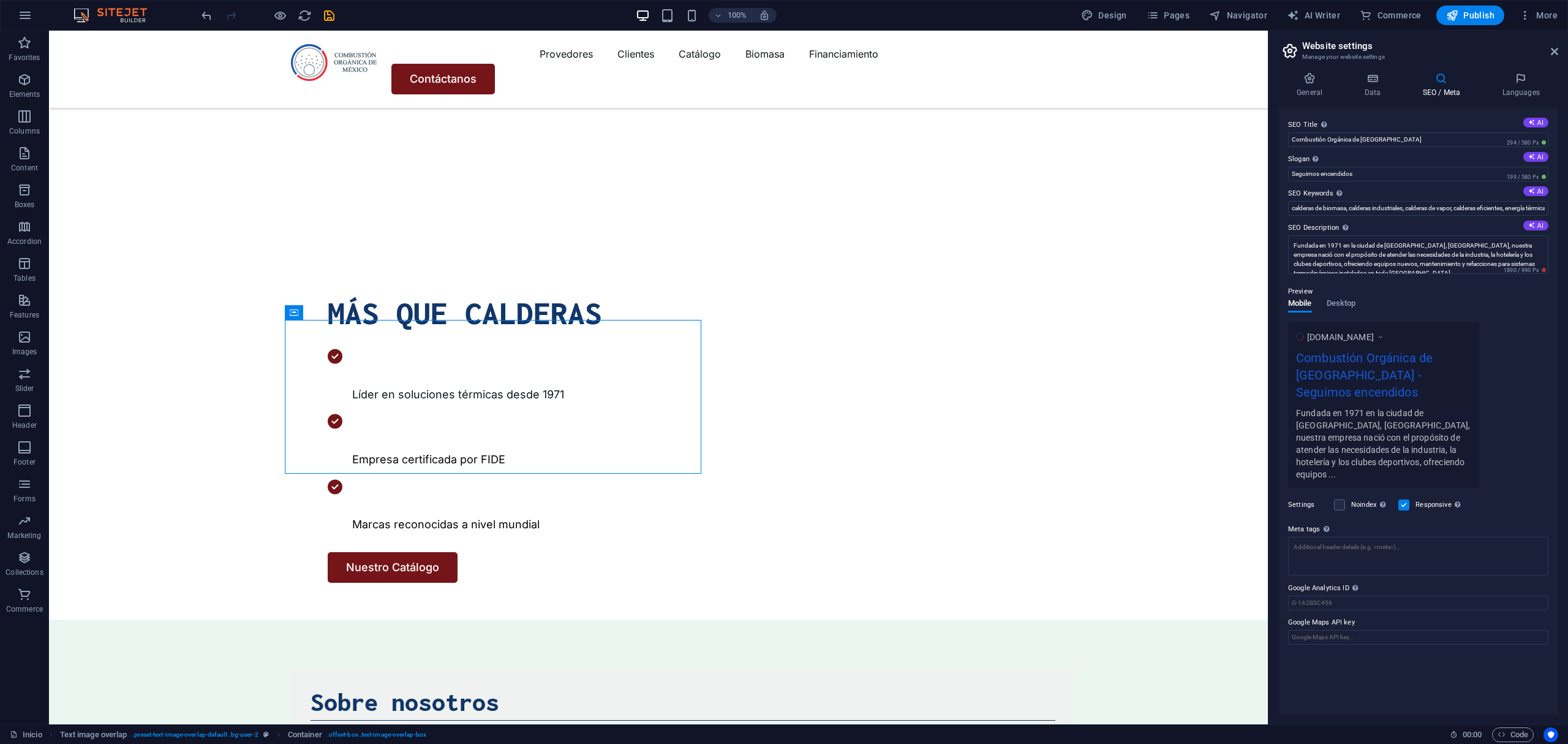
drag, startPoint x: 1286, startPoint y: 244, endPoint x: 1373, endPoint y: 289, distance: 97.9
click at [1373, 289] on div "SEO Title The title of your website - make it something that stands out in sear…" at bounding box center [1418, 411] width 280 height 606
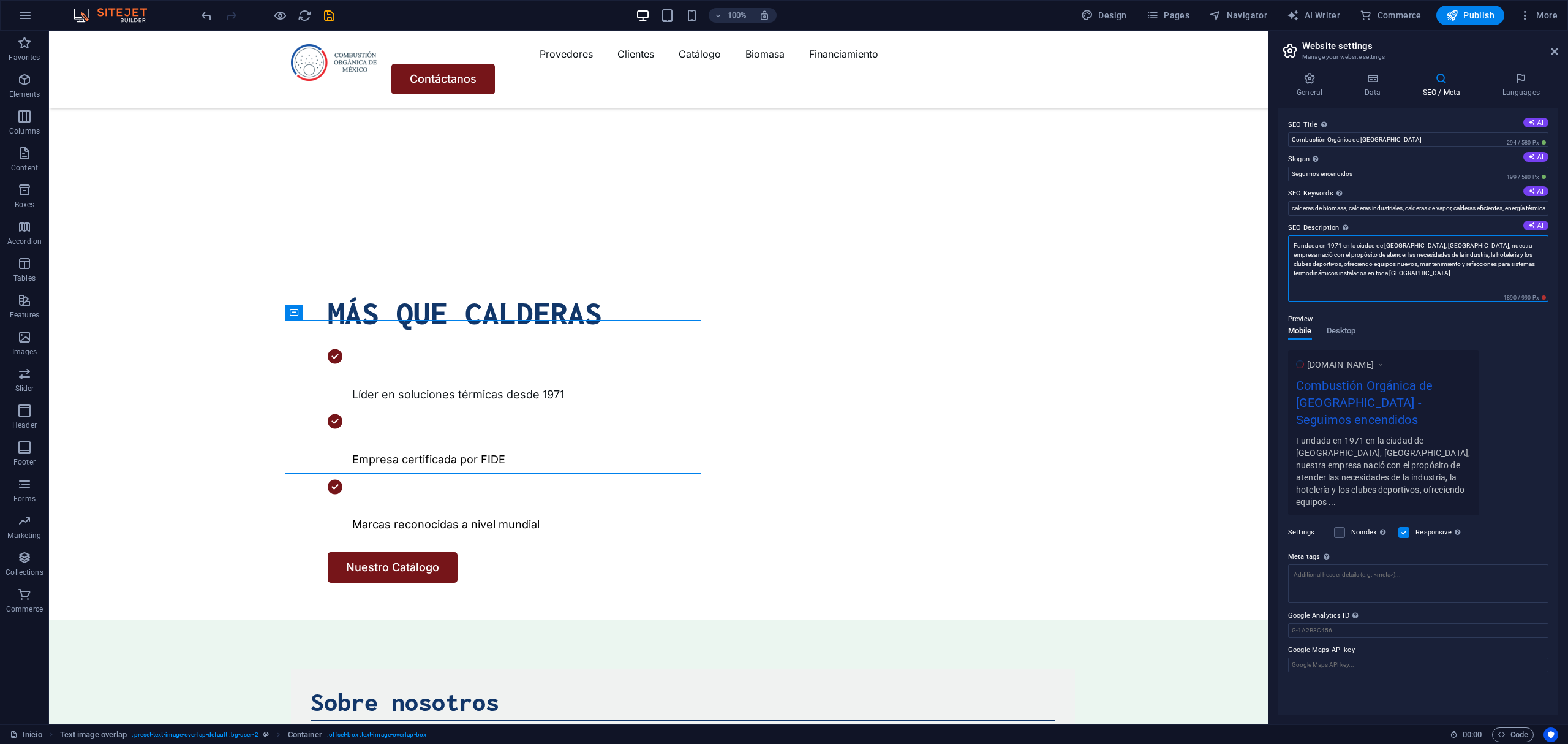
scroll to position [0, 0]
drag, startPoint x: 1445, startPoint y: 297, endPoint x: 1262, endPoint y: 196, distance: 209.0
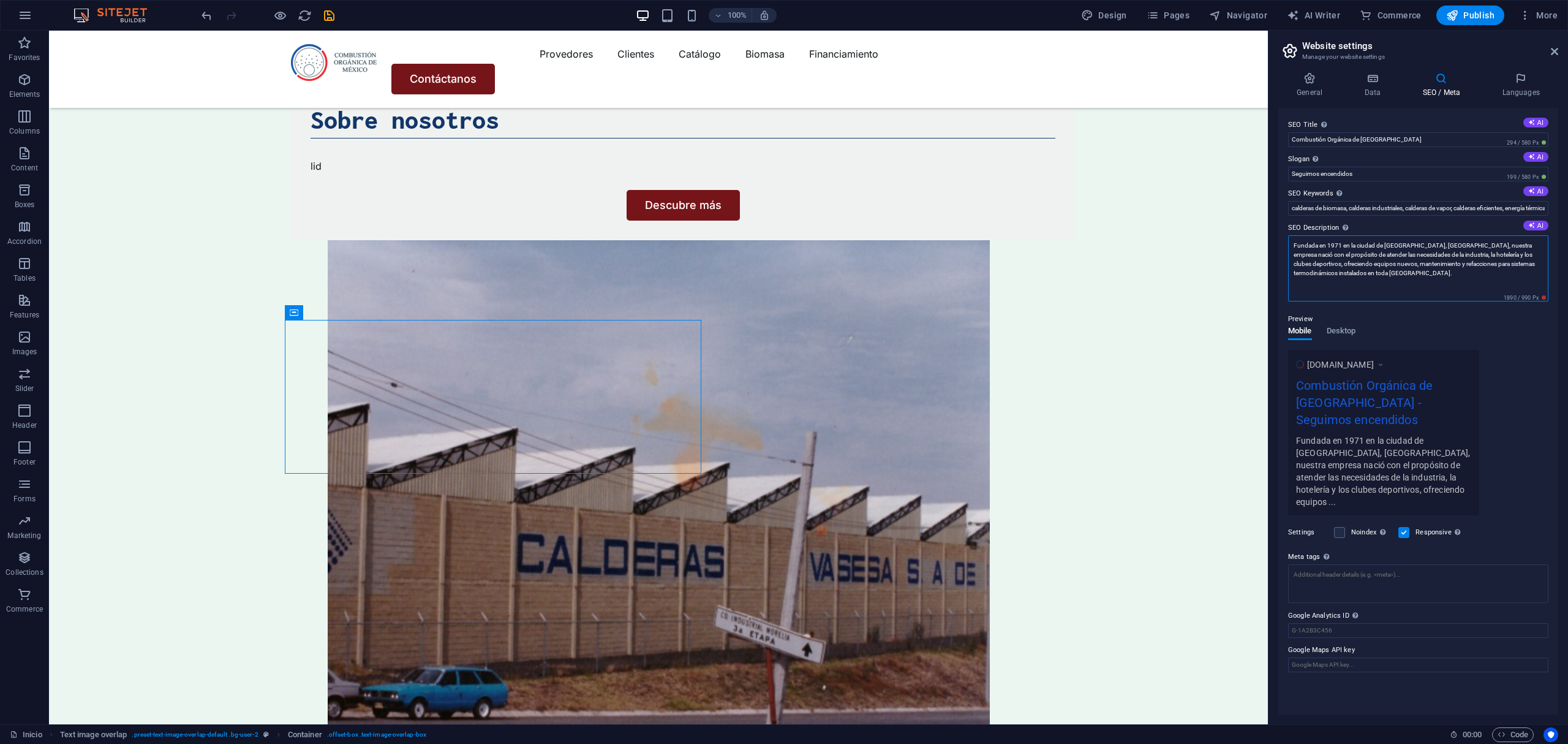
scroll to position [1099, 0]
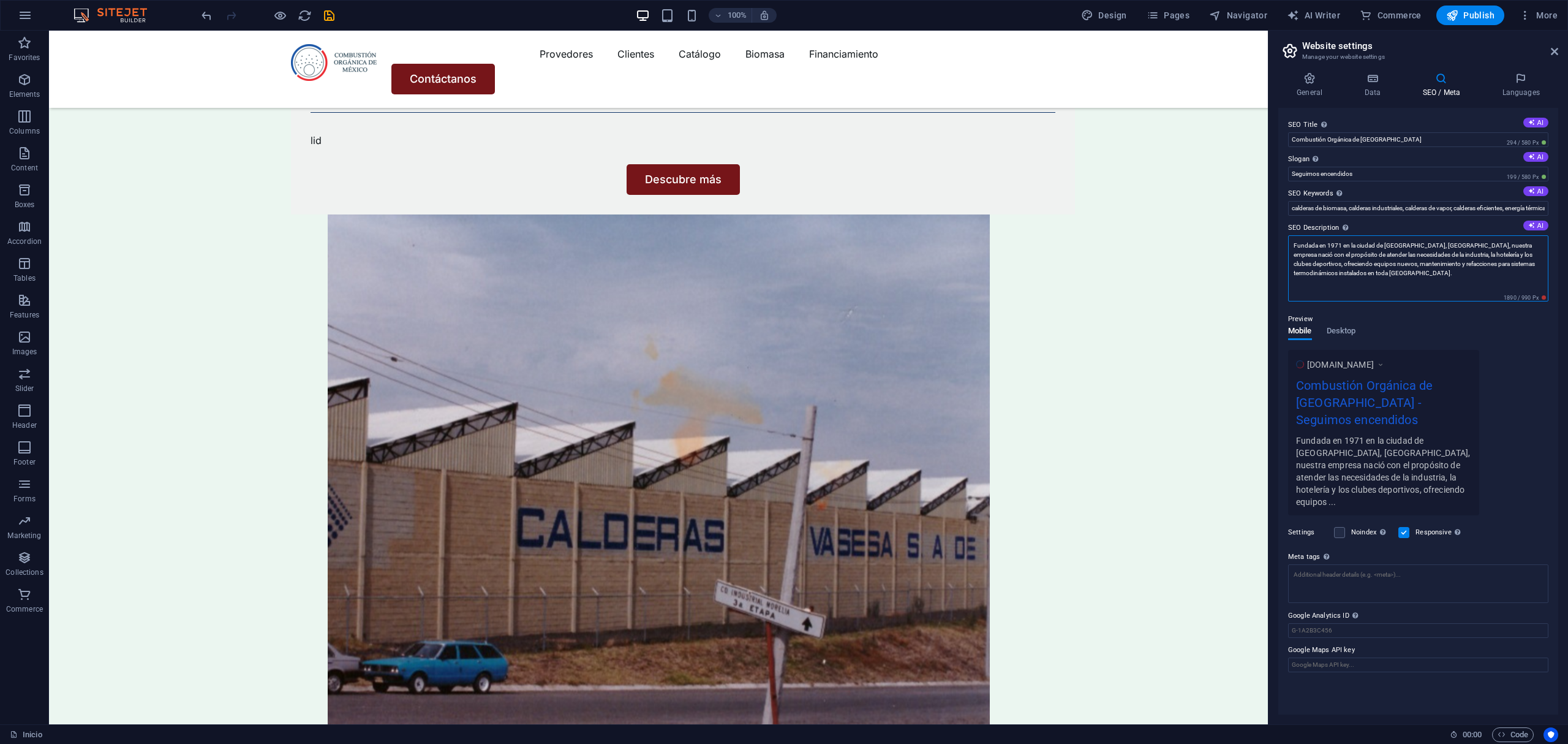
drag, startPoint x: 1404, startPoint y: 273, endPoint x: 1271, endPoint y: 221, distance: 142.8
click at [1271, 221] on div "General Data SEO / Meta Languages Website name [DOMAIN_NAME] Logo Drag files he…" at bounding box center [1418, 393] width 300 height 662
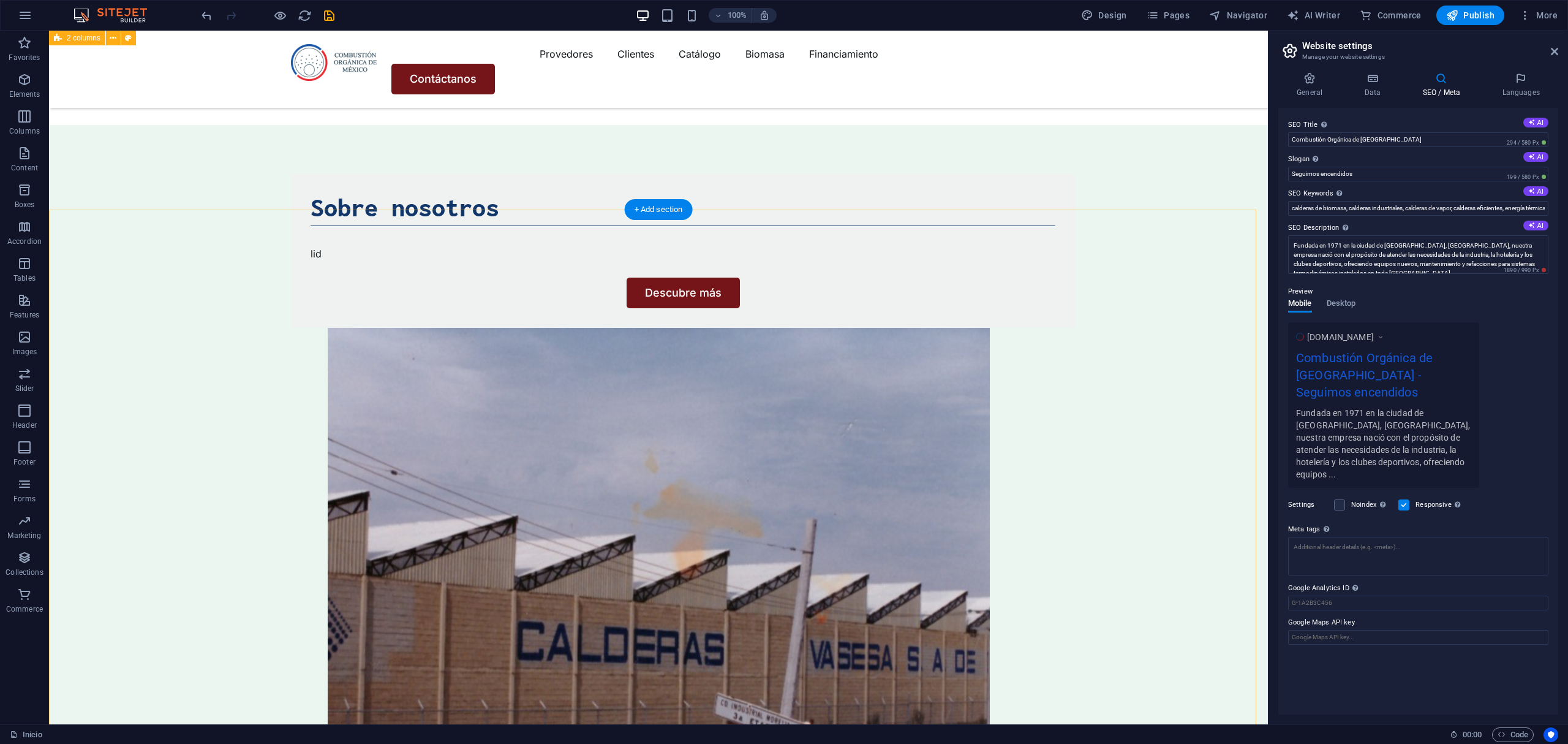
scroll to position [691, 0]
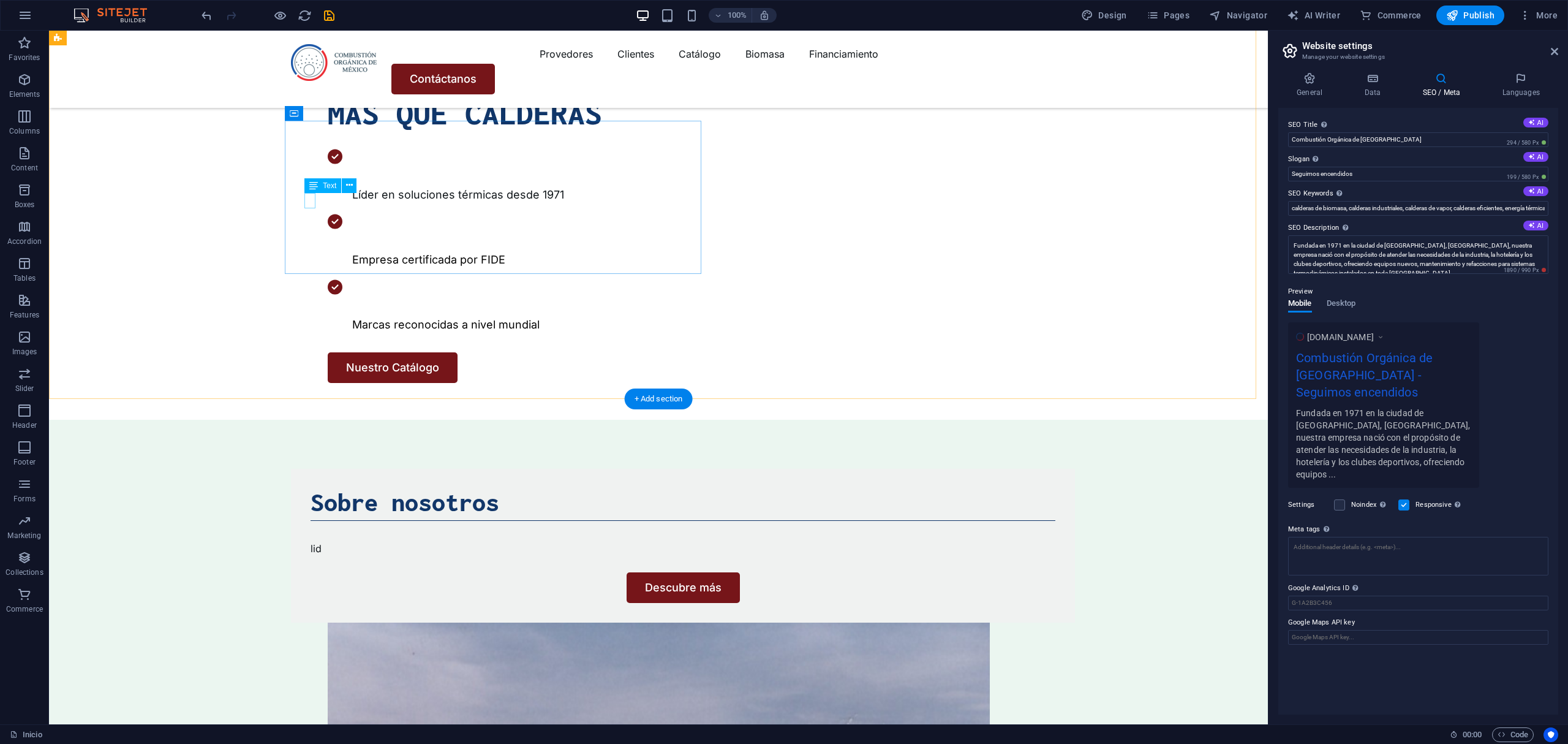
click at [310, 541] on div "lid" at bounding box center [682, 549] width 745 height 16
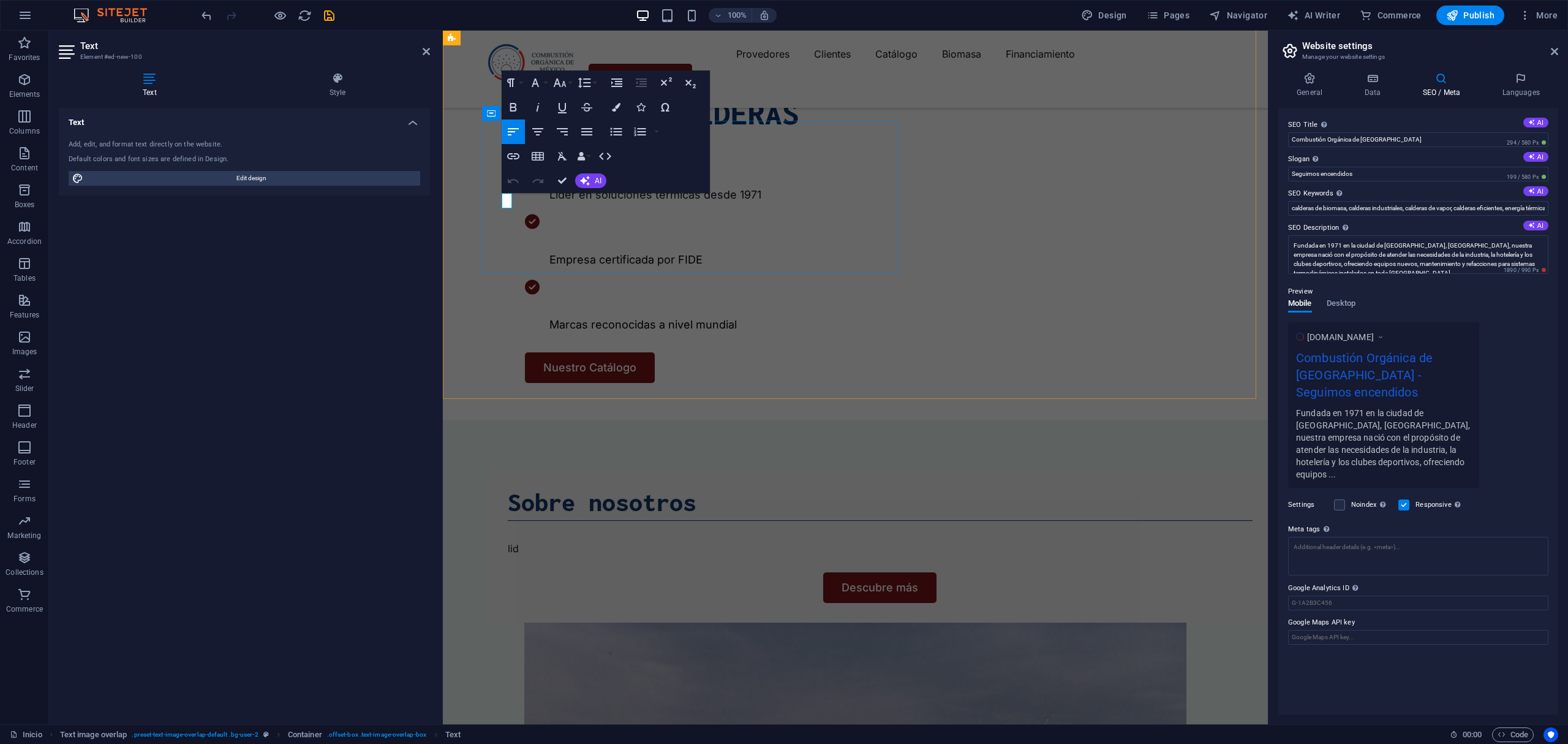
click at [507, 541] on p "lid" at bounding box center [879, 549] width 745 height 16
click at [511, 541] on p "lid" at bounding box center [879, 549] width 745 height 16
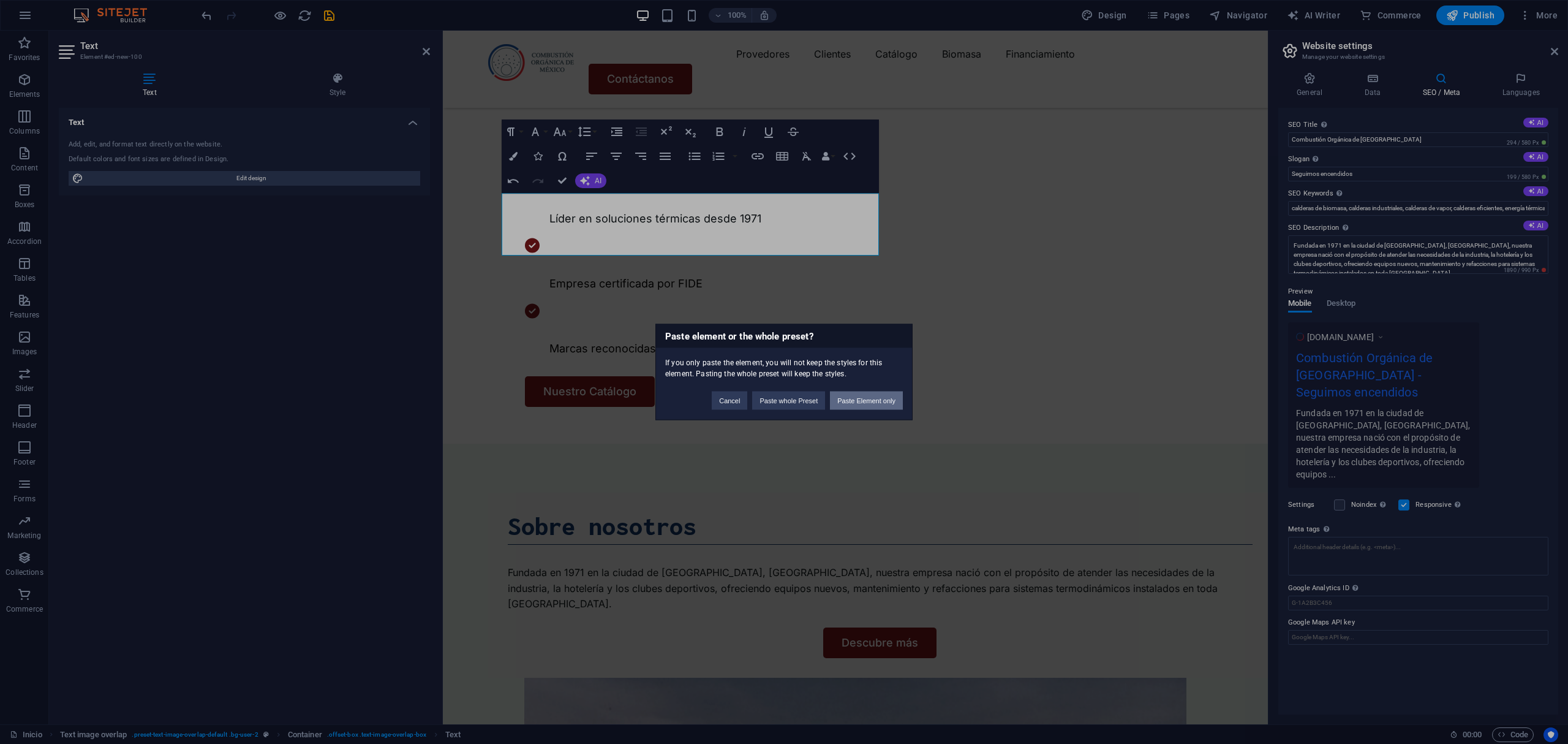
scroll to position [2763, 1]
click at [742, 403] on button "Cancel" at bounding box center [730, 401] width 36 height 19
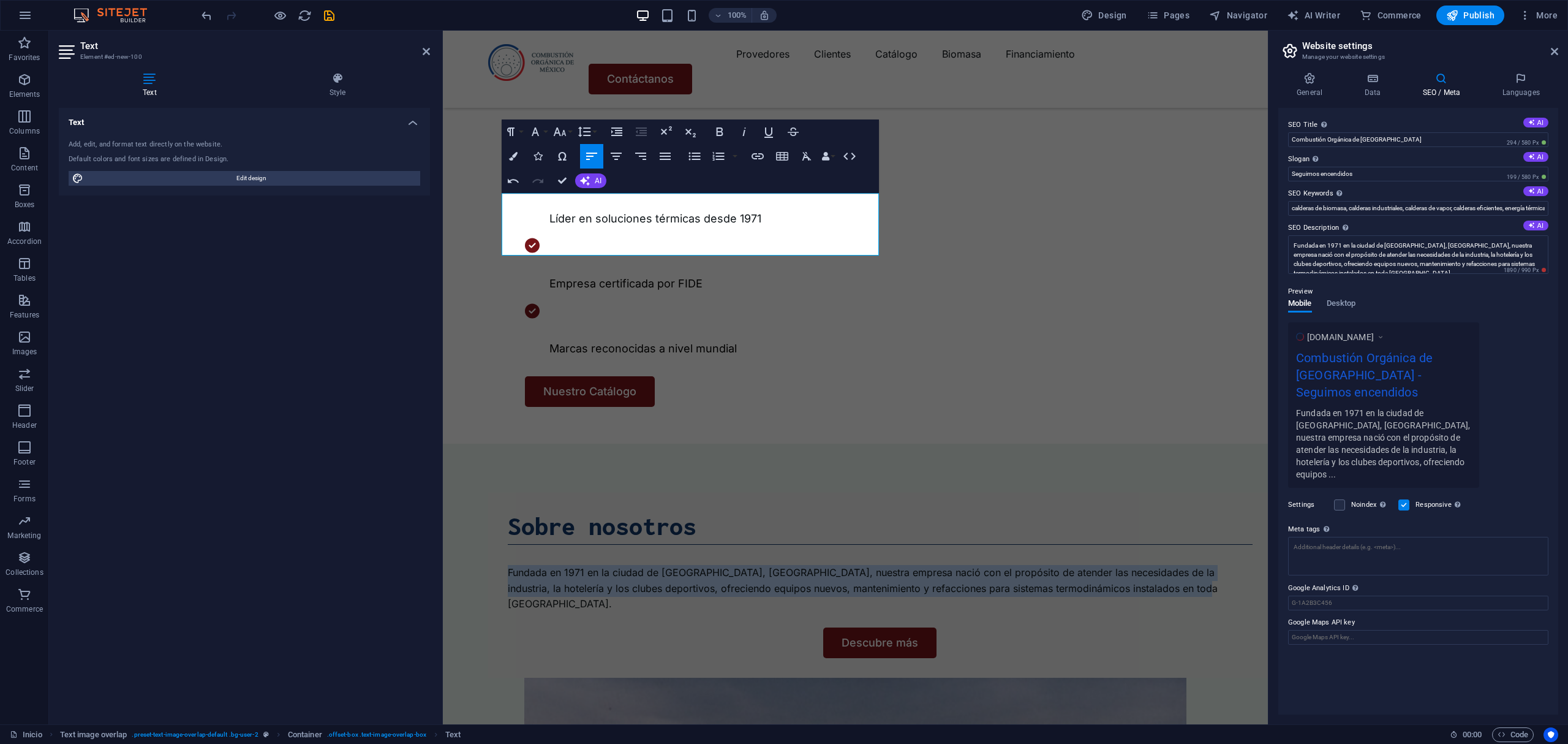
drag, startPoint x: 790, startPoint y: 245, endPoint x: 884, endPoint y: 207, distance: 101.4
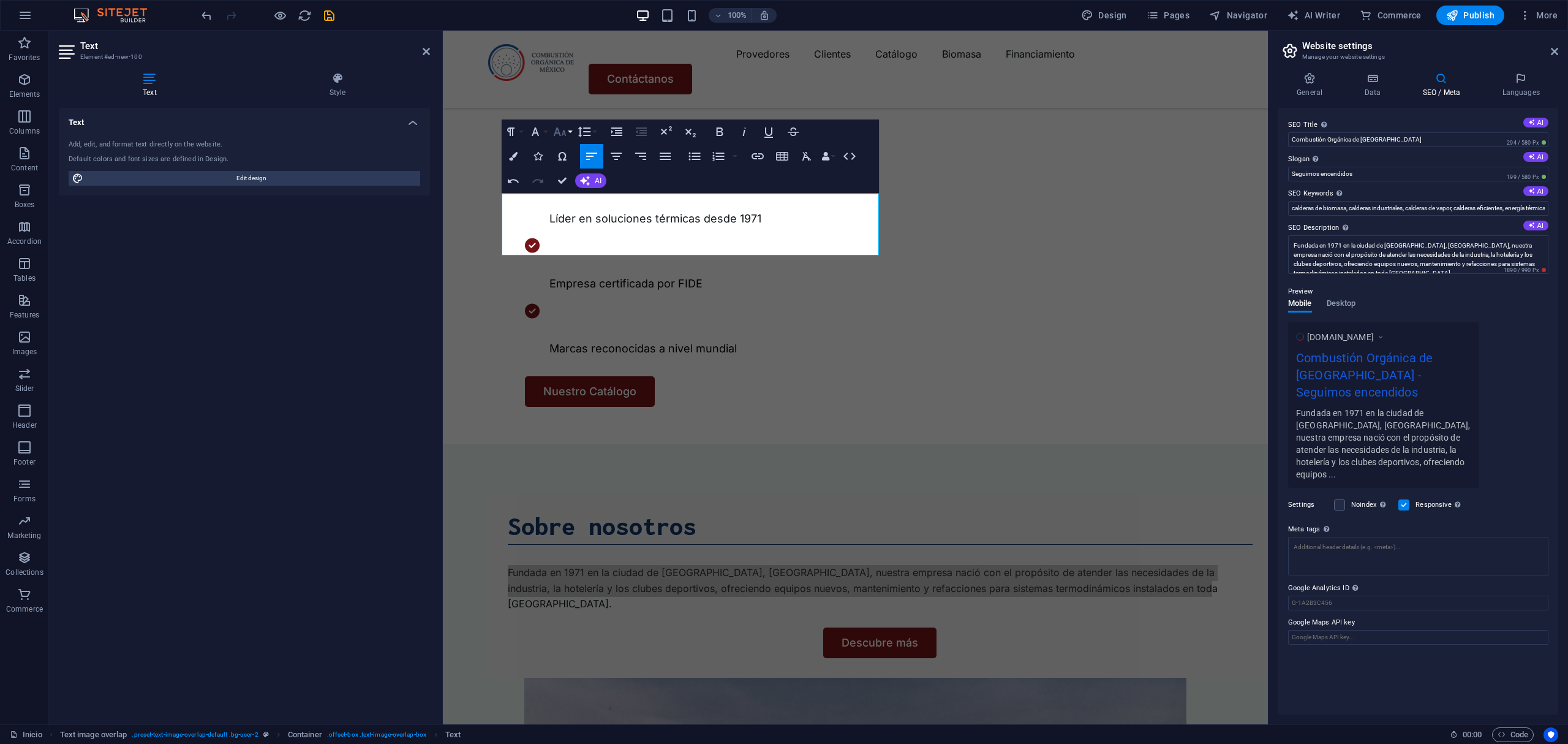
click at [554, 133] on icon "button" at bounding box center [559, 131] width 15 height 15
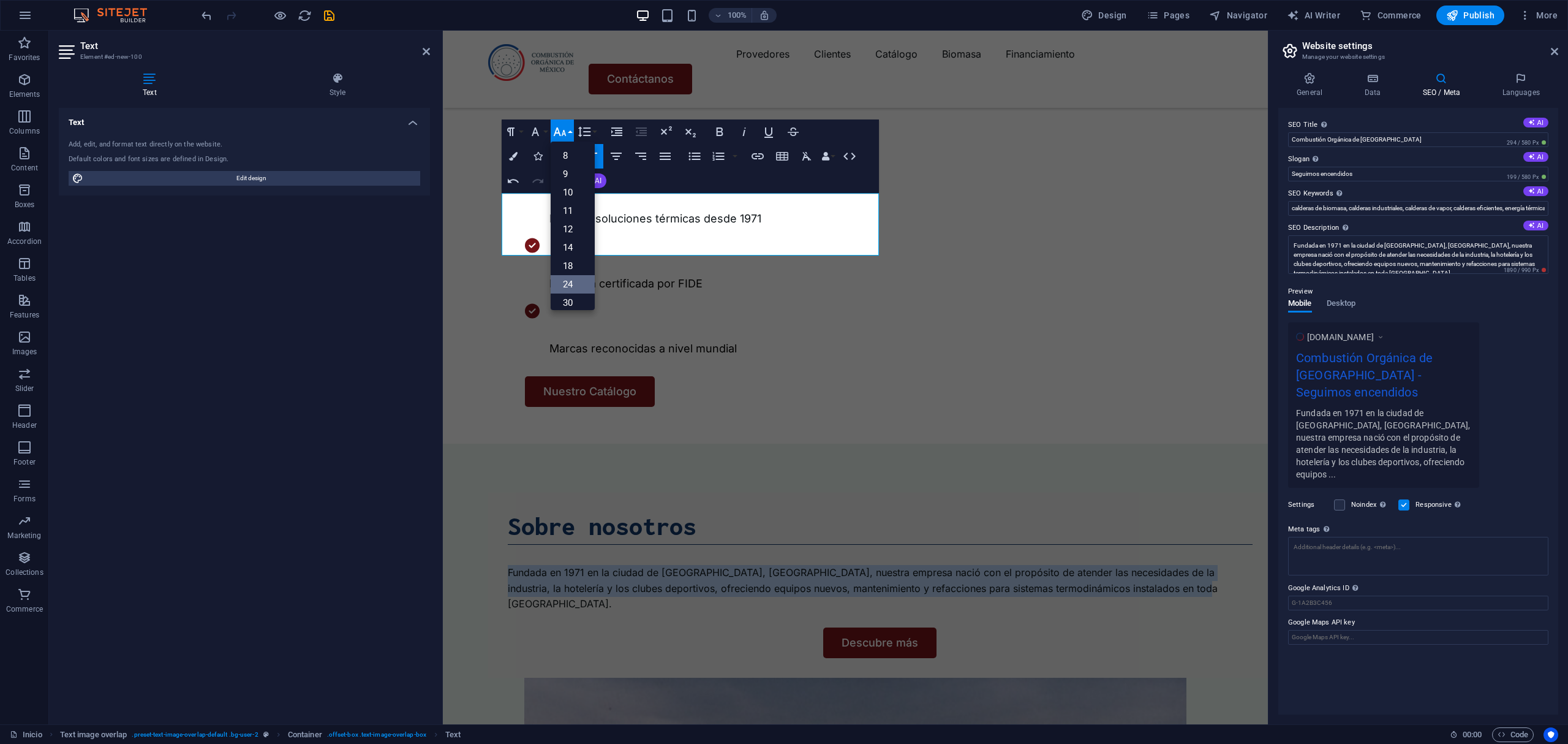
click at [566, 280] on link "24" at bounding box center [572, 284] width 44 height 19
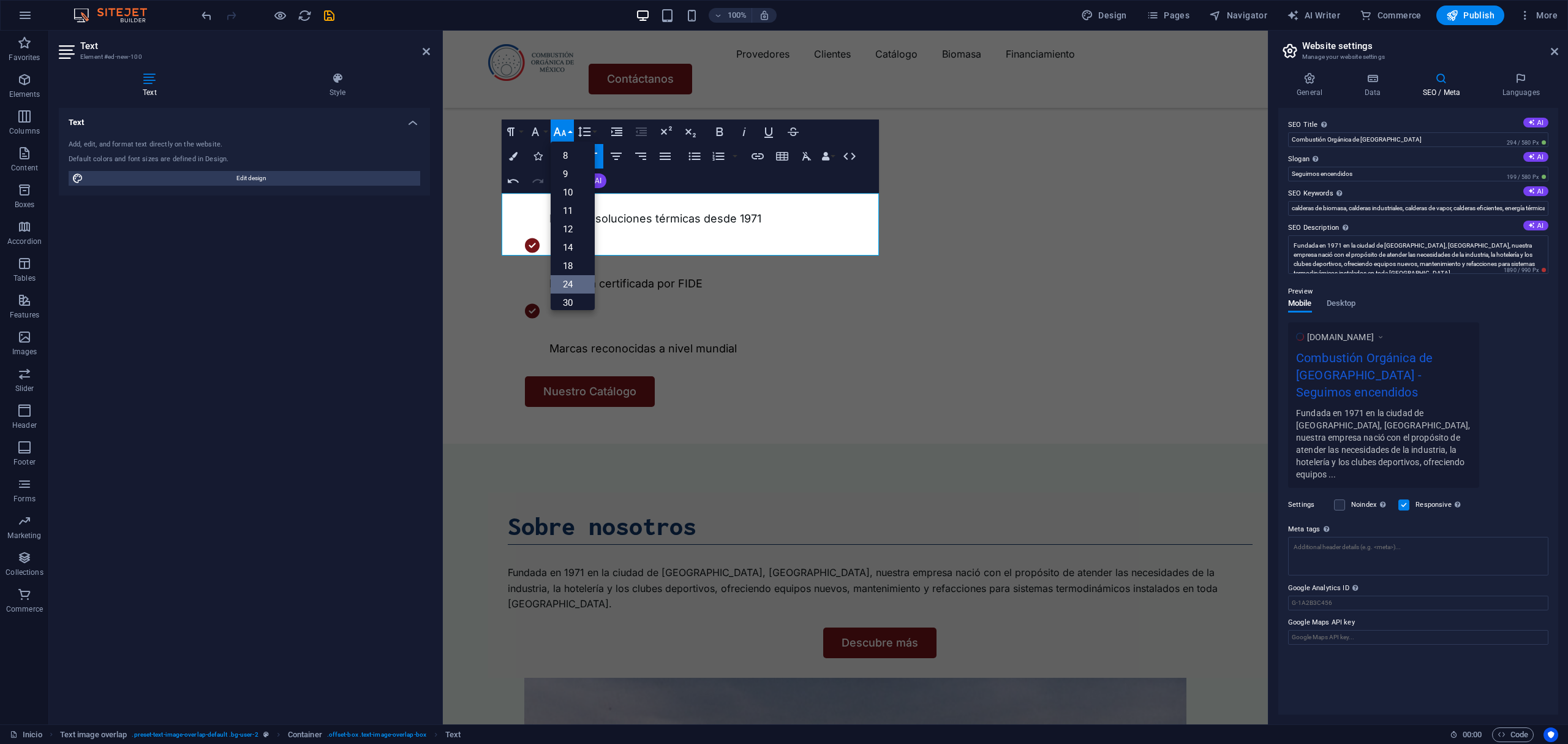
scroll to position [628, 0]
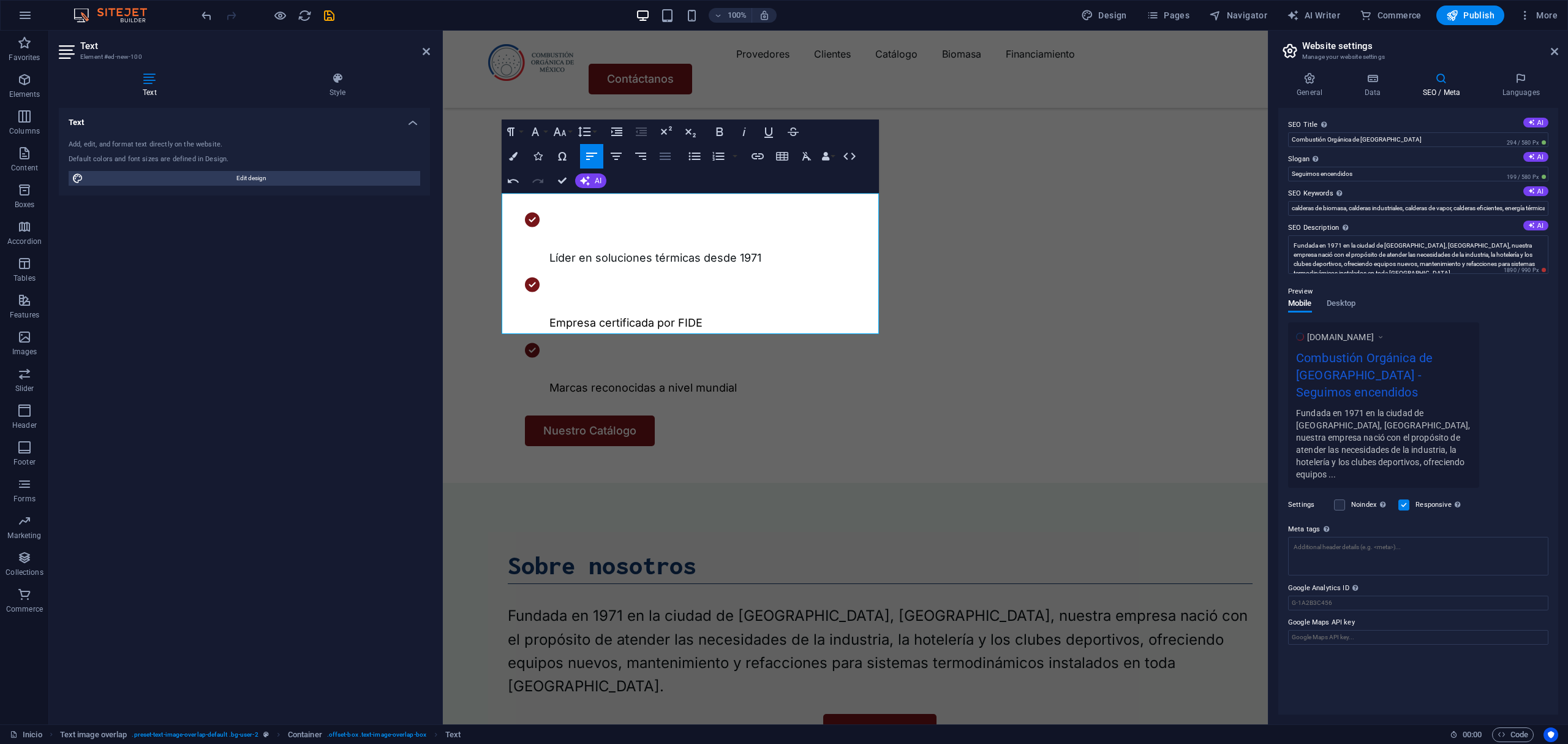
click at [660, 158] on icon "button" at bounding box center [664, 156] width 15 height 15
click at [851, 604] on p "Fundada en 1971 en la ciudad de [GEOGRAPHIC_DATA], [GEOGRAPHIC_DATA], nuestra e…" at bounding box center [879, 651] width 745 height 94
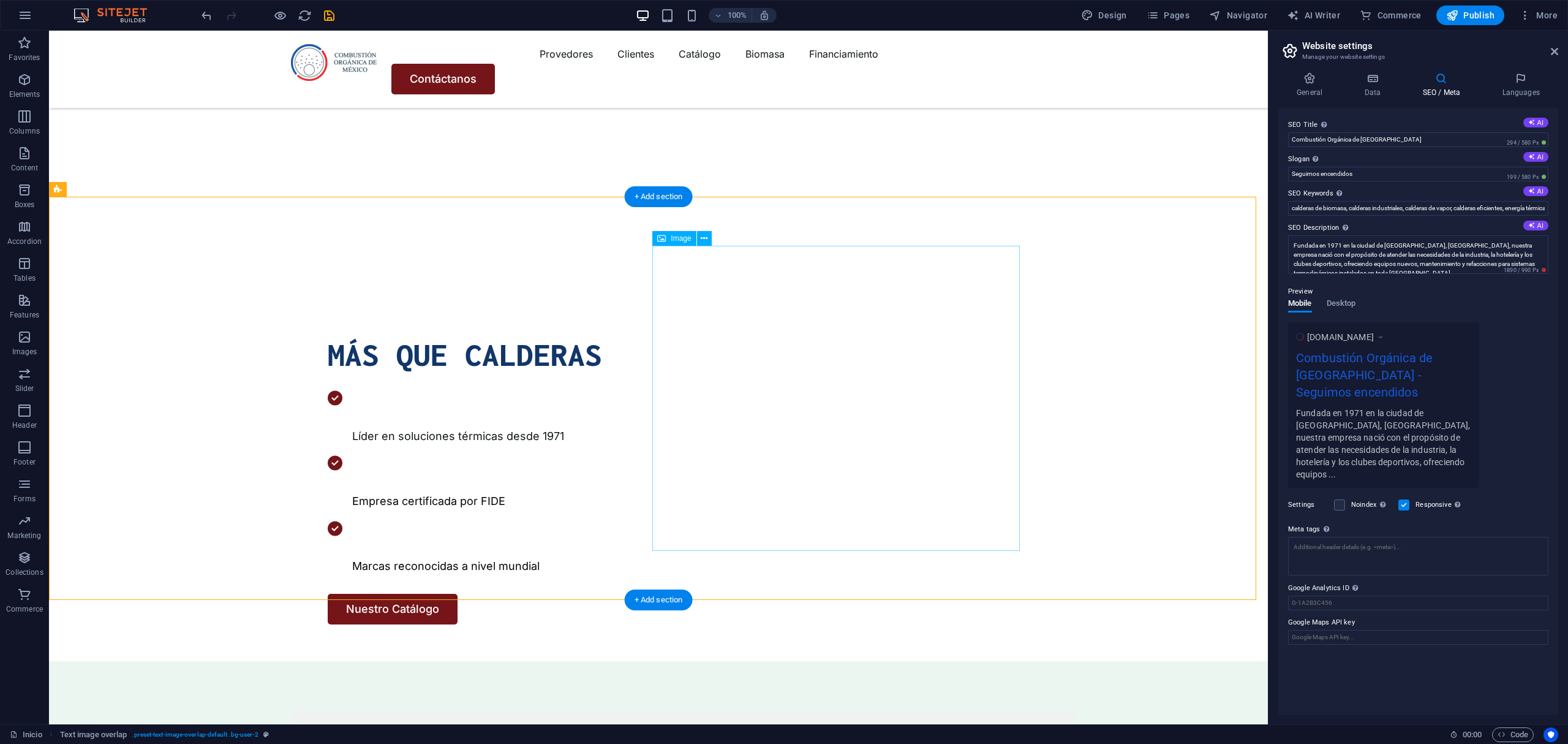
scroll to position [490, 0]
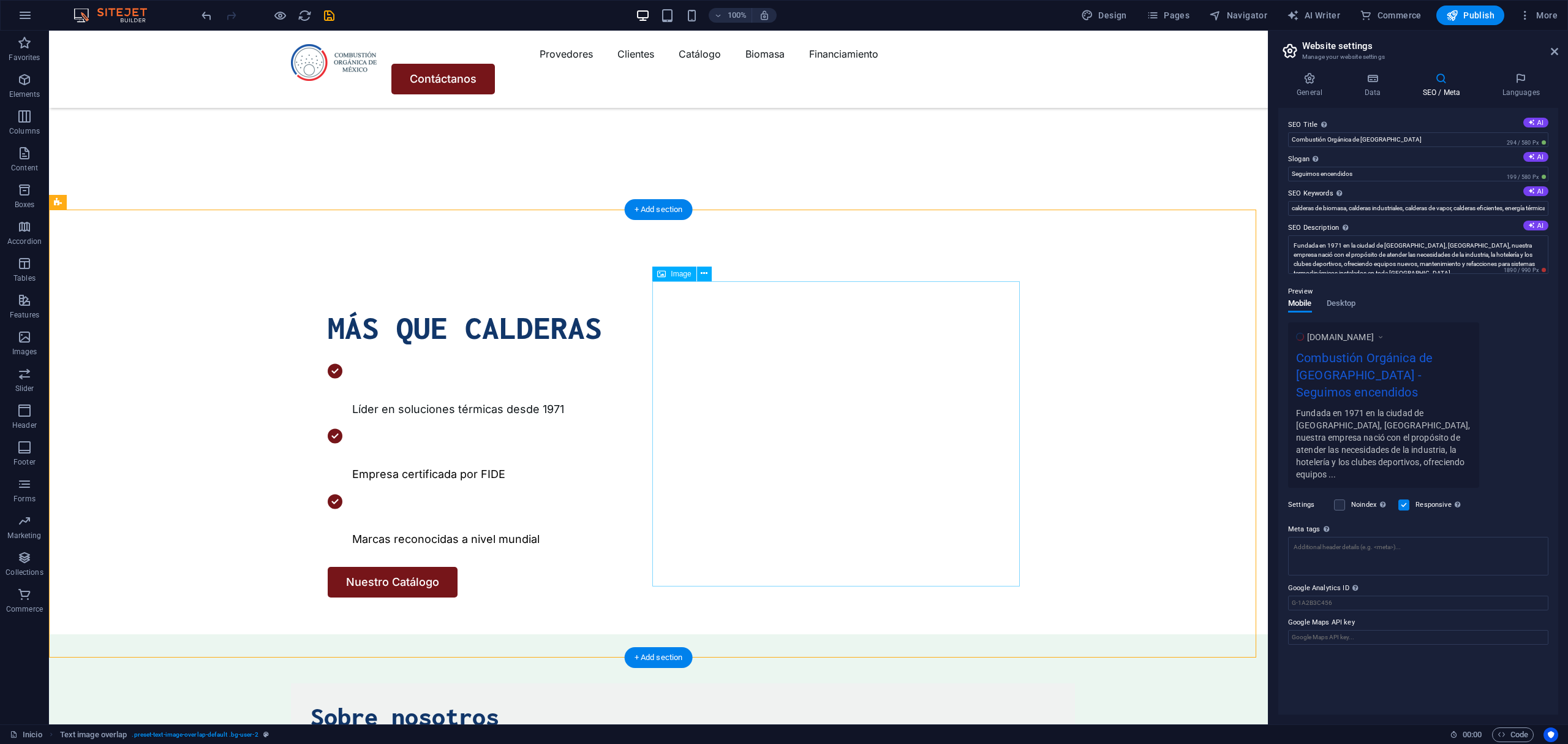
drag, startPoint x: 887, startPoint y: 405, endPoint x: 901, endPoint y: 411, distance: 15.2
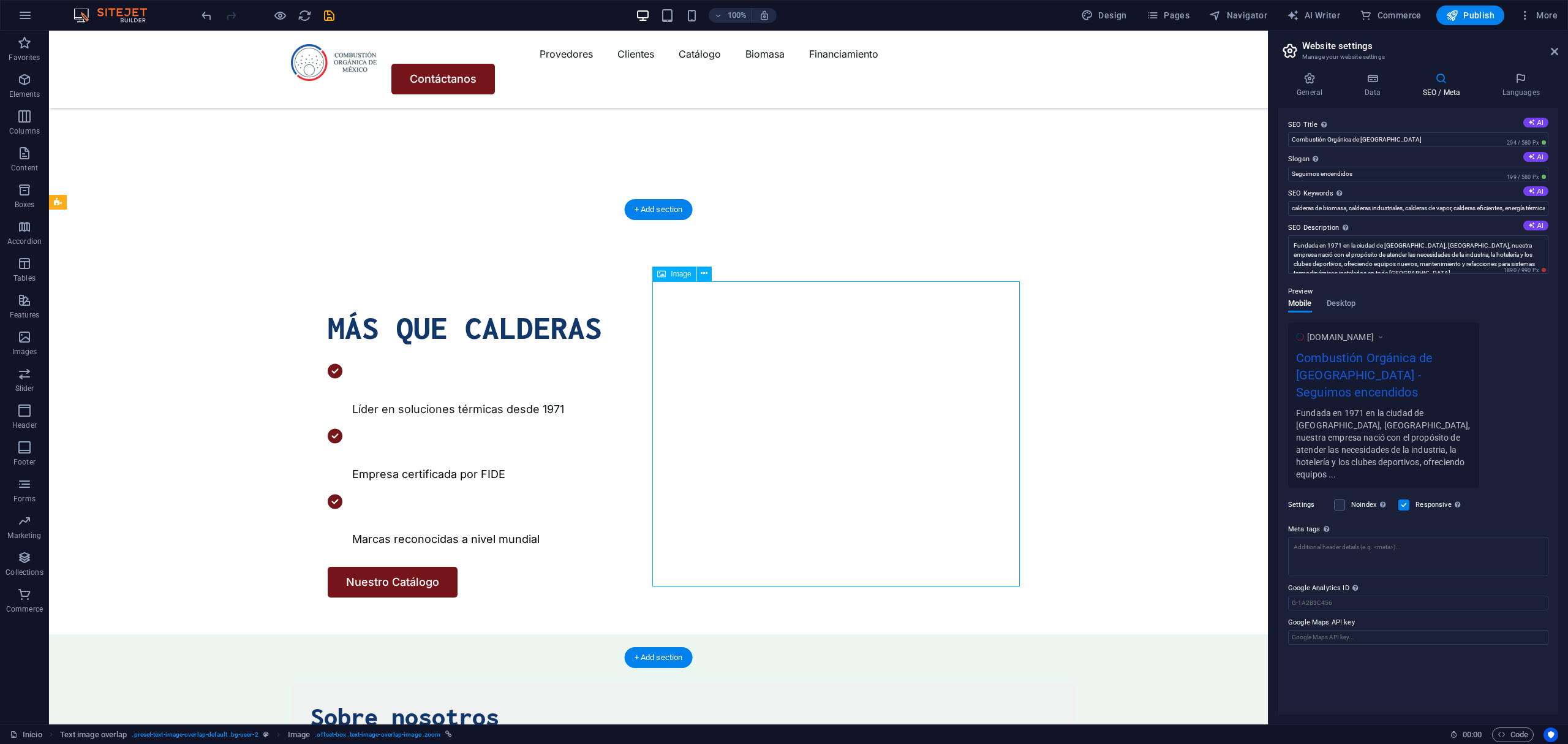
select select "px"
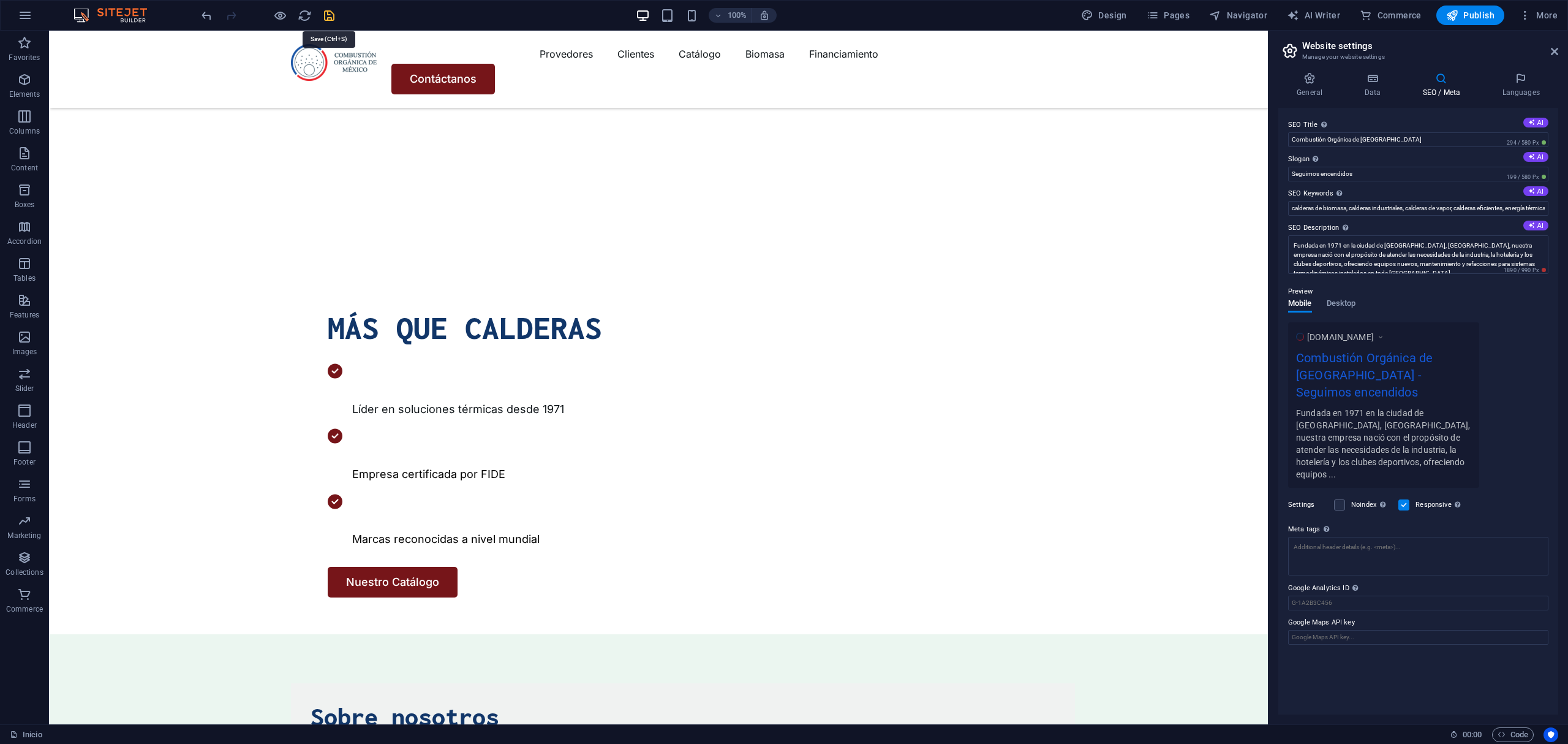
click at [324, 15] on icon "save" at bounding box center [329, 16] width 14 height 14
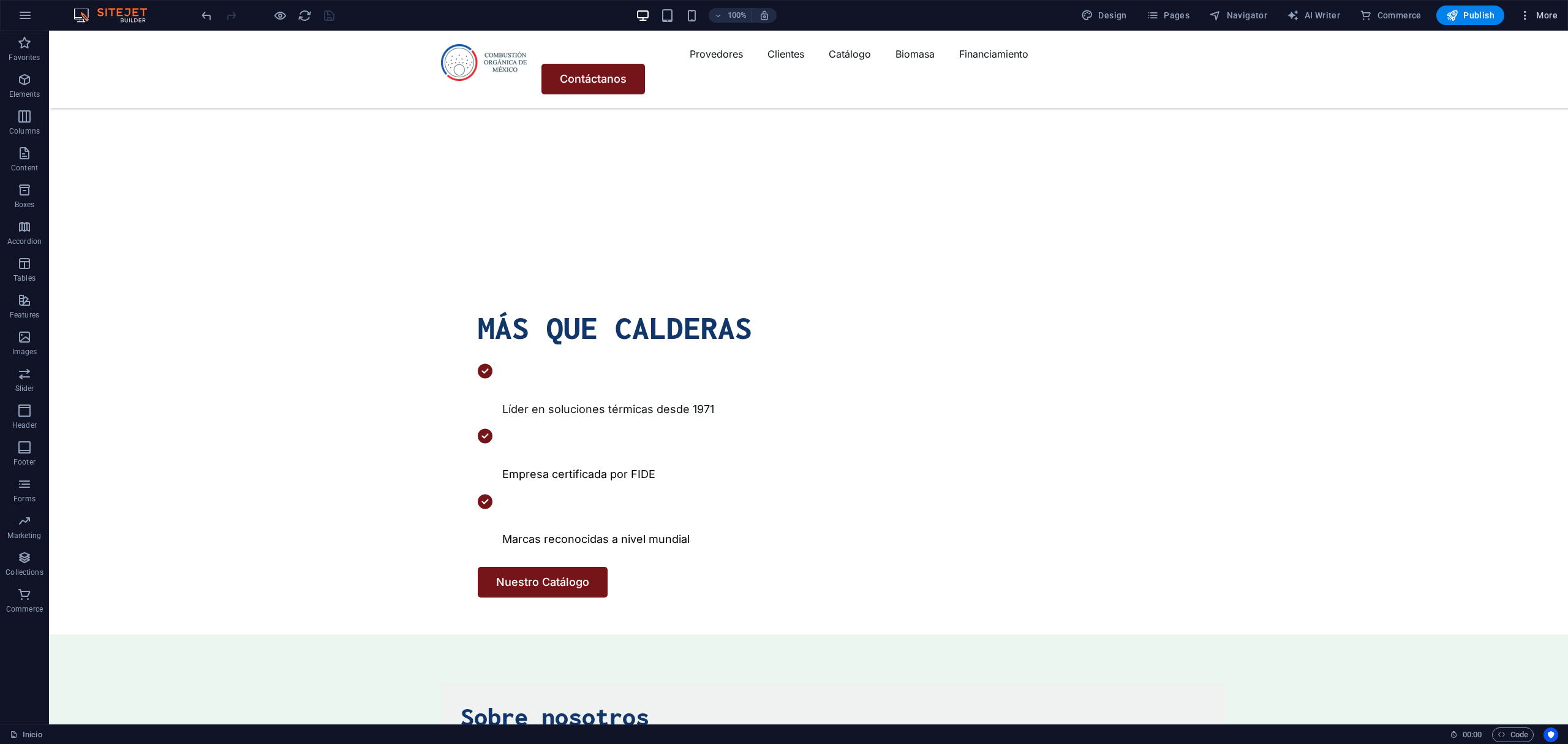
click at [1522, 20] on icon "button" at bounding box center [1525, 15] width 12 height 12
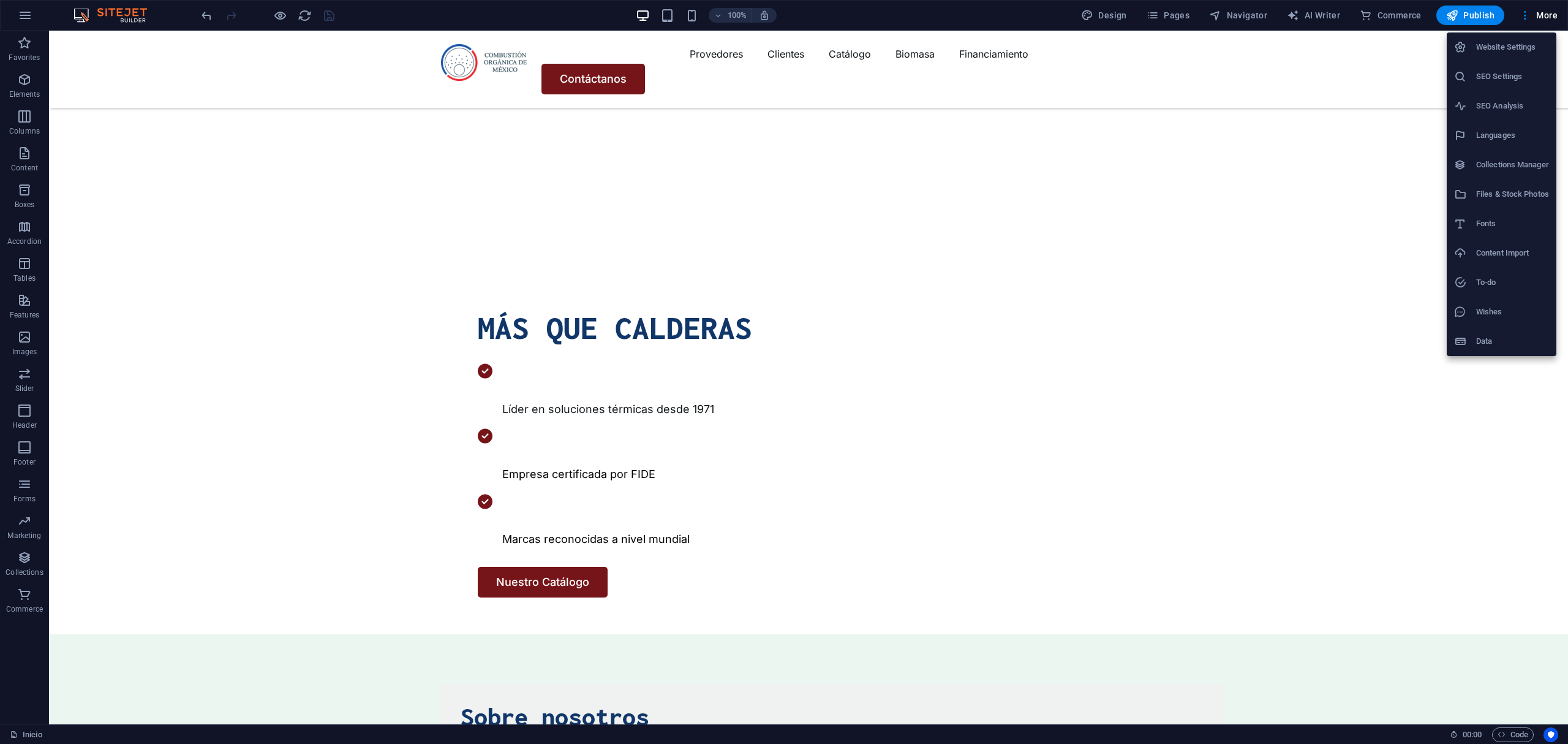
click at [1500, 67] on li "SEO Settings" at bounding box center [1502, 76] width 110 height 30
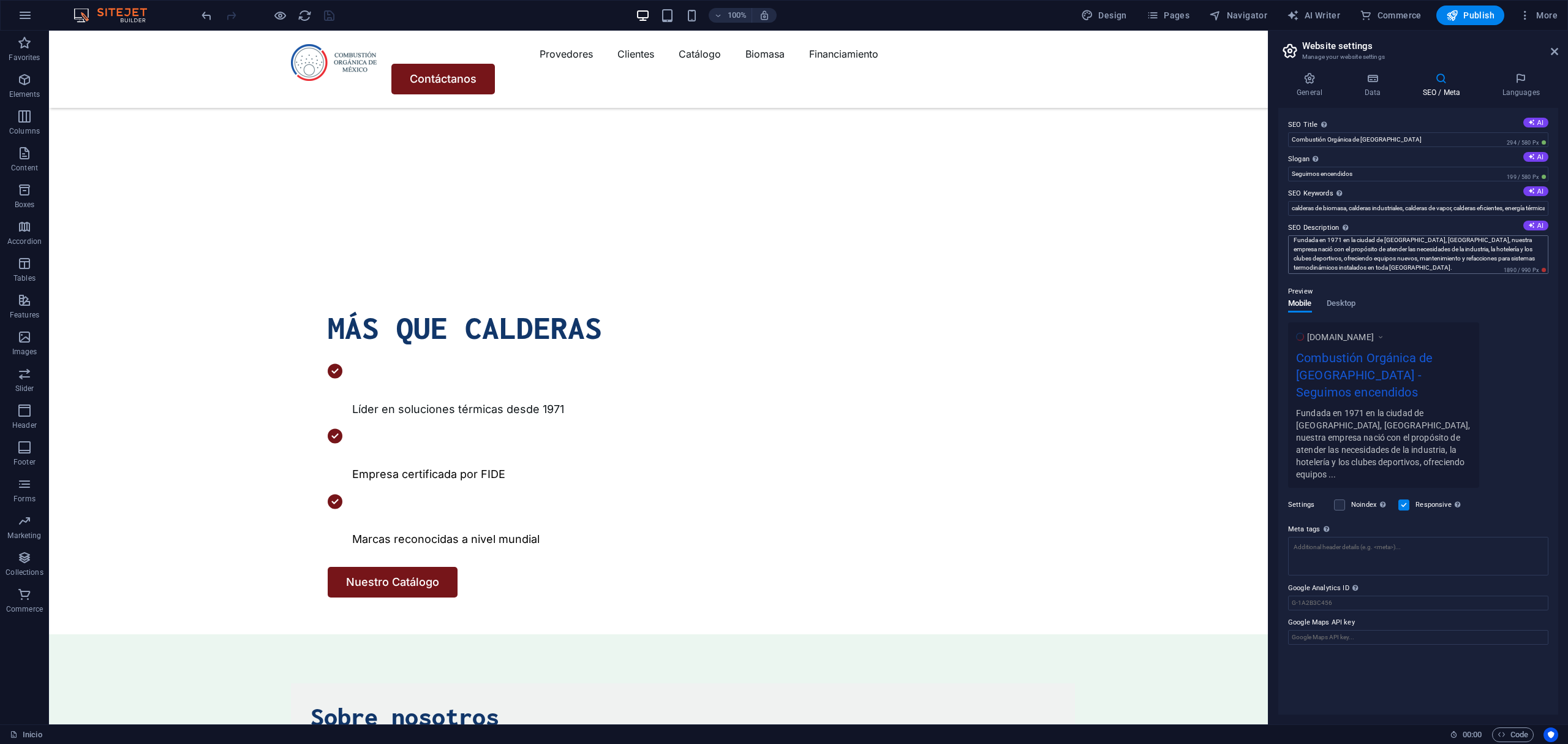
scroll to position [9, 0]
click at [1340, 307] on span "Desktop" at bounding box center [1342, 304] width 30 height 17
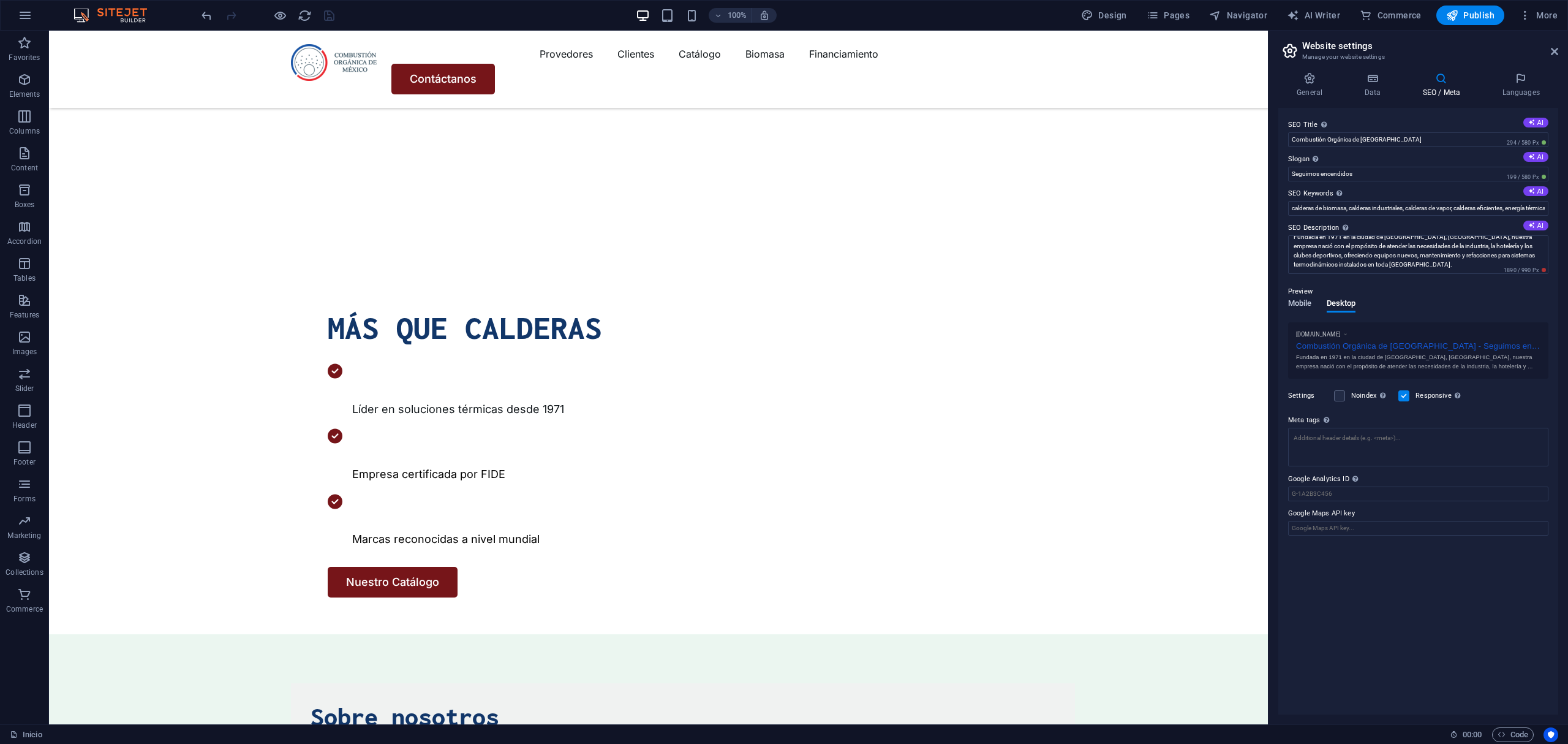
click at [1309, 301] on span "Mobile" at bounding box center [1300, 304] width 24 height 17
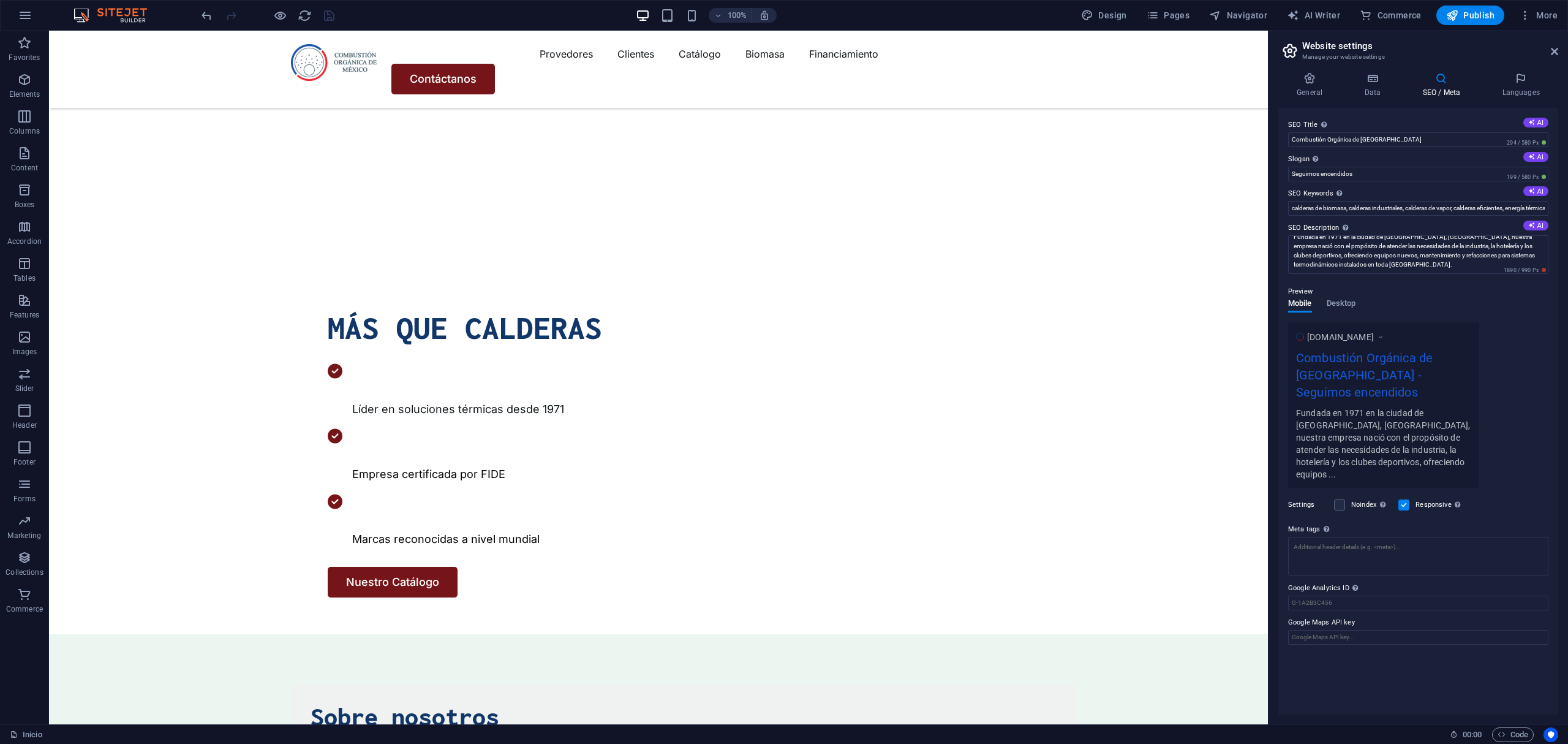
click at [1564, 58] on aside "Website settings Manage your website settings General Data SEO / Meta Languages…" at bounding box center [1417, 377] width 301 height 693
click at [1554, 51] on icon at bounding box center [1554, 52] width 7 height 10
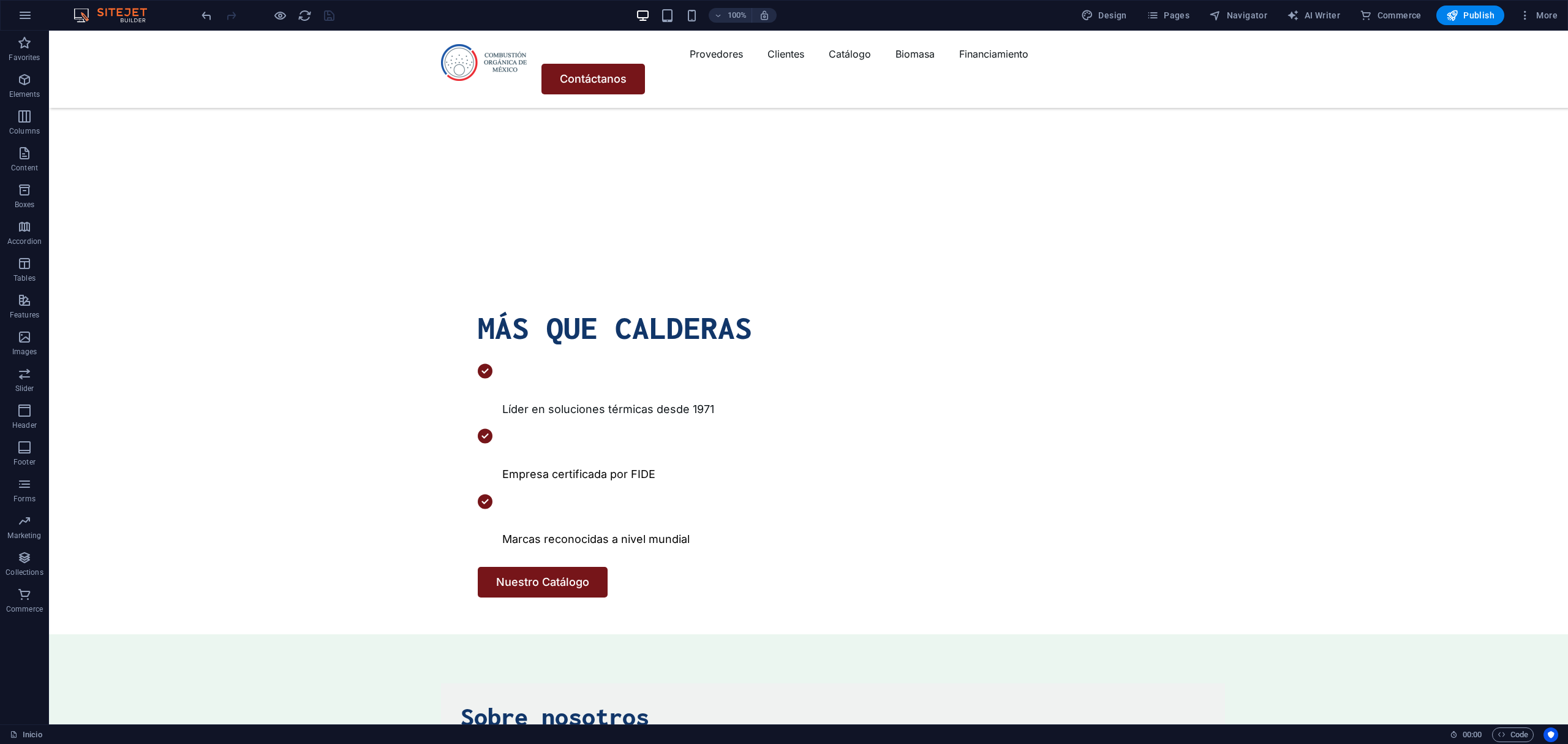
click at [1187, 2] on div "100% Design Pages Navigator AI Writer Commerce Publish More" at bounding box center [784, 16] width 1567 height 30
click at [1186, 16] on span "Pages" at bounding box center [1167, 15] width 43 height 12
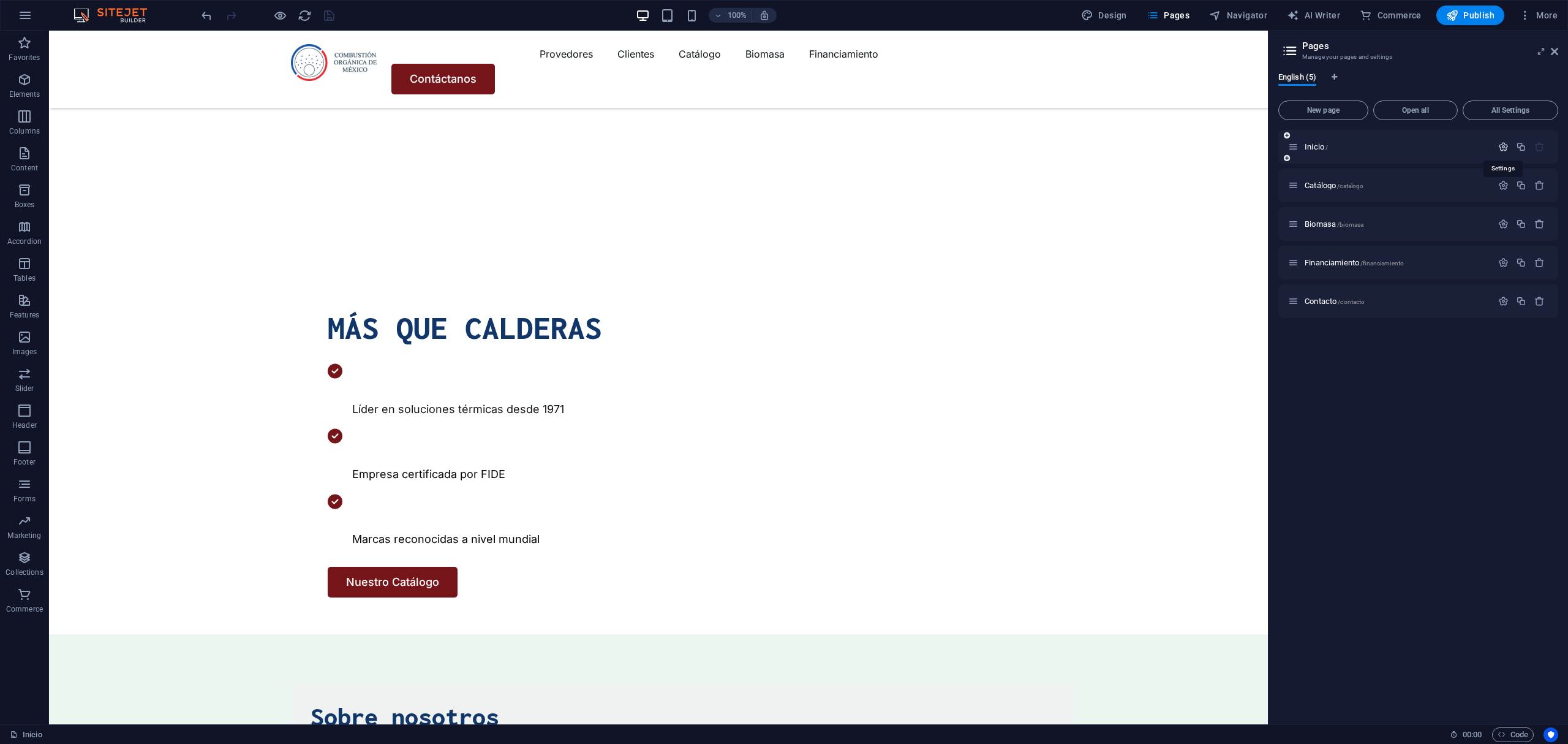
click at [1499, 145] on icon "button" at bounding box center [1504, 147] width 10 height 10
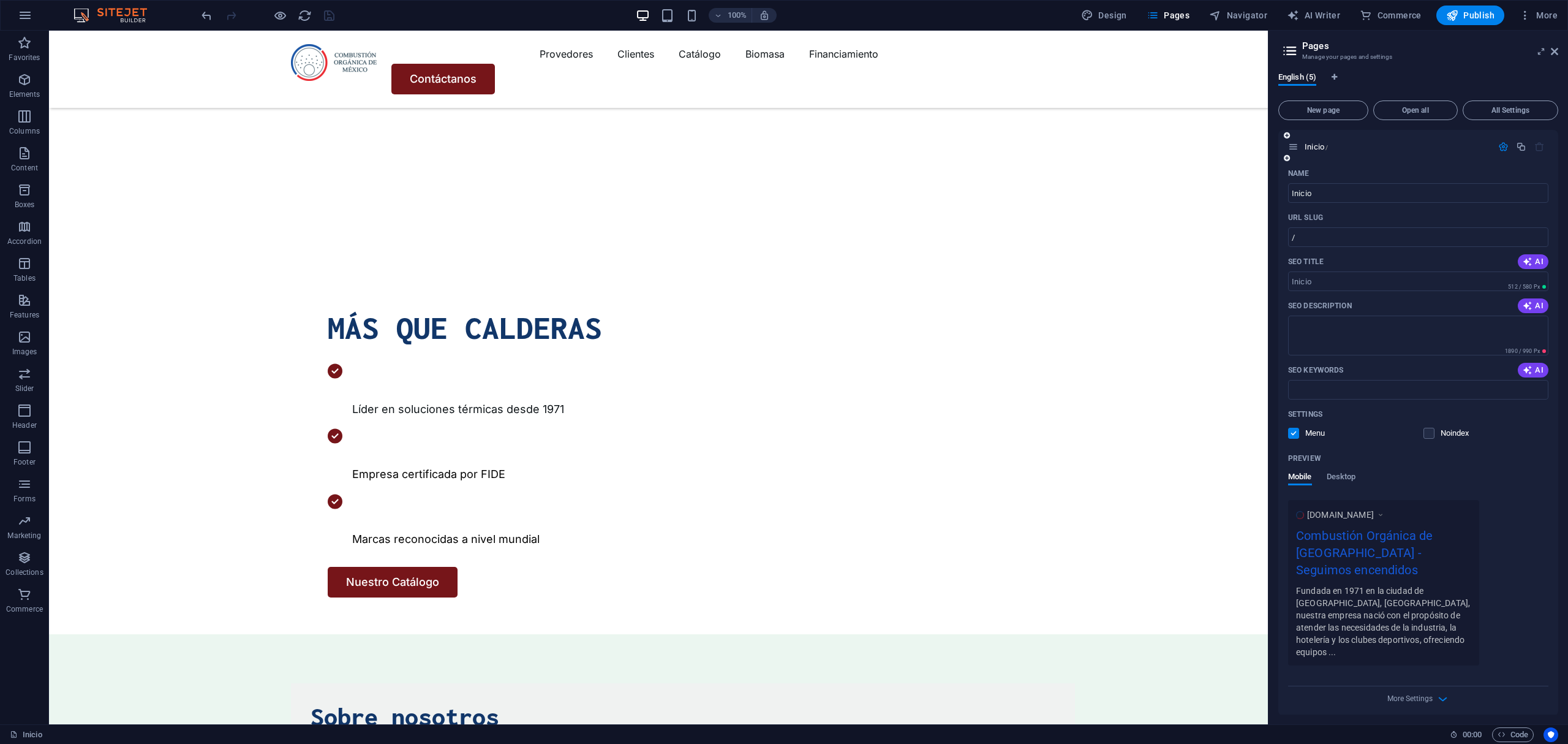
click at [1437, 434] on span at bounding box center [1437, 434] width 6 height 6
click at [1427, 432] on label at bounding box center [1428, 433] width 11 height 11
click at [0, 0] on input "checkbox" at bounding box center [0, 0] width 0 height 0
click at [1431, 432] on label at bounding box center [1428, 433] width 11 height 11
click at [0, 0] on input "checkbox" at bounding box center [0, 0] width 0 height 0
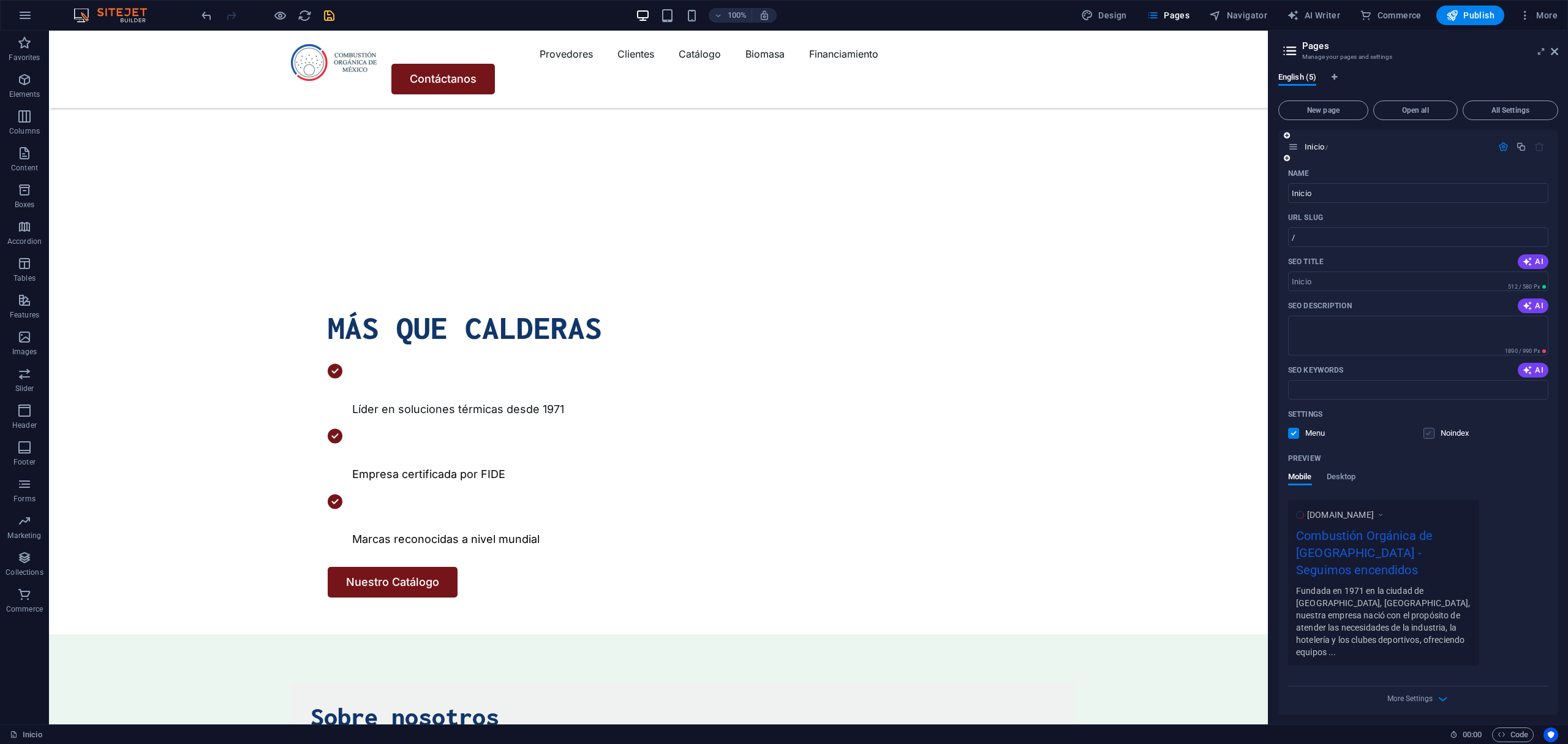
click at [1423, 432] on label at bounding box center [1428, 433] width 11 height 11
click at [0, 0] on input "checkbox" at bounding box center [0, 0] width 0 height 0
click at [1340, 241] on input "/" at bounding box center [1418, 237] width 260 height 20
click at [1296, 426] on div "Settings Menu Noindex" at bounding box center [1418, 425] width 260 height 40
click at [1288, 434] on label at bounding box center [1293, 433] width 11 height 11
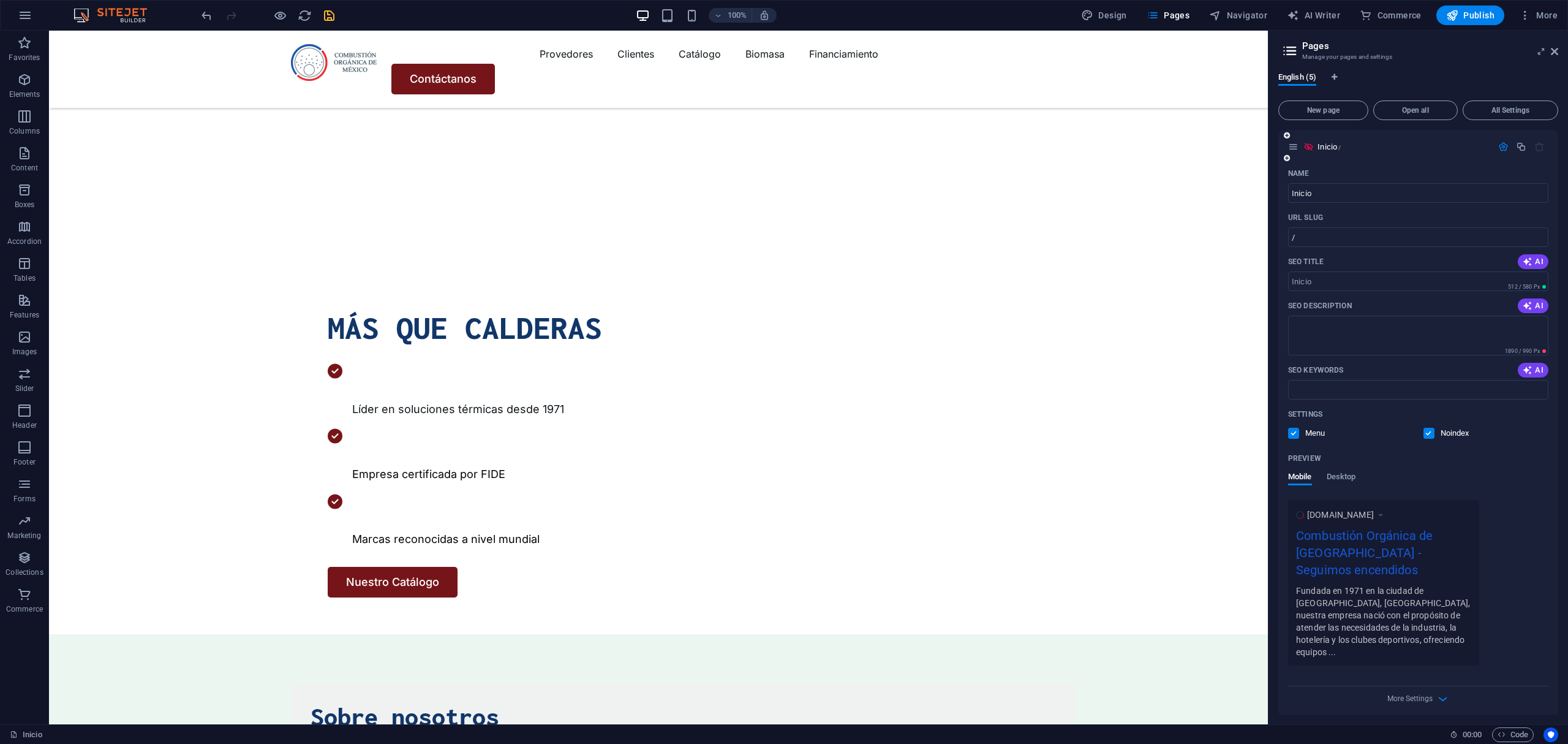
click at [0, 0] on input "checkbox" at bounding box center [0, 0] width 0 height 0
click at [1329, 234] on input "/" at bounding box center [1418, 237] width 260 height 20
click at [1308, 236] on input "/" at bounding box center [1418, 237] width 260 height 20
type input "/inicio"
click at [1374, 283] on input "SEO Title" at bounding box center [1418, 282] width 260 height 20
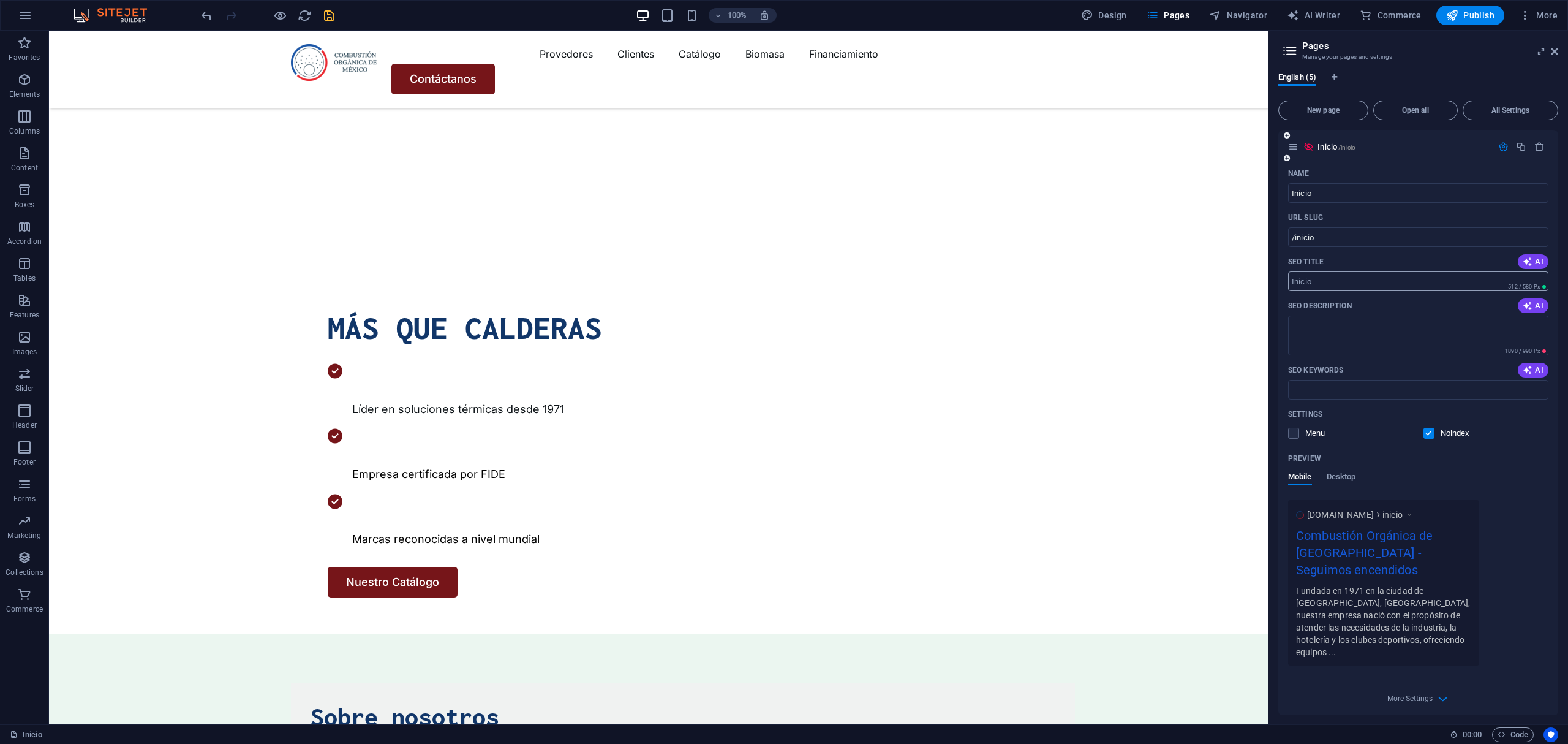
click at [1332, 278] on input "SEO Title" at bounding box center [1418, 282] width 260 height 20
paste input "Líderes en Soluciones Térmicas desde 1971"
type input "Líderes en Soluciones Térmicas desde 1971"
click at [1338, 316] on textarea "SEO Description" at bounding box center [1418, 335] width 260 height 40
click at [1298, 324] on textarea "SEO Description" at bounding box center [1418, 335] width 260 height 40
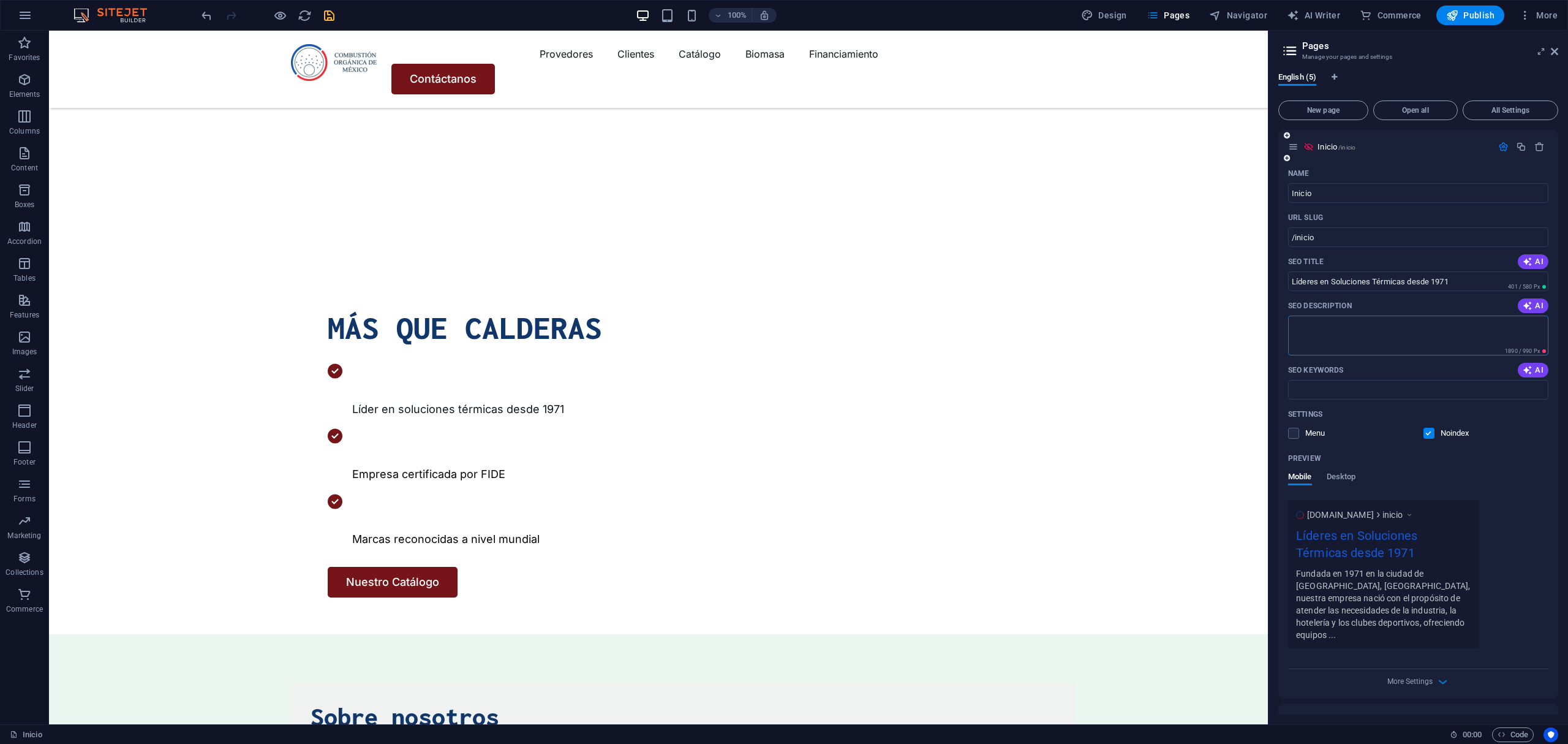
paste textarea "¡Descubre soluciones térmicas desde 1971! Ofrecemos calderas industriales, mant…"
type textarea "¡Descubre soluciones térmicas desde 1971! Ofrecemos calderas industriales, mant…"
click at [1434, 393] on input "SEO Keywords" at bounding box center [1418, 390] width 260 height 20
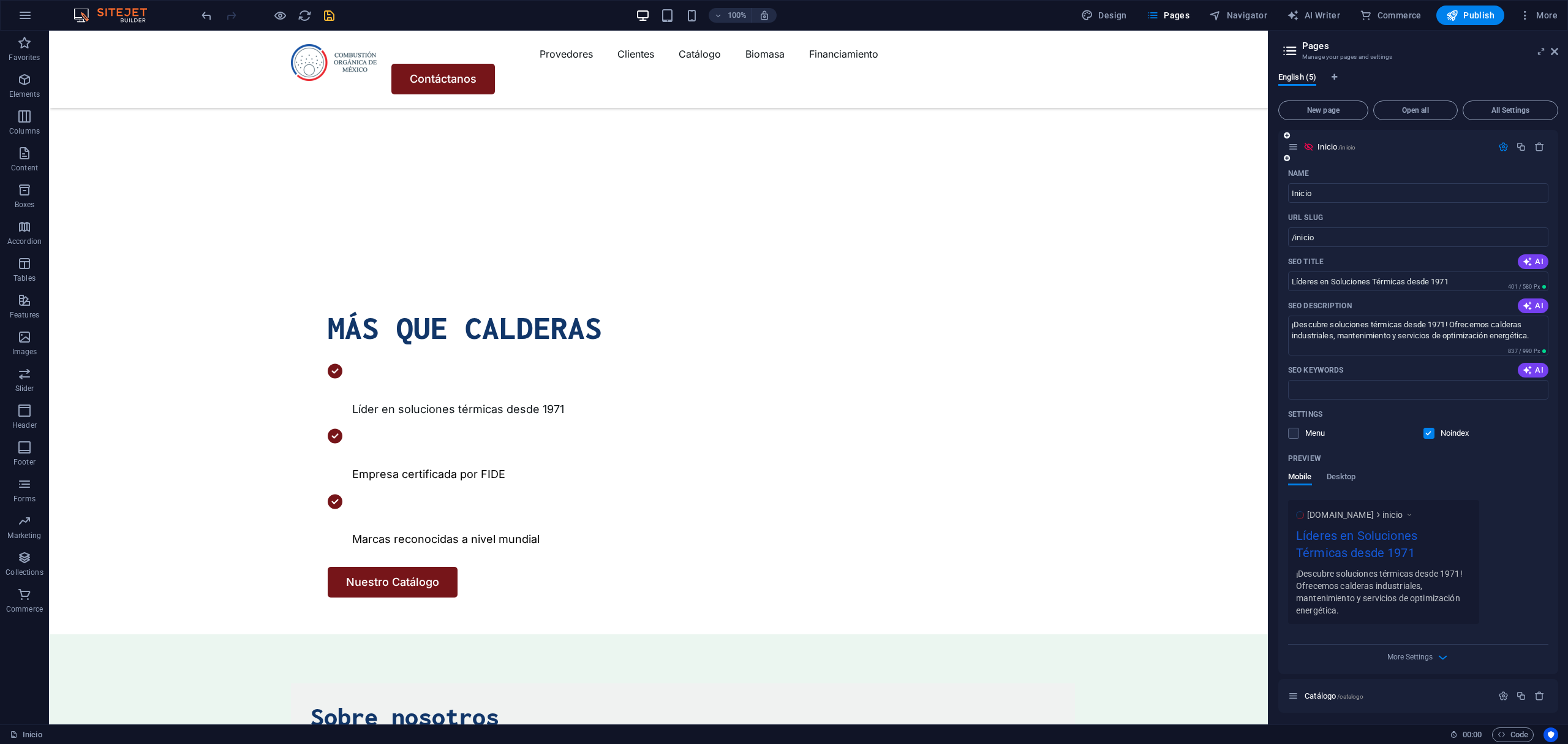
click at [1344, 368] on div "SEO Keywords AI" at bounding box center [1418, 370] width 260 height 20
click at [1346, 385] on input "SEO Keywords" at bounding box center [1418, 390] width 260 height 20
paste input "calderas industriales, soluciones térmicas, optimización de combustión, manteni…"
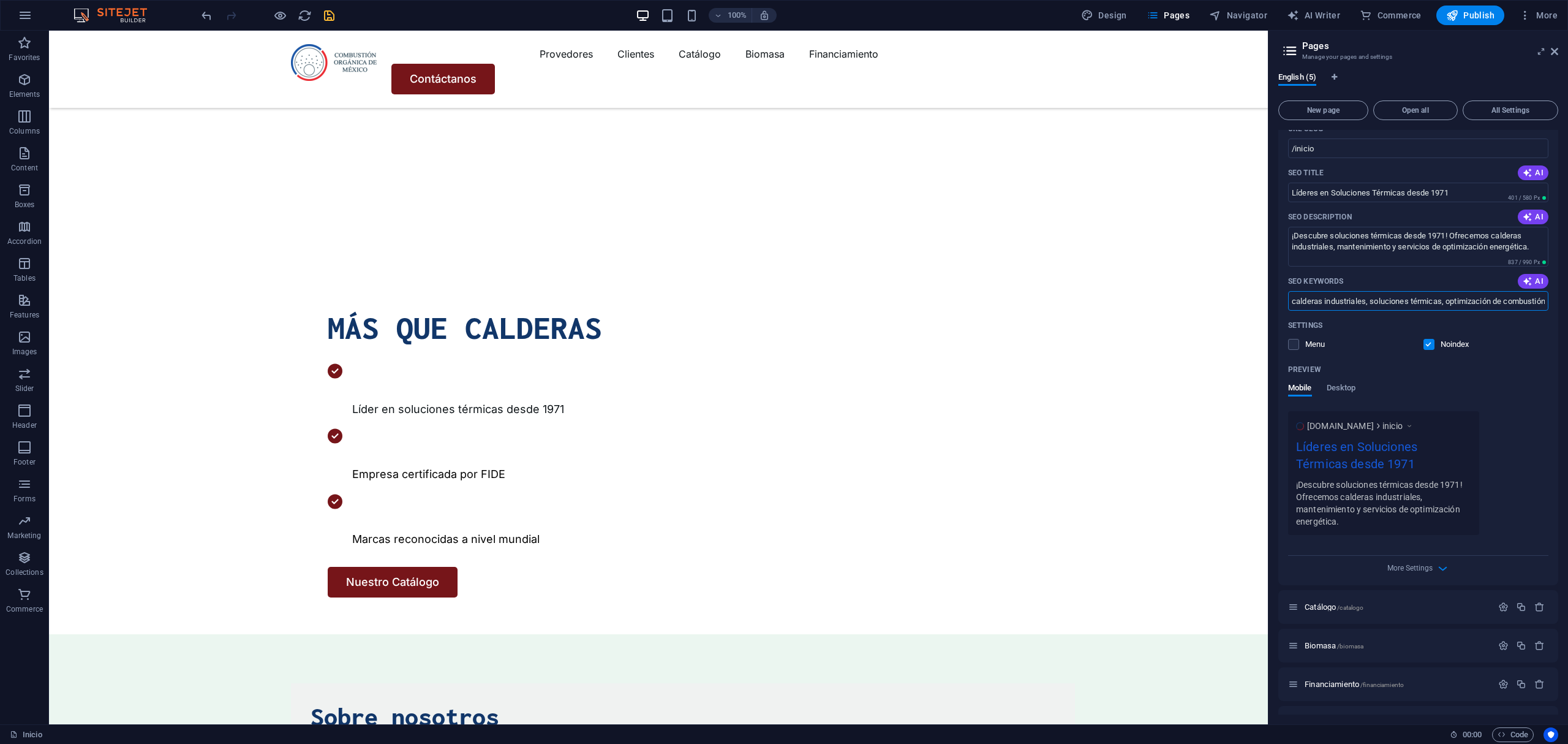
scroll to position [119, 0]
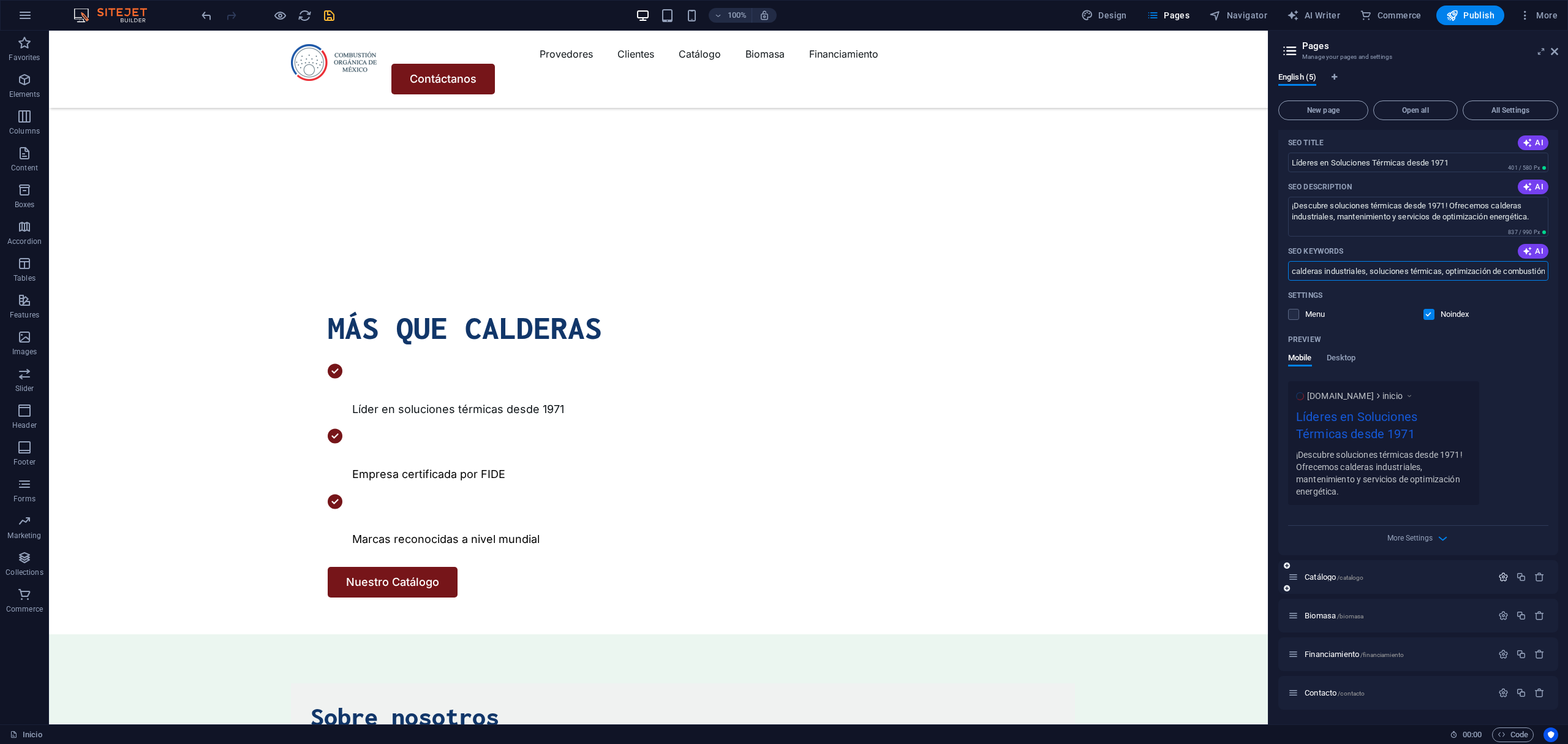
type input "calderas industriales, soluciones térmicas, optimización de combustión, manteni…"
click at [1499, 573] on icon "button" at bounding box center [1504, 576] width 10 height 10
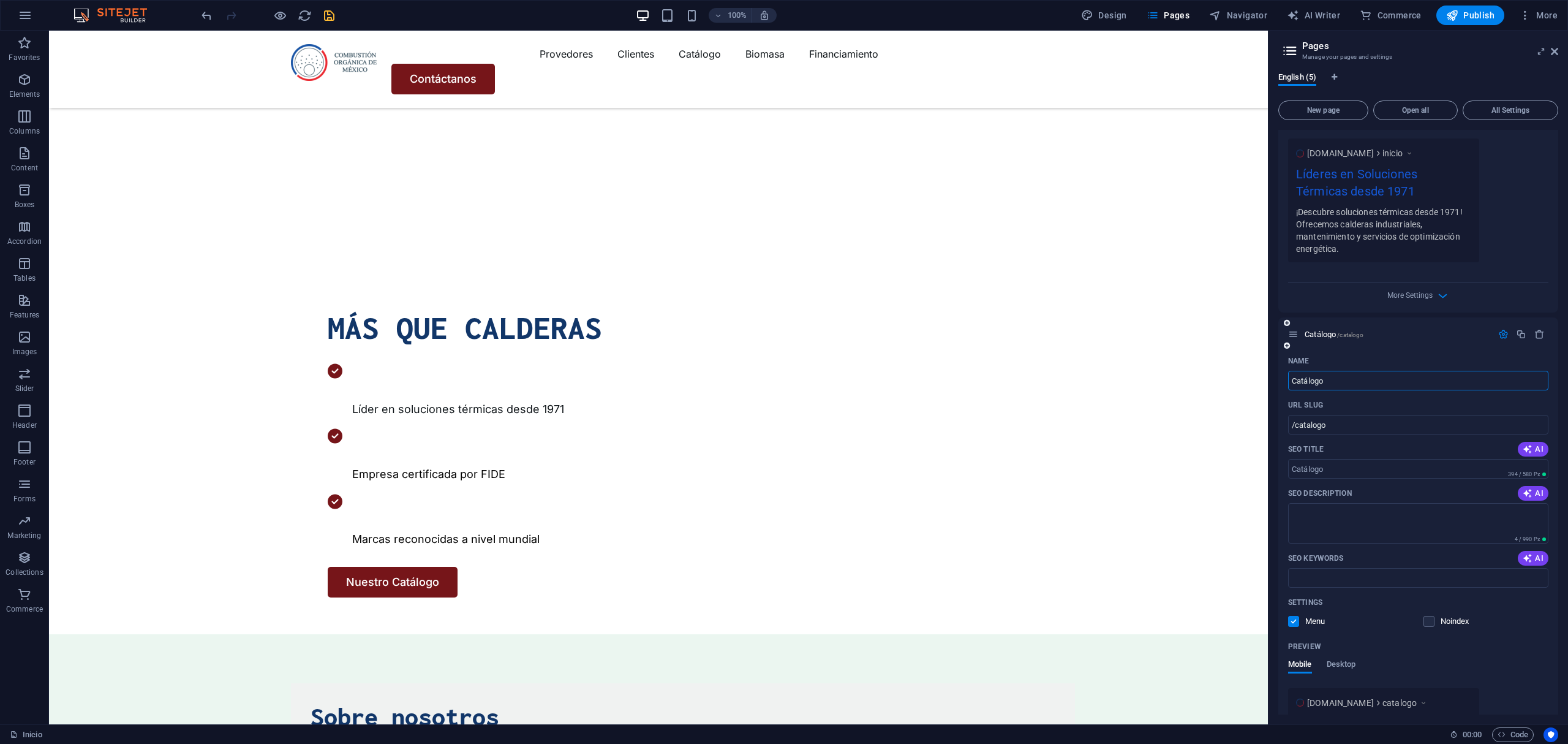
scroll to position [364, 0]
click at [1345, 464] on input "SEO Title" at bounding box center [1418, 466] width 260 height 20
click at [1319, 474] on input "SEO Title" at bounding box center [1418, 466] width 260 height 20
paste input "Soluciones Expertas en [GEOGRAPHIC_DATA] en [GEOGRAPHIC_DATA]"
type input "Soluciones Expertas en [GEOGRAPHIC_DATA] en [GEOGRAPHIC_DATA]"
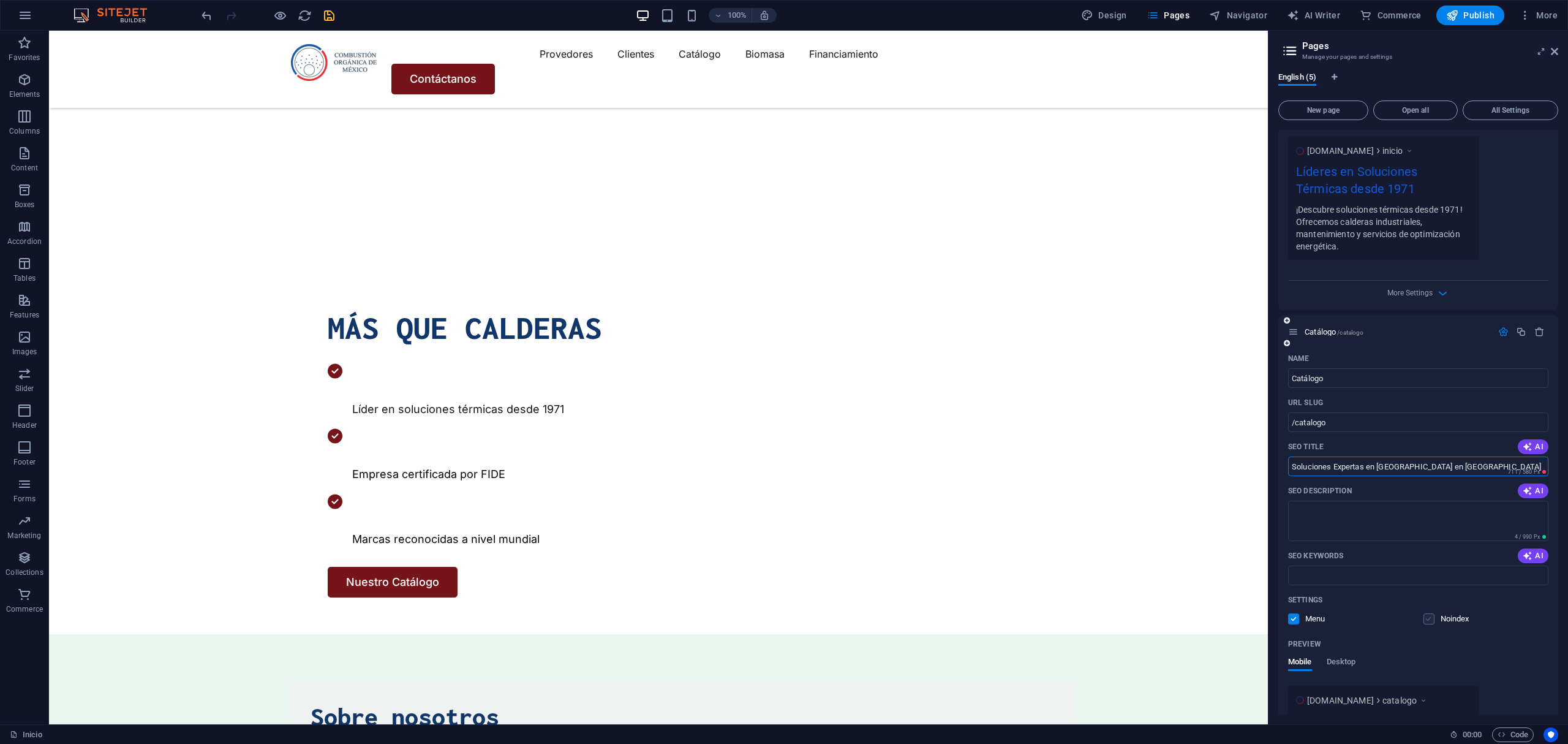
click at [1431, 621] on label at bounding box center [1428, 618] width 11 height 11
click at [0, 0] on input "checkbox" at bounding box center [0, 0] width 0 height 0
click at [1466, 464] on input "Soluciones Expertas en [GEOGRAPHIC_DATA] en [GEOGRAPHIC_DATA]" at bounding box center [1418, 466] width 260 height 20
click at [1450, 490] on div "SEO Description AI" at bounding box center [1418, 491] width 260 height 20
click at [1324, 523] on textarea "SEO Description" at bounding box center [1418, 521] width 260 height 40
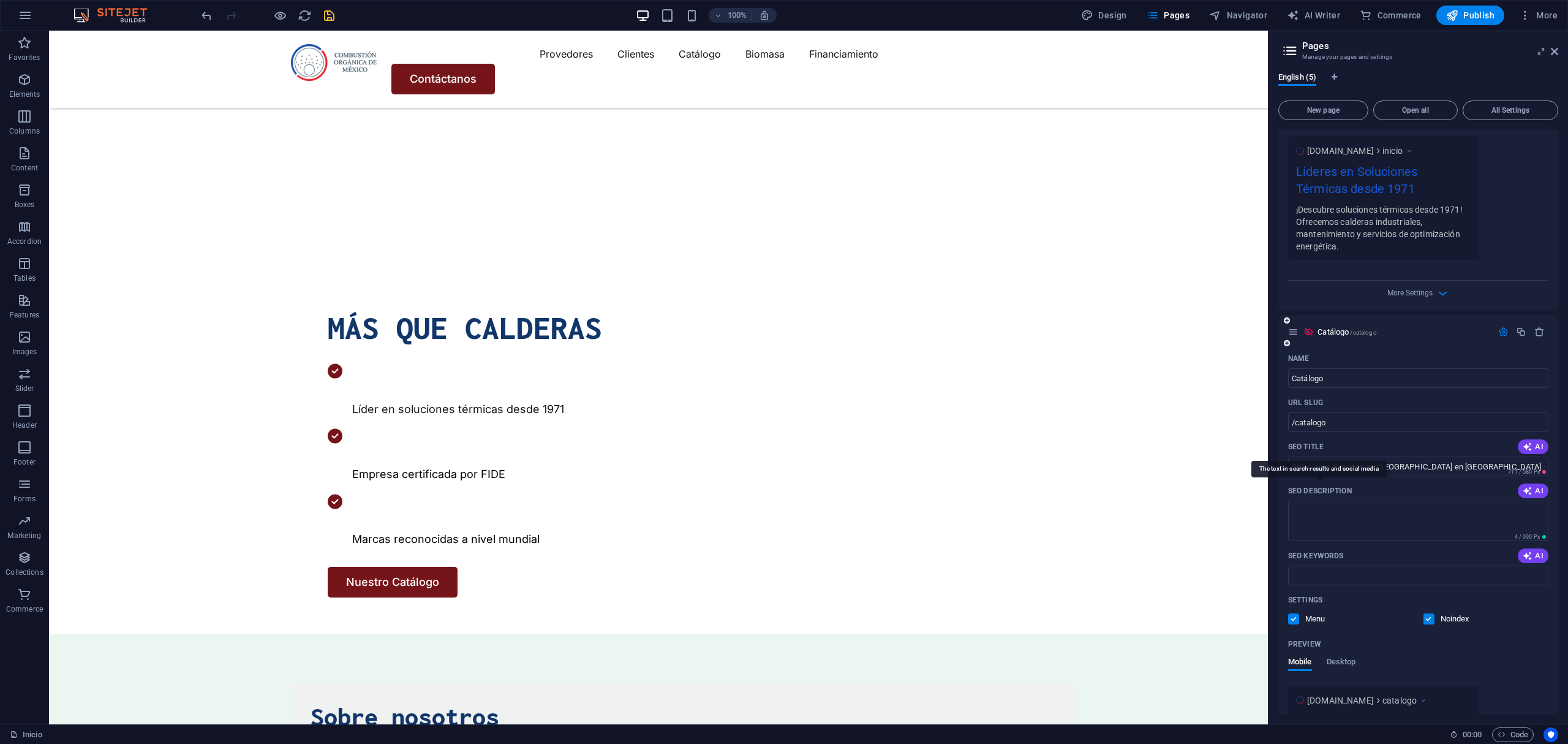
click at [1348, 493] on p "SEO Description" at bounding box center [1320, 491] width 63 height 10
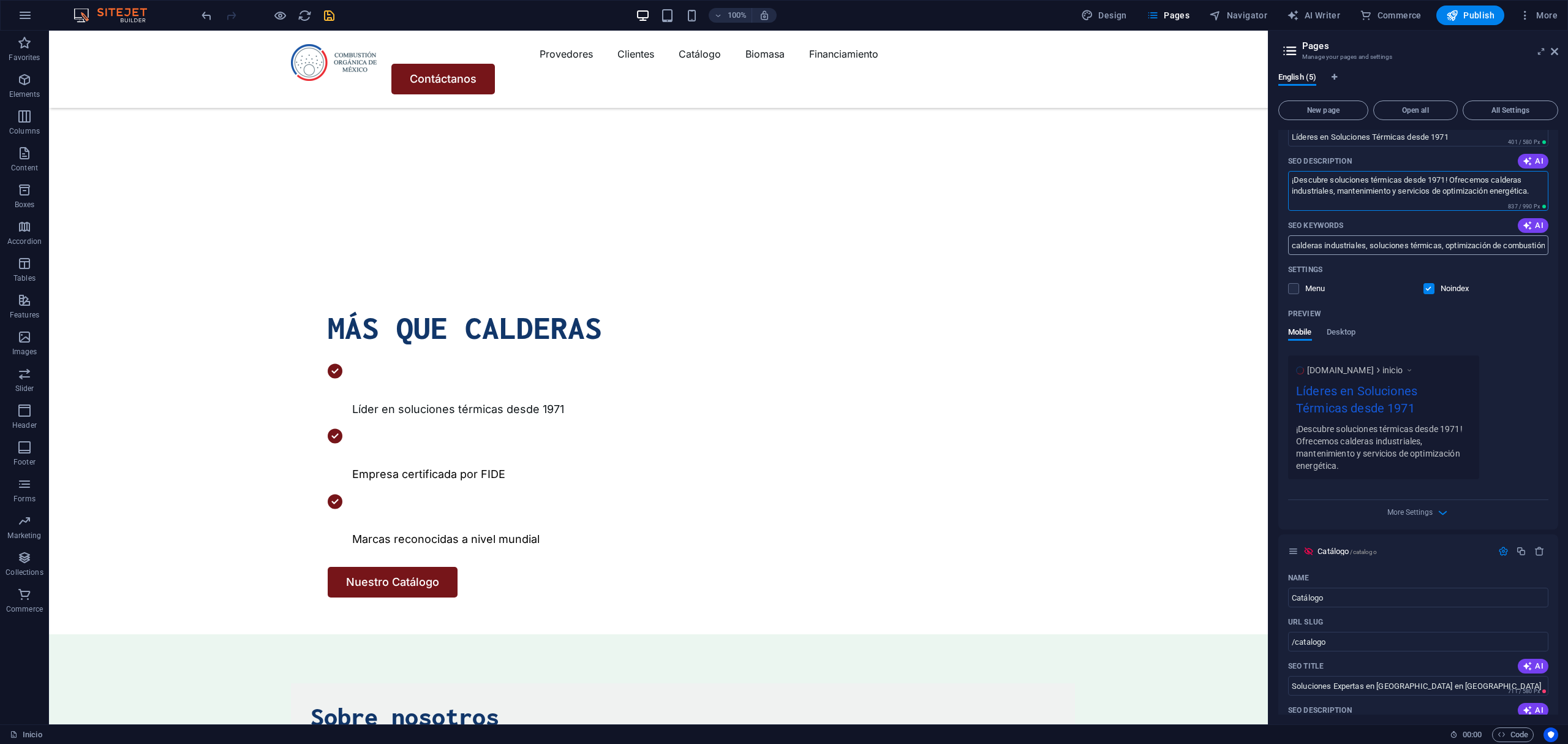
scroll to position [326, 0]
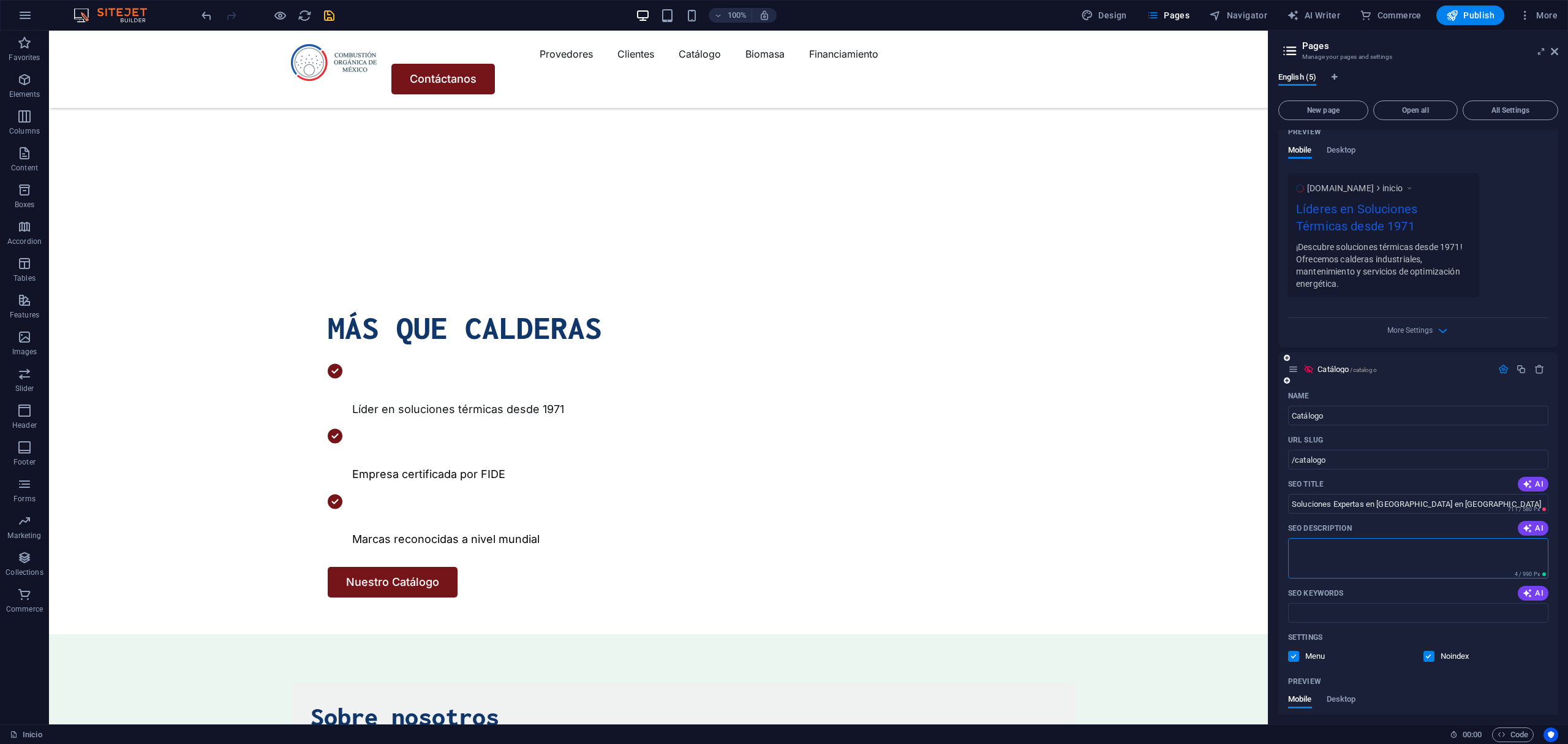
click at [1306, 550] on textarea "SEO Description" at bounding box center [1418, 558] width 260 height 40
paste textarea "¡Descubre soluciones [PERSON_NAME] a la medida en [GEOGRAPHIC_DATA]! Soporte ex…"
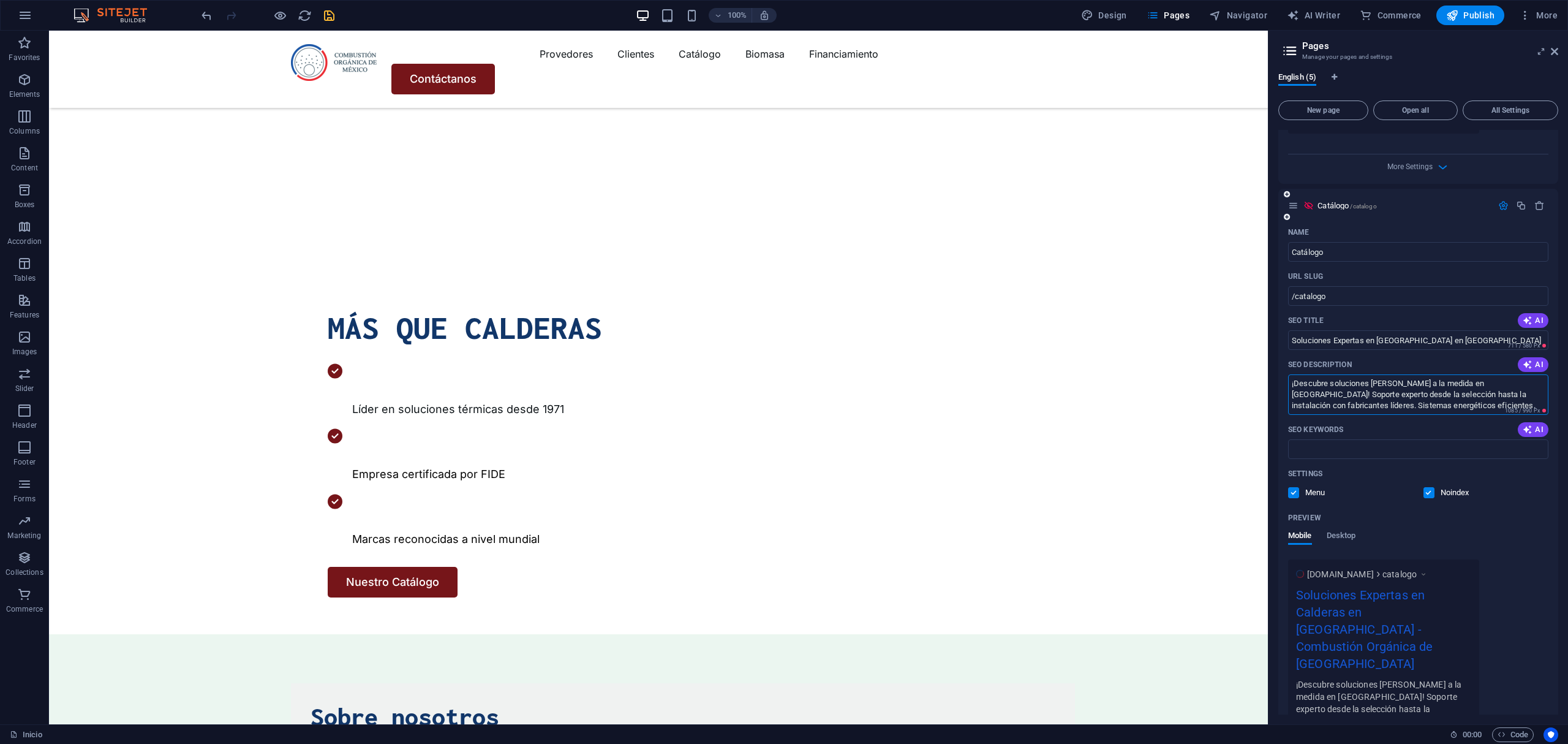
click at [1295, 385] on textarea "¡Descubre soluciones [PERSON_NAME] a la medida en [GEOGRAPHIC_DATA]! Soporte ex…" at bounding box center [1418, 394] width 260 height 40
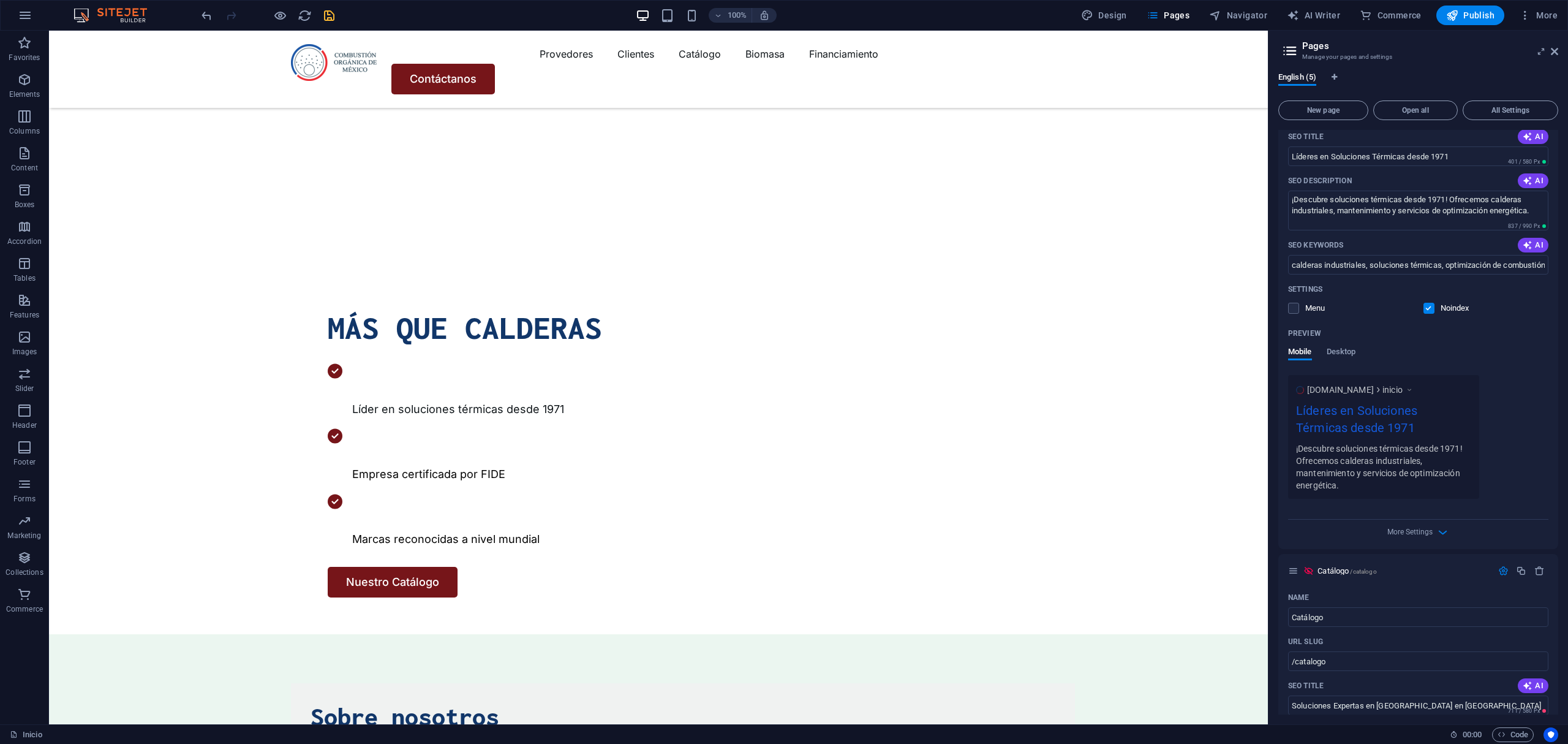
scroll to position [81, 0]
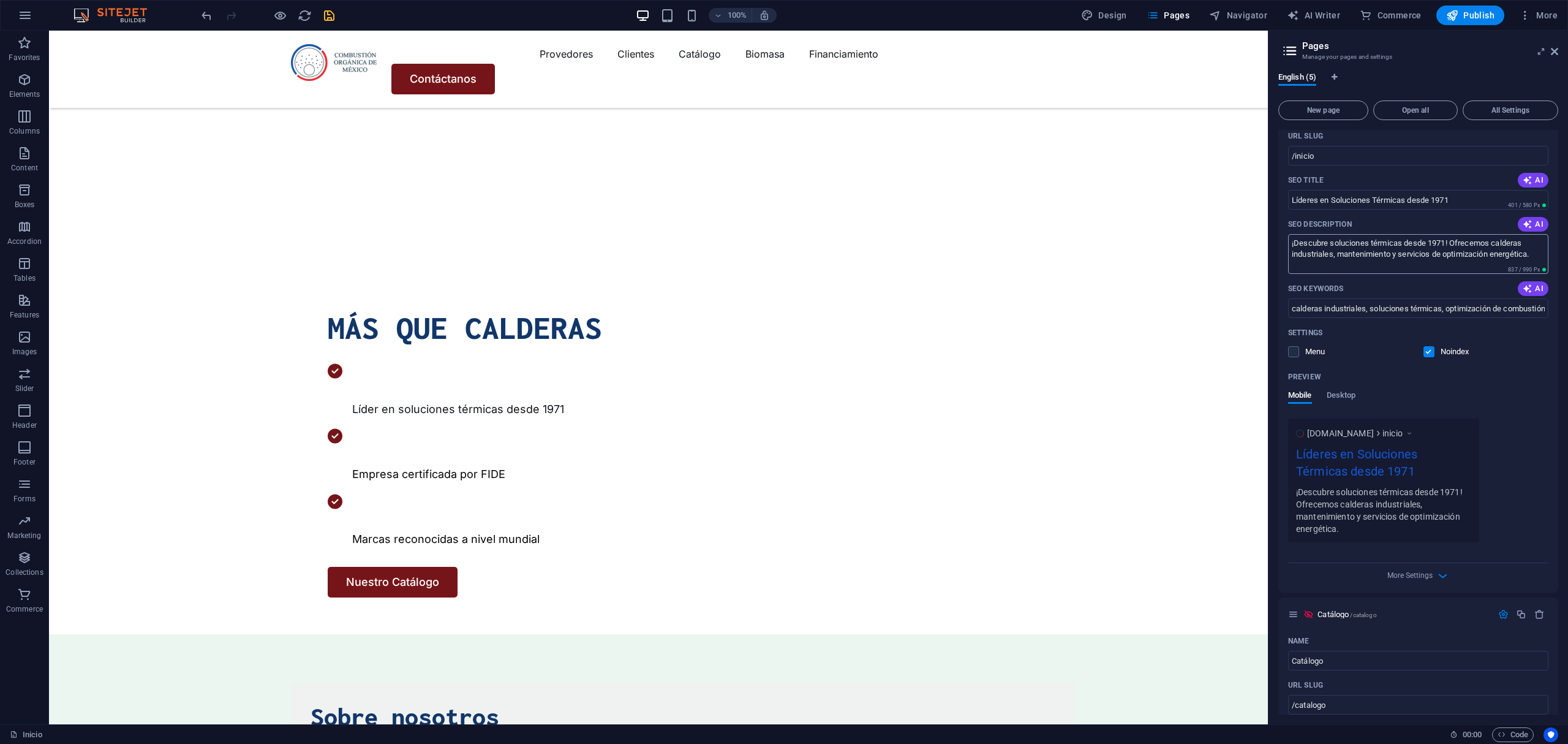
click at [1292, 244] on textarea "¡Descubre soluciones térmicas desde 1971! Ofrecemos calderas industriales, mant…" at bounding box center [1418, 254] width 260 height 40
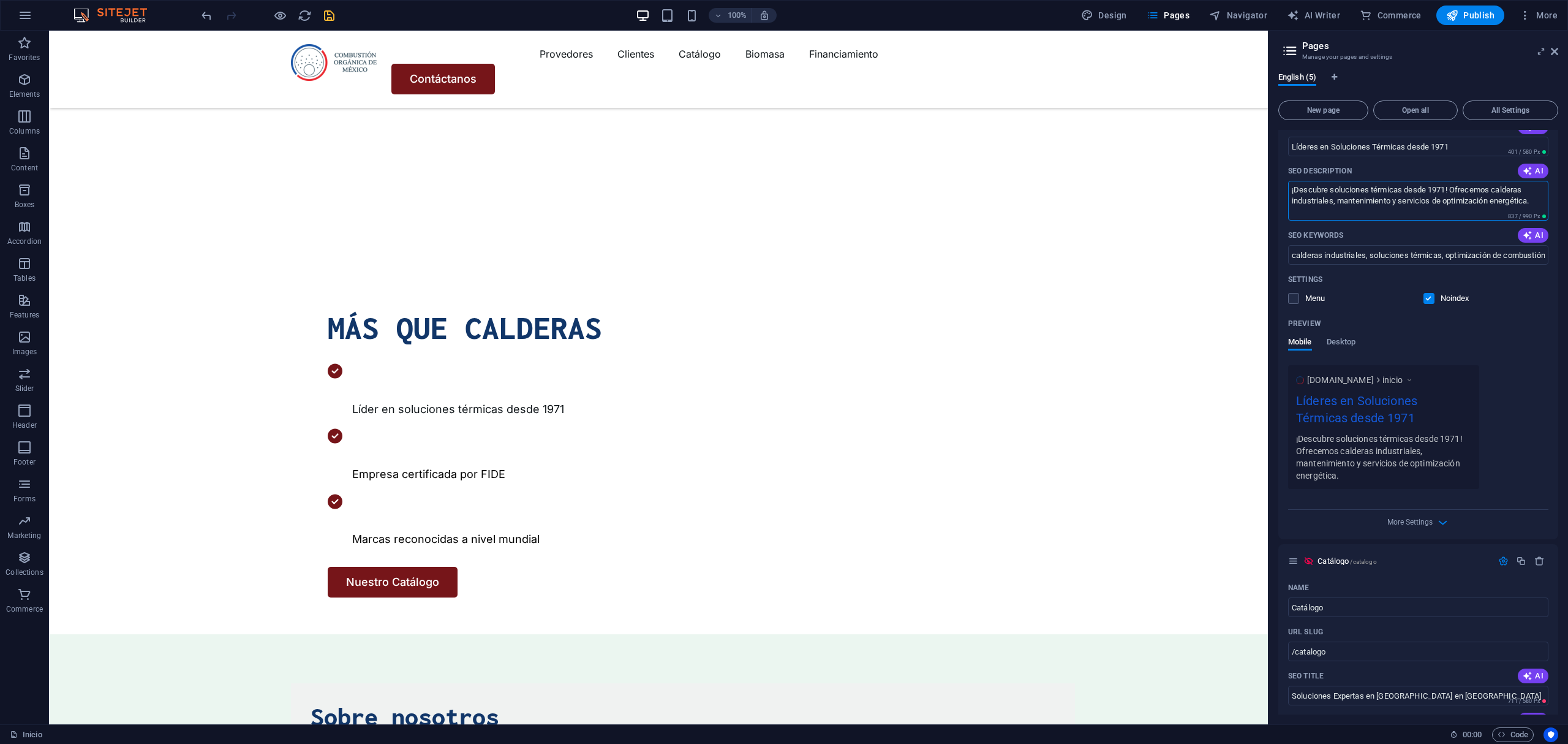
scroll to position [326, 0]
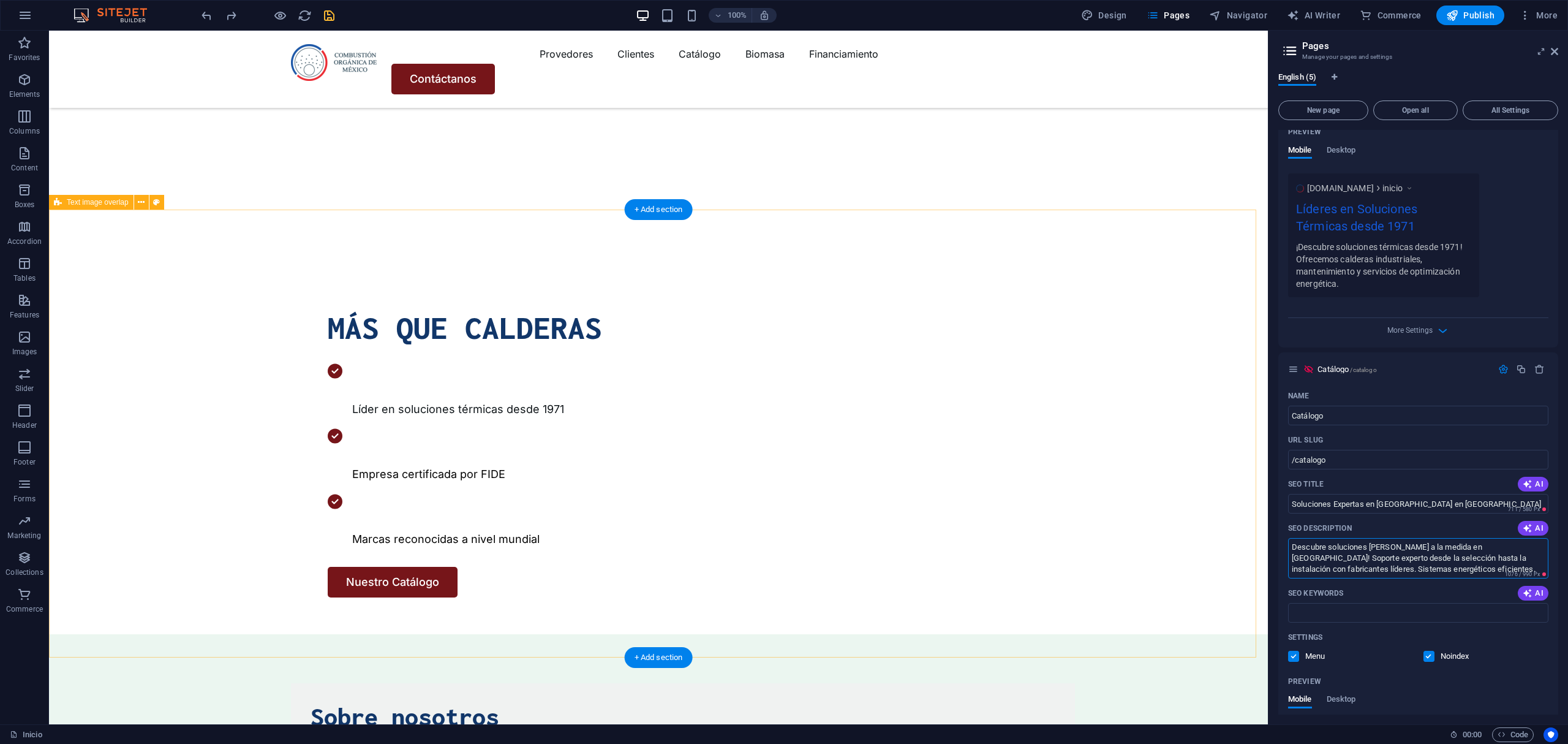
drag, startPoint x: 1532, startPoint y: 600, endPoint x: 1212, endPoint y: 530, distance: 327.6
click at [1441, 566] on textarea "Descubre soluciones [PERSON_NAME] a la medida en [GEOGRAPHIC_DATA]! Soporte exp…" at bounding box center [1418, 558] width 260 height 40
drag, startPoint x: 1491, startPoint y: 597, endPoint x: 1265, endPoint y: 540, distance: 233.1
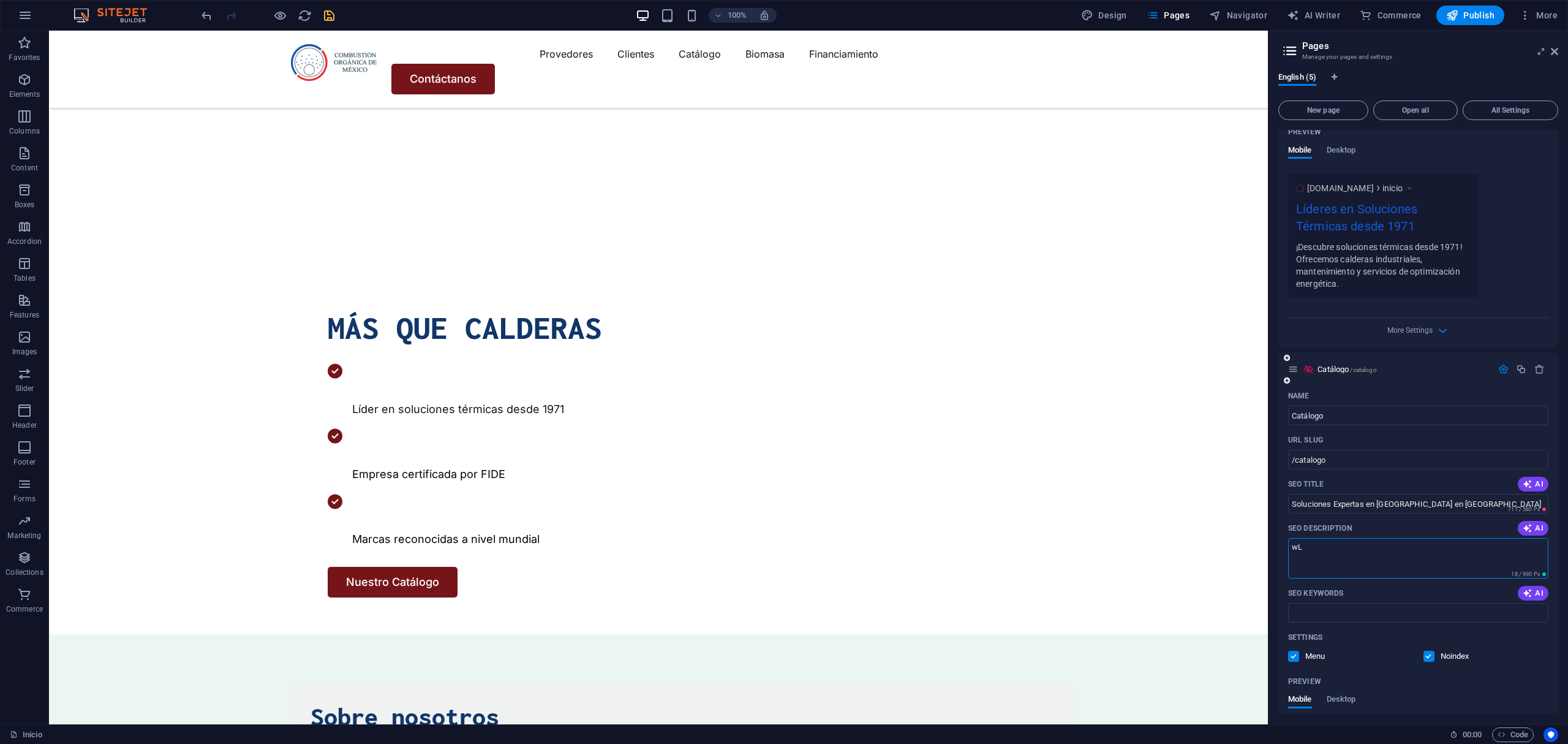
type textarea "w"
type textarea "Los mejores provedores para tu empresa"
drag, startPoint x: 1501, startPoint y: 535, endPoint x: 1324, endPoint y: 535, distance: 177.0
type input "Extenso catalogo [PERSON_NAME]"
click at [1429, 618] on input "SEO Keywords" at bounding box center [1418, 613] width 260 height 20
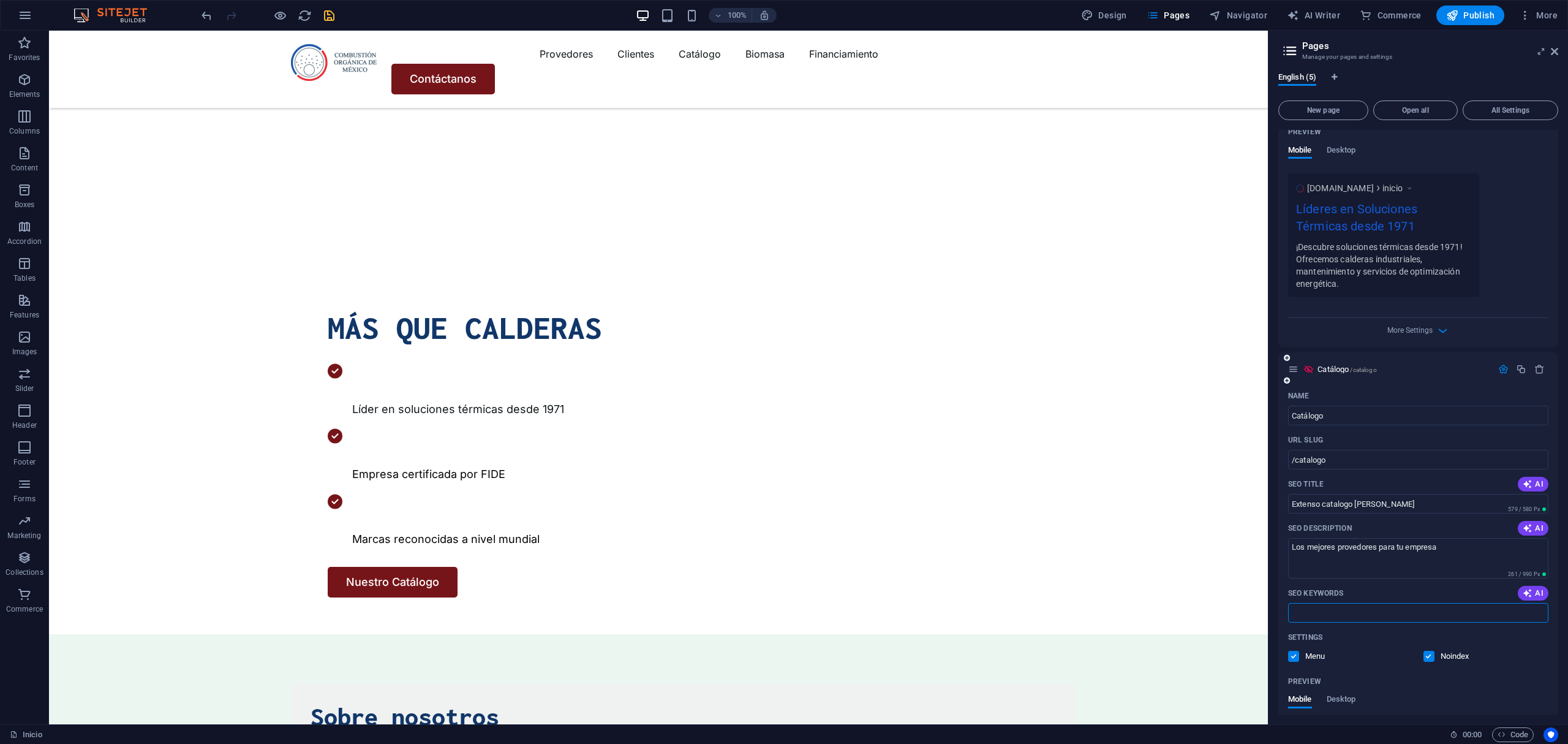
paste input "calderas industriales, sistemas energéticos, soluciones de biomasa, tecnología …"
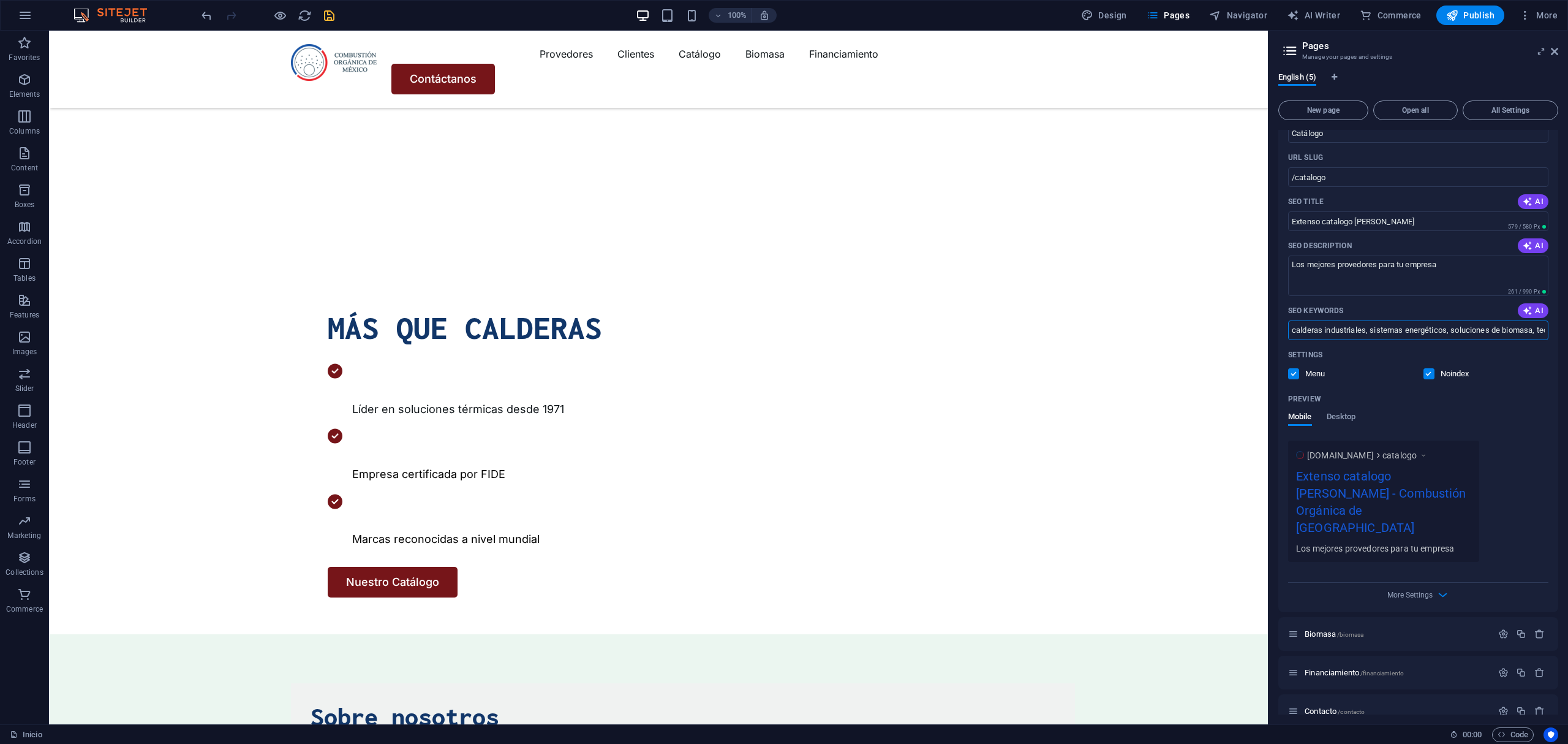
scroll to position [610, 0]
type input "calderas industriales, sistemas energéticos, soluciones de biomasa, tecnología …"
click at [1503, 627] on icon "button" at bounding box center [1504, 632] width 10 height 10
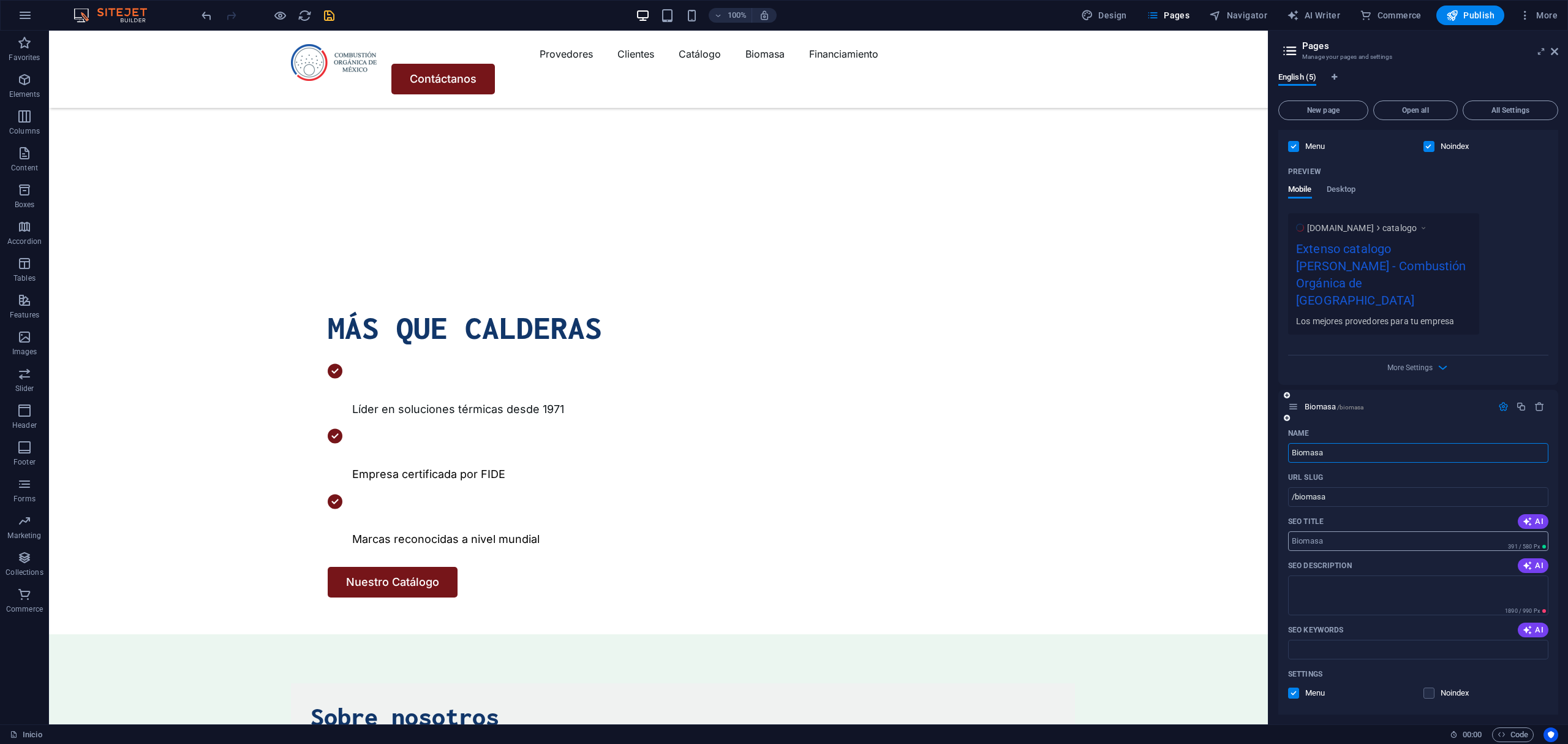
scroll to position [855, 0]
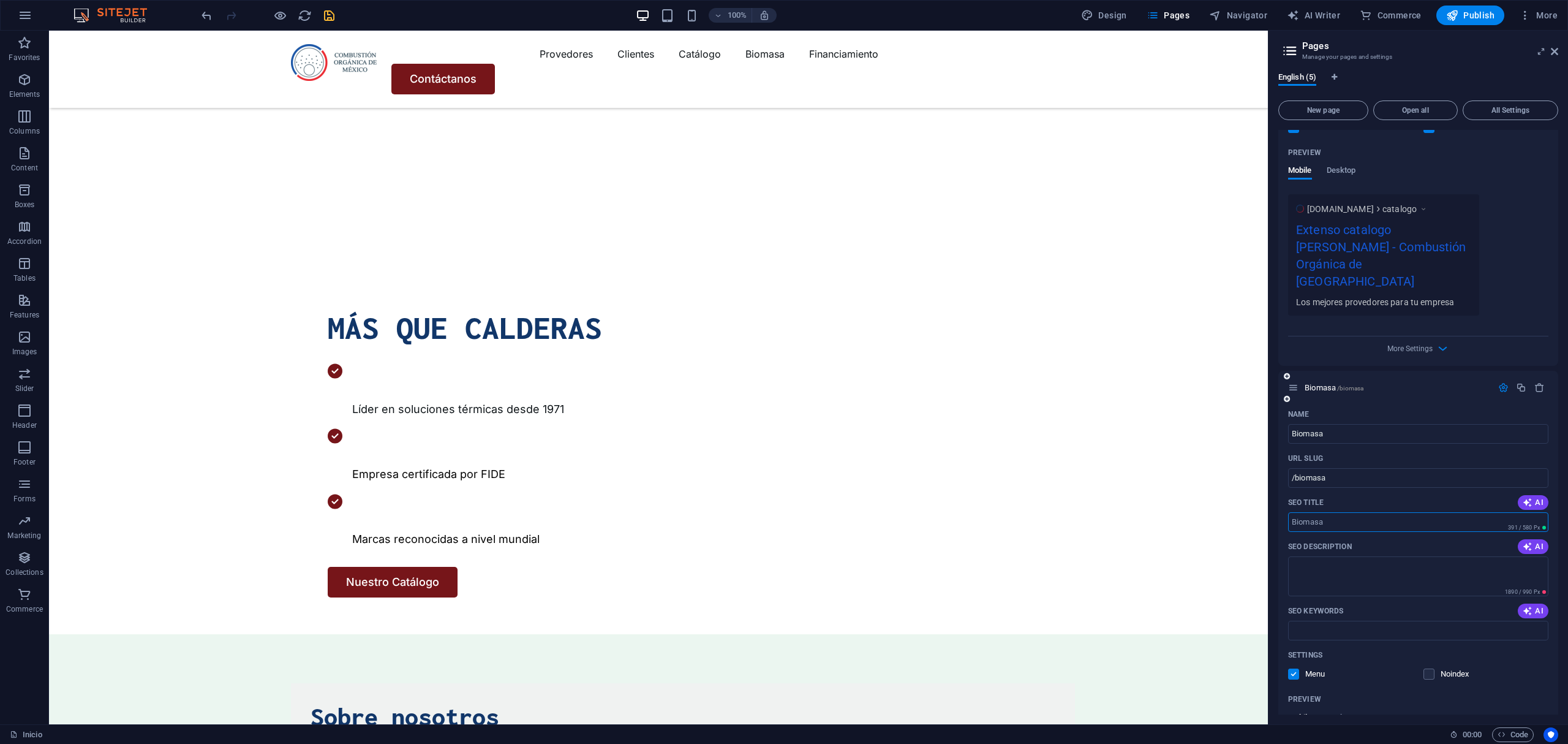
click at [1304, 512] on input "SEO Title" at bounding box center [1418, 522] width 260 height 20
paste input "Biomasa: Soluciones de Energía Sustentable"
type input "Biomasa: Soluciones de Energía Sustentable"
click at [1471, 564] on textarea "SEO Description" at bounding box center [1418, 576] width 260 height 40
click at [1434, 557] on textarea "SEO Description" at bounding box center [1418, 576] width 260 height 40
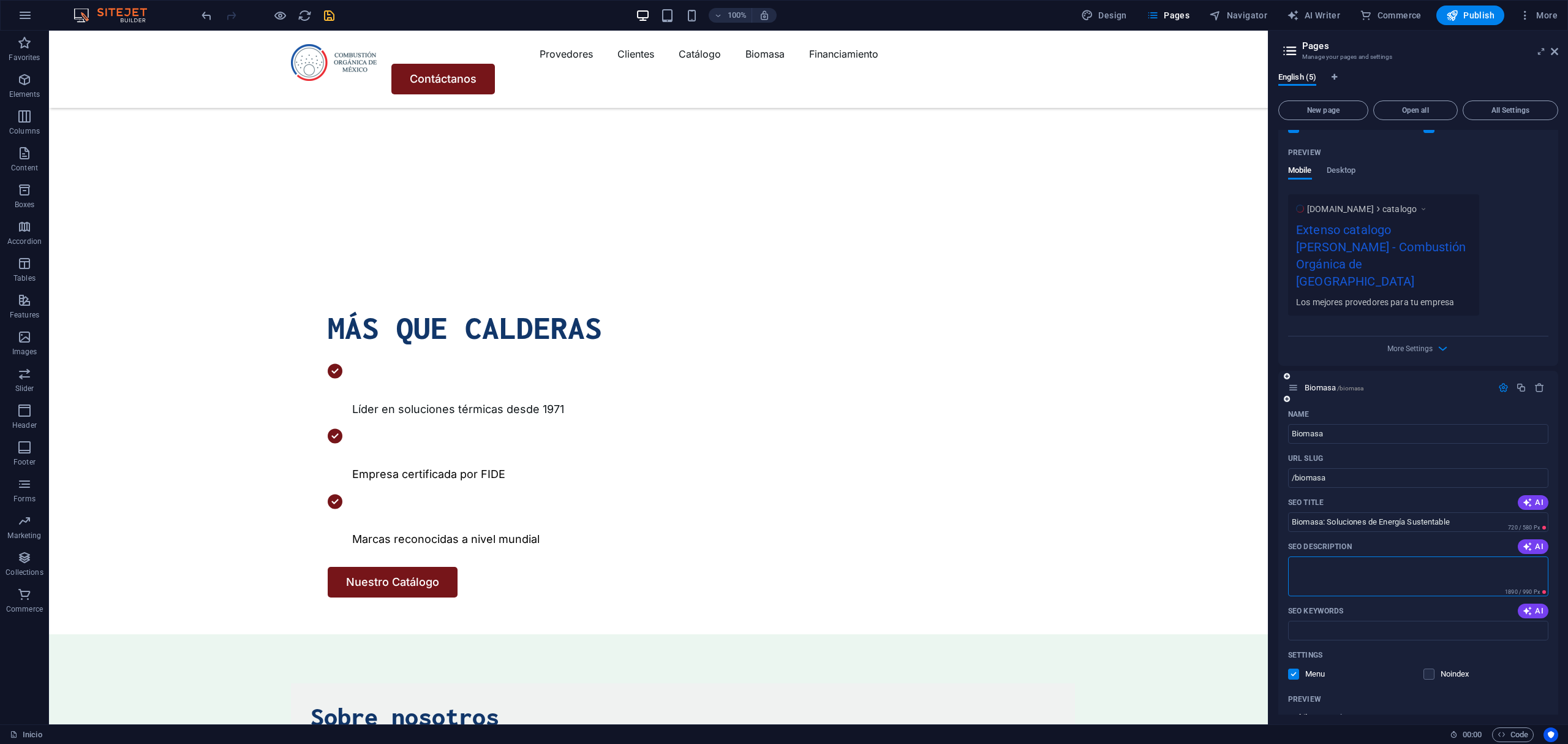
paste textarea "Explora soluciones energéticas con biomasa junto a Combustión Orgánica: sistema…"
type textarea "Explora soluciones energéticas con biomasa junto a Combustión Orgánica: sistema…"
click at [1324, 621] on input "SEO Keywords" at bounding box center [1418, 631] width 260 height 20
paste input "energía de biomasa, energía renovable, caldera de biomasa, combustibles de biom…"
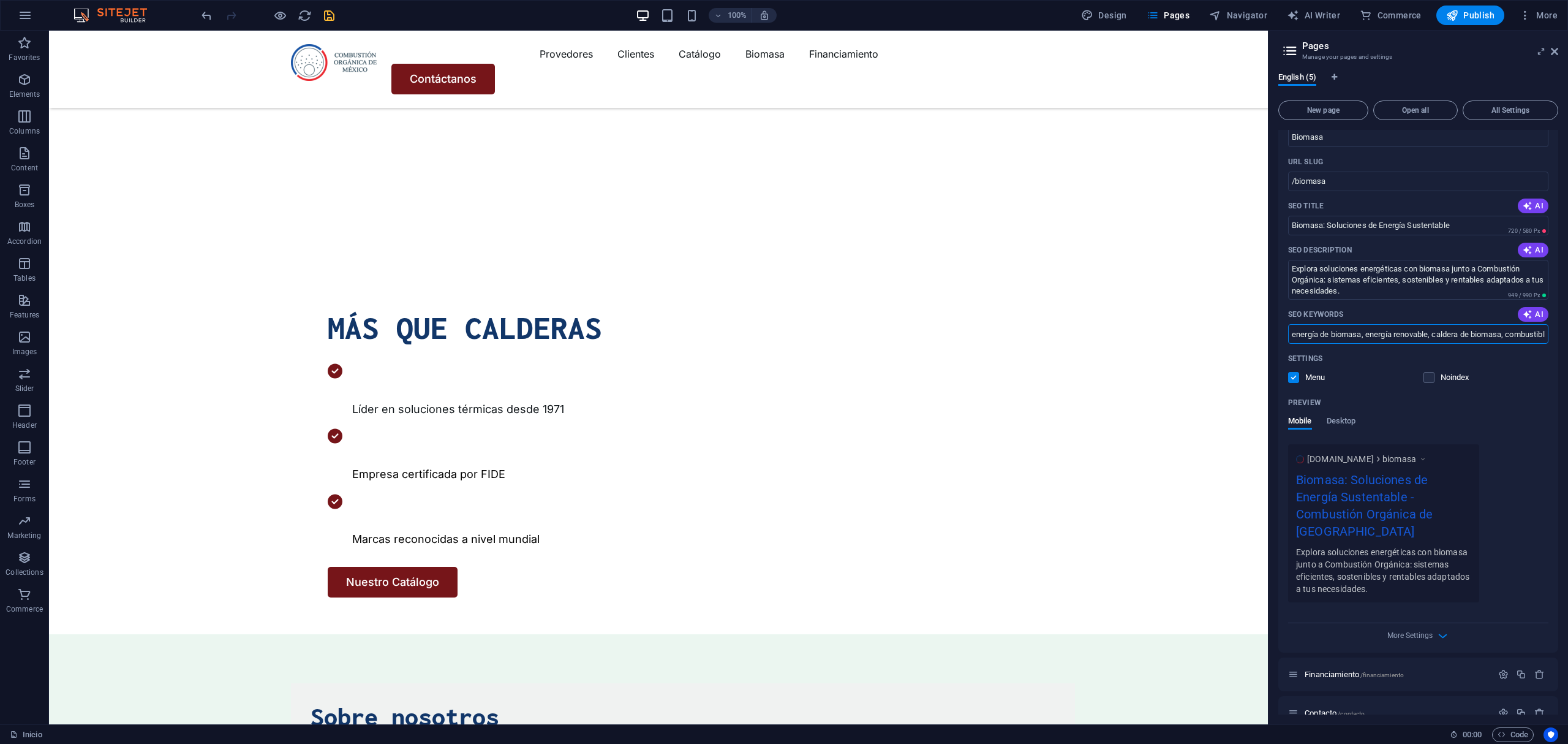
scroll to position [1156, 0]
type input "energía de biomasa, energía renovable, caldera de biomasa, combustibles de biom…"
click at [1360, 664] on div "Financiamiento /financiamiento" at bounding box center [1390, 671] width 204 height 14
click at [1353, 666] on span "Financiamiento /financiamiento" at bounding box center [1354, 670] width 99 height 9
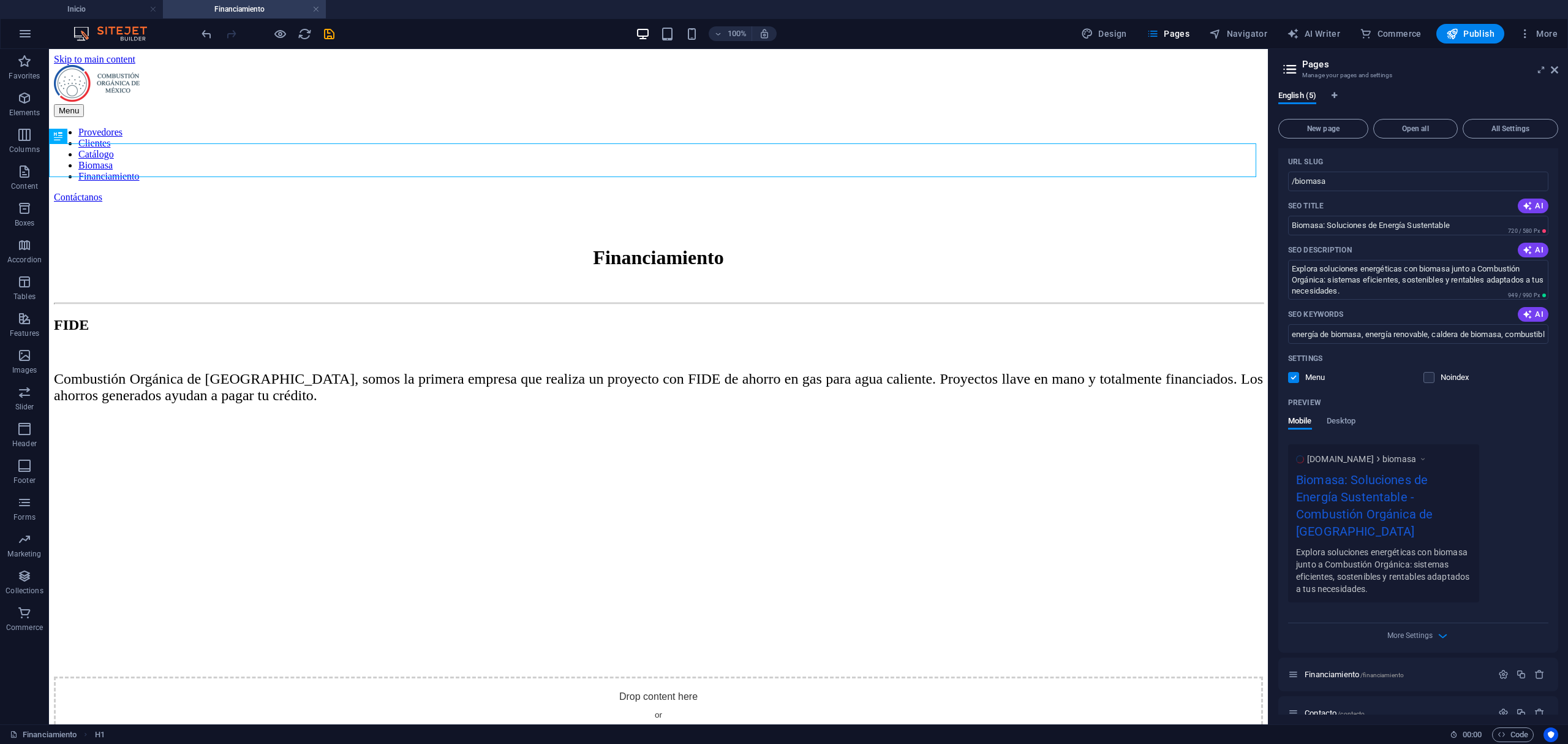
scroll to position [1174, 0]
click at [1502, 666] on icon "button" at bounding box center [1504, 671] width 10 height 10
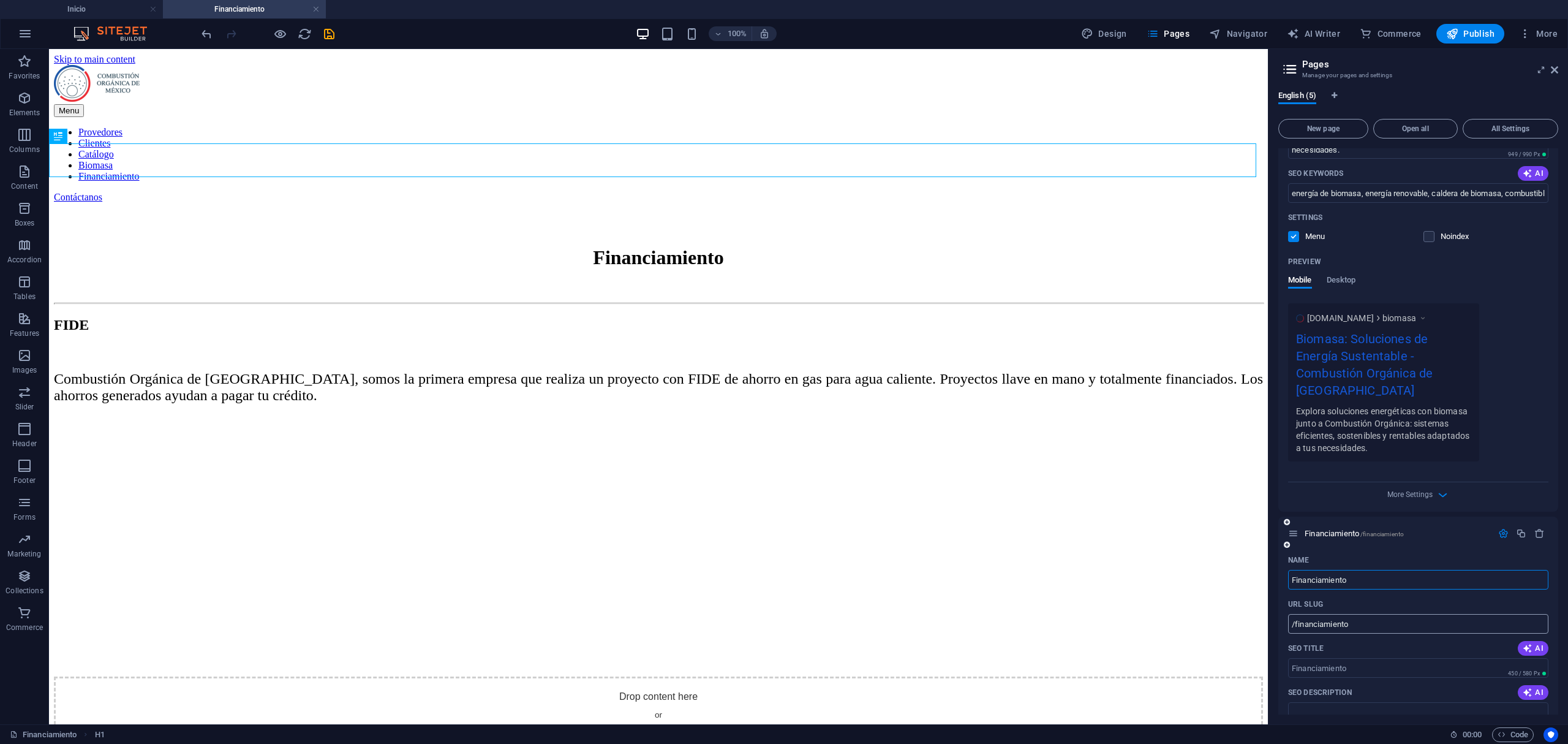
scroll to position [1337, 0]
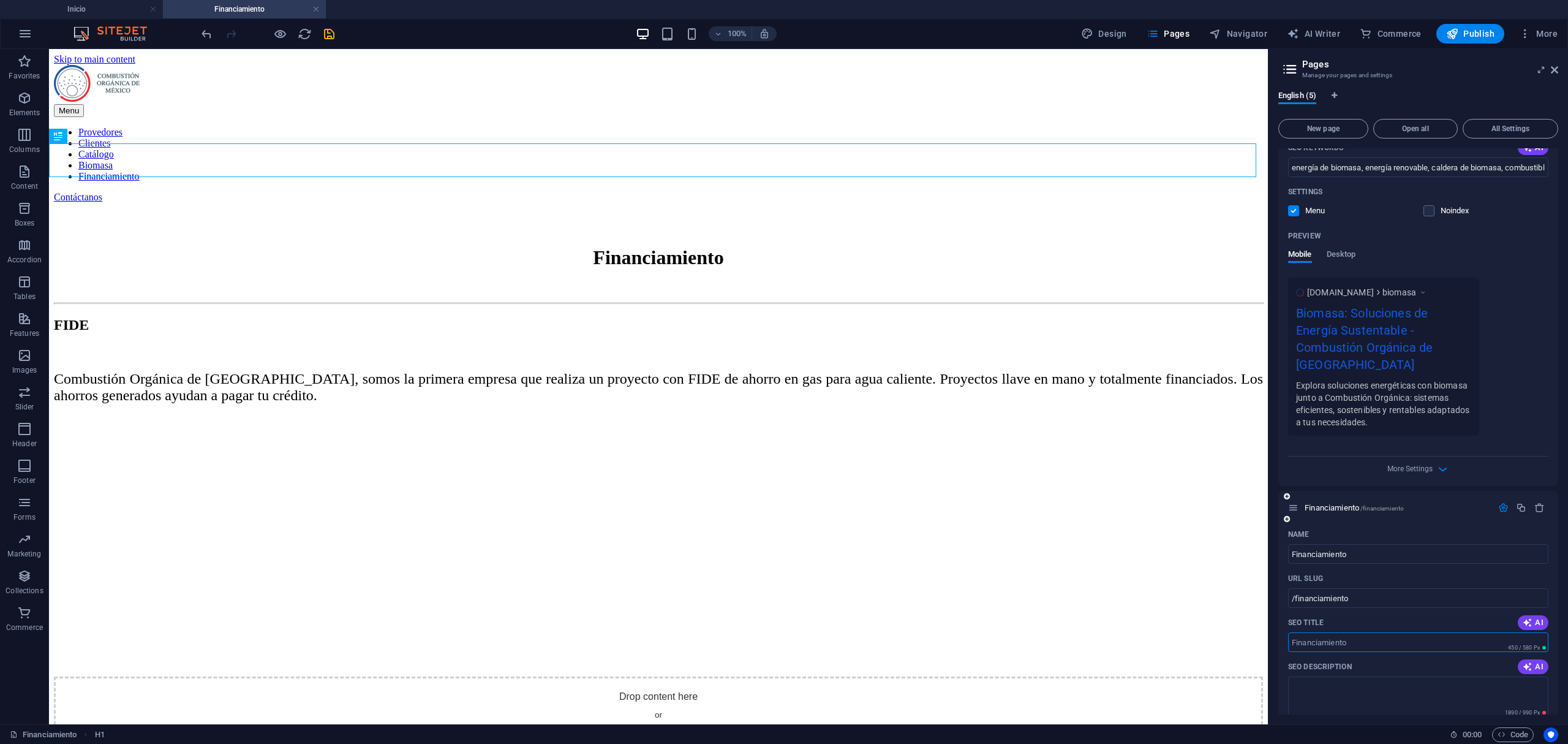
click at [1367, 632] on input "SEO Title" at bounding box center [1418, 642] width 260 height 20
click at [1330, 632] on input "SEO Title" at bounding box center [1418, 642] width 260 height 20
paste input "líderes en proyectos FIDE"
click at [1290, 632] on input "líderes en proyectos FIDE" at bounding box center [1418, 642] width 260 height 20
click at [1293, 632] on input "líderes en proyectos FIDE" at bounding box center [1418, 642] width 260 height 20
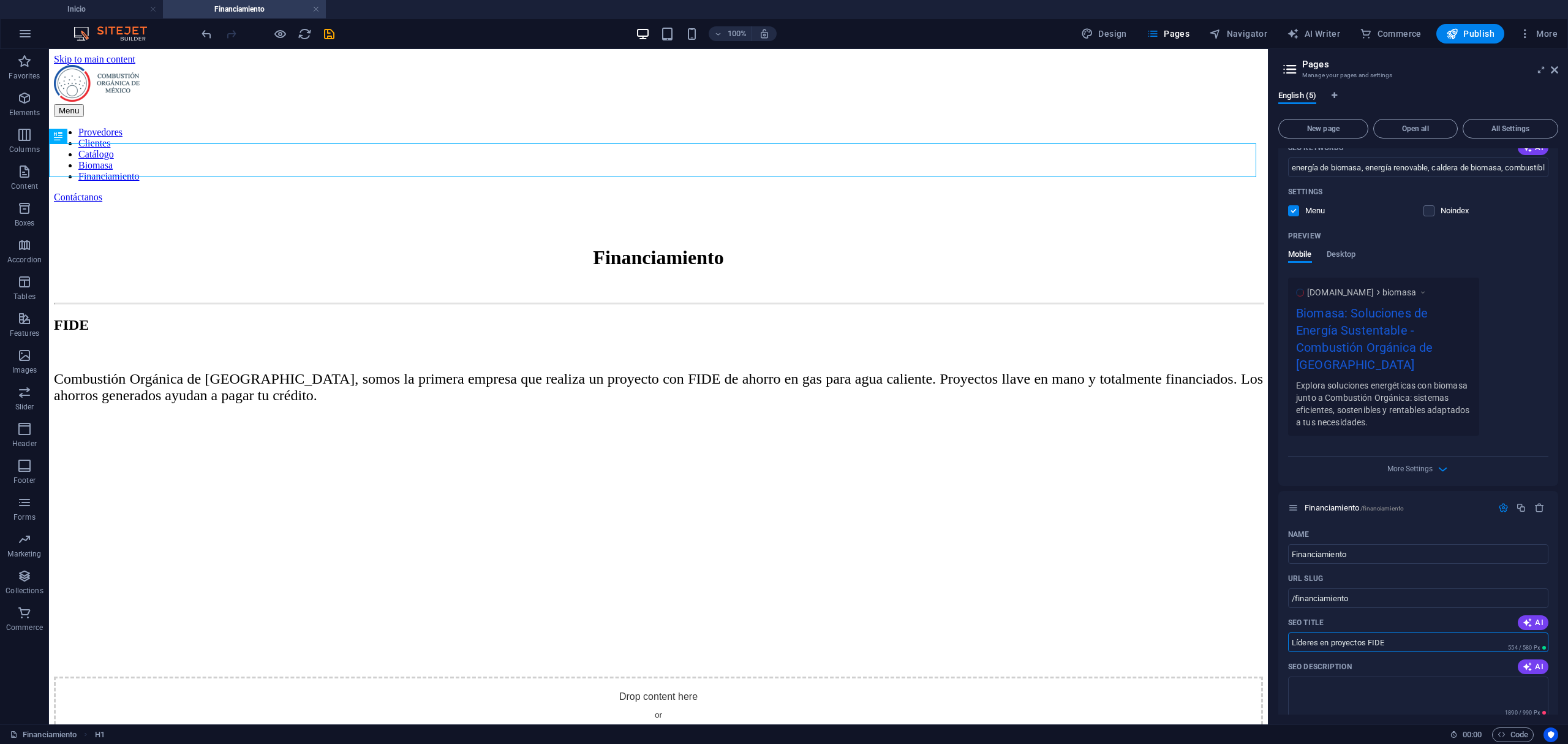
type input "Líderes en proyectos FIDE"
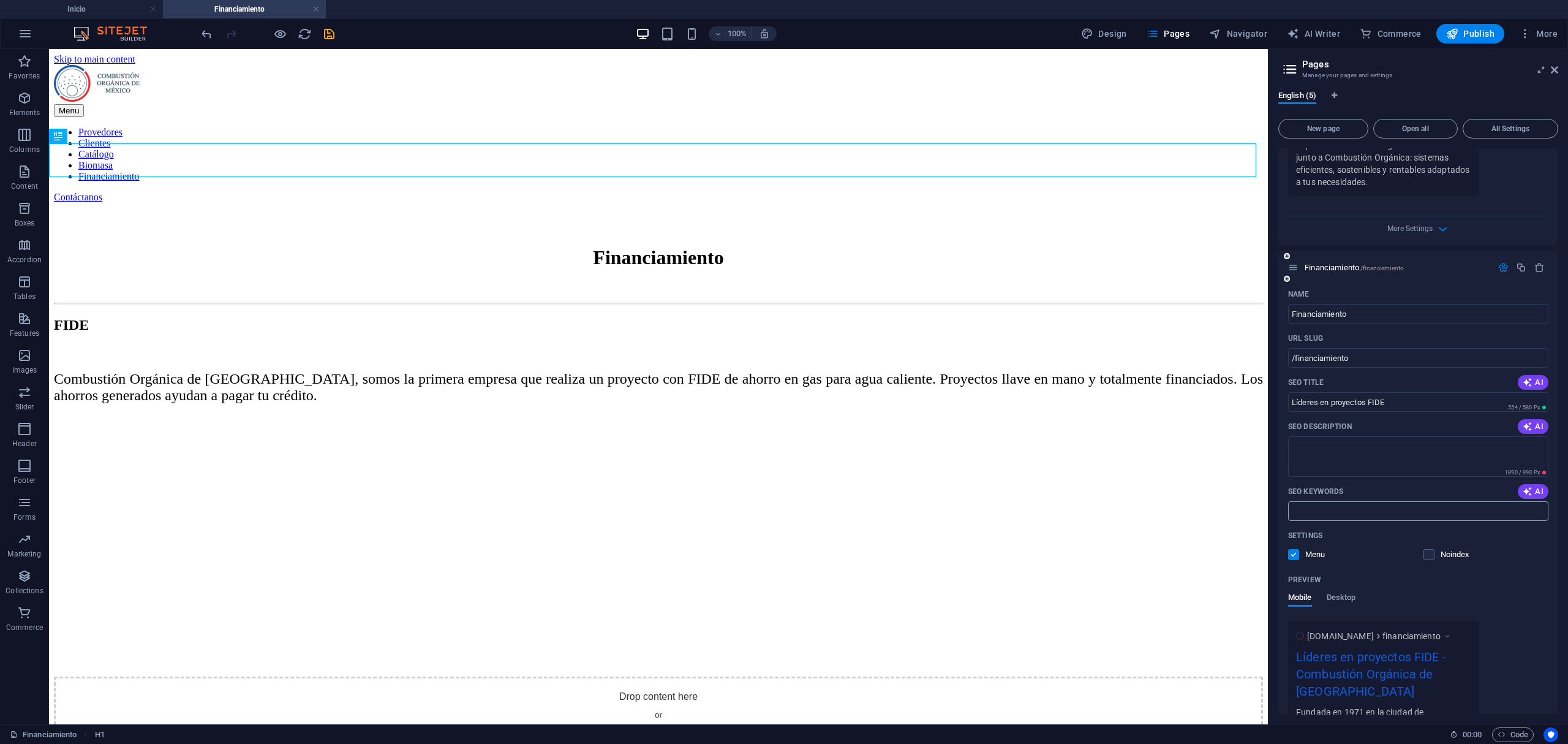
scroll to position [1582, 0]
click at [1431, 544] on label at bounding box center [1428, 549] width 11 height 11
click at [0, 0] on input "checkbox" at bounding box center [0, 0] width 0 height 0
click at [1299, 432] on textarea "SEO Description" at bounding box center [1418, 451] width 260 height 40
paste textarea "Combustión Orgánica de México lidera proyectos FIDE para ahorro de gas en siste…"
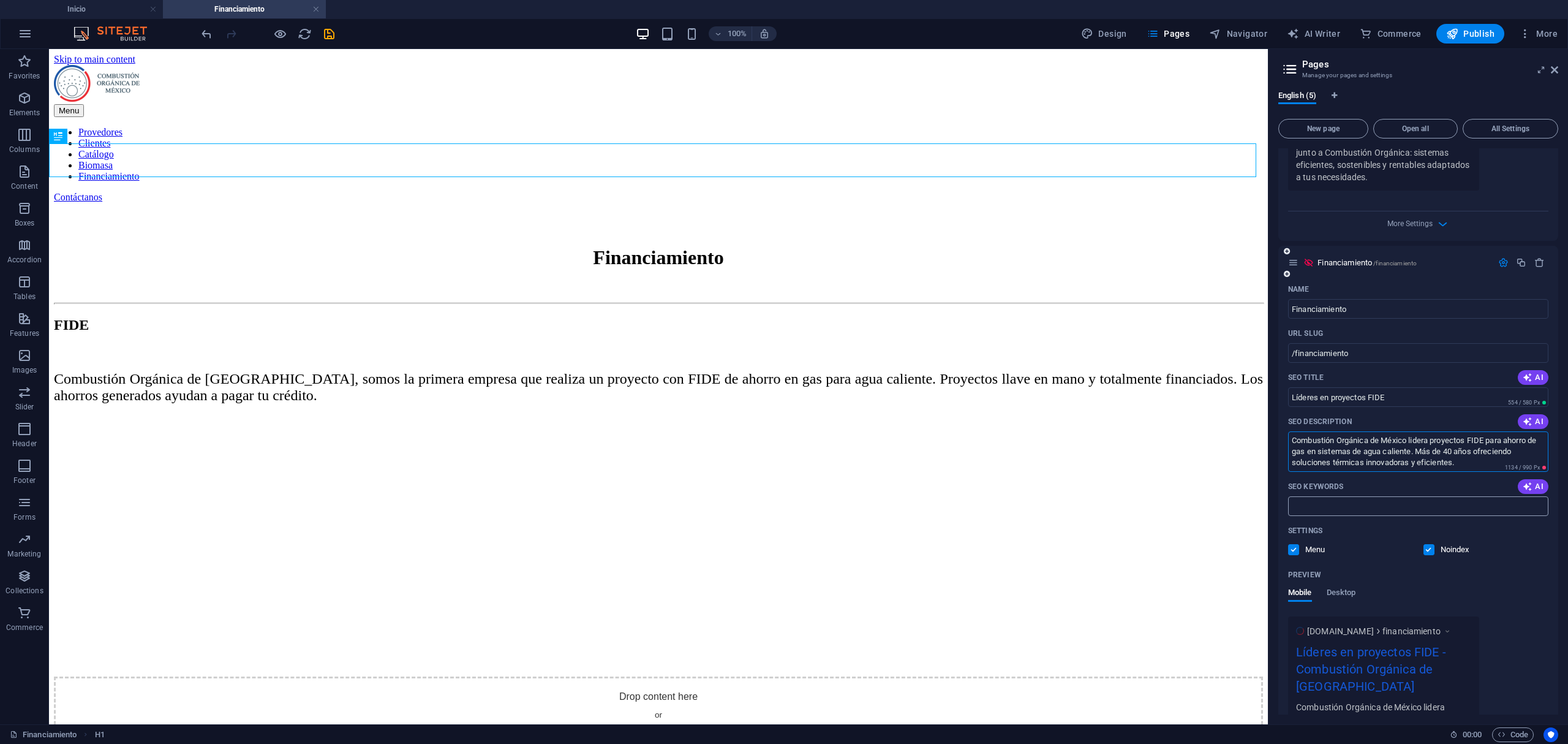
type textarea "Combustión Orgánica de México lidera proyectos FIDE para ahorro de gas en siste…"
click at [1422, 496] on input "SEO Keywords" at bounding box center [1418, 506] width 260 height 20
click at [1378, 496] on input "SEO Keywords" at bounding box center [1418, 506] width 260 height 20
paste input "financiamiento FIDE, proyectos de ahorro de gas, soluciones de agua caliente, i…"
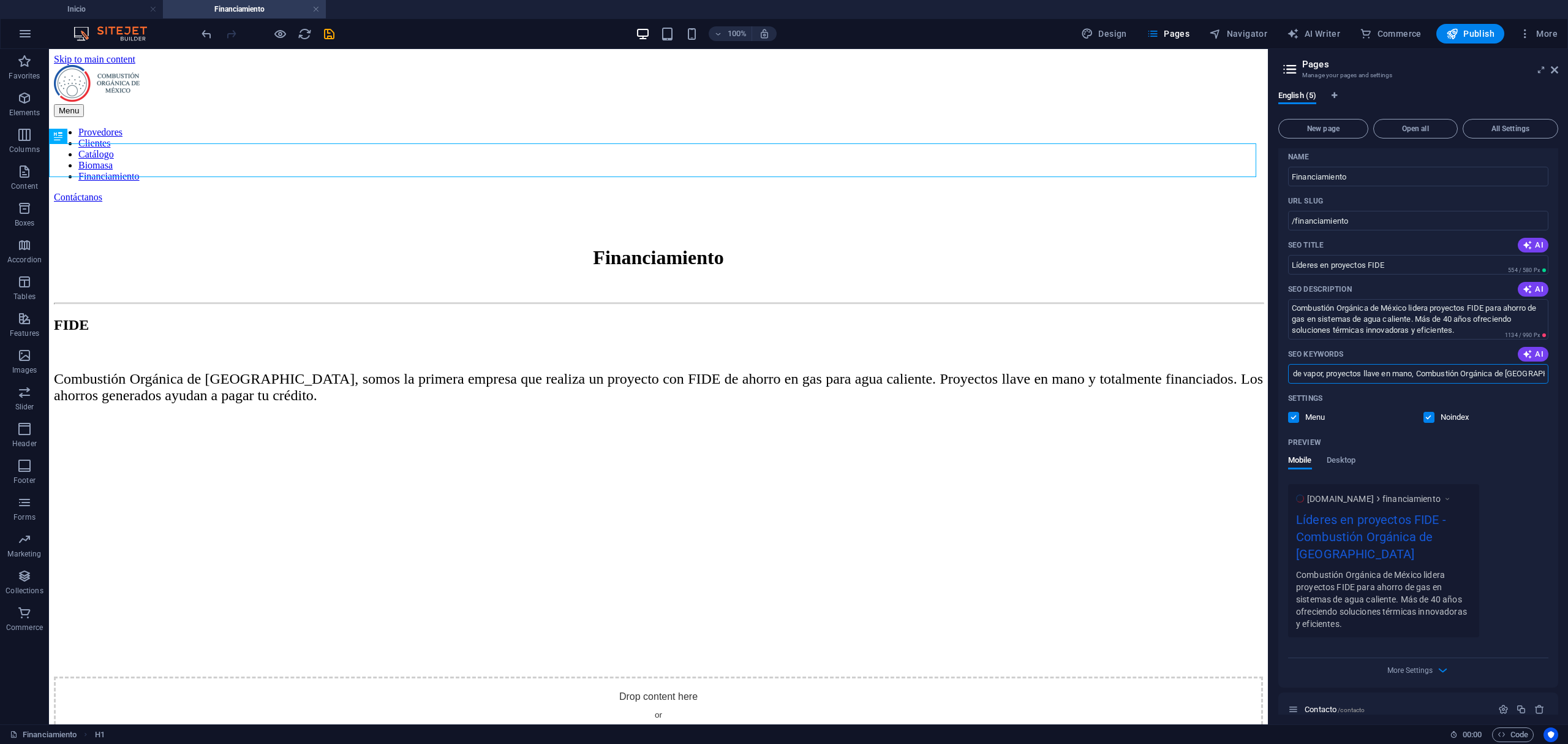
scroll to position [0, 0]
type input "financiamiento FIDE, proyectos de ahorro de gas, soluciones de agua caliente, i…"
click at [1317, 704] on span "Contacto /contacto" at bounding box center [1334, 708] width 60 height 9
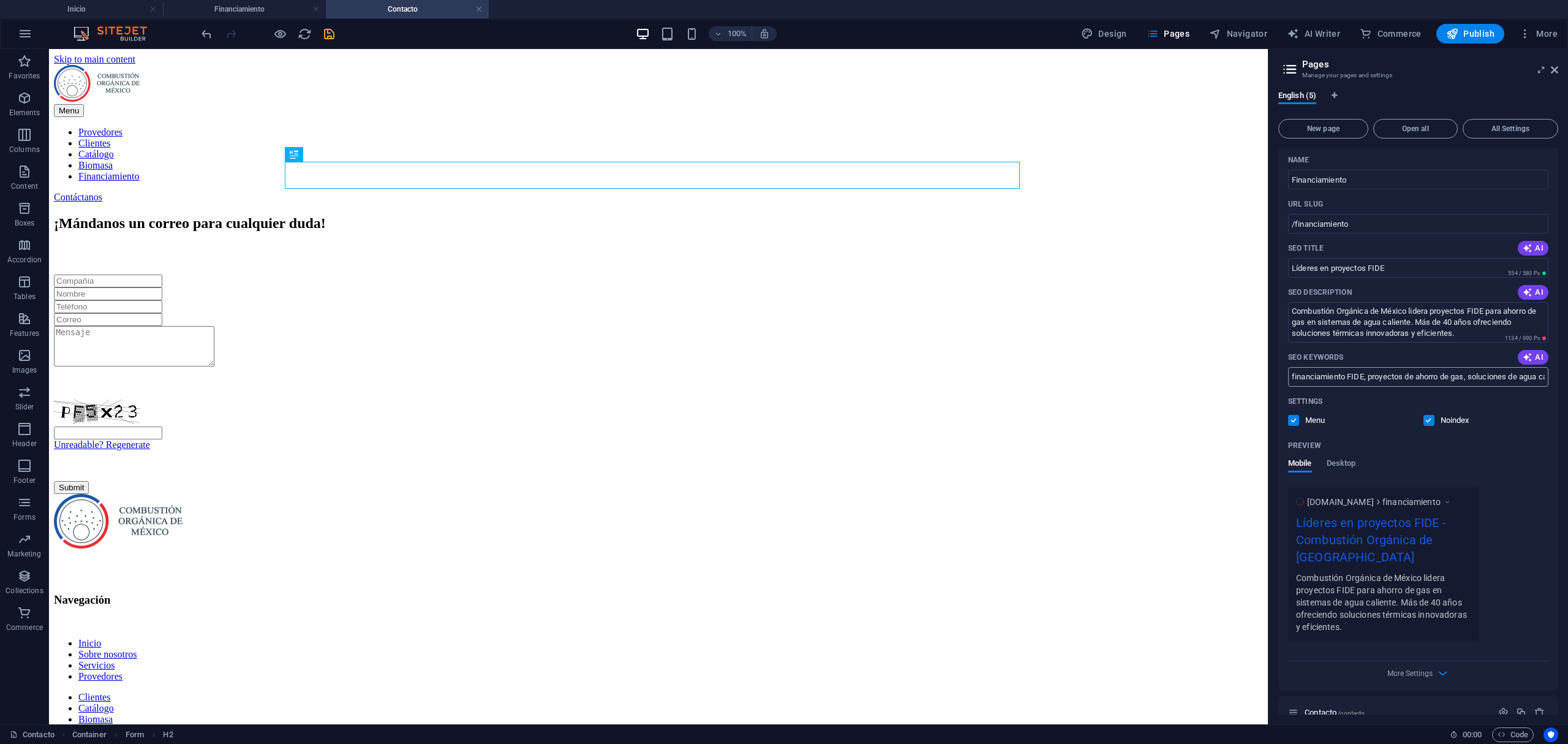
scroll to position [1714, 0]
click at [1499, 704] on icon "button" at bounding box center [1504, 709] width 10 height 10
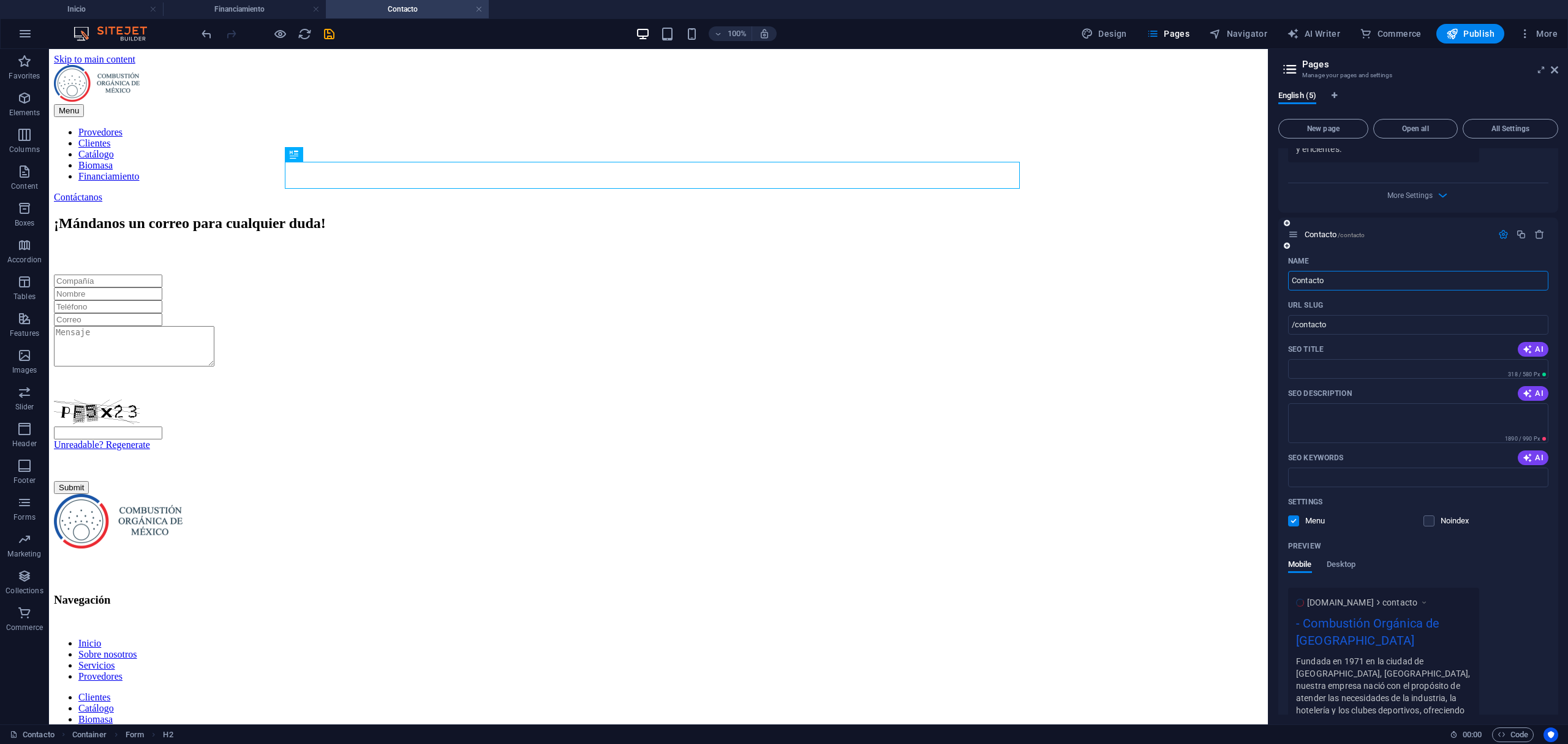
scroll to position [2237, 0]
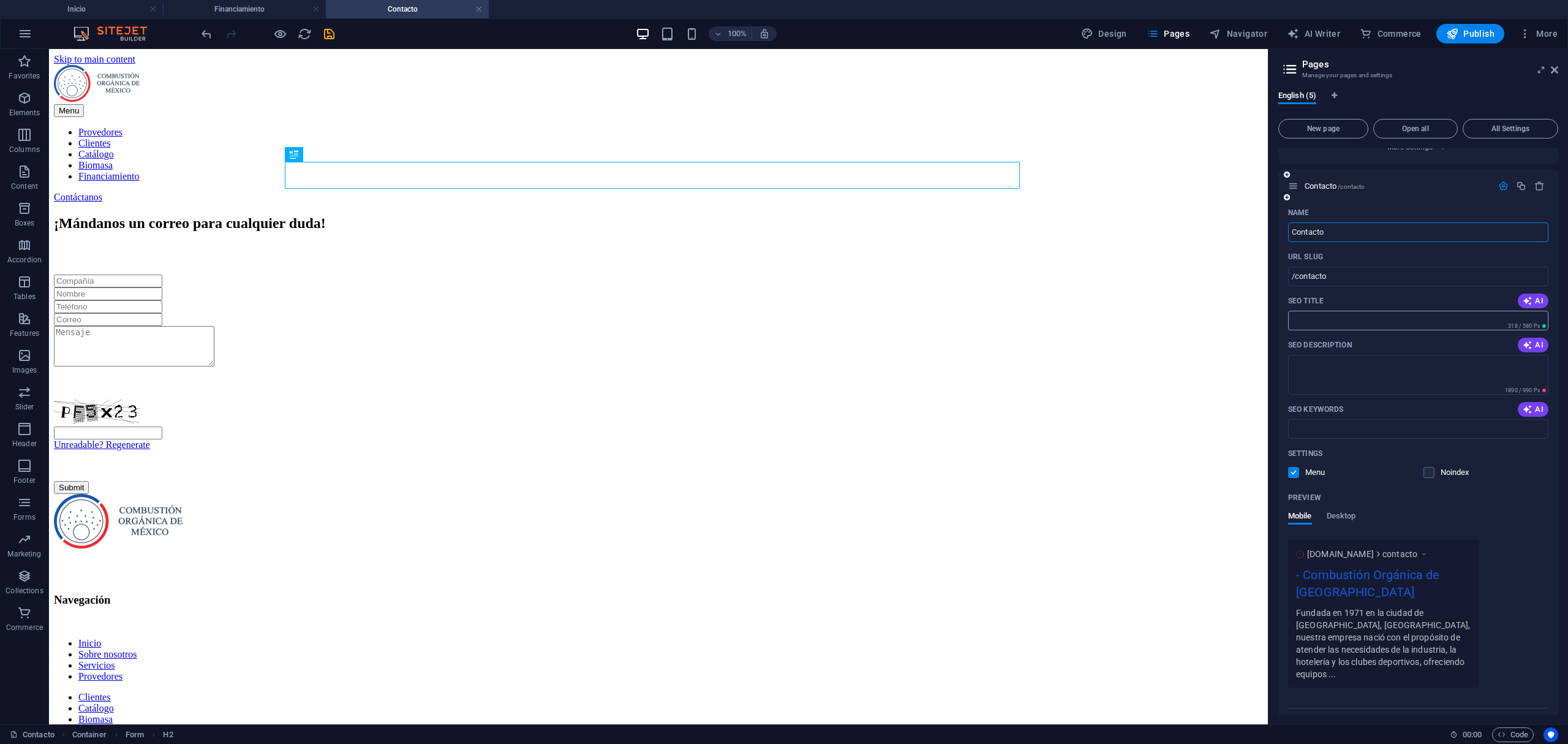
click at [1351, 310] on input "SEO Title" at bounding box center [1418, 320] width 260 height 20
click at [1332, 310] on input "SEO Title" at bounding box center [1418, 320] width 260 height 20
paste input "Contáctanos para Soluciones de Vapor"
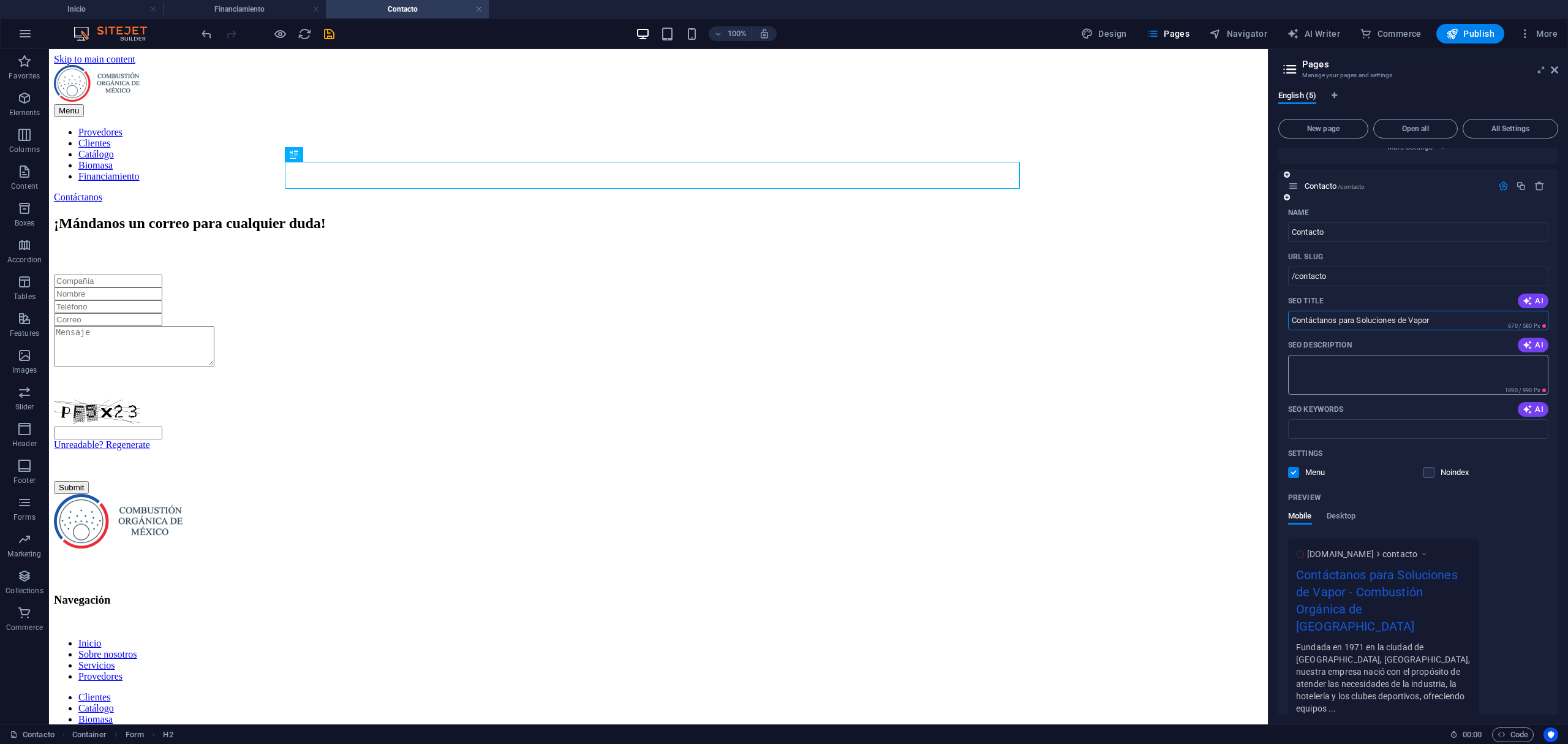
type input "Contáctanos para Soluciones de Vapor"
click at [1455, 356] on textarea "SEO Description" at bounding box center [1418, 375] width 260 height 40
click at [1371, 356] on textarea "SEO Description" at bounding box center [1418, 375] width 260 height 40
paste textarea "Más de 40 años de experiencia en soluciones innovadoras de generación de vapor.…"
click at [1385, 403] on div "SEO Keywords AI" at bounding box center [1418, 410] width 260 height 20
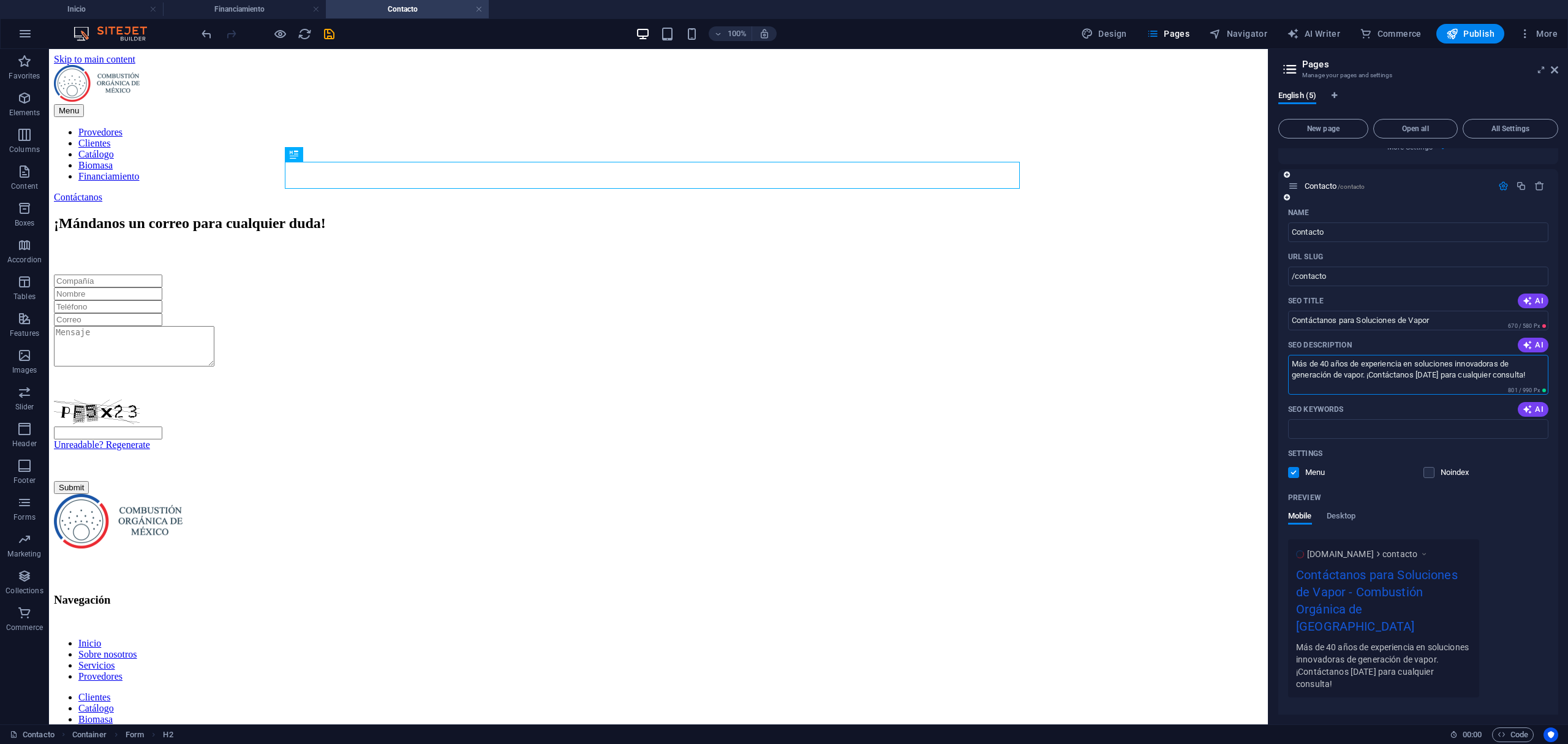
type textarea "Más de 40 años de experiencia en soluciones innovadoras de generación de vapor.…"
click at [1387, 419] on input "SEO Keywords" at bounding box center [1418, 429] width 260 height 20
click at [1375, 419] on input "SEO Keywords" at bounding box center [1418, 429] width 260 height 20
paste input "soluciones de generación de vapor, soluciones innovadoras de vapor, Combustión …"
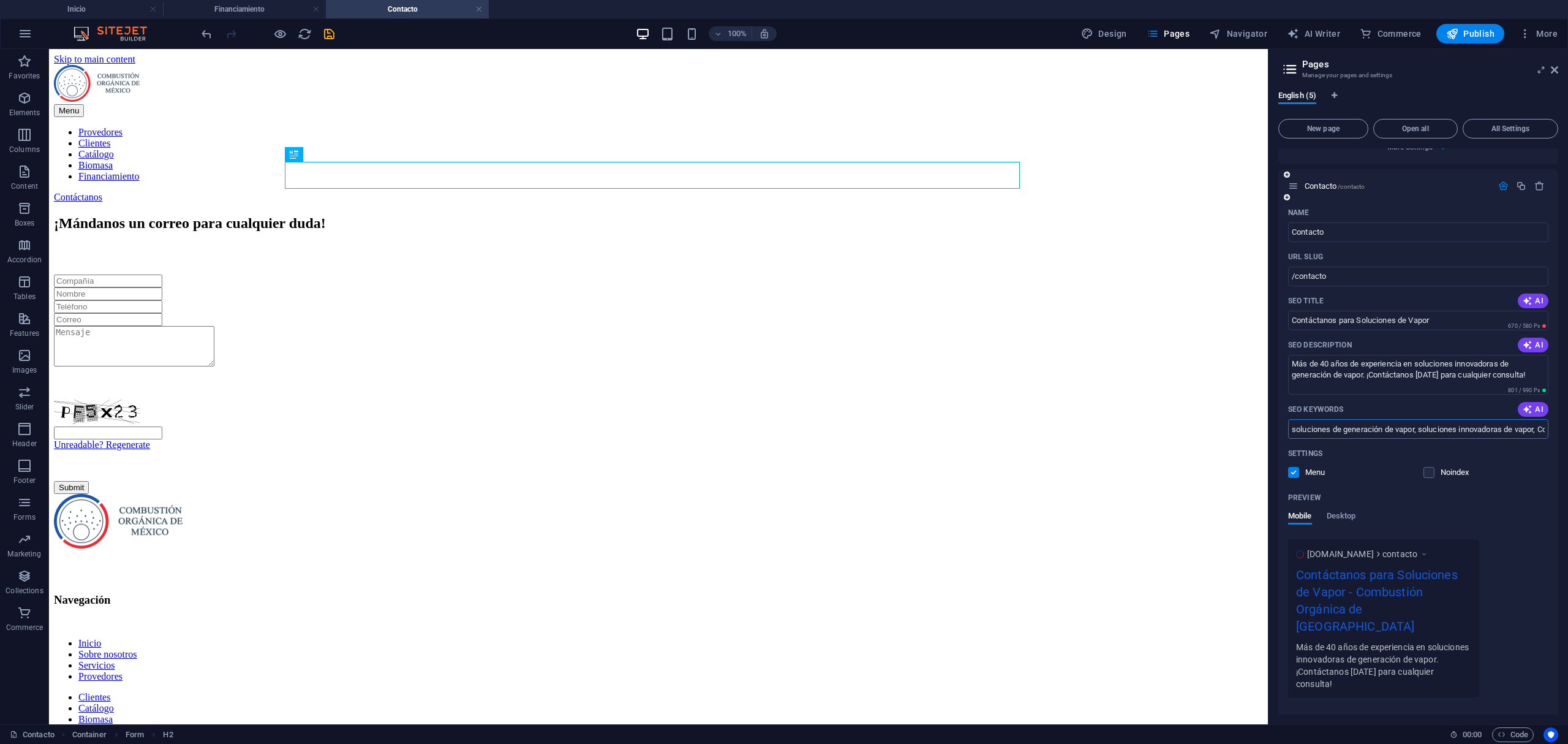
type input "soluciones de generación de vapor, soluciones innovadoras de vapor, Combustión …"
click at [1438, 469] on span at bounding box center [1437, 472] width 6 height 6
click at [1424, 467] on label at bounding box center [1428, 472] width 11 height 11
click at [0, 0] on input "checkbox" at bounding box center [0, 0] width 0 height 0
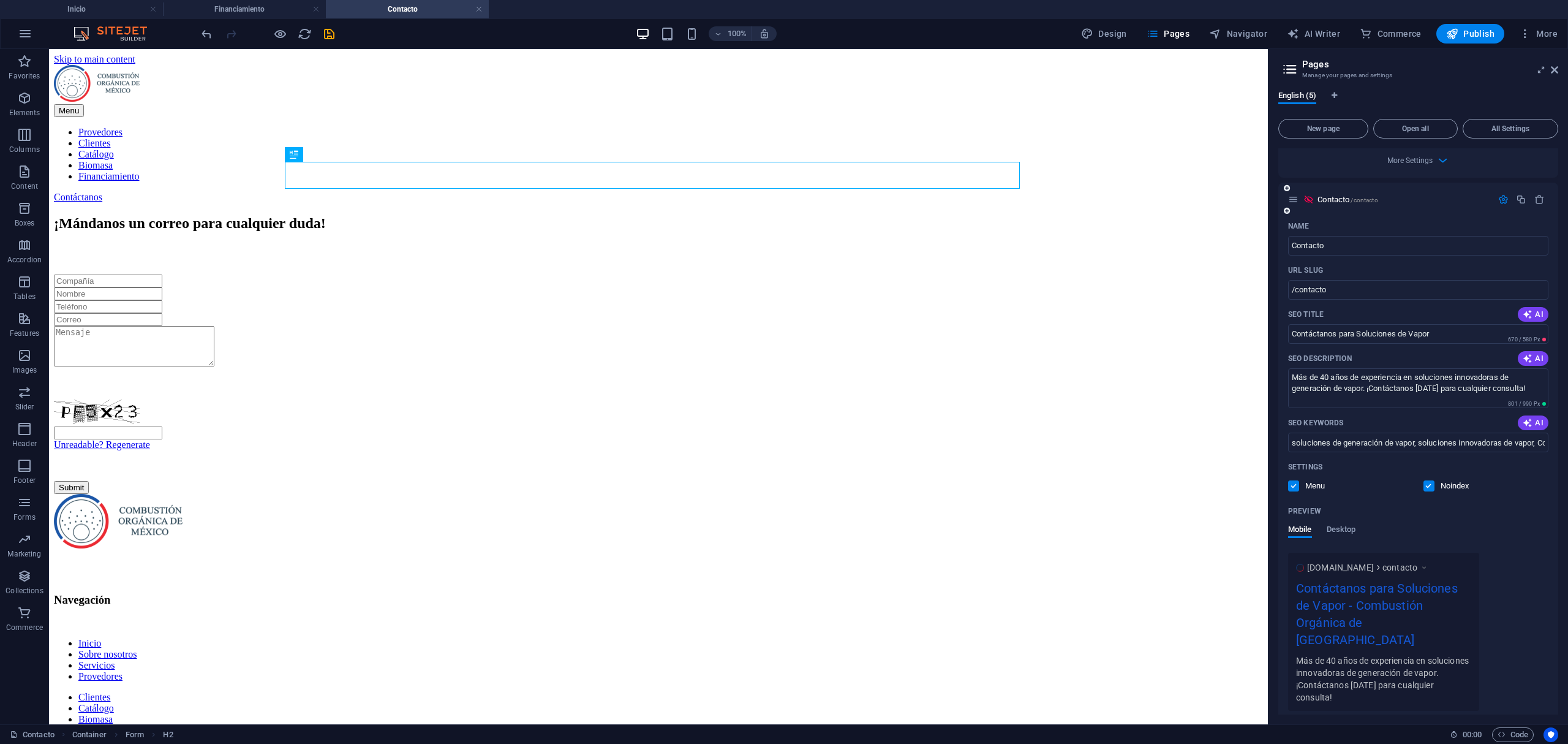
scroll to position [2242, 0]
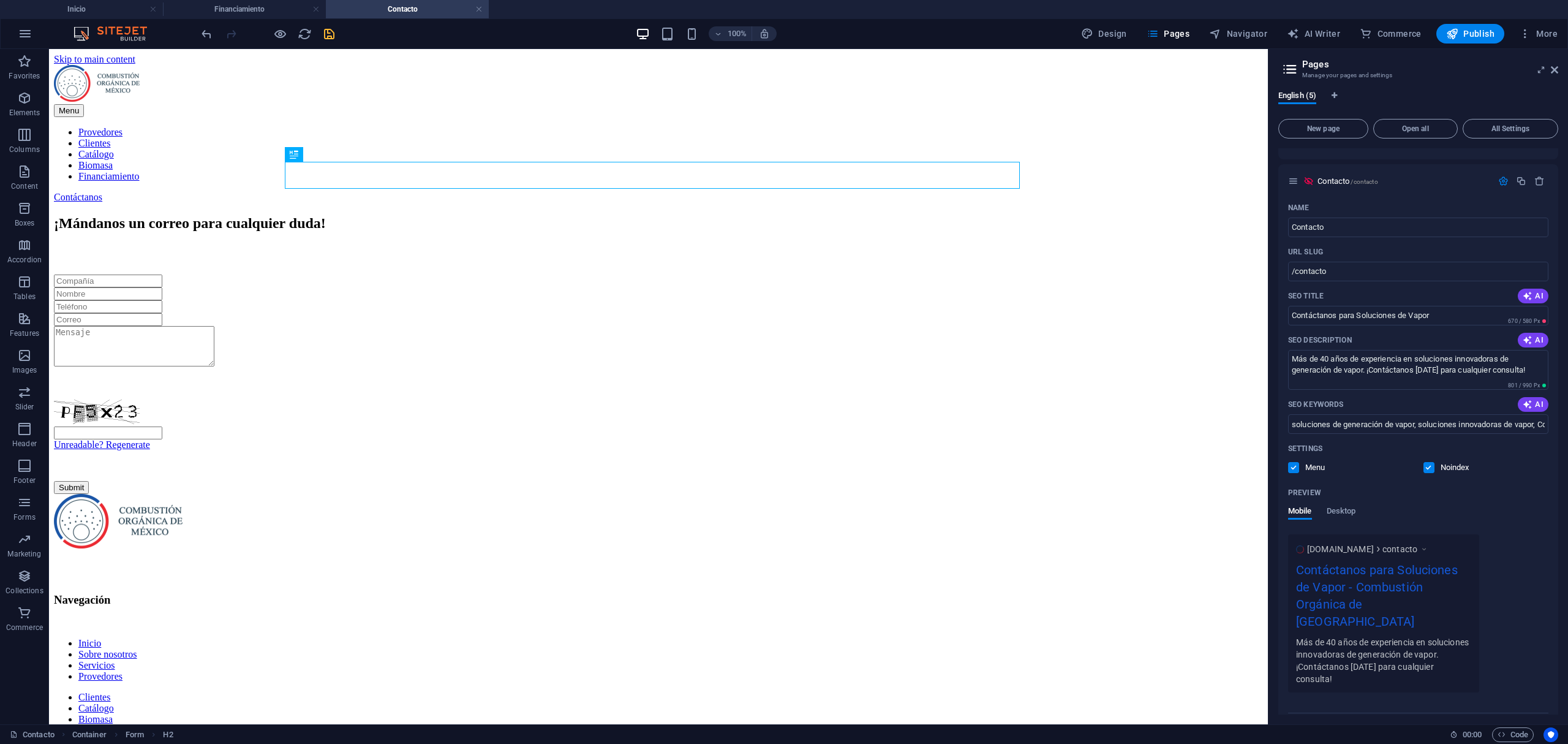
click at [329, 33] on icon "save" at bounding box center [329, 34] width 14 height 14
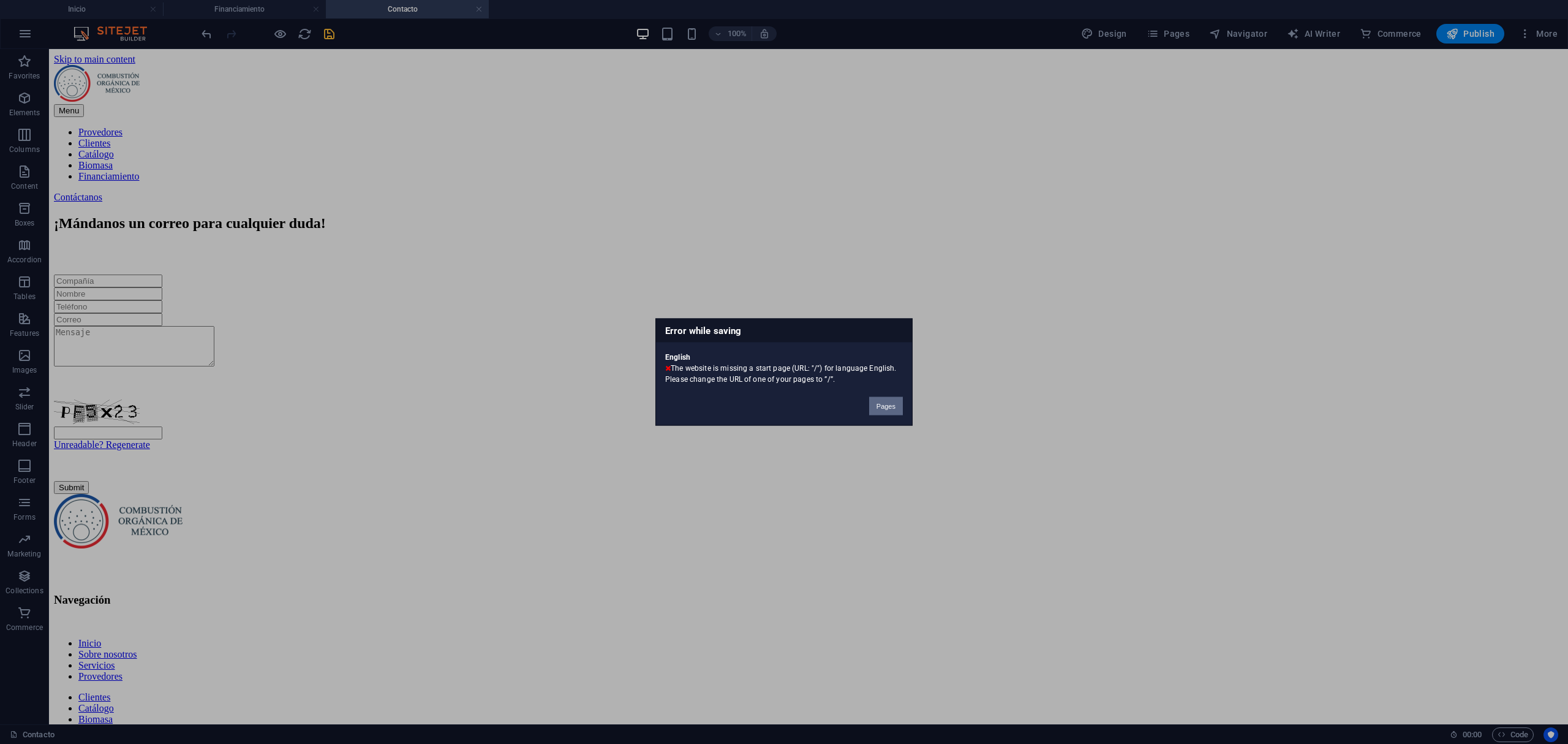
click at [896, 402] on button "Pages" at bounding box center [886, 406] width 34 height 19
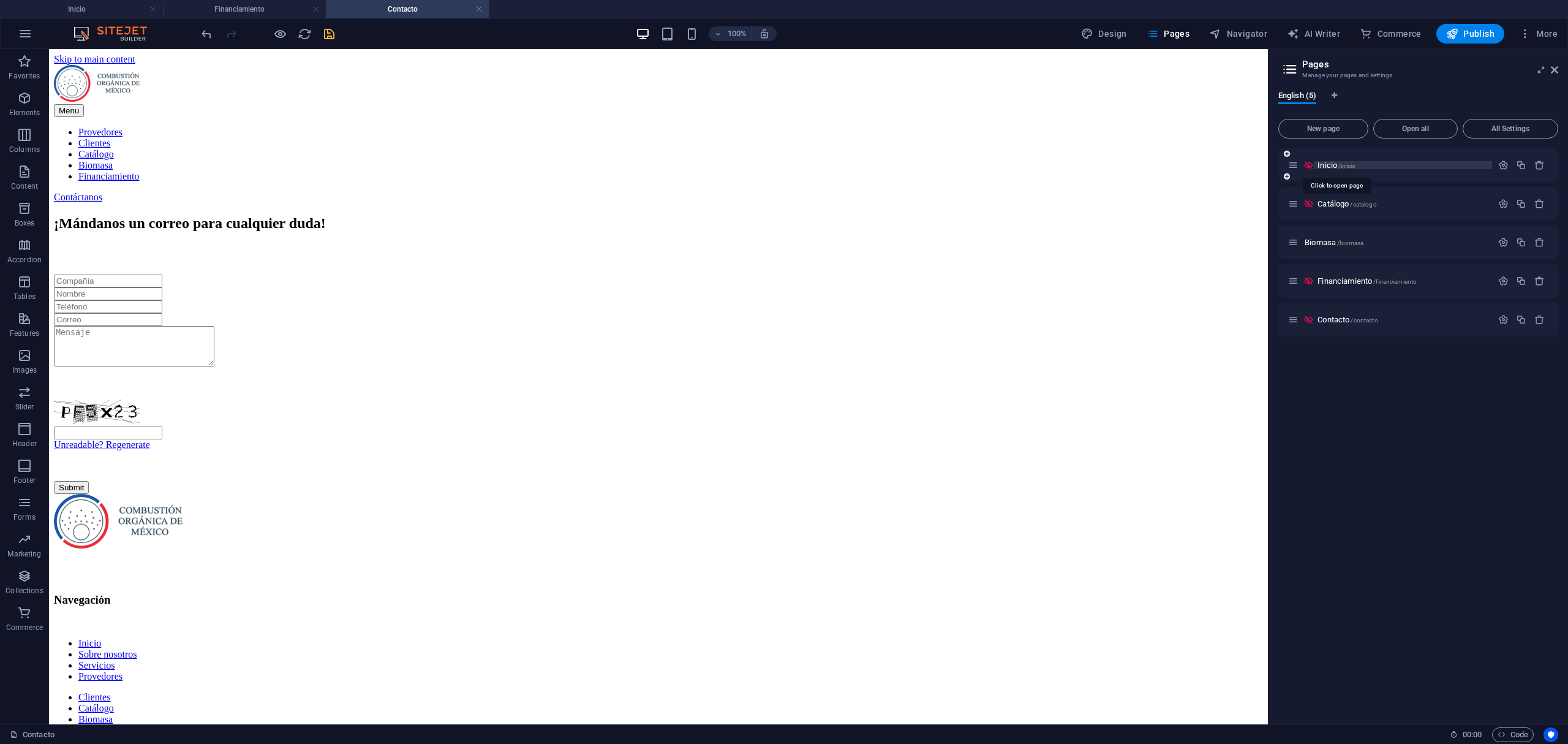
click at [1350, 167] on span "/inicio" at bounding box center [1346, 166] width 17 height 7
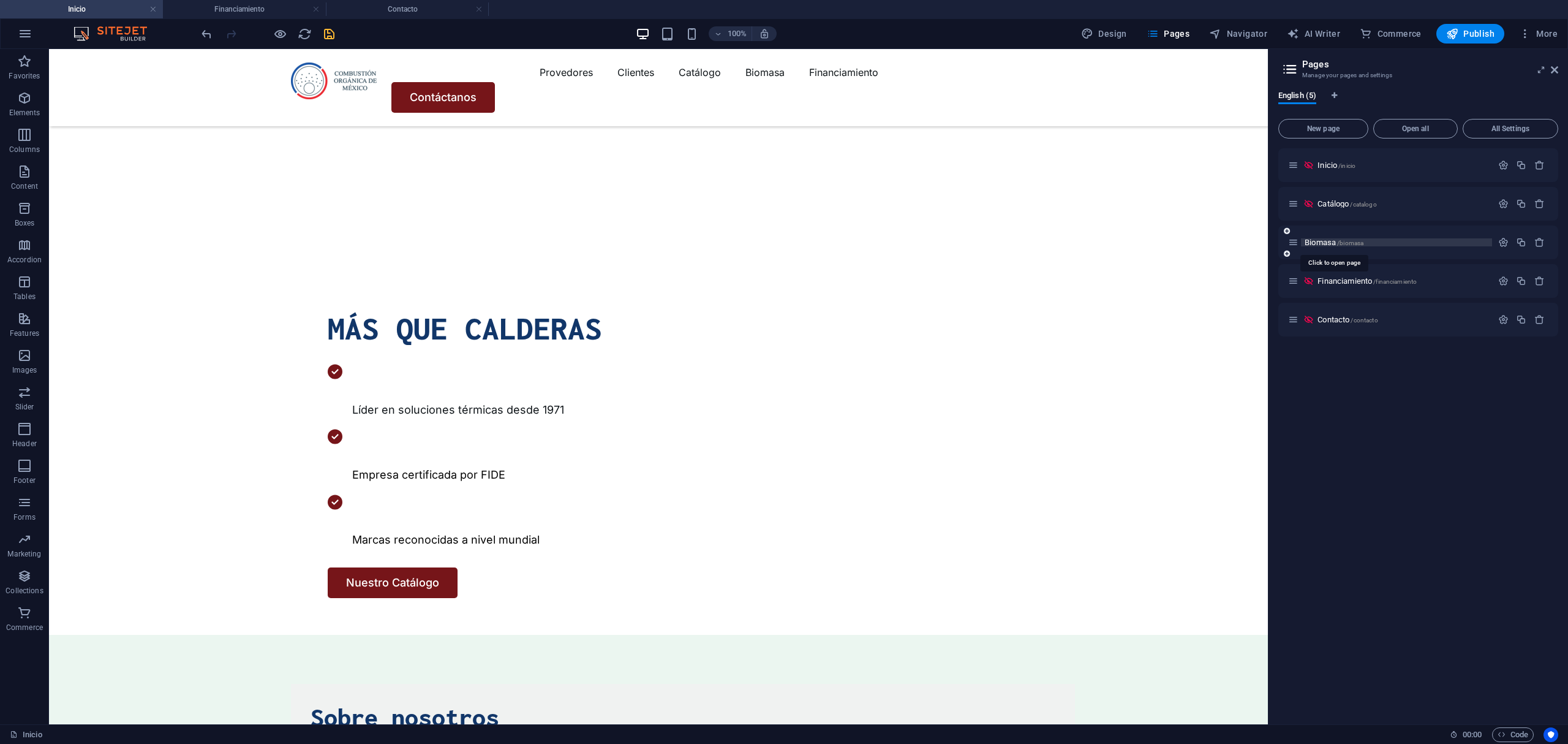
click at [1338, 239] on span "/biomasa" at bounding box center [1350, 242] width 27 height 7
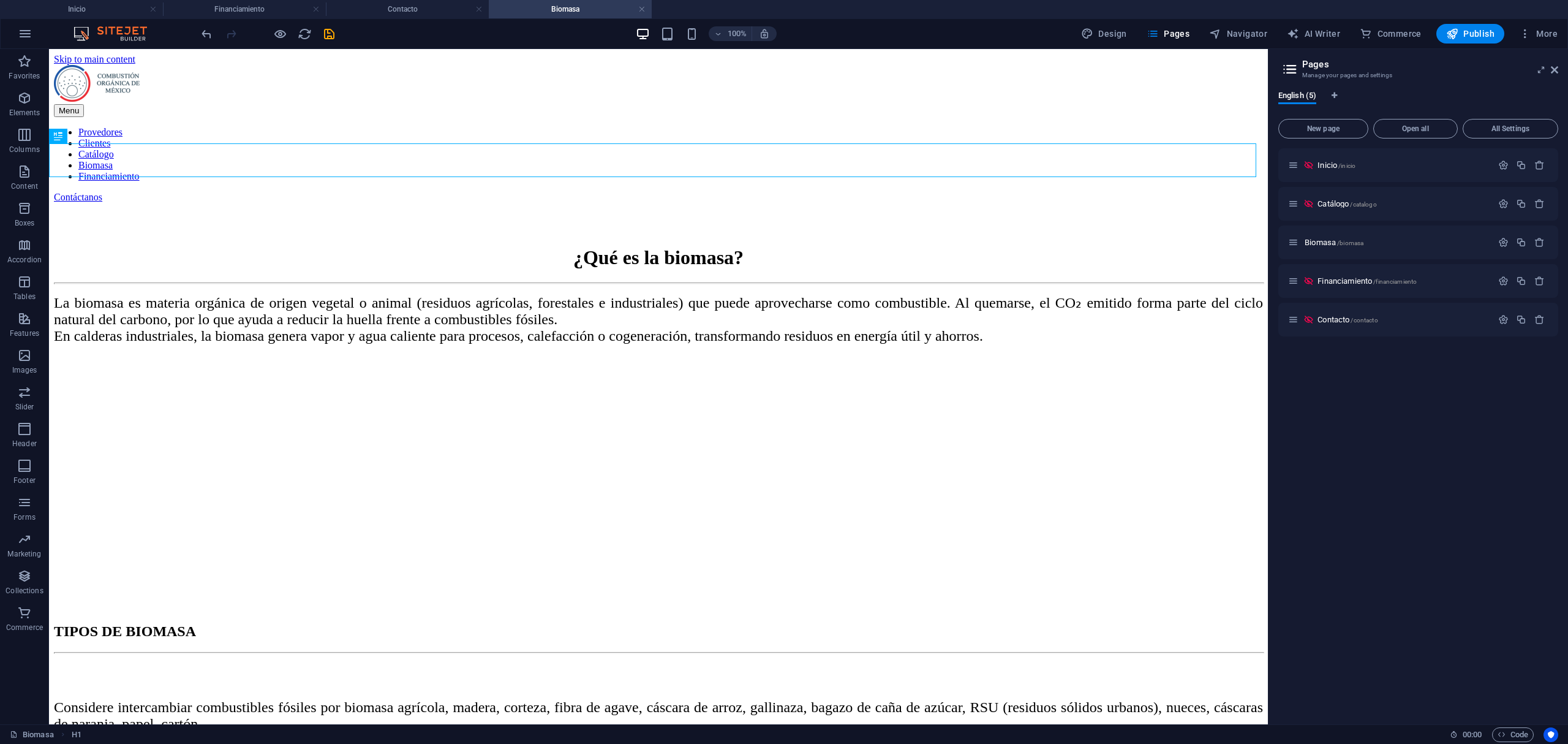
scroll to position [0, 0]
click at [1508, 243] on icon "button" at bounding box center [1504, 242] width 10 height 10
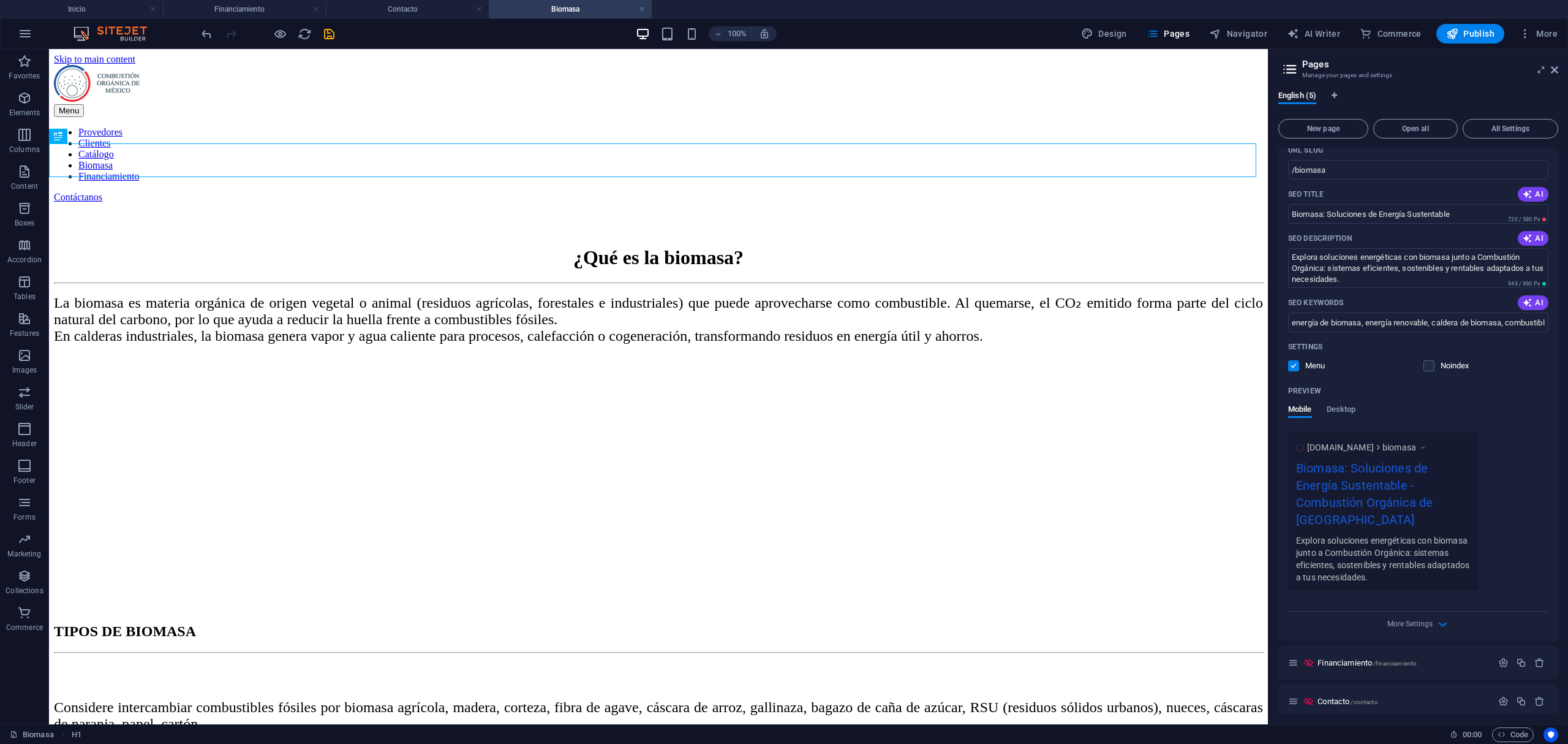
scroll to position [172, 0]
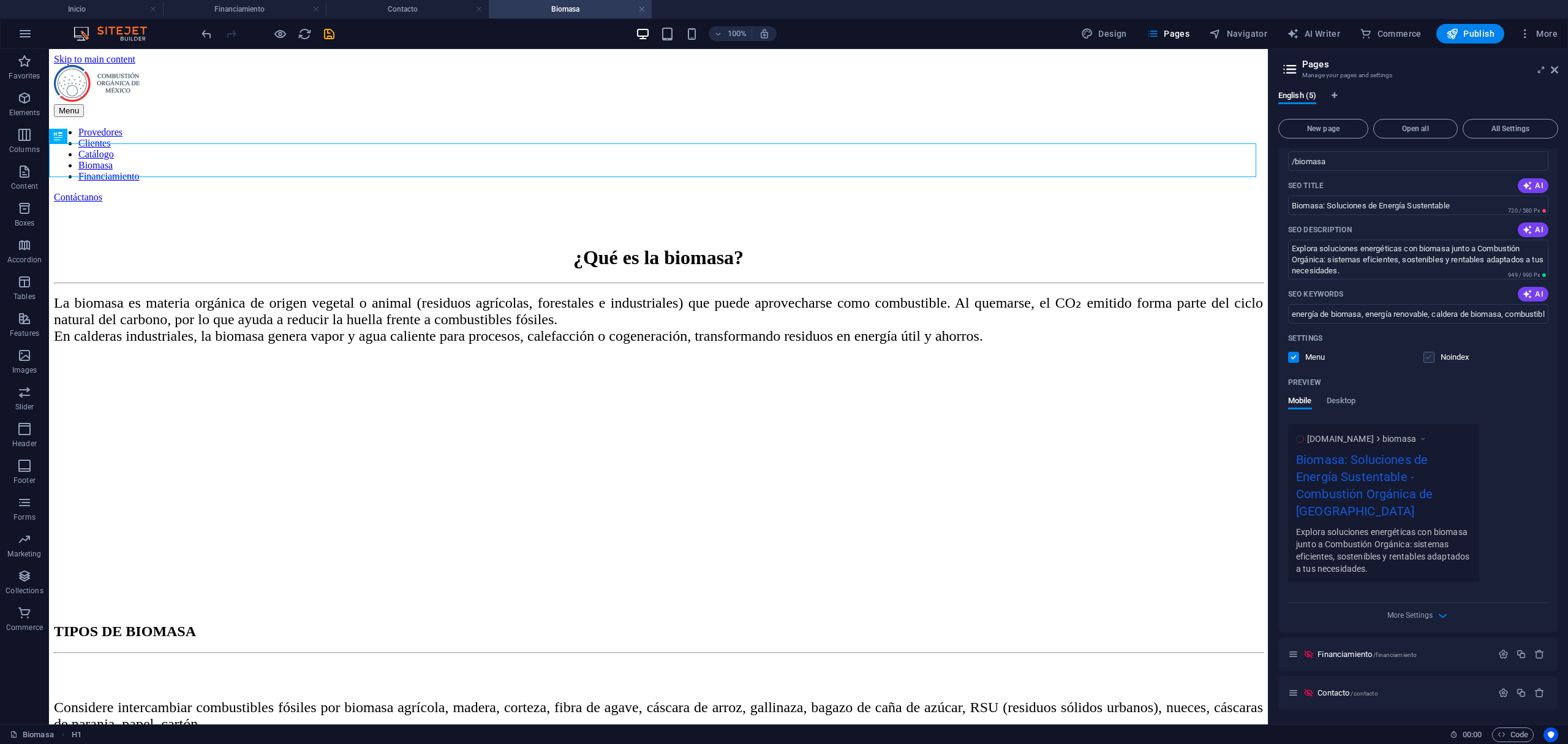
click at [1423, 360] on label at bounding box center [1428, 356] width 11 height 11
click at [0, 0] on input "checkbox" at bounding box center [0, 0] width 0 height 0
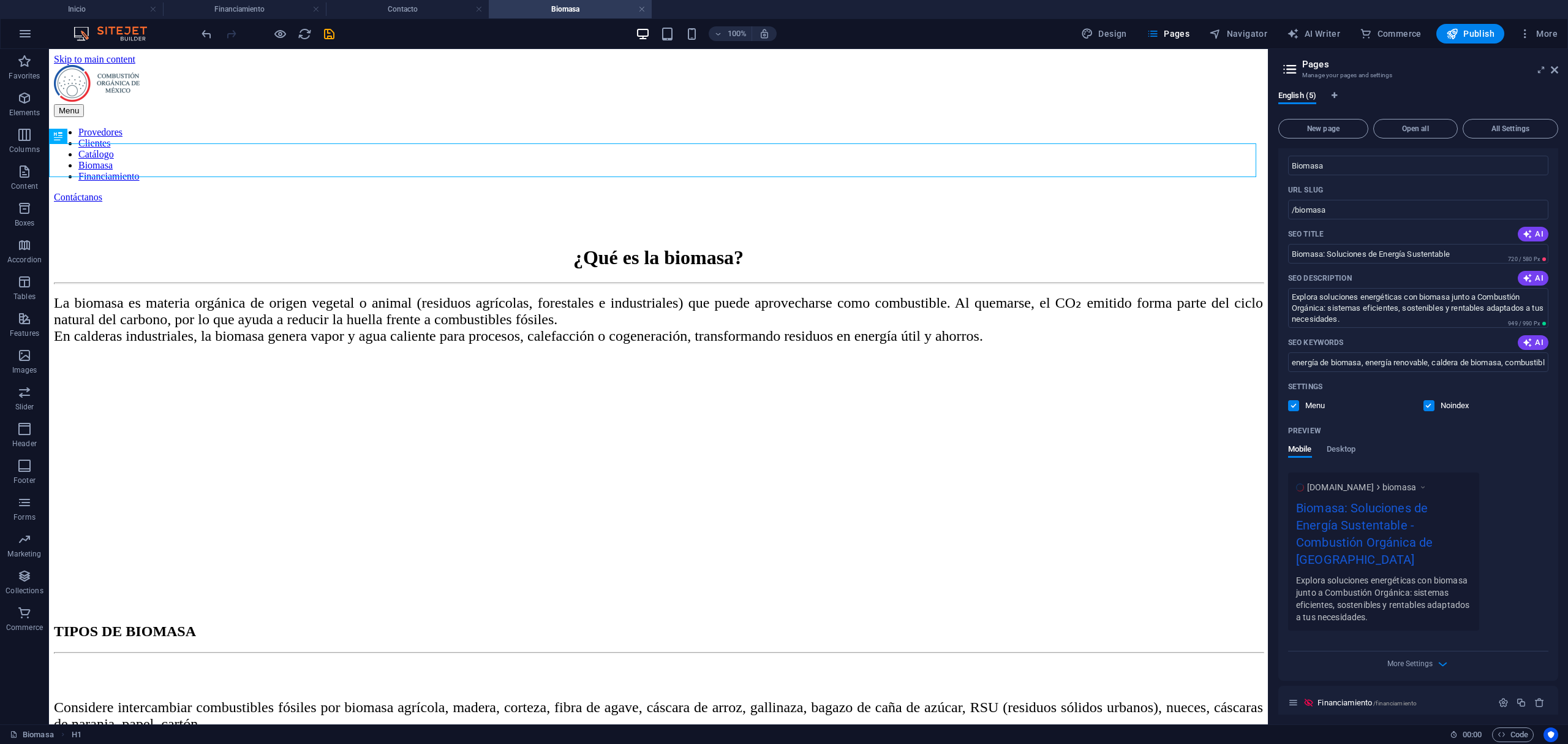
scroll to position [81, 0]
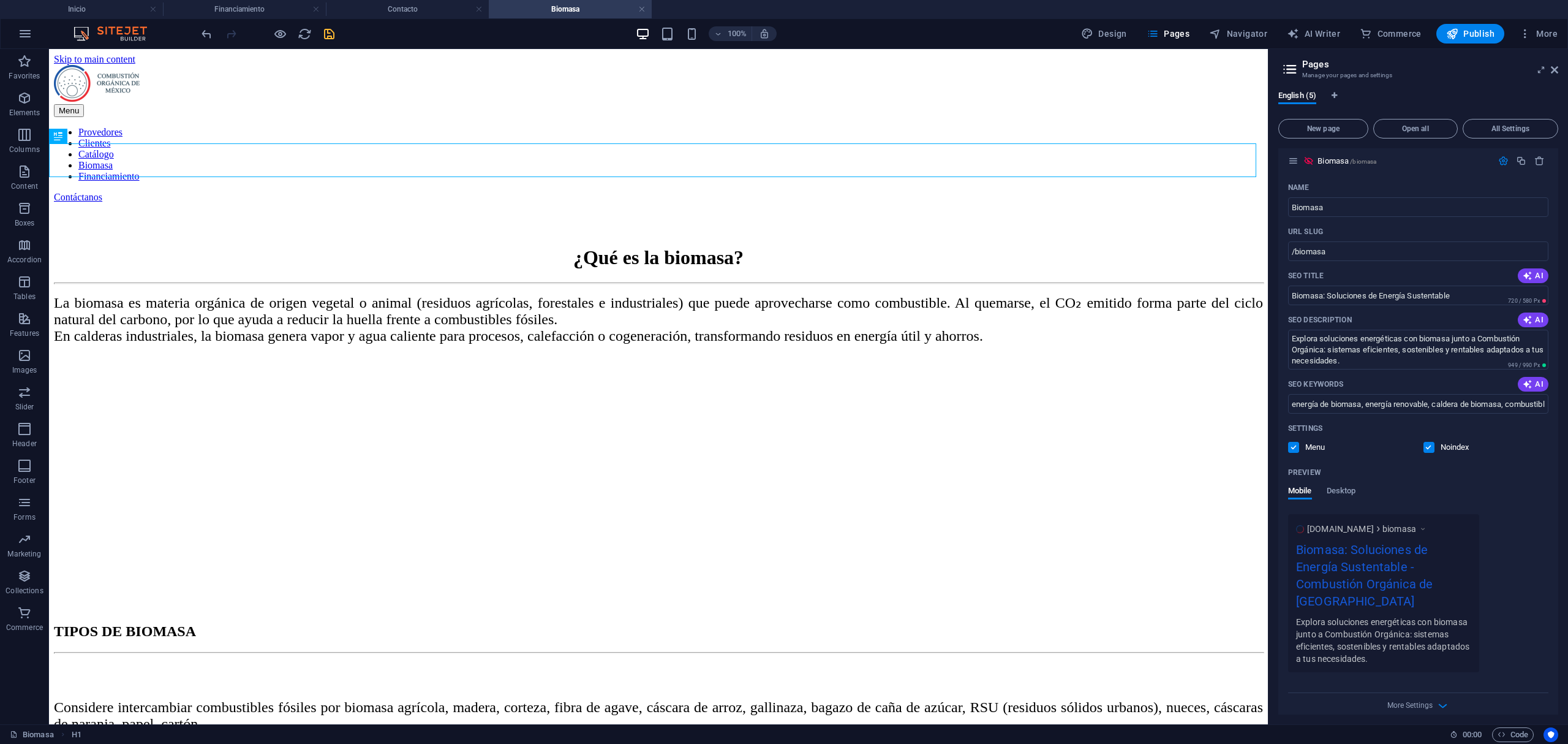
click at [324, 35] on icon "save" at bounding box center [329, 34] width 14 height 14
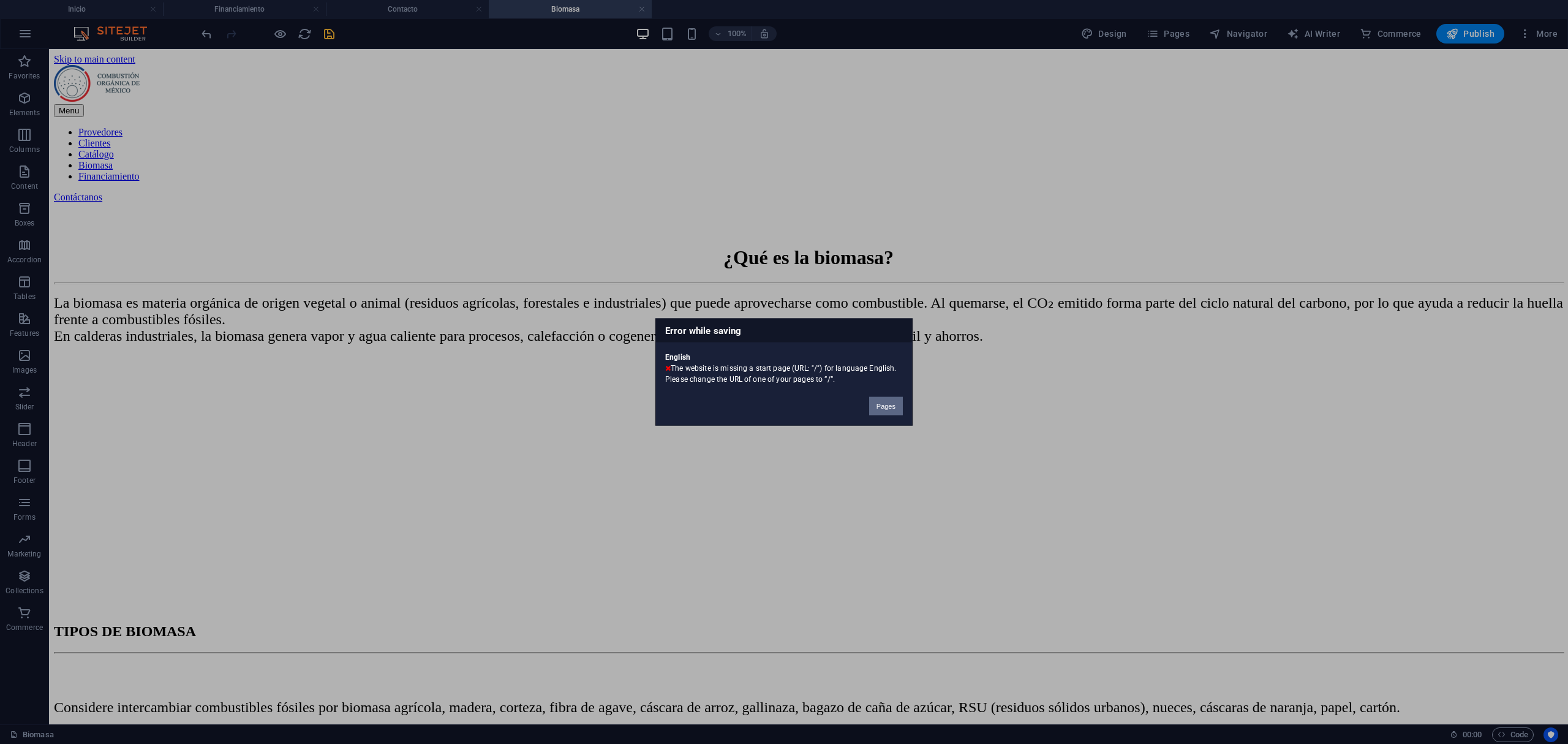
click at [880, 397] on button "Pages" at bounding box center [886, 406] width 34 height 19
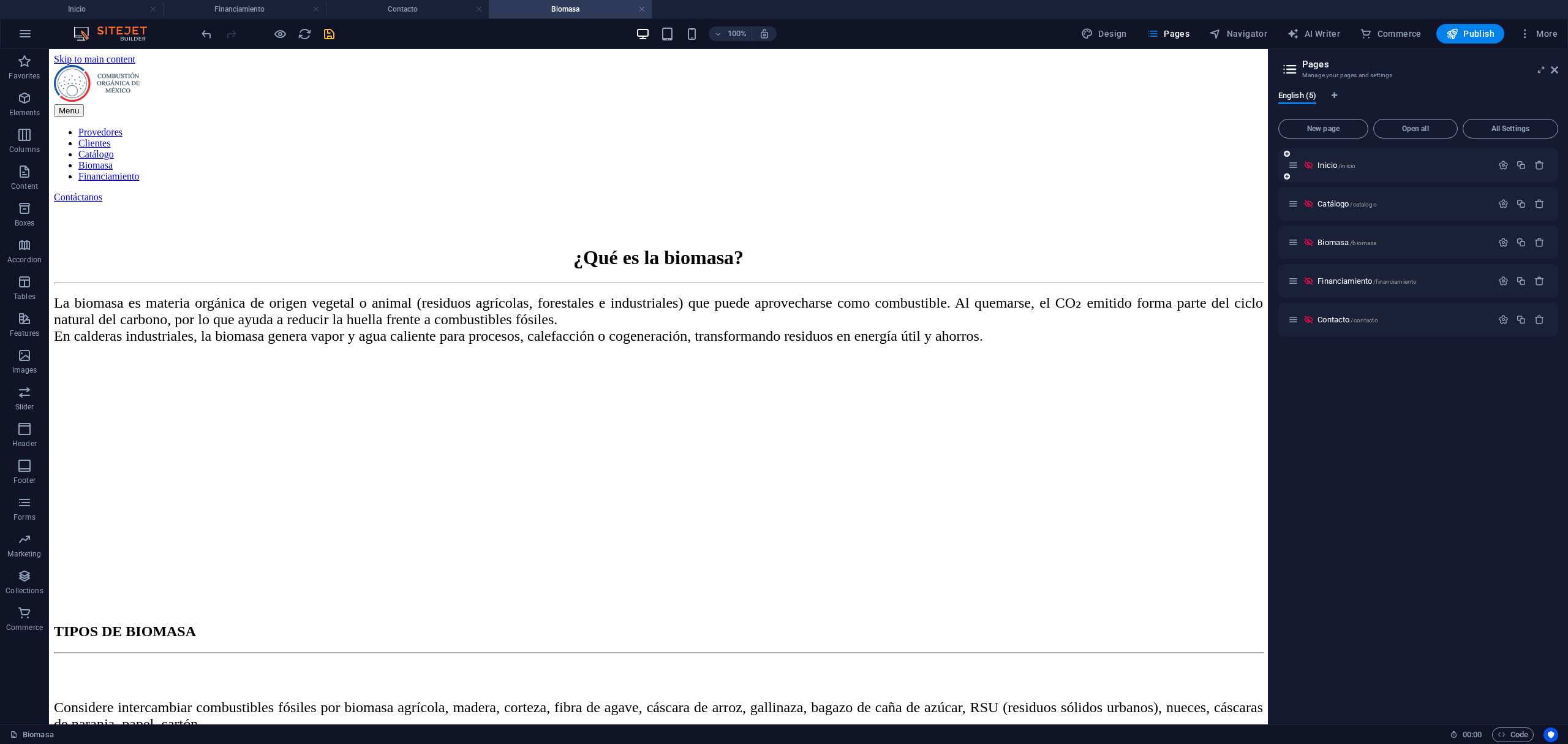
click at [1341, 173] on div "Inicio /inicio" at bounding box center [1418, 165] width 280 height 34
click at [1346, 158] on div "Inicio /inicio" at bounding box center [1390, 165] width 204 height 14
click at [1348, 163] on span "/inicio" at bounding box center [1346, 166] width 17 height 7
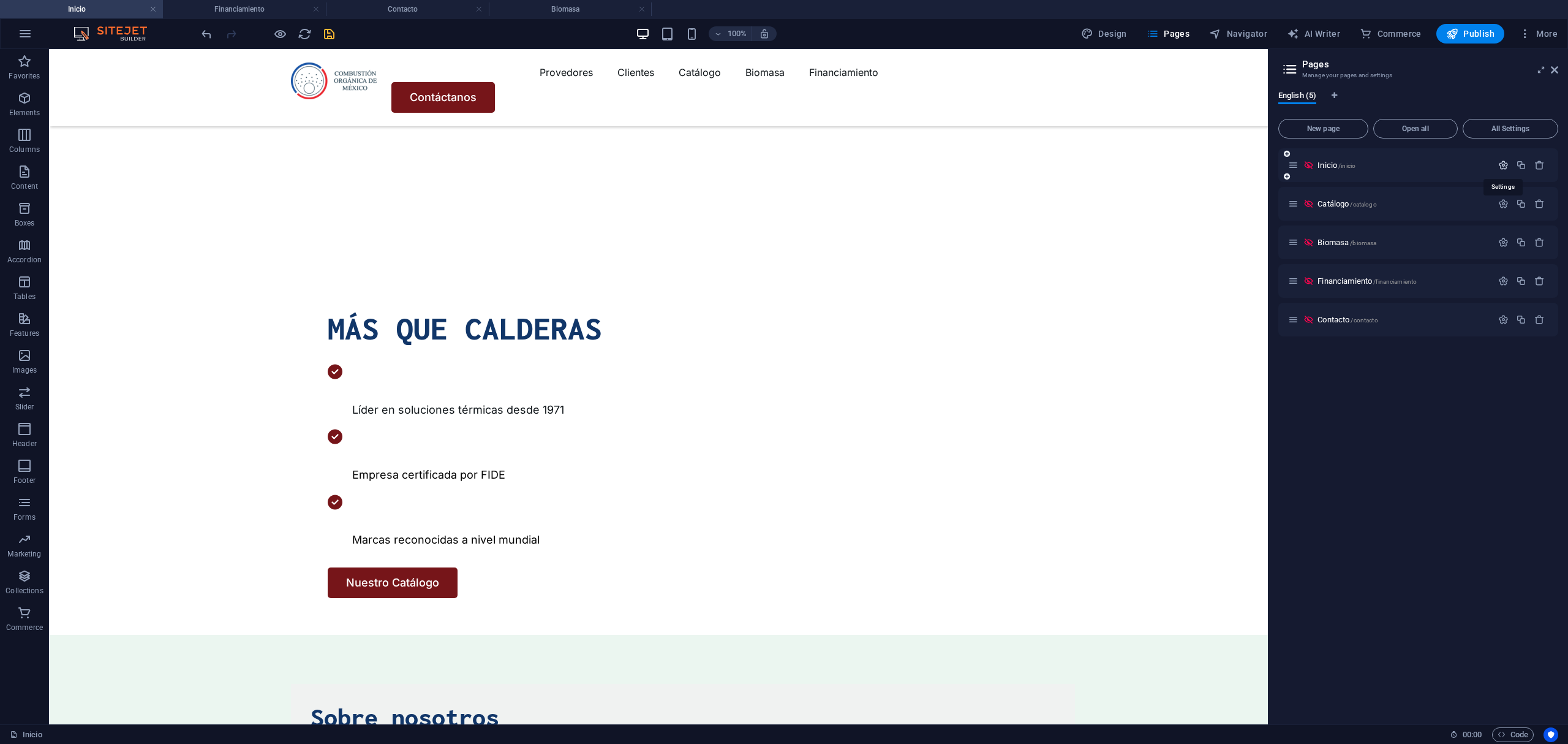
click at [1501, 163] on icon "button" at bounding box center [1504, 165] width 10 height 10
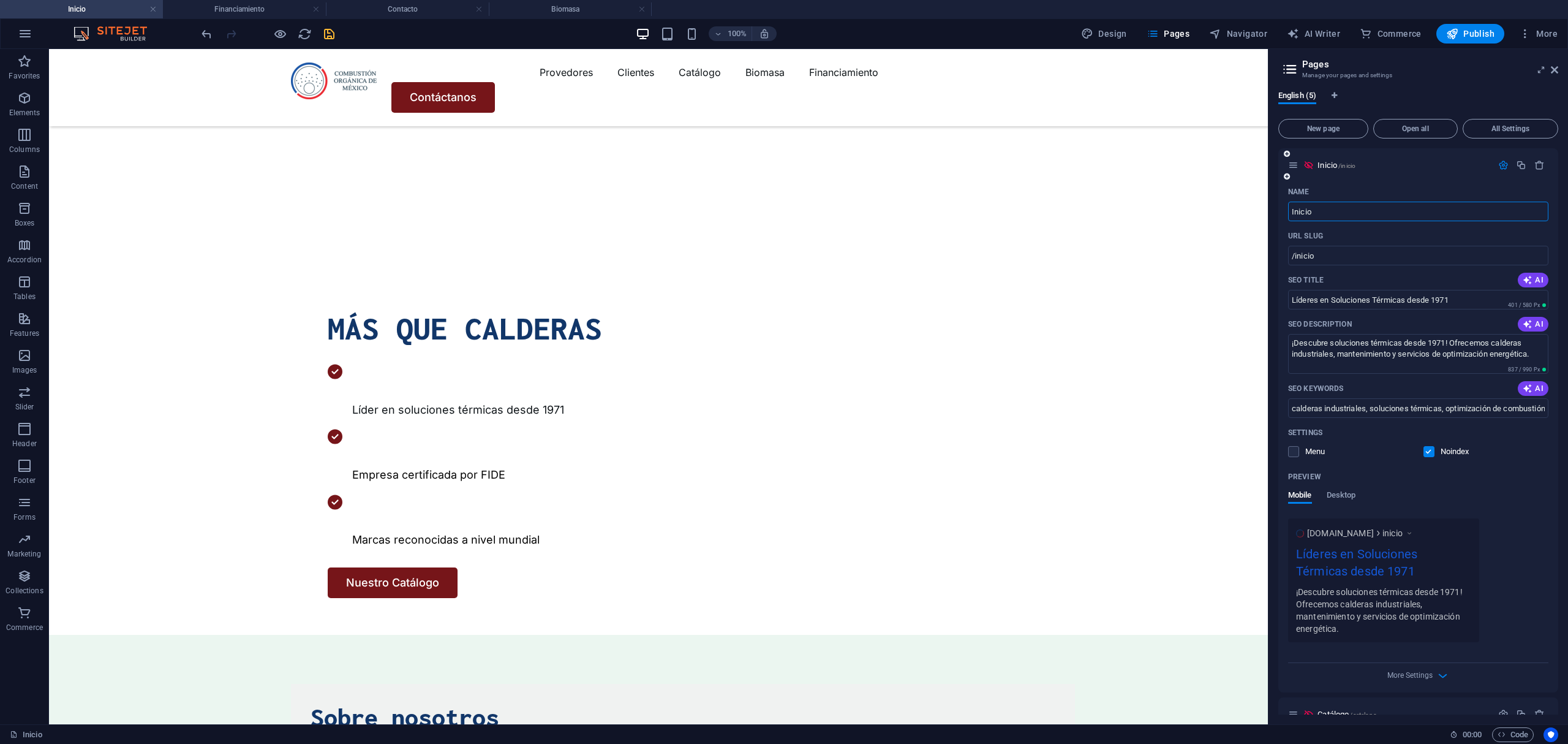
click at [1286, 451] on div "Name Inicio ​ URL SLUG /inicio ​ SEO Title AI Líderes en Soluciones Térmicas de…" at bounding box center [1418, 436] width 280 height 510
click at [1292, 449] on label at bounding box center [1293, 451] width 11 height 11
click at [0, 0] on input "checkbox" at bounding box center [0, 0] width 0 height 0
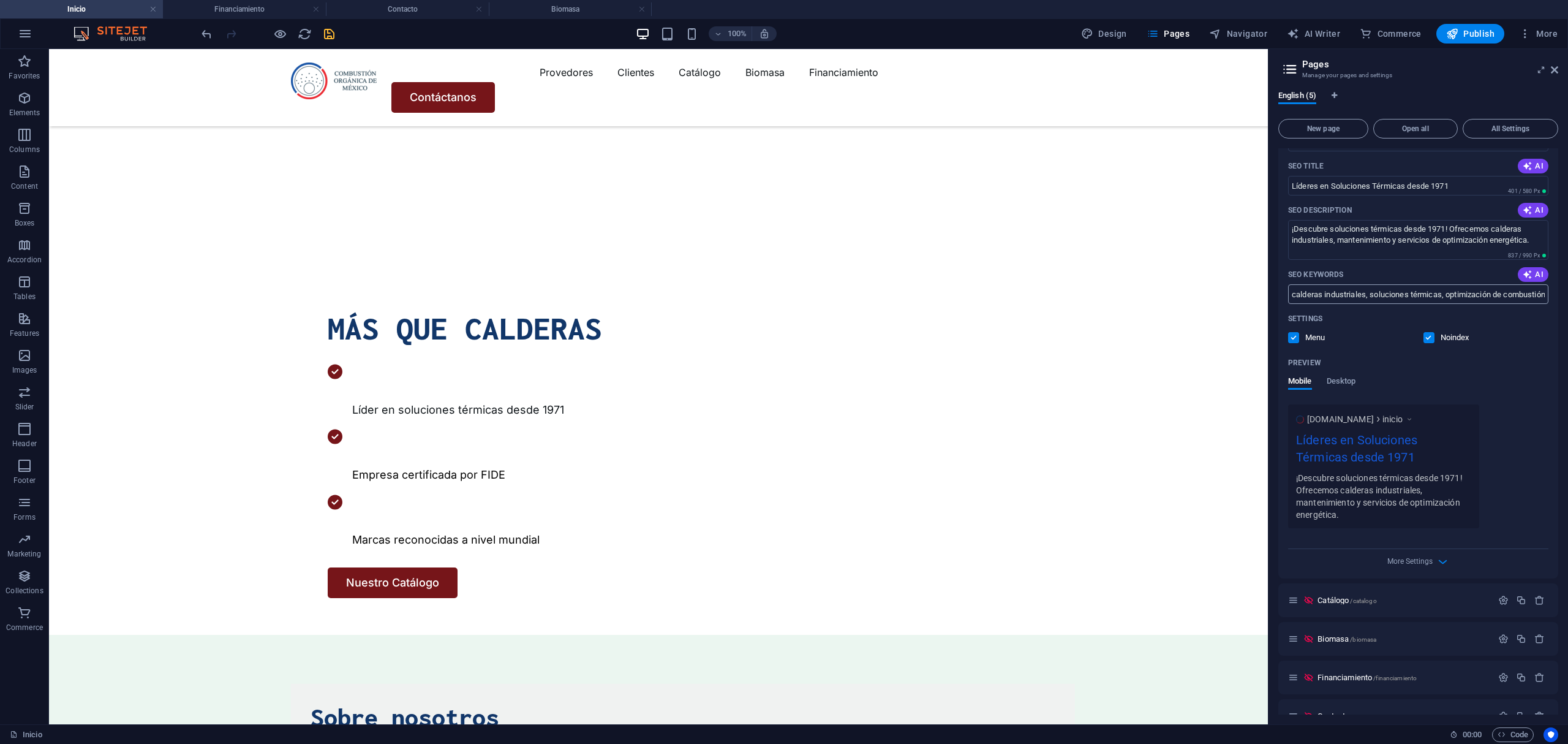
scroll to position [137, 0]
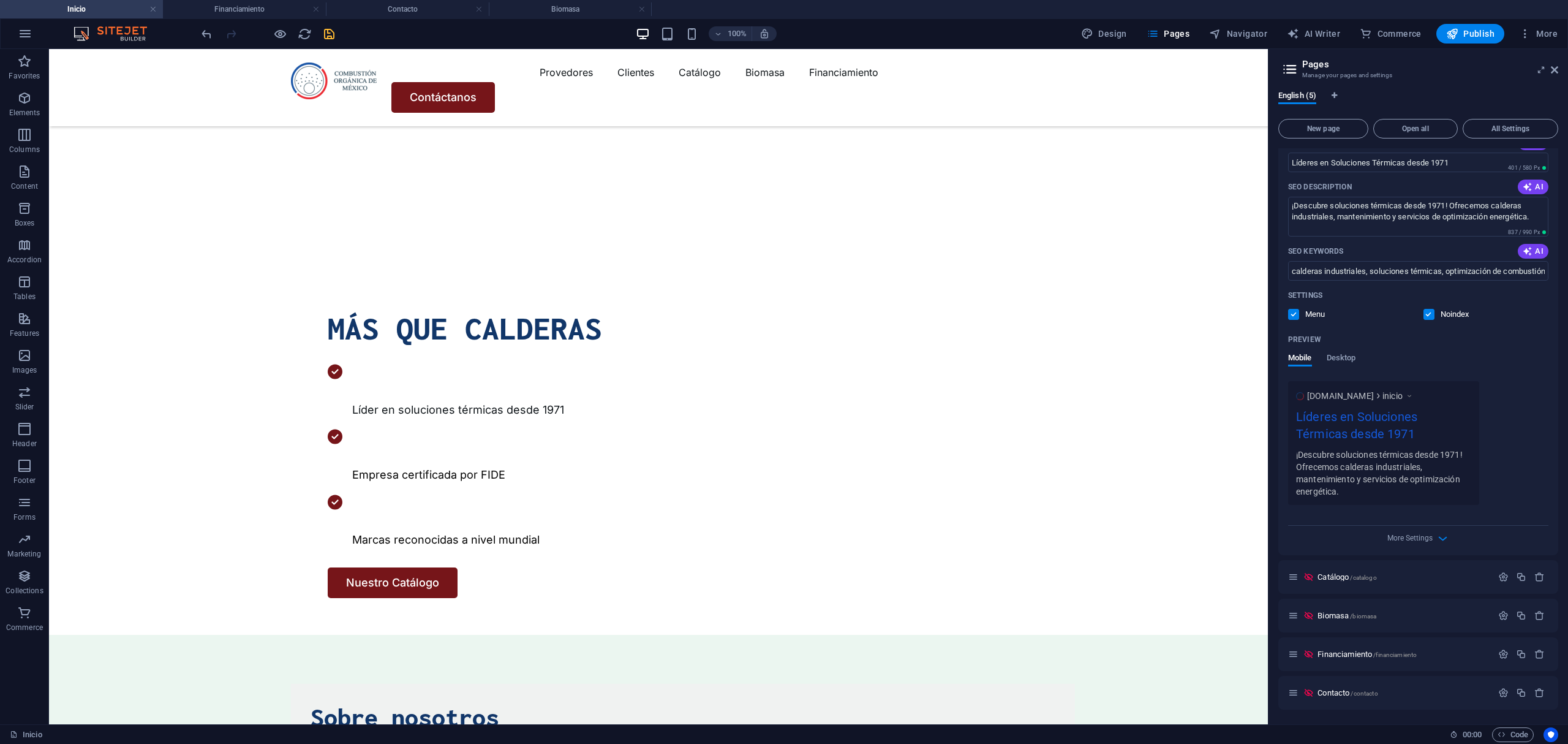
click at [1559, 68] on aside "Pages Manage your pages and settings English (5) New page Open all All Settings…" at bounding box center [1417, 386] width 301 height 676
click at [1551, 68] on icon at bounding box center [1554, 69] width 7 height 10
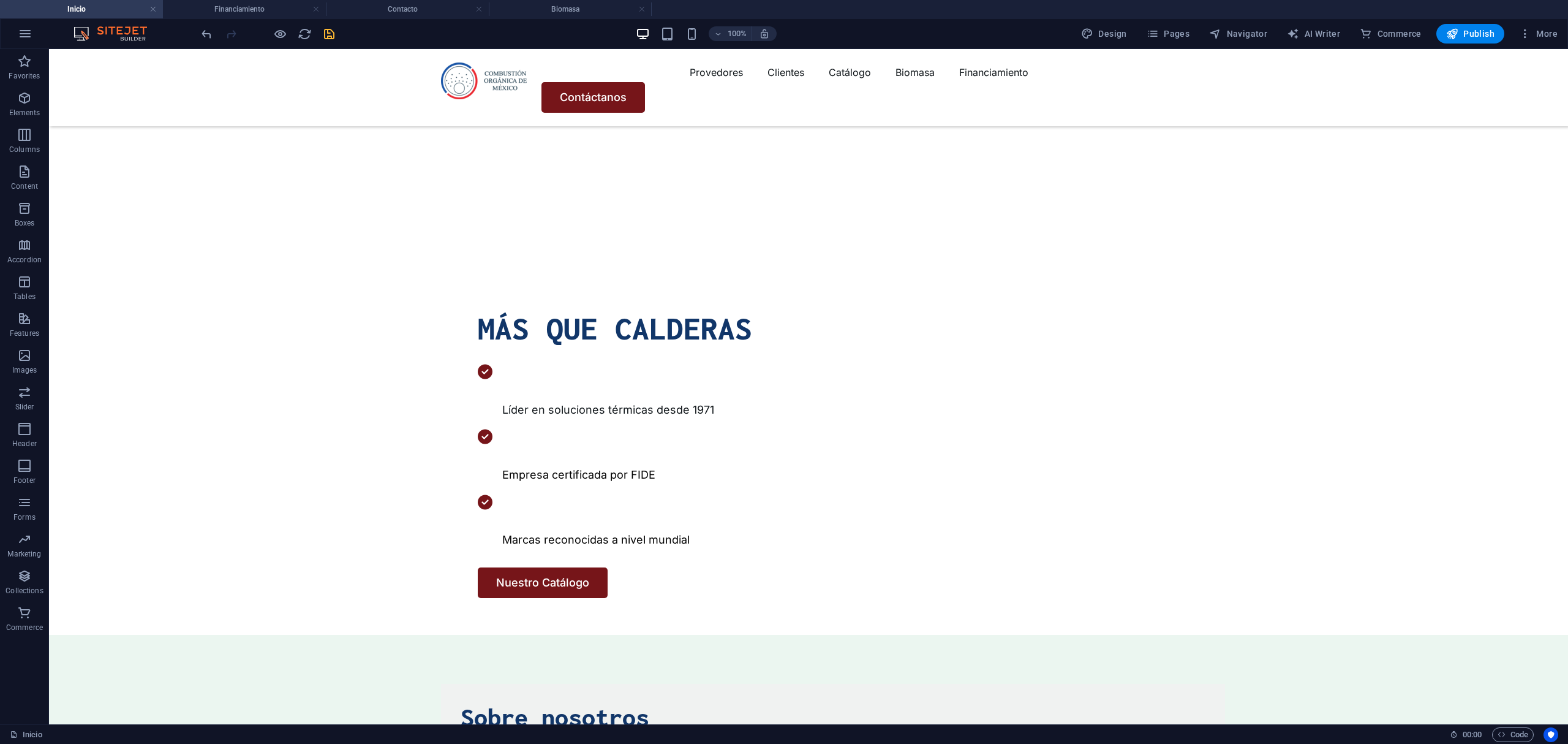
click at [328, 30] on icon "save" at bounding box center [329, 34] width 14 height 14
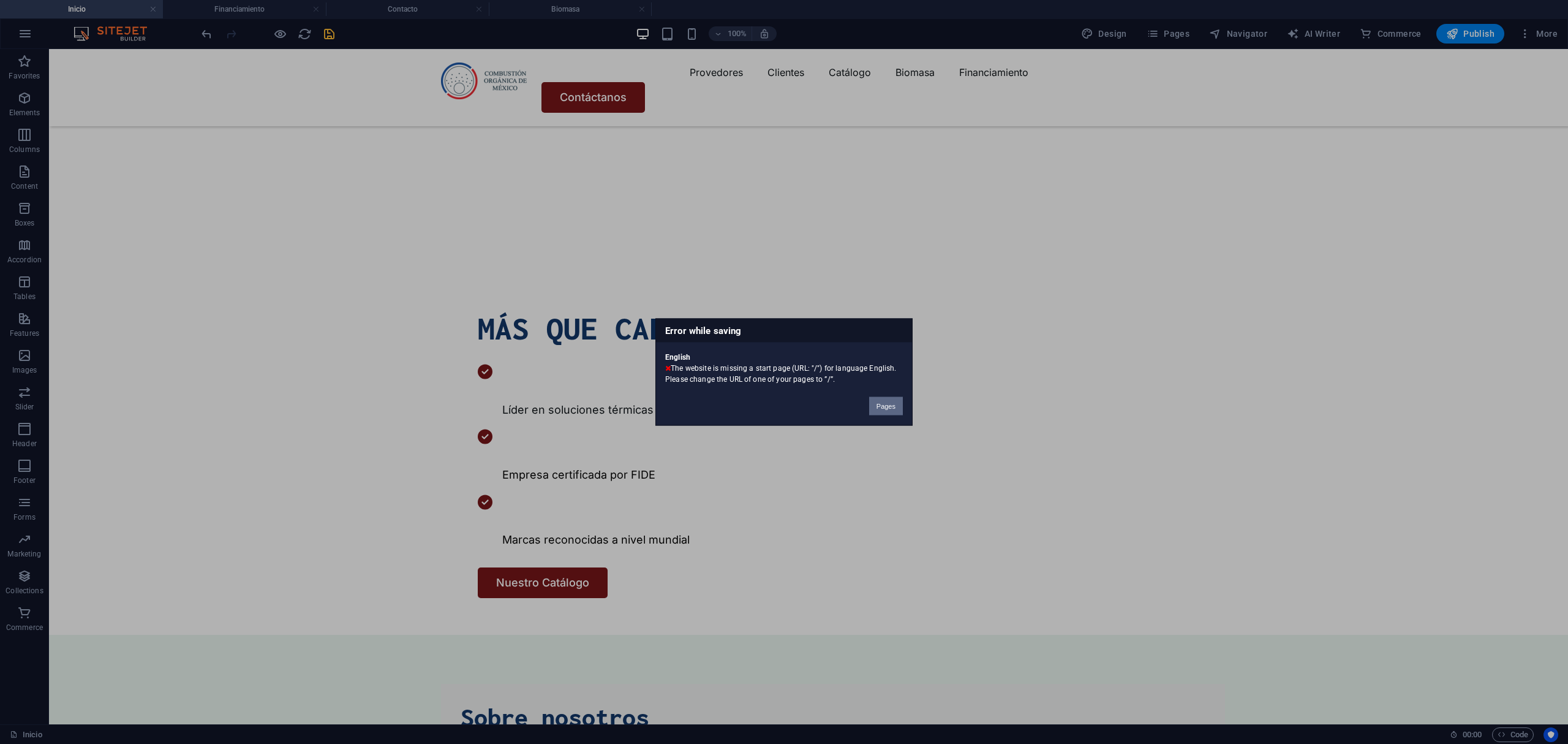
drag, startPoint x: 886, startPoint y: 405, endPoint x: 836, endPoint y: 355, distance: 70.7
click at [886, 405] on button "Pages" at bounding box center [886, 406] width 34 height 19
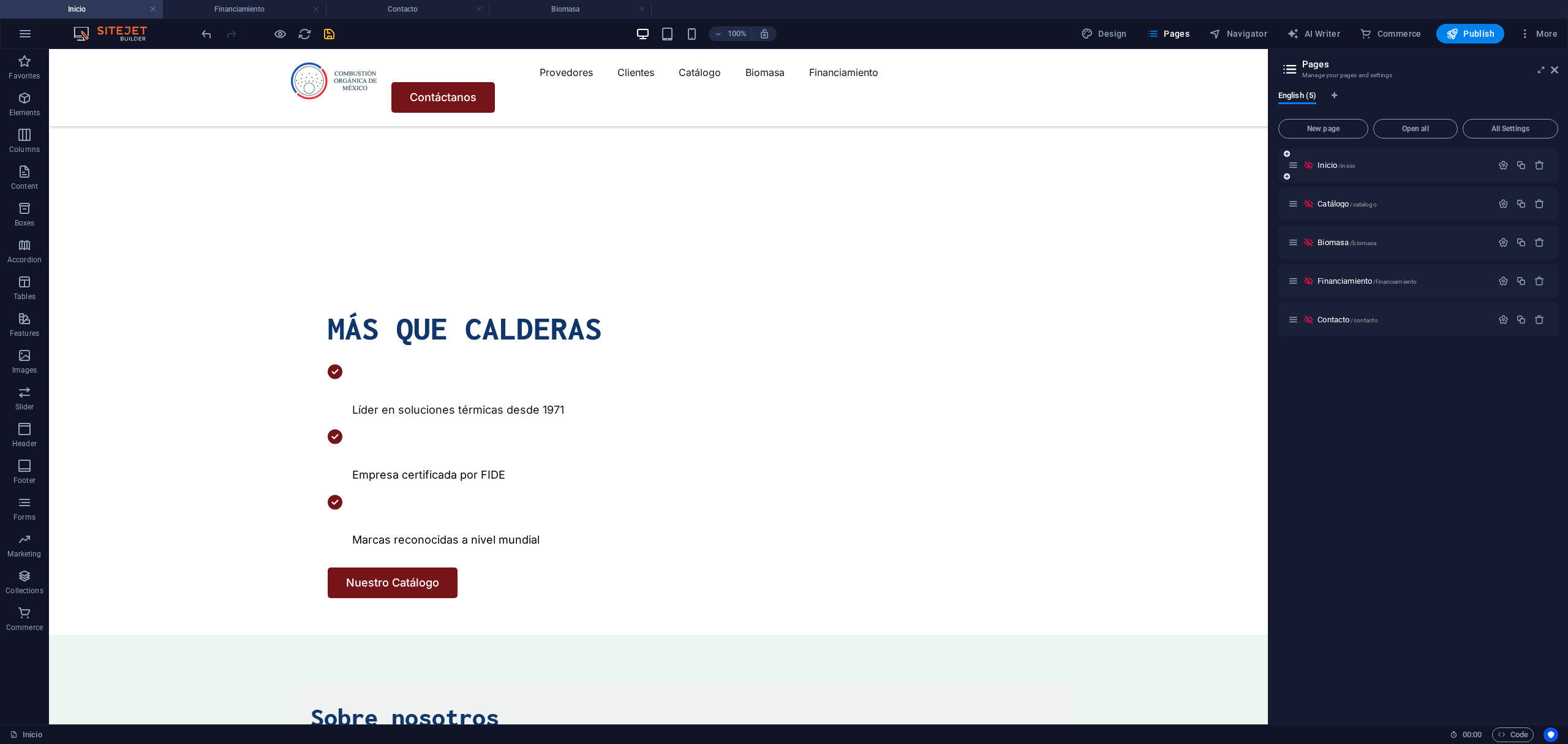
click at [1501, 157] on div "Inicio /inicio" at bounding box center [1418, 165] width 280 height 34
click at [1500, 165] on icon "button" at bounding box center [1504, 165] width 10 height 10
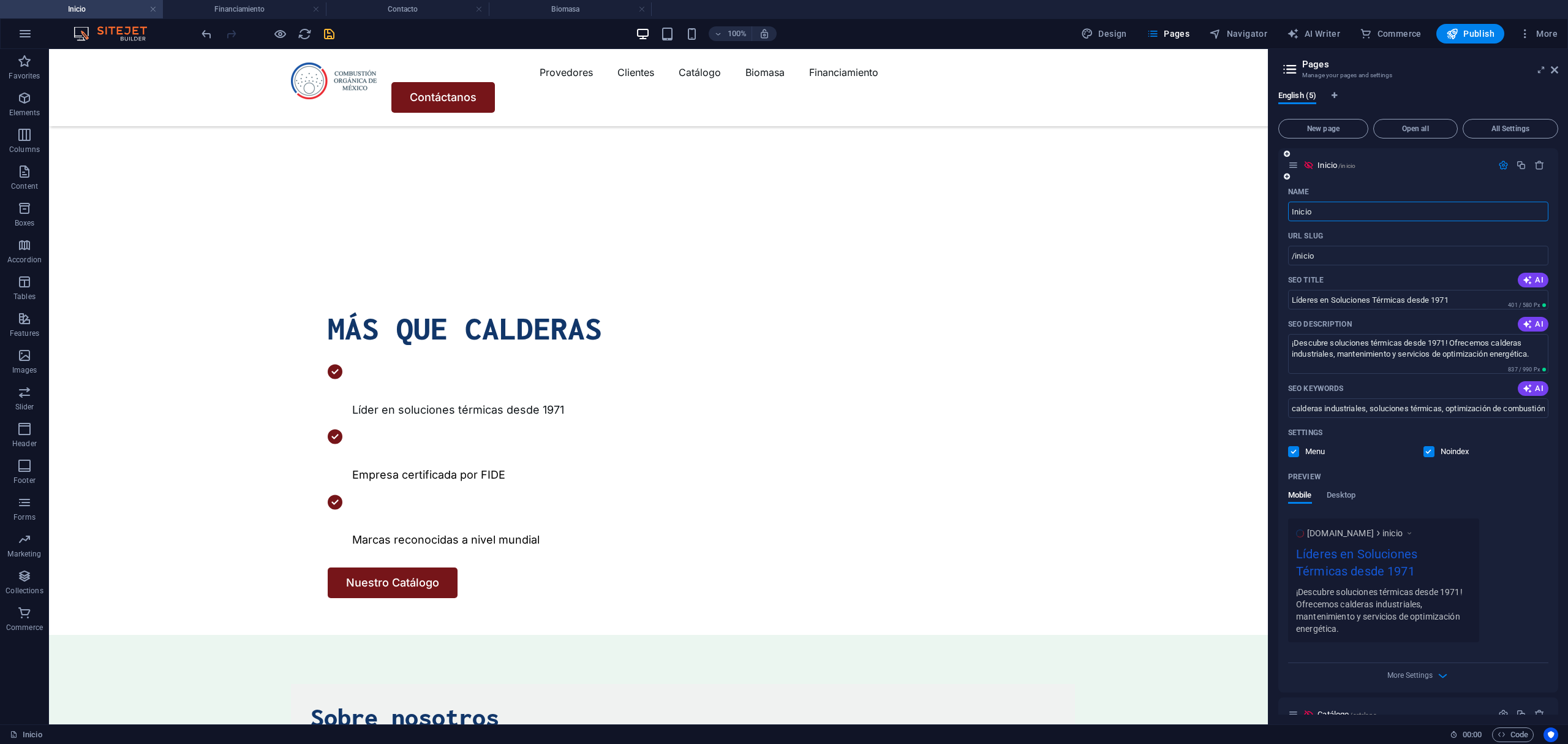
click at [1424, 444] on div "Settings Menu Noindex" at bounding box center [1418, 442] width 260 height 40
click at [1424, 454] on label at bounding box center [1428, 451] width 11 height 11
click at [0, 0] on input "checkbox" at bounding box center [0, 0] width 0 height 0
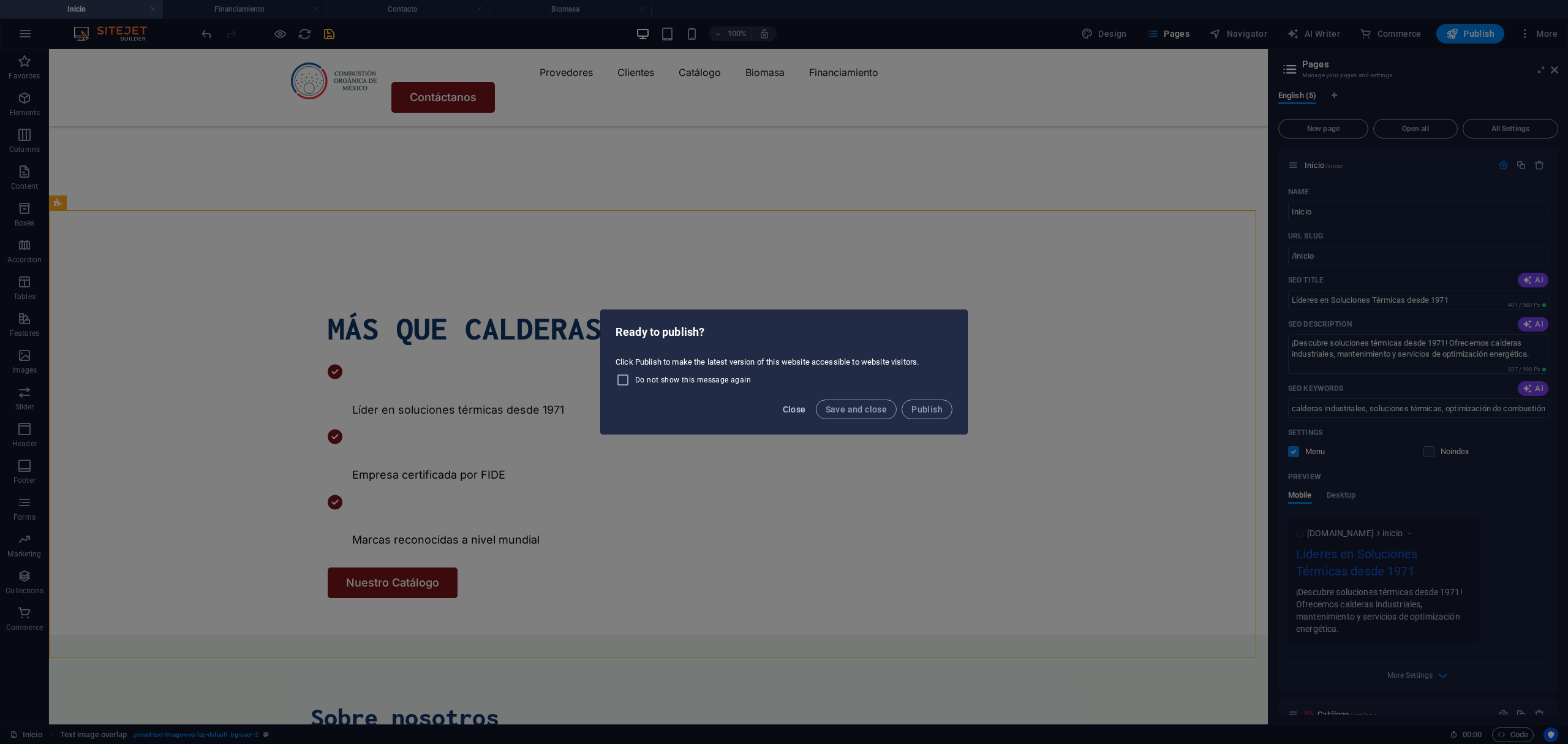
click at [804, 407] on span "Close" at bounding box center [793, 410] width 23 height 10
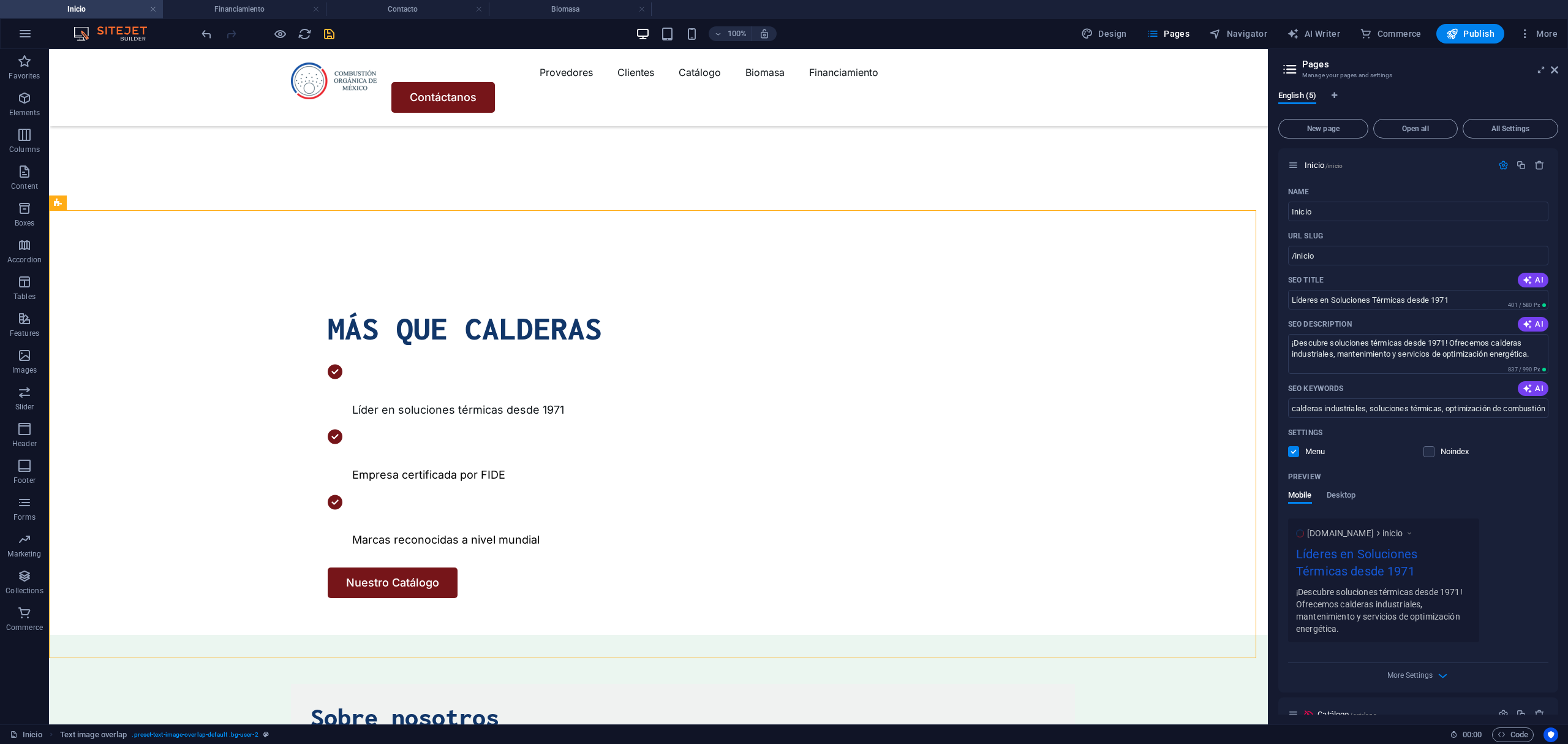
click at [313, 44] on div "100% Design Pages Navigator AI Writer Commerce Publish More" at bounding box center [784, 34] width 1567 height 30
click at [329, 30] on icon "save" at bounding box center [329, 34] width 14 height 14
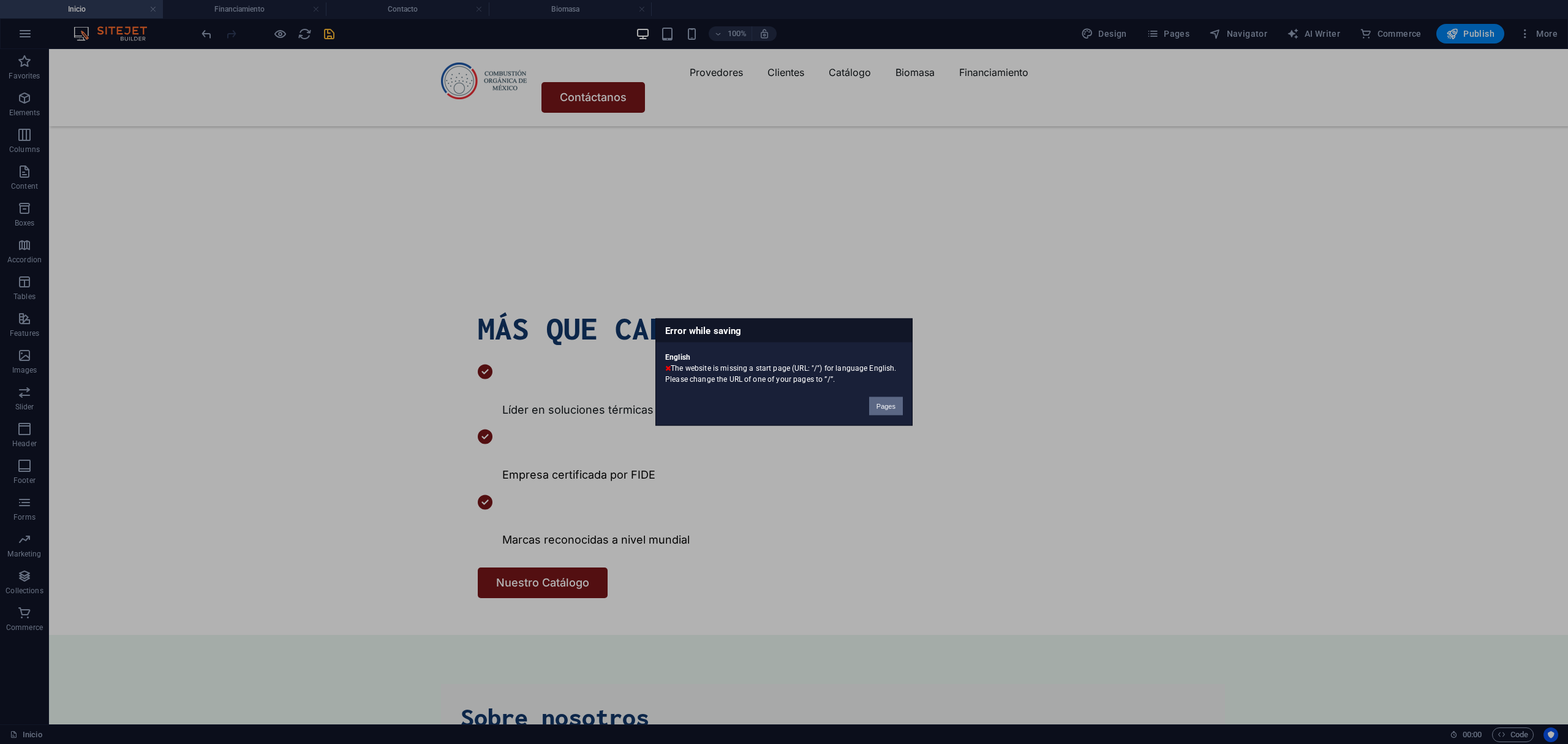
click at [890, 405] on button "Pages" at bounding box center [886, 406] width 34 height 19
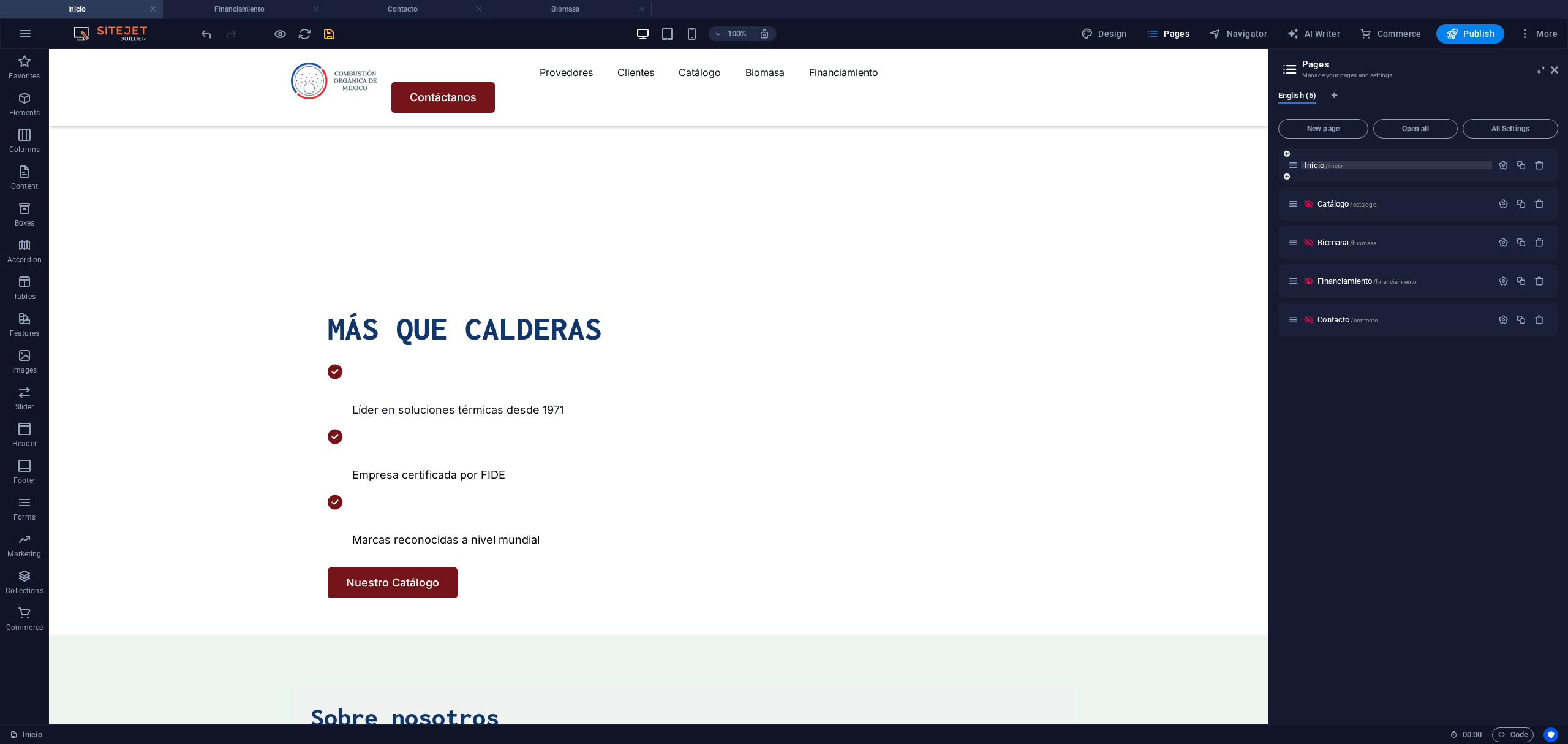
click at [1383, 162] on p "Inicio /inicio" at bounding box center [1395, 165] width 183 height 8
click at [1502, 165] on icon "button" at bounding box center [1504, 165] width 10 height 10
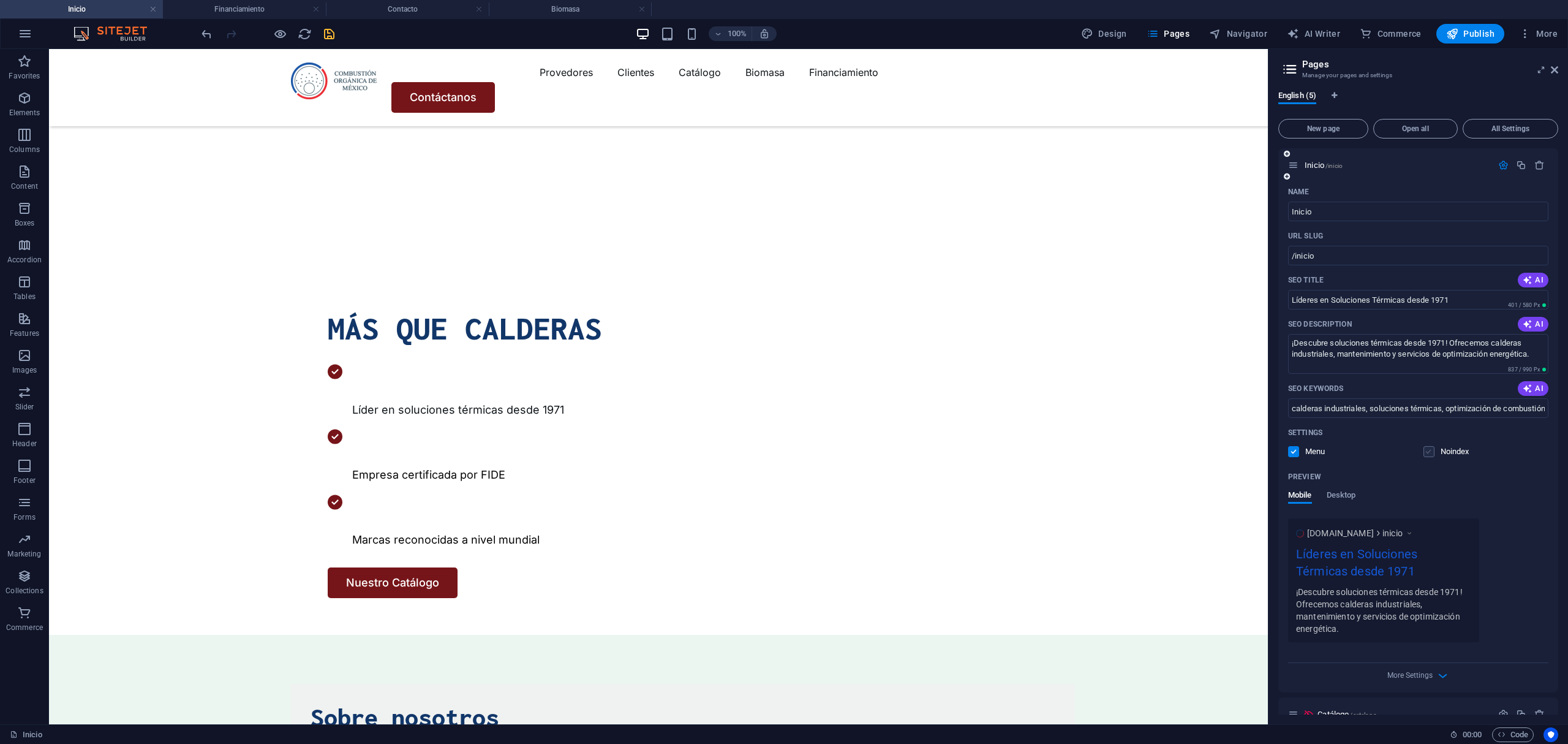
click at [1424, 454] on label at bounding box center [1428, 451] width 11 height 11
click at [0, 0] on input "checkbox" at bounding box center [0, 0] width 0 height 0
click at [1533, 36] on span "More" at bounding box center [1538, 34] width 39 height 12
click at [1486, 81] on li "SEO Settings" at bounding box center [1502, 95] width 110 height 30
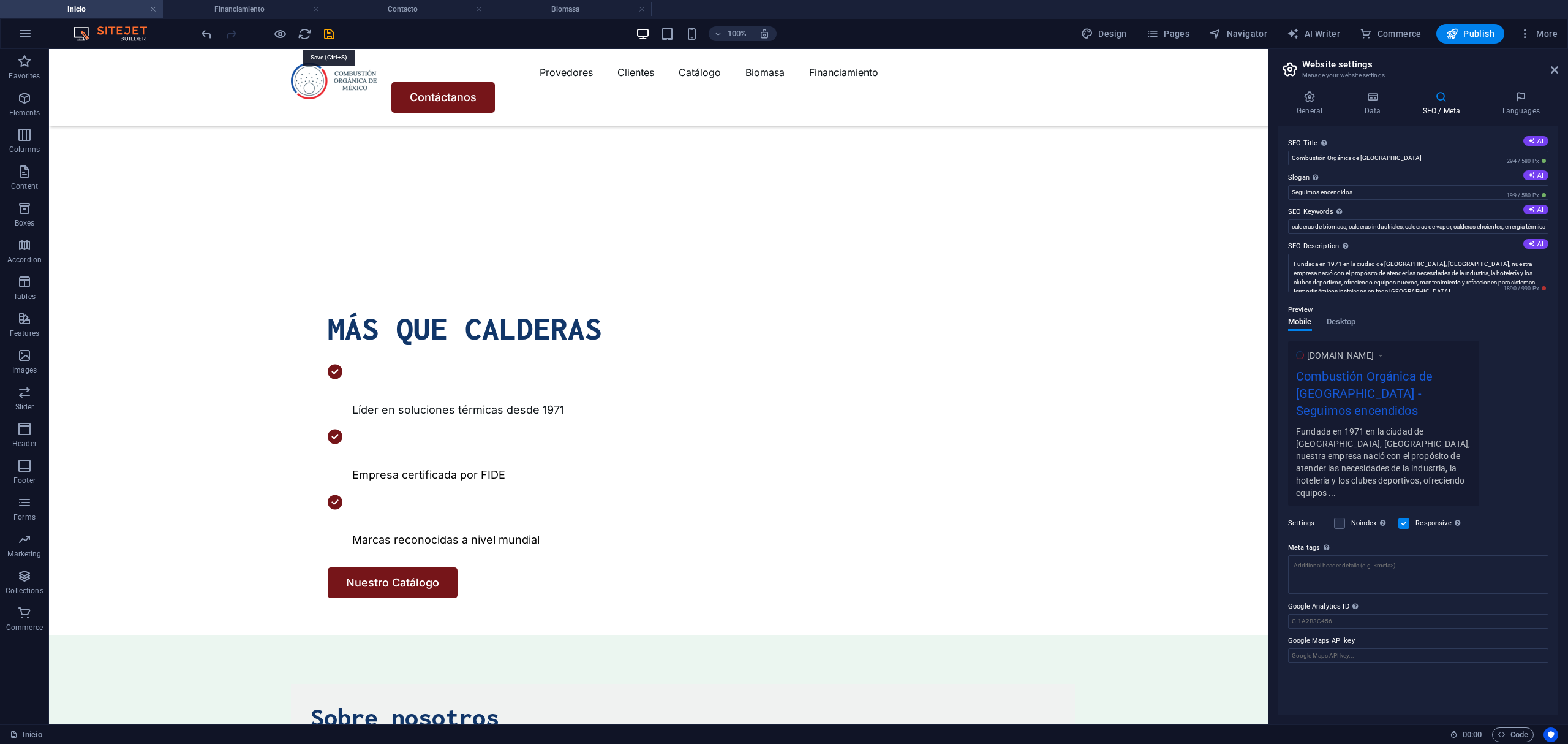
click at [332, 28] on icon "save" at bounding box center [329, 34] width 14 height 14
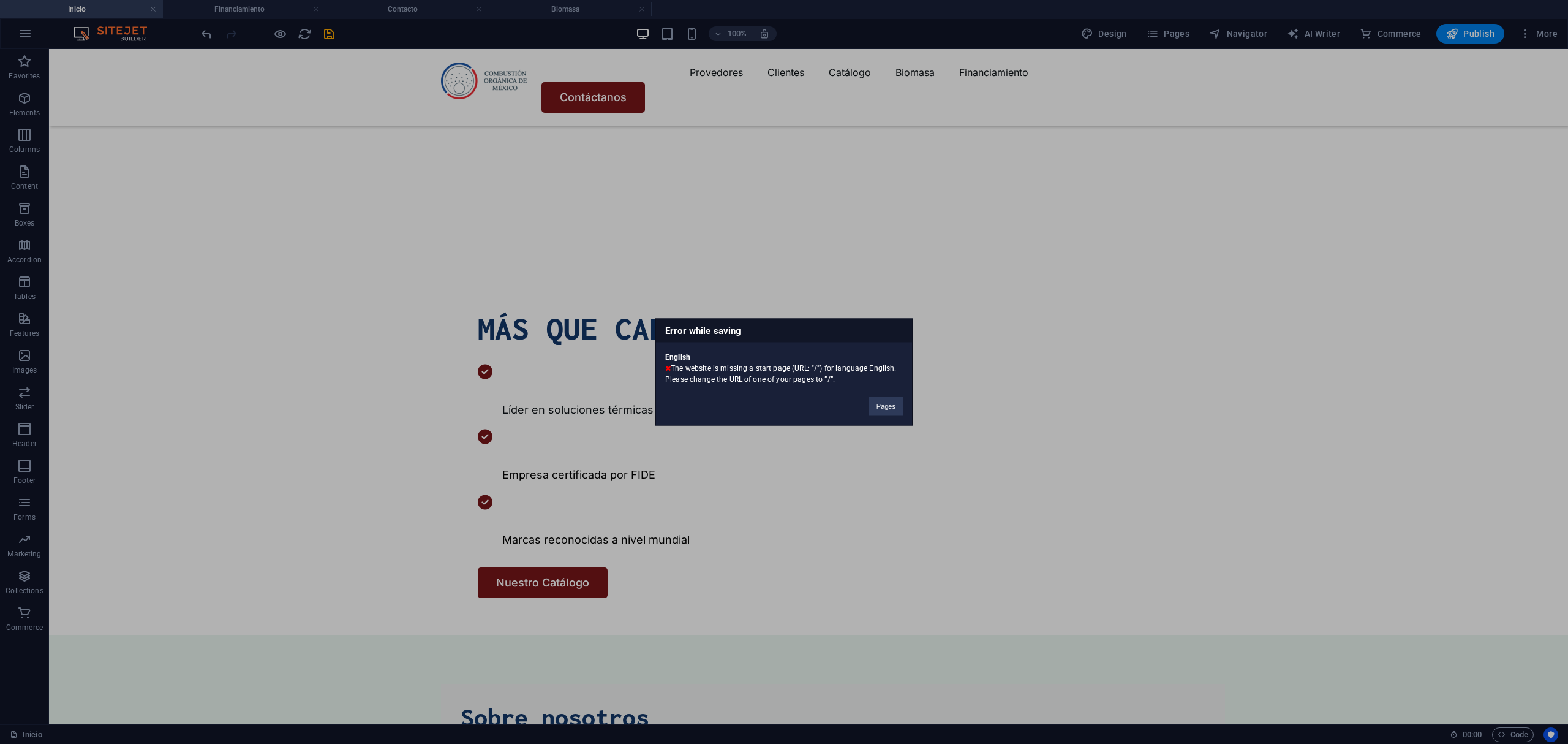
click at [814, 366] on div "English The website is missing a start page (URL: "/") for language English. Pl…" at bounding box center [784, 363] width 256 height 43
copy div "/"
click at [871, 416] on div "Pages" at bounding box center [886, 400] width 52 height 31
click at [878, 408] on button "Pages" at bounding box center [886, 406] width 34 height 19
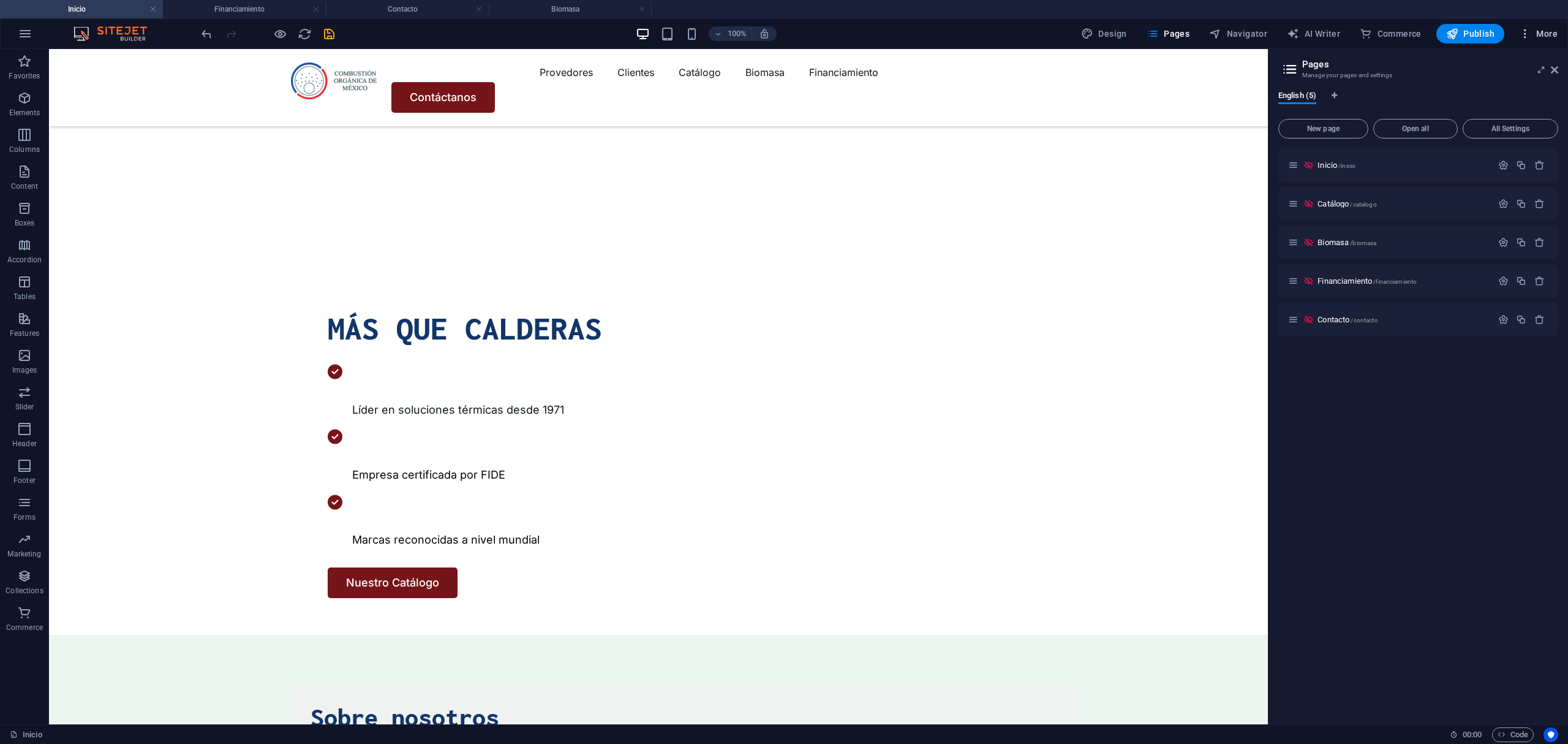
click at [1536, 38] on span "More" at bounding box center [1538, 34] width 39 height 12
click at [1495, 90] on h6 "SEO Settings" at bounding box center [1511, 94] width 72 height 15
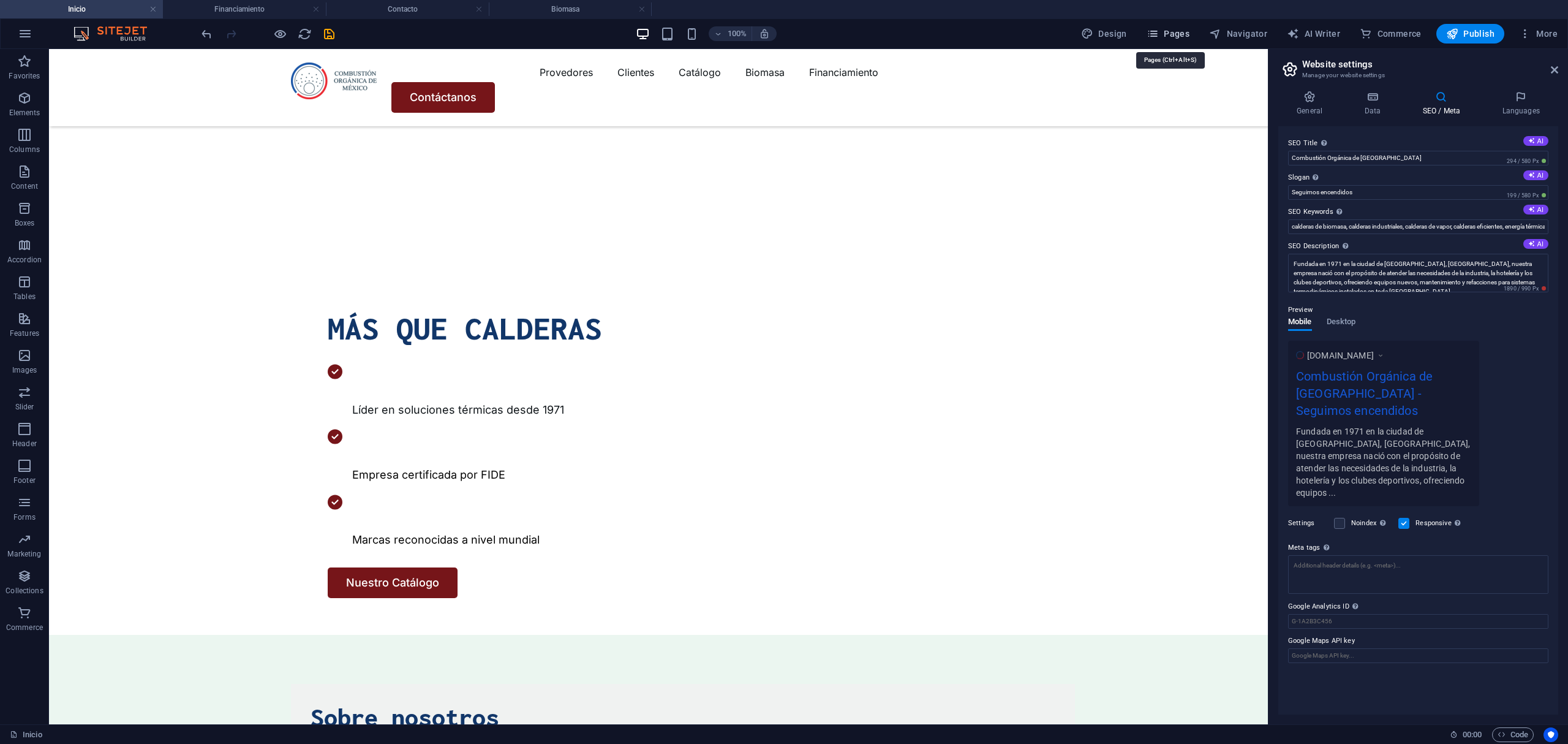
click at [1165, 40] on button "Pages" at bounding box center [1167, 34] width 53 height 20
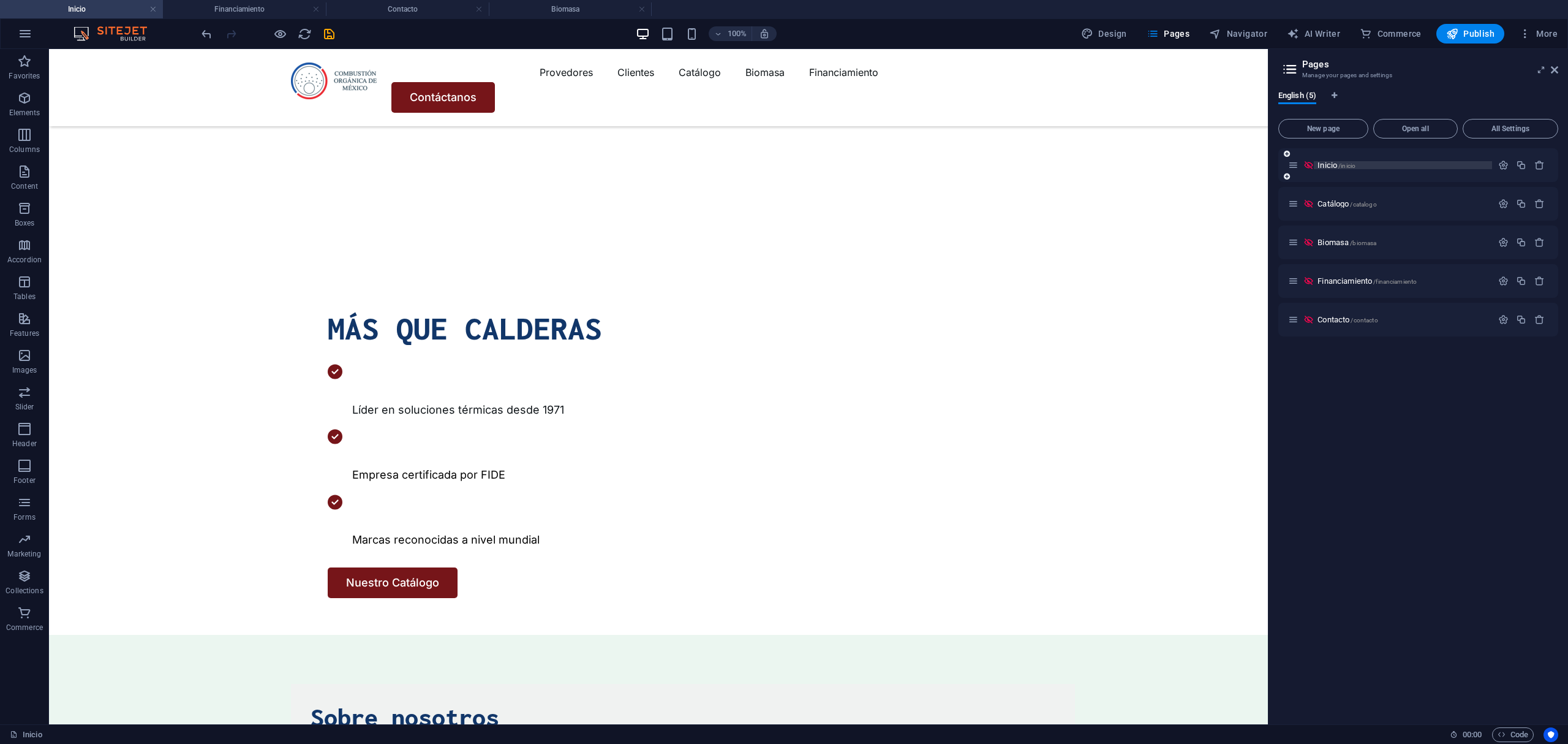
click at [1361, 167] on p "Inicio /inicio" at bounding box center [1402, 165] width 171 height 8
click at [1503, 165] on icon "button" at bounding box center [1504, 165] width 10 height 10
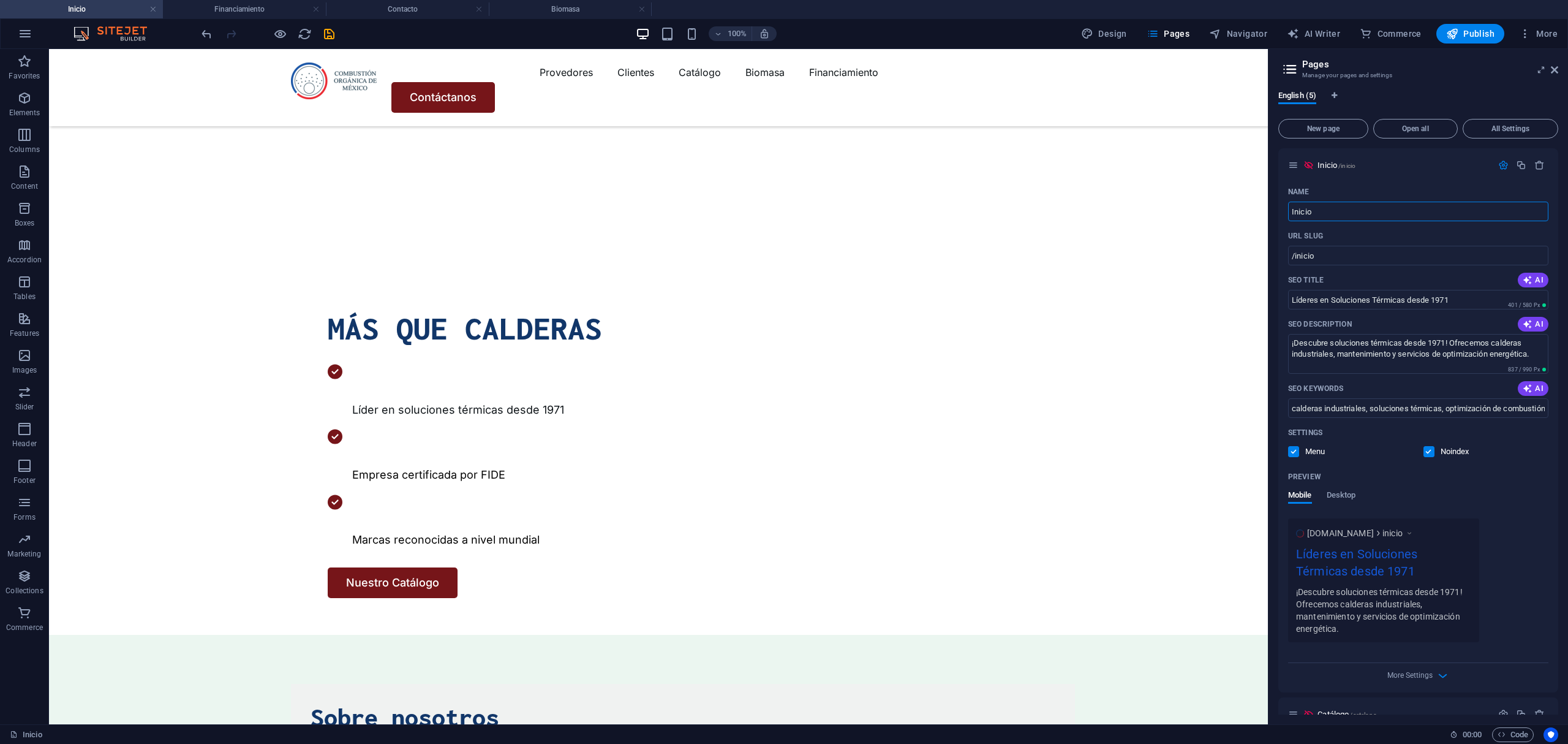
click at [1551, 13] on ul "Inicio Financiamiento Contacto Biomasa" at bounding box center [784, 9] width 1568 height 19
click at [1540, 33] on span "More" at bounding box center [1538, 34] width 39 height 12
click at [1487, 66] on h6 "Website Settings" at bounding box center [1511, 65] width 72 height 15
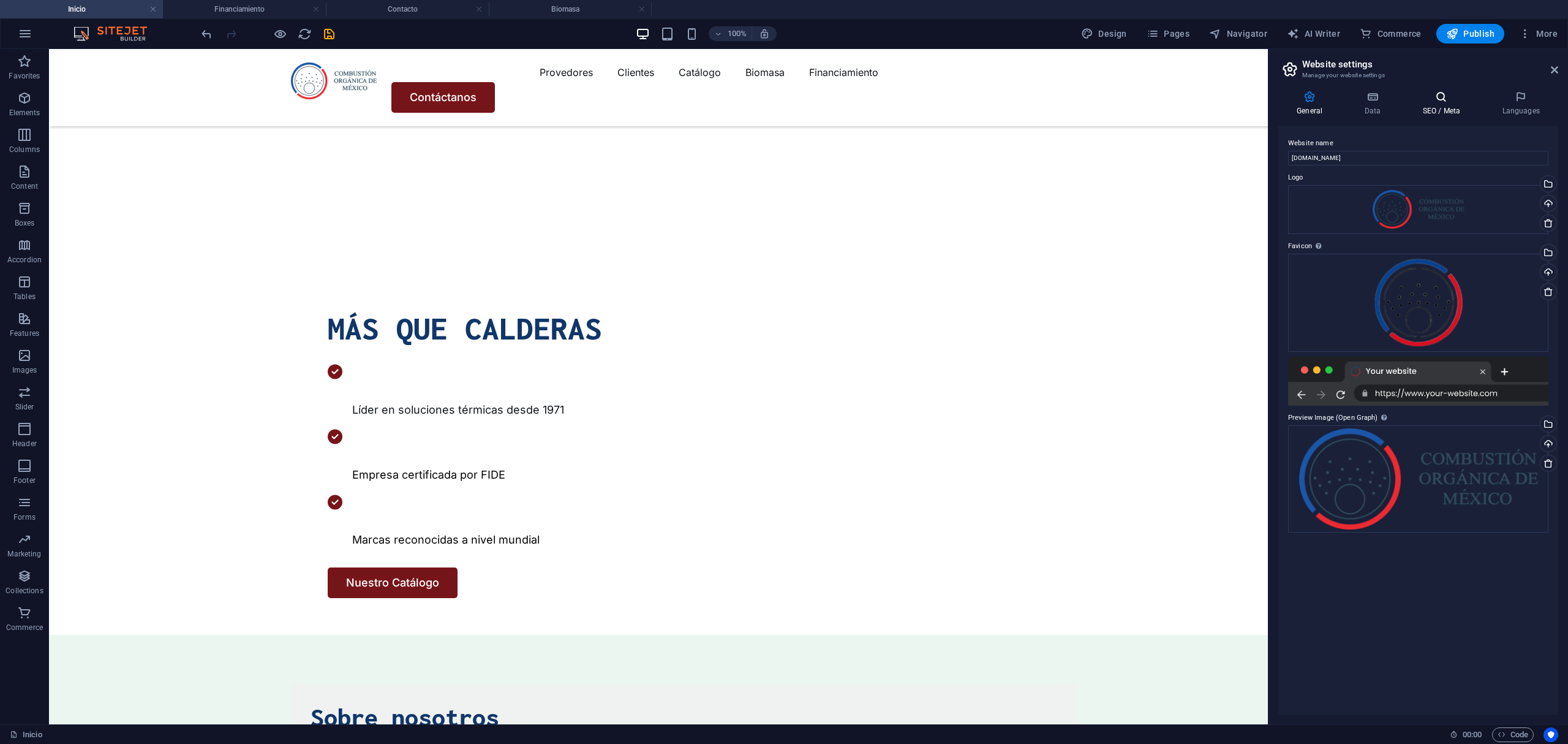
click at [1437, 106] on h4 "SEO / Meta" at bounding box center [1443, 103] width 79 height 26
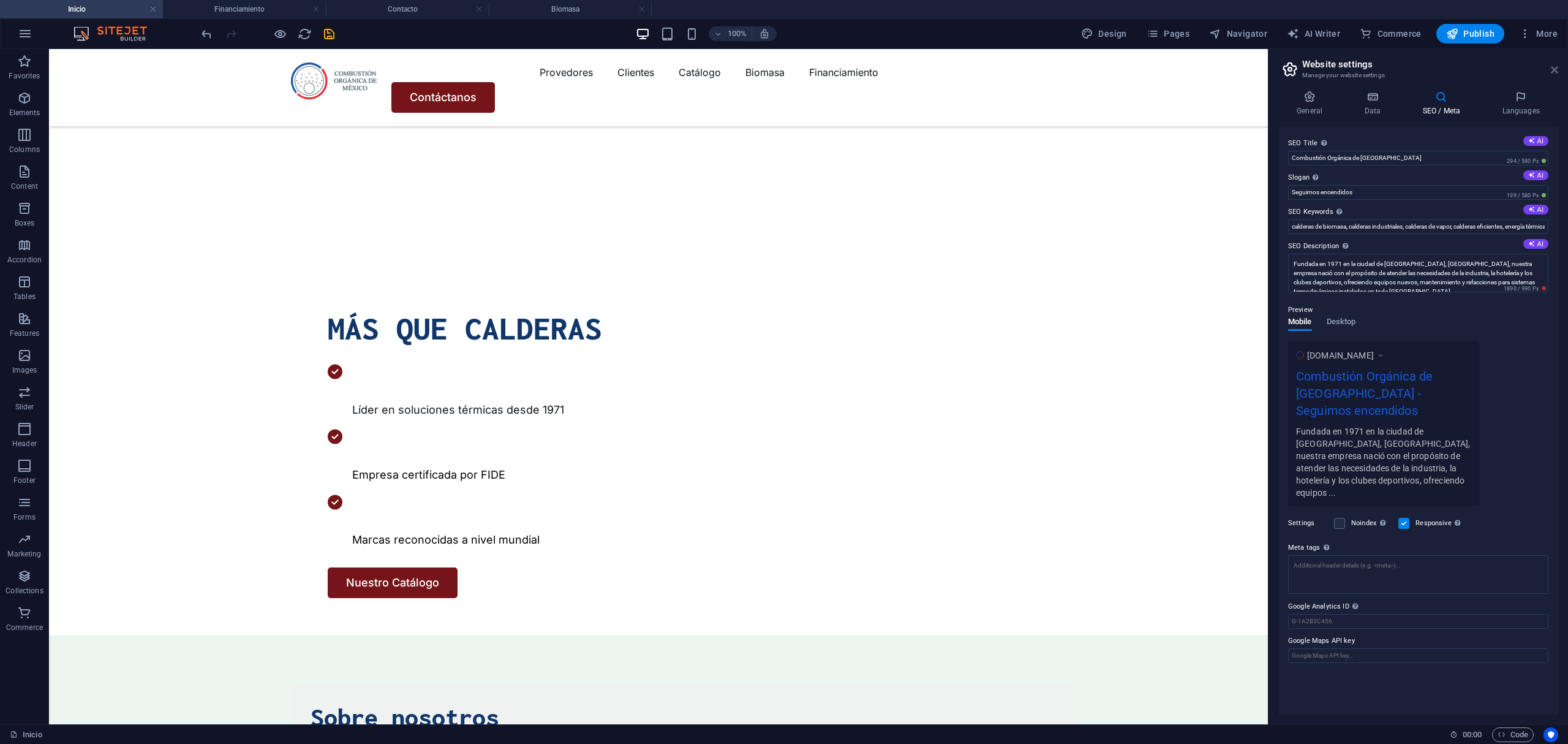
click at [1551, 73] on icon at bounding box center [1554, 69] width 7 height 10
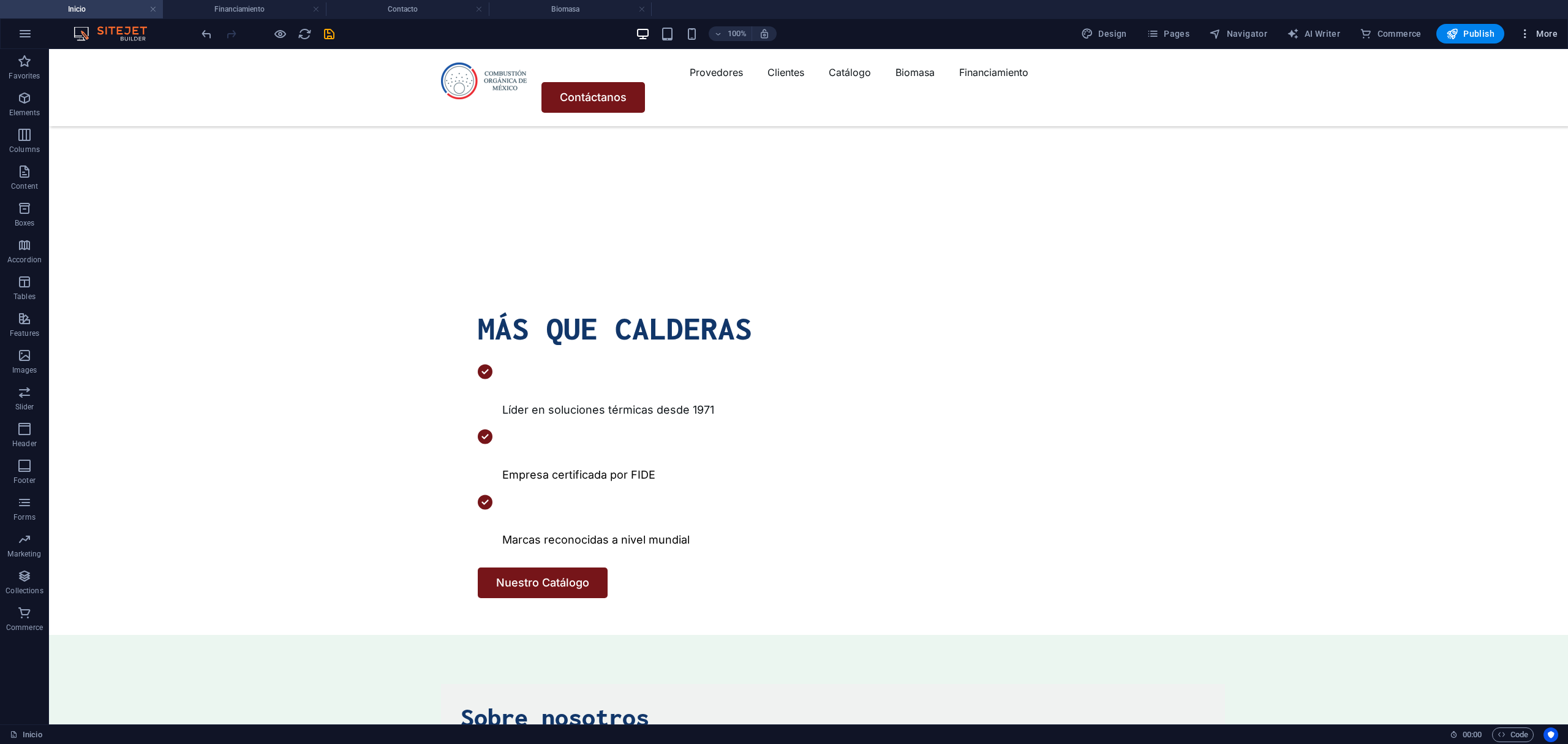
click at [1556, 32] on span "More" at bounding box center [1538, 34] width 39 height 12
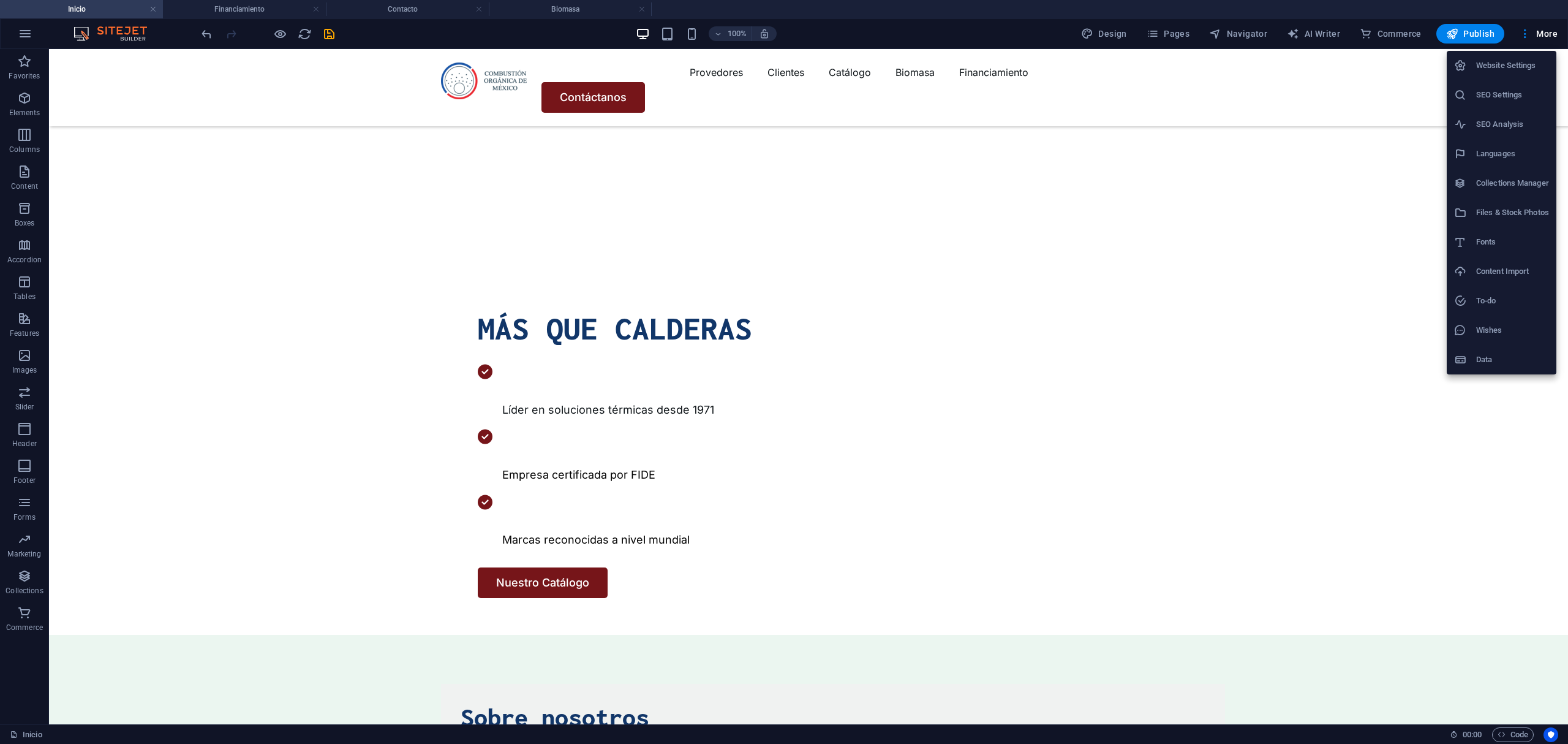
click at [1181, 35] on div at bounding box center [784, 372] width 1568 height 744
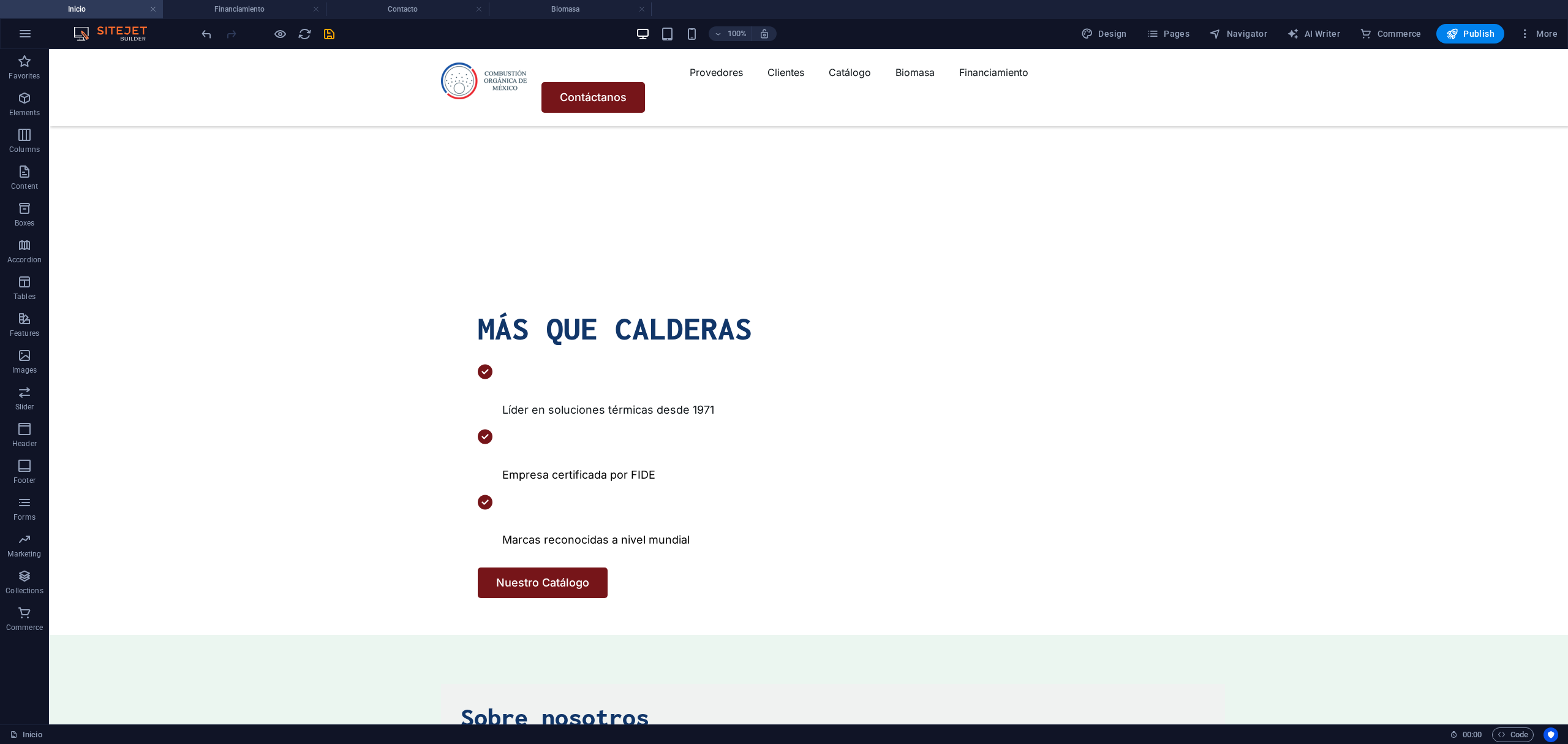
click at [1179, 33] on span "Pages" at bounding box center [1167, 34] width 43 height 12
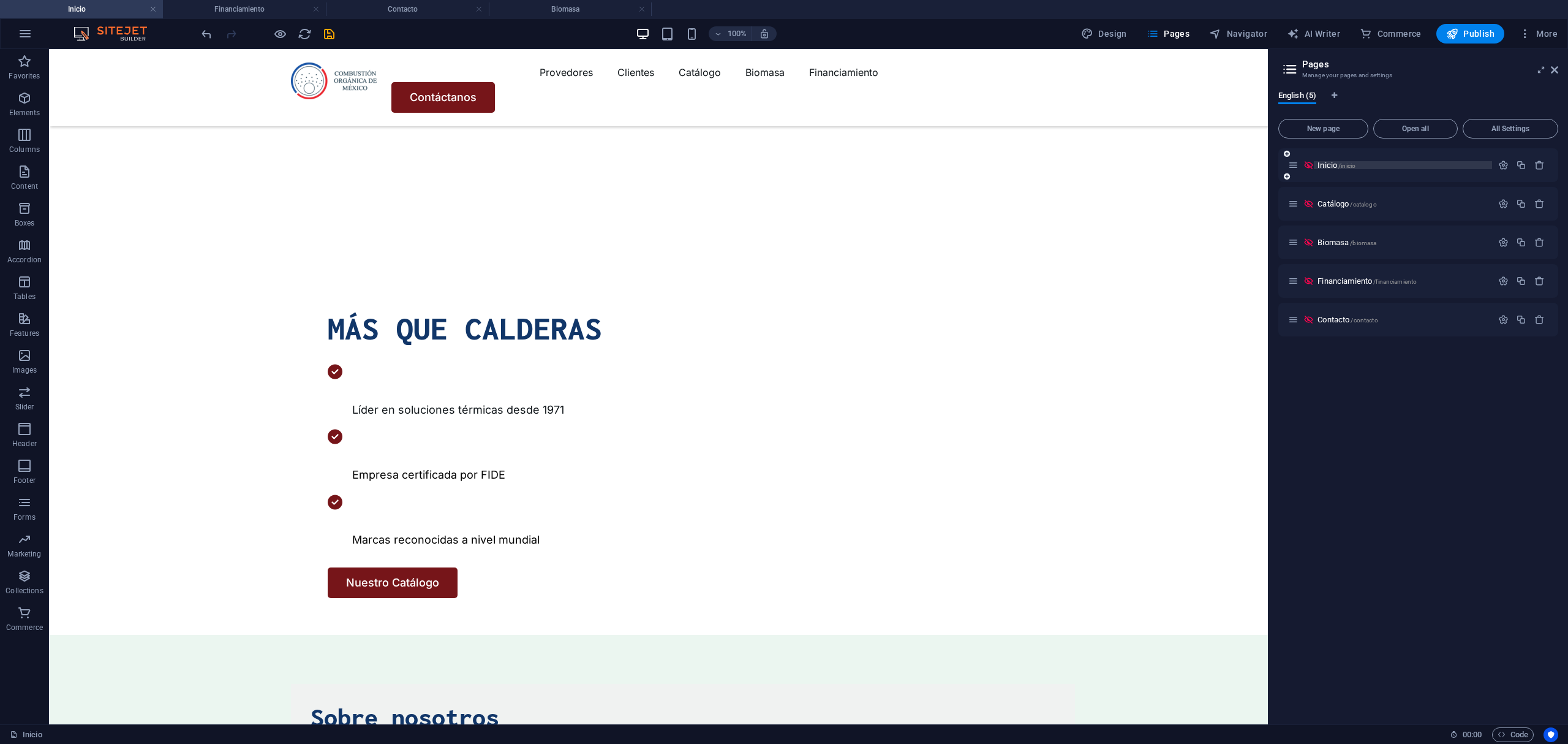
click at [1362, 166] on p "Inicio /inicio" at bounding box center [1402, 165] width 171 height 8
click at [1500, 162] on icon "button" at bounding box center [1504, 165] width 10 height 10
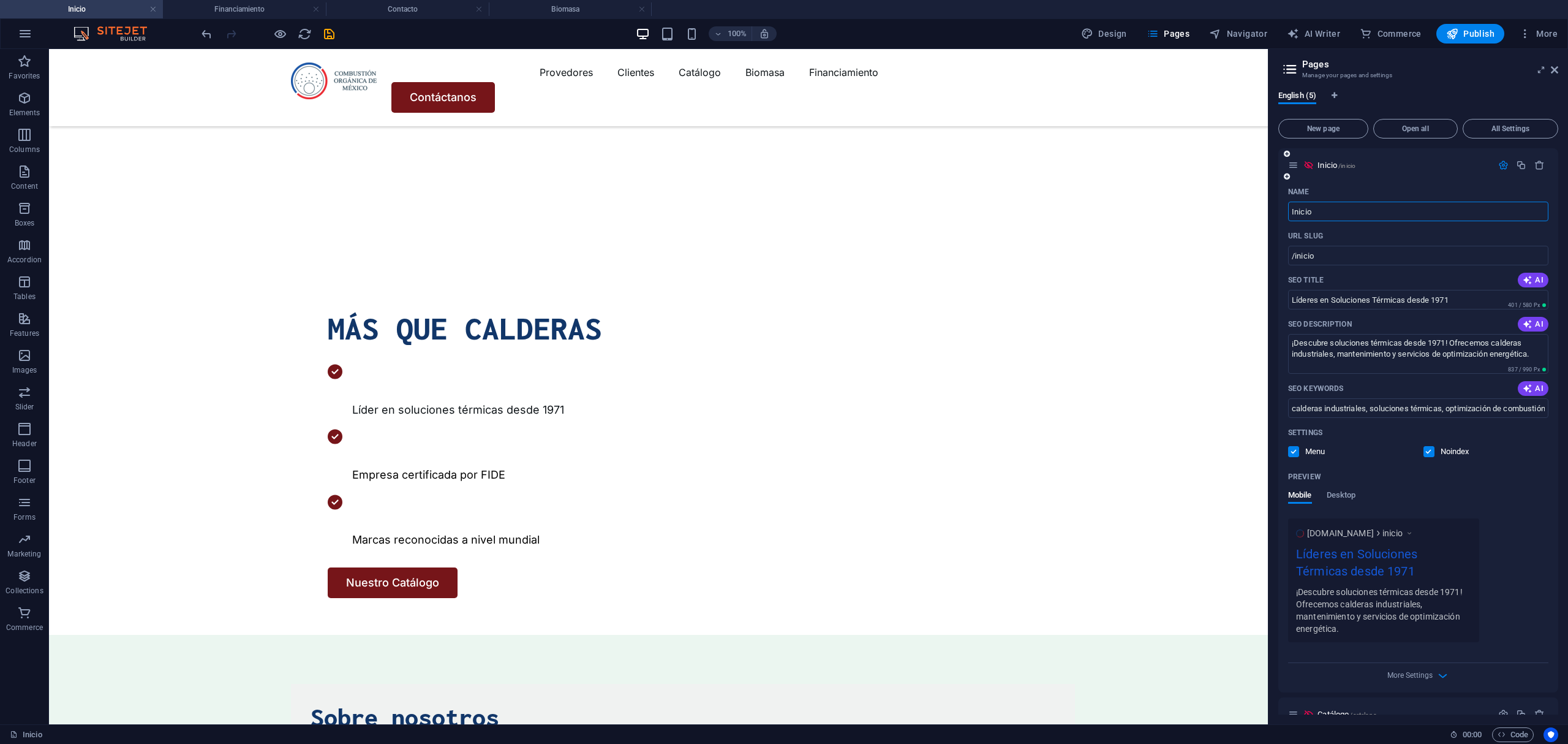
click at [1427, 444] on div "Settings Menu Noindex" at bounding box center [1418, 442] width 260 height 40
click at [1426, 447] on label at bounding box center [1428, 451] width 11 height 11
click at [0, 0] on input "checkbox" at bounding box center [0, 0] width 0 height 0
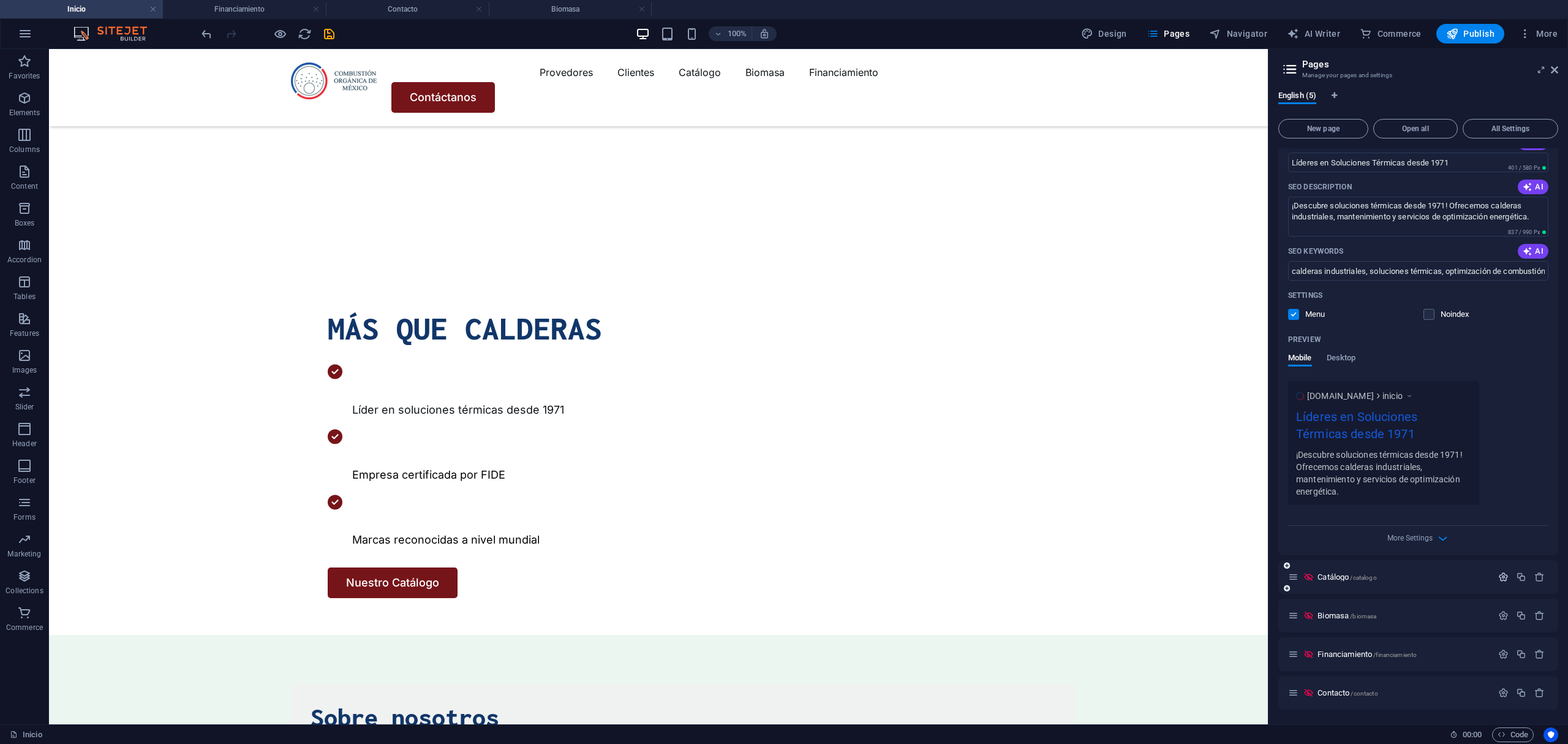
click at [1500, 576] on icon "button" at bounding box center [1504, 576] width 10 height 10
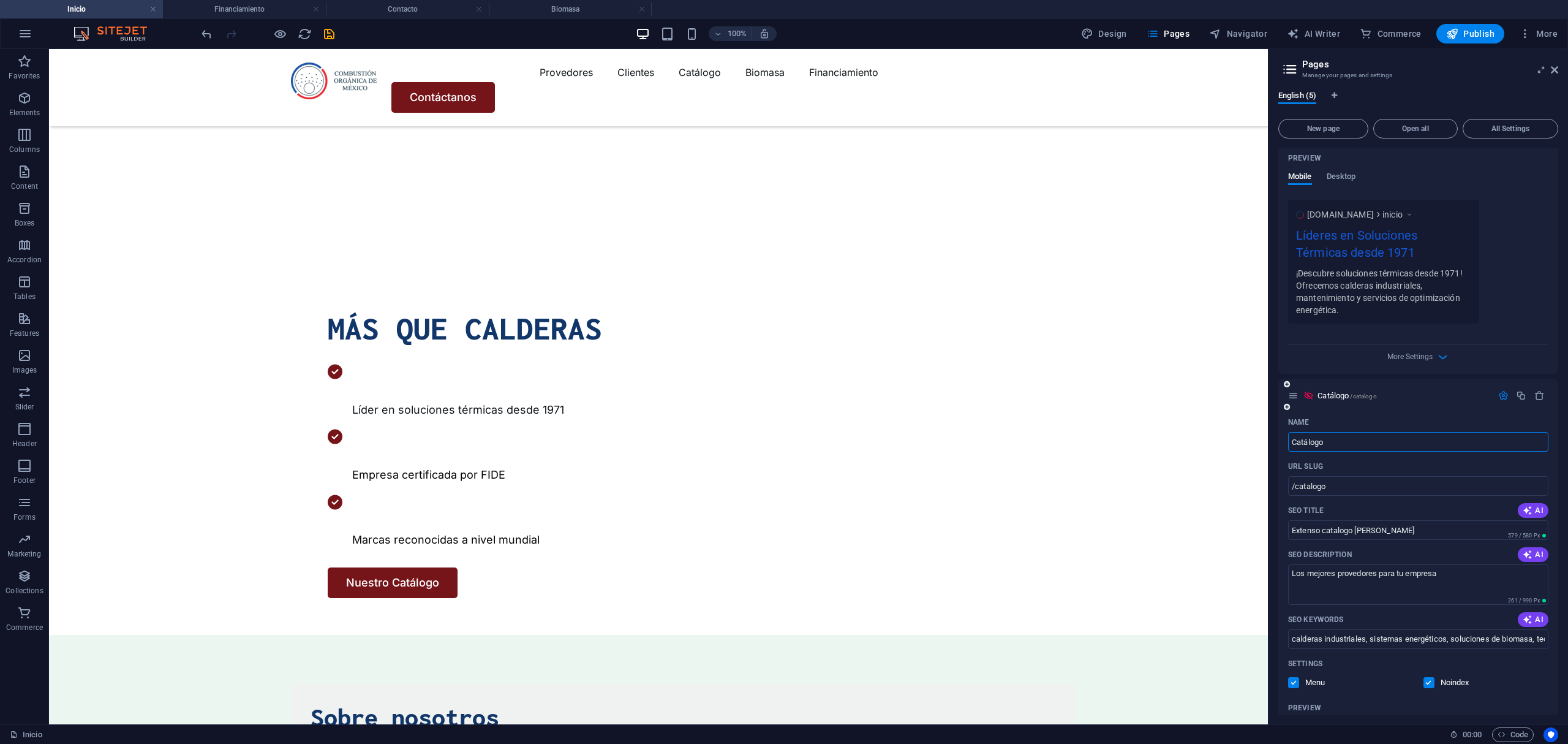
scroll to position [382, 0]
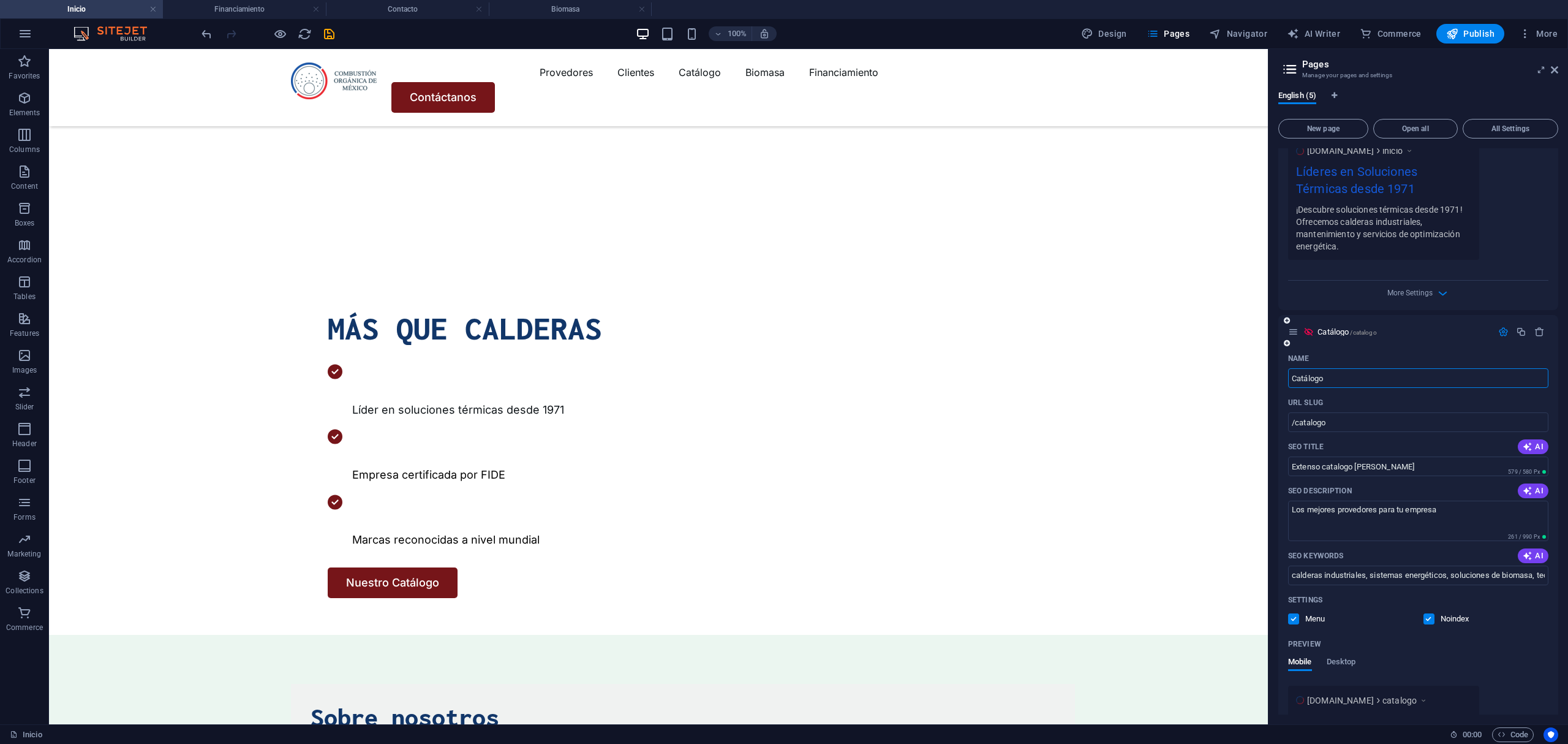
click at [1426, 616] on label at bounding box center [1428, 618] width 11 height 11
click at [0, 0] on input "checkbox" at bounding box center [0, 0] width 0 height 0
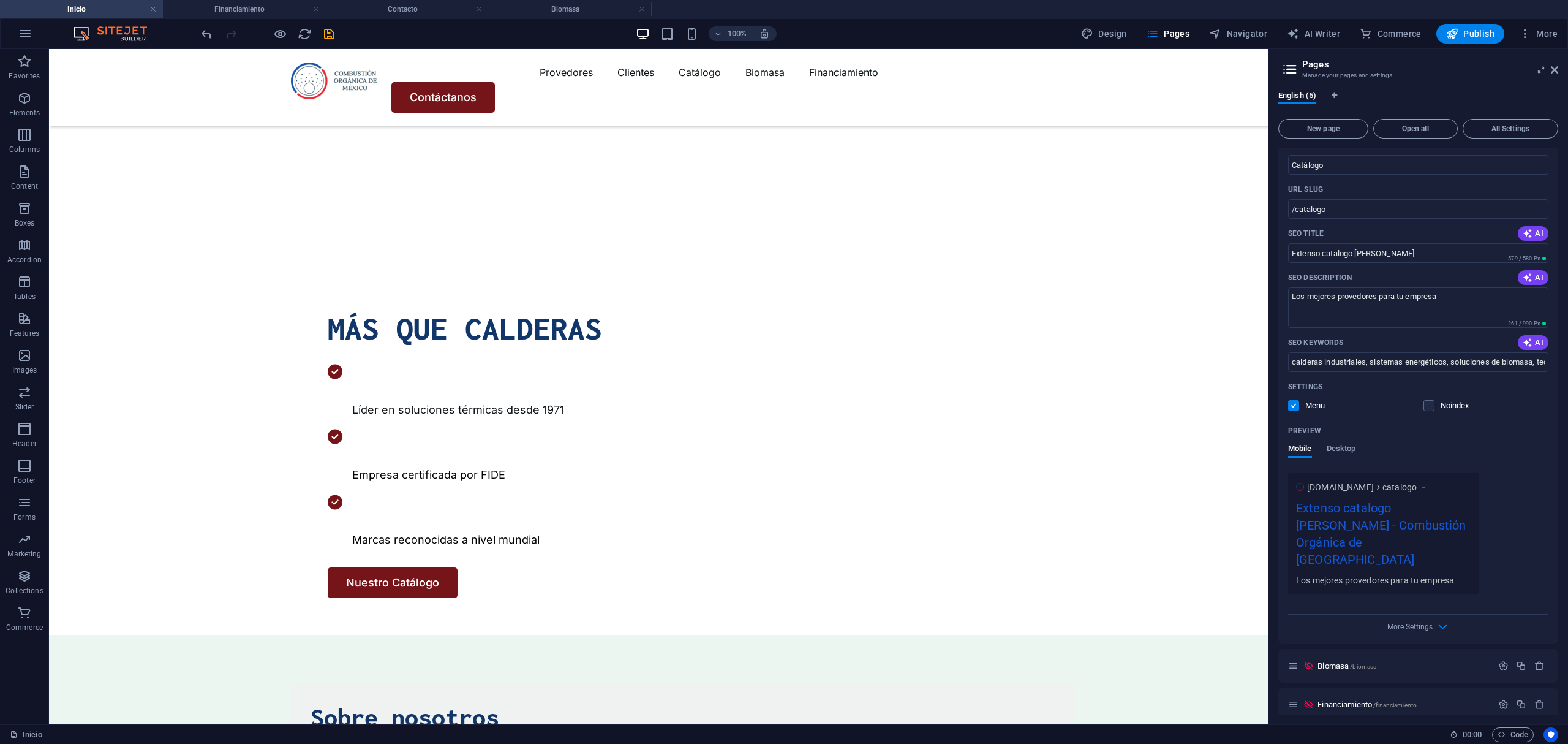
scroll to position [628, 0]
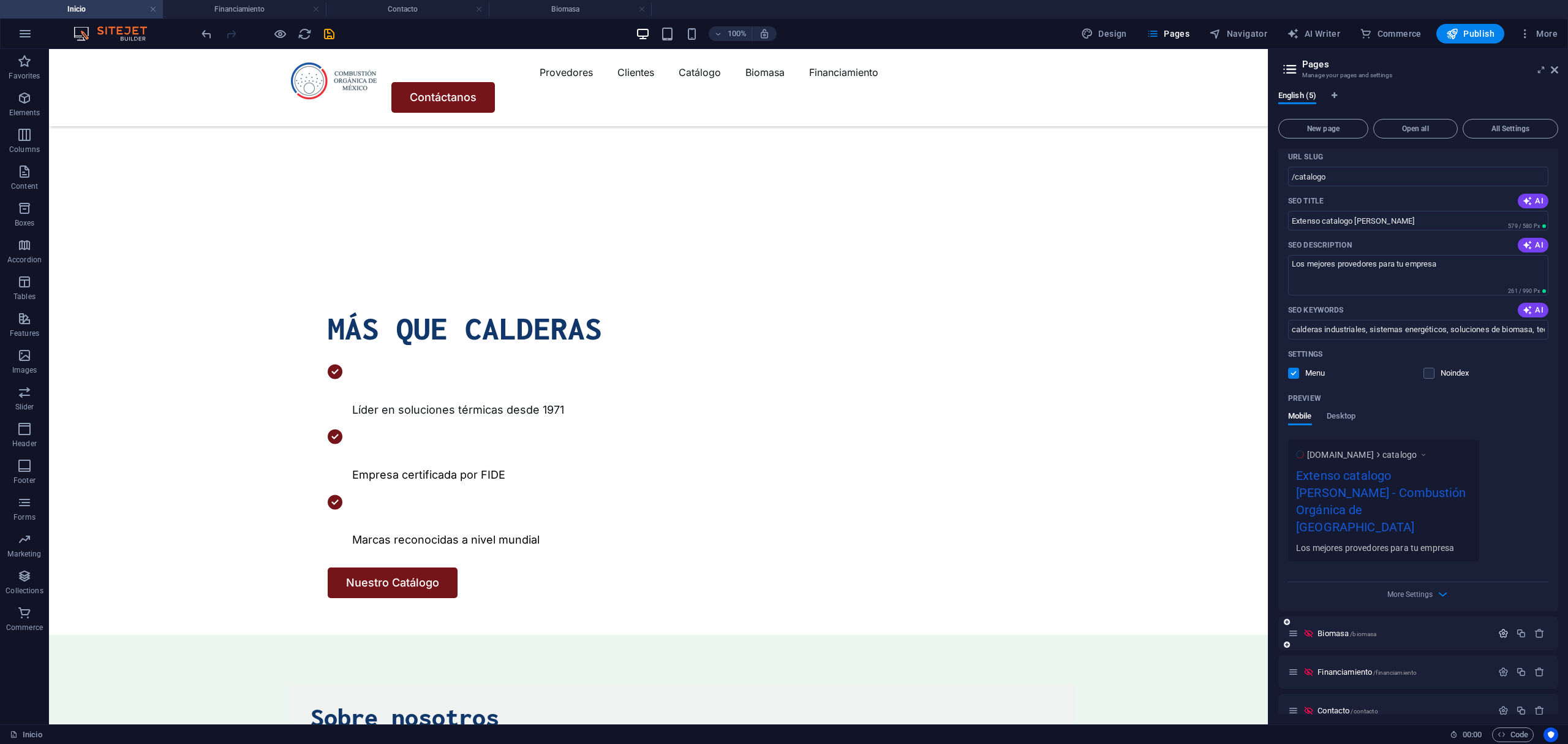
click at [1499, 628] on icon "button" at bounding box center [1504, 633] width 10 height 10
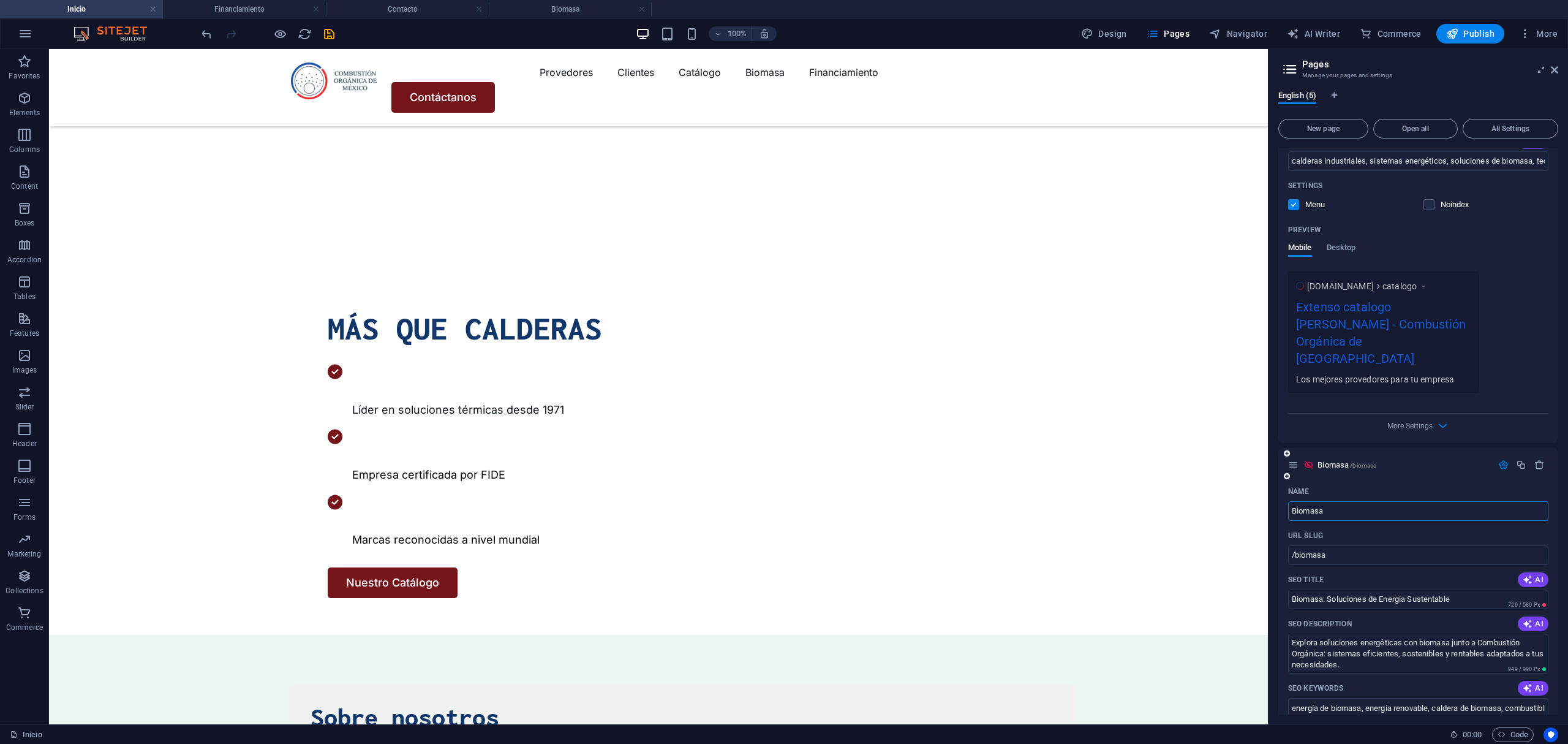
scroll to position [873, 0]
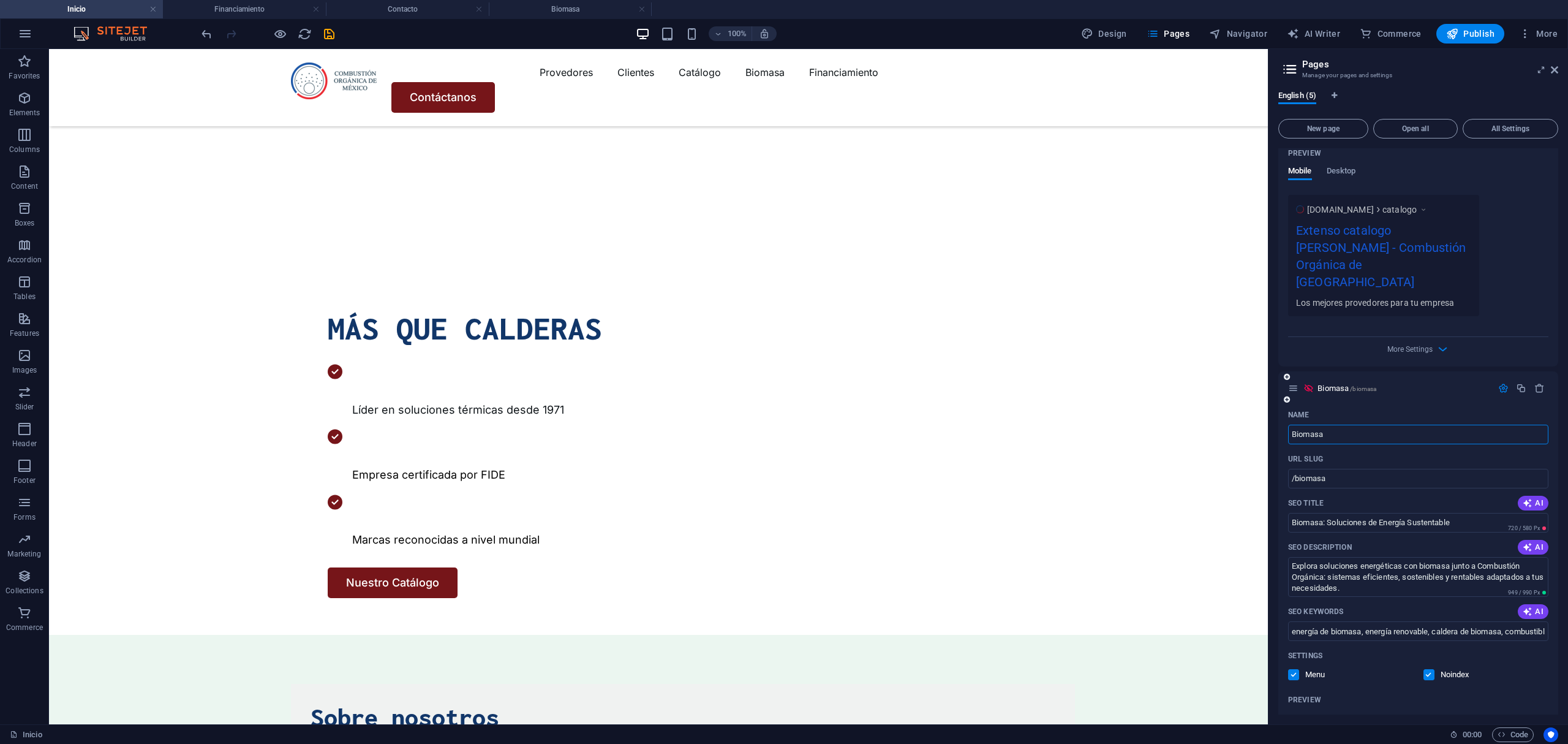
click at [1429, 669] on label at bounding box center [1428, 674] width 11 height 11
click at [0, 0] on input "checkbox" at bounding box center [0, 0] width 0 height 0
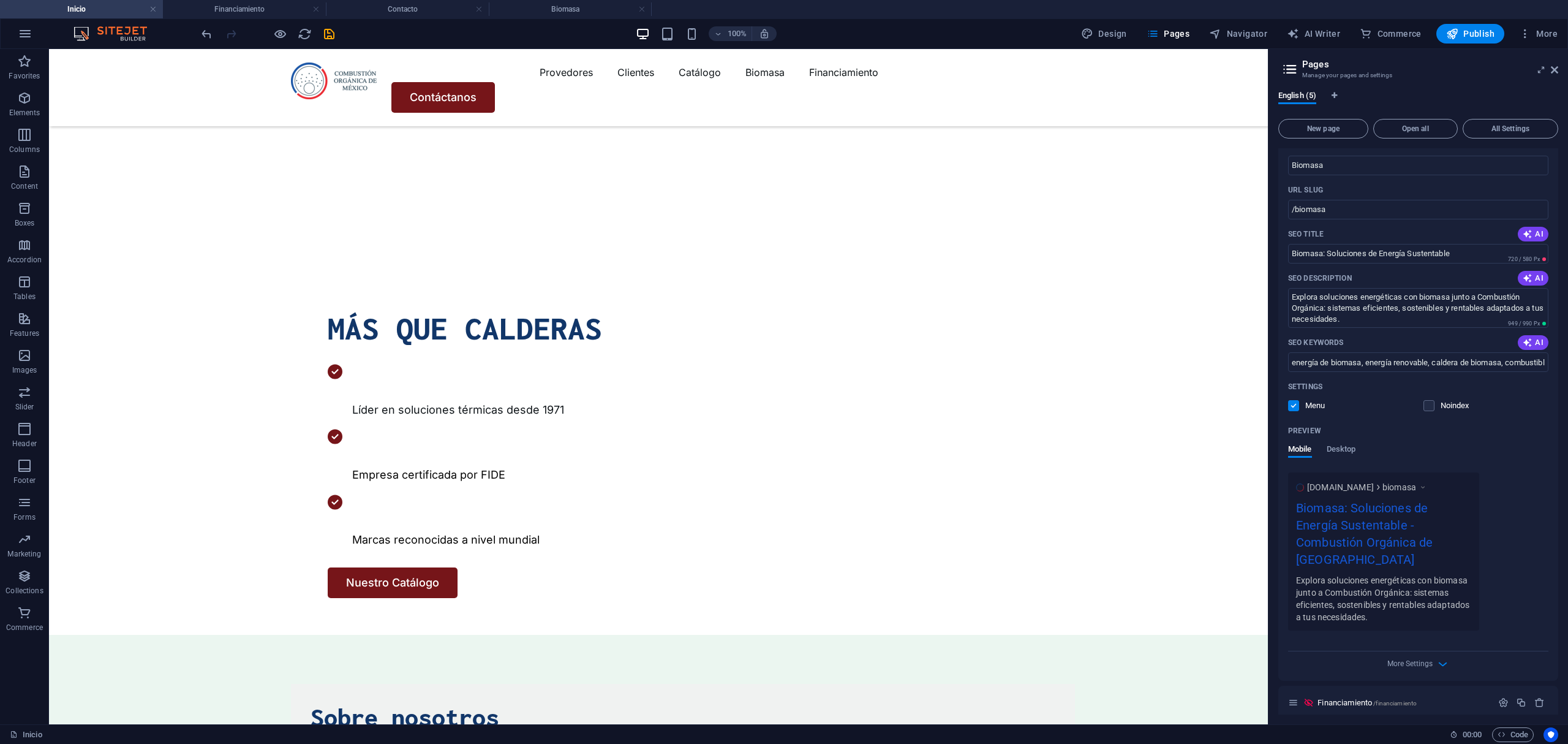
scroll to position [1174, 0]
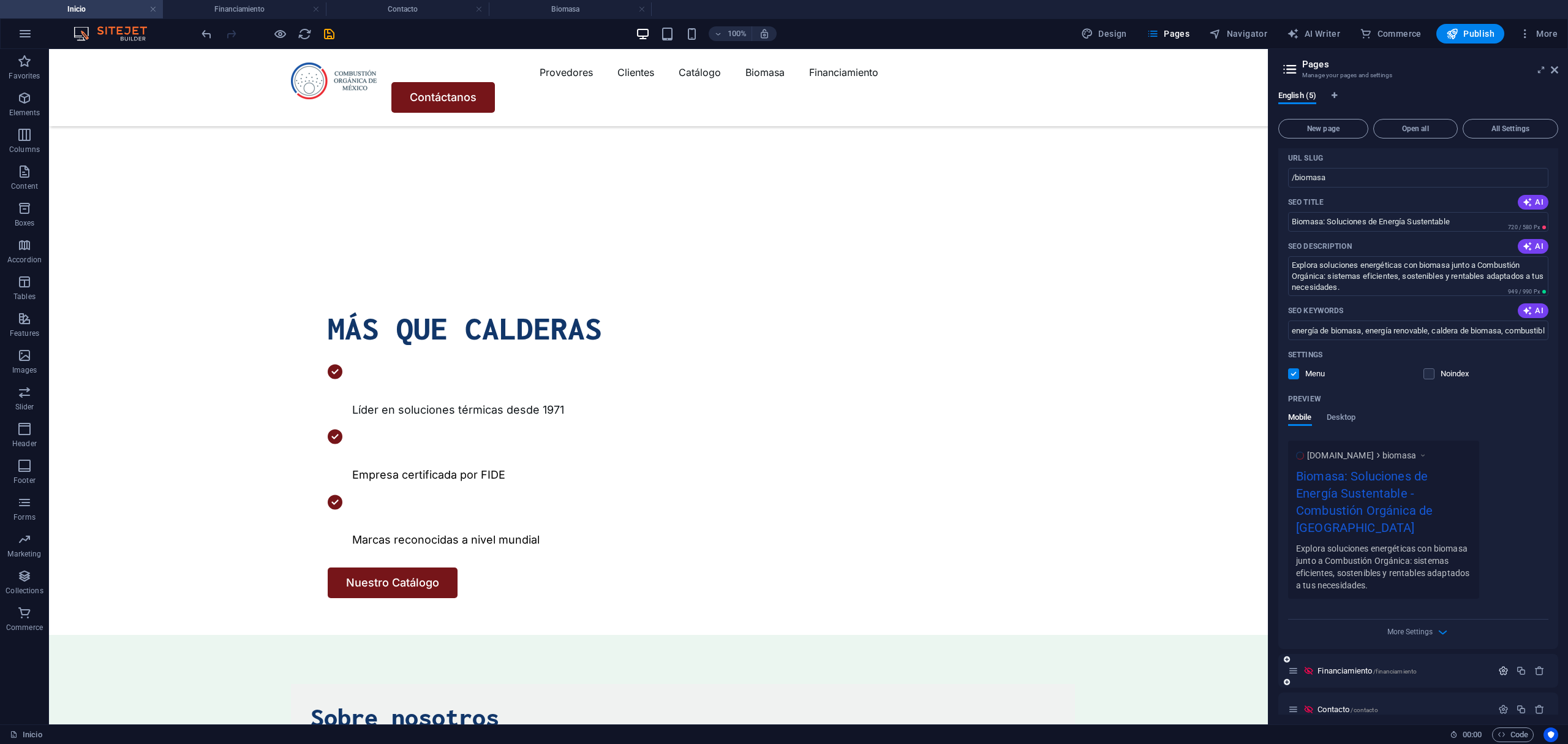
click at [1503, 666] on icon "button" at bounding box center [1504, 671] width 10 height 10
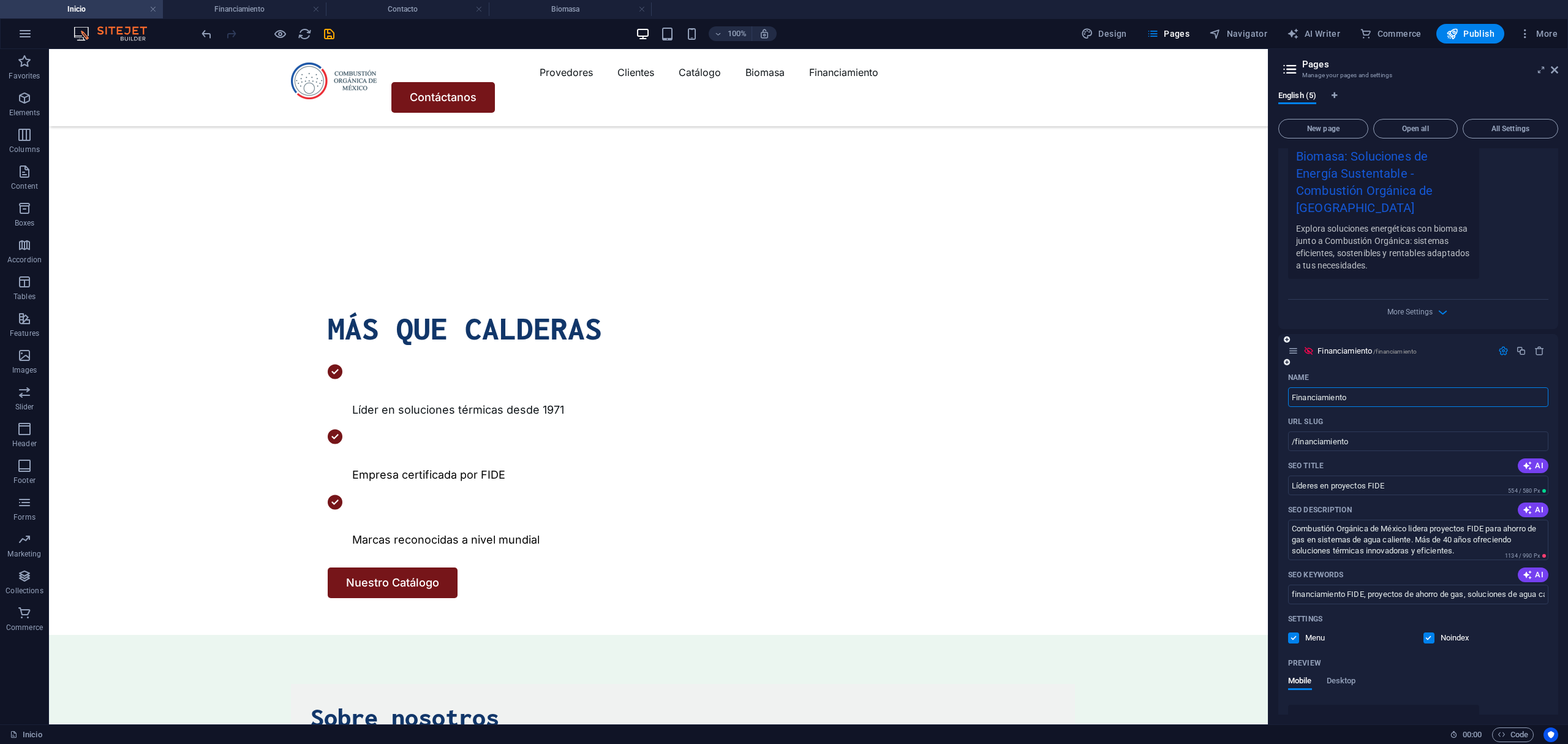
scroll to position [1500, 0]
click at [1434, 628] on span at bounding box center [1437, 631] width 6 height 6
click at [1429, 626] on label at bounding box center [1428, 631] width 11 height 11
click at [0, 0] on input "checkbox" at bounding box center [0, 0] width 0 height 0
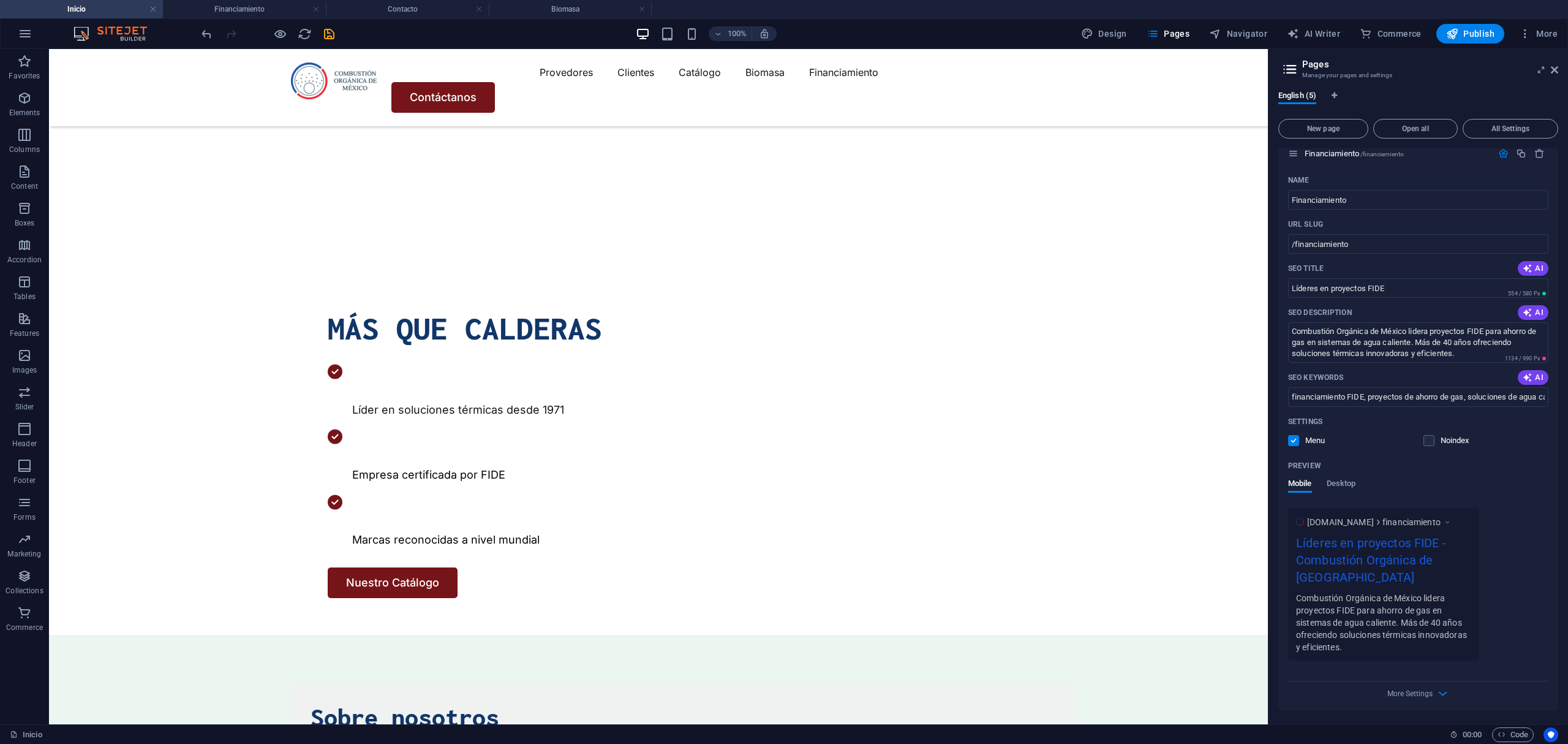
scroll to position [1714, 0]
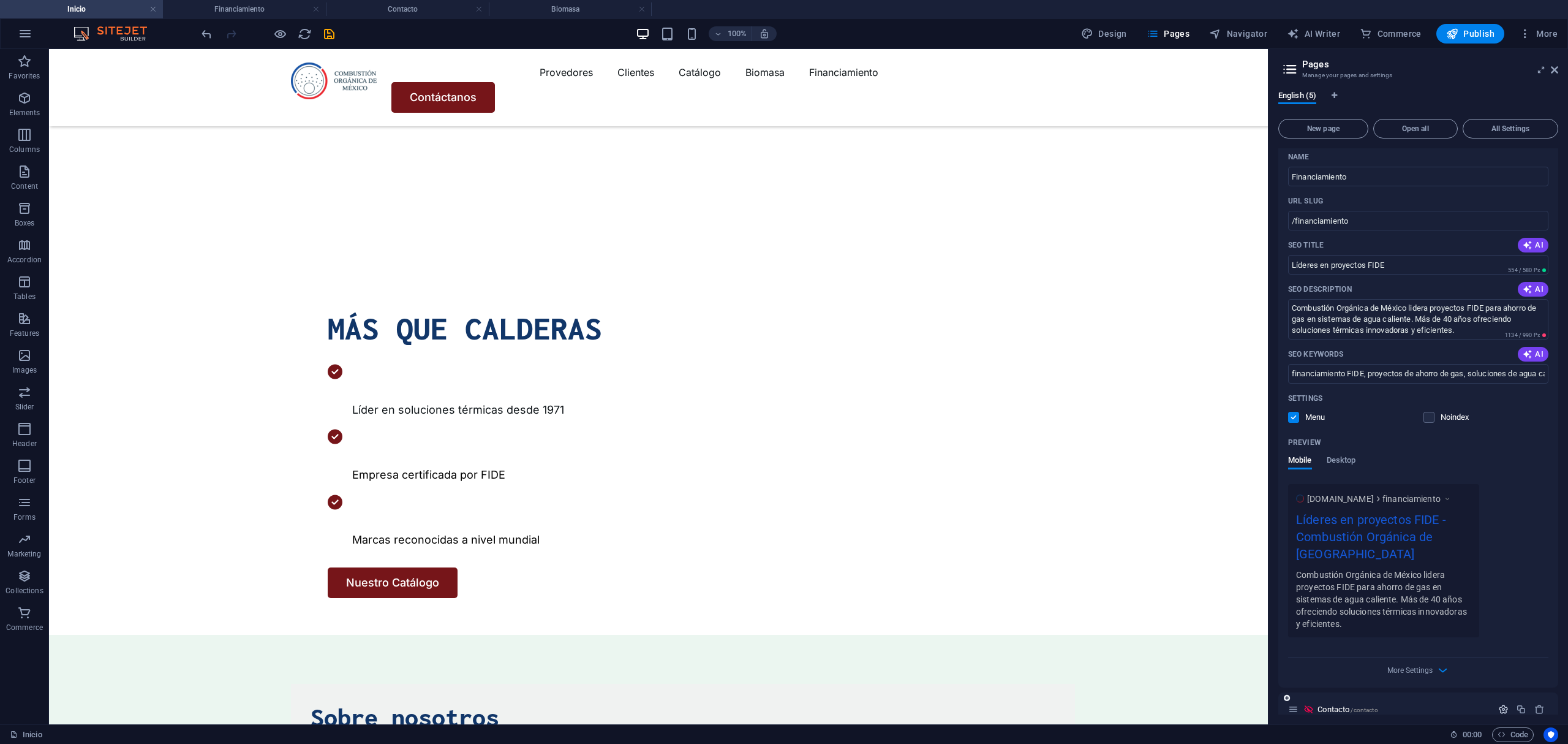
click at [1499, 704] on icon "button" at bounding box center [1504, 709] width 10 height 10
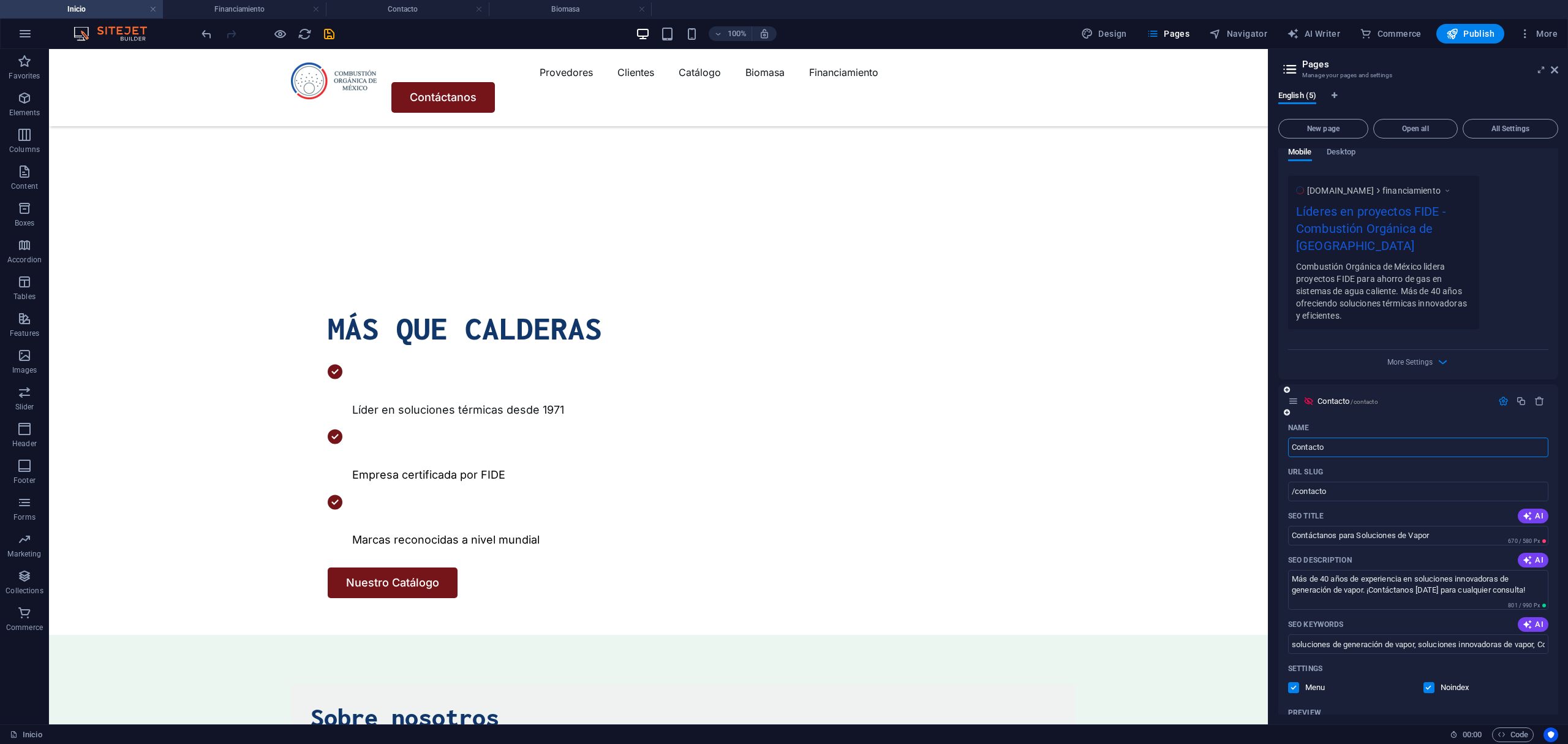
click at [1423, 682] on label at bounding box center [1428, 686] width 11 height 11
click at [0, 0] on input "checkbox" at bounding box center [0, 0] width 0 height 0
click at [334, 32] on icon "save" at bounding box center [329, 34] width 14 height 14
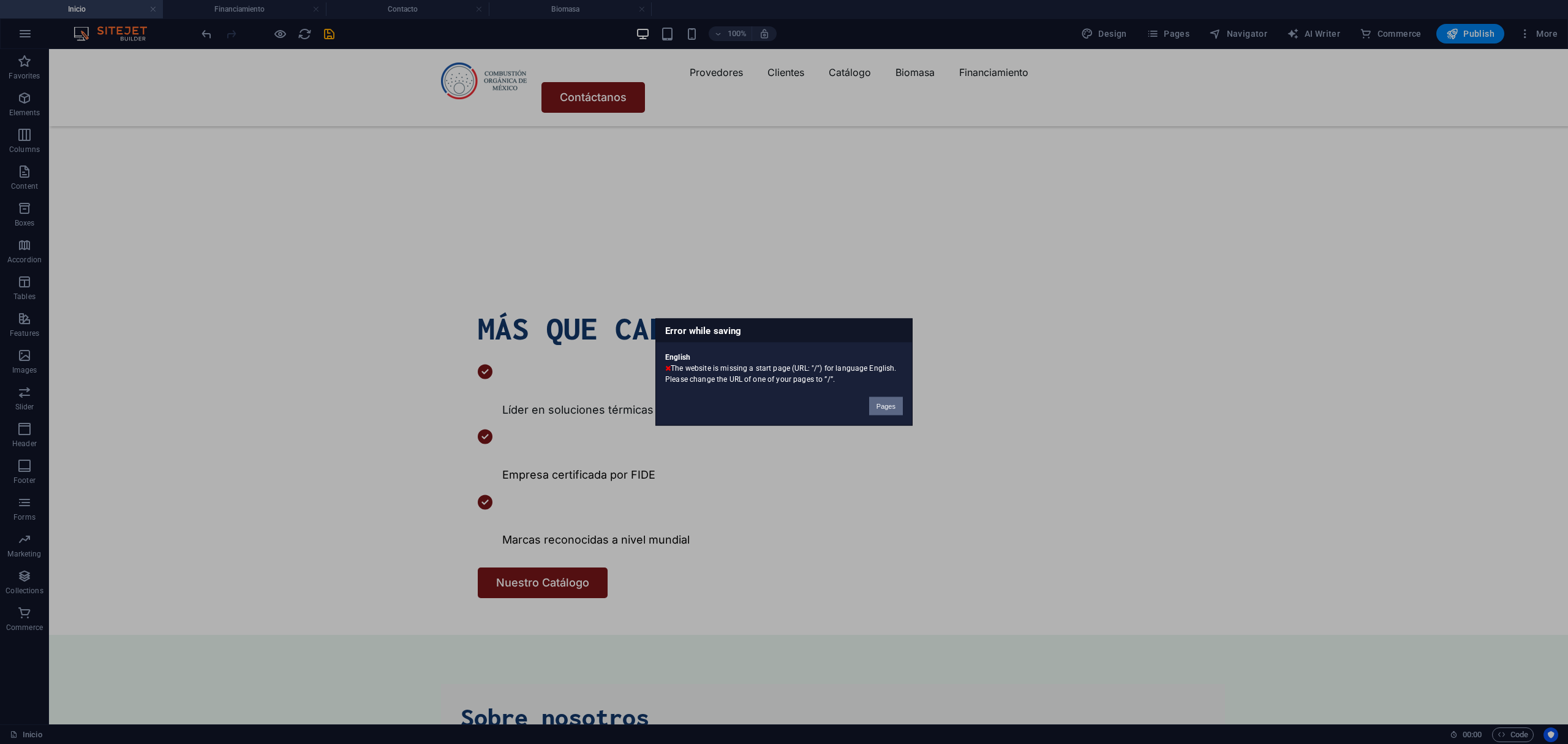
click at [871, 407] on button "Pages" at bounding box center [886, 406] width 34 height 19
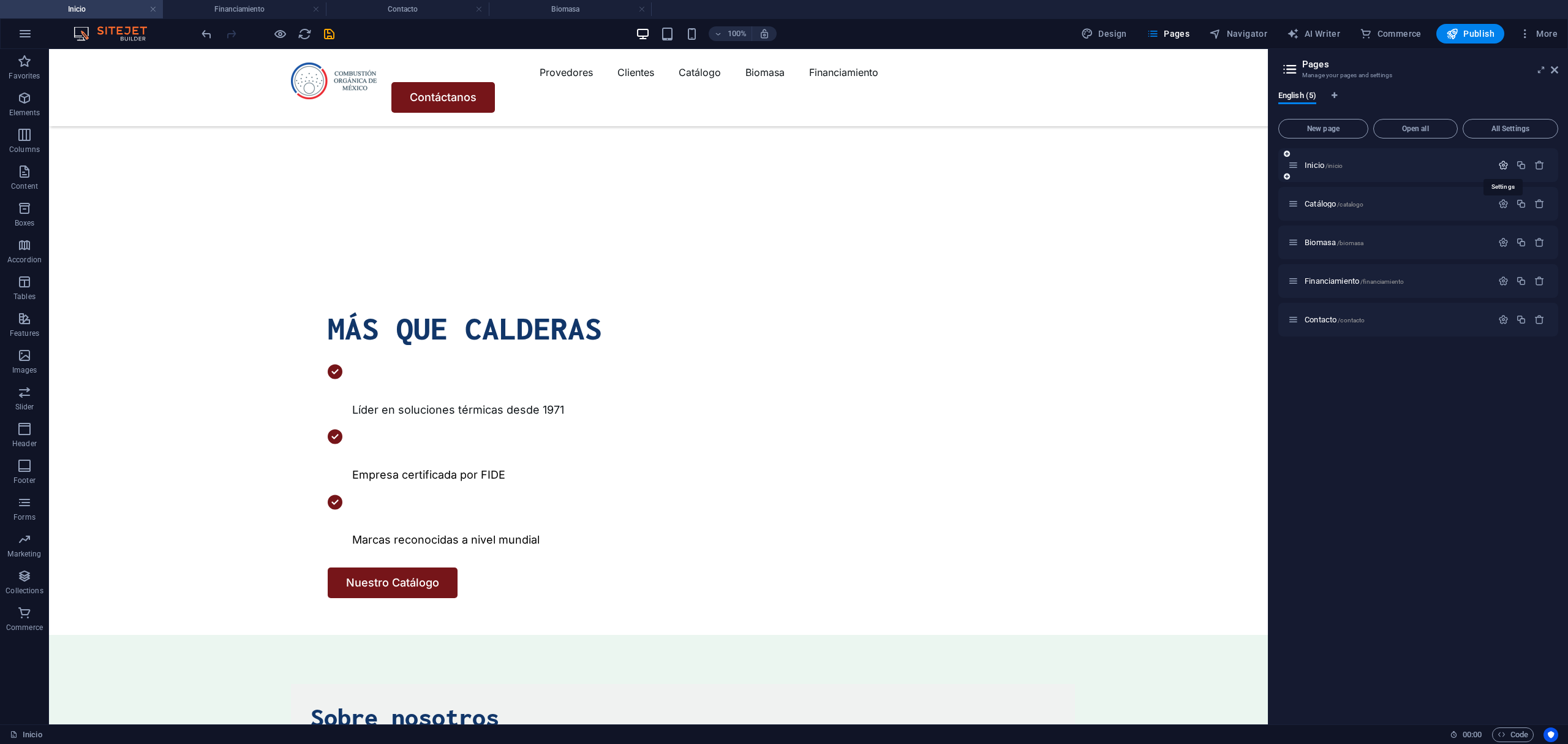
click at [1505, 161] on icon "button" at bounding box center [1504, 165] width 10 height 10
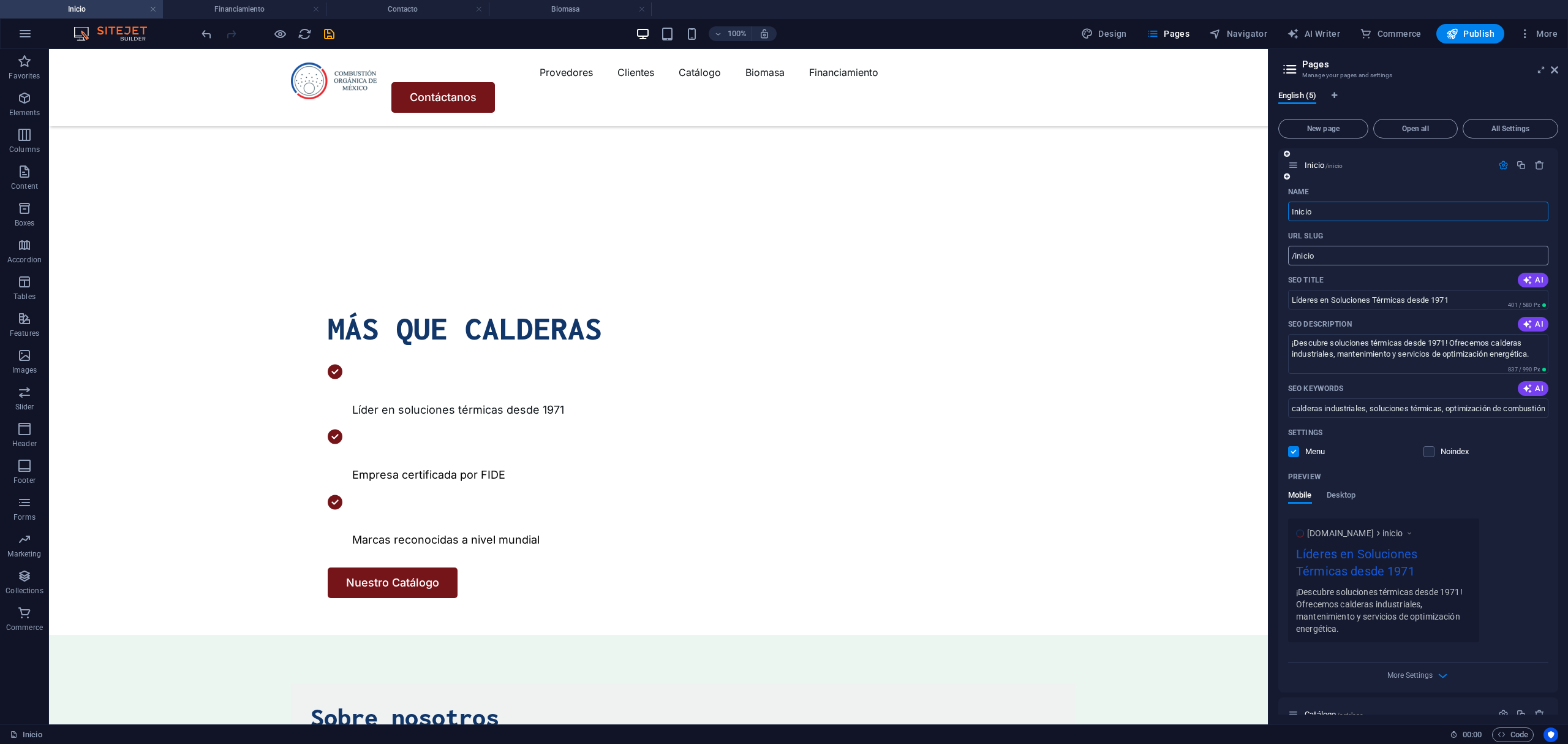
click at [1299, 259] on input "/inicio" at bounding box center [1418, 256] width 260 height 20
click at [1291, 258] on input "/inicio" at bounding box center [1418, 256] width 260 height 20
drag, startPoint x: 1332, startPoint y: 248, endPoint x: 1296, endPoint y: 256, distance: 36.9
click at [1296, 256] on input "/inicio" at bounding box center [1418, 256] width 260 height 20
type input "/"
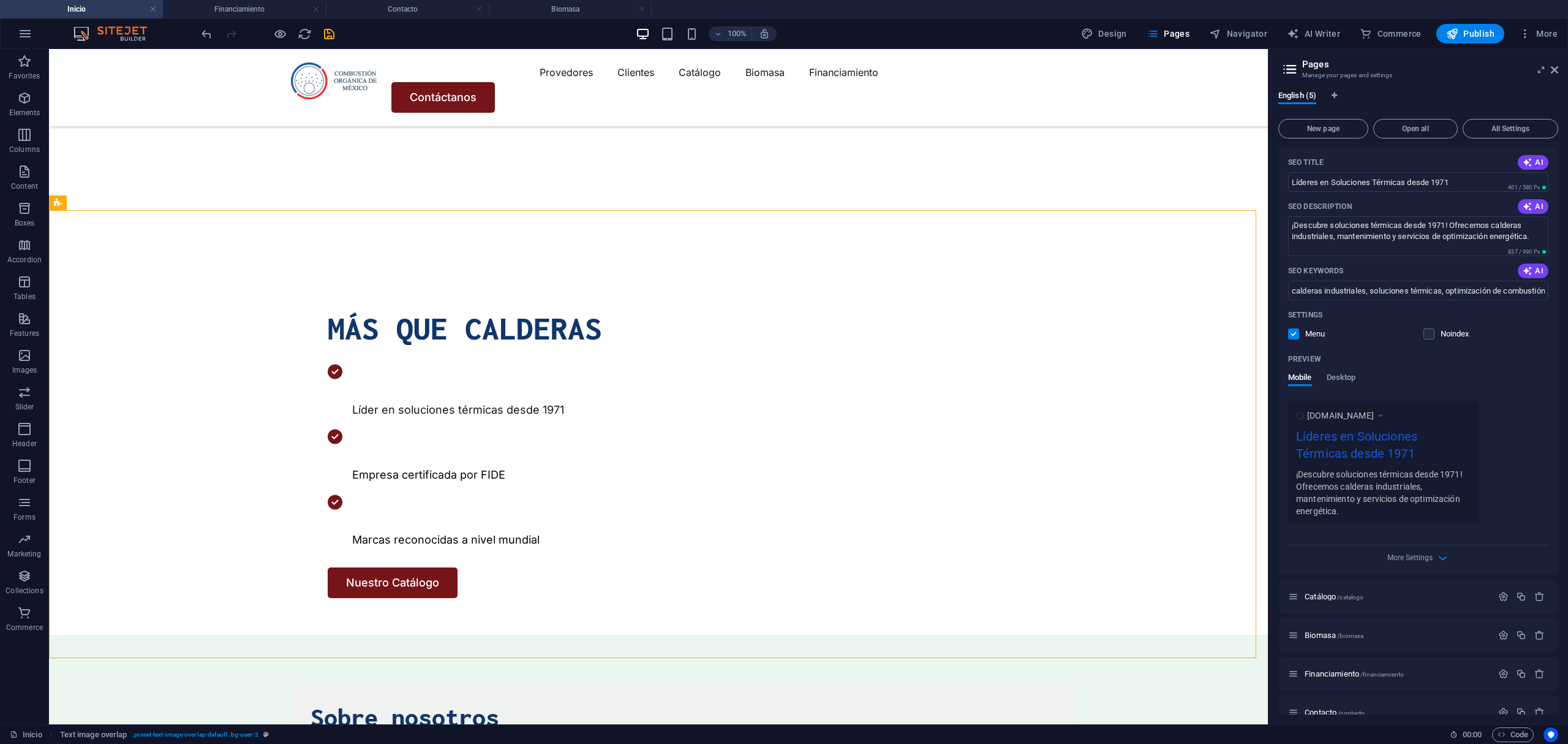
scroll to position [137, 0]
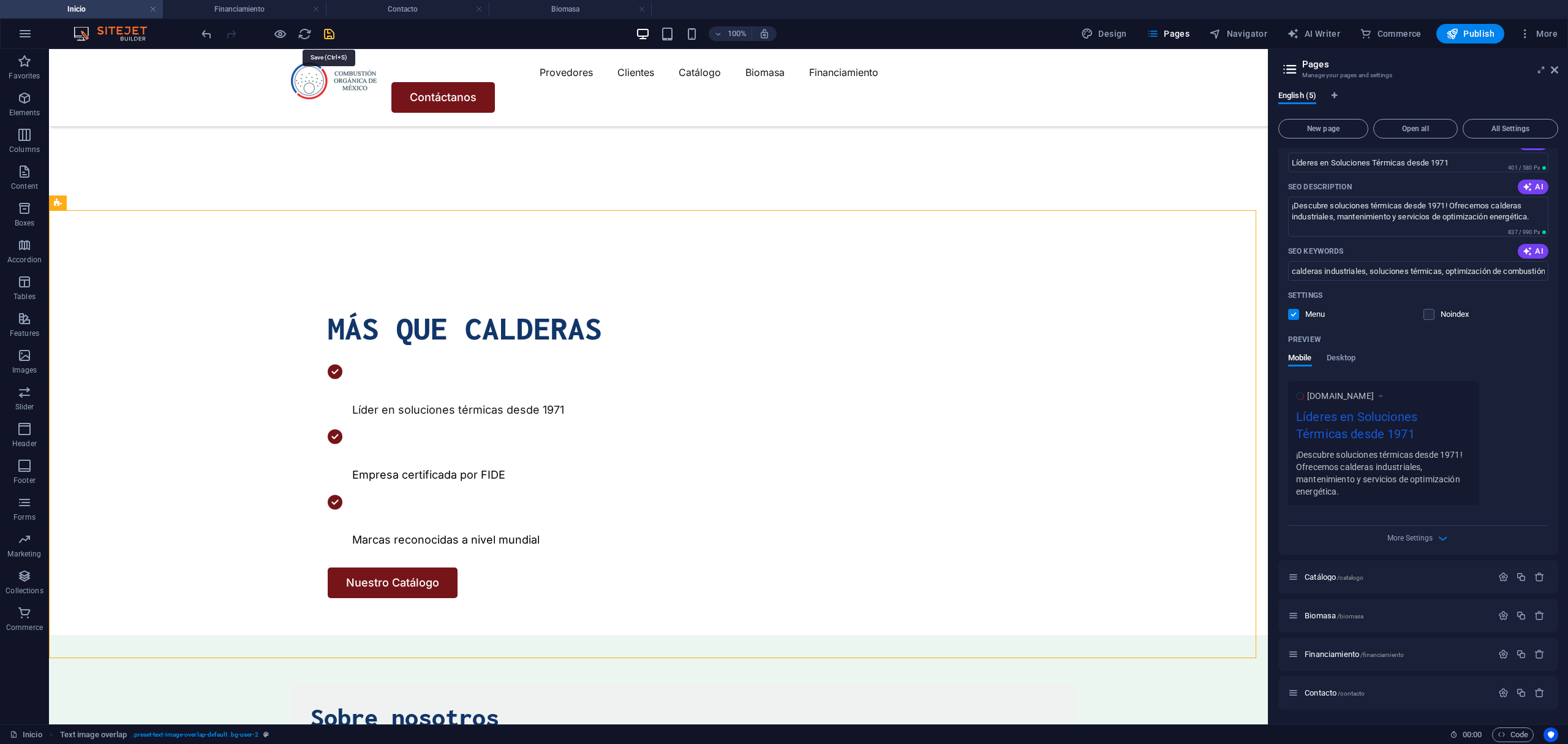
click at [324, 32] on icon "save" at bounding box center [329, 34] width 14 height 14
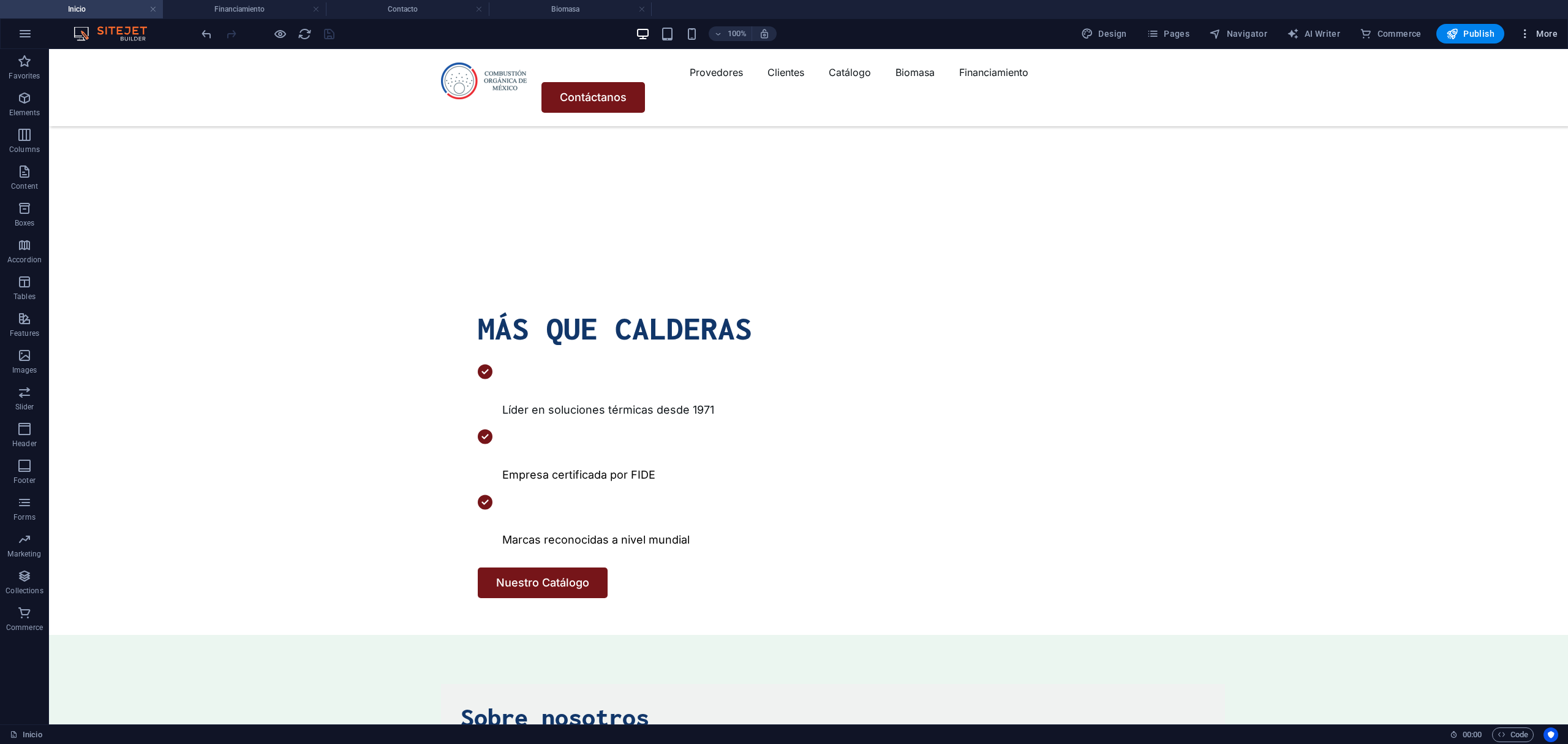
click at [1532, 28] on span "More" at bounding box center [1538, 34] width 39 height 12
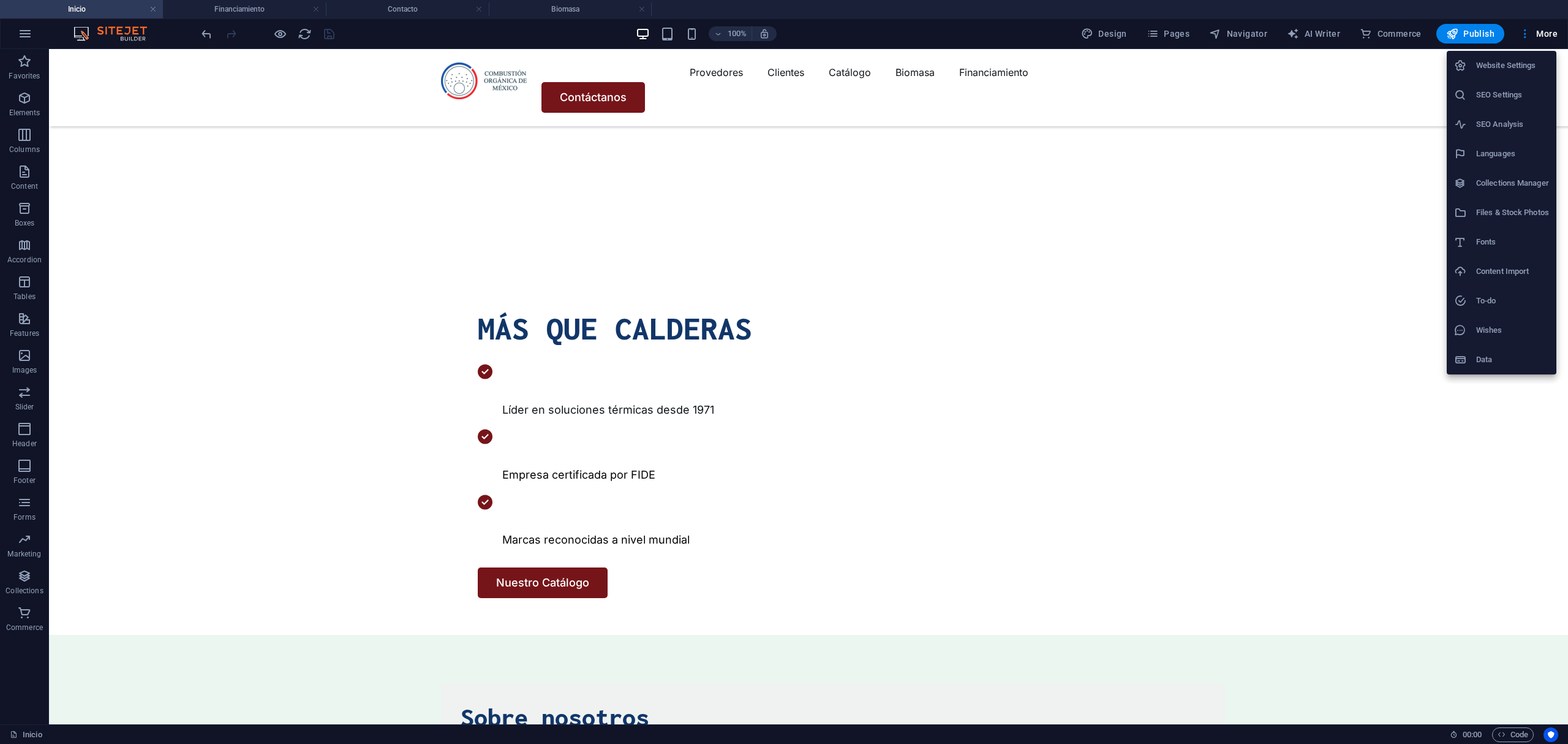
click at [1176, 32] on div at bounding box center [784, 372] width 1568 height 744
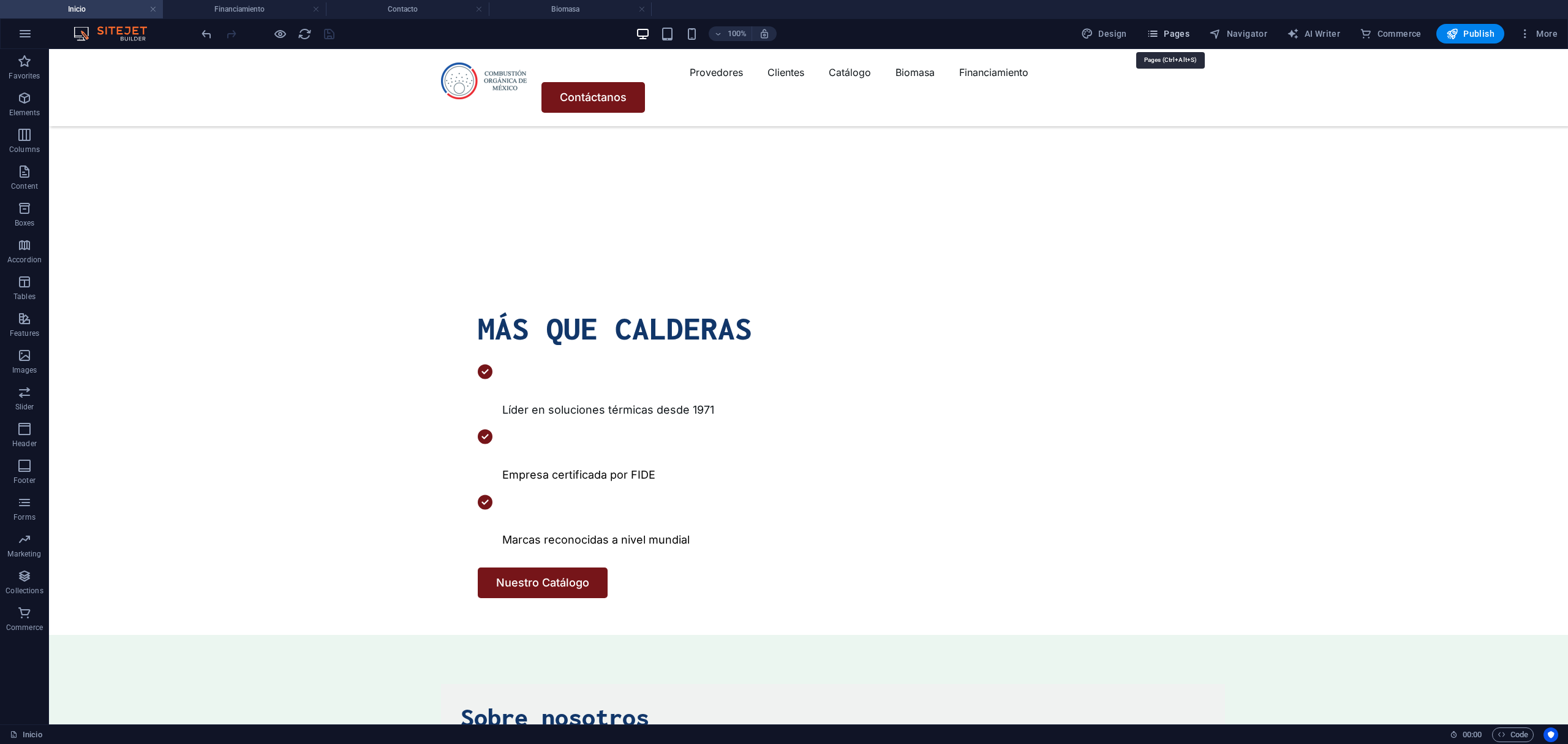
click at [1172, 33] on span "Pages" at bounding box center [1167, 34] width 43 height 12
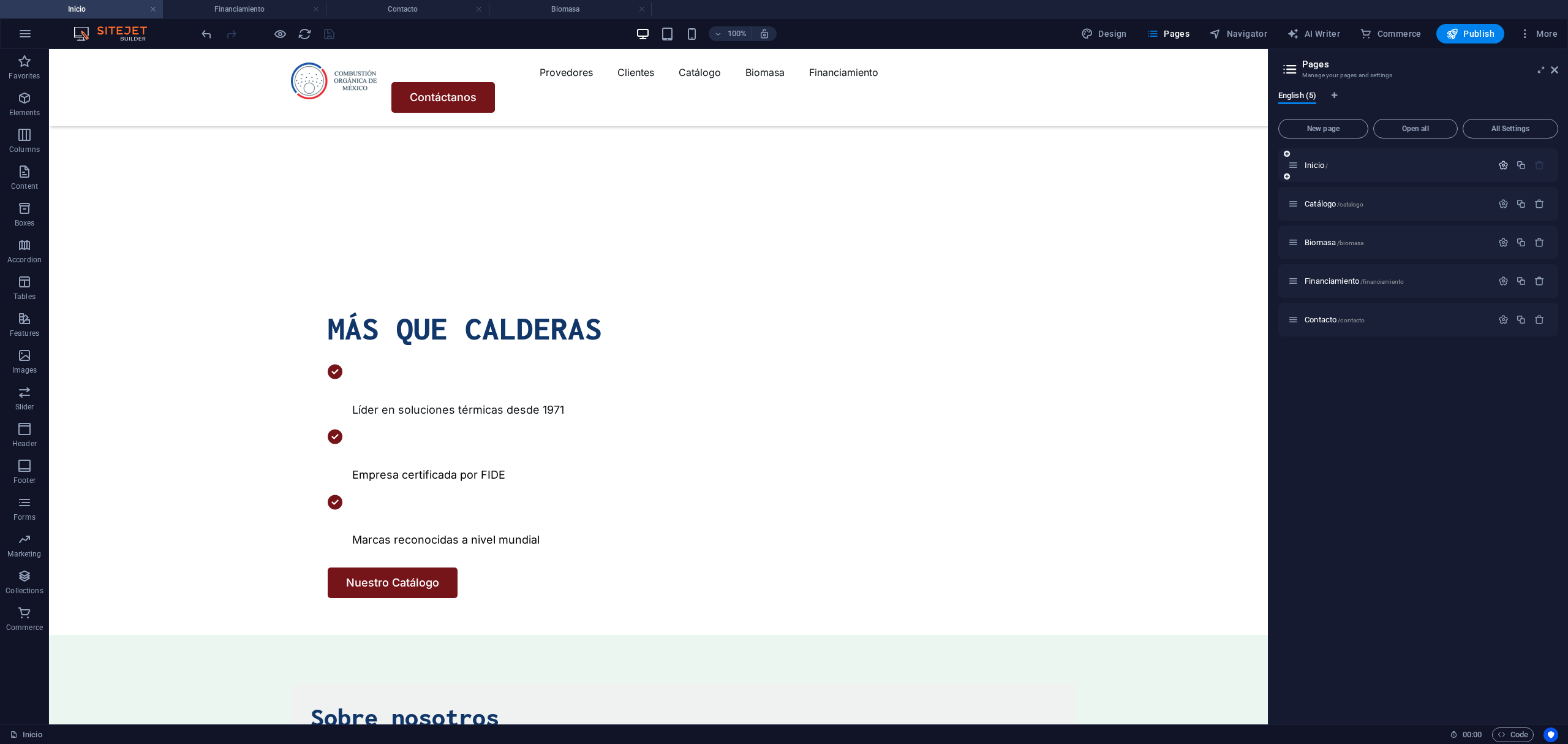
click at [1503, 161] on icon "button" at bounding box center [1504, 165] width 10 height 10
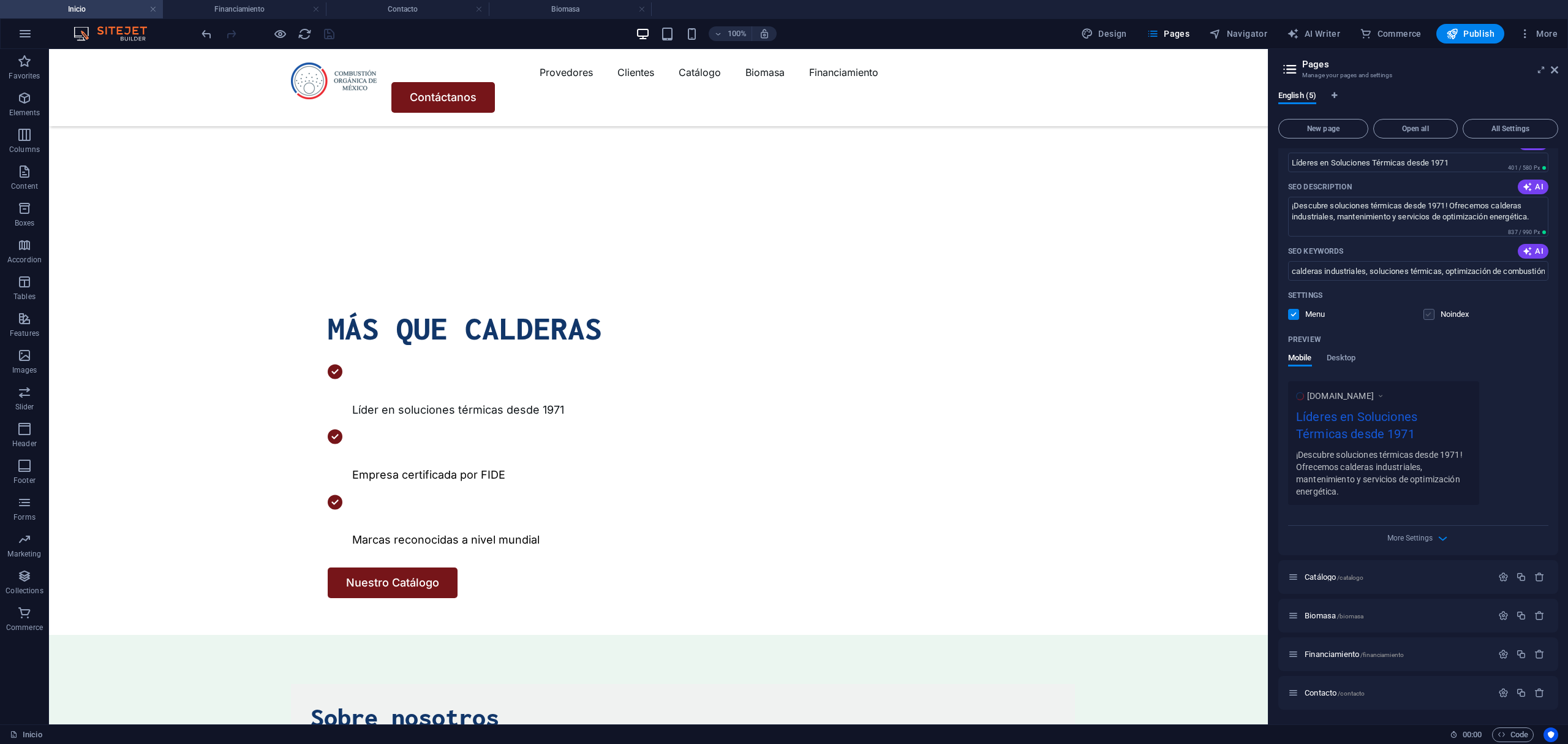
click at [1423, 310] on label at bounding box center [1428, 313] width 11 height 11
click at [0, 0] on input "checkbox" at bounding box center [0, 0] width 0 height 0
click at [1339, 578] on span "/catalogo" at bounding box center [1350, 577] width 27 height 7
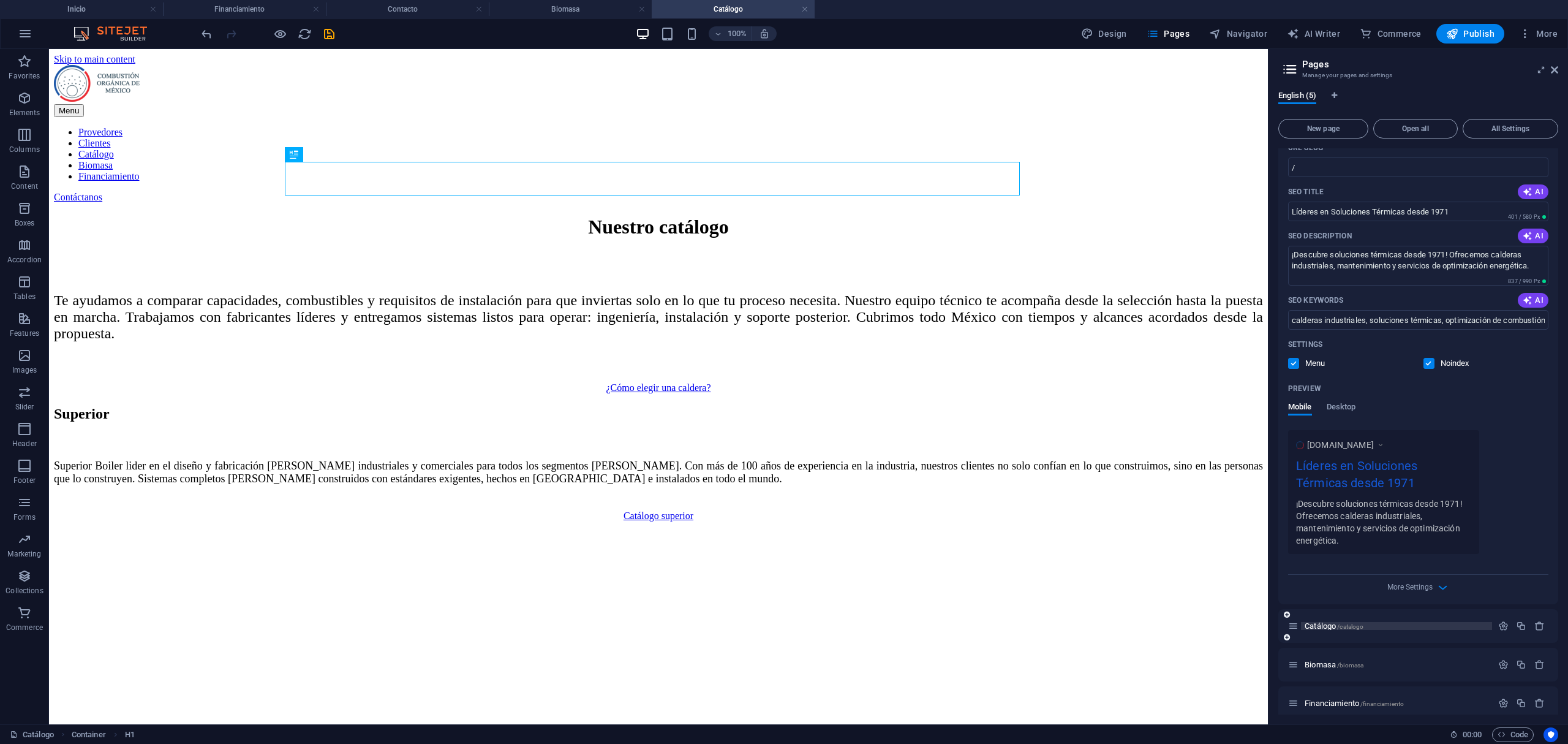
scroll to position [0, 0]
click at [1500, 628] on icon "button" at bounding box center [1504, 626] width 10 height 10
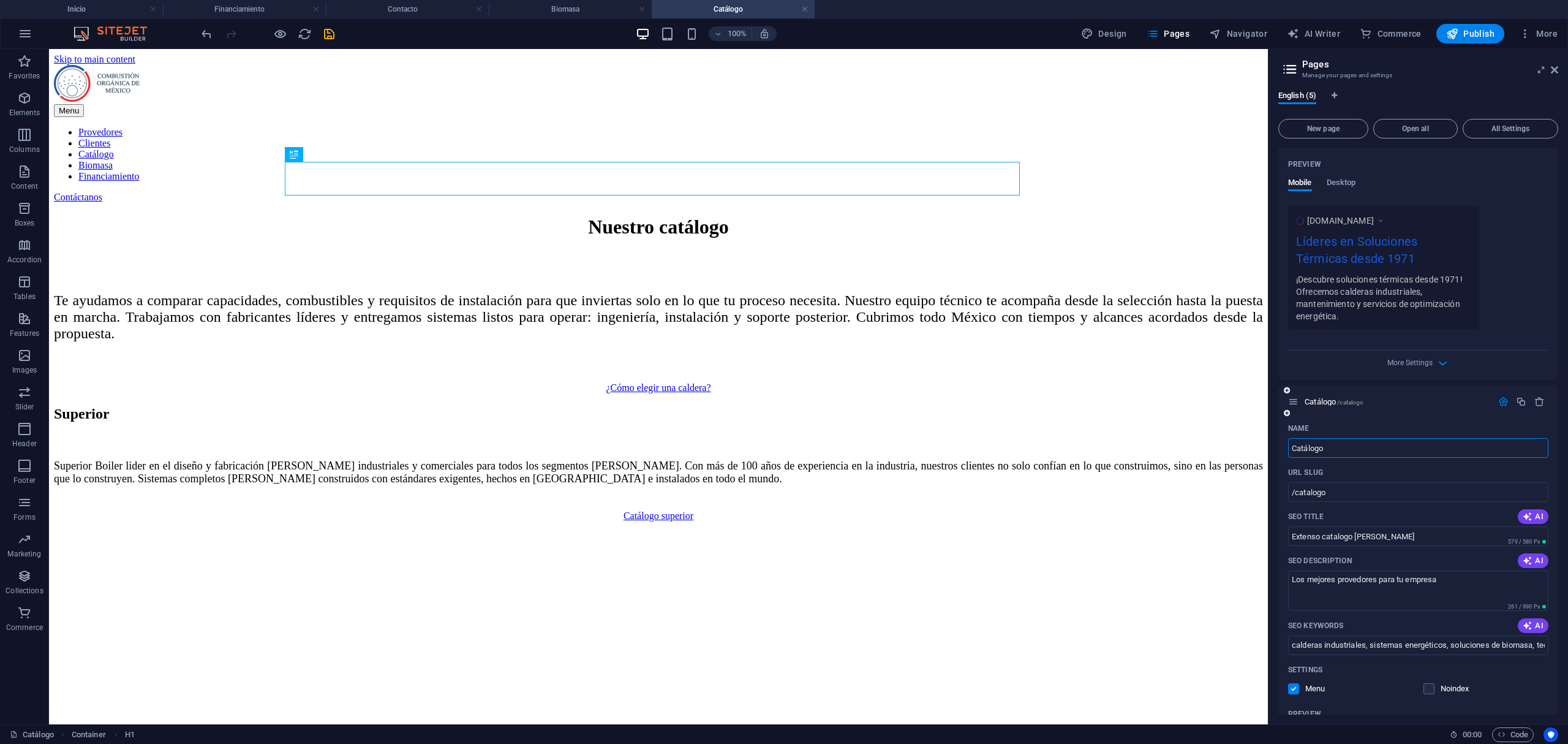
scroll to position [578, 0]
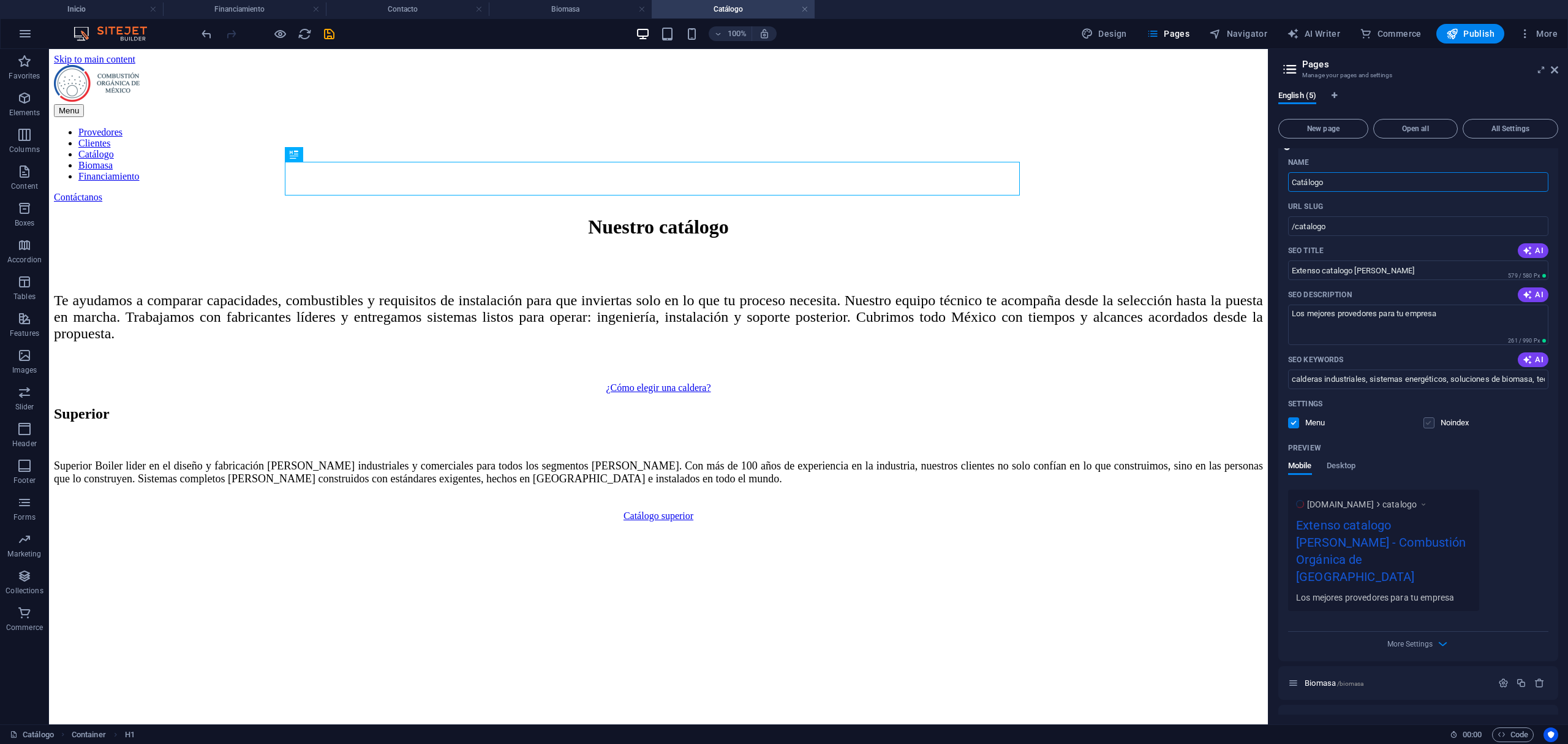
click at [1429, 424] on label at bounding box center [1428, 423] width 11 height 11
click at [0, 0] on input "checkbox" at bounding box center [0, 0] width 0 height 0
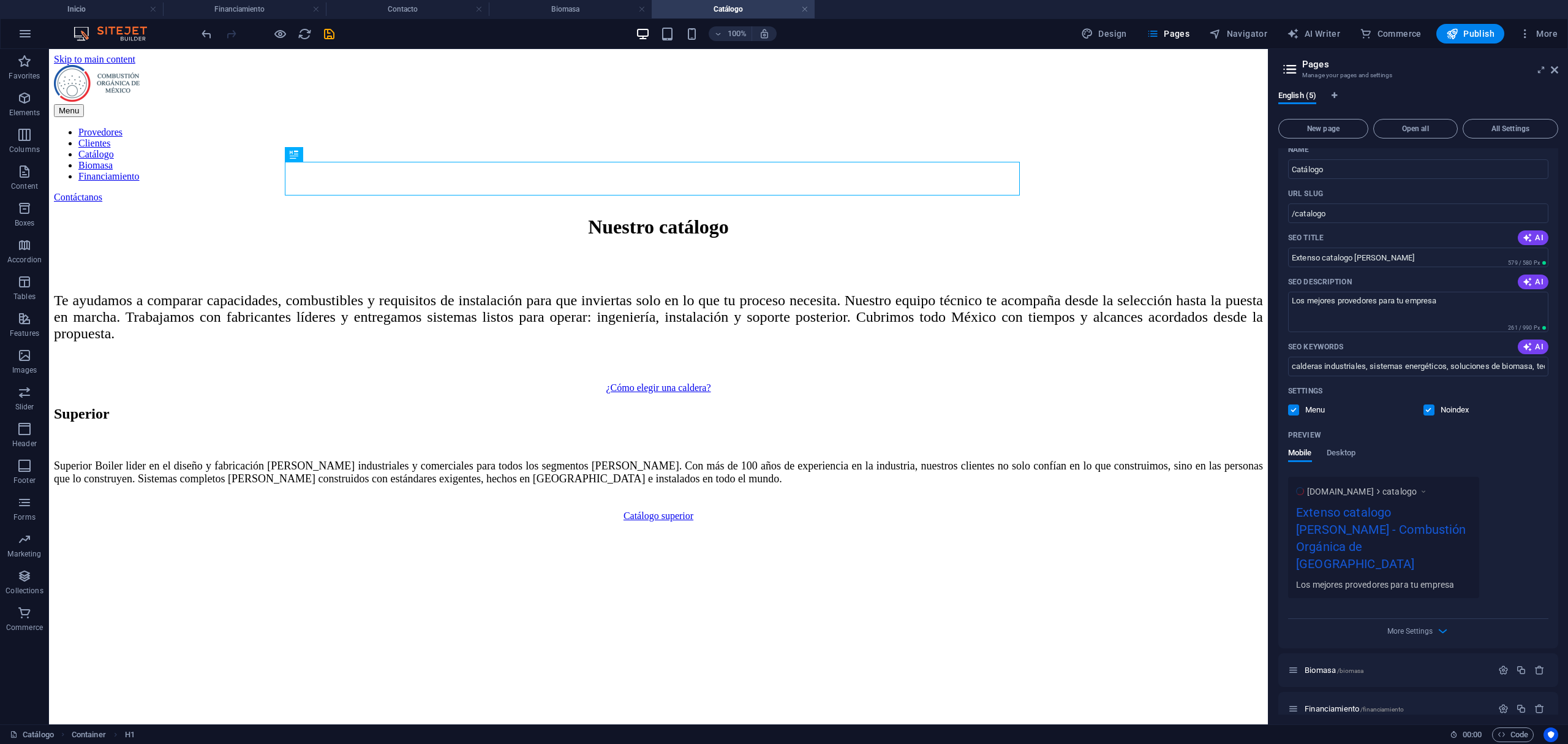
scroll to position [628, 0]
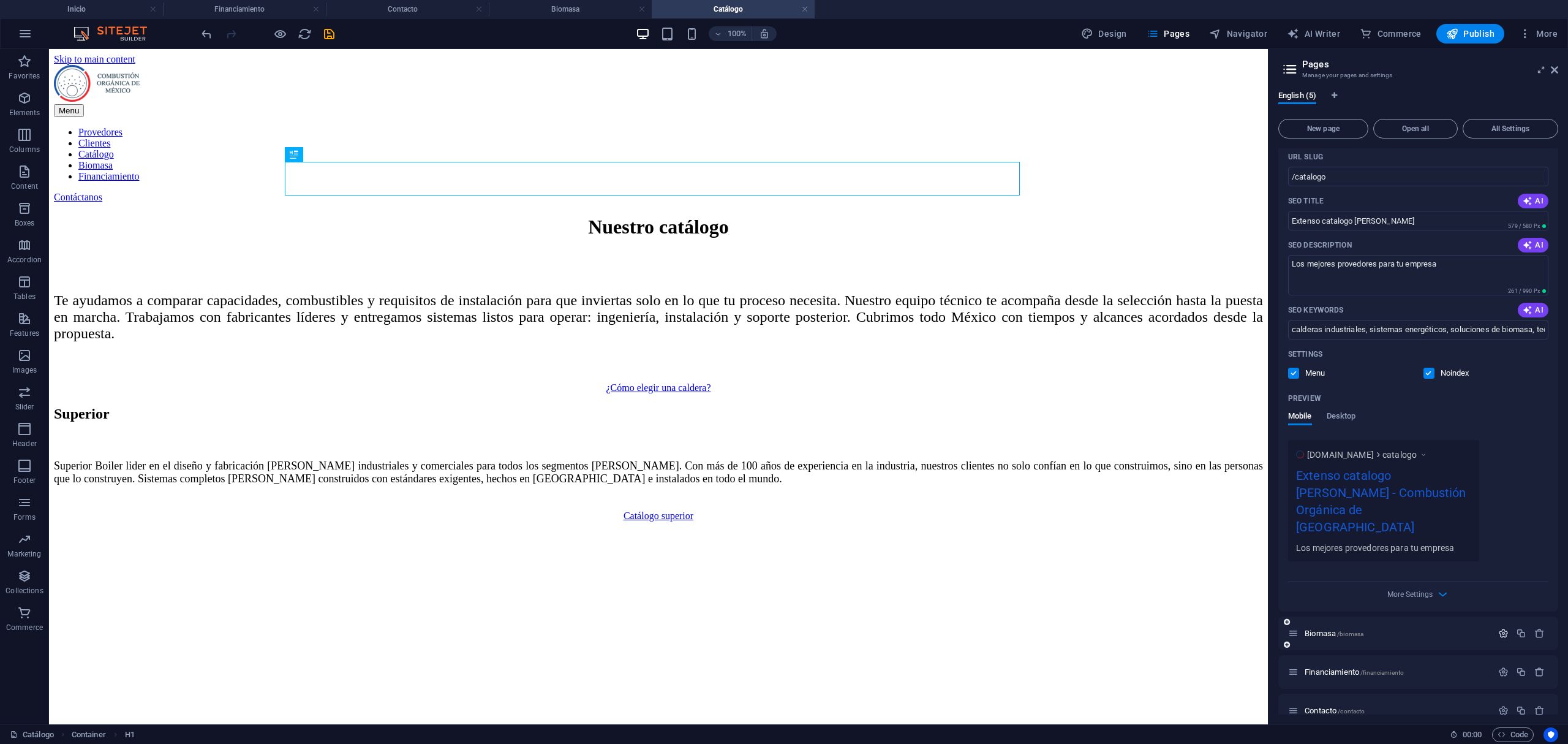
click at [1502, 628] on icon "button" at bounding box center [1504, 633] width 10 height 10
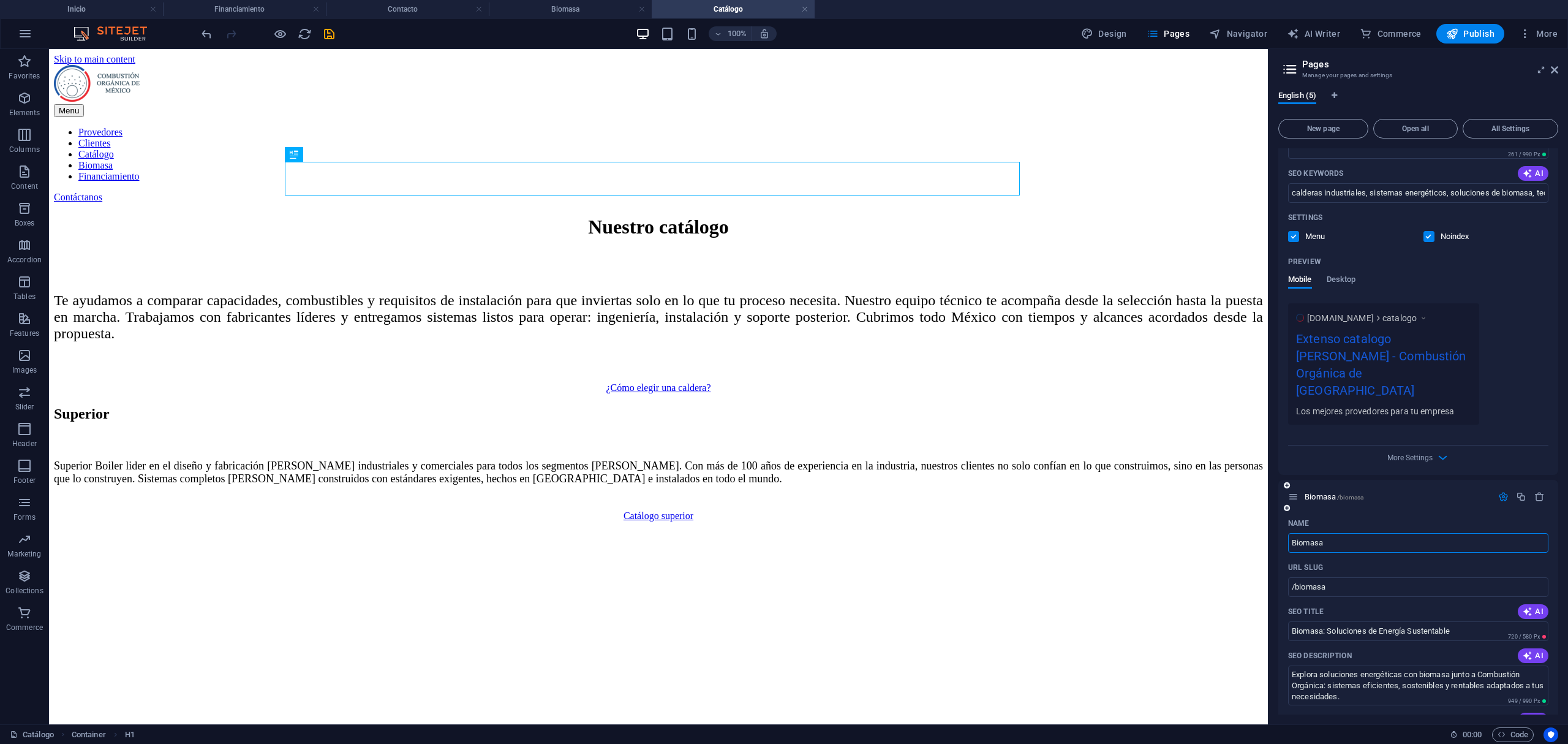
scroll to position [1118, 0]
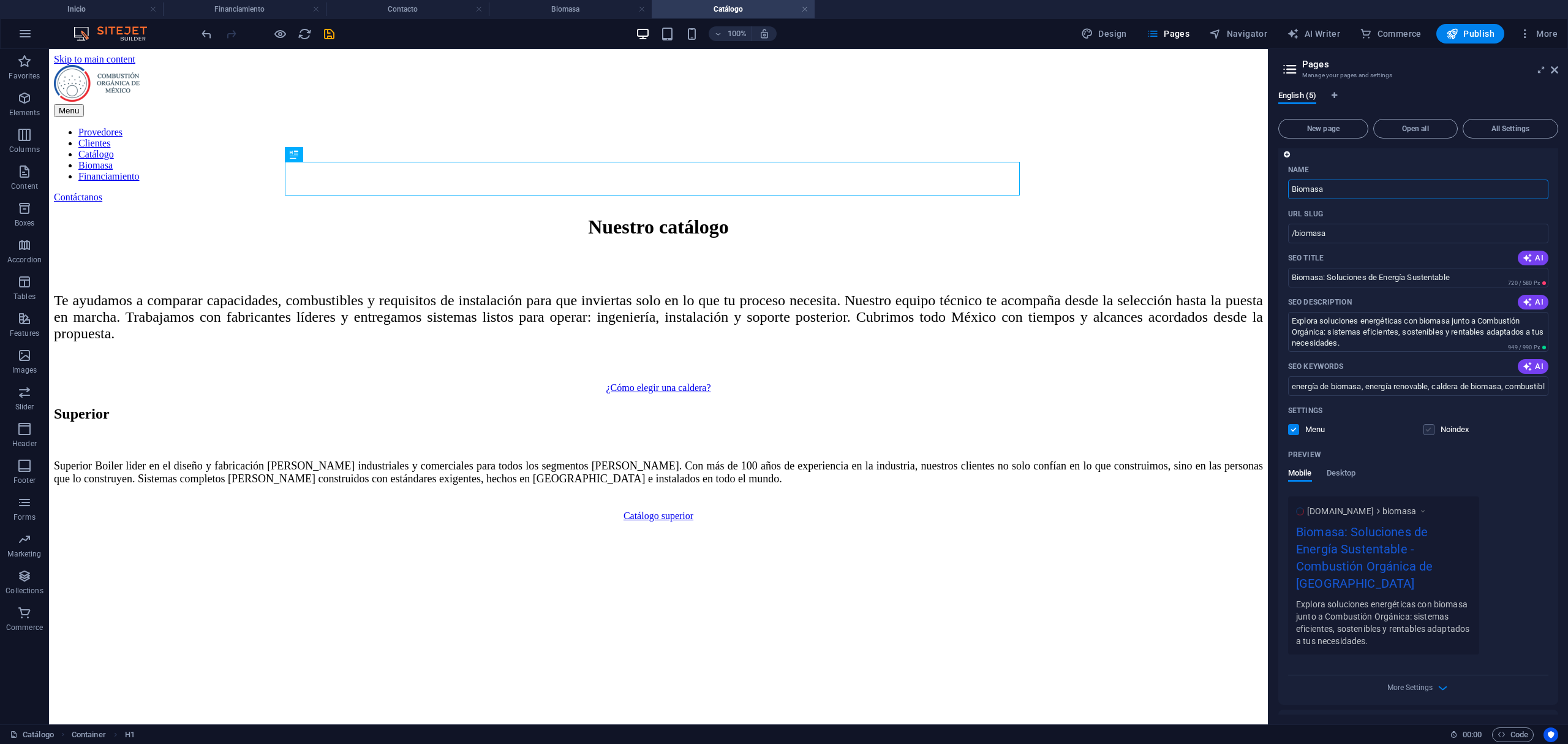
click at [1434, 427] on span at bounding box center [1437, 430] width 6 height 6
click at [1431, 424] on label at bounding box center [1428, 429] width 11 height 11
click at [0, 0] on input "checkbox" at bounding box center [0, 0] width 0 height 0
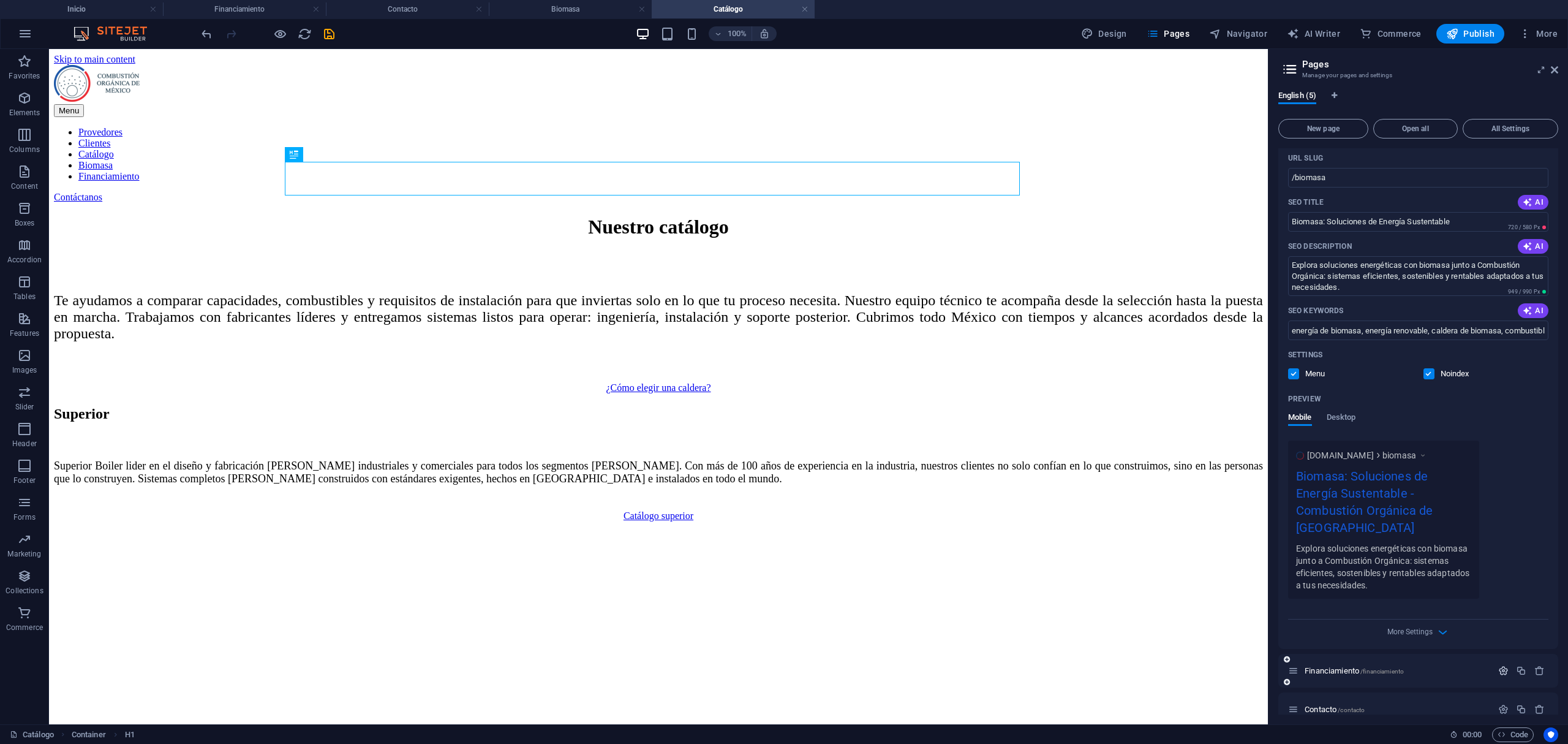
click at [1500, 666] on icon "button" at bounding box center [1504, 671] width 10 height 10
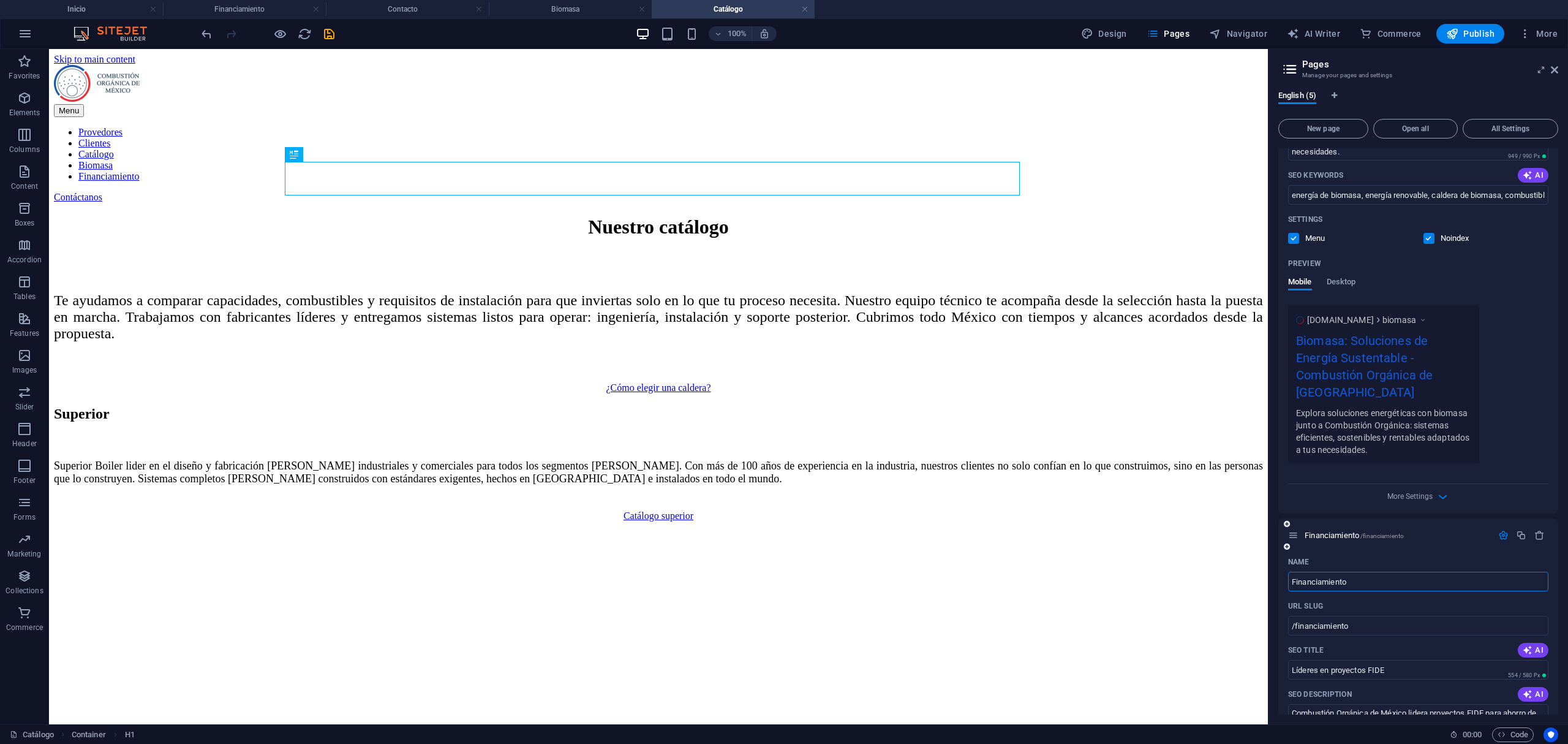
scroll to position [1664, 0]
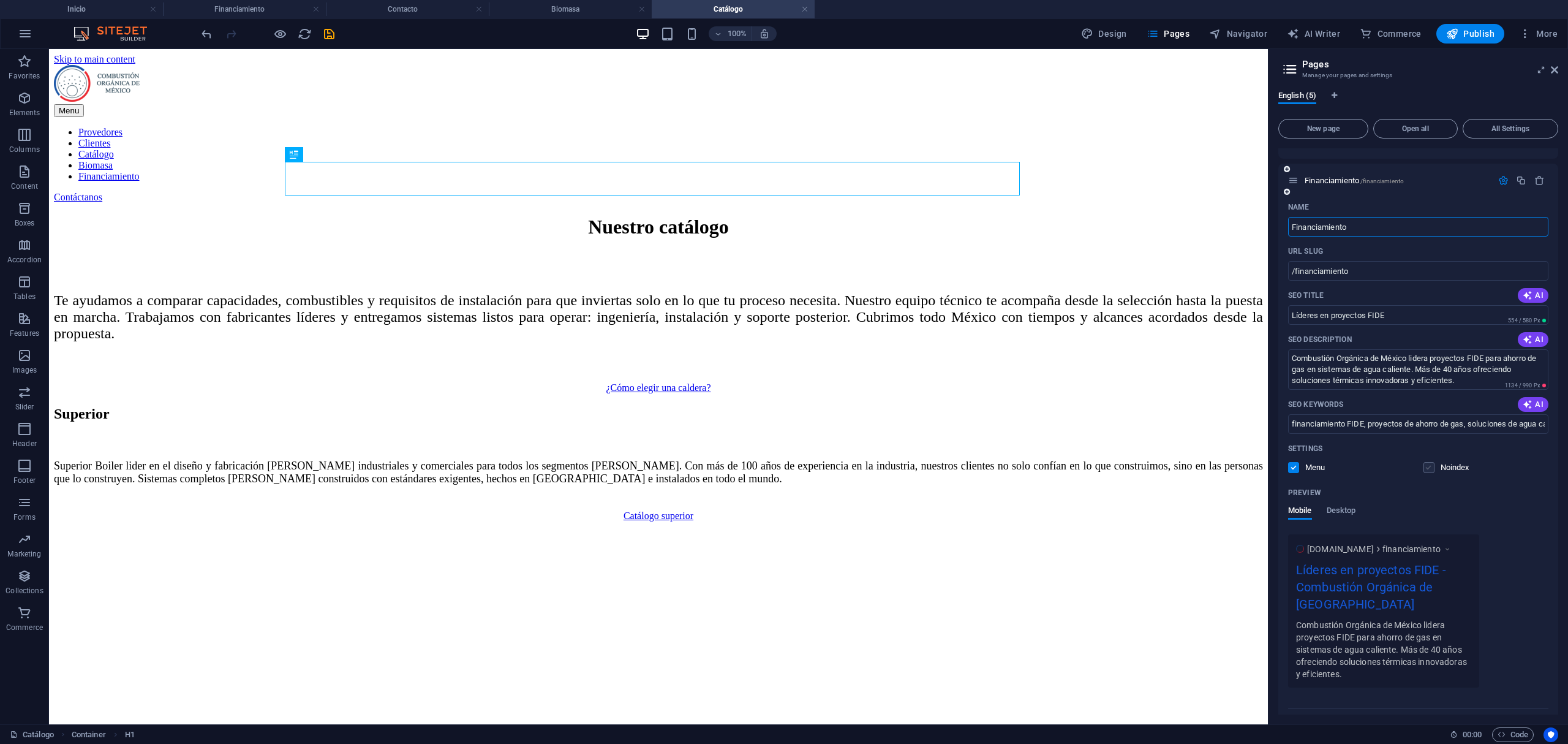
click at [1427, 462] on label at bounding box center [1428, 467] width 11 height 11
click at [0, 0] on input "checkbox" at bounding box center [0, 0] width 0 height 0
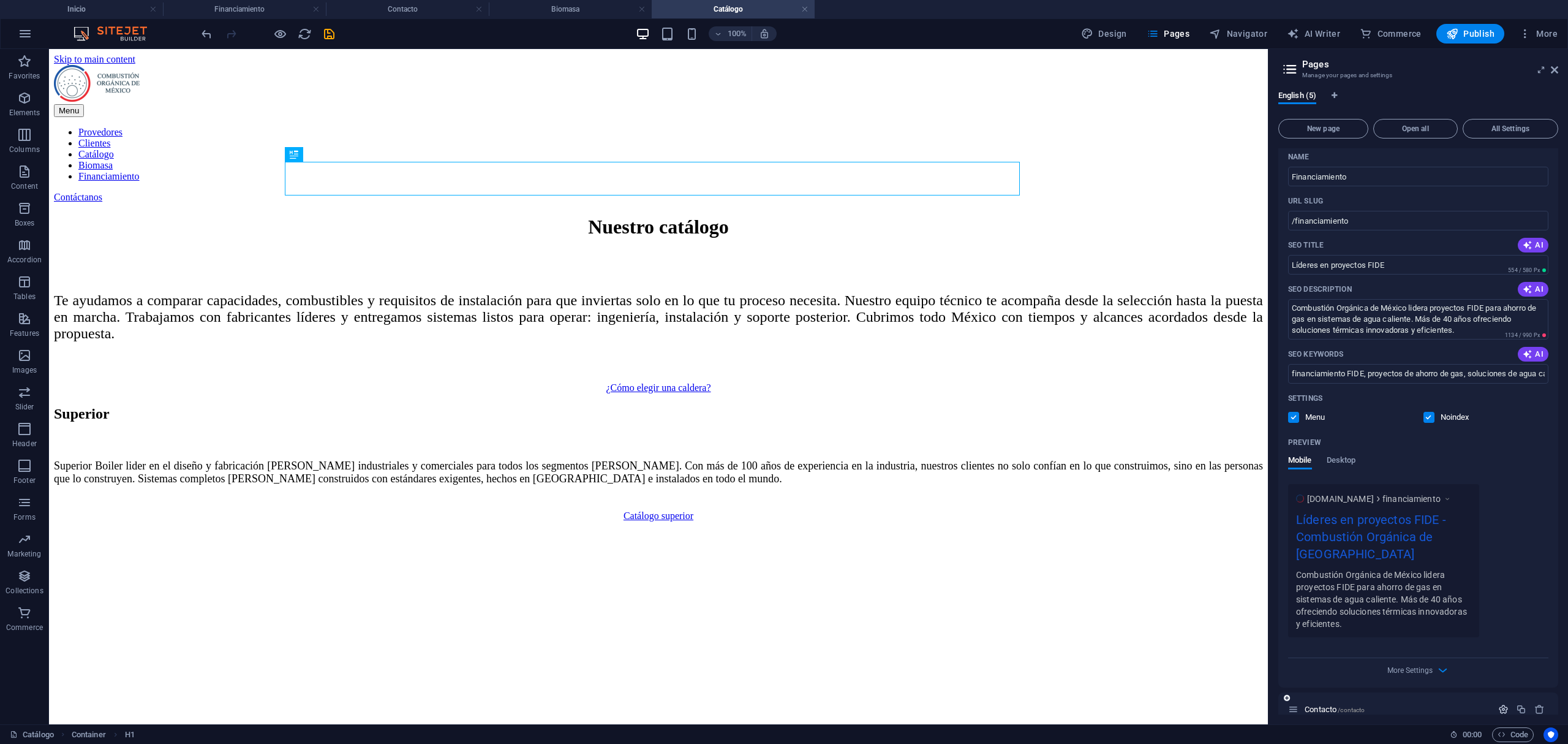
click at [1499, 704] on icon "button" at bounding box center [1504, 709] width 10 height 10
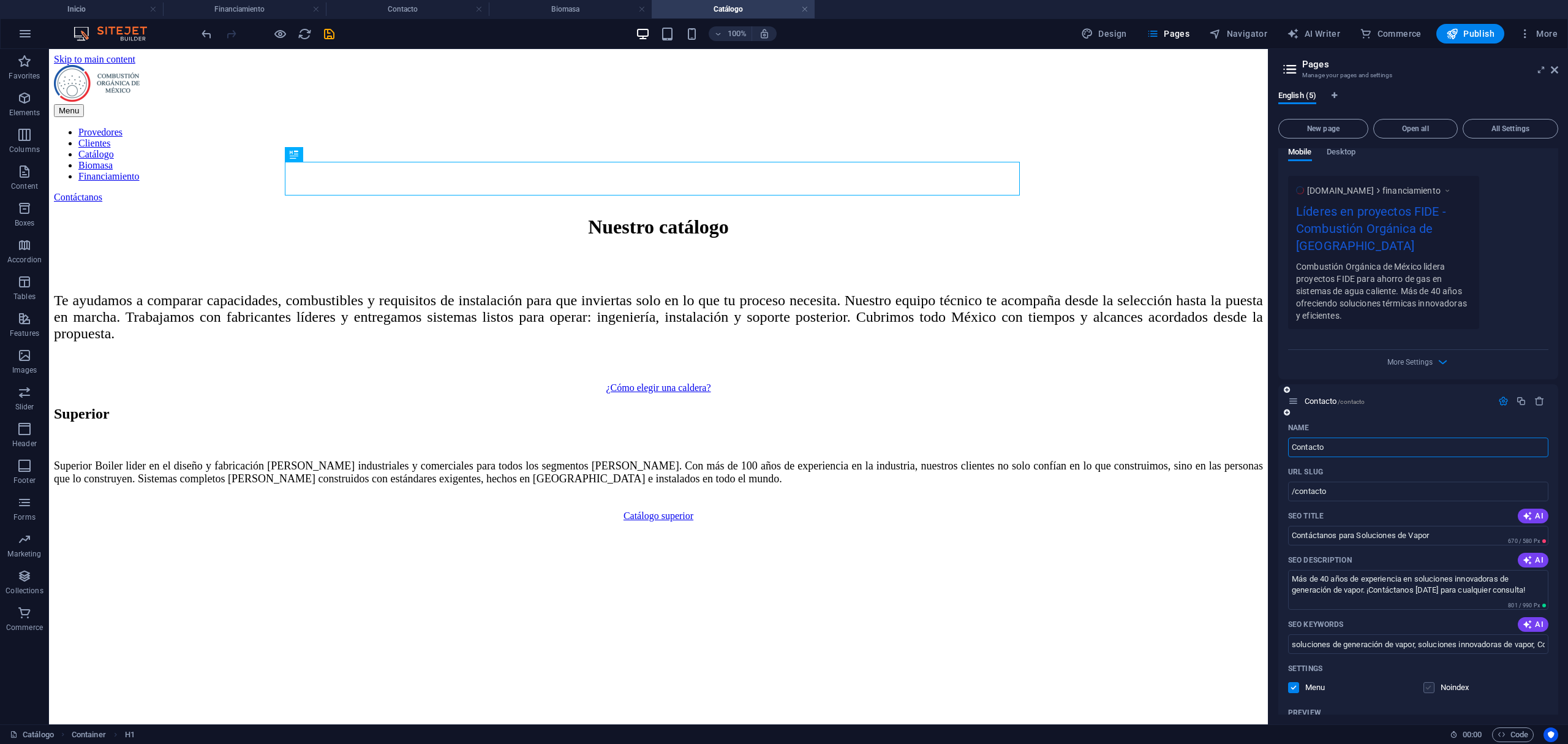
click at [1424, 682] on label at bounding box center [1428, 686] width 11 height 11
click at [0, 0] on input "checkbox" at bounding box center [0, 0] width 0 height 0
click at [324, 33] on icon "save" at bounding box center [329, 34] width 14 height 14
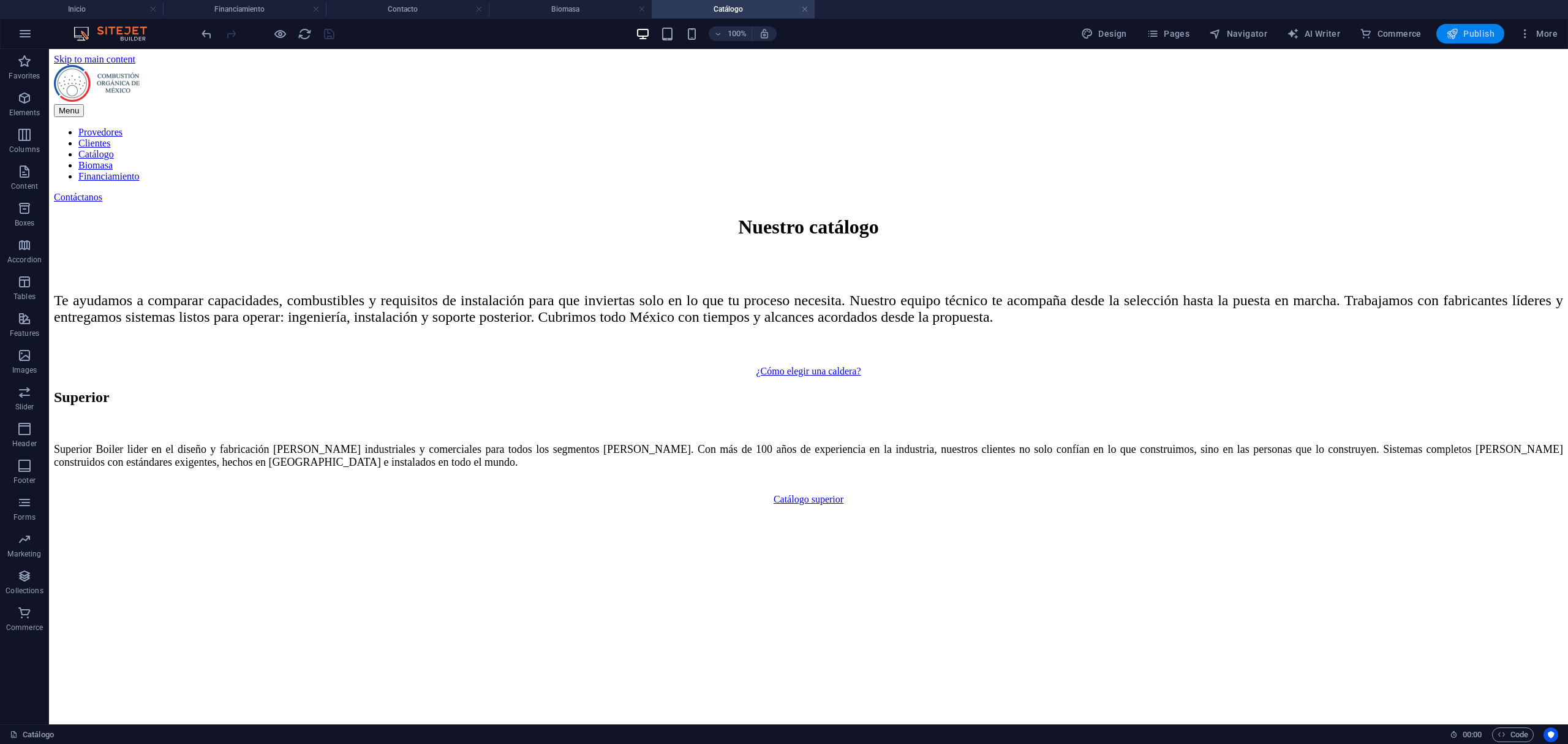
click at [1468, 42] on button "Publish" at bounding box center [1470, 34] width 68 height 20
